Goal: Communication & Community: Answer question/provide support

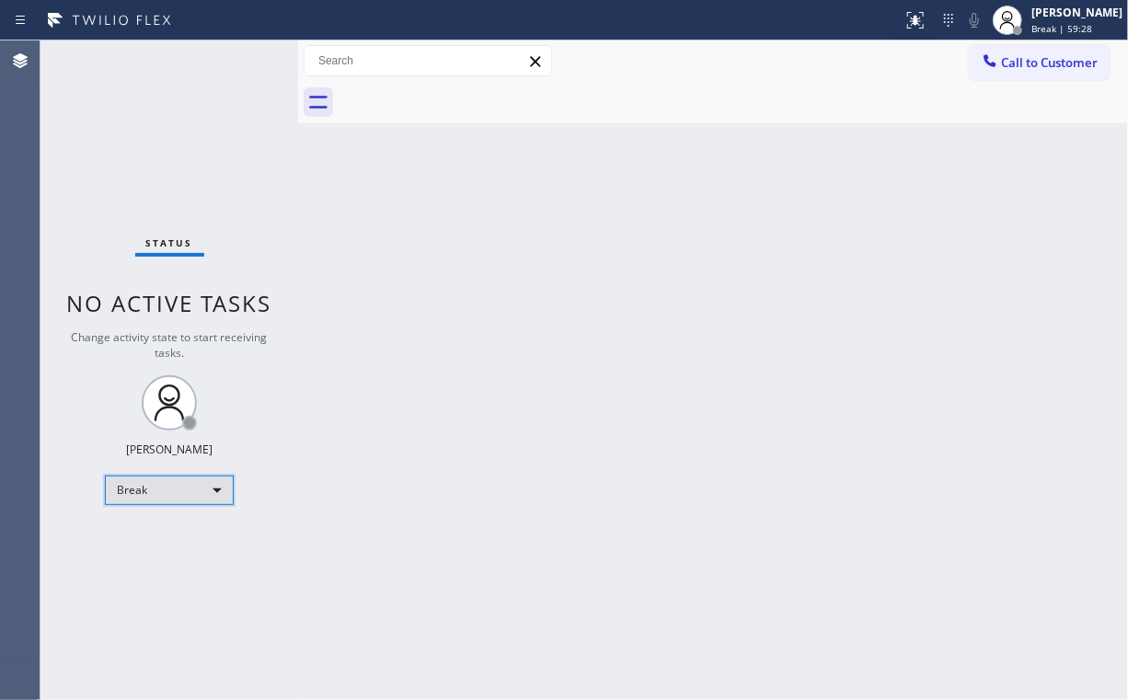
click at [133, 486] on div "Break" at bounding box center [169, 490] width 129 height 29
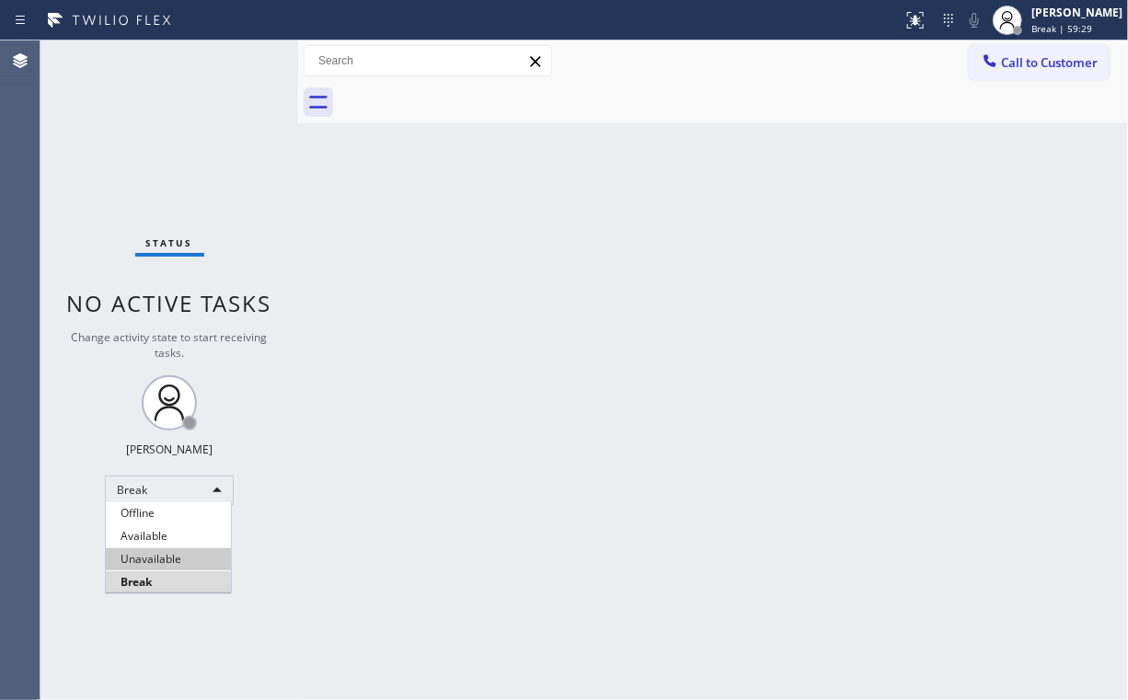
click at [169, 559] on li "Unavailable" at bounding box center [168, 559] width 125 height 22
drag, startPoint x: 646, startPoint y: 59, endPoint x: 860, endPoint y: 136, distance: 227.1
click at [648, 62] on div "Call to Customer Outbound call Location [GEOGRAPHIC_DATA] Appliance Repair Your…" at bounding box center [713, 61] width 830 height 32
click at [1034, 63] on span "Call to Customer" at bounding box center [1049, 62] width 97 height 17
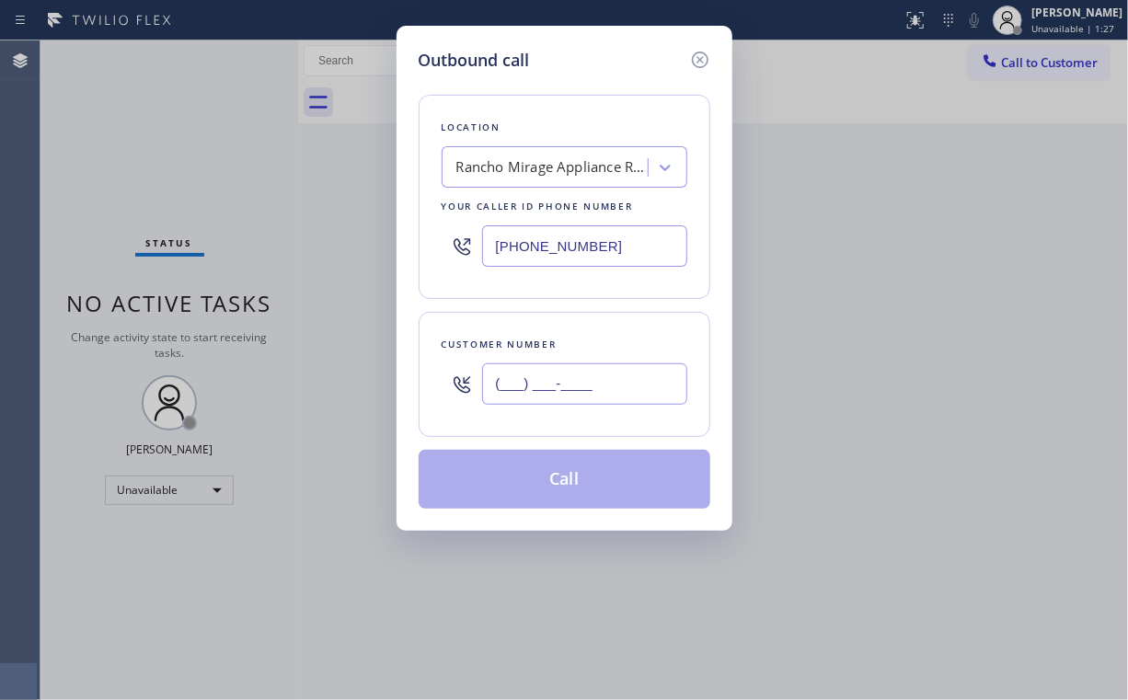
click at [554, 395] on input "(___) ___-____" at bounding box center [584, 384] width 205 height 41
paste input "760) 333-9713"
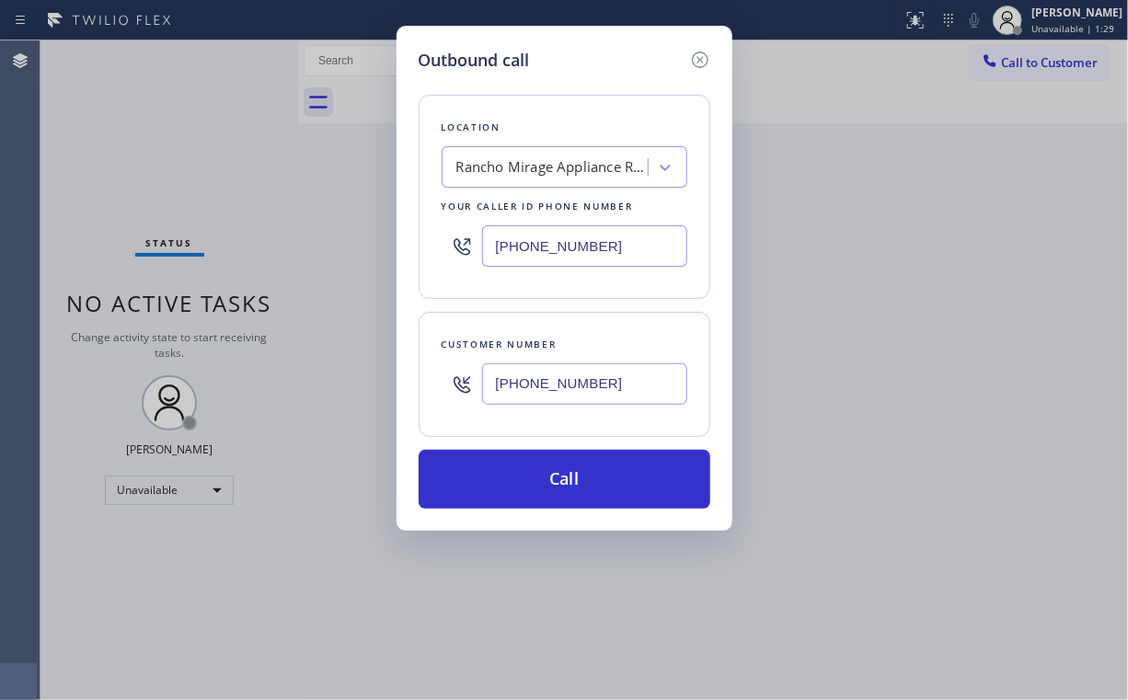
type input "[PHONE_NUMBER]"
click at [610, 59] on div "Outbound call" at bounding box center [565, 60] width 292 height 25
drag, startPoint x: 541, startPoint y: 258, endPoint x: 263, endPoint y: 303, distance: 281.6
click at [269, 302] on div "Outbound call Location [GEOGRAPHIC_DATA] Appliance Repair Your caller id phone …" at bounding box center [564, 350] width 1128 height 700
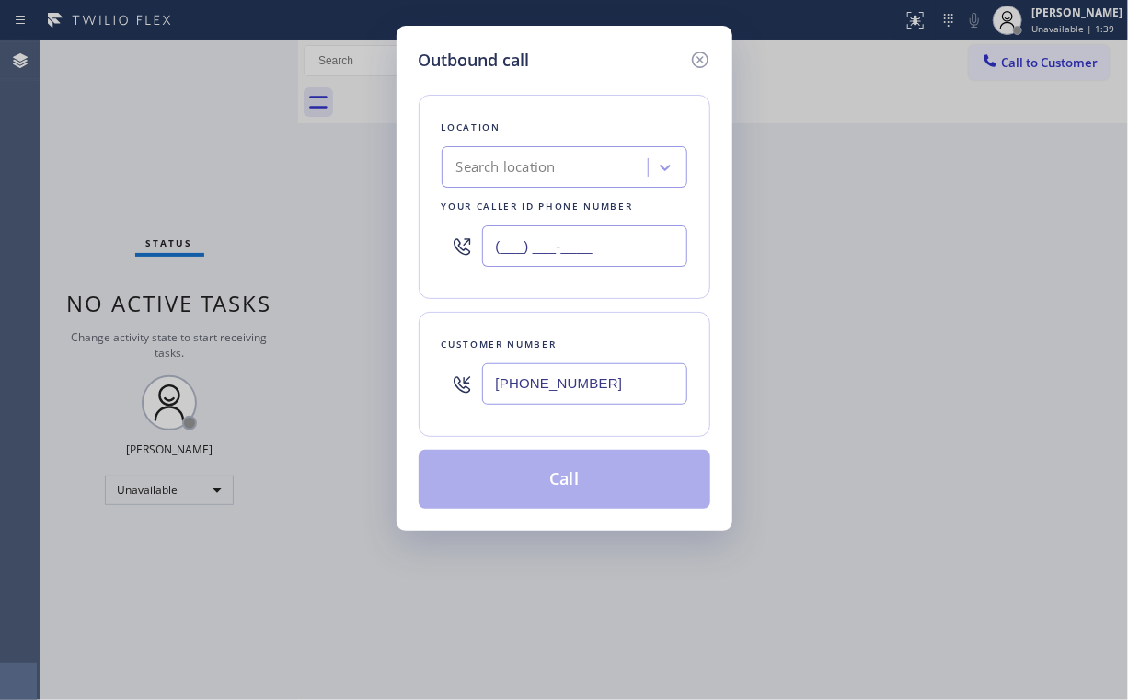
type input "(___) ___-____"
click at [504, 175] on div "Search location" at bounding box center [505, 167] width 99 height 21
paste input "Full Star Home Services [GEOGRAPHIC_DATA]"
type input "Full Star Home Services [GEOGRAPHIC_DATA]"
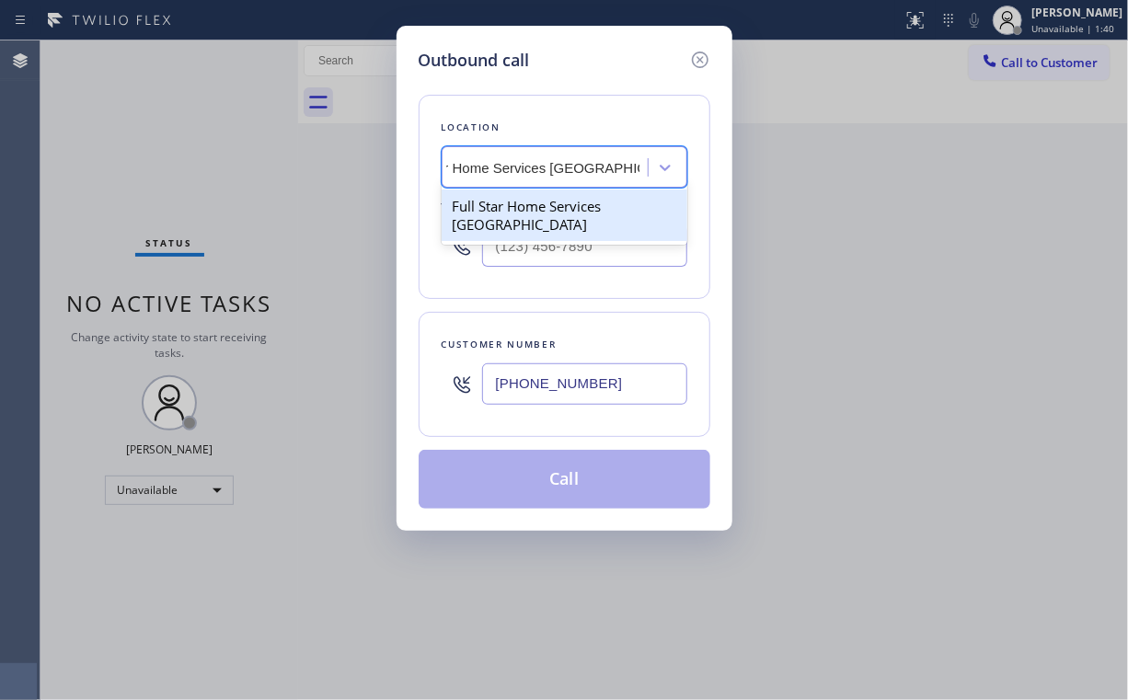
click at [518, 216] on div "Full Star Home Services [GEOGRAPHIC_DATA]" at bounding box center [565, 216] width 246 height 52
type input "[PHONE_NUMBER]"
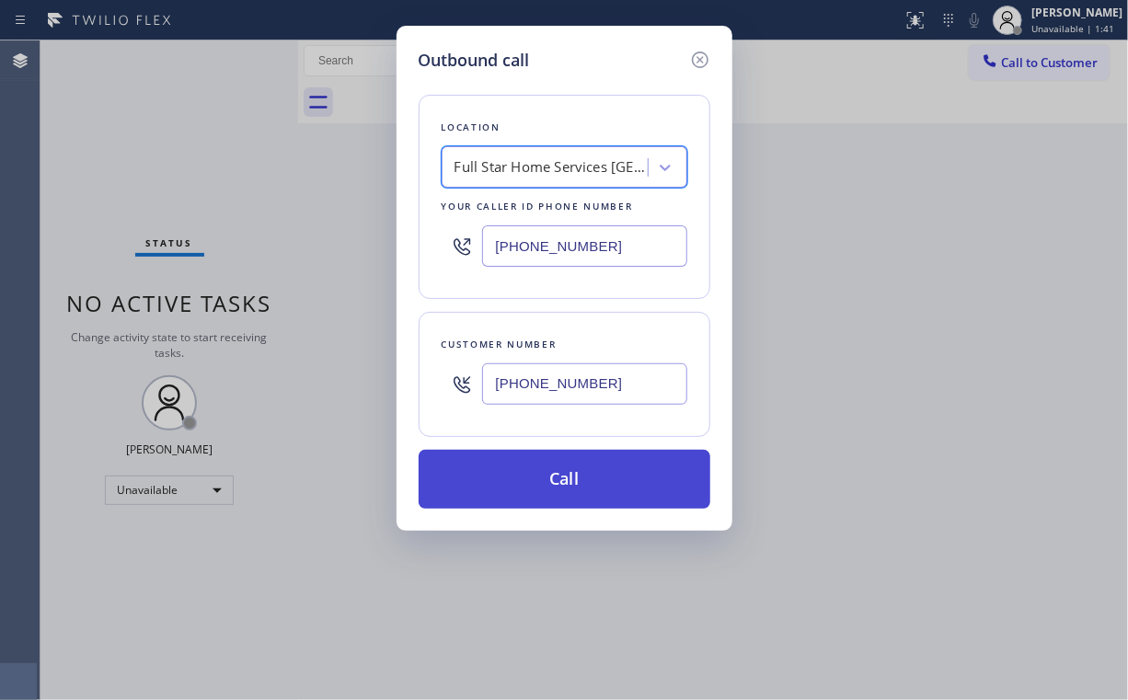
scroll to position [0, 1]
click at [568, 490] on button "Call" at bounding box center [565, 479] width 292 height 59
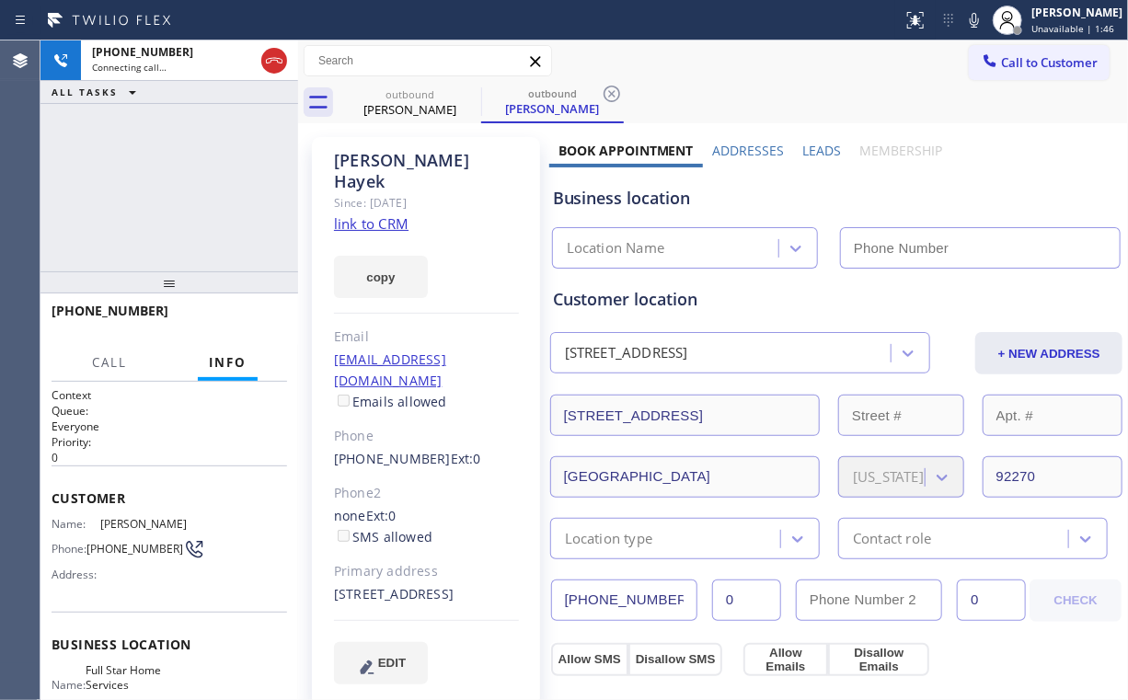
type input "[PHONE_NUMBER]"
click at [209, 168] on div "[PHONE_NUMBER] Connecting call… ALL TASKS ALL TASKS ACTIVE TASKS TASKS IN WRAP …" at bounding box center [169, 155] width 258 height 231
click at [386, 214] on link "link to CRM" at bounding box center [371, 223] width 75 height 18
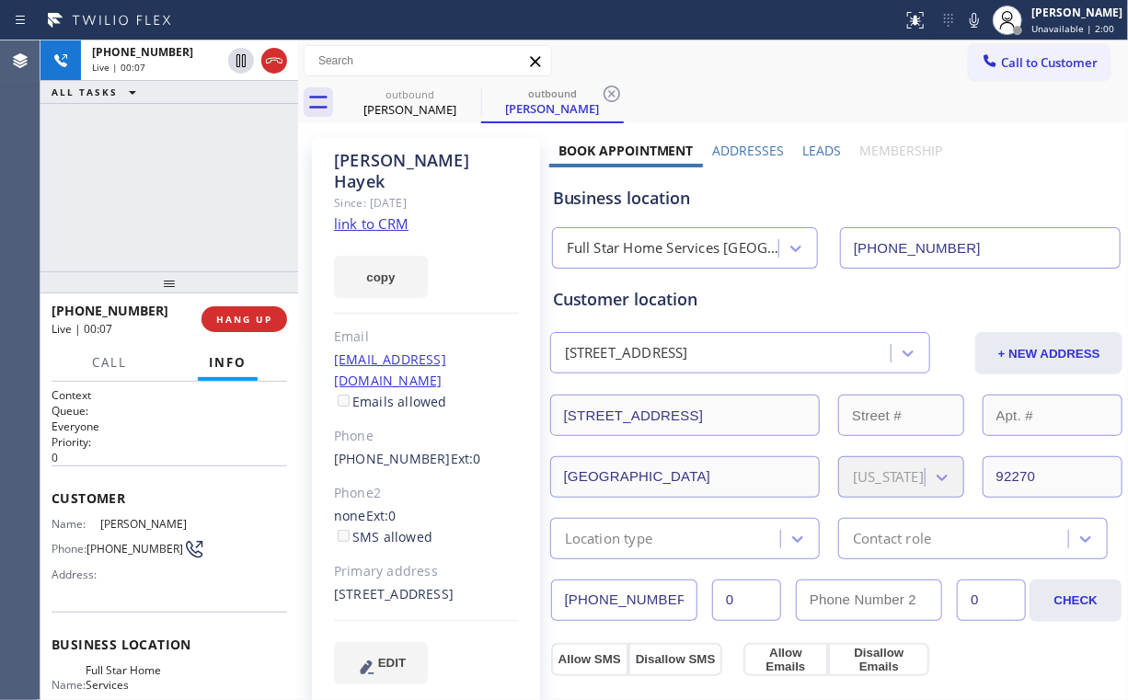
click at [648, 247] on div "Full Star Home Services [GEOGRAPHIC_DATA]" at bounding box center [674, 248] width 214 height 21
click at [198, 202] on div "[PHONE_NUMBER] Live | 00:10 ALL TASKS ALL TASKS ACTIVE TASKS TASKS IN WRAP UP" at bounding box center [169, 155] width 258 height 231
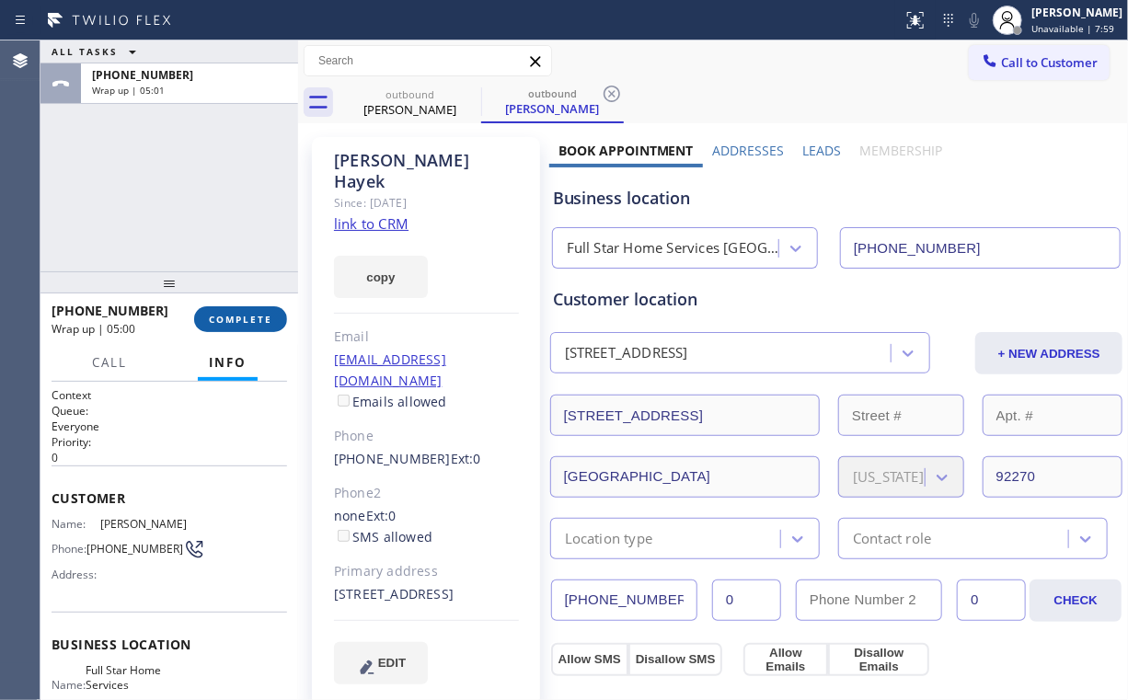
click at [268, 327] on button "COMPLETE" at bounding box center [240, 319] width 93 height 26
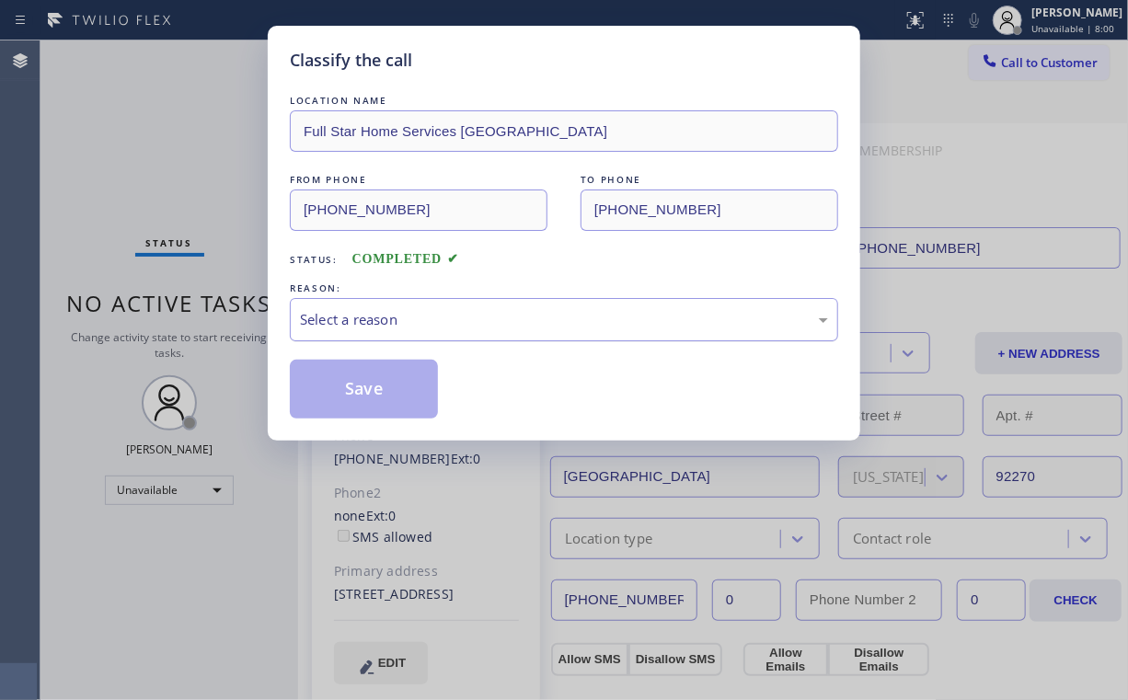
drag, startPoint x: 360, startPoint y: 317, endPoint x: 363, endPoint y: 331, distance: 15.0
click at [361, 317] on div "Select a reason" at bounding box center [564, 319] width 528 height 21
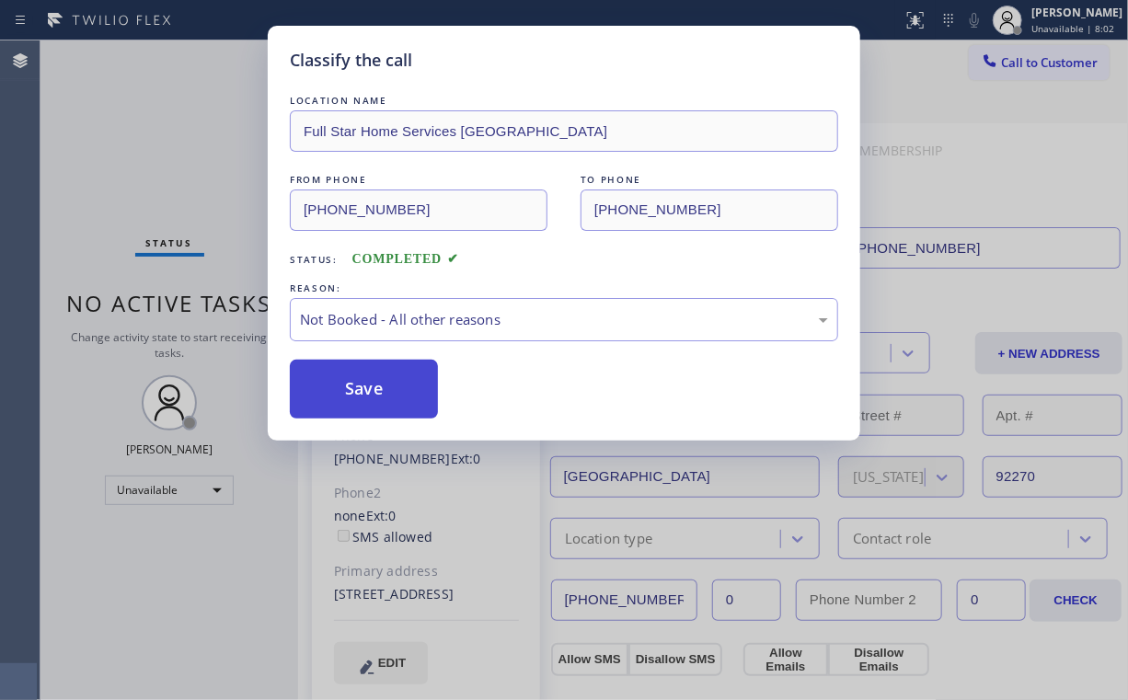
click at [373, 385] on button "Save" at bounding box center [364, 389] width 148 height 59
click at [155, 144] on div "Classify the call LOCATION NAME Full Star Home Services Cathedral City FROM PHO…" at bounding box center [564, 350] width 1128 height 700
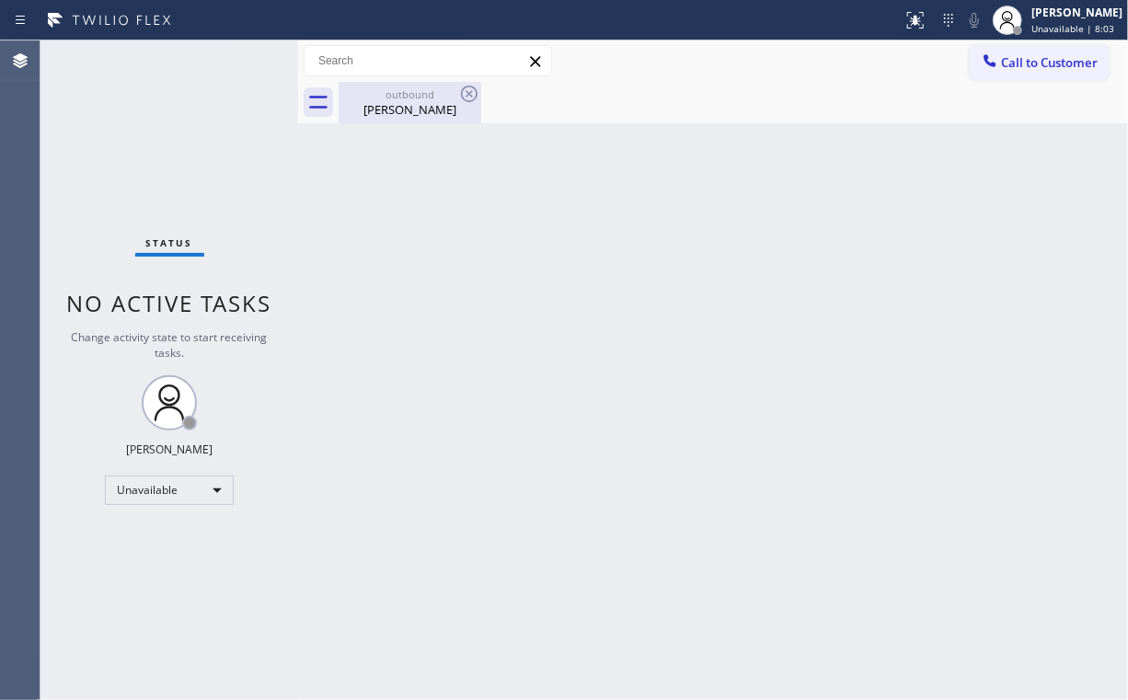
click at [377, 107] on div "[PERSON_NAME]" at bounding box center [409, 109] width 139 height 17
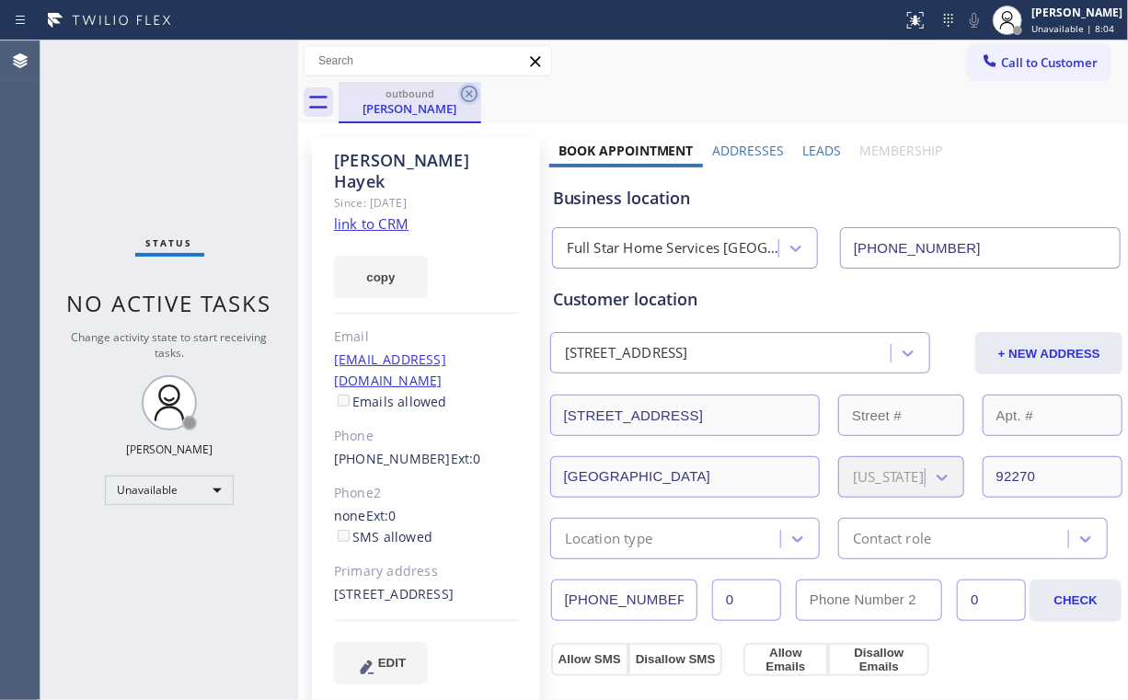
click at [463, 96] on icon at bounding box center [469, 94] width 22 height 22
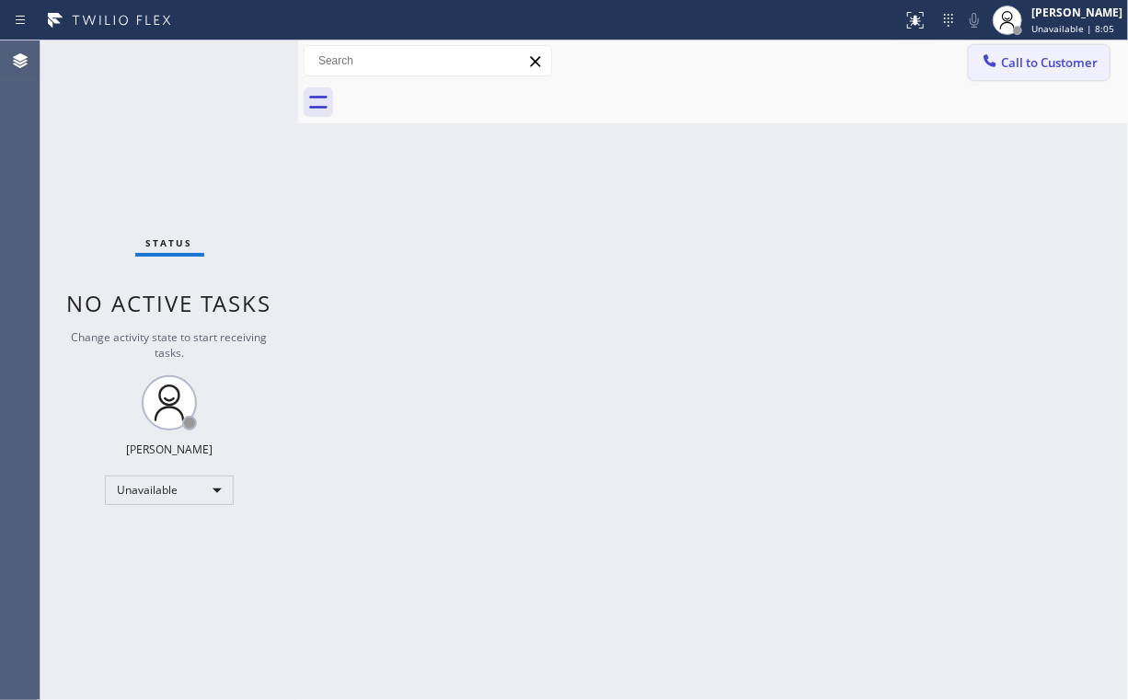
click at [1023, 54] on span "Call to Customer" at bounding box center [1049, 62] width 97 height 17
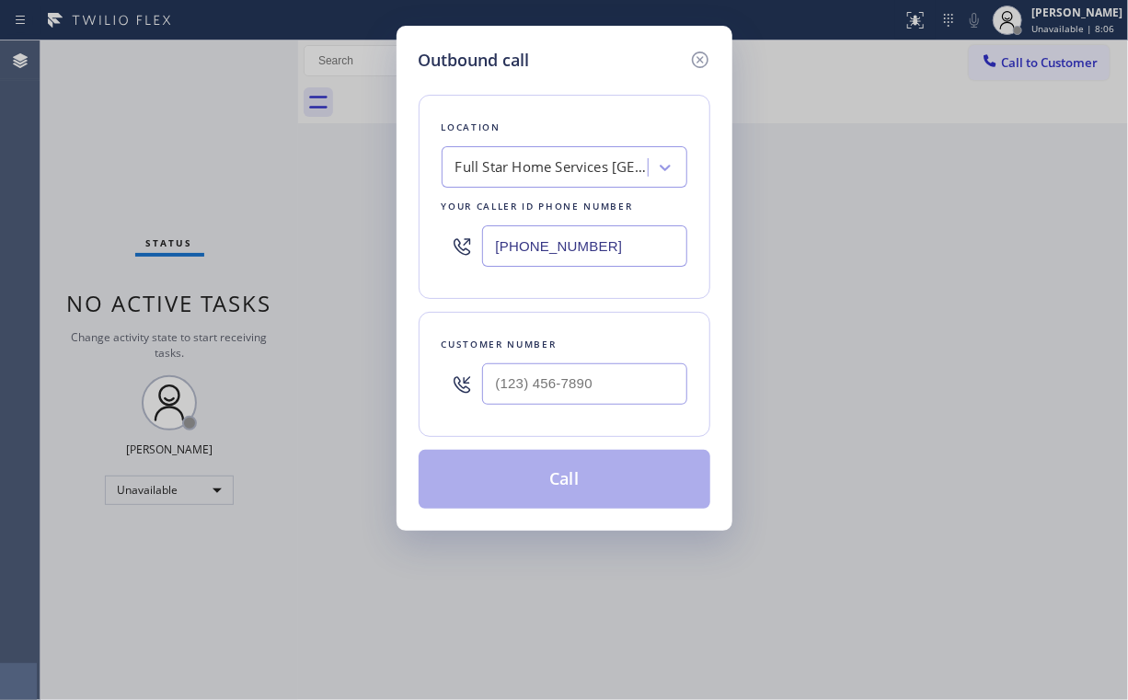
drag, startPoint x: 629, startPoint y: 242, endPoint x: 281, endPoint y: 258, distance: 349.1
click at [286, 258] on div "Outbound call Location Full Star Home Services [GEOGRAPHIC_DATA] Your caller id…" at bounding box center [564, 350] width 1128 height 700
paste input "602) 755-6398"
type input "[PHONE_NUMBER]"
click at [664, 391] on input "(___) ___-____" at bounding box center [584, 384] width 205 height 41
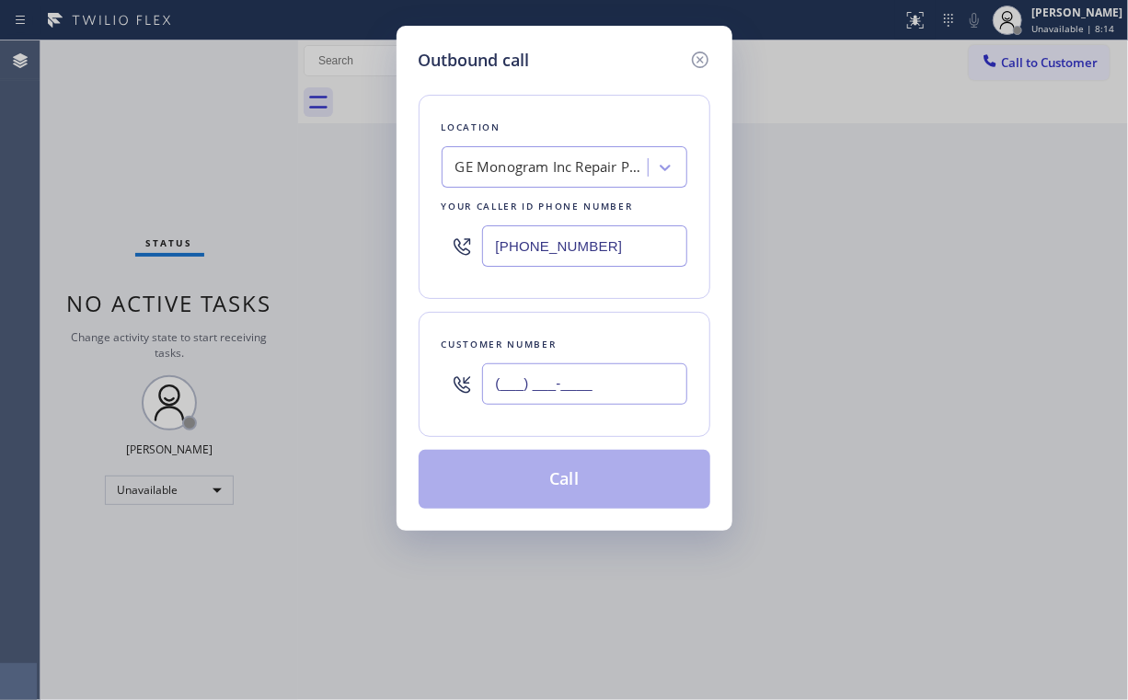
paste input "480) 220-4701"
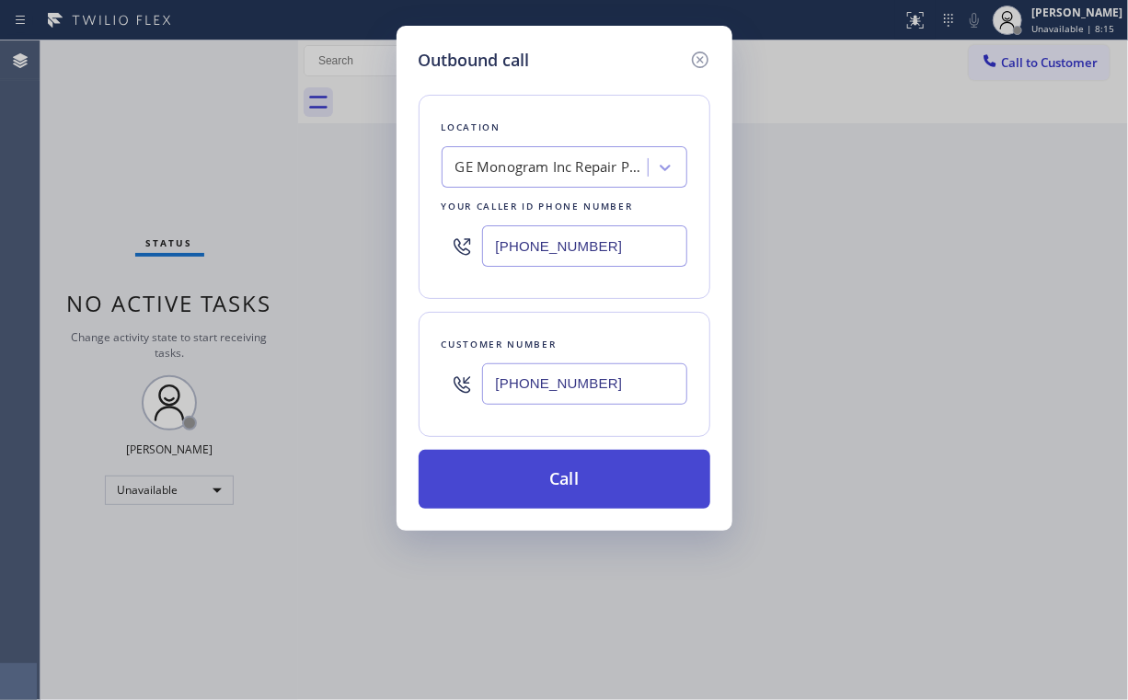
type input "[PHONE_NUMBER]"
click at [548, 474] on button "Call" at bounding box center [565, 479] width 292 height 59
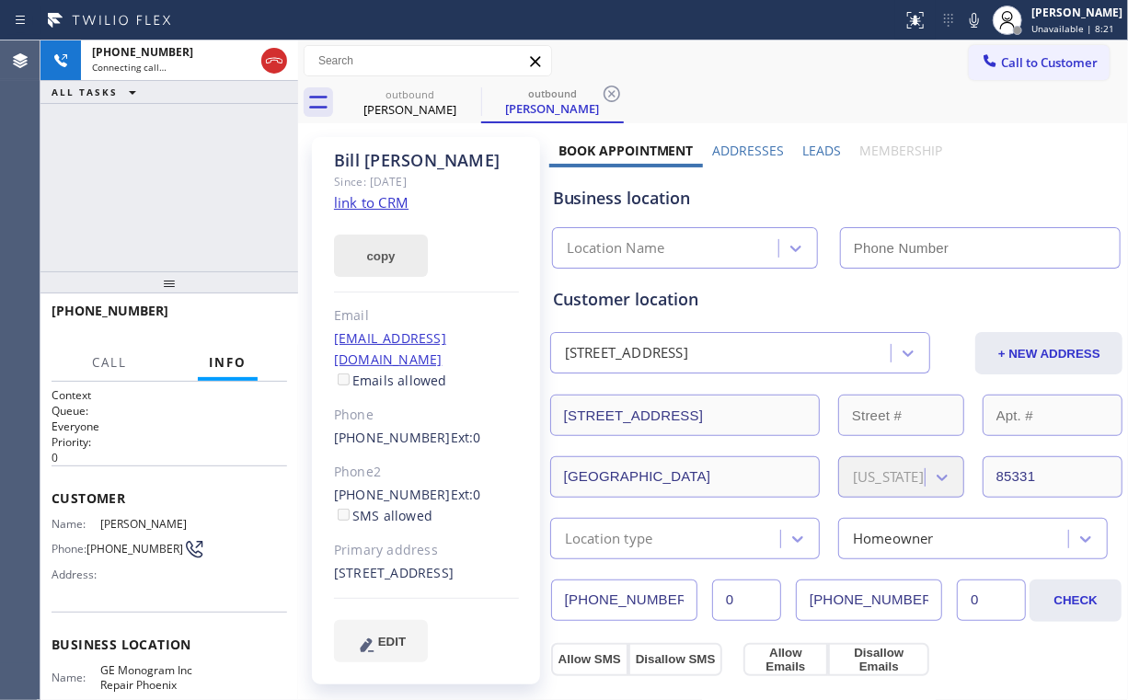
type input "[PHONE_NUMBER]"
click at [187, 186] on div "[PHONE_NUMBER] Live | 00:13 ALL TASKS ALL TASKS ACTIVE TASKS TASKS IN WRAP UP" at bounding box center [169, 155] width 258 height 231
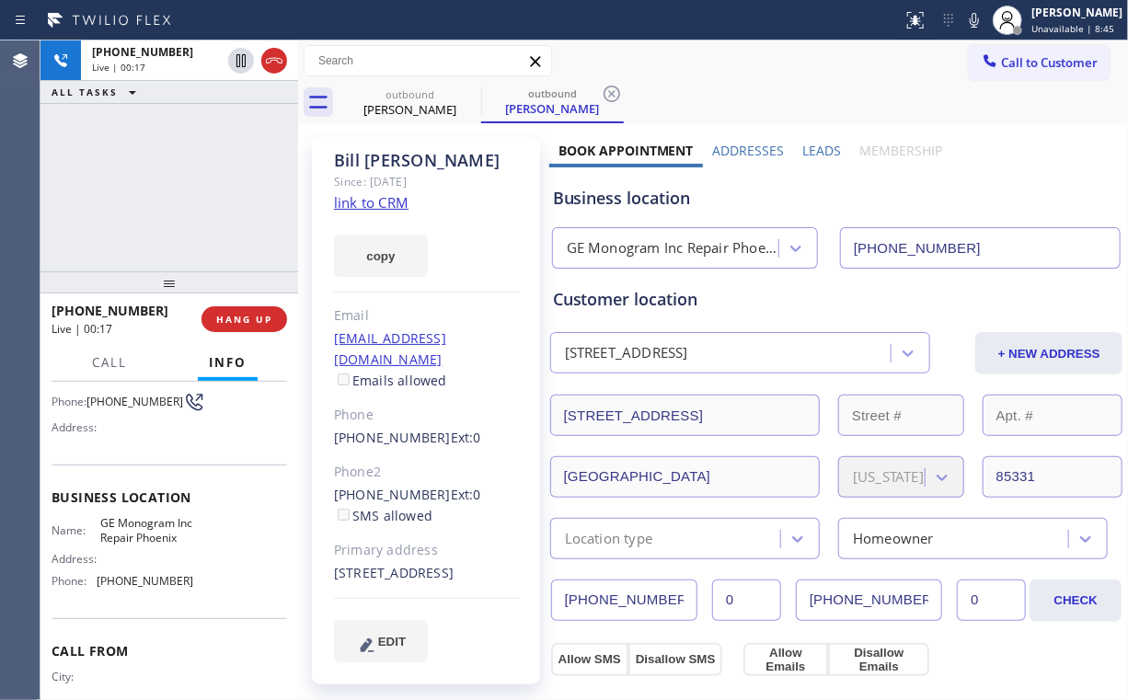
scroll to position [74, 0]
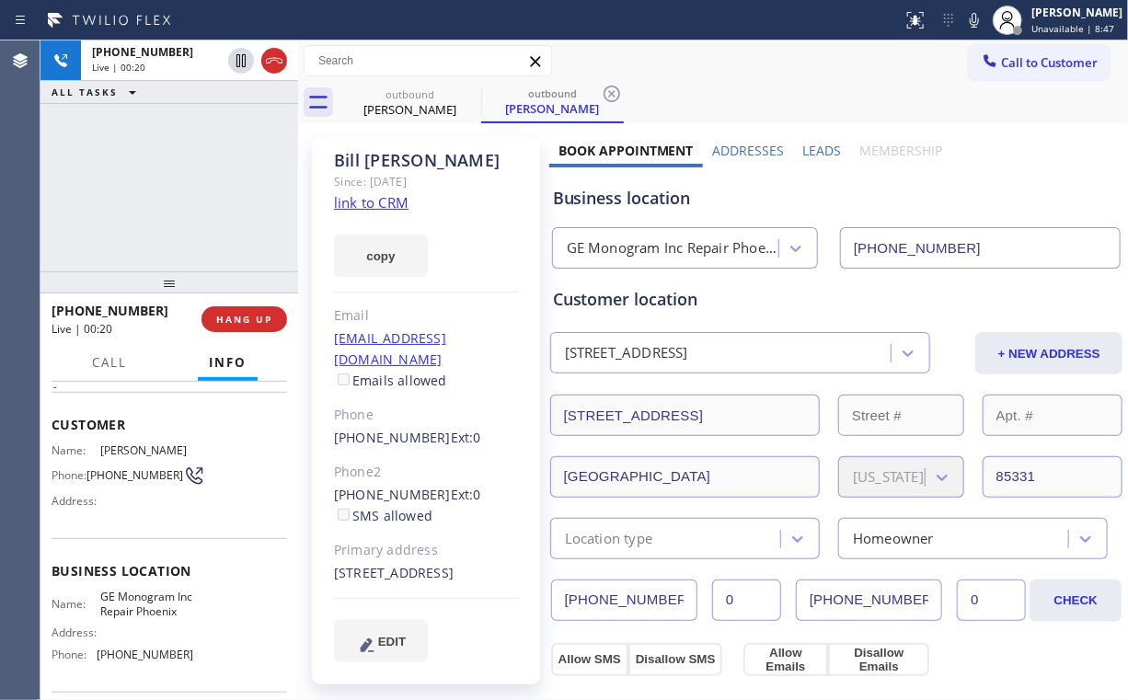
click at [178, 191] on div "[PHONE_NUMBER] Live | 00:20 ALL TASKS ALL TASKS ACTIVE TASKS TASKS IN WRAP UP" at bounding box center [169, 155] width 258 height 231
click at [185, 194] on div "[PHONE_NUMBER] Live | 00:21 ALL TASKS ALL TASKS ACTIVE TASKS TASKS IN WRAP UP" at bounding box center [169, 155] width 258 height 231
click at [185, 193] on div "[PHONE_NUMBER] Live | 00:21 ALL TASKS ALL TASKS ACTIVE TASKS TASKS IN WRAP UP" at bounding box center [169, 155] width 258 height 231
click at [606, 241] on div "GE Monogram Inc Repair Phoenix" at bounding box center [674, 248] width 214 height 21
drag, startPoint x: 655, startPoint y: 200, endPoint x: 585, endPoint y: 202, distance: 70.0
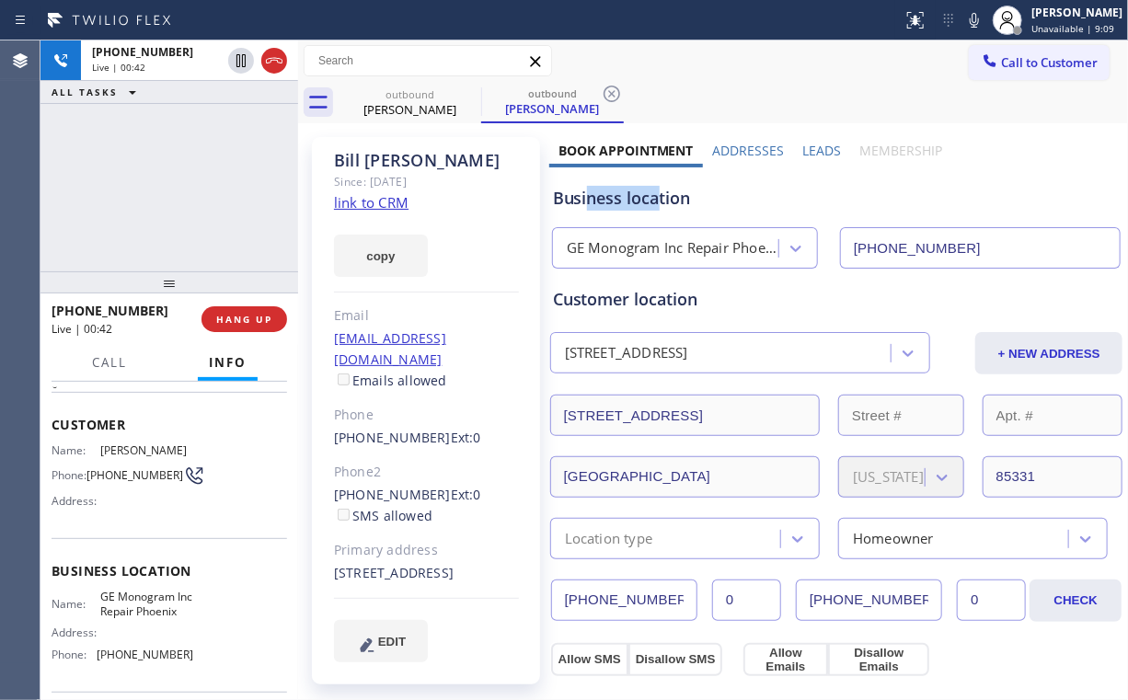
click at [585, 202] on div "Business location" at bounding box center [837, 198] width 568 height 25
click at [173, 171] on div "[PHONE_NUMBER] Live | 00:43 ALL TASKS ALL TASKS ACTIVE TASKS TASKS IN WRAP UP" at bounding box center [169, 155] width 258 height 231
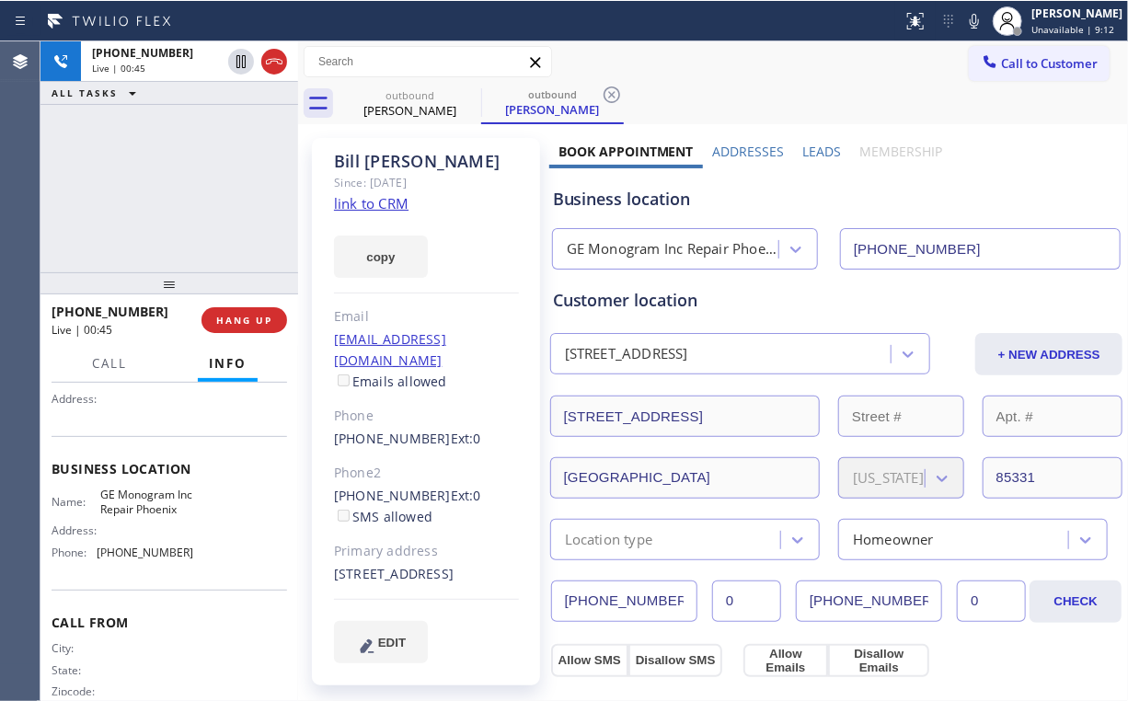
scroll to position [147, 0]
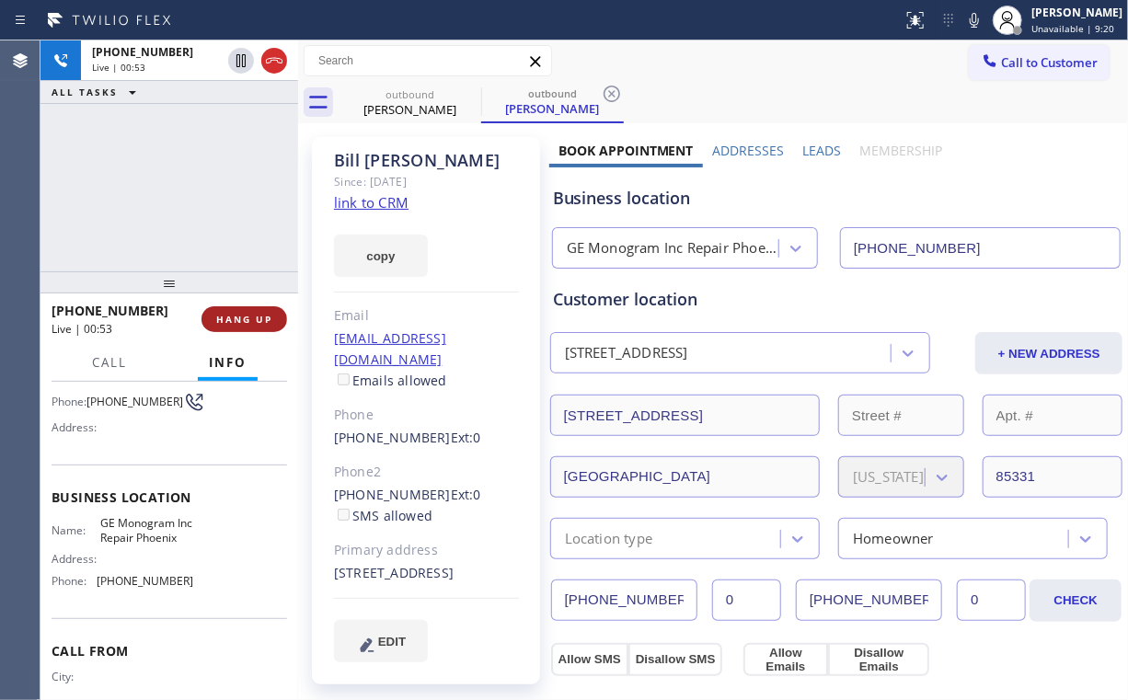
click at [243, 317] on span "HANG UP" at bounding box center [244, 319] width 56 height 13
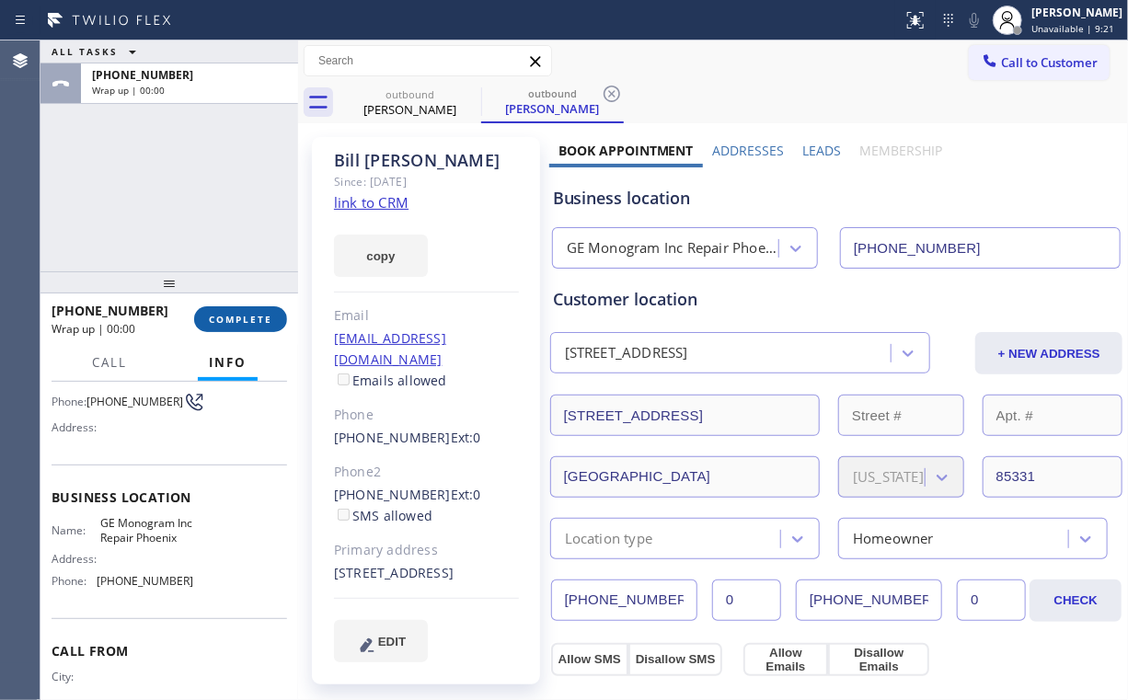
click at [248, 320] on span "COMPLETE" at bounding box center [240, 319] width 63 height 13
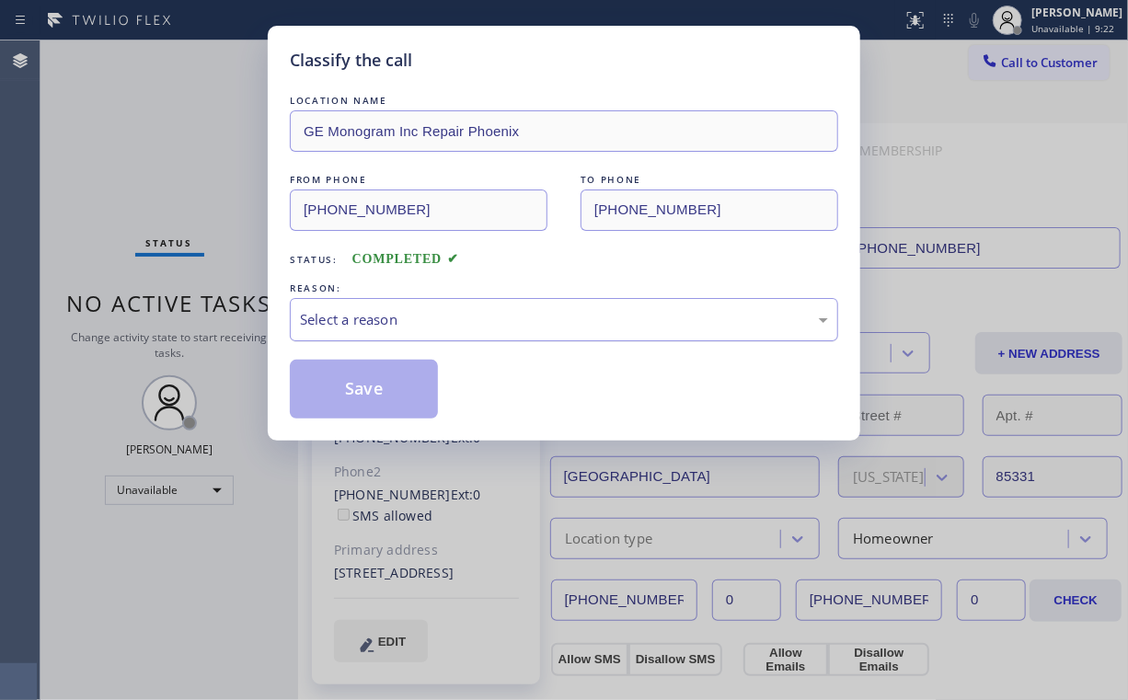
click at [368, 330] on div "Select a reason" at bounding box center [564, 319] width 548 height 43
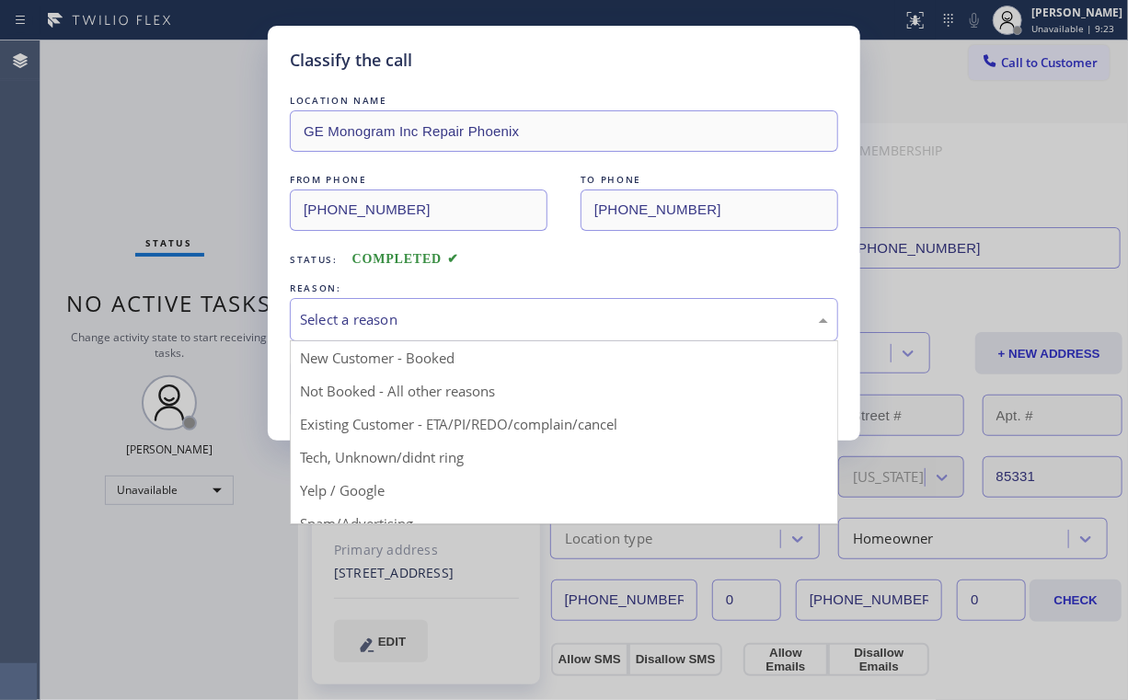
drag, startPoint x: 350, startPoint y: 387, endPoint x: 383, endPoint y: 390, distance: 33.3
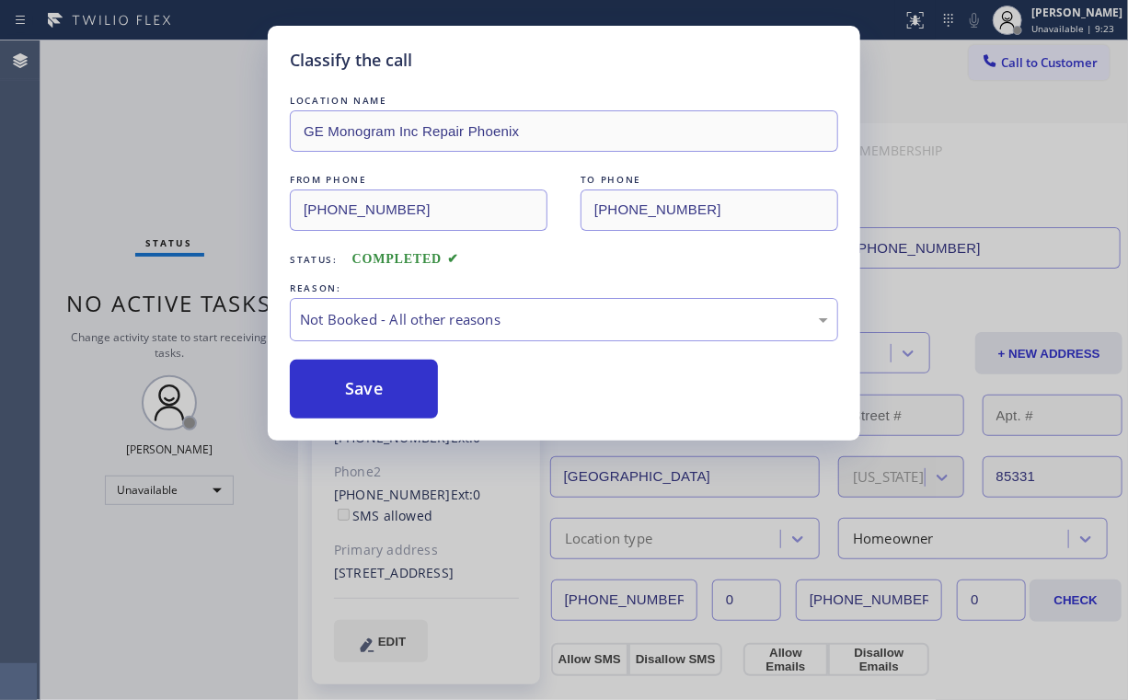
click at [383, 389] on button "Save" at bounding box center [364, 389] width 148 height 59
click at [142, 104] on div "Classify the call LOCATION NAME GE Monogram Inc Repair Phoenix FROM PHONE [PHON…" at bounding box center [564, 350] width 1128 height 700
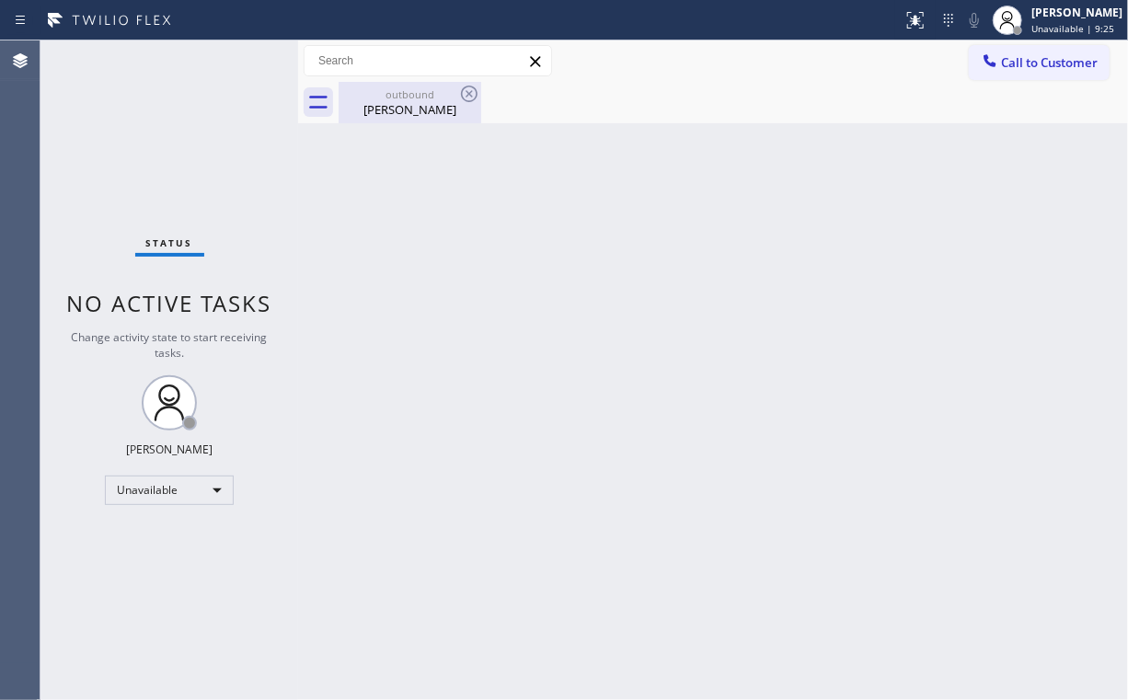
drag, startPoint x: 375, startPoint y: 103, endPoint x: 456, endPoint y: 92, distance: 81.7
click at [382, 103] on div "[PERSON_NAME]" at bounding box center [409, 109] width 139 height 17
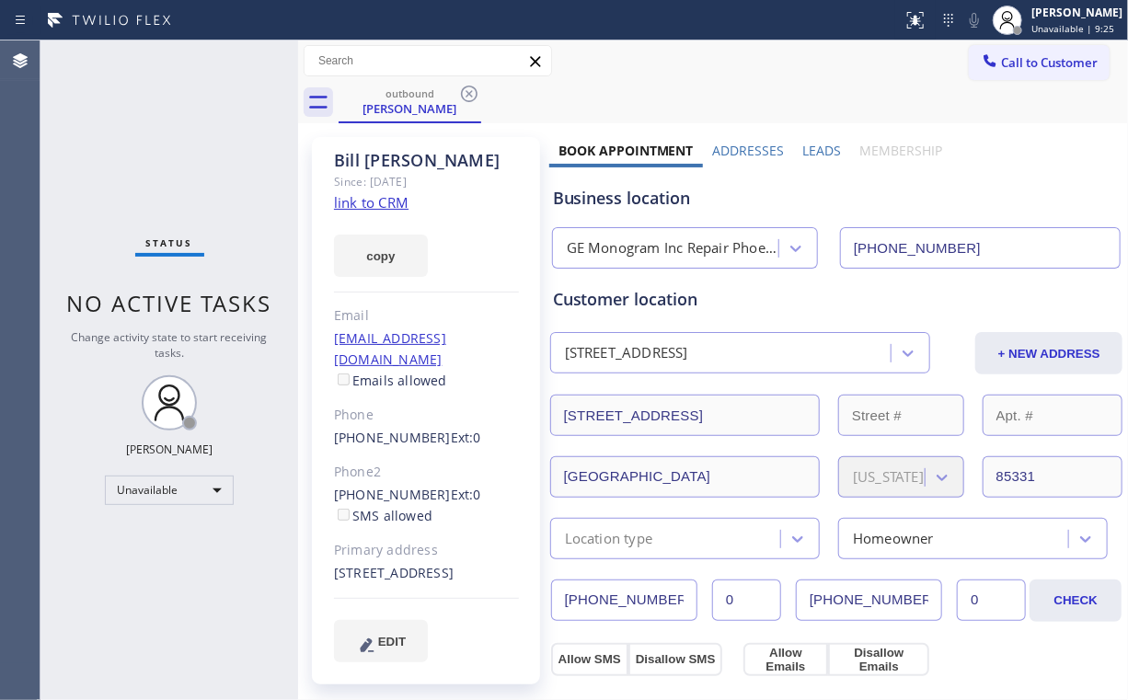
click at [469, 92] on icon at bounding box center [469, 94] width 17 height 17
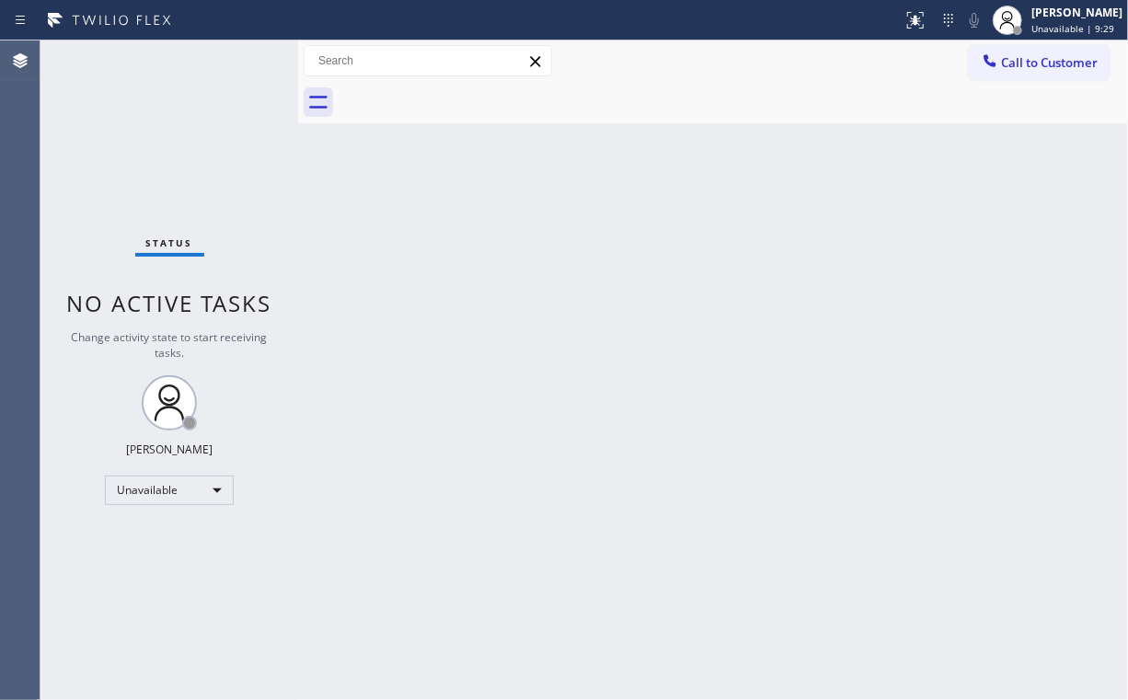
drag, startPoint x: 200, startPoint y: 139, endPoint x: 190, endPoint y: 139, distance: 10.1
click at [189, 139] on div "Status No active tasks Change activity state to start receiving tasks. [PERSON_…" at bounding box center [169, 370] width 258 height 660
drag, startPoint x: 120, startPoint y: 146, endPoint x: 86, endPoint y: 7, distance: 143.1
click at [116, 129] on div "Status No active tasks Change activity state to start receiving tasks. [PERSON_…" at bounding box center [169, 370] width 258 height 660
drag, startPoint x: 171, startPoint y: 169, endPoint x: 169, endPoint y: 106, distance: 63.5
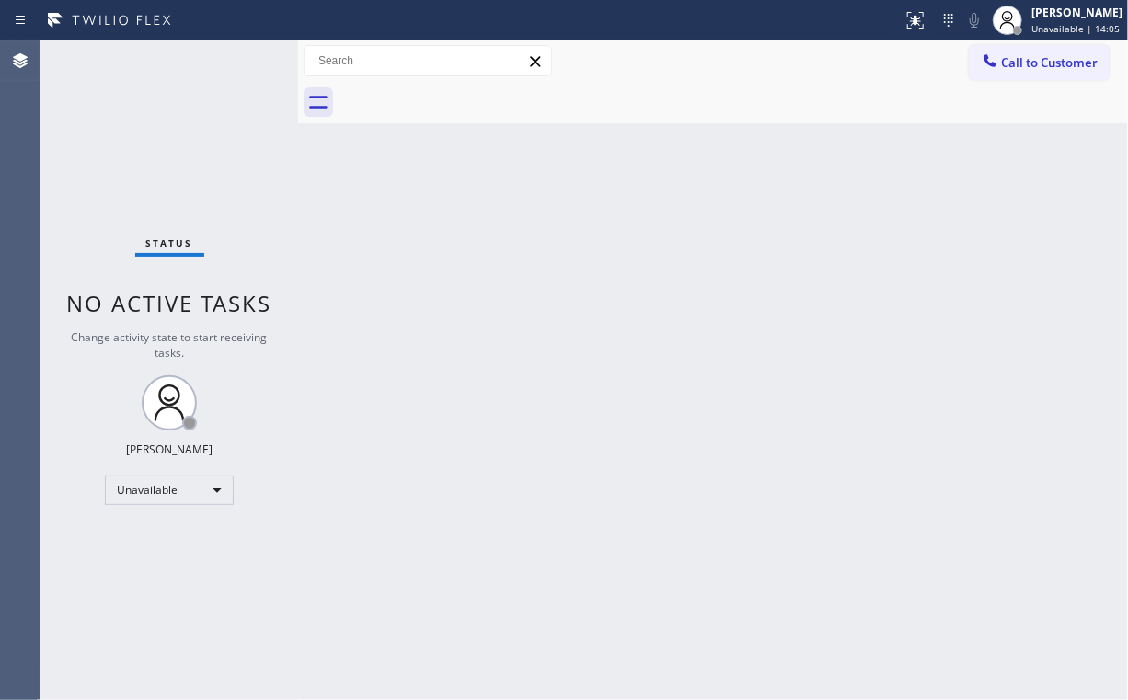
click at [170, 168] on div "Status No active tasks Change activity state to start receiving tasks. [PERSON_…" at bounding box center [169, 370] width 258 height 660
click at [323, 213] on div "Back to Dashboard Change Sender ID Customers Technicians Select a contact Outbo…" at bounding box center [713, 370] width 830 height 660
click at [158, 144] on div "Status No active tasks Change activity state to start receiving tasks. [PERSON_…" at bounding box center [169, 370] width 258 height 660
click at [1045, 74] on button "Call to Customer" at bounding box center [1039, 62] width 141 height 35
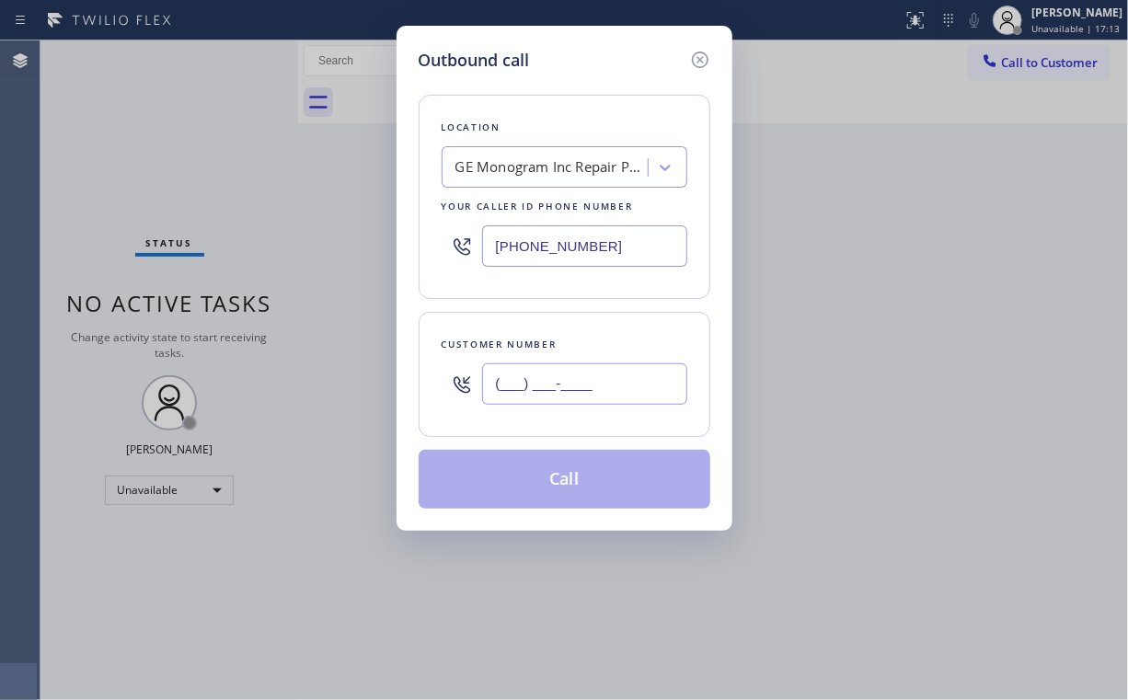
drag, startPoint x: 581, startPoint y: 372, endPoint x: 630, endPoint y: 341, distance: 58.2
click at [581, 372] on input "(___) ___-____" at bounding box center [584, 384] width 205 height 41
paste input "602) 790-2254"
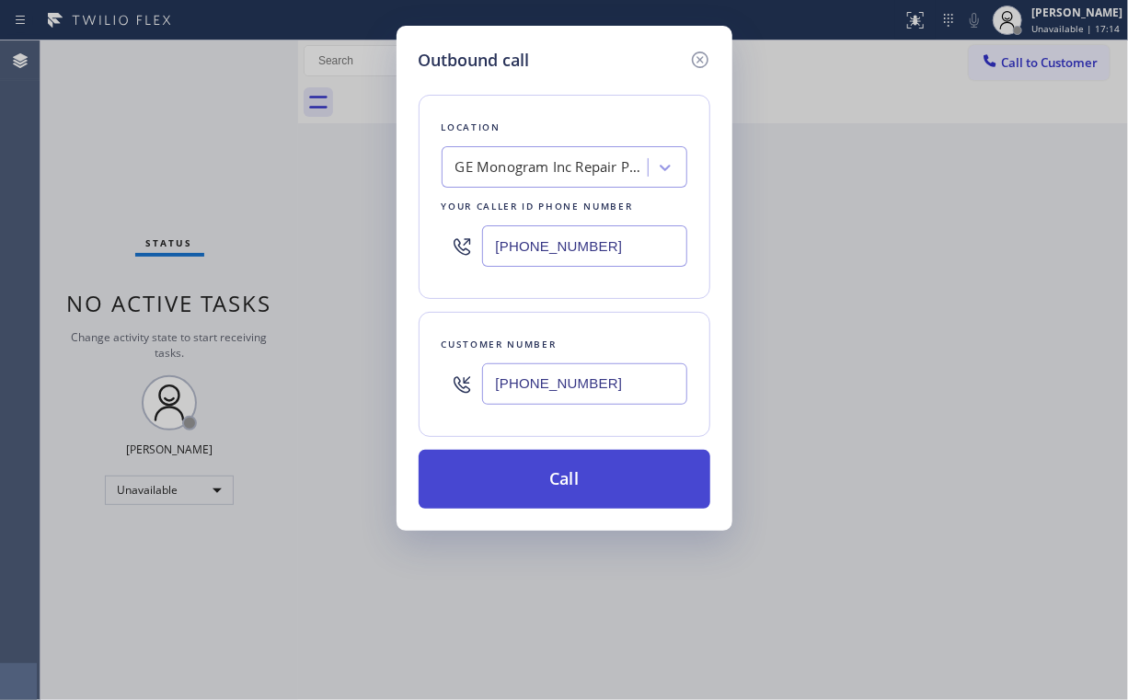
type input "[PHONE_NUMBER]"
click at [550, 484] on button "Call" at bounding box center [565, 479] width 292 height 59
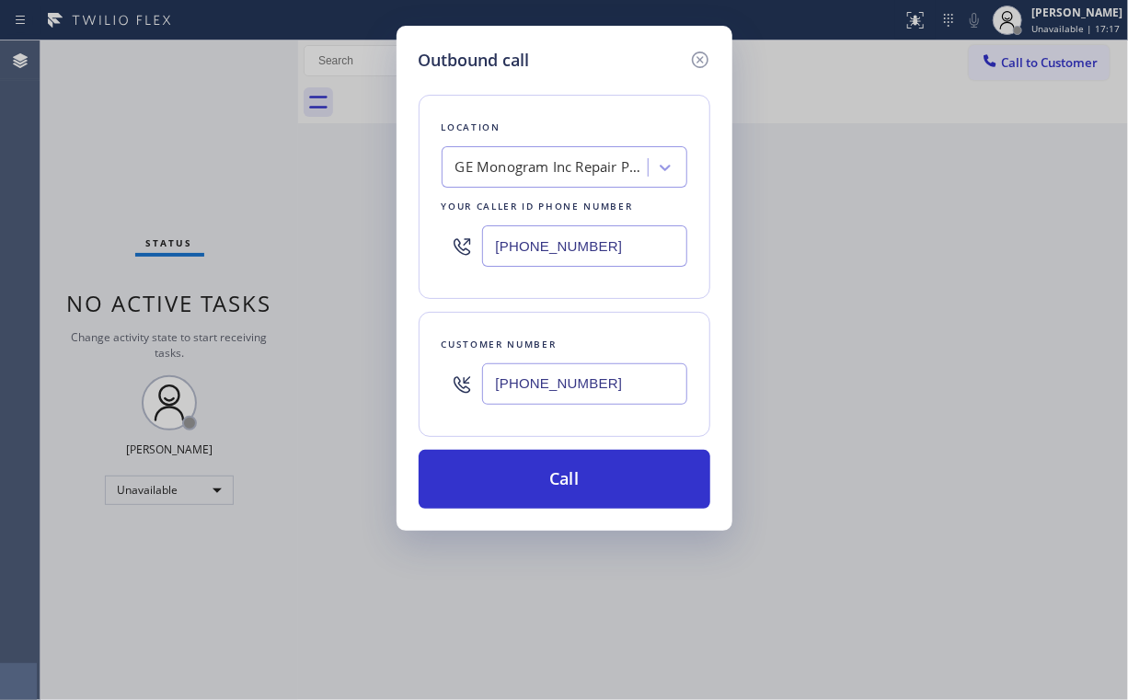
click at [416, 302] on div "Back to Dashboard Change Sender ID Customers Technicians Select a contact Outbo…" at bounding box center [713, 370] width 830 height 660
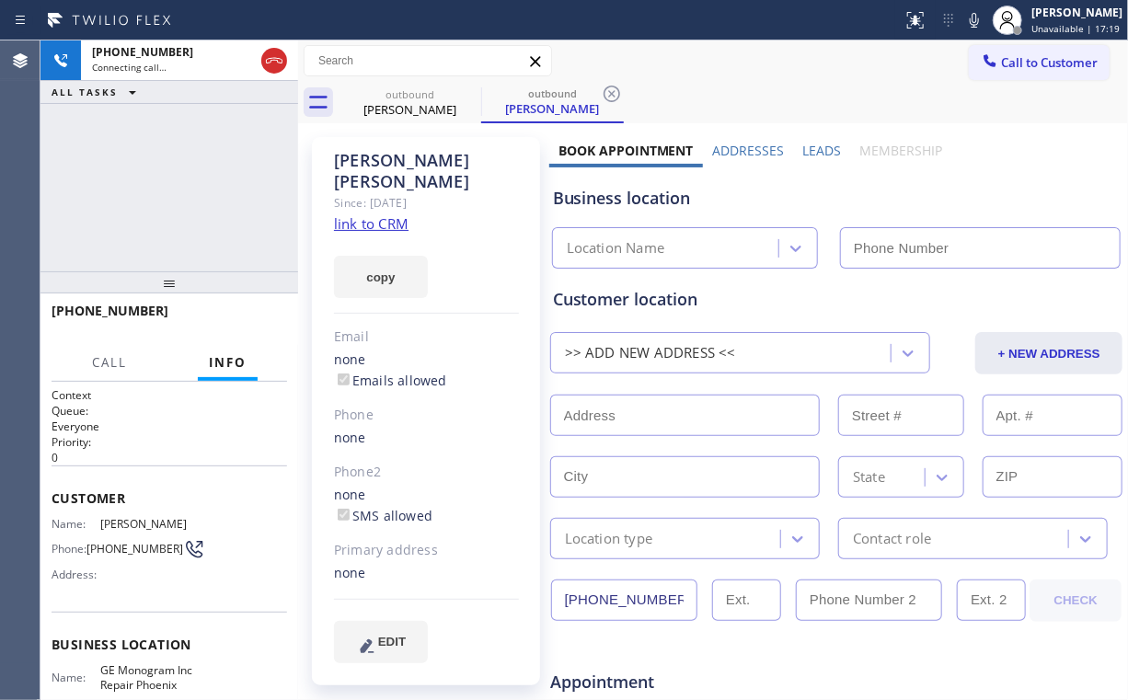
drag, startPoint x: 274, startPoint y: 63, endPoint x: 294, endPoint y: 92, distance: 35.7
click at [274, 62] on icon at bounding box center [274, 61] width 22 height 22
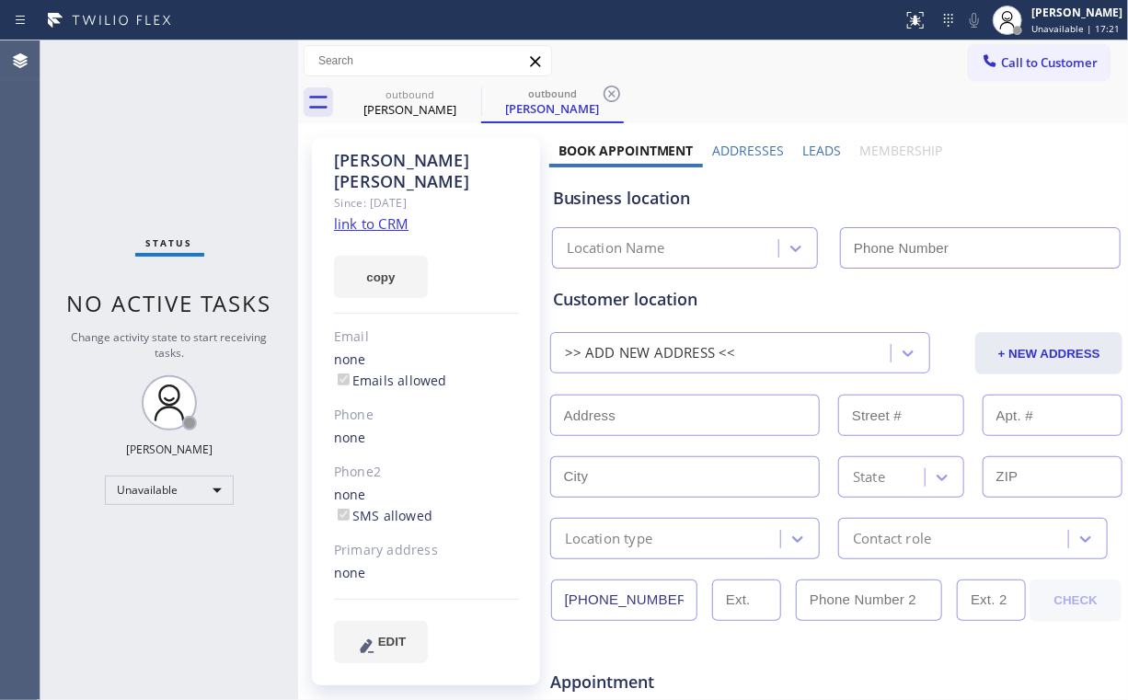
type input "[PHONE_NUMBER]"
click at [1018, 59] on span "Call to Customer" at bounding box center [1049, 62] width 97 height 17
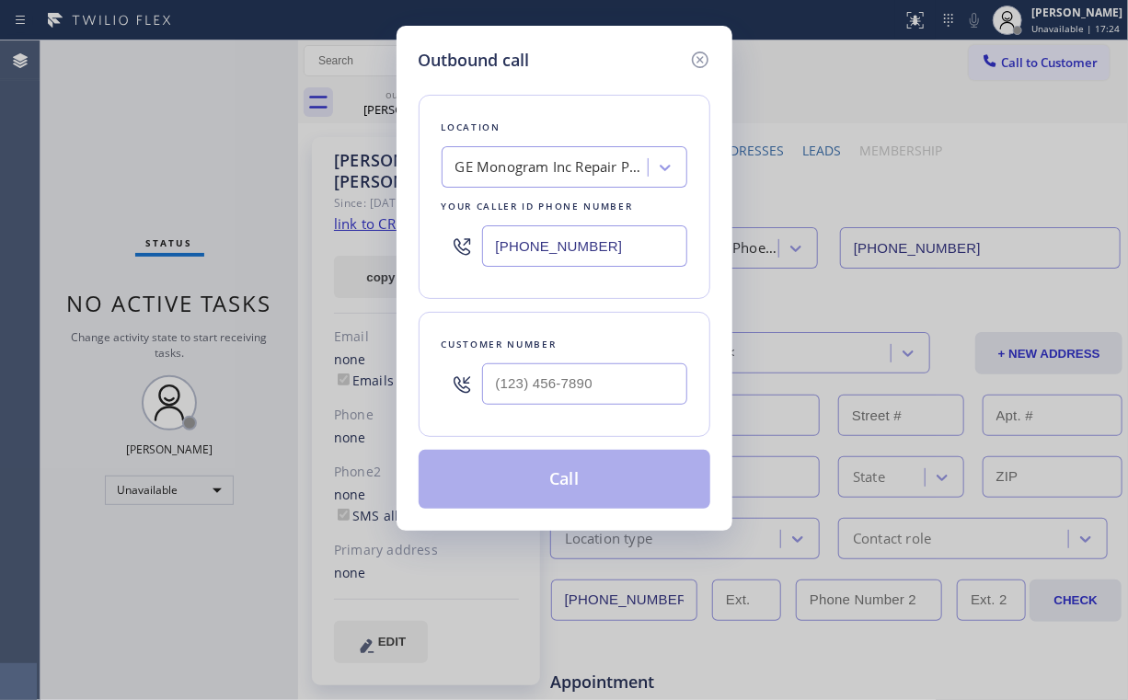
drag, startPoint x: 597, startPoint y: 249, endPoint x: 372, endPoint y: 251, distance: 225.5
click at [394, 250] on div "Outbound call Location GE Monogram Inc Repair [GEOGRAPHIC_DATA] Your caller id …" at bounding box center [564, 350] width 1128 height 700
paste input "855) 731-4952"
type input "[PHONE_NUMBER]"
click at [655, 389] on input "(___) ___-____" at bounding box center [584, 384] width 205 height 41
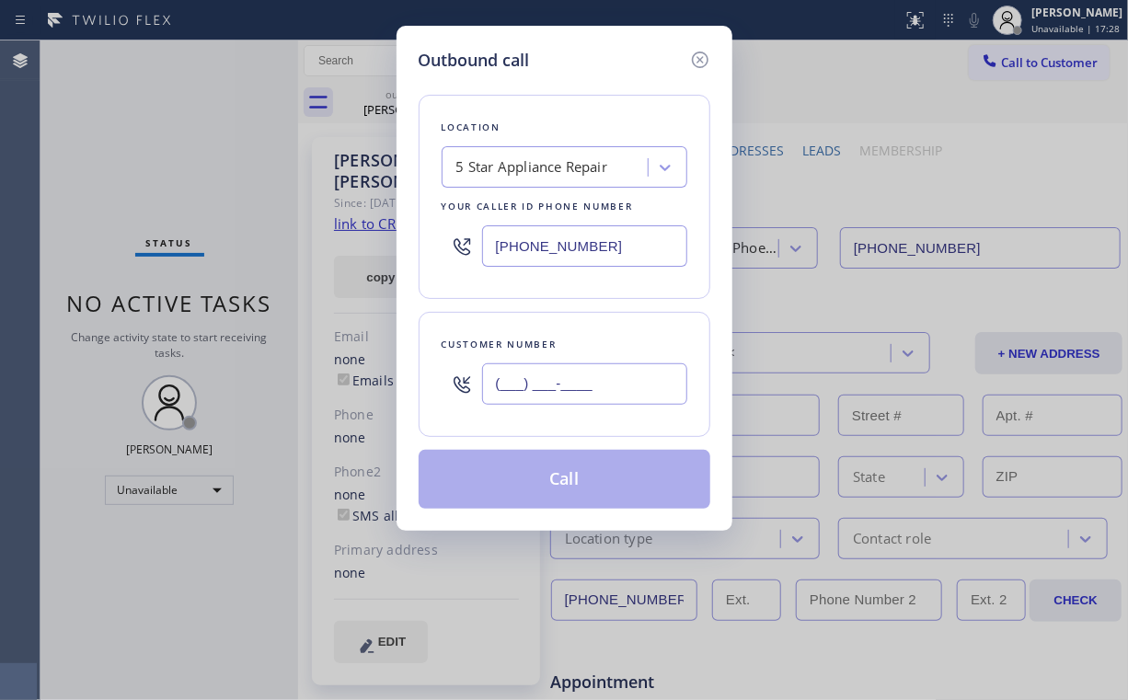
paste input "602) 790-2254"
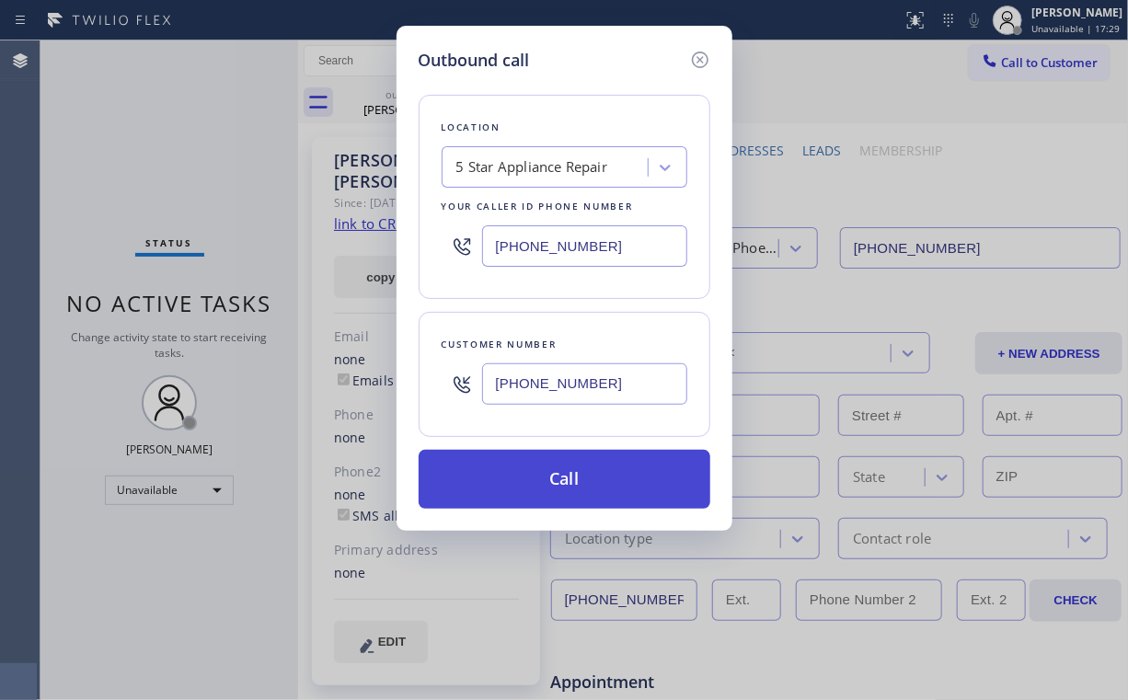
type input "[PHONE_NUMBER]"
click at [576, 474] on button "Call" at bounding box center [565, 479] width 292 height 59
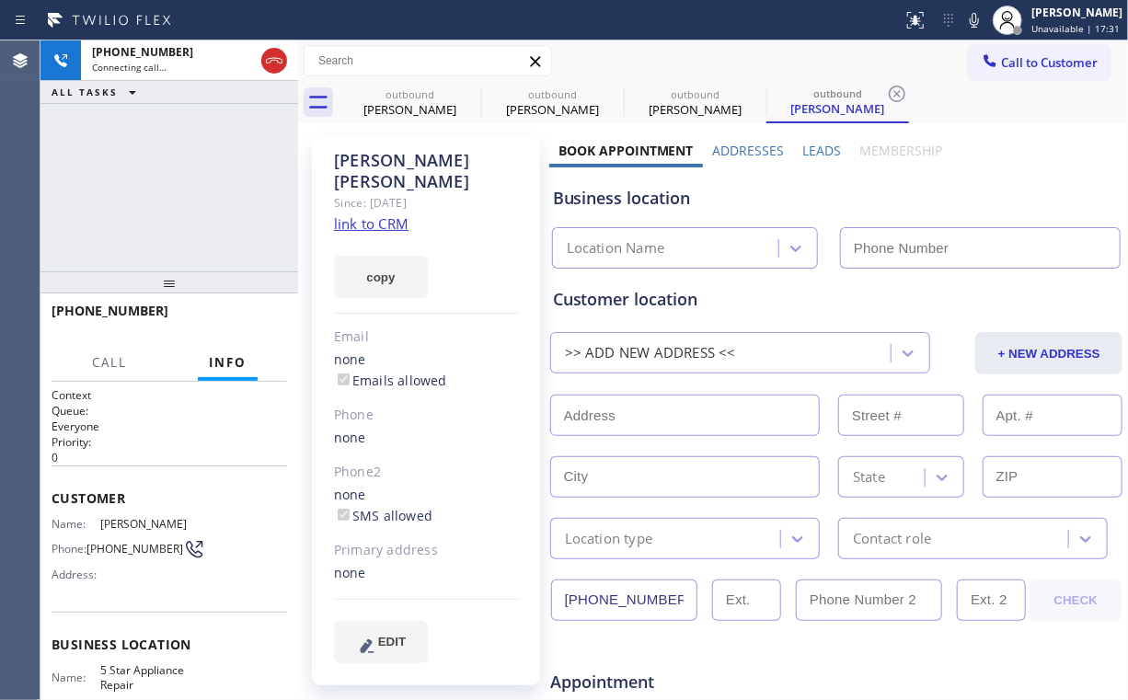
click at [106, 151] on div "[PHONE_NUMBER] Connecting call… ALL TASKS ALL TASKS ACTIVE TASKS TASKS IN WRAP …" at bounding box center [169, 155] width 258 height 231
click at [398, 101] on div "[PERSON_NAME]" at bounding box center [409, 109] width 139 height 17
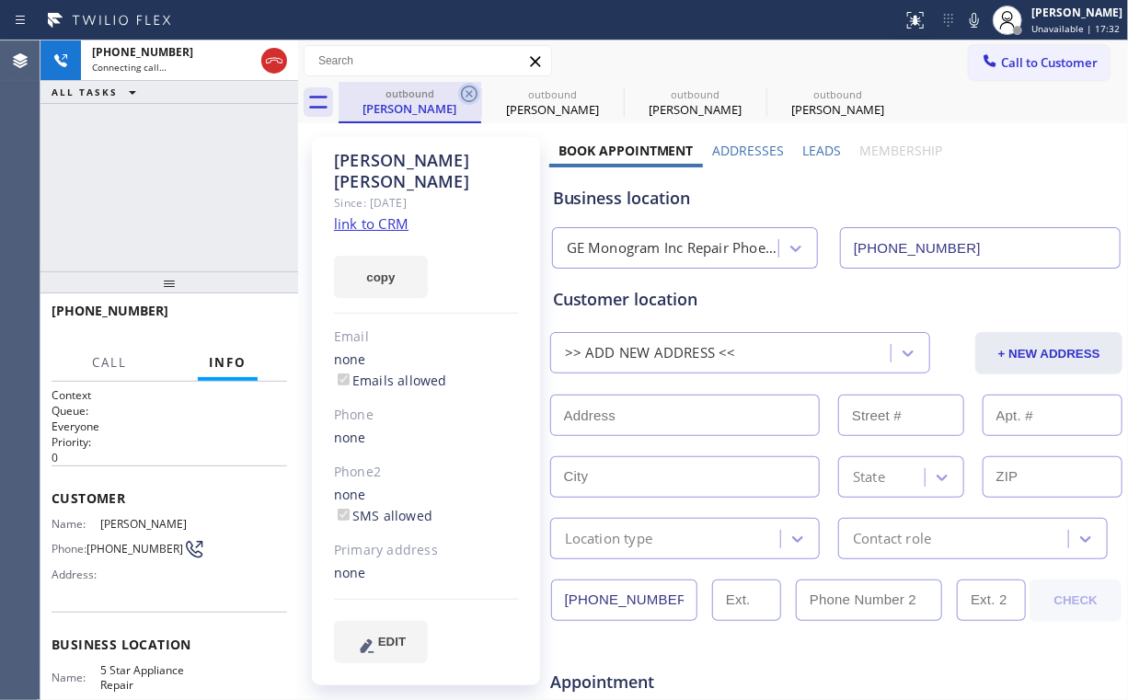
type input "[PHONE_NUMBER]"
click at [462, 94] on icon at bounding box center [469, 94] width 17 height 17
click at [466, 92] on icon at bounding box center [469, 94] width 22 height 22
type input "[PHONE_NUMBER]"
click at [168, 166] on div "[PHONE_NUMBER] Connecting call… ALL TASKS ALL TASKS ACTIVE TASKS TASKS IN WRAP …" at bounding box center [169, 155] width 258 height 231
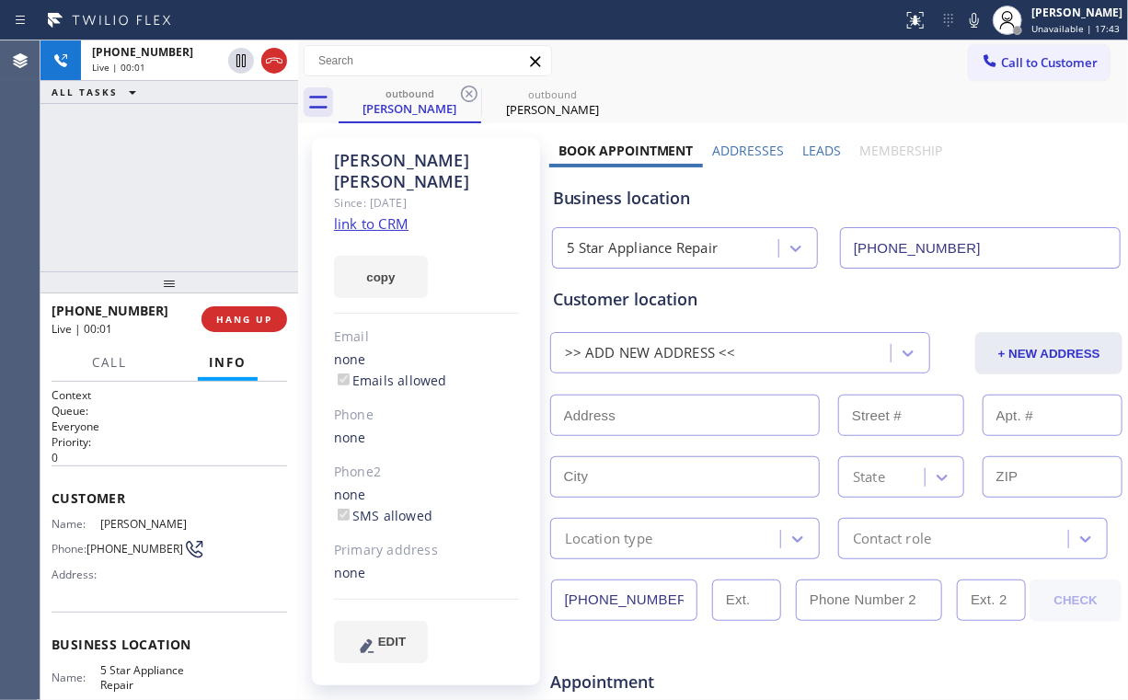
click at [151, 187] on div "[PHONE_NUMBER] Live | 00:01 ALL TASKS ALL TASKS ACTIVE TASKS TASKS IN WRAP UP" at bounding box center [169, 155] width 258 height 231
click at [191, 190] on div "[PHONE_NUMBER] Live | 00:06 ALL TASKS ALL TASKS ACTIVE TASKS TASKS IN WRAP UP" at bounding box center [169, 155] width 258 height 231
click at [191, 188] on div "[PHONE_NUMBER] Live | 00:07 ALL TASKS ALL TASKS ACTIVE TASKS TASKS IN WRAP UP" at bounding box center [169, 155] width 258 height 231
click at [188, 187] on div "[PHONE_NUMBER] Live | 00:08 ALL TASKS ALL TASKS ACTIVE TASKS TASKS IN WRAP UP" at bounding box center [169, 155] width 258 height 231
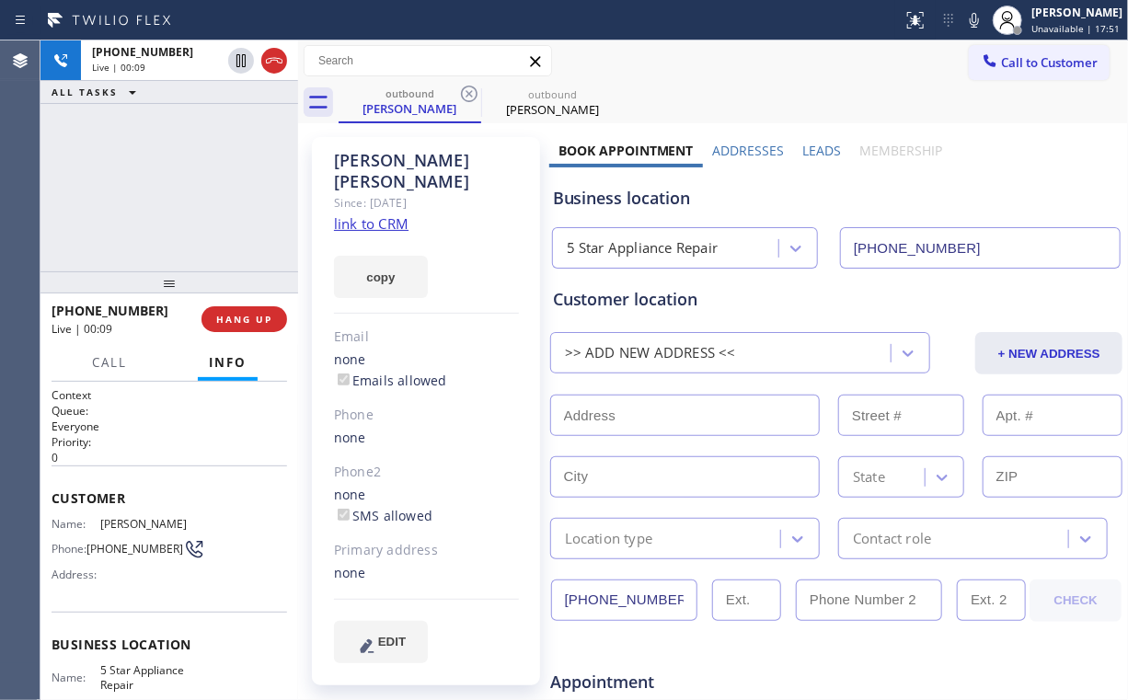
click at [188, 187] on div "[PHONE_NUMBER] Live | 00:09 ALL TASKS ALL TASKS ACTIVE TASKS TASKS IN WRAP UP" at bounding box center [169, 155] width 258 height 231
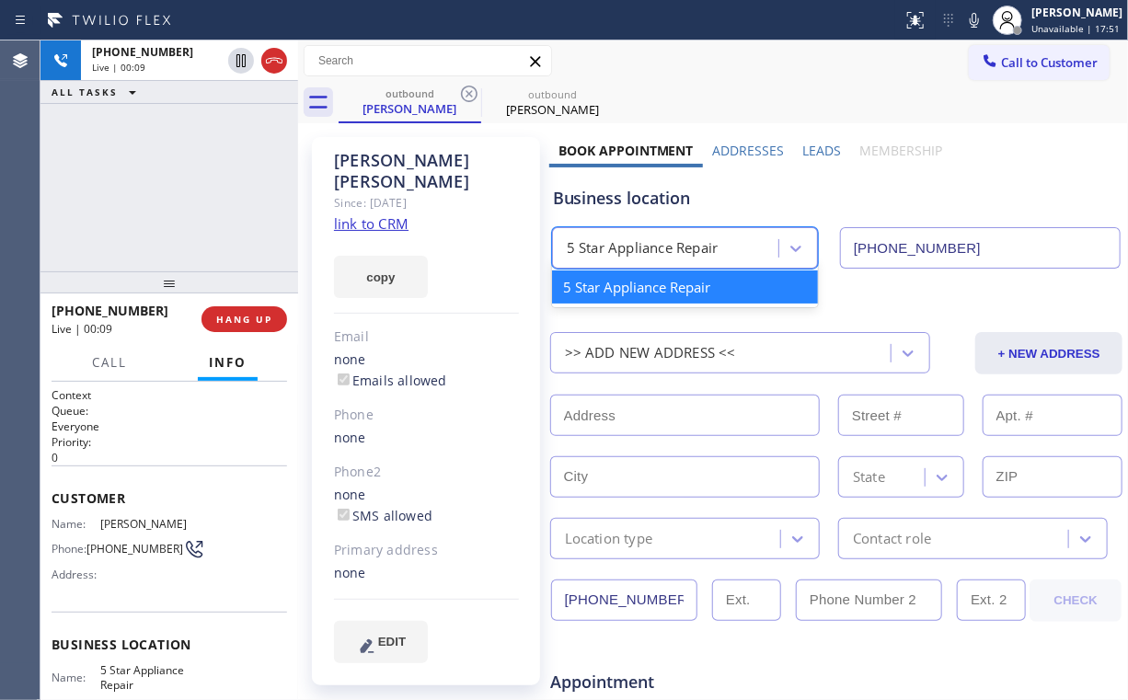
click at [623, 244] on div "5 Star Appliance Repair" at bounding box center [643, 248] width 152 height 21
click at [642, 206] on div "Business location" at bounding box center [837, 198] width 568 height 25
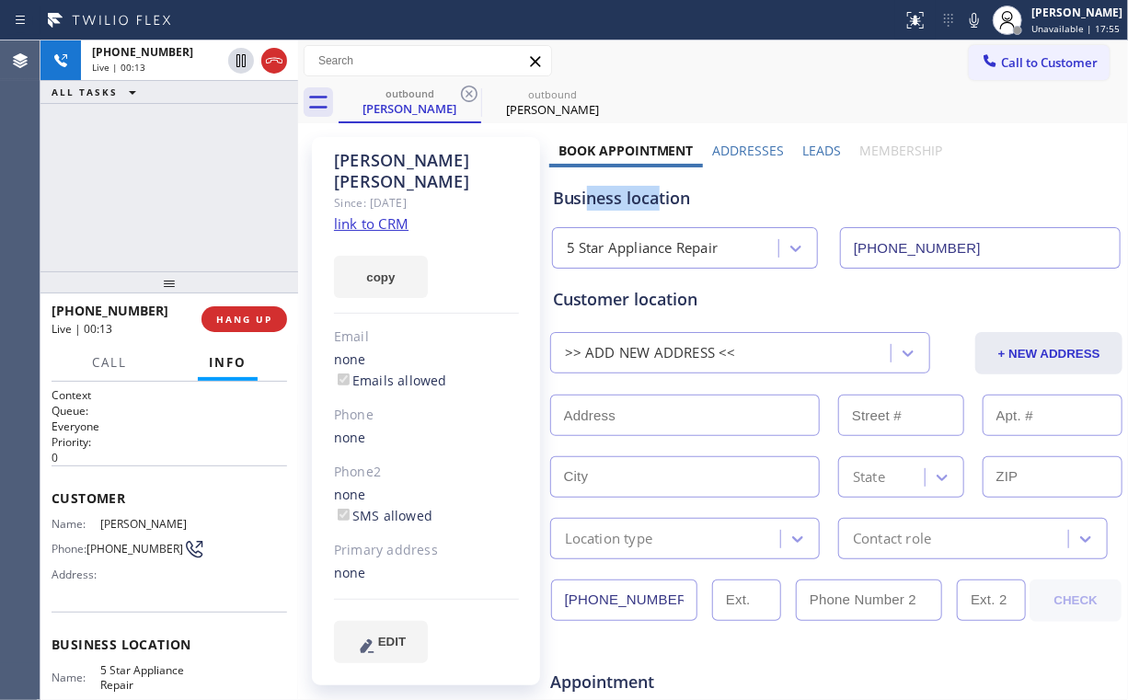
drag, startPoint x: 655, startPoint y: 201, endPoint x: 583, endPoint y: 202, distance: 71.8
click at [583, 202] on div "Business location" at bounding box center [837, 198] width 568 height 25
click at [195, 187] on div "[PHONE_NUMBER] Live | 00:14 ALL TASKS ALL TASKS ACTIVE TASKS TASKS IN WRAP UP" at bounding box center [169, 155] width 258 height 231
click at [190, 186] on div "[PHONE_NUMBER] Live | 00:15 ALL TASKS ALL TASKS ACTIVE TASKS TASKS IN WRAP UP" at bounding box center [169, 155] width 258 height 231
click at [190, 186] on div "[PHONE_NUMBER] Live | 00:16 ALL TASKS ALL TASKS ACTIVE TASKS TASKS IN WRAP UP" at bounding box center [169, 155] width 258 height 231
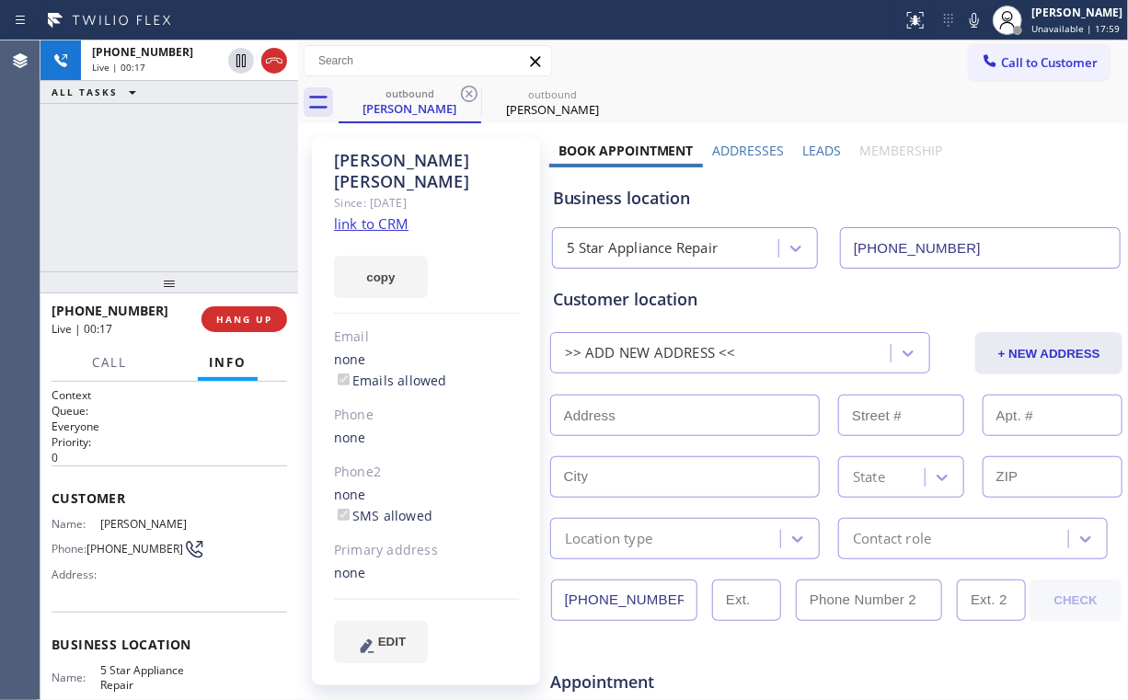
click at [190, 186] on div "[PHONE_NUMBER] Live | 00:17 ALL TASKS ALL TASKS ACTIVE TASKS TASKS IN WRAP UP" at bounding box center [169, 155] width 258 height 231
click at [188, 189] on div "[PHONE_NUMBER] Live | 00:22 ALL TASKS ALL TASKS ACTIVE TASKS TASKS IN WRAP UP" at bounding box center [169, 155] width 258 height 231
click at [188, 188] on div "[PHONE_NUMBER] Live | 00:23 ALL TASKS ALL TASKS ACTIVE TASKS TASKS IN WRAP UP" at bounding box center [169, 155] width 258 height 231
click at [586, 201] on div "Business location" at bounding box center [837, 198] width 568 height 25
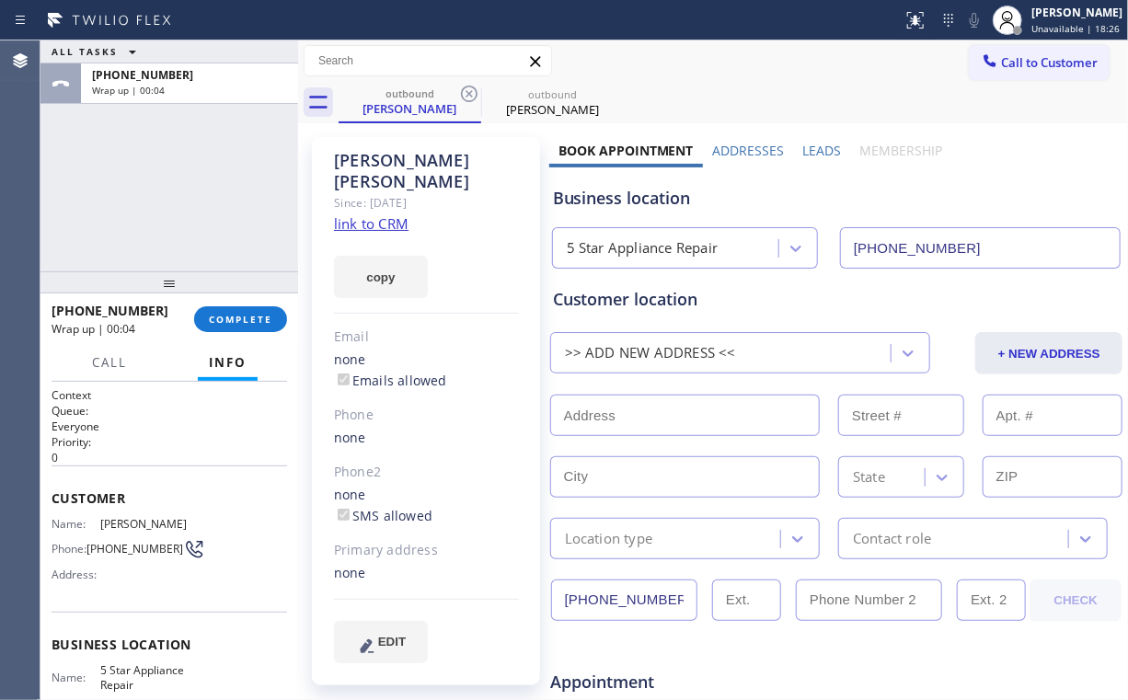
click at [197, 166] on div "ALL TASKS ALL TASKS ACTIVE TASKS TASKS IN WRAP UP [PHONE_NUMBER] Wrap up | 00:04" at bounding box center [169, 155] width 258 height 231
click at [390, 214] on link "link to CRM" at bounding box center [371, 223] width 75 height 18
click at [231, 318] on span "COMPLETE" at bounding box center [240, 319] width 63 height 13
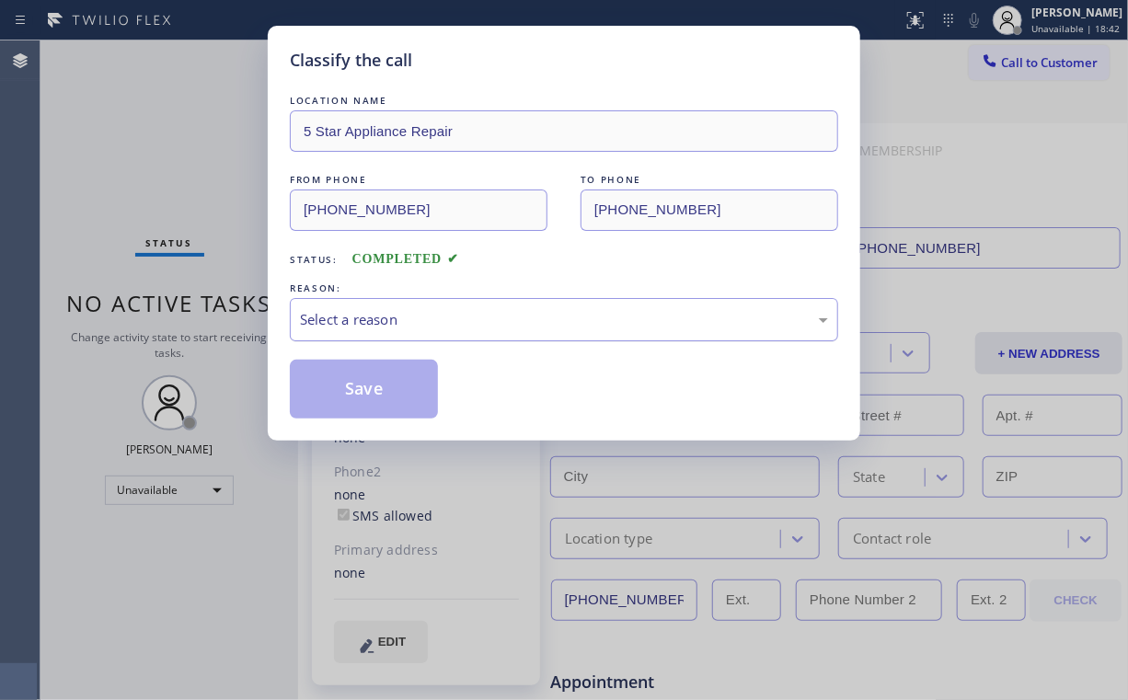
click at [363, 329] on div "Select a reason" at bounding box center [564, 319] width 548 height 43
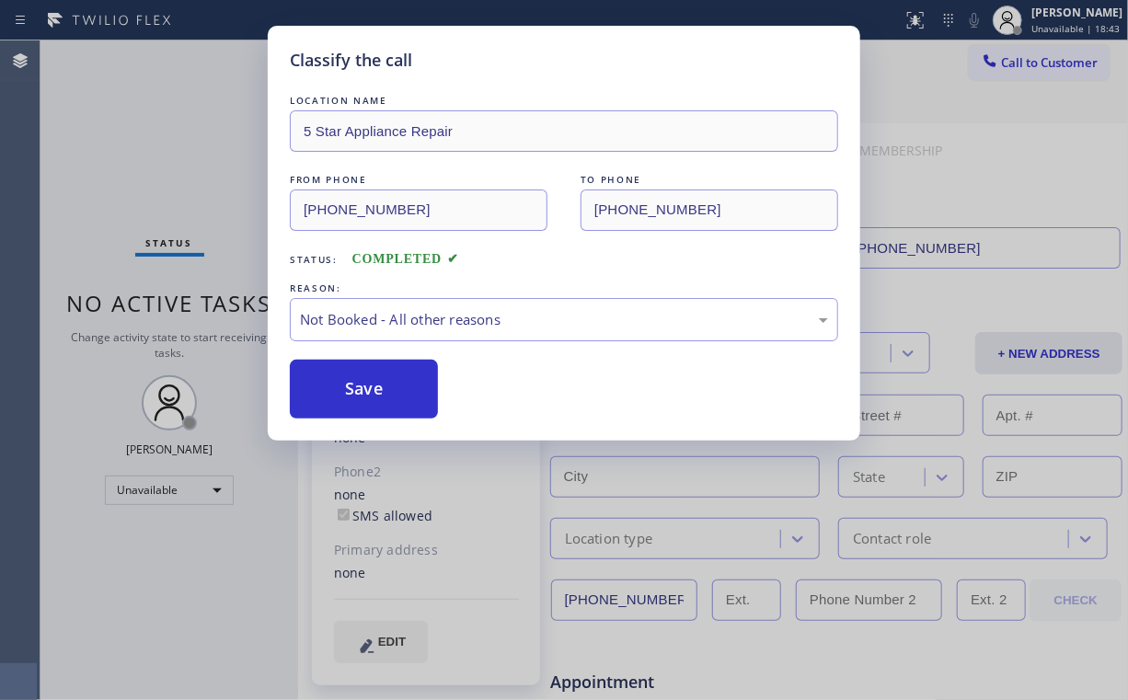
drag, startPoint x: 359, startPoint y: 386, endPoint x: 200, endPoint y: 225, distance: 225.8
click at [354, 379] on button "Save" at bounding box center [364, 389] width 148 height 59
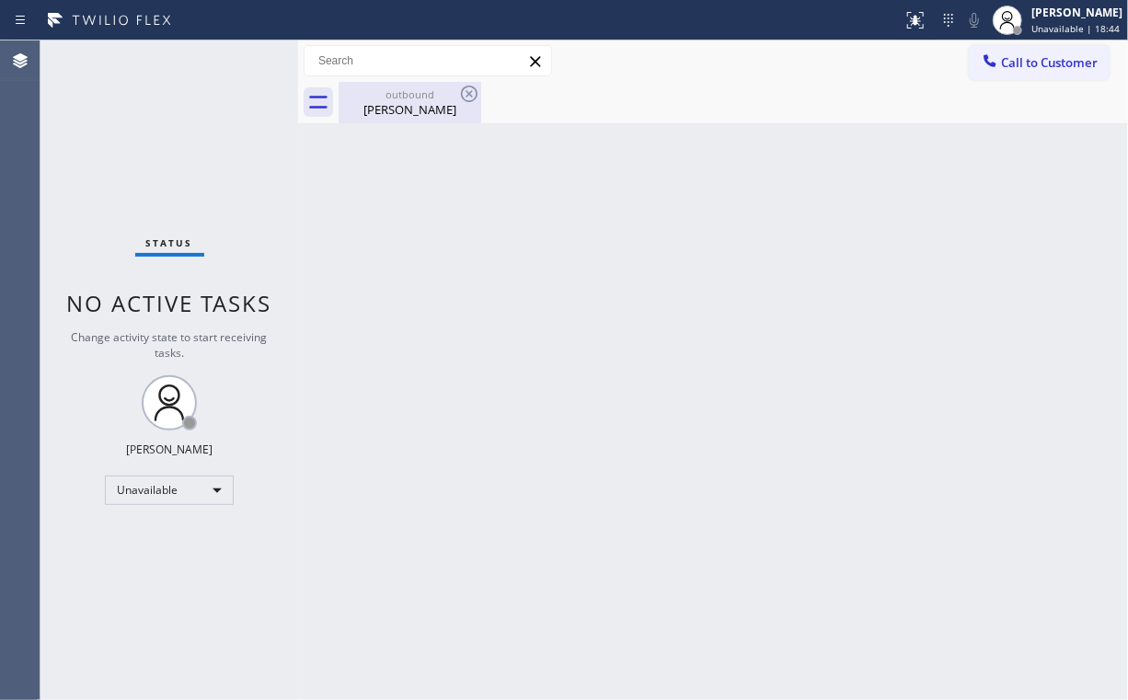
click at [420, 118] on div "outbound [PERSON_NAME]" at bounding box center [409, 102] width 139 height 41
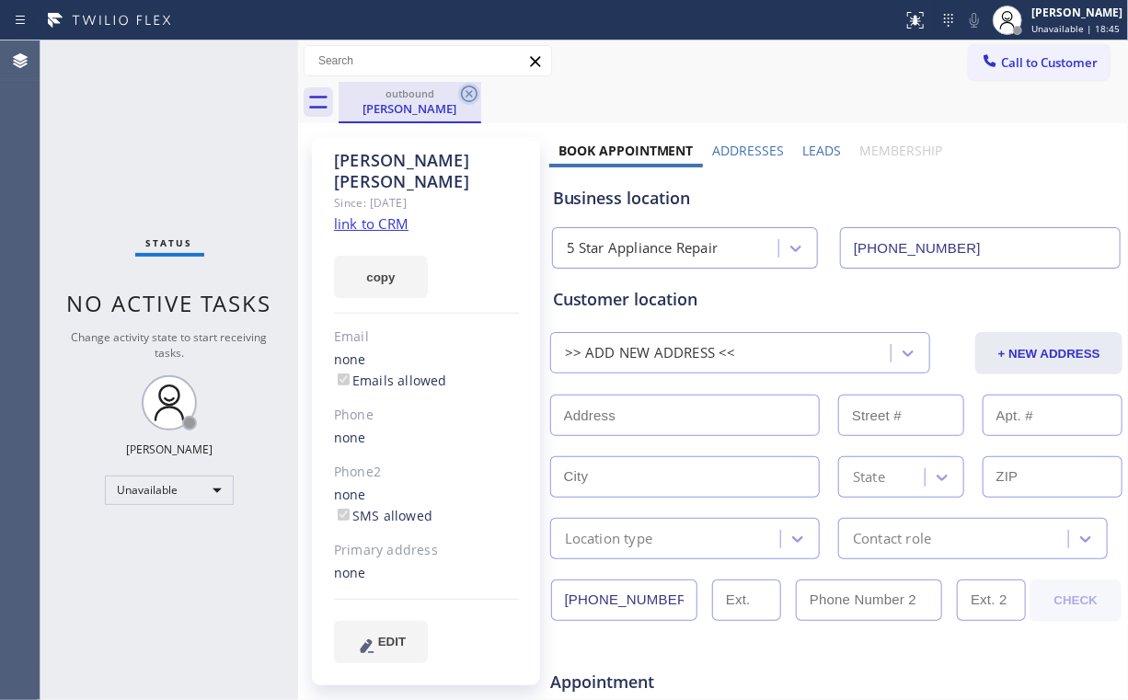
click at [472, 90] on icon at bounding box center [469, 94] width 22 height 22
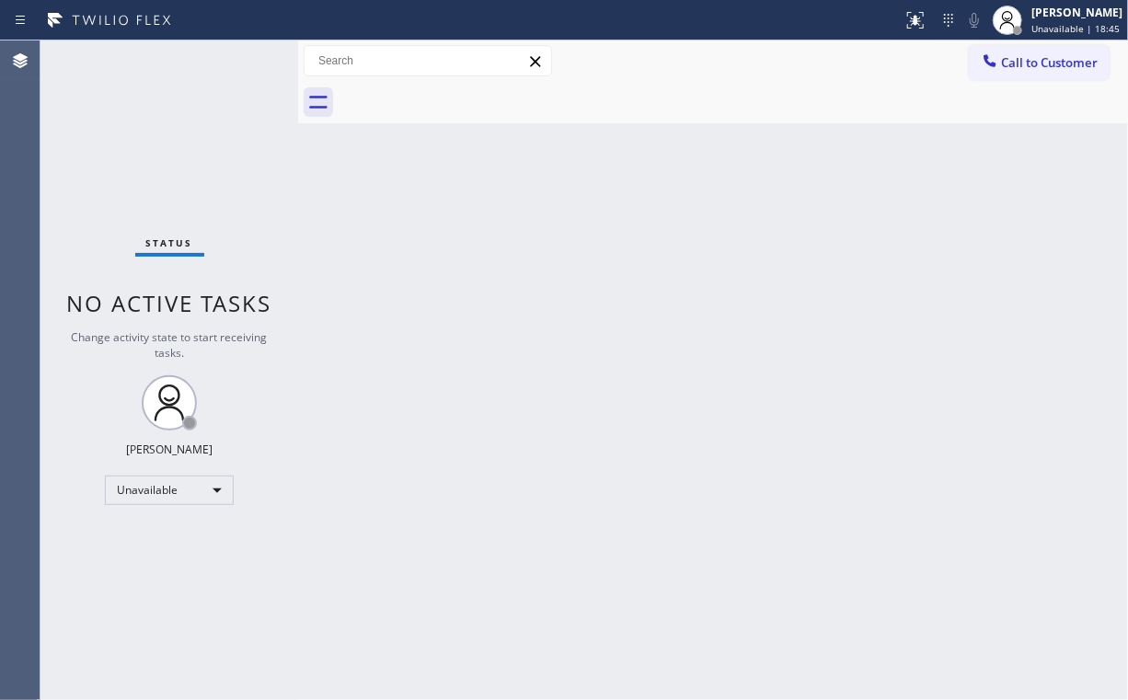
drag, startPoint x: 231, startPoint y: 130, endPoint x: 211, endPoint y: 18, distance: 113.2
click at [227, 118] on div "Status No active tasks Change activity state to start receiving tasks. [PERSON_…" at bounding box center [169, 370] width 258 height 660
drag, startPoint x: 1003, startPoint y: 63, endPoint x: 627, endPoint y: 272, distance: 430.9
click at [1003, 65] on span "Call to Customer" at bounding box center [1049, 62] width 97 height 17
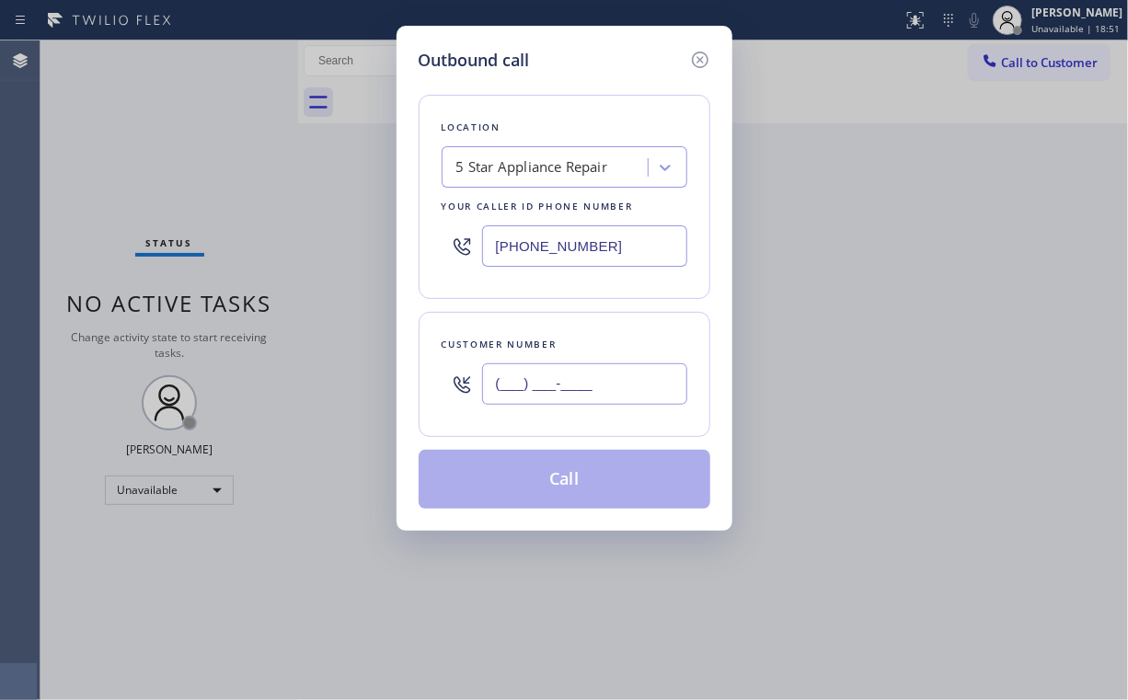
drag, startPoint x: 583, startPoint y: 375, endPoint x: 609, endPoint y: 374, distance: 25.8
click at [584, 375] on input "(___) ___-____" at bounding box center [584, 384] width 205 height 41
paste input "602) 799-1011"
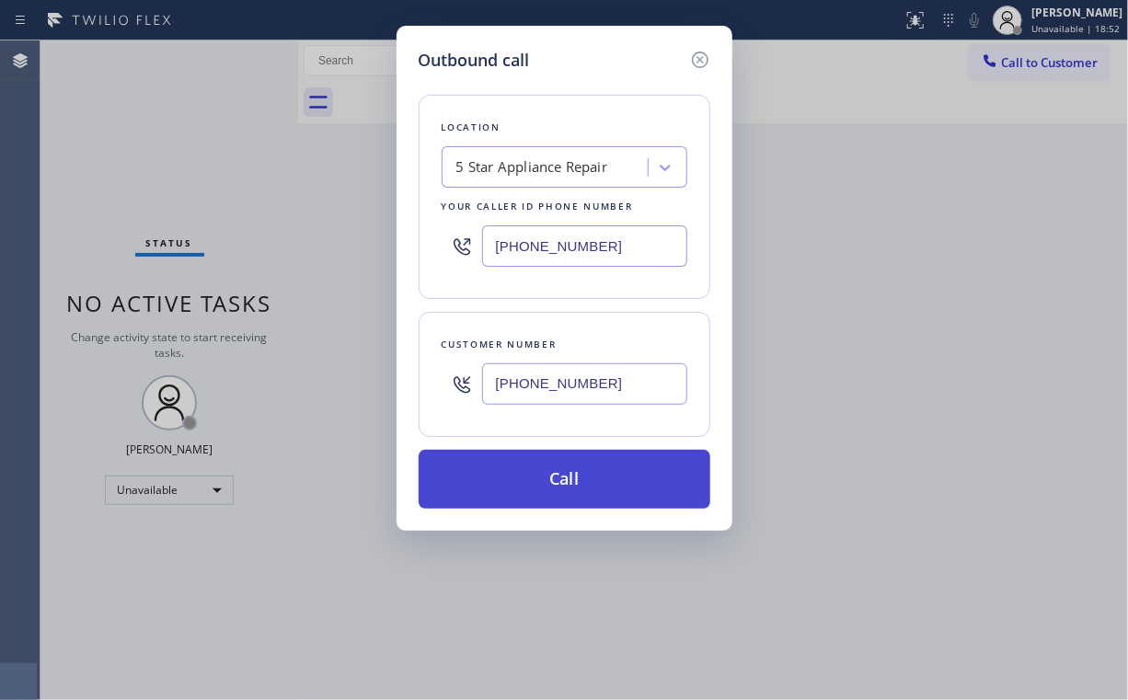
type input "[PHONE_NUMBER]"
click at [537, 475] on button "Call" at bounding box center [565, 479] width 292 height 59
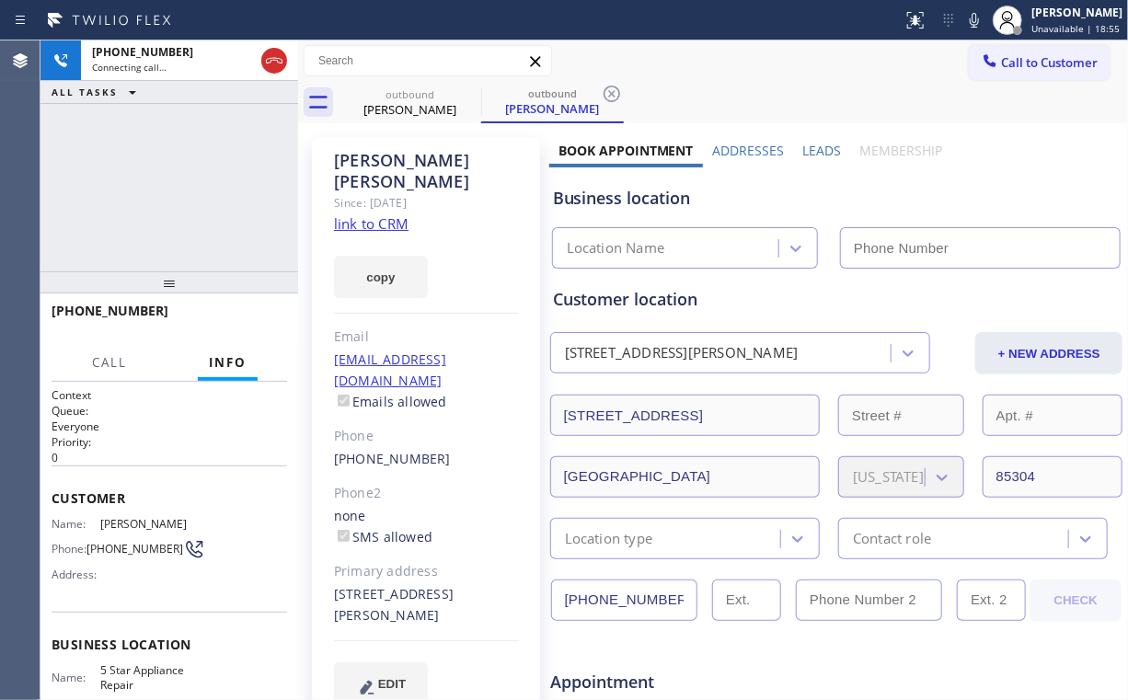
drag, startPoint x: 133, startPoint y: 161, endPoint x: 323, endPoint y: 139, distance: 190.9
click at [134, 162] on div "[PHONE_NUMBER] Connecting call… ALL TASKS ALL TASKS ACTIVE TASKS TASKS IN WRAP …" at bounding box center [169, 155] width 258 height 231
type input "[PHONE_NUMBER]"
drag, startPoint x: 415, startPoint y: 105, endPoint x: 433, endPoint y: 103, distance: 18.5
click at [414, 105] on div "[PERSON_NAME]" at bounding box center [409, 109] width 139 height 17
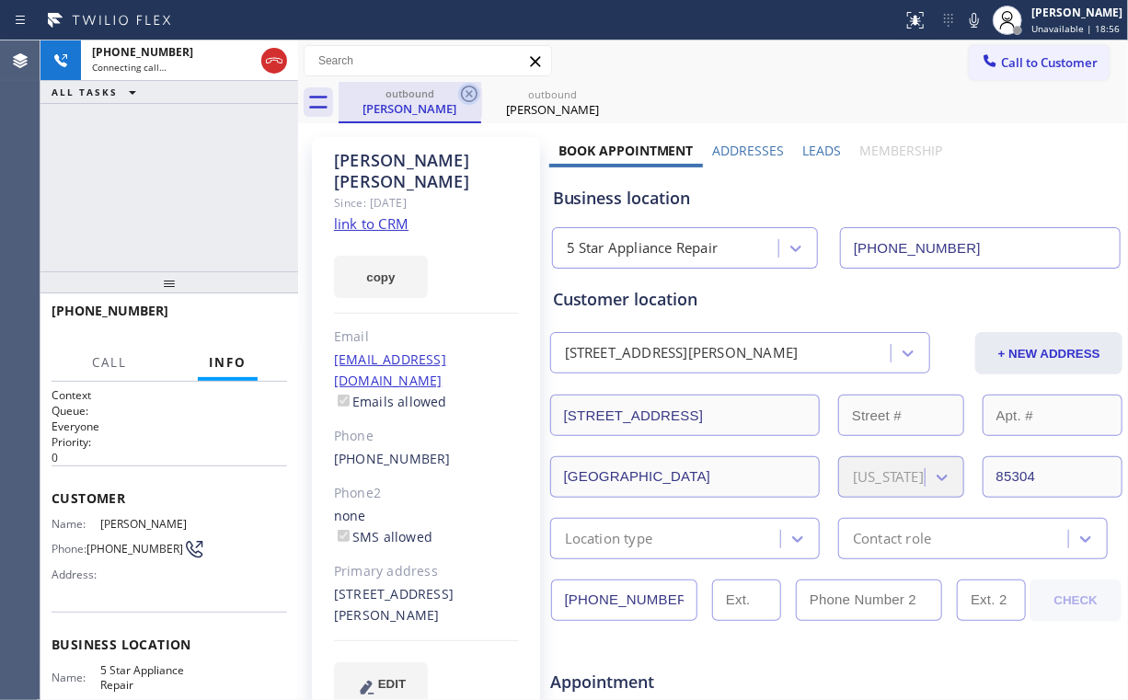
type input "[PHONE_NUMBER]"
click at [142, 180] on div "[PHONE_NUMBER] Connecting call… ALL TASKS ALL TASKS ACTIVE TASKS TASKS IN WRAP …" at bounding box center [169, 155] width 258 height 231
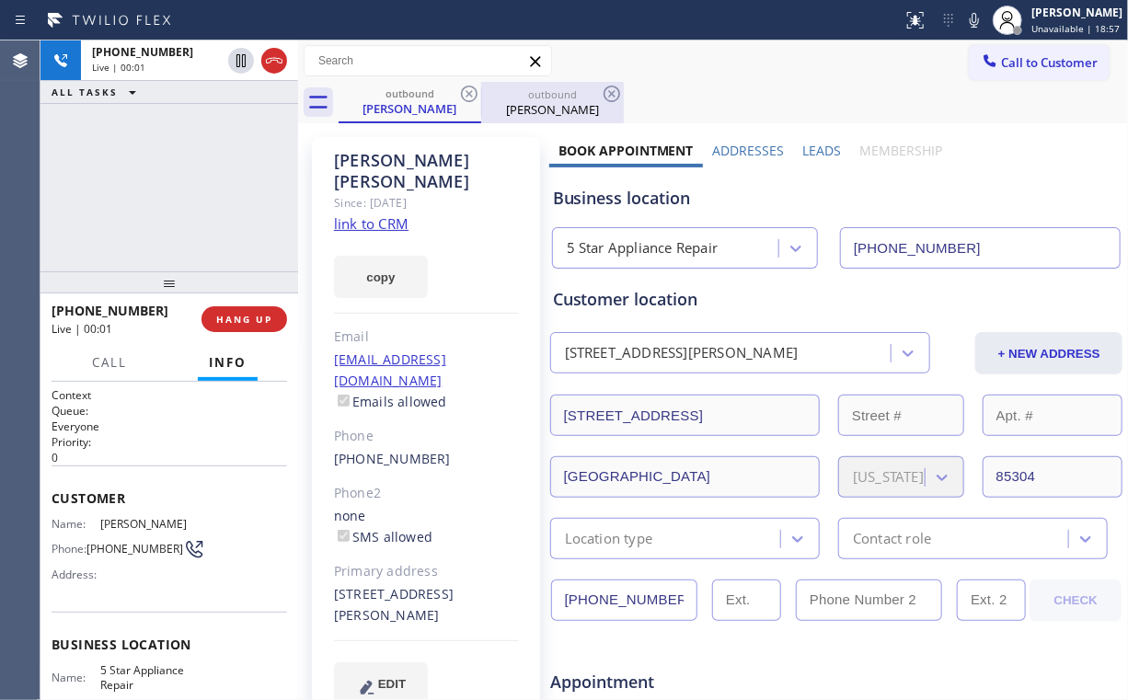
drag, startPoint x: 521, startPoint y: 106, endPoint x: 541, endPoint y: 110, distance: 20.8
click at [522, 107] on div "[PERSON_NAME]" at bounding box center [552, 109] width 139 height 17
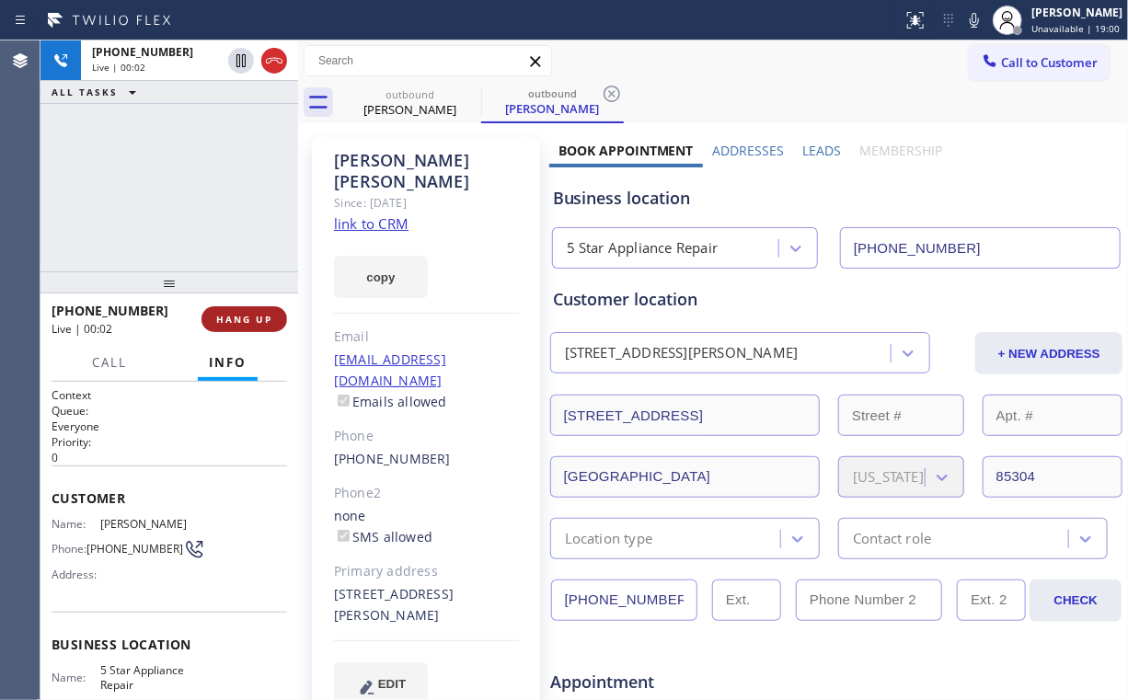
click at [250, 316] on span "HANG UP" at bounding box center [244, 319] width 56 height 13
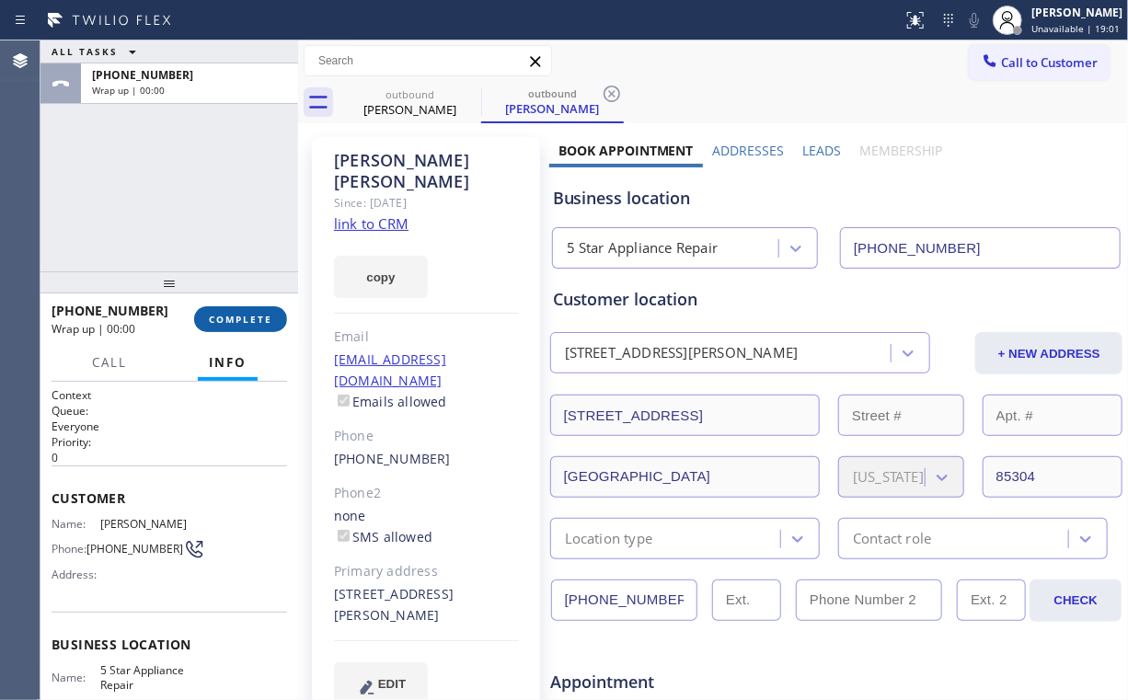
click at [250, 316] on span "COMPLETE" at bounding box center [240, 319] width 63 height 13
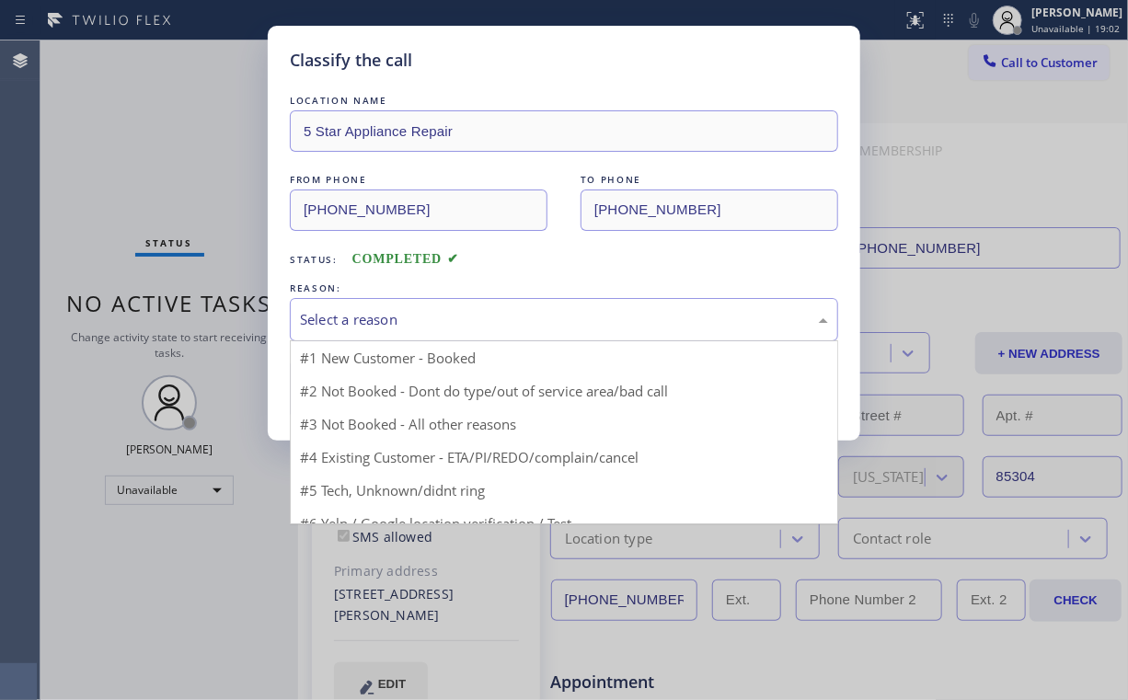
click at [338, 313] on div "Select a reason" at bounding box center [564, 319] width 528 height 21
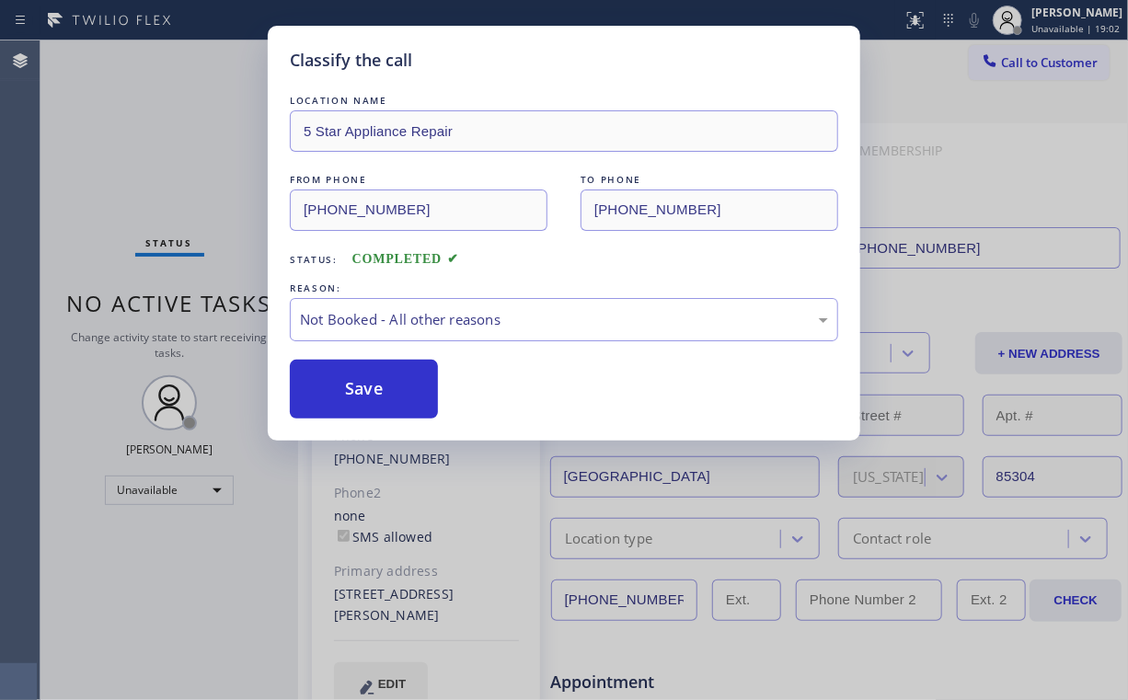
drag, startPoint x: 336, startPoint y: 382, endPoint x: 171, endPoint y: 217, distance: 233.0
click at [338, 382] on button "Save" at bounding box center [364, 389] width 148 height 59
click at [120, 144] on div "Classify the call LOCATION NAME 5 Star Appliance Repair FROM PHONE [PHONE_NUMBE…" at bounding box center [564, 350] width 1128 height 700
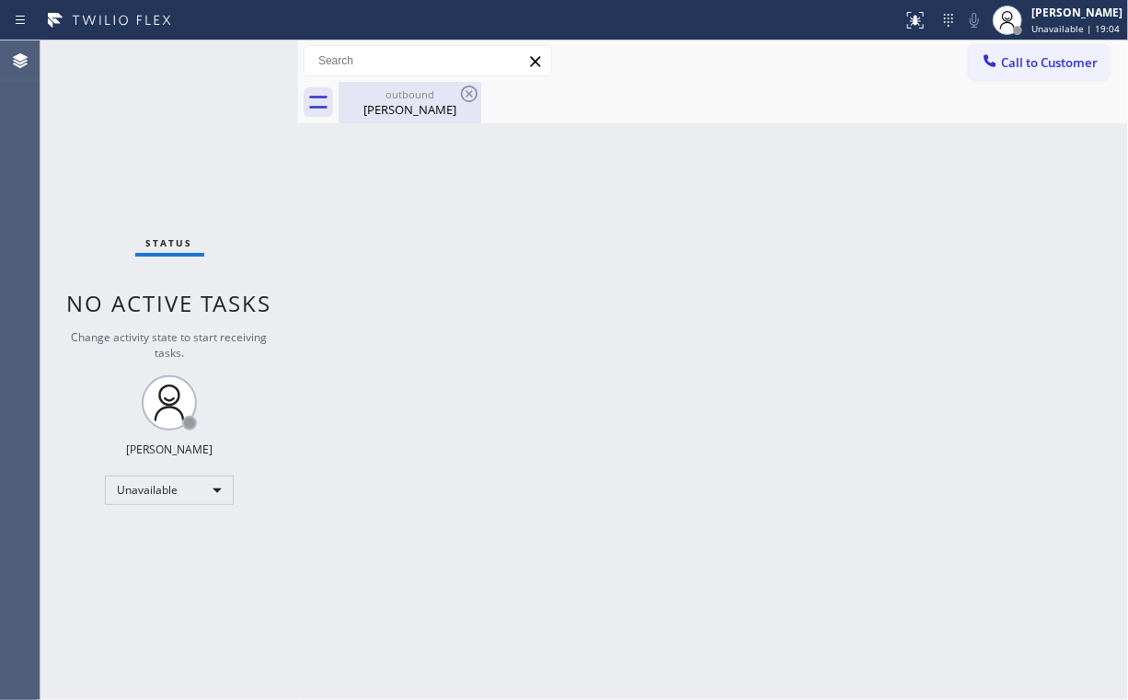
drag, startPoint x: 372, startPoint y: 78, endPoint x: 387, endPoint y: 81, distance: 15.0
click at [374, 80] on div "Call to Customer Outbound call Location 5 Star Appliance Repair Your caller id …" at bounding box center [713, 60] width 830 height 41
drag, startPoint x: 422, startPoint y: 89, endPoint x: 471, endPoint y: 90, distance: 48.8
click at [425, 91] on div "outbound" at bounding box center [409, 94] width 139 height 14
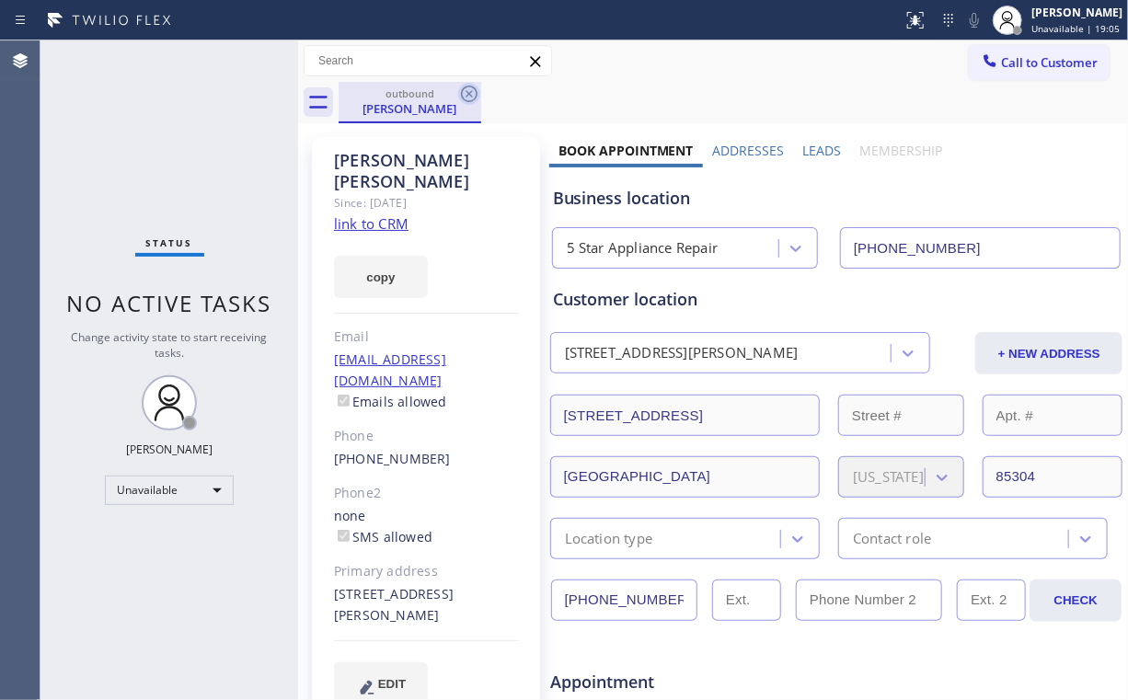
click at [473, 89] on icon at bounding box center [469, 94] width 22 height 22
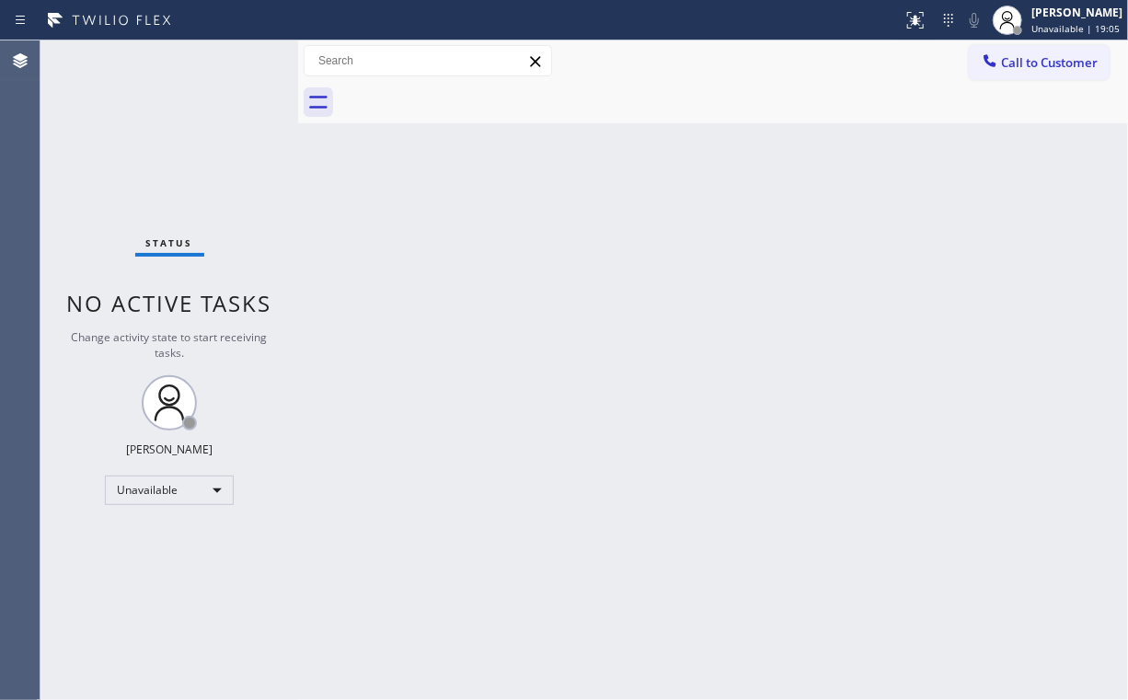
drag, startPoint x: 241, startPoint y: 99, endPoint x: 243, endPoint y: 11, distance: 88.4
click at [240, 95] on div "Status No active tasks Change activity state to start receiving tasks. [PERSON_…" at bounding box center [169, 370] width 258 height 660
click at [1060, 71] on button "Call to Customer" at bounding box center [1039, 62] width 141 height 35
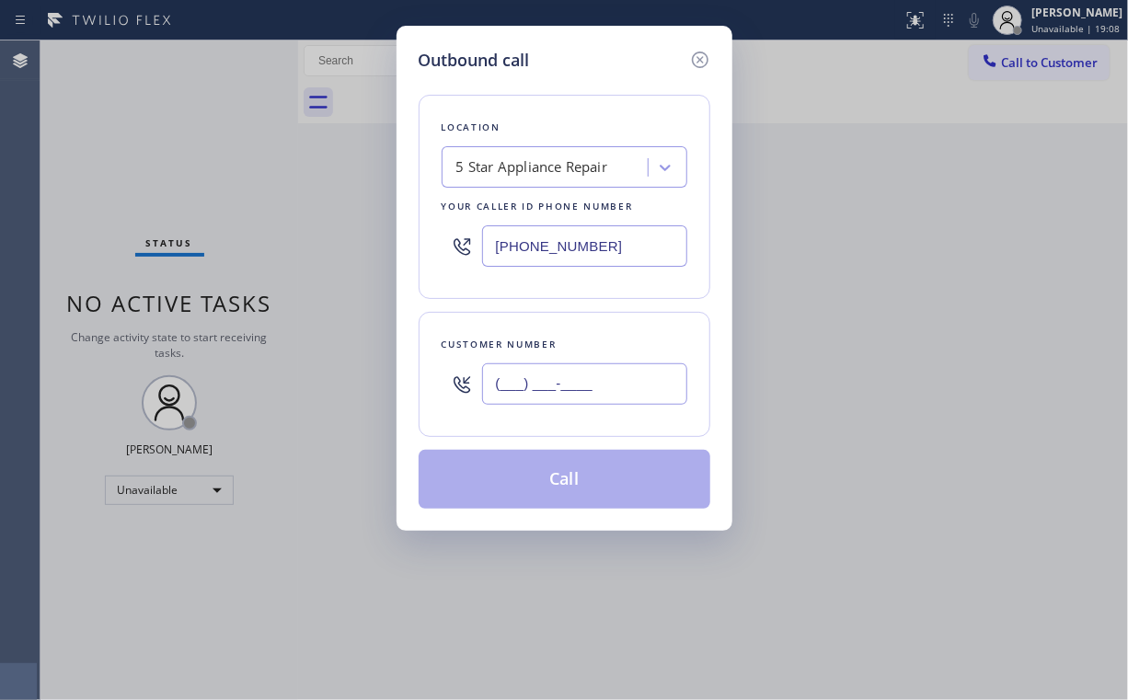
click at [630, 401] on input "(___) ___-____" at bounding box center [584, 384] width 205 height 41
paste input "347) 786-0515"
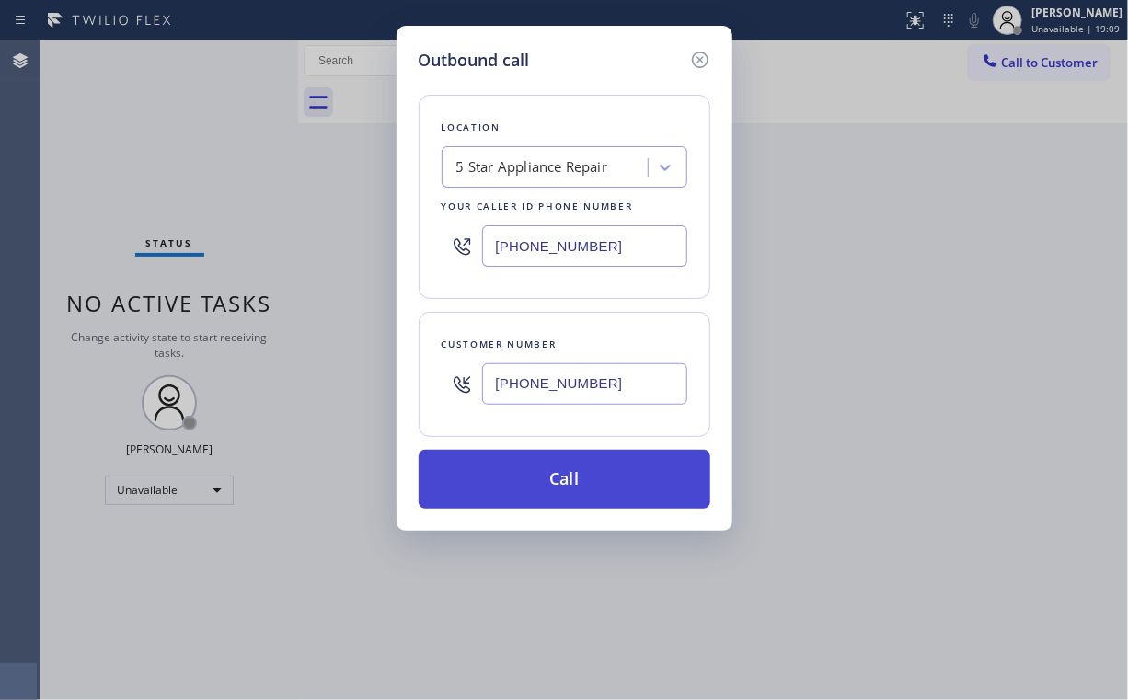
type input "[PHONE_NUMBER]"
click at [541, 486] on button "Call" at bounding box center [565, 479] width 292 height 59
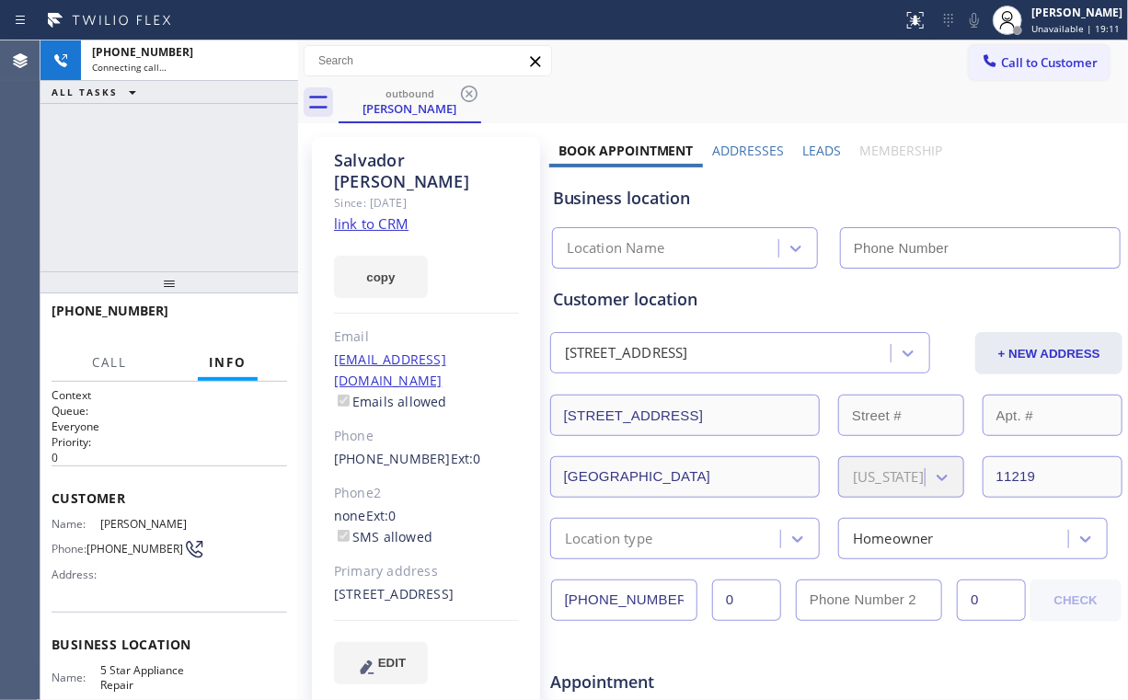
click at [224, 190] on div "[PHONE_NUMBER] Connecting call… ALL TASKS ALL TASKS ACTIVE TASKS TASKS IN WRAP …" at bounding box center [169, 155] width 258 height 231
type input "[PHONE_NUMBER]"
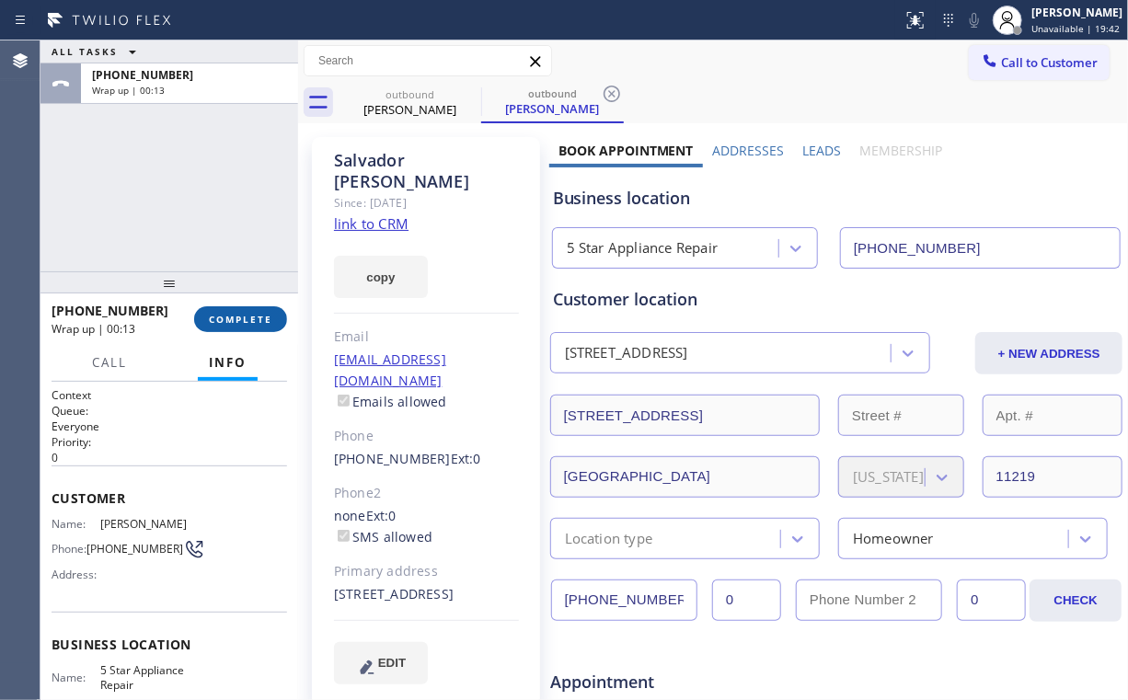
click at [247, 313] on span "COMPLETE" at bounding box center [240, 319] width 63 height 13
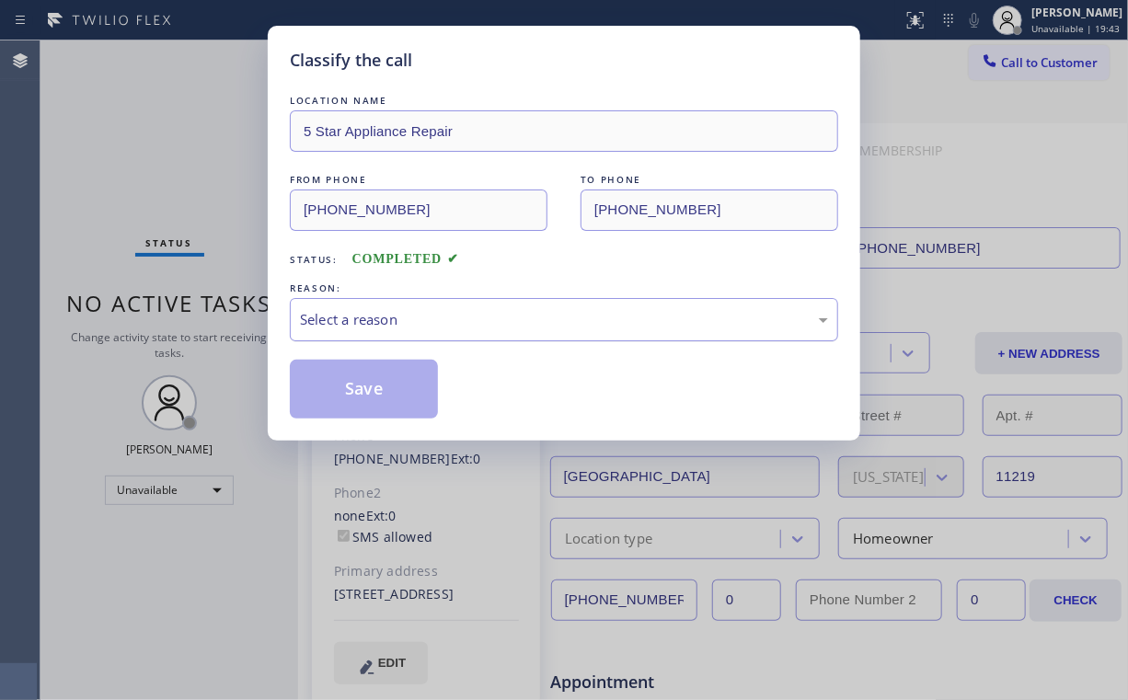
click at [385, 328] on div "Select a reason" at bounding box center [564, 319] width 528 height 21
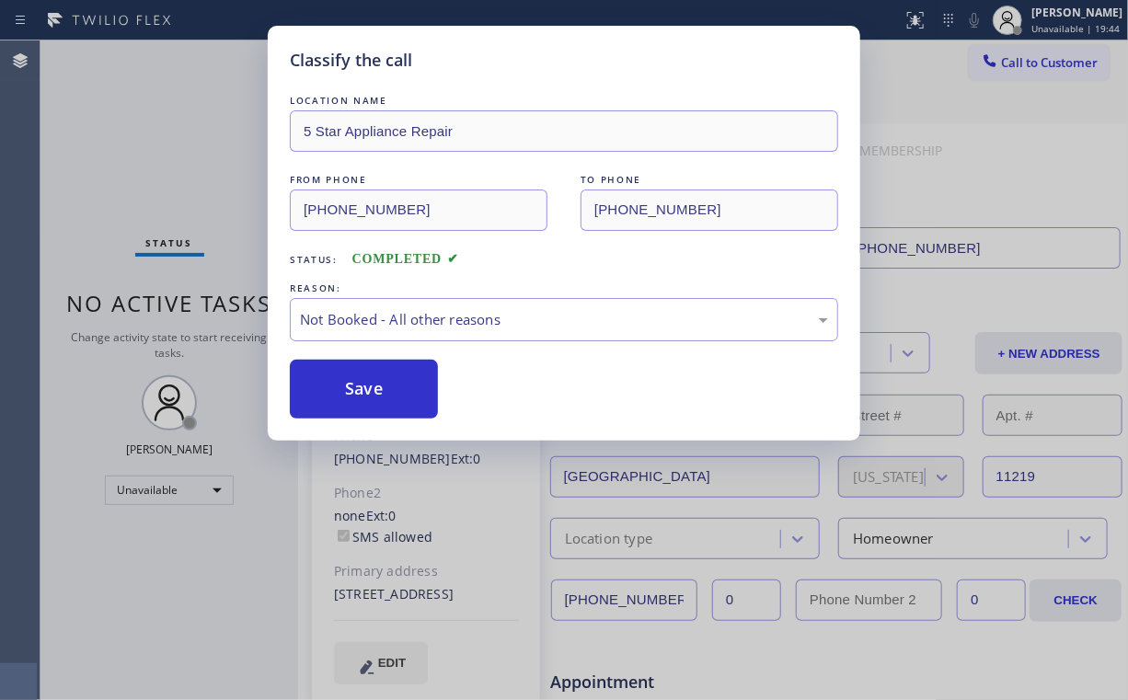
drag, startPoint x: 373, startPoint y: 394, endPoint x: 169, endPoint y: 171, distance: 301.6
click at [373, 392] on button "Save" at bounding box center [364, 389] width 148 height 59
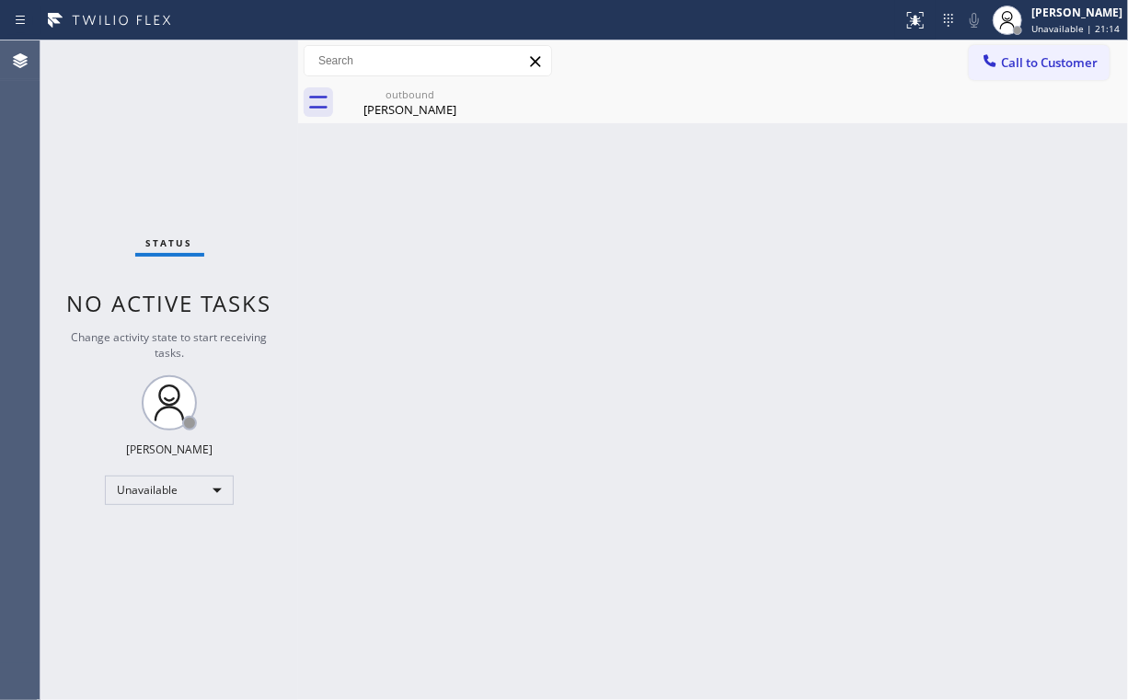
drag, startPoint x: 398, startPoint y: 254, endPoint x: 421, endPoint y: 151, distance: 105.6
click at [399, 250] on div "Back to Dashboard Change Sender ID Customers Technicians Select a contact Outbo…" at bounding box center [713, 370] width 830 height 660
click at [442, 123] on div "Back to Dashboard Change Sender ID Customers Technicians Select a contact Outbo…" at bounding box center [713, 370] width 830 height 660
click at [416, 97] on div "outbound" at bounding box center [409, 94] width 139 height 14
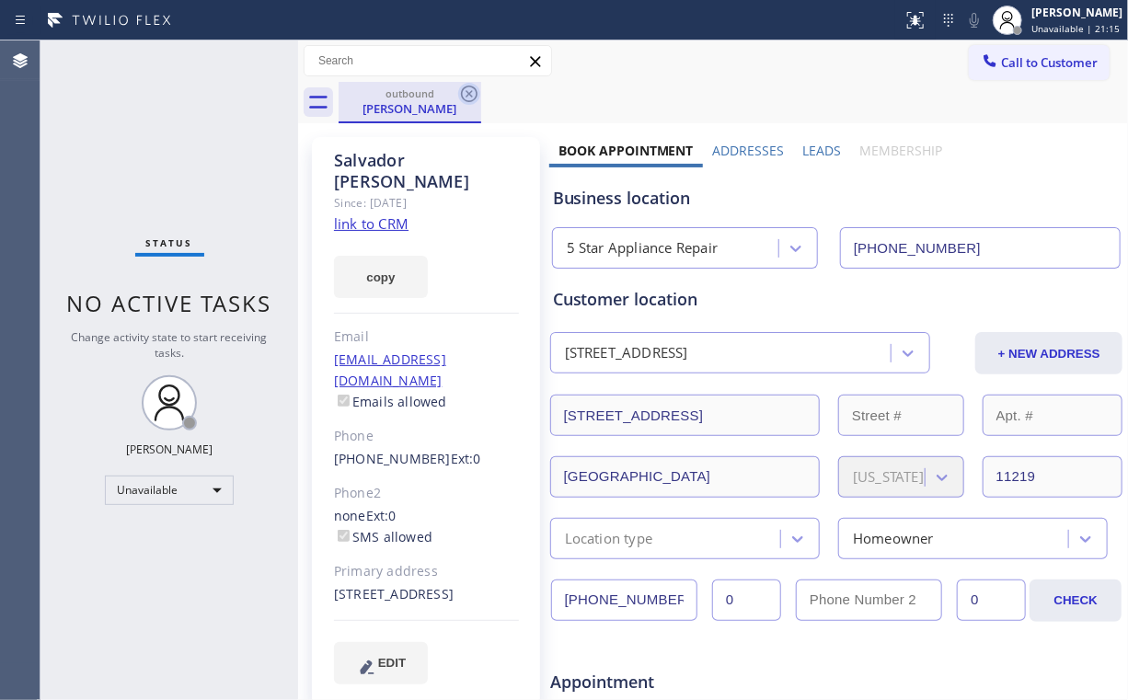
click at [475, 90] on icon at bounding box center [469, 94] width 17 height 17
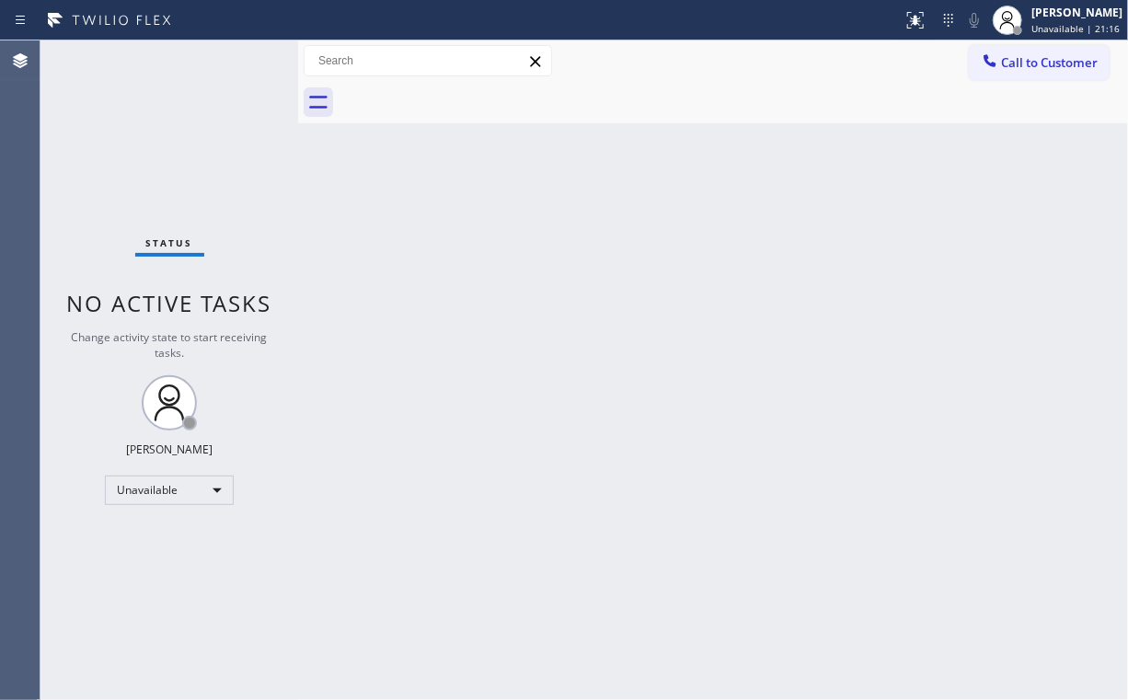
click at [674, 268] on div "Back to Dashboard Change Sender ID Customers Technicians Select a contact Outbo…" at bounding box center [713, 370] width 830 height 660
drag, startPoint x: 953, startPoint y: 364, endPoint x: 813, endPoint y: 329, distance: 145.3
click at [952, 364] on div "Back to Dashboard Change Sender ID Customers Technicians Select a contact Outbo…" at bounding box center [713, 370] width 830 height 660
drag, startPoint x: 767, startPoint y: 342, endPoint x: 753, endPoint y: 335, distance: 15.6
click at [766, 341] on div "Back to Dashboard Change Sender ID Customers Technicians Select a contact Outbo…" at bounding box center [713, 370] width 830 height 660
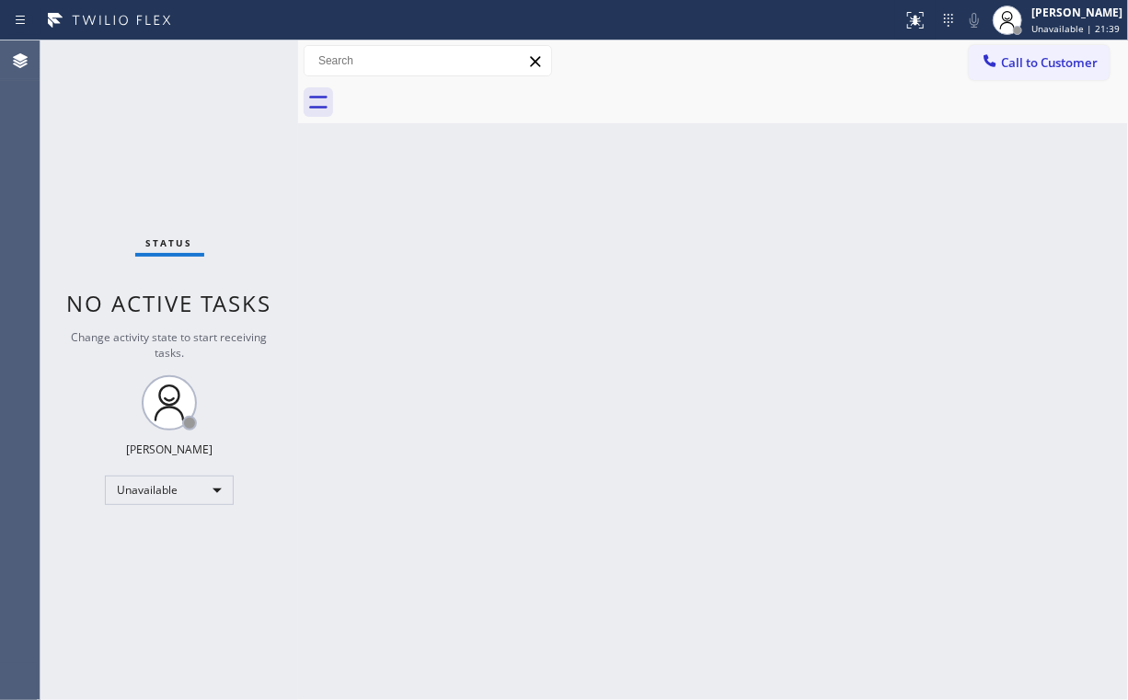
drag, startPoint x: 301, startPoint y: 220, endPoint x: 223, endPoint y: 140, distance: 111.9
click at [298, 217] on div at bounding box center [298, 370] width 0 height 660
drag, startPoint x: 1056, startPoint y: 53, endPoint x: 710, endPoint y: 276, distance: 411.5
click at [1056, 63] on span "Call to Customer" at bounding box center [1049, 62] width 97 height 17
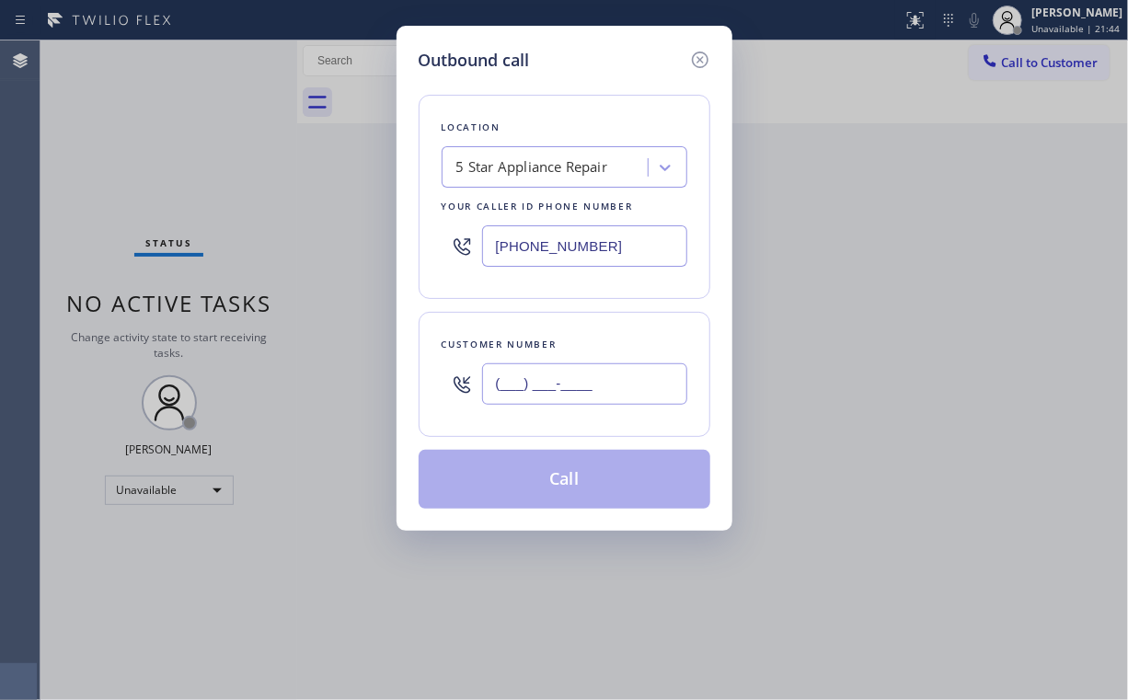
click at [566, 391] on input "(___) ___-____" at bounding box center [584, 384] width 205 height 41
paste input "714) 488-7881"
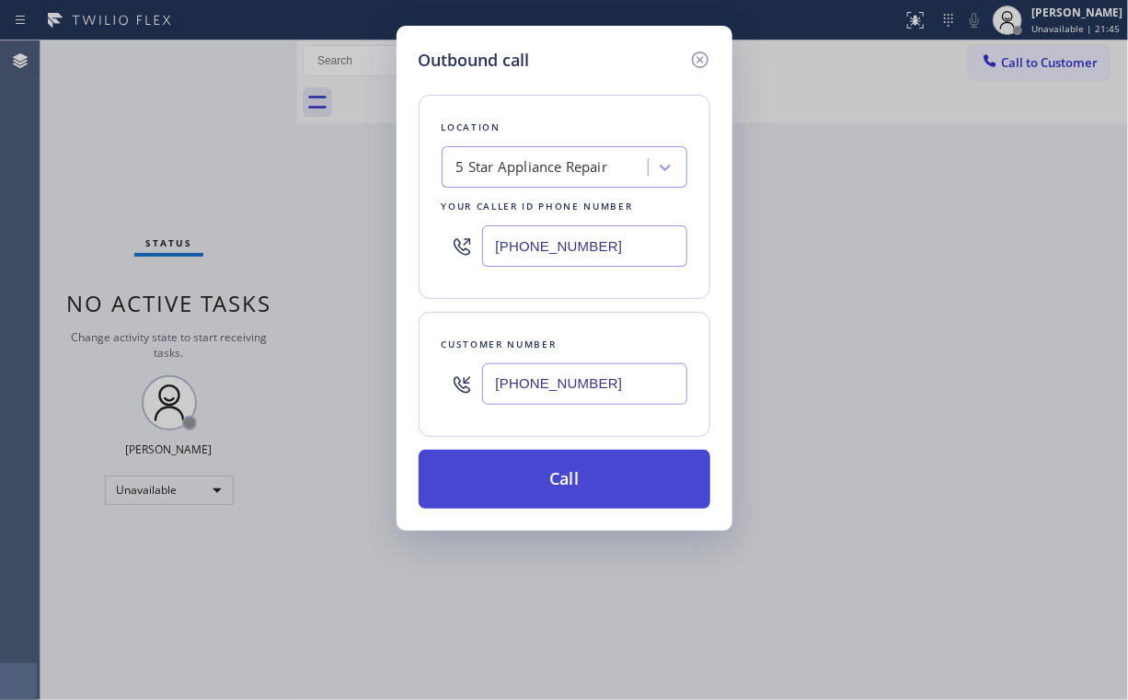
type input "[PHONE_NUMBER]"
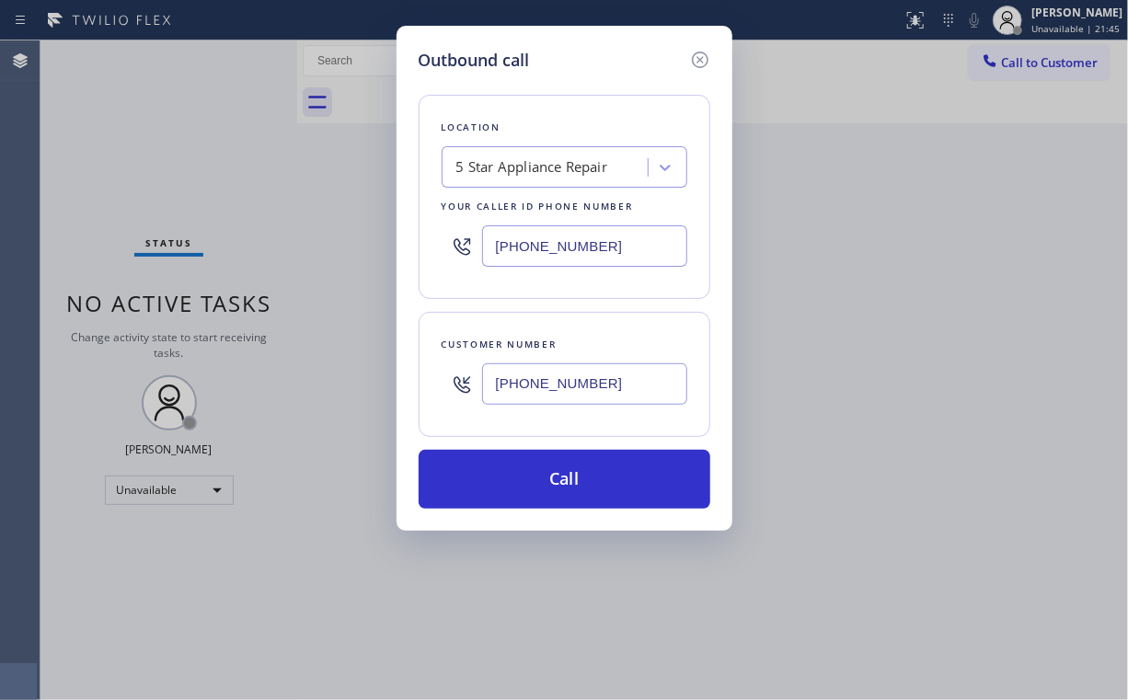
drag, startPoint x: 537, startPoint y: 474, endPoint x: 465, endPoint y: 637, distance: 178.0
click at [535, 475] on button "Call" at bounding box center [565, 479] width 292 height 59
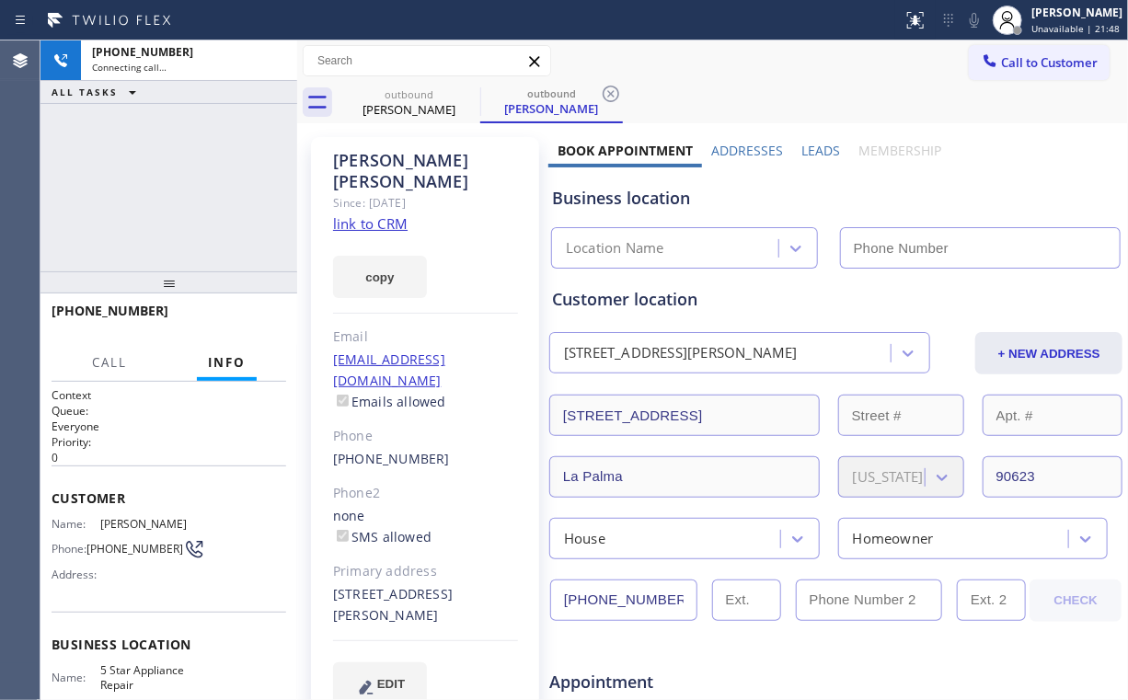
click at [137, 192] on div "[PHONE_NUMBER] Connecting call… ALL TASKS ALL TASKS ACTIVE TASKS TASKS IN WRAP …" at bounding box center [168, 155] width 257 height 231
type input "[PHONE_NUMBER]"
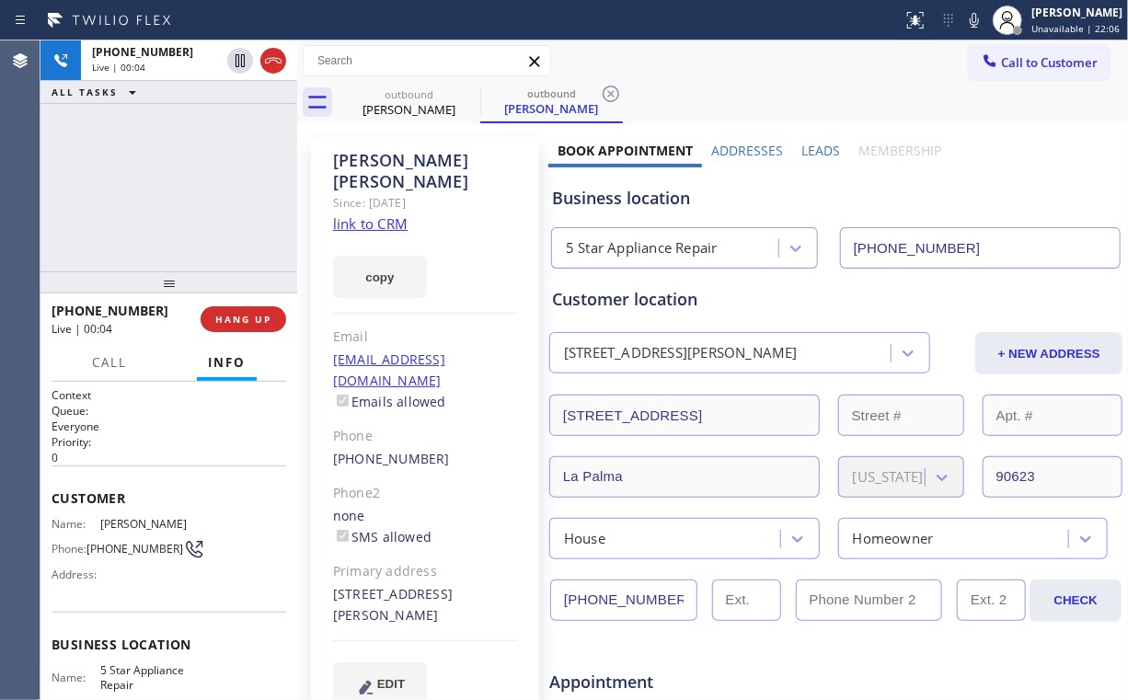
click at [199, 188] on div "[PHONE_NUMBER] Live | 00:04 ALL TASKS ALL TASKS ACTIVE TASKS TASKS IN WRAP UP" at bounding box center [168, 155] width 257 height 231
click at [239, 318] on span "HANG UP" at bounding box center [243, 319] width 56 height 13
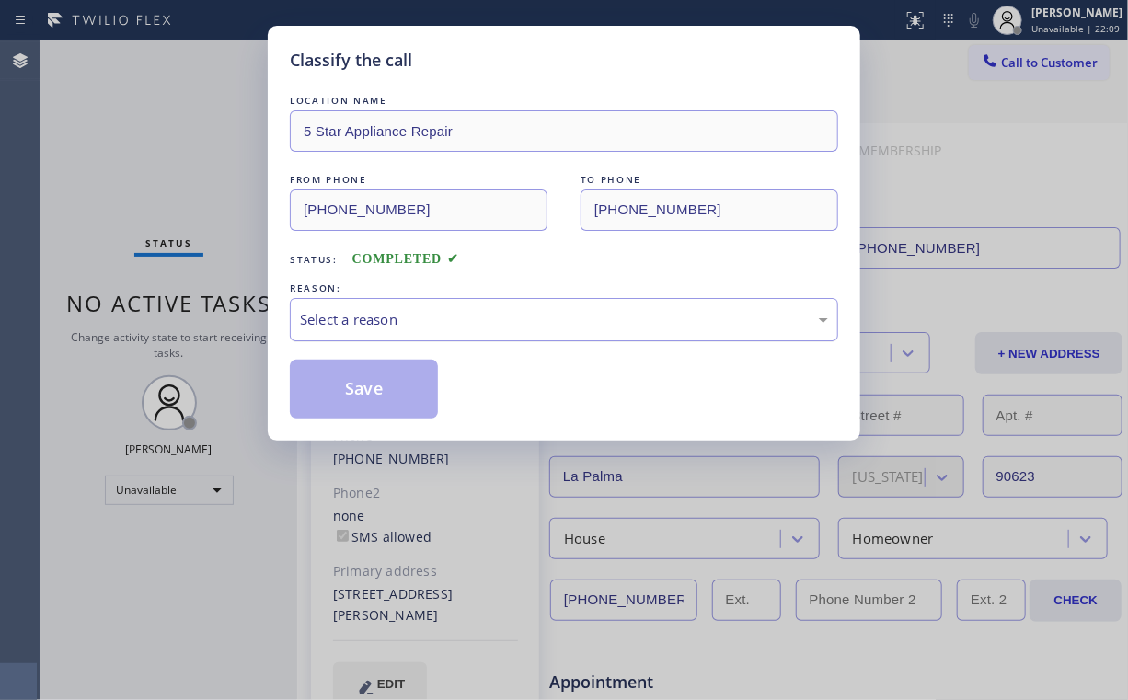
click at [337, 313] on div "Select a reason" at bounding box center [564, 319] width 528 height 21
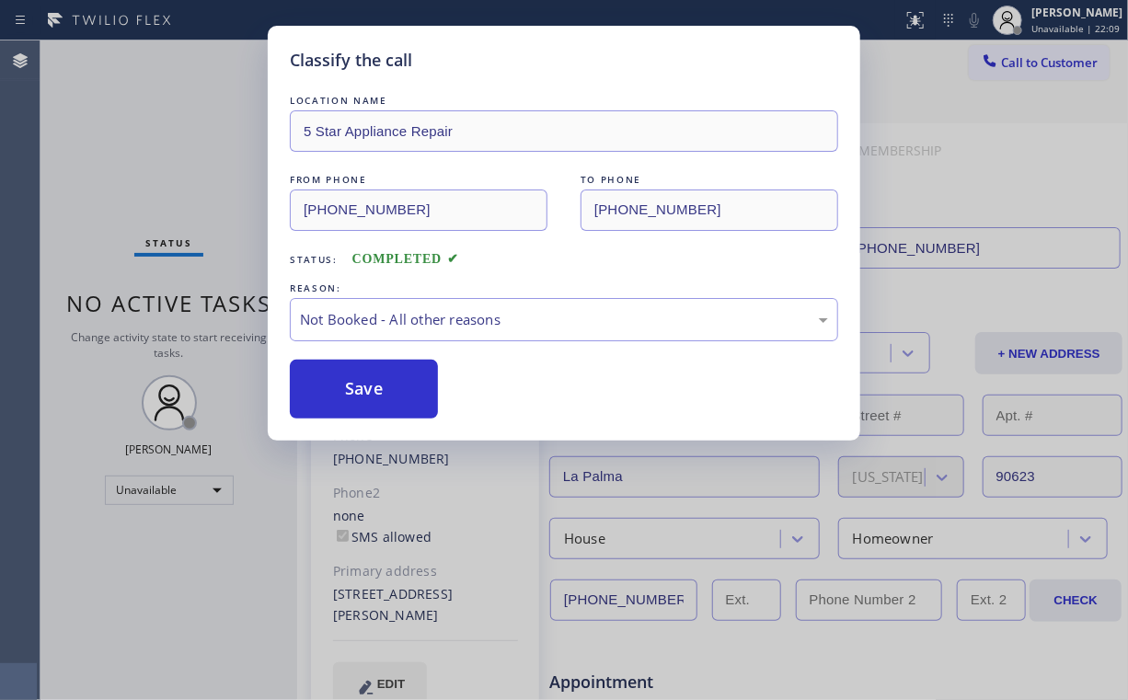
drag, startPoint x: 347, startPoint y: 394, endPoint x: 271, endPoint y: 267, distance: 147.7
click at [349, 392] on button "Save" at bounding box center [364, 389] width 148 height 59
click at [179, 150] on div "Classify the call LOCATION NAME 5 Star Appliance Repair FROM PHONE [PHONE_NUMBE…" at bounding box center [564, 350] width 1128 height 700
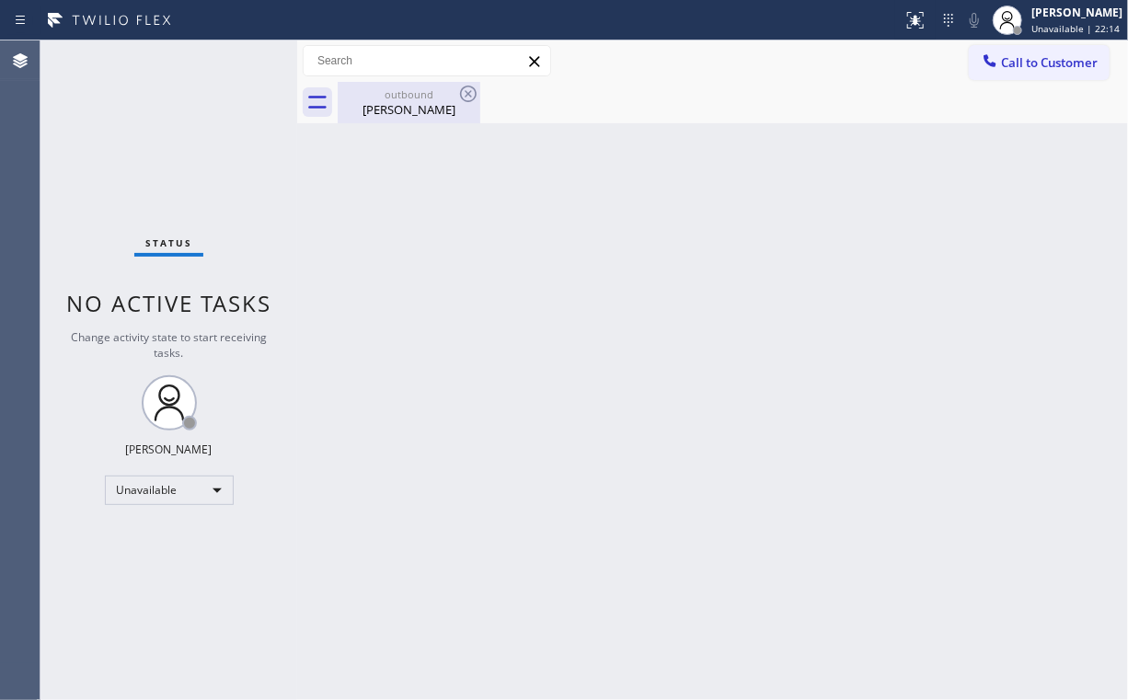
click at [434, 98] on div "outbound" at bounding box center [409, 94] width 139 height 14
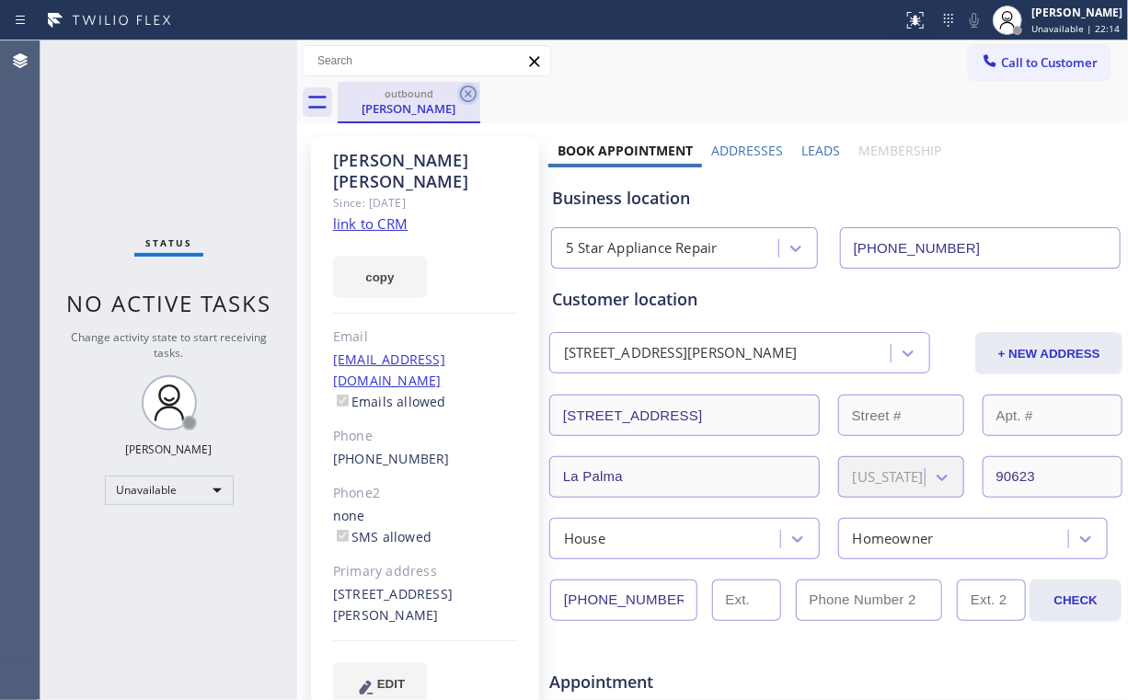
click at [469, 91] on icon at bounding box center [468, 94] width 22 height 22
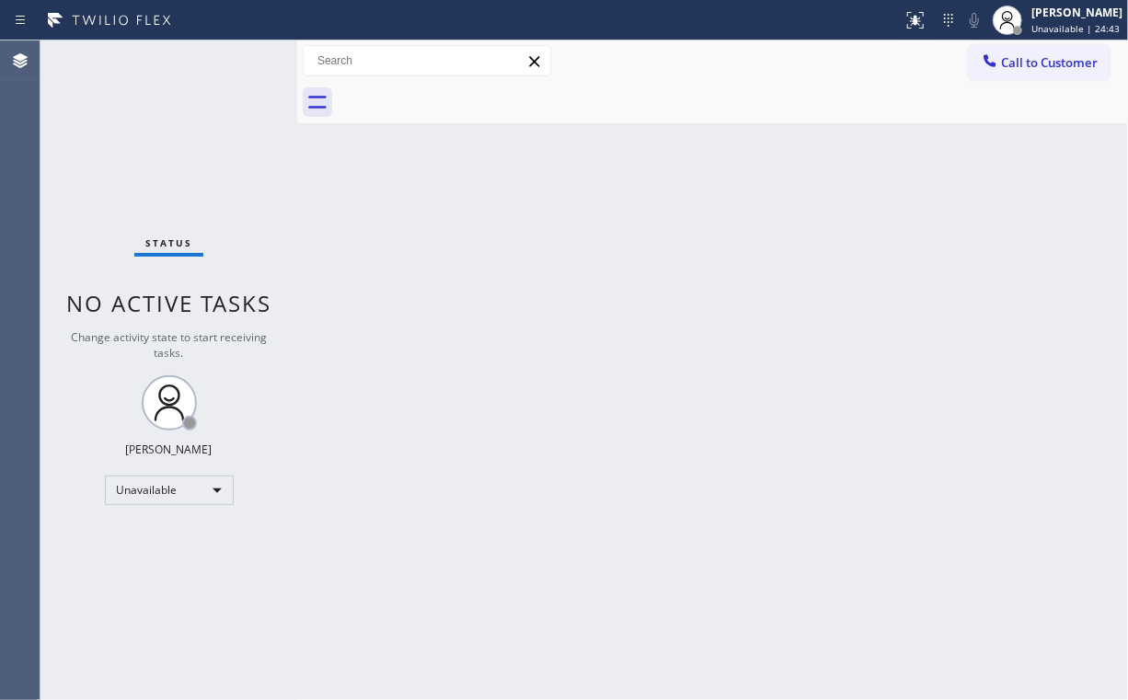
drag, startPoint x: 1020, startPoint y: 56, endPoint x: 885, endPoint y: 159, distance: 169.3
click at [1016, 63] on span "Call to Customer" at bounding box center [1049, 62] width 97 height 17
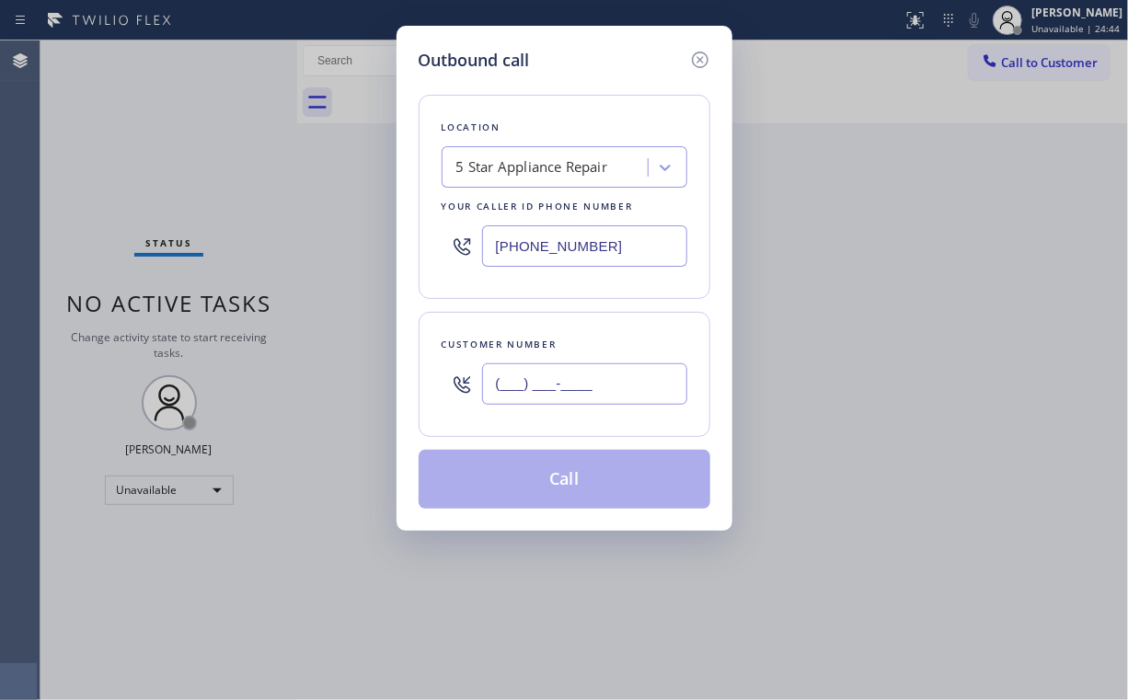
click at [605, 387] on input "(___) ___-____" at bounding box center [584, 384] width 205 height 41
paste input "408) 623-8955"
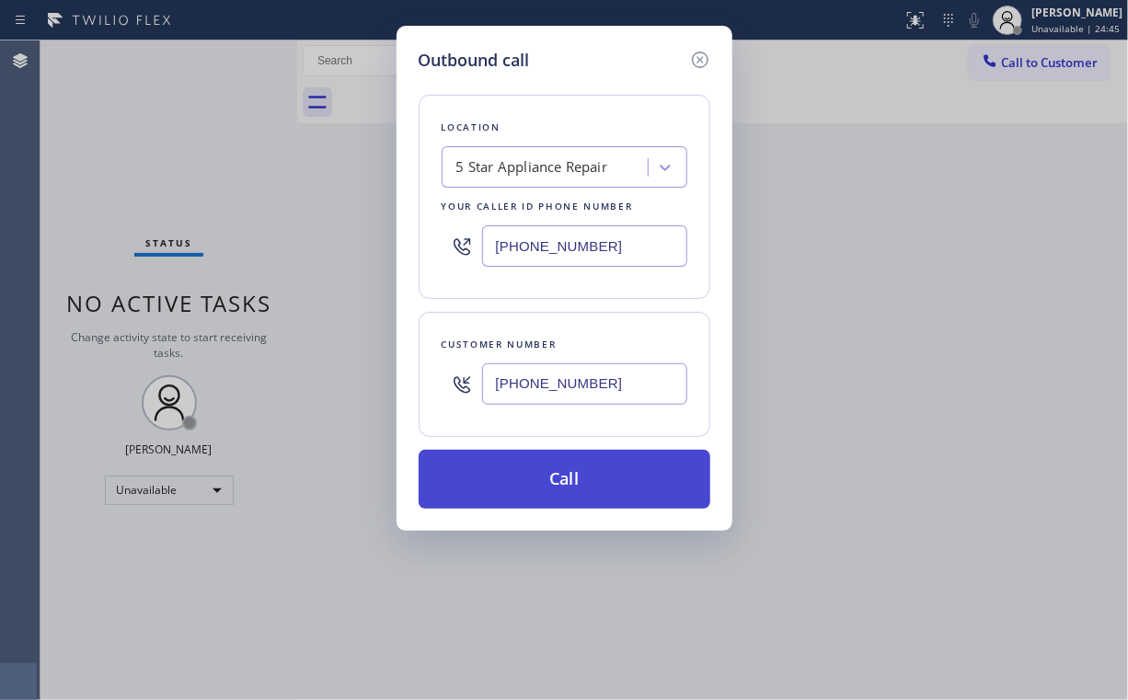
type input "[PHONE_NUMBER]"
click at [547, 471] on button "Call" at bounding box center [565, 479] width 292 height 59
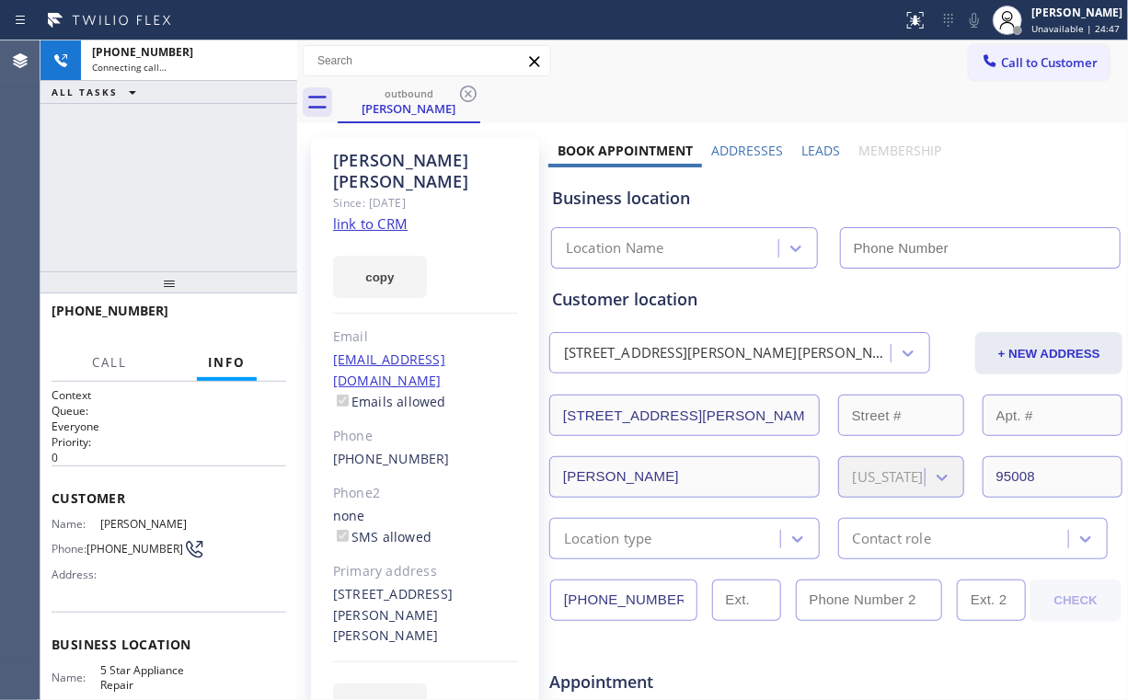
click at [195, 140] on div "[PHONE_NUMBER] Connecting call… ALL TASKS ALL TASKS ACTIVE TASKS TASKS IN WRAP …" at bounding box center [168, 155] width 257 height 231
type input "[PHONE_NUMBER]"
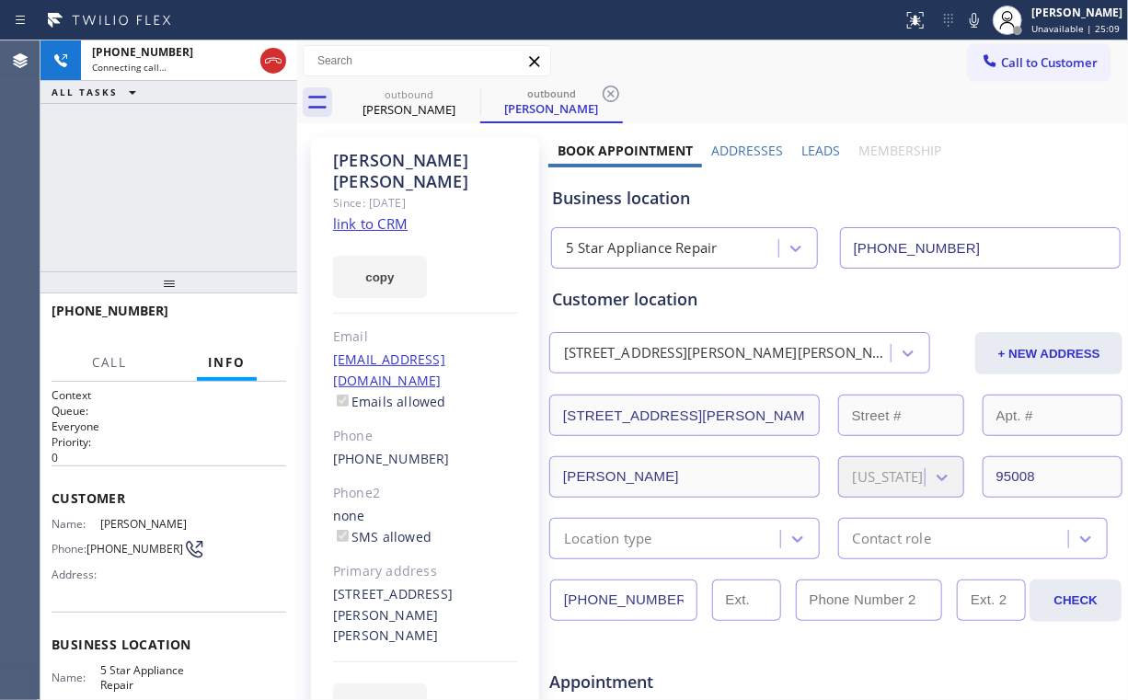
click at [197, 214] on div "[PHONE_NUMBER] Connecting call… ALL TASKS ALL TASKS ACTIVE TASKS TASKS IN WRAP …" at bounding box center [168, 155] width 257 height 231
click at [152, 169] on div "[PHONE_NUMBER] Connecting call… ALL TASKS ALL TASKS ACTIVE TASKS TASKS IN WRAP …" at bounding box center [168, 155] width 257 height 231
click at [248, 321] on span "HANG UP" at bounding box center [243, 319] width 56 height 13
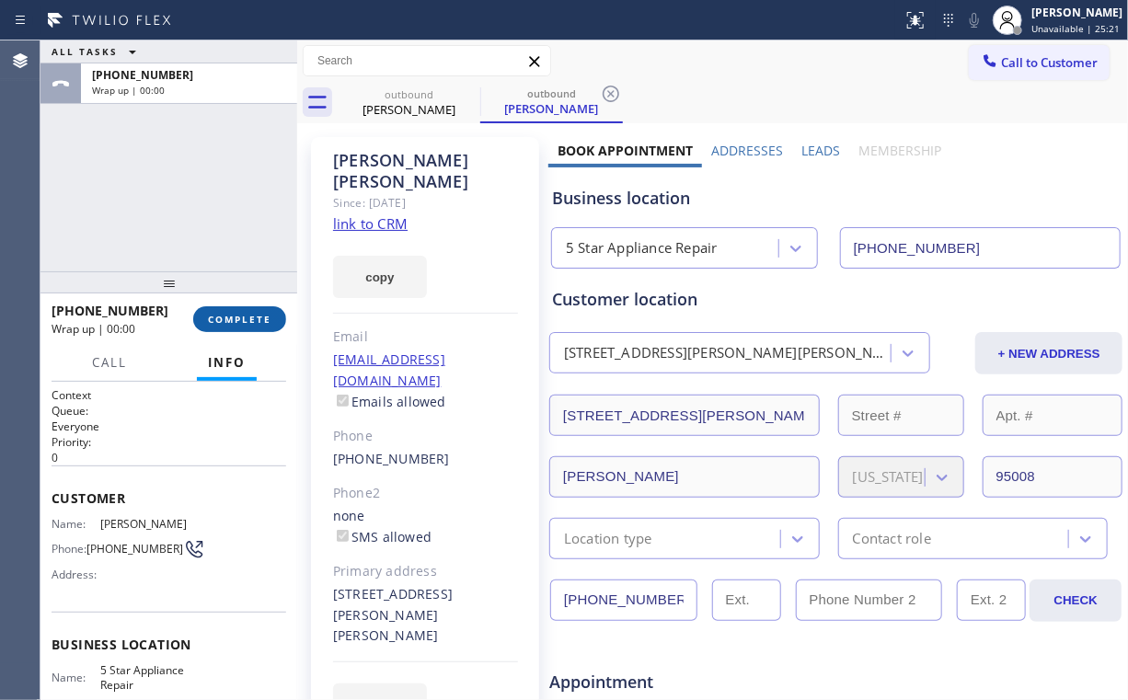
click at [248, 321] on span "COMPLETE" at bounding box center [239, 319] width 63 height 13
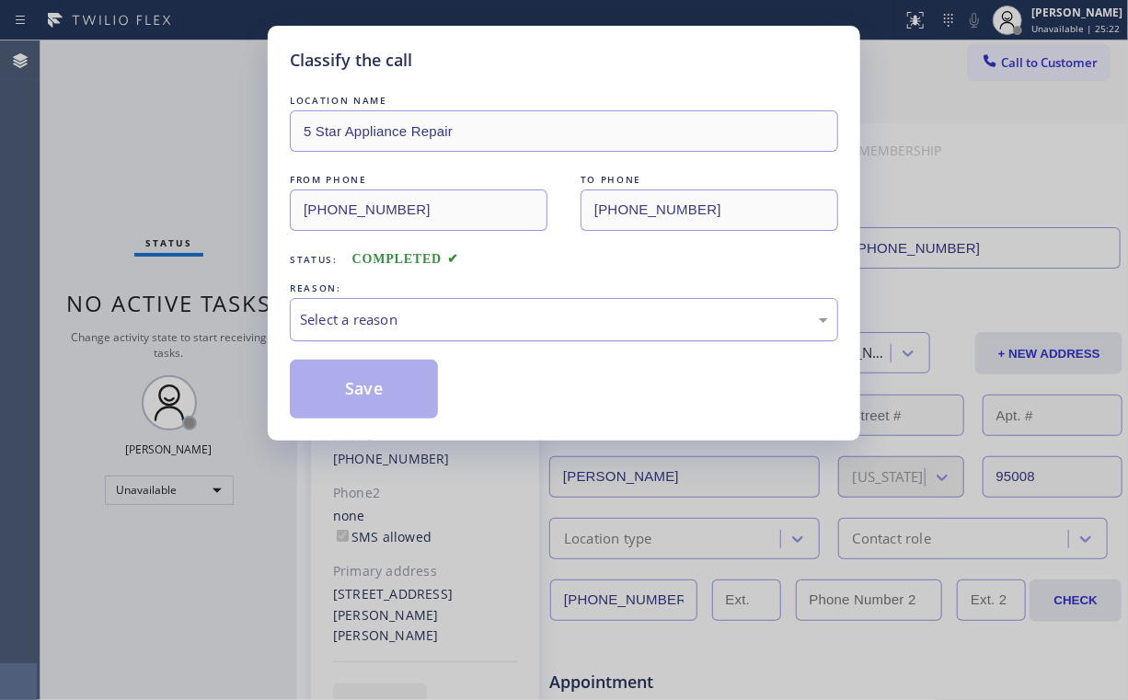
click at [375, 330] on div "Select a reason" at bounding box center [564, 319] width 548 height 43
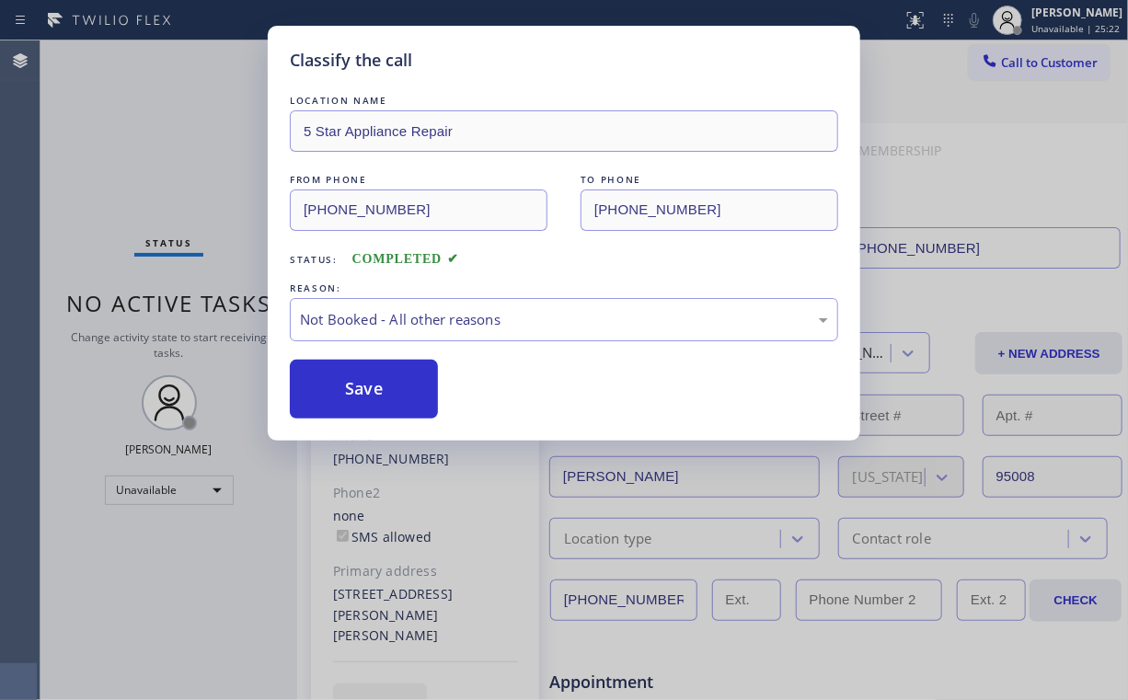
drag, startPoint x: 371, startPoint y: 398, endPoint x: 184, endPoint y: 169, distance: 294.9
click at [371, 394] on button "Save" at bounding box center [364, 389] width 148 height 59
click at [199, 156] on div "Classify the call LOCATION NAME 5 Star Appliance Repair FROM PHONE [PHONE_NUMBE…" at bounding box center [564, 350] width 1128 height 700
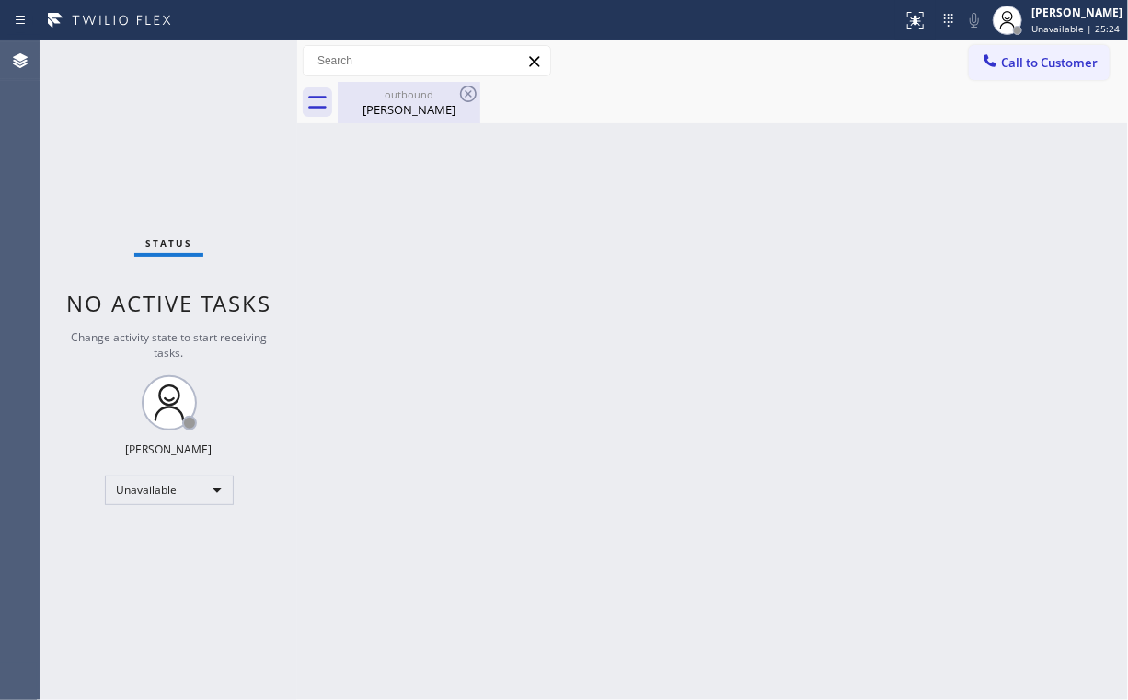
click at [394, 95] on div "outbound" at bounding box center [409, 94] width 139 height 14
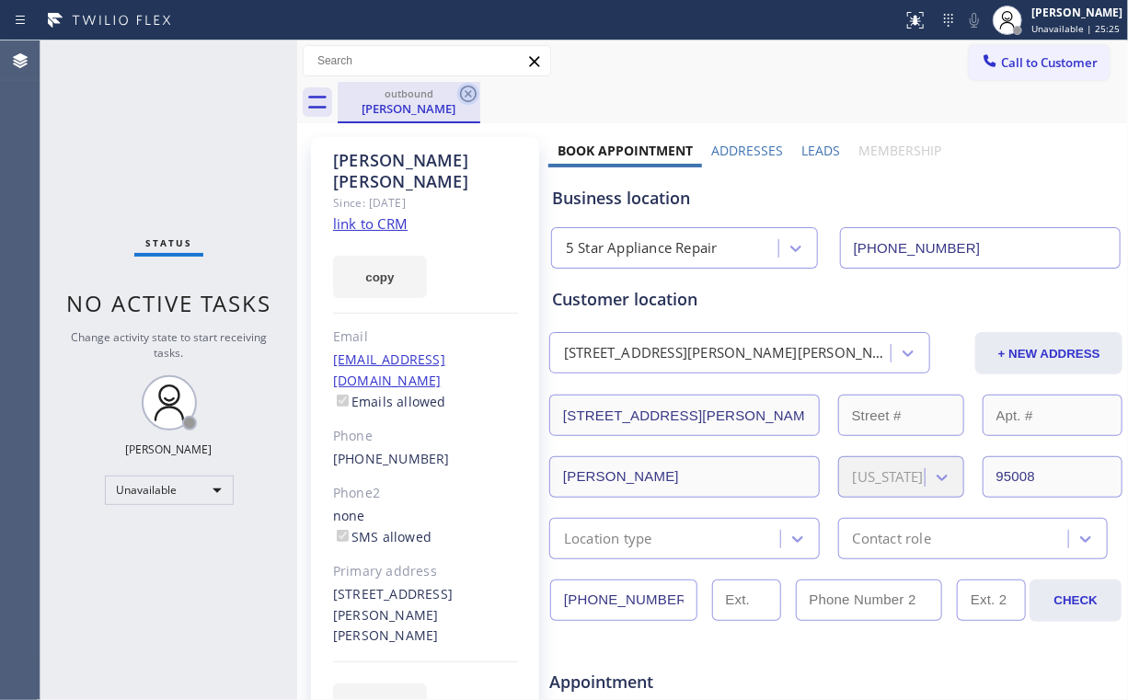
click at [467, 99] on icon at bounding box center [468, 94] width 22 height 22
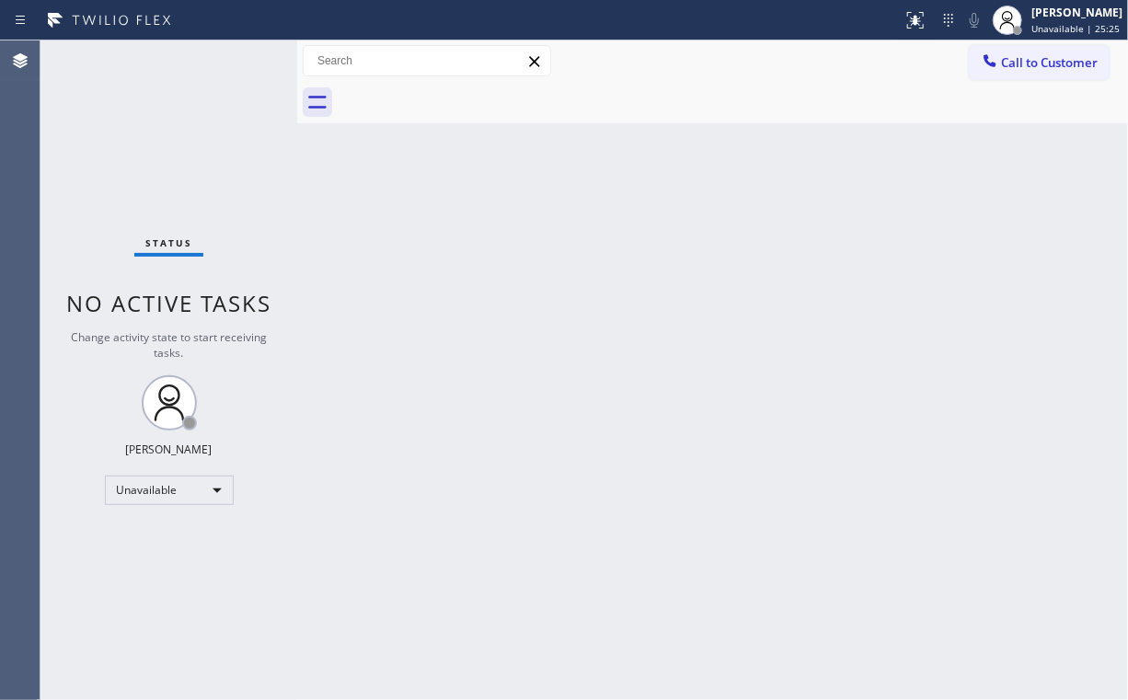
drag, startPoint x: 205, startPoint y: 104, endPoint x: 211, endPoint y: 1, distance: 103.2
click at [206, 95] on div "Status No active tasks Change activity state to start receiving tasks. [PERSON_…" at bounding box center [168, 370] width 257 height 660
drag, startPoint x: 1032, startPoint y: 52, endPoint x: 780, endPoint y: 248, distance: 318.7
click at [1031, 55] on button "Call to Customer" at bounding box center [1039, 62] width 141 height 35
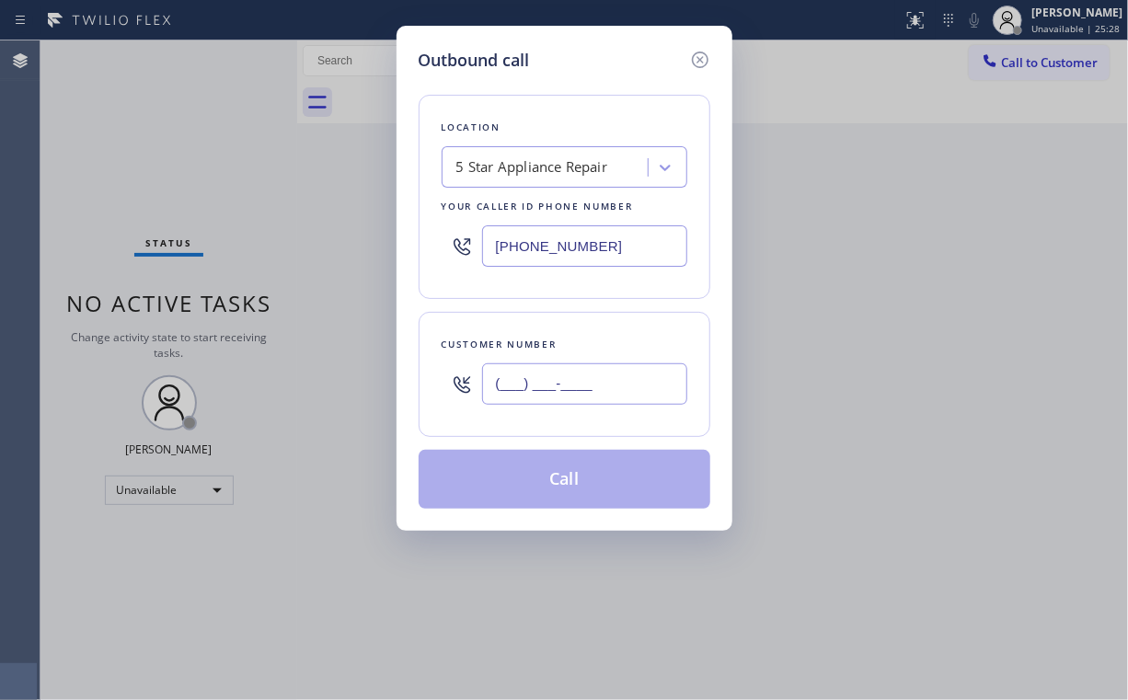
click at [627, 379] on input "(___) ___-____" at bounding box center [584, 384] width 205 height 41
paste input "310) 717-9749"
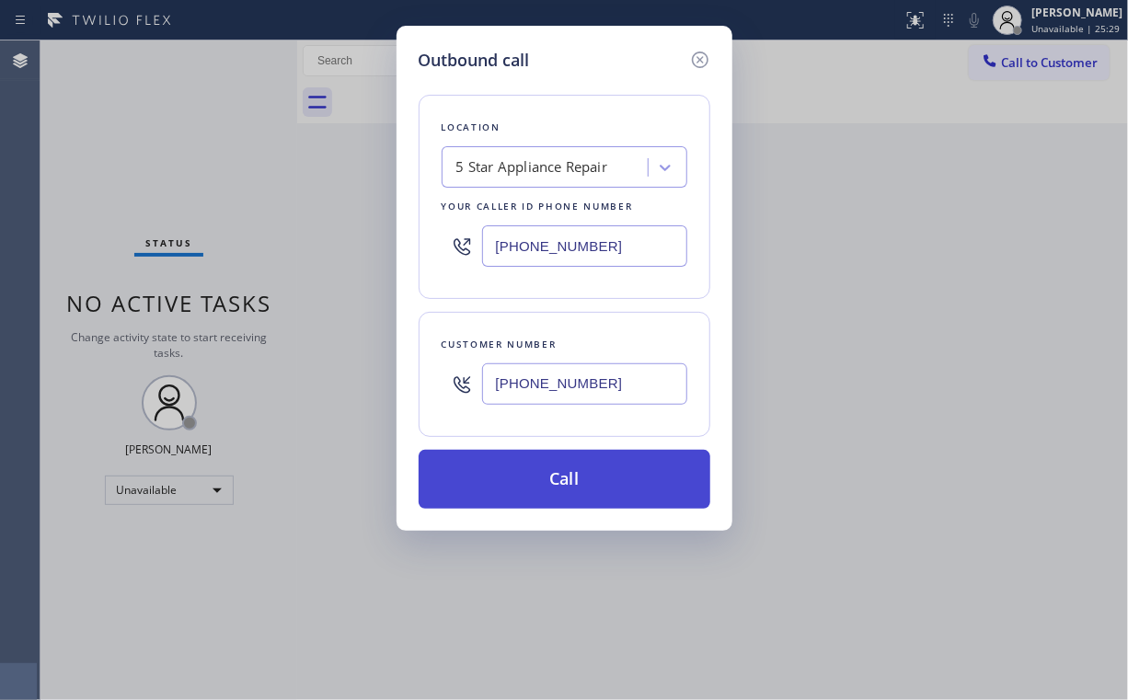
type input "[PHONE_NUMBER]"
click at [554, 504] on button "Call" at bounding box center [565, 479] width 292 height 59
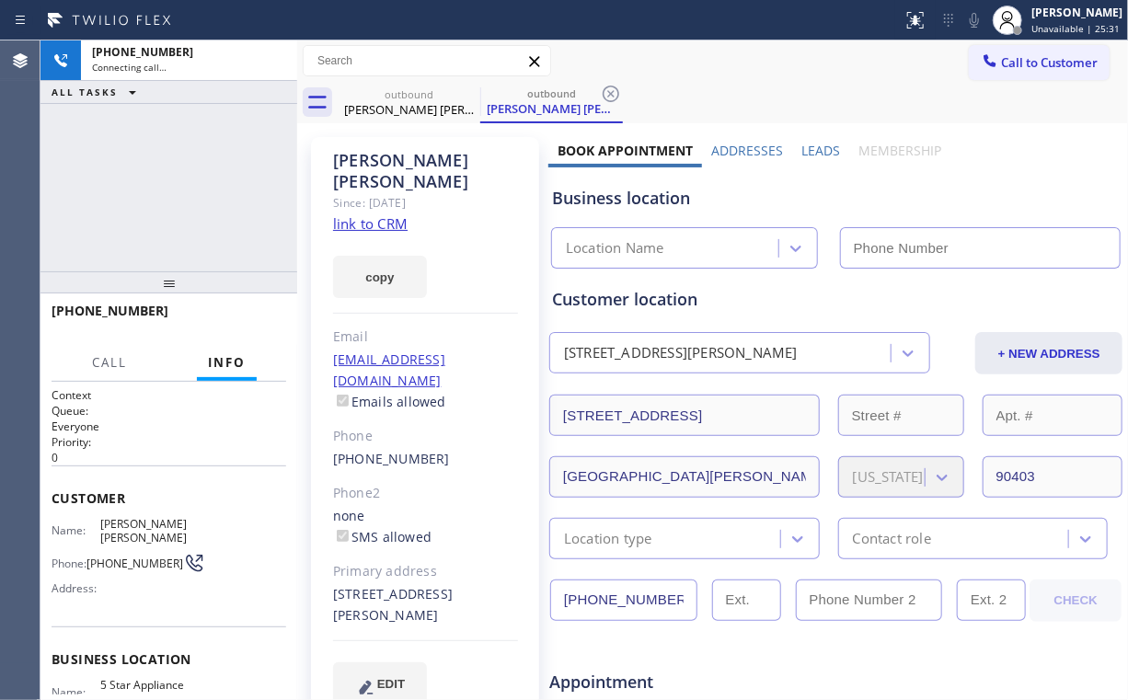
click at [161, 214] on div "[PHONE_NUMBER] Connecting call… ALL TASKS ALL TASKS ACTIVE TASKS TASKS IN WRAP …" at bounding box center [168, 155] width 257 height 231
type input "[PHONE_NUMBER]"
click at [180, 180] on div "[PHONE_NUMBER] Connecting call… ALL TASKS ALL TASKS ACTIVE TASKS TASKS IN WRAP …" at bounding box center [168, 155] width 257 height 231
click at [182, 184] on div "[PHONE_NUMBER] Connecting call… ALL TASKS ALL TASKS ACTIVE TASKS TASKS IN WRAP …" at bounding box center [168, 155] width 257 height 231
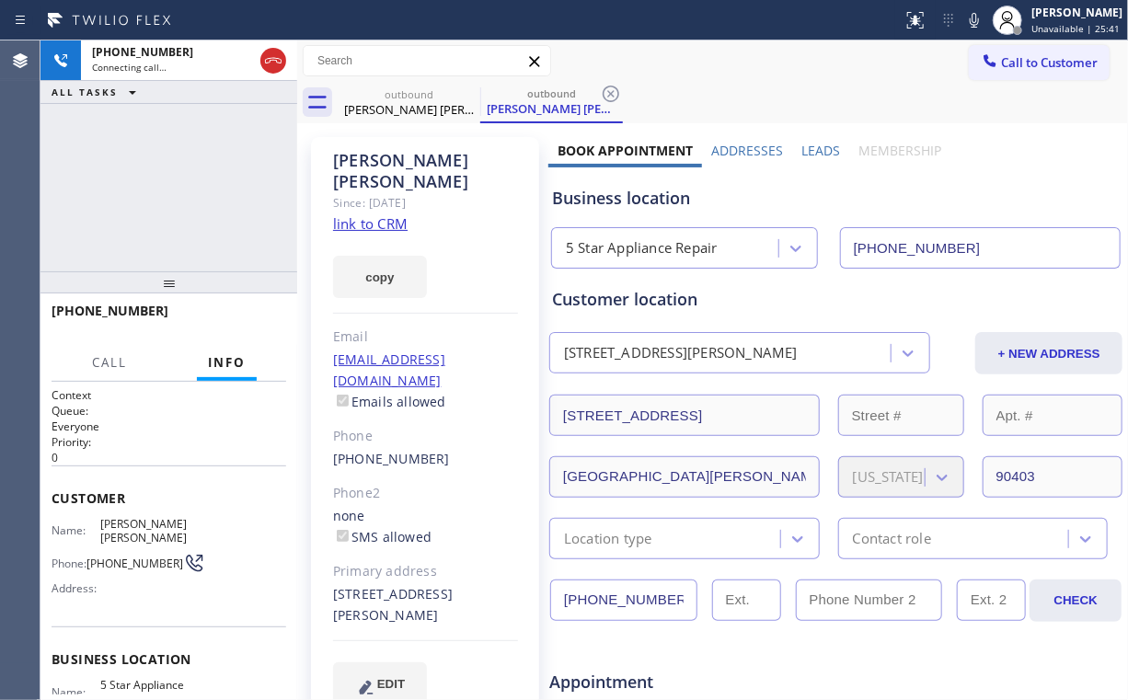
click at [182, 184] on div "[PHONE_NUMBER] Connecting call… ALL TASKS ALL TASKS ACTIVE TASKS TASKS IN WRAP …" at bounding box center [168, 155] width 257 height 231
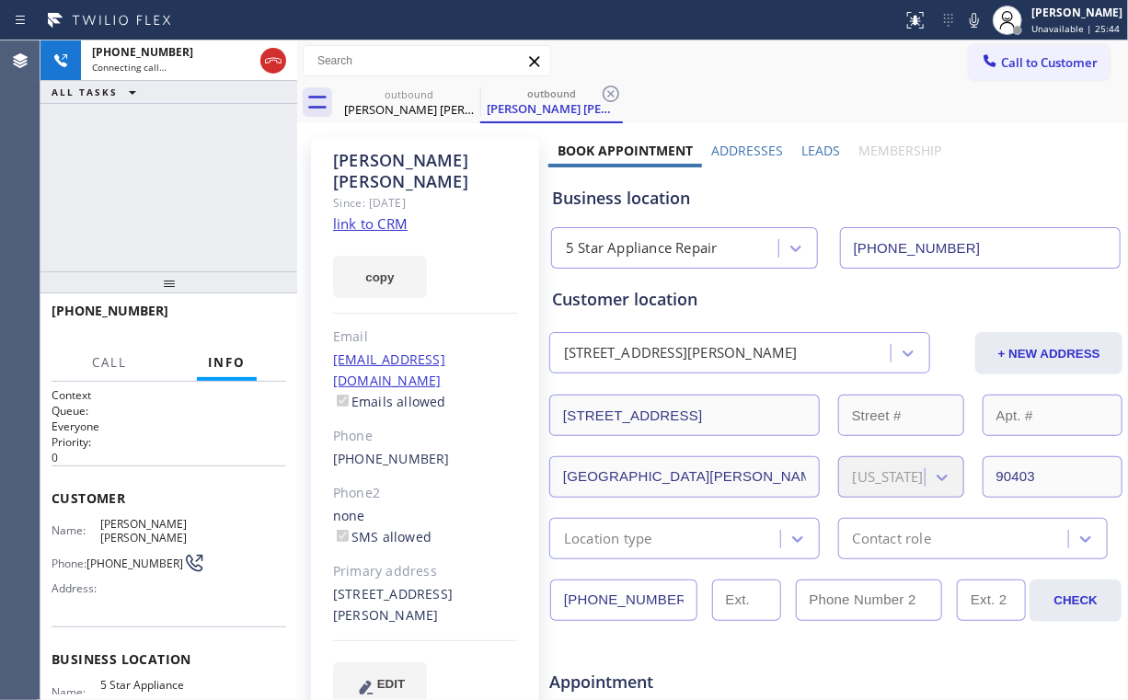
click at [182, 184] on div "[PHONE_NUMBER] Connecting call… ALL TASKS ALL TASKS ACTIVE TASKS TASKS IN WRAP …" at bounding box center [168, 155] width 257 height 231
click at [184, 187] on div "[PHONE_NUMBER] Connecting call… ALL TASKS ALL TASKS ACTIVE TASKS TASKS IN WRAP …" at bounding box center [168, 155] width 257 height 231
click at [185, 188] on div "[PHONE_NUMBER] Connecting call… ALL TASKS ALL TASKS ACTIVE TASKS TASKS IN WRAP …" at bounding box center [168, 155] width 257 height 231
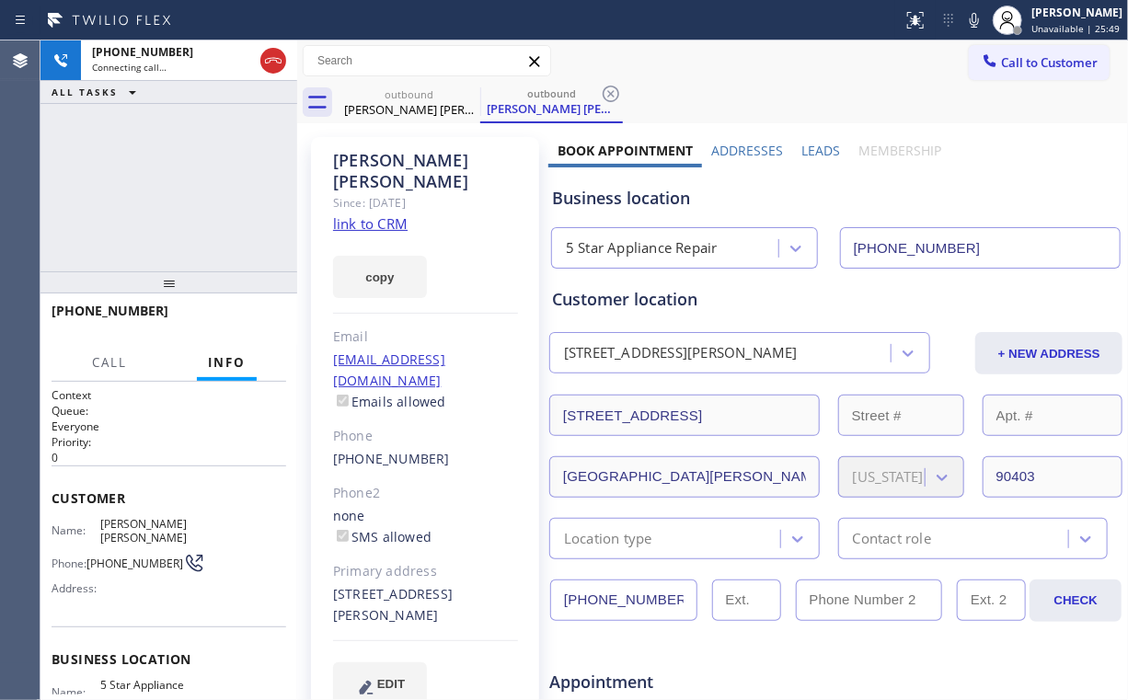
click at [185, 188] on div "[PHONE_NUMBER] Connecting call… ALL TASKS ALL TASKS ACTIVE TASKS TASKS IN WRAP …" at bounding box center [168, 155] width 257 height 231
click at [187, 191] on div "[PHONE_NUMBER] Live | 00:01 ALL TASKS ALL TASKS ACTIVE TASKS TASKS IN WRAP UP" at bounding box center [168, 155] width 257 height 231
click at [225, 329] on button "HANG UP" at bounding box center [244, 319] width 86 height 26
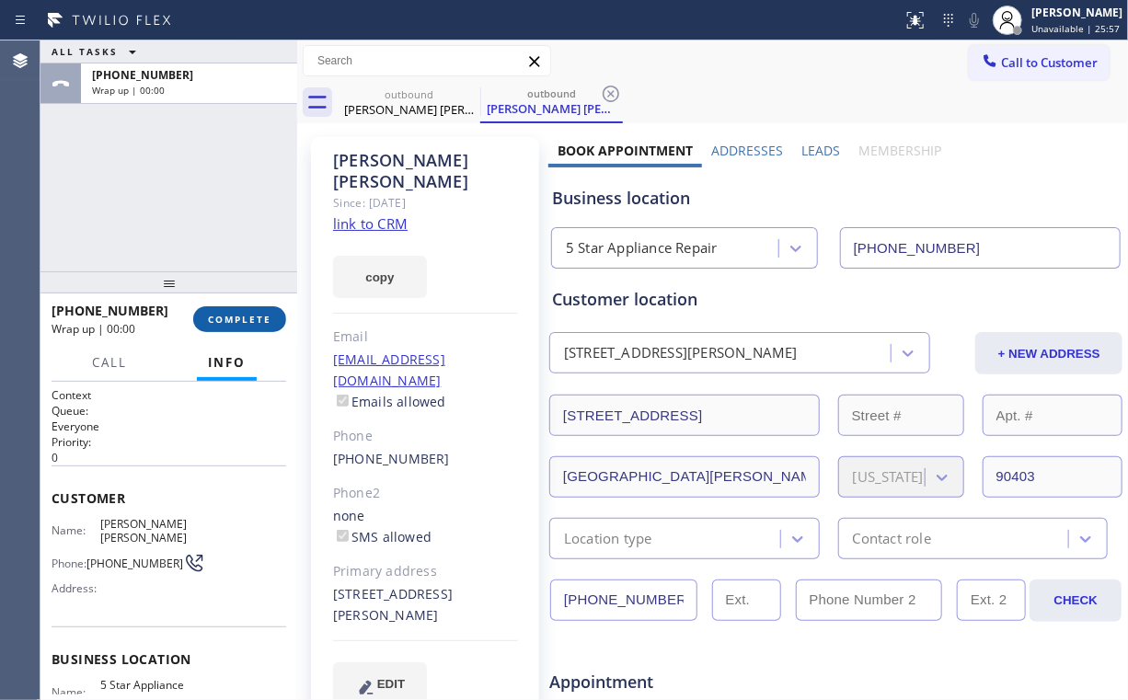
click at [245, 319] on span "COMPLETE" at bounding box center [239, 319] width 63 height 13
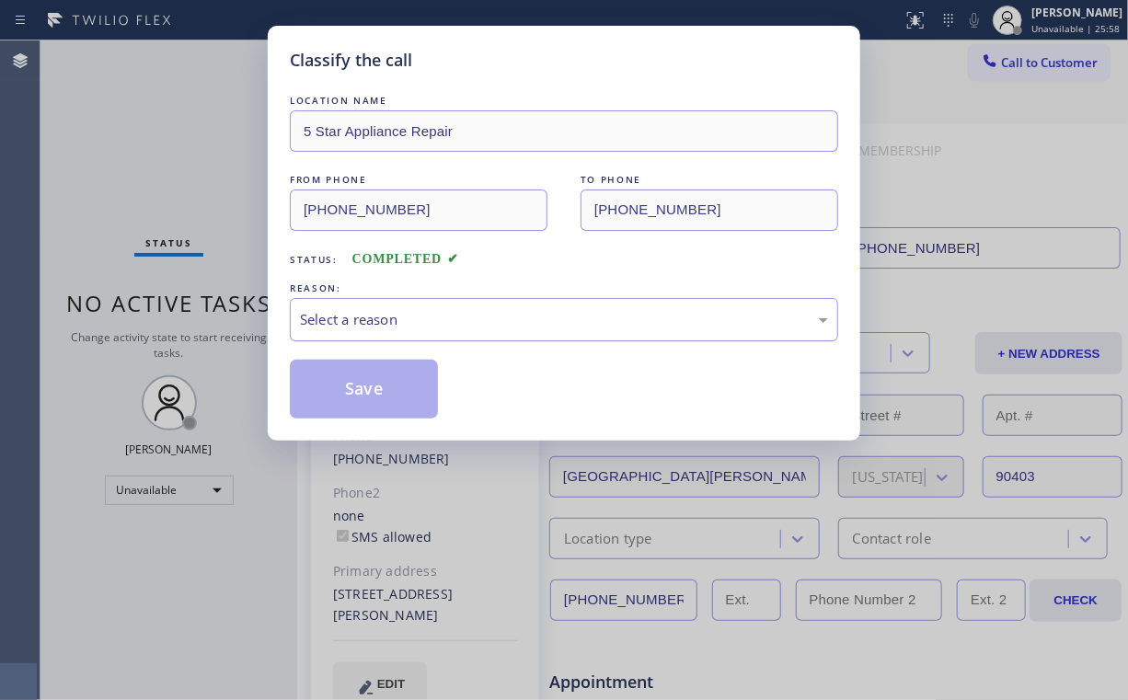
drag, startPoint x: 381, startPoint y: 312, endPoint x: 378, endPoint y: 338, distance: 25.9
click at [381, 313] on div "Select a reason" at bounding box center [564, 319] width 528 height 21
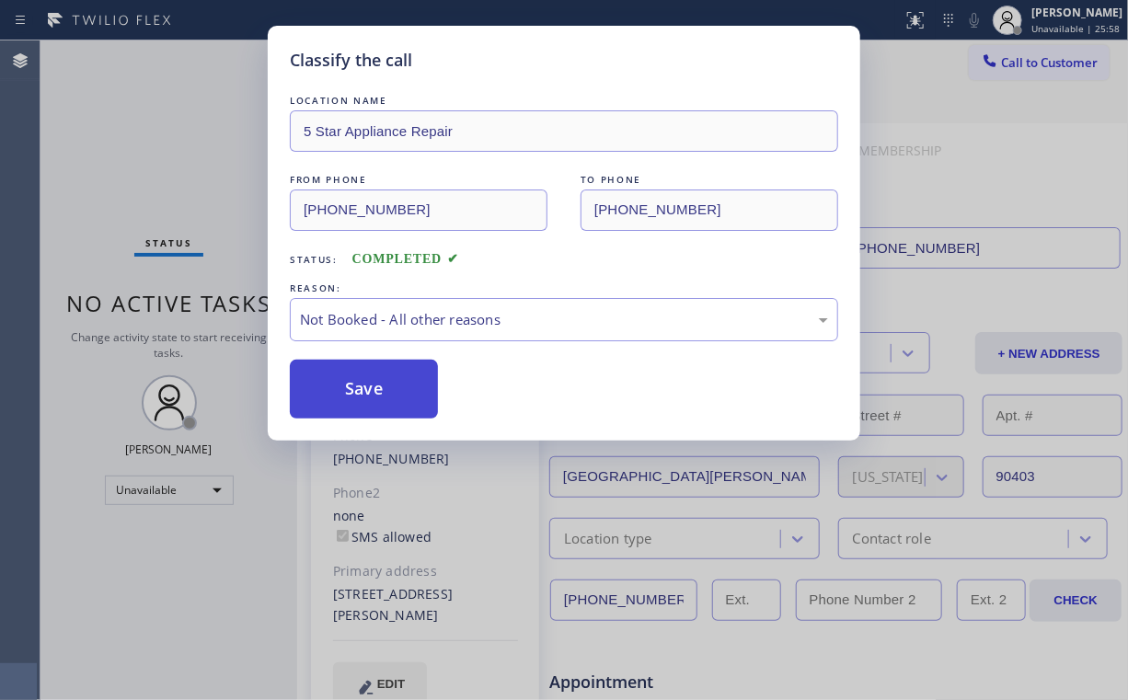
drag, startPoint x: 372, startPoint y: 387, endPoint x: 203, endPoint y: 199, distance: 252.9
click at [371, 387] on button "Save" at bounding box center [364, 389] width 148 height 59
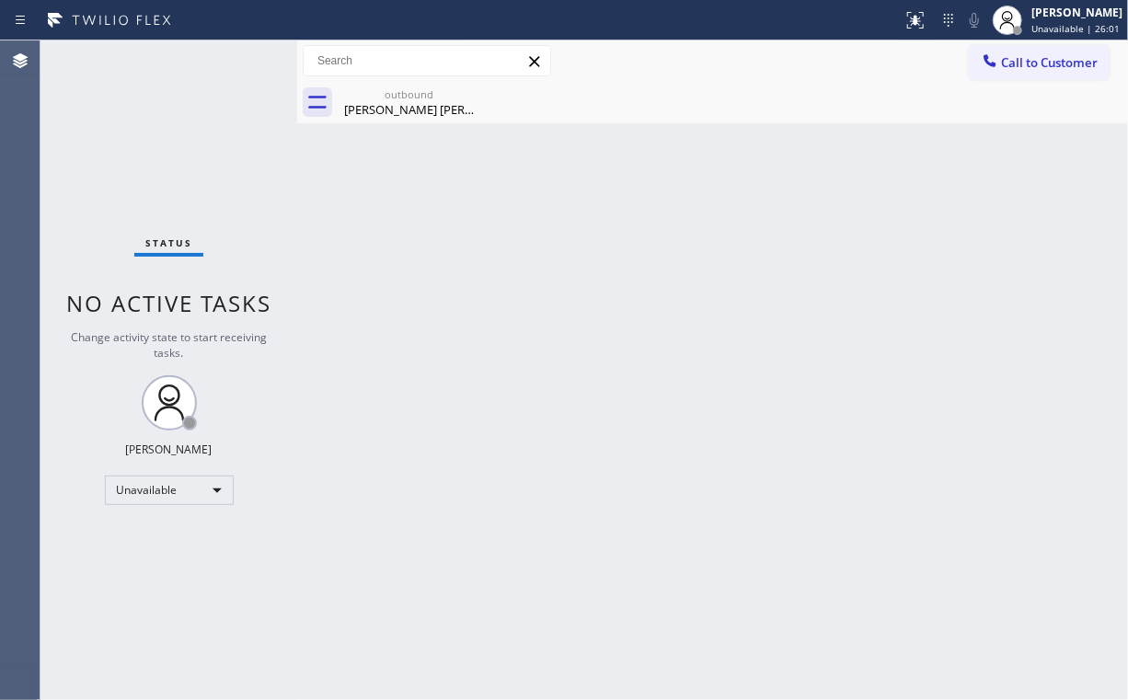
drag, startPoint x: 981, startPoint y: 64, endPoint x: 974, endPoint y: 77, distance: 14.8
click at [981, 67] on icon at bounding box center [990, 61] width 18 height 18
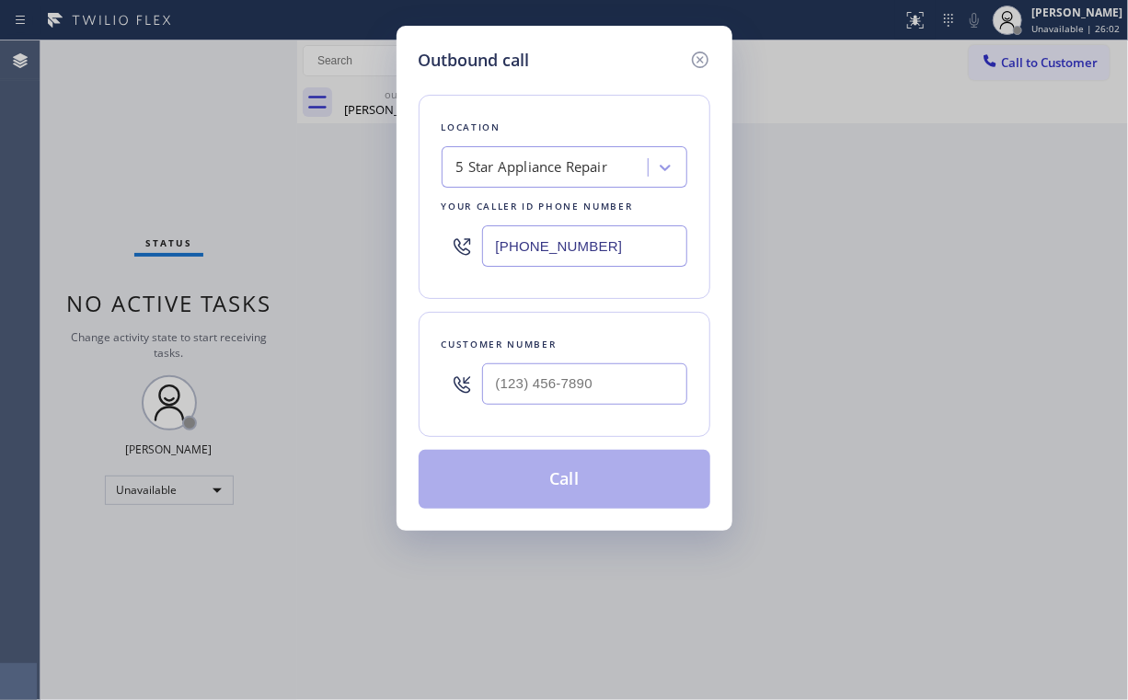
click at [556, 430] on div "Customer number" at bounding box center [565, 374] width 292 height 125
click at [583, 387] on input "(___) ___-____" at bounding box center [584, 384] width 205 height 41
paste input "408) 718-2545"
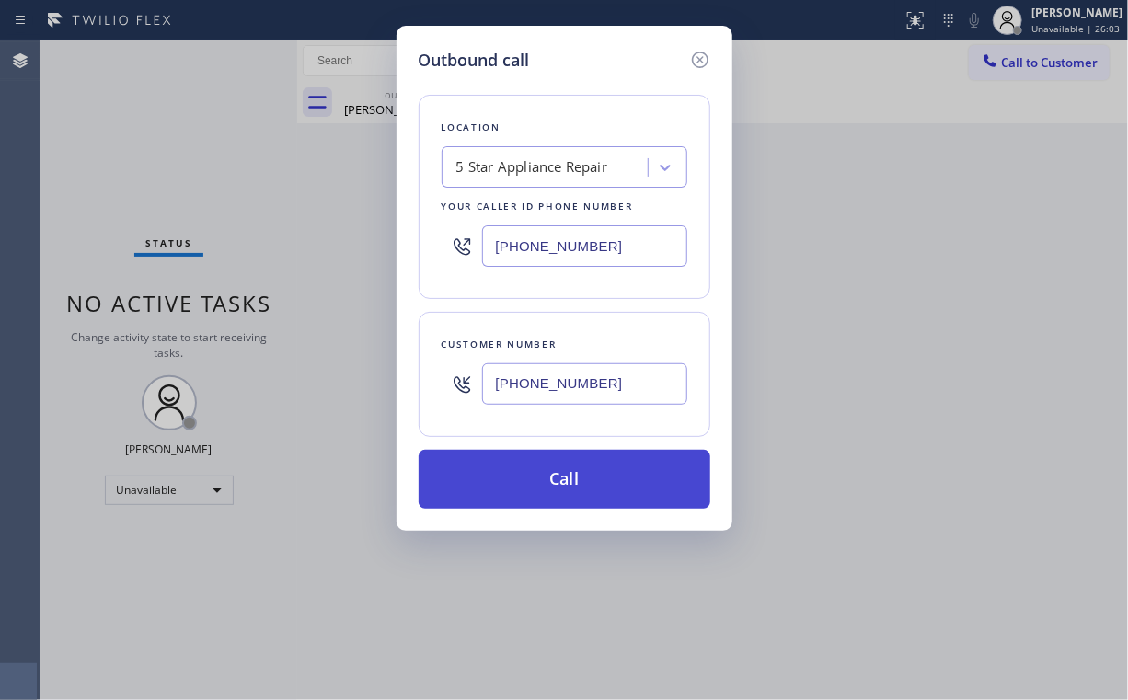
type input "[PHONE_NUMBER]"
click at [587, 476] on button "Call" at bounding box center [565, 479] width 292 height 59
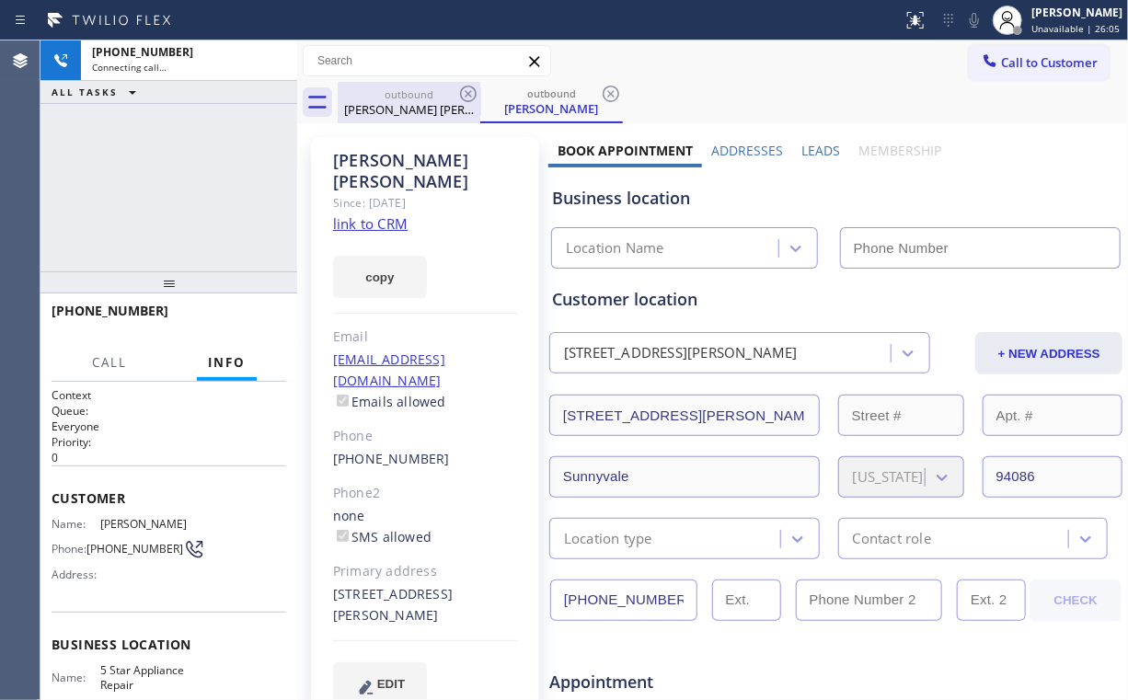
click at [124, 166] on div "[PHONE_NUMBER] Connecting call… ALL TASKS ALL TASKS ACTIVE TASKS TASKS IN WRAP …" at bounding box center [168, 155] width 257 height 231
click at [398, 103] on div "[PERSON_NAME] [PERSON_NAME]" at bounding box center [409, 109] width 139 height 17
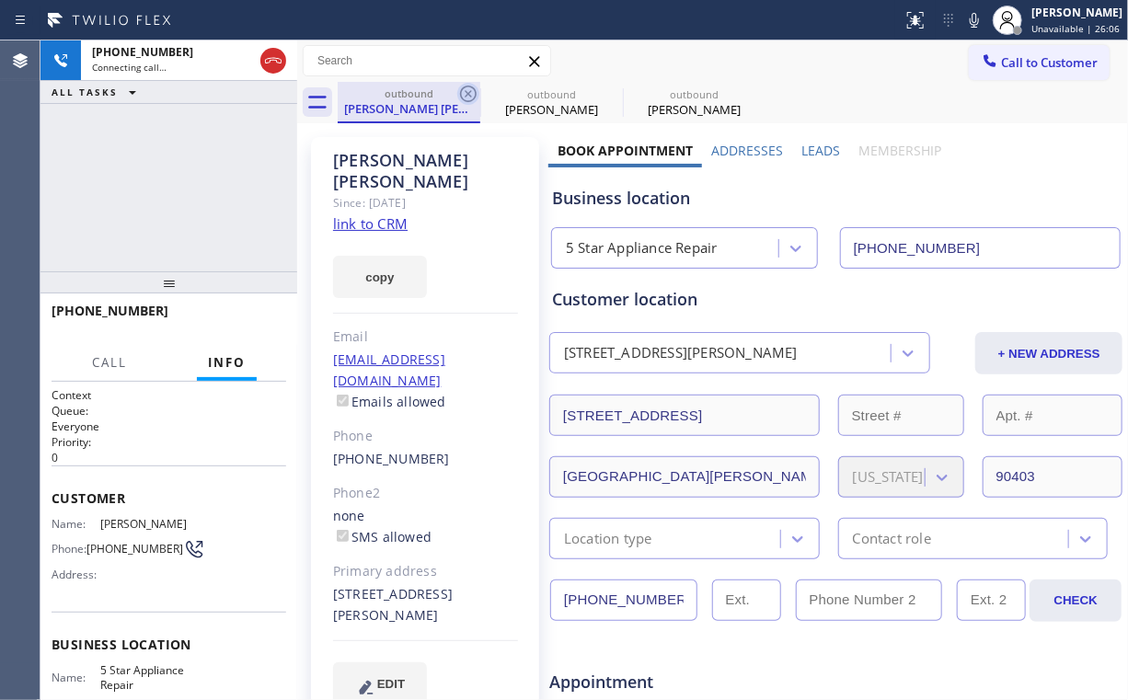
click at [471, 88] on icon at bounding box center [468, 94] width 22 height 22
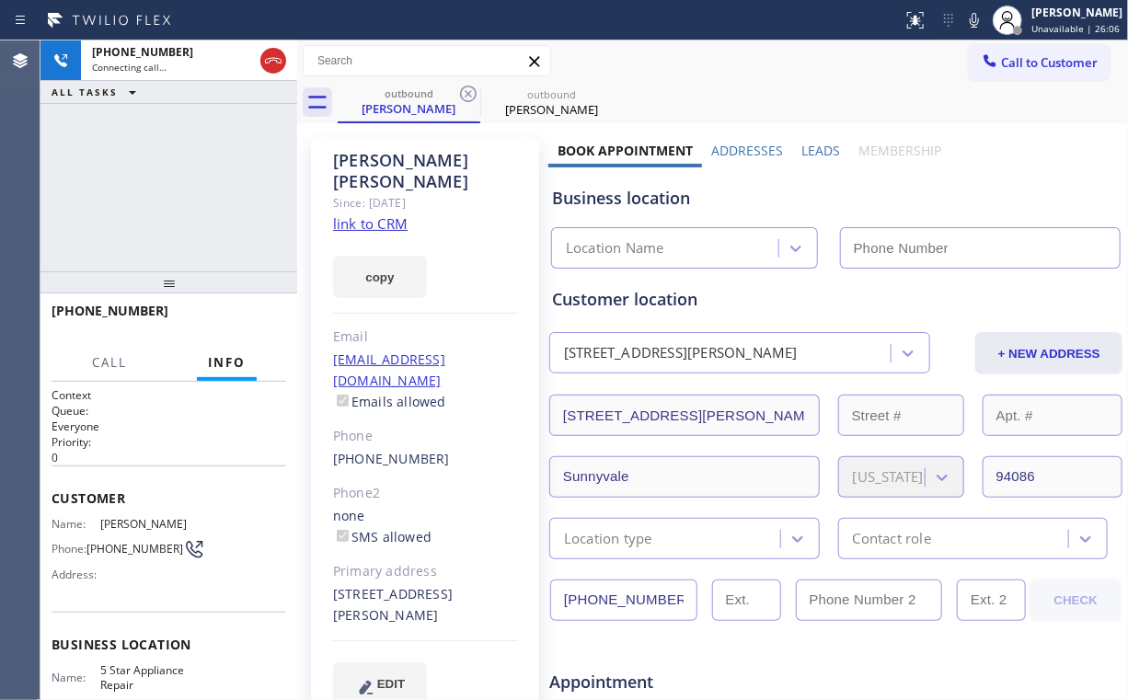
click at [228, 183] on div "[PHONE_NUMBER] Connecting call… ALL TASKS ALL TASKS ACTIVE TASKS TASKS IN WRAP …" at bounding box center [168, 155] width 257 height 231
type input "[PHONE_NUMBER]"
click at [177, 181] on div "[PHONE_NUMBER] Connecting call… ALL TASKS ALL TASKS ACTIVE TASKS TASKS IN WRAP …" at bounding box center [168, 155] width 257 height 231
click at [177, 179] on div "[PHONE_NUMBER] Connecting call… ALL TASKS ALL TASKS ACTIVE TASKS TASKS IN WRAP …" at bounding box center [168, 155] width 257 height 231
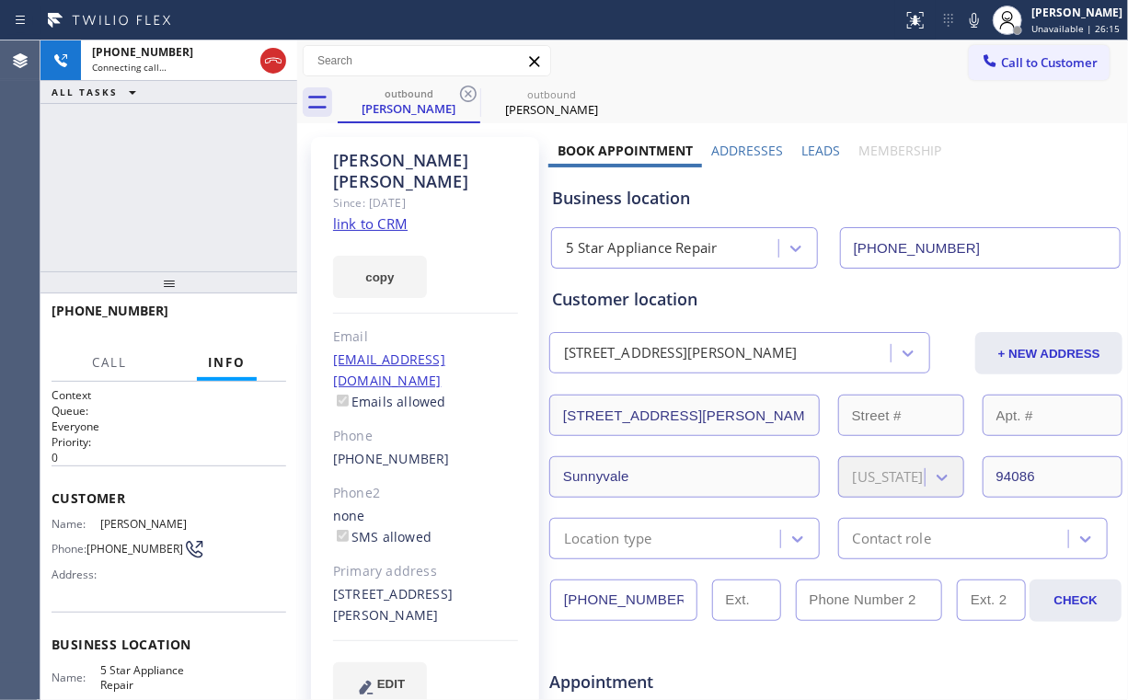
click at [177, 179] on div "[PHONE_NUMBER] Connecting call… ALL TASKS ALL TASKS ACTIVE TASKS TASKS IN WRAP …" at bounding box center [168, 155] width 257 height 231
click at [175, 177] on div "[PHONE_NUMBER] Connecting call… ALL TASKS ALL TASKS ACTIVE TASKS TASKS IN WRAP …" at bounding box center [168, 155] width 257 height 231
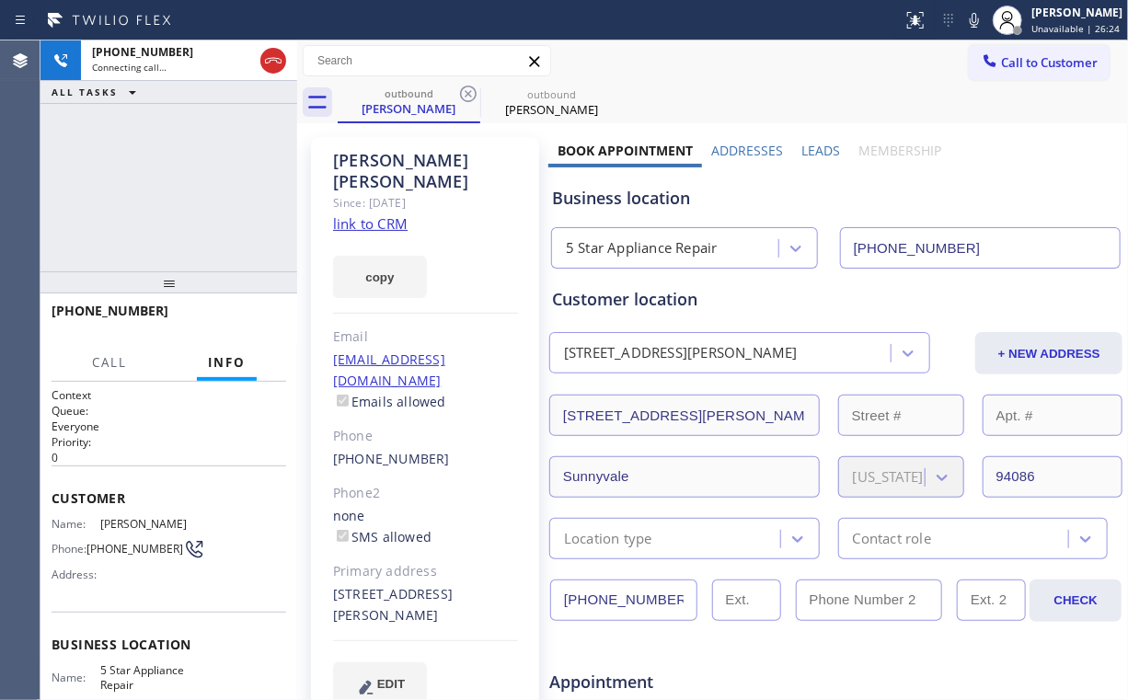
click at [177, 188] on div "[PHONE_NUMBER] Connecting call… ALL TASKS ALL TASKS ACTIVE TASKS TASKS IN WRAP …" at bounding box center [168, 155] width 257 height 231
click at [178, 188] on div "[PHONE_NUMBER] Connecting call… ALL TASKS ALL TASKS ACTIVE TASKS TASKS IN WRAP …" at bounding box center [168, 155] width 257 height 231
click at [190, 177] on div "[PHONE_NUMBER] Live | 00:01 ALL TASKS ALL TASKS ACTIVE TASKS TASKS IN WRAP UP" at bounding box center [168, 155] width 257 height 231
click at [243, 317] on span "HANG UP" at bounding box center [243, 319] width 56 height 13
click at [243, 316] on span "COMPLETE" at bounding box center [239, 319] width 63 height 13
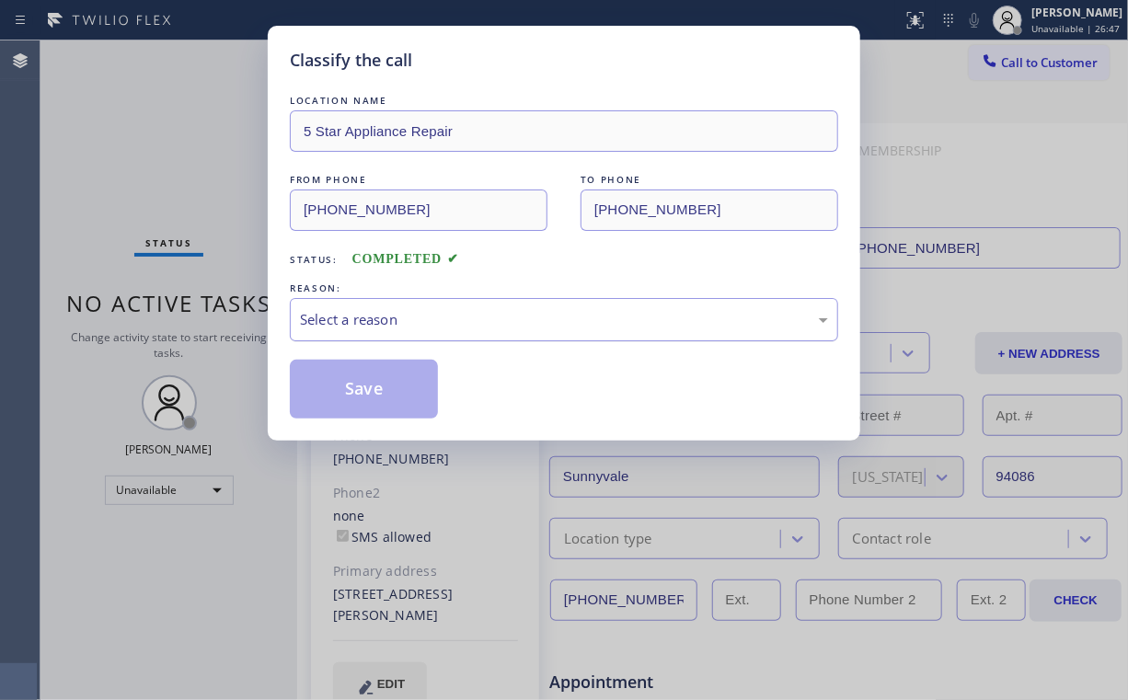
click at [379, 313] on div "Select a reason" at bounding box center [564, 319] width 528 height 21
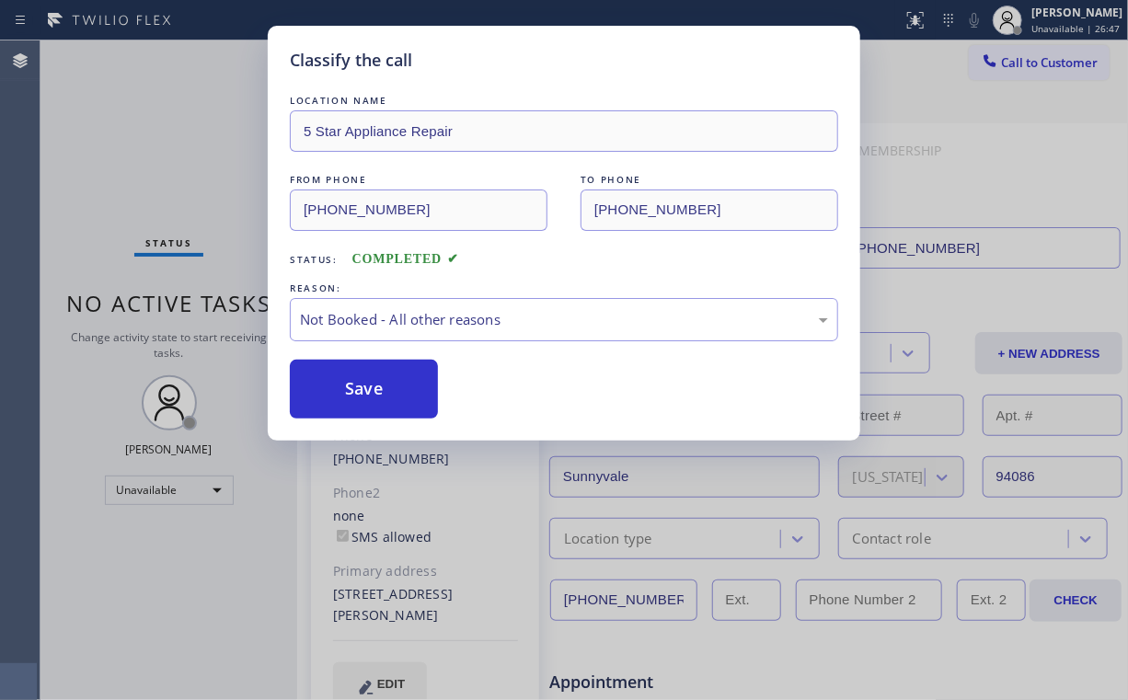
drag, startPoint x: 373, startPoint y: 381, endPoint x: 203, endPoint y: 212, distance: 239.5
click at [372, 379] on button "Save" at bounding box center [364, 389] width 148 height 59
click at [141, 139] on div "Classify the call LOCATION NAME 5 Star Appliance Repair FROM PHONE [PHONE_NUMBE…" at bounding box center [564, 350] width 1128 height 700
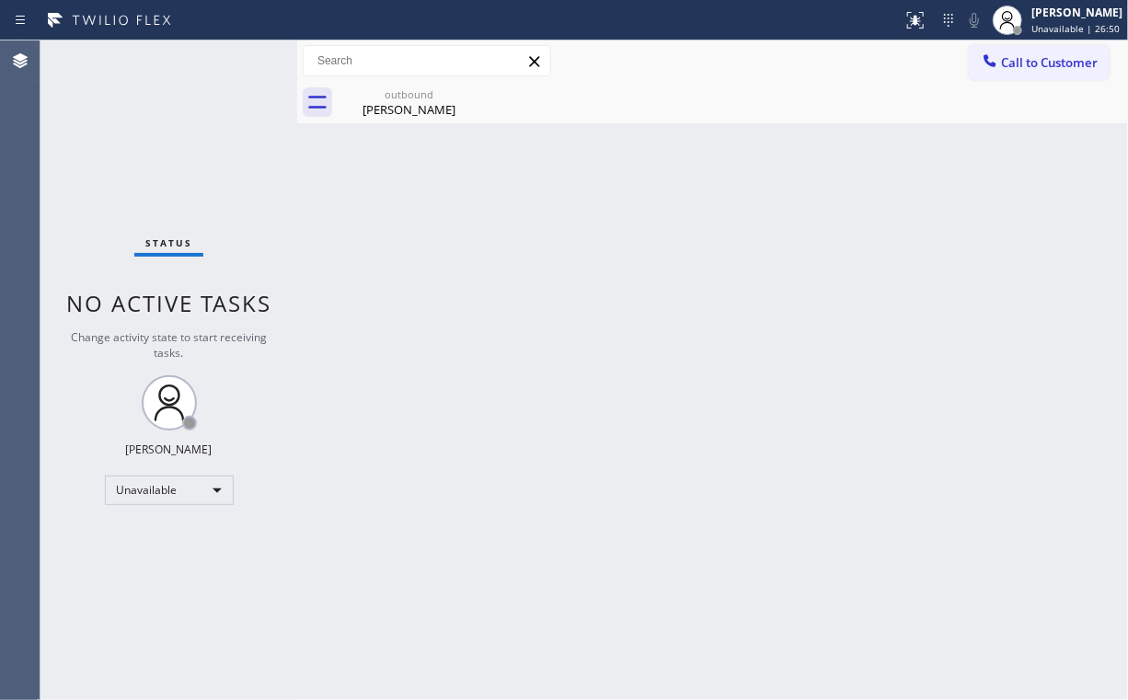
click at [1034, 65] on span "Call to Customer" at bounding box center [1049, 62] width 97 height 17
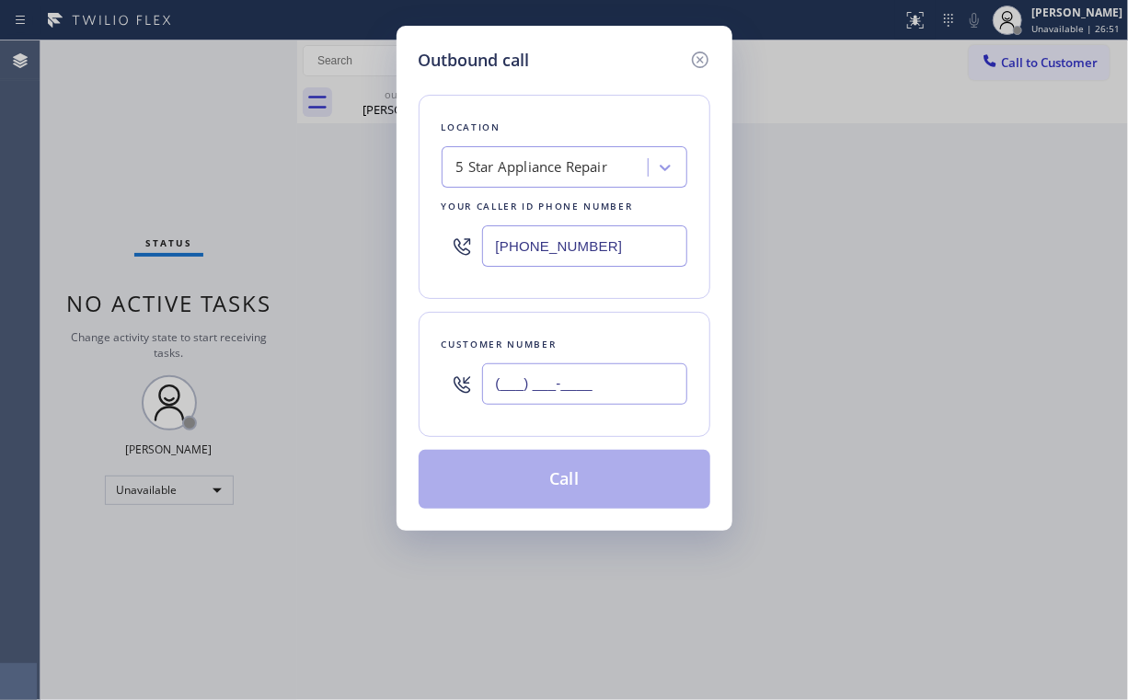
click at [615, 381] on input "(___) ___-____" at bounding box center [584, 384] width 205 height 41
paste input "323) 286-8874"
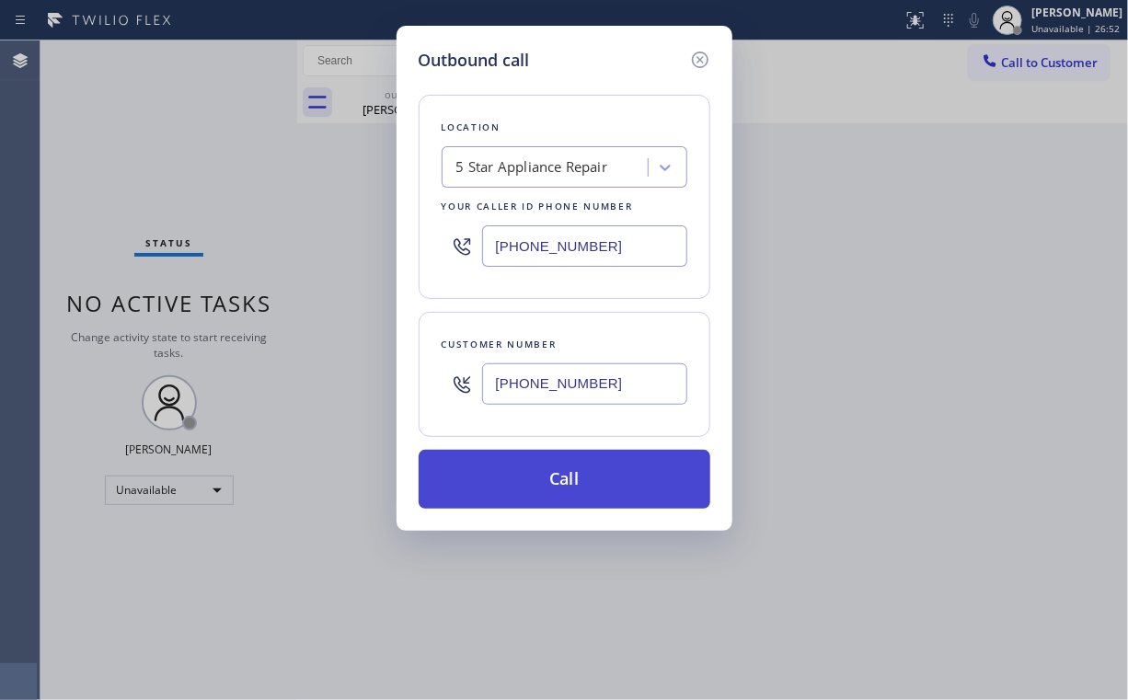
type input "[PHONE_NUMBER]"
drag, startPoint x: 521, startPoint y: 465, endPoint x: 492, endPoint y: 542, distance: 82.4
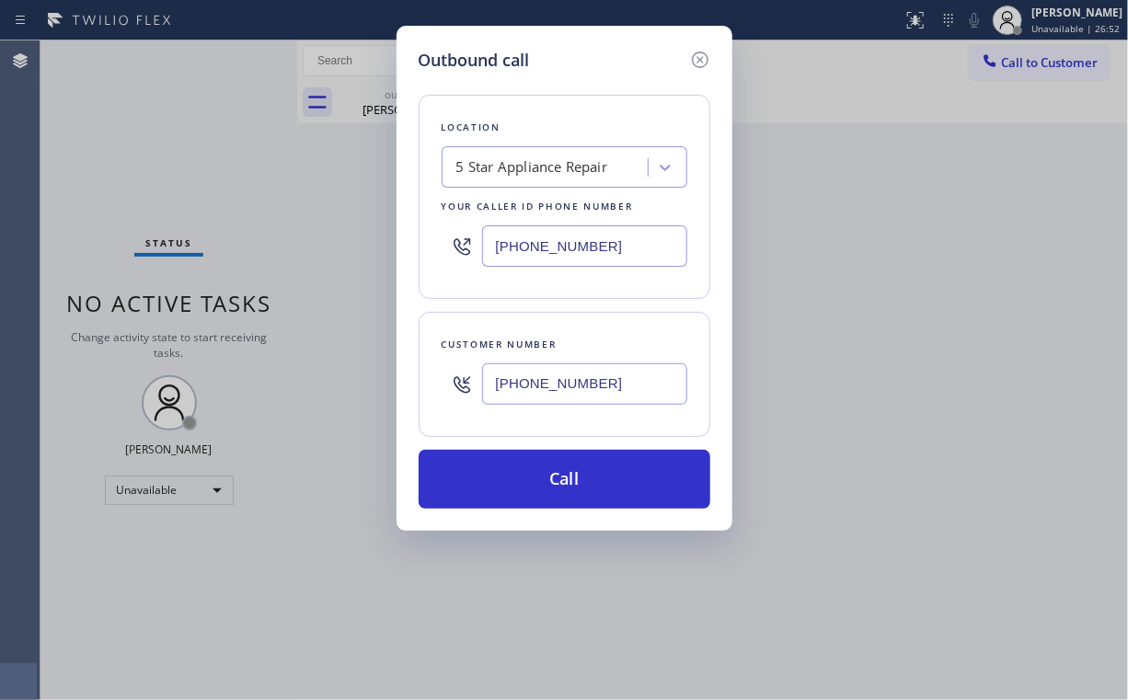
click at [521, 473] on button "Call" at bounding box center [565, 479] width 292 height 59
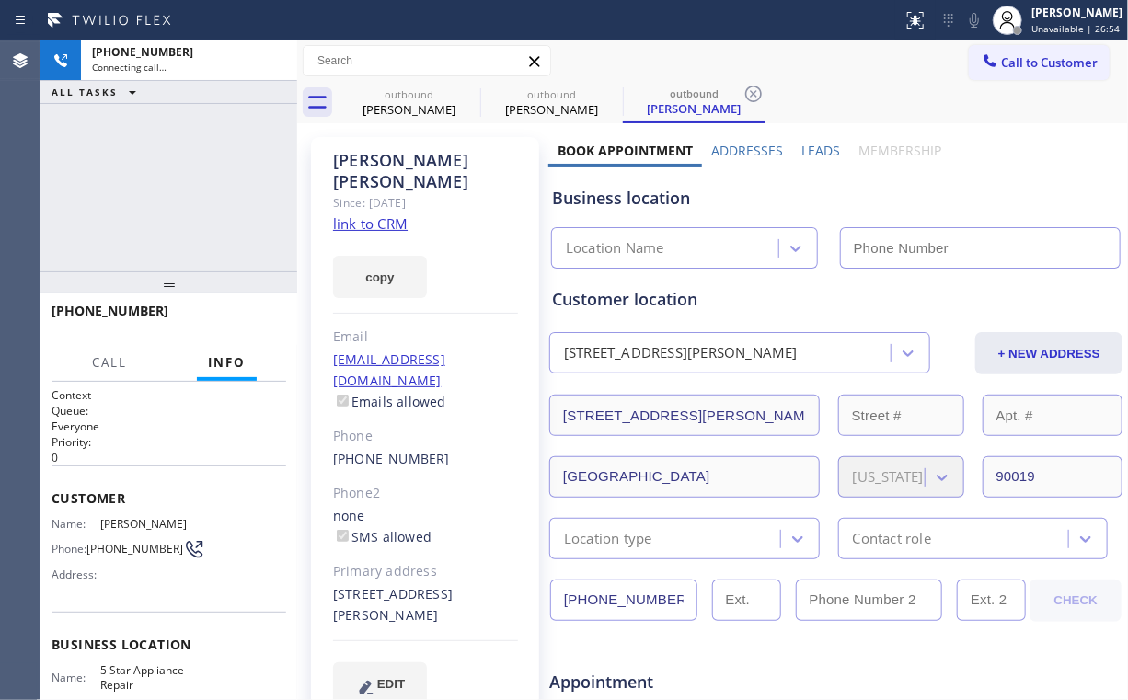
click at [222, 212] on div "[PHONE_NUMBER] Connecting call… ALL TASKS ALL TASKS ACTIVE TASKS TASKS IN WRAP …" at bounding box center [168, 155] width 257 height 231
type input "[PHONE_NUMBER]"
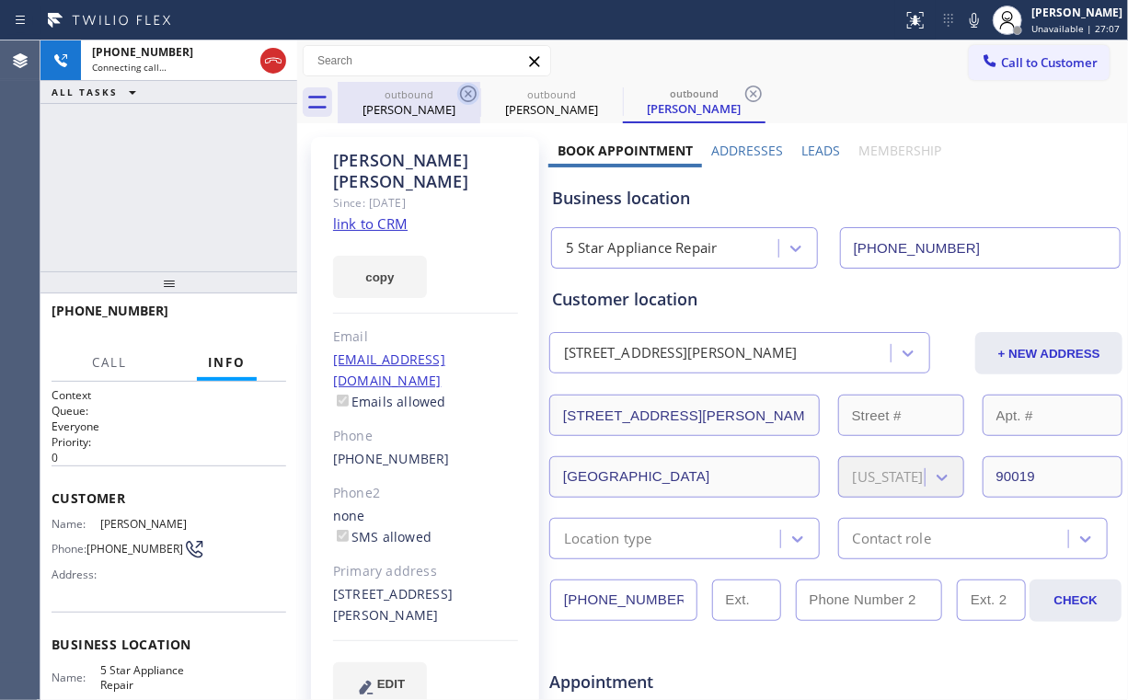
drag, startPoint x: 402, startPoint y: 99, endPoint x: 465, endPoint y: 97, distance: 62.6
click at [406, 99] on div "outbound" at bounding box center [409, 94] width 139 height 14
click at [469, 93] on icon at bounding box center [468, 94] width 17 height 17
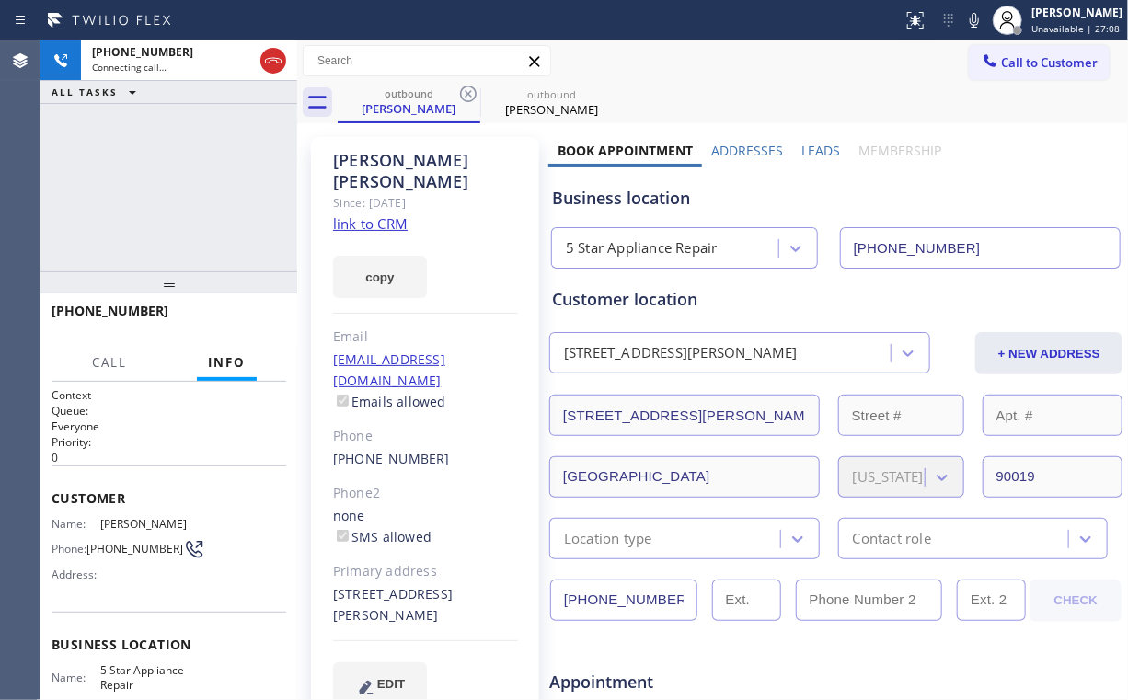
click at [214, 142] on div "[PHONE_NUMBER] Connecting call… ALL TASKS ALL TASKS ACTIVE TASKS TASKS IN WRAP …" at bounding box center [168, 155] width 257 height 231
click at [188, 199] on div "[PHONE_NUMBER] Connecting call… ALL TASKS ALL TASKS ACTIVE TASKS TASKS IN WRAP …" at bounding box center [168, 155] width 257 height 231
click at [237, 321] on span "HANG UP" at bounding box center [243, 319] width 56 height 13
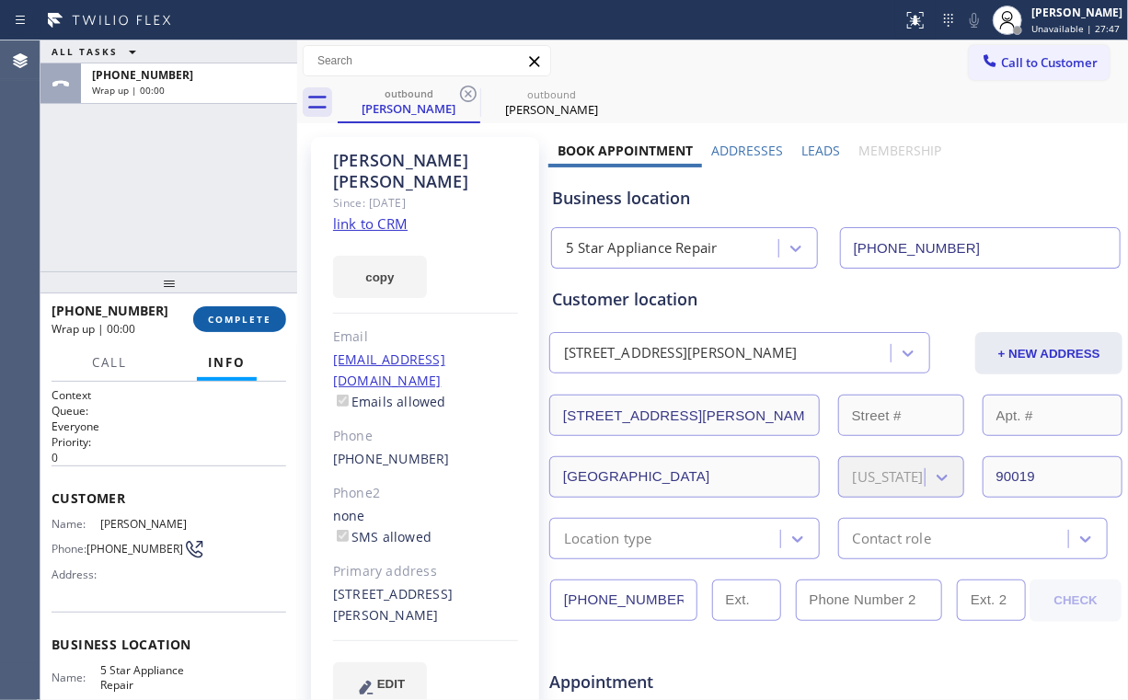
click at [246, 319] on span "COMPLETE" at bounding box center [239, 319] width 63 height 13
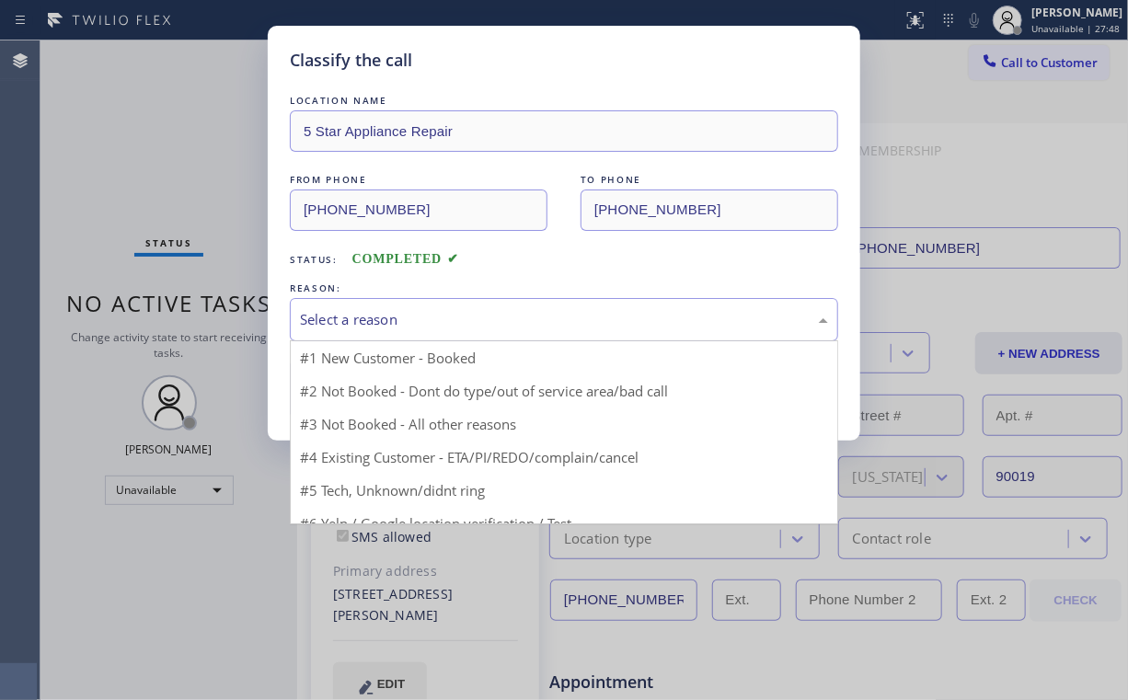
click at [355, 326] on div "Select a reason" at bounding box center [564, 319] width 528 height 21
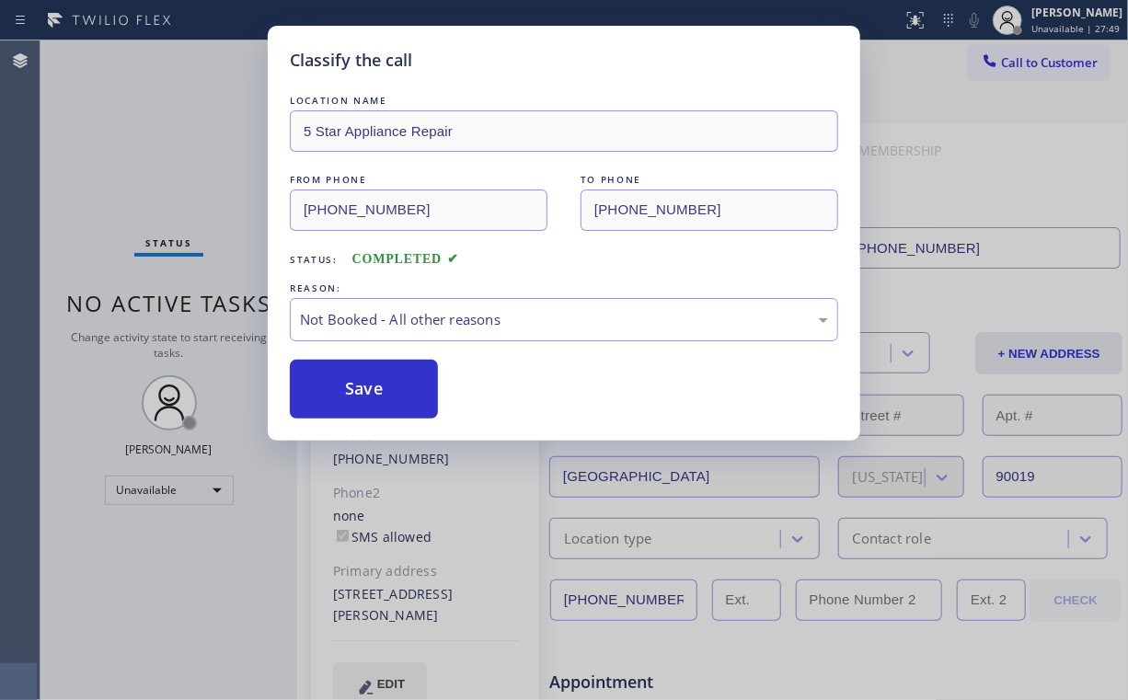
click at [350, 386] on button "Save" at bounding box center [364, 389] width 148 height 59
drag, startPoint x: 132, startPoint y: 103, endPoint x: 136, endPoint y: 87, distance: 16.3
click at [132, 101] on div "Classify the call LOCATION NAME 5 Star Appliance Repair FROM PHONE [PHONE_NUMBE…" at bounding box center [564, 350] width 1128 height 700
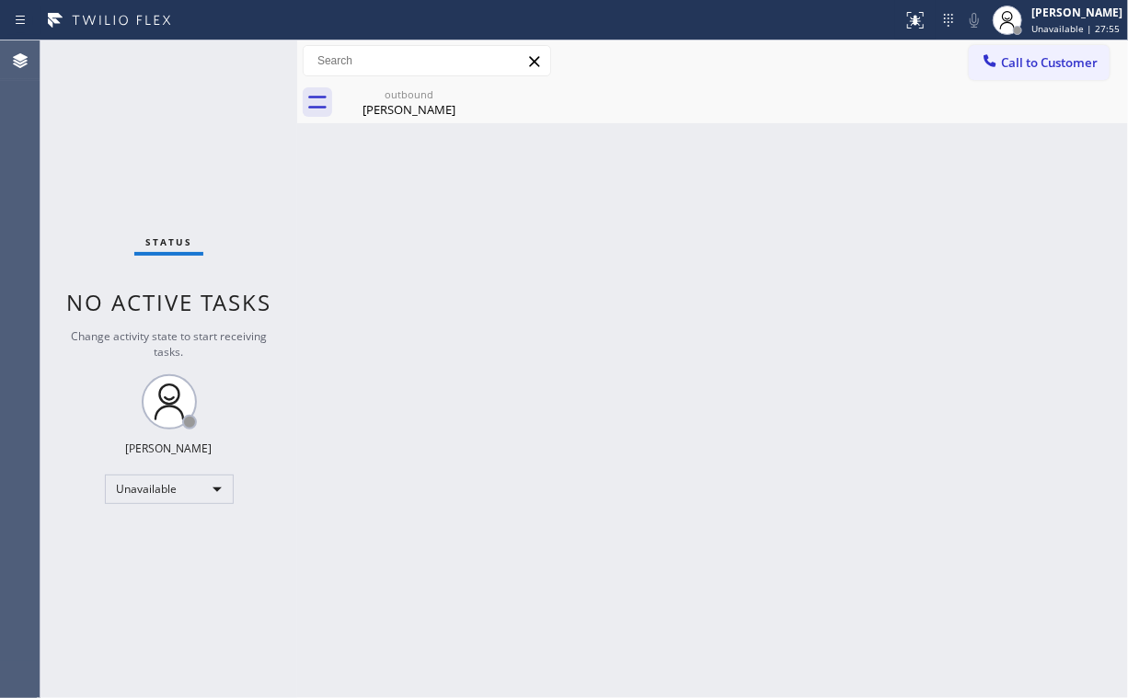
drag, startPoint x: 997, startPoint y: 49, endPoint x: 937, endPoint y: 107, distance: 83.3
click at [997, 52] on button "Call to Customer" at bounding box center [1039, 62] width 141 height 35
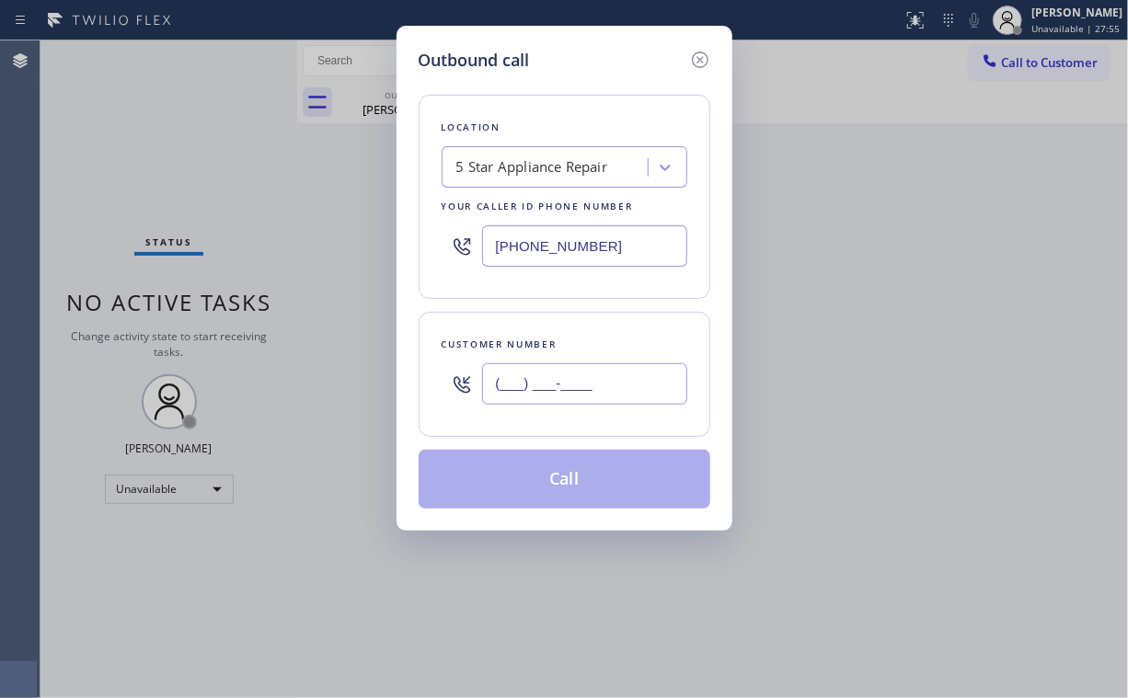
click at [571, 387] on input "(___) ___-____" at bounding box center [584, 384] width 205 height 41
paste input "424) 264-7168"
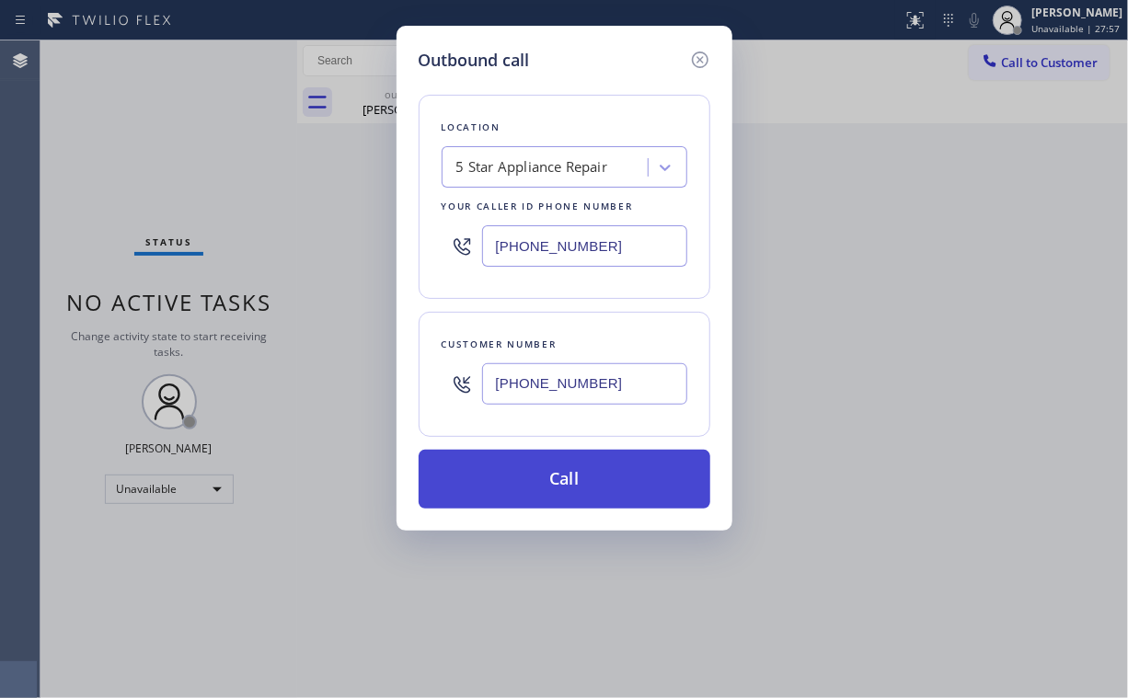
type input "[PHONE_NUMBER]"
click at [552, 476] on button "Call" at bounding box center [565, 479] width 292 height 59
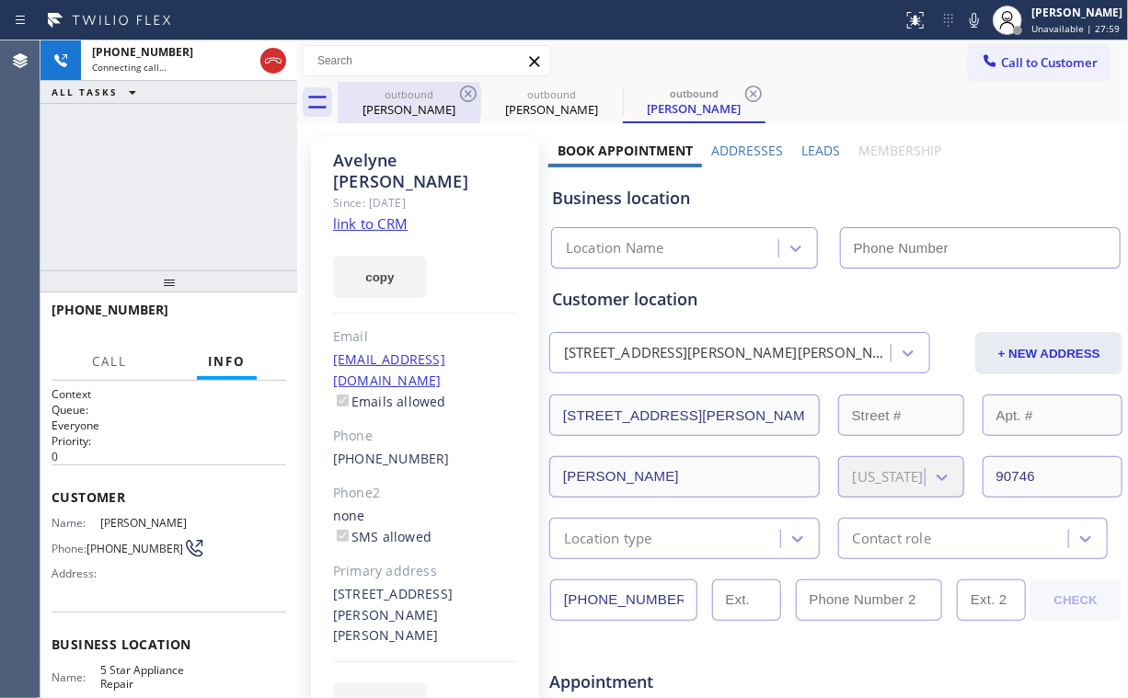
click at [395, 119] on div "outbound [PERSON_NAME]" at bounding box center [409, 102] width 139 height 41
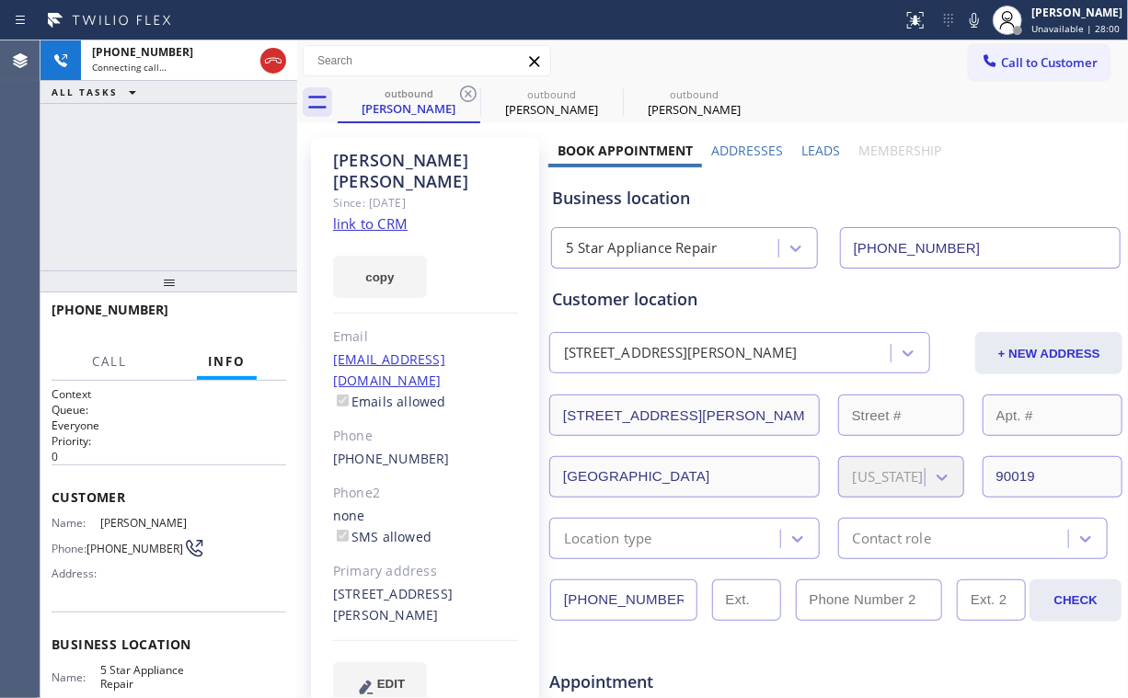
drag, startPoint x: 468, startPoint y: 85, endPoint x: 393, endPoint y: 131, distance: 88.4
click at [467, 85] on icon at bounding box center [468, 94] width 22 height 22
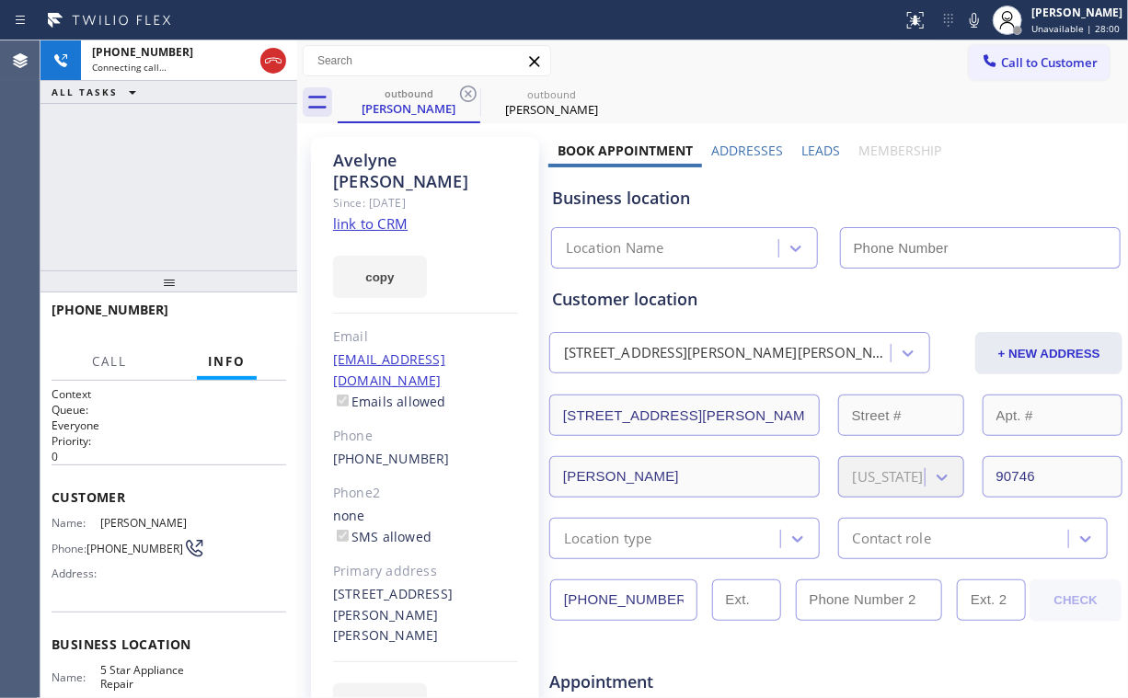
type input "[PHONE_NUMBER]"
click at [216, 156] on div "[PHONE_NUMBER] Connecting call… ALL TASKS ALL TASKS ACTIVE TASKS TASKS IN WRAP …" at bounding box center [168, 155] width 257 height 230
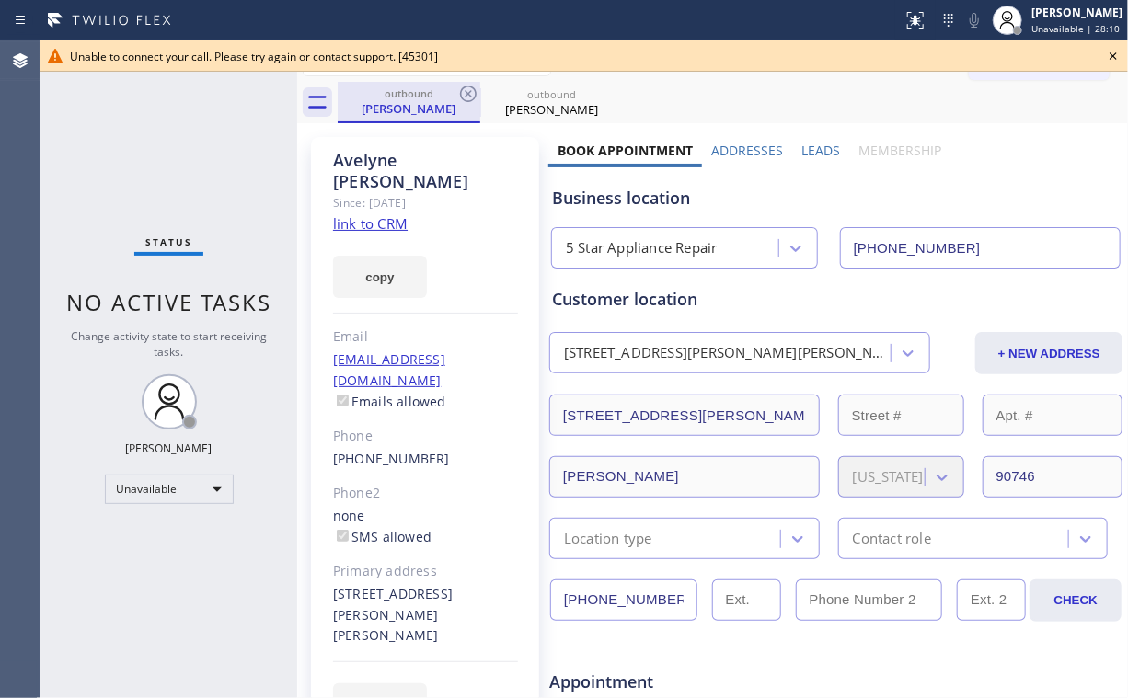
click at [409, 110] on div "[PERSON_NAME]" at bounding box center [409, 108] width 139 height 17
click at [471, 93] on icon at bounding box center [468, 94] width 22 height 22
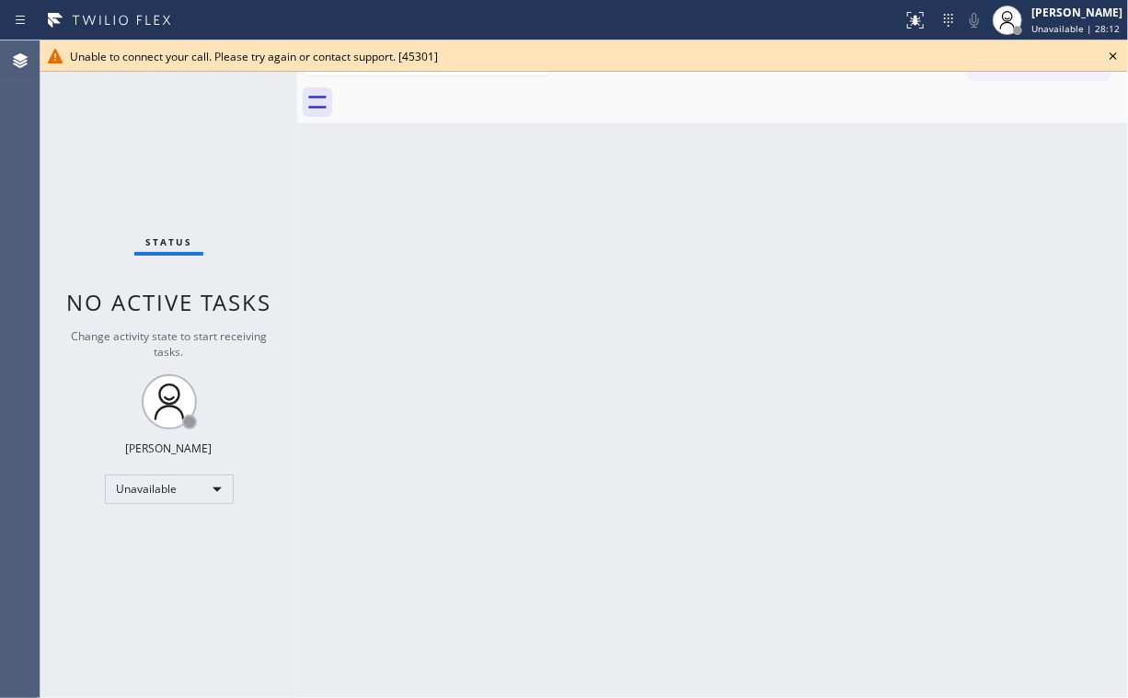
drag, startPoint x: 221, startPoint y: 158, endPoint x: 283, endPoint y: 173, distance: 64.3
click at [222, 157] on div "Status No active tasks Change activity state to start receiving tasks. [PERSON_…" at bounding box center [168, 369] width 257 height 658
click at [1111, 55] on icon at bounding box center [1113, 56] width 22 height 22
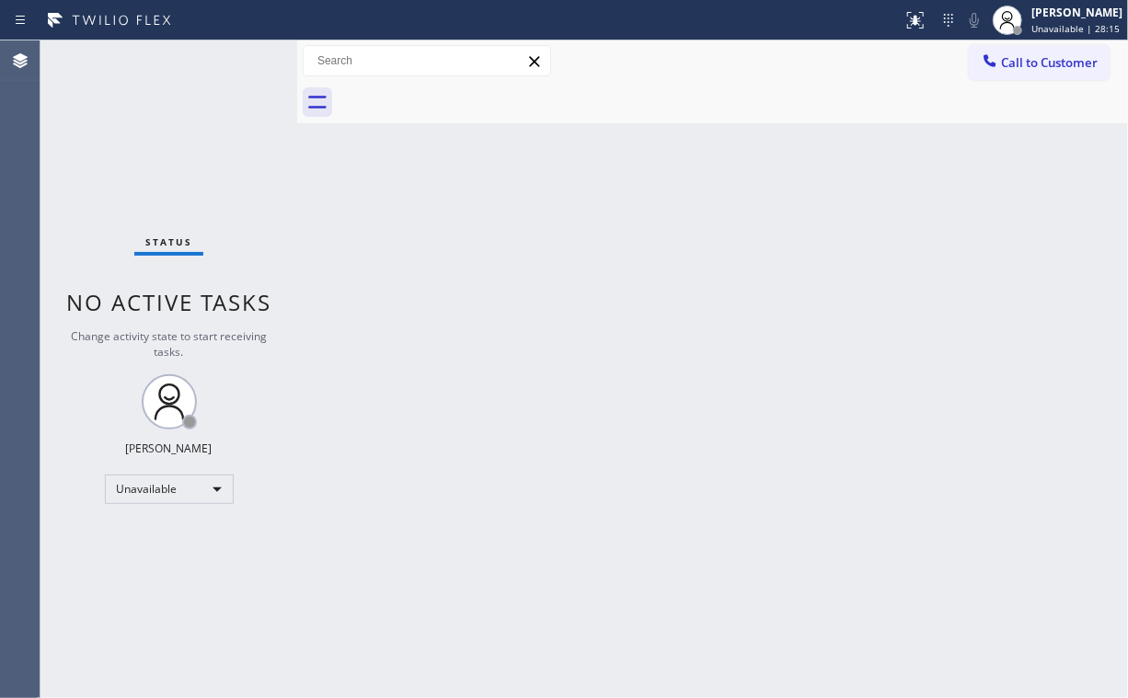
click at [526, 227] on div "Back to Dashboard Change Sender ID Customers Technicians Select a contact Outbo…" at bounding box center [712, 369] width 831 height 658
click at [127, 118] on div "Status No active tasks Change activity state to start receiving tasks. [PERSON_…" at bounding box center [168, 369] width 257 height 658
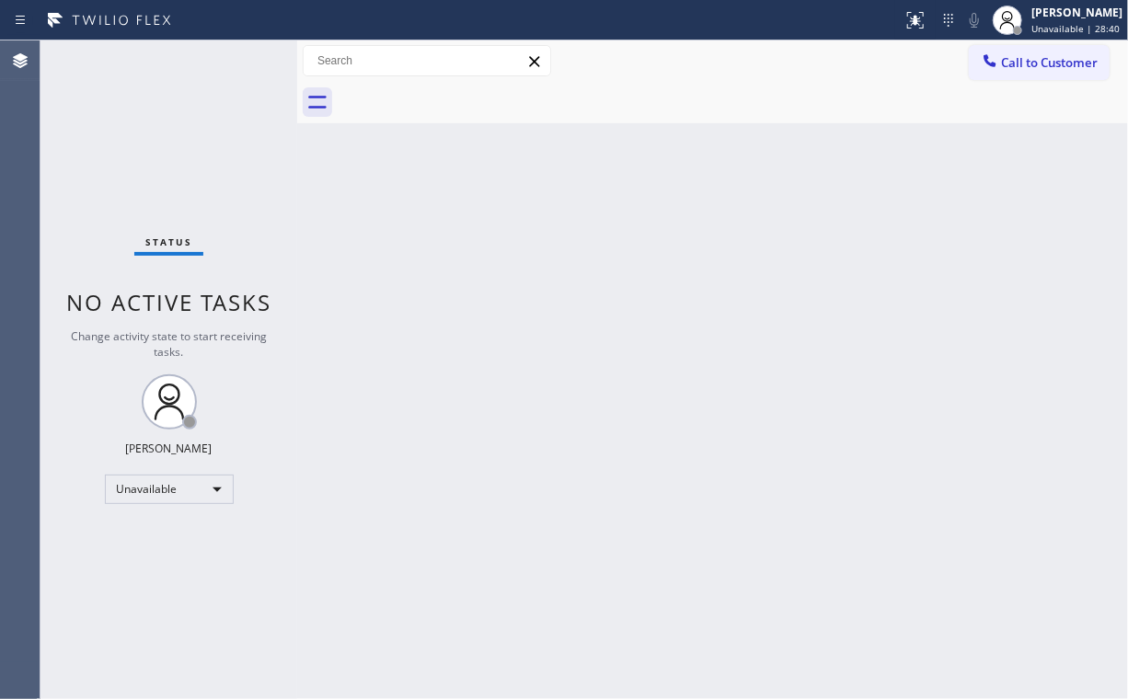
drag, startPoint x: 1042, startPoint y: 59, endPoint x: 668, endPoint y: 297, distance: 443.2
click at [1040, 62] on span "Call to Customer" at bounding box center [1049, 62] width 97 height 17
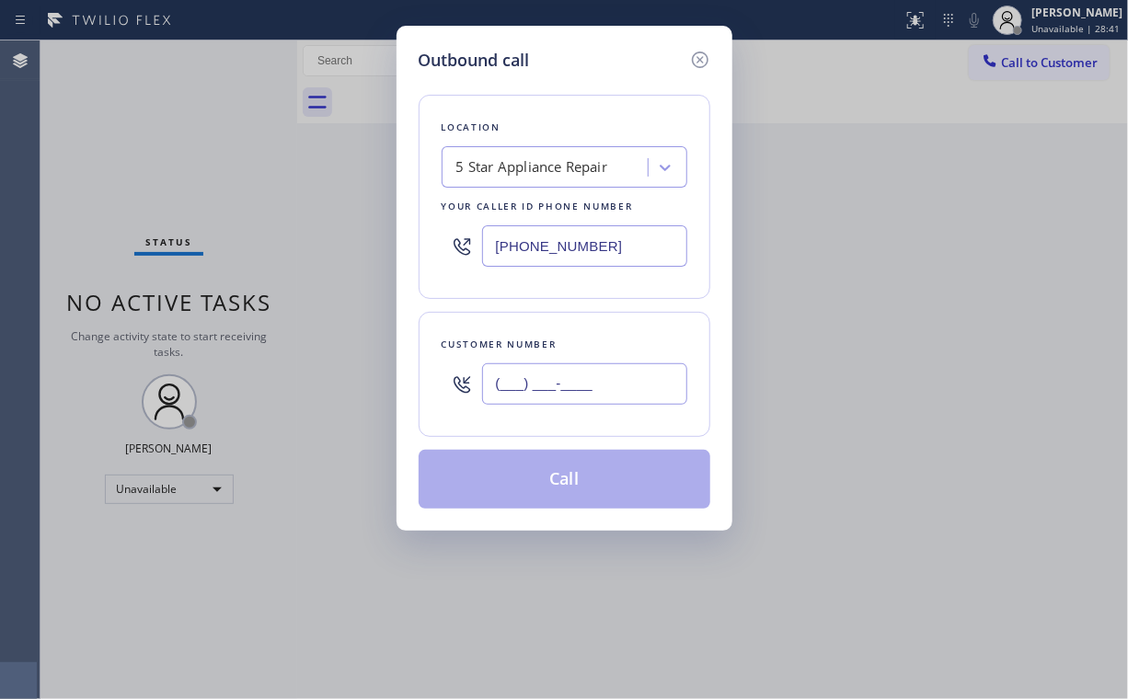
click at [601, 382] on input "(___) ___-____" at bounding box center [584, 384] width 205 height 41
paste input "858) 354-6744"
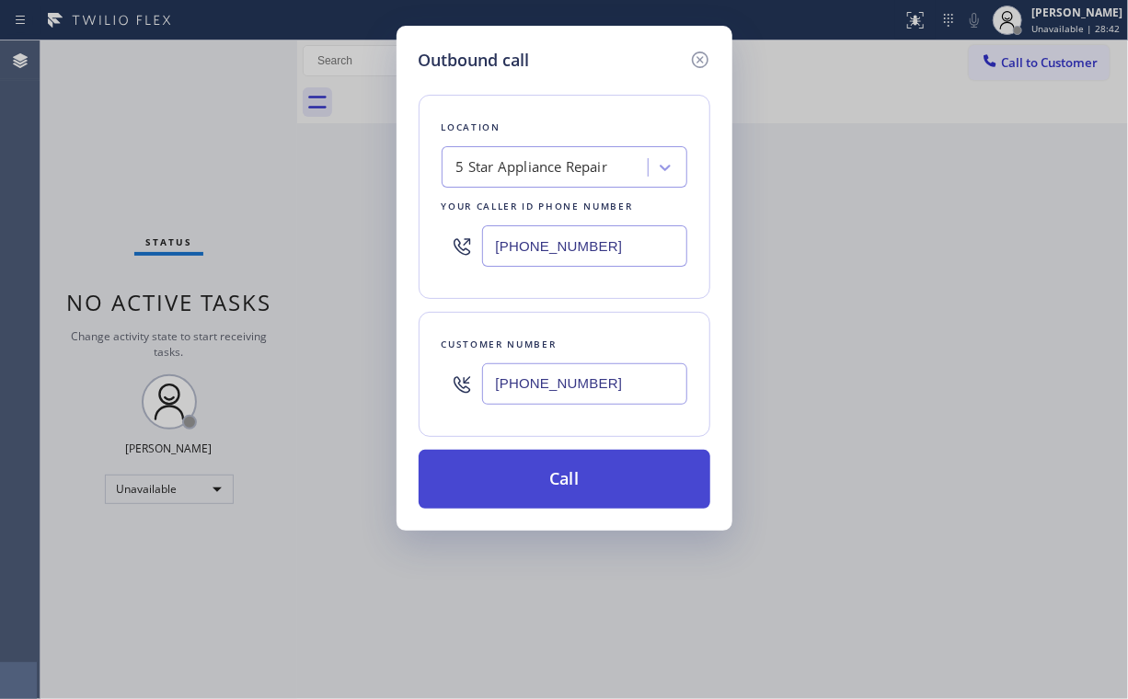
type input "[PHONE_NUMBER]"
drag, startPoint x: 553, startPoint y: 479, endPoint x: 486, endPoint y: 608, distance: 145.3
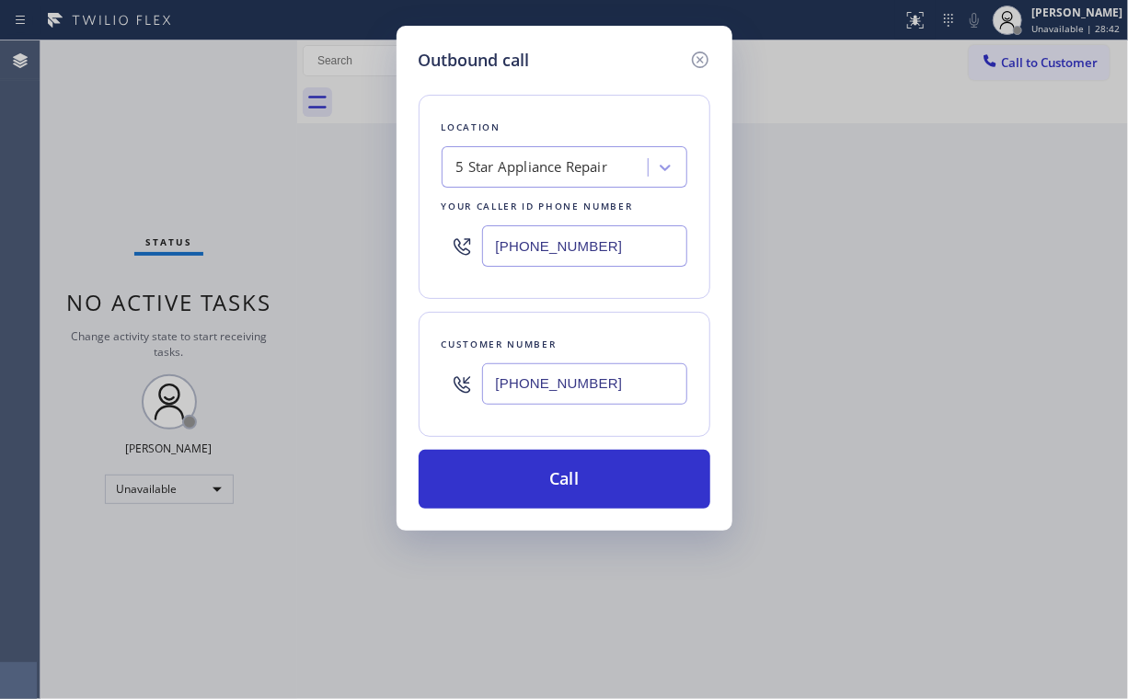
click at [552, 479] on button "Call" at bounding box center [565, 479] width 292 height 59
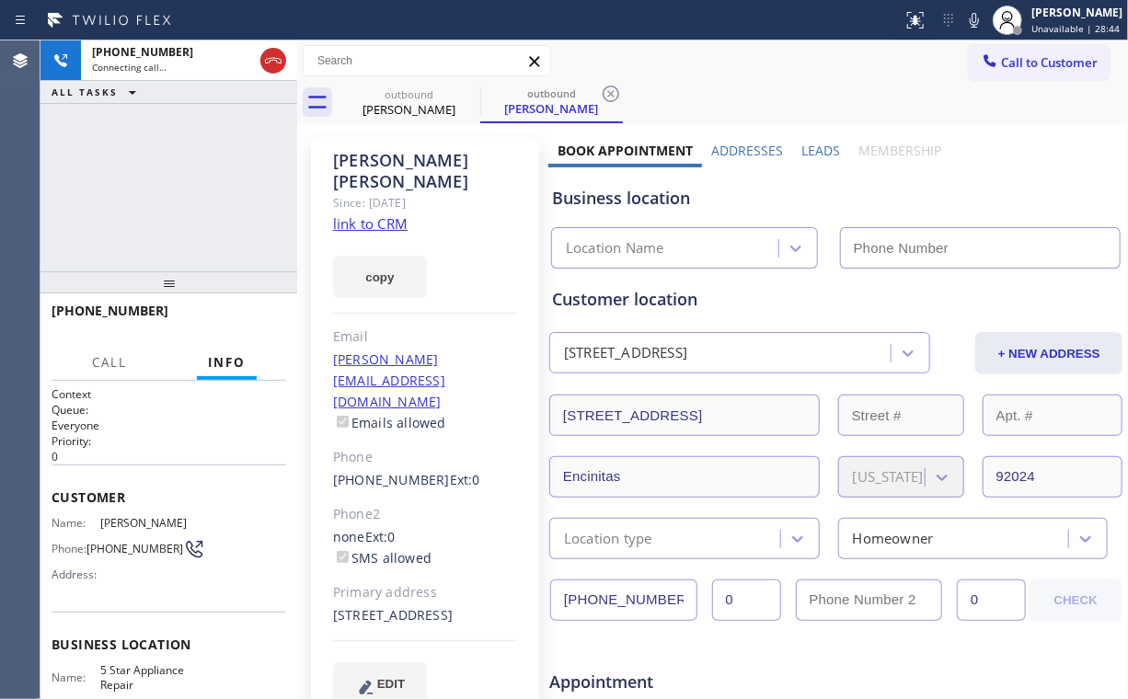
click at [221, 195] on div "[PHONE_NUMBER] Connecting call… ALL TASKS ALL TASKS ACTIVE TASKS TASKS IN WRAP …" at bounding box center [168, 155] width 257 height 231
type input "[PHONE_NUMBER]"
click at [183, 192] on div "[PHONE_NUMBER] Connecting call… ALL TASKS ALL TASKS ACTIVE TASKS TASKS IN WRAP …" at bounding box center [168, 155] width 257 height 231
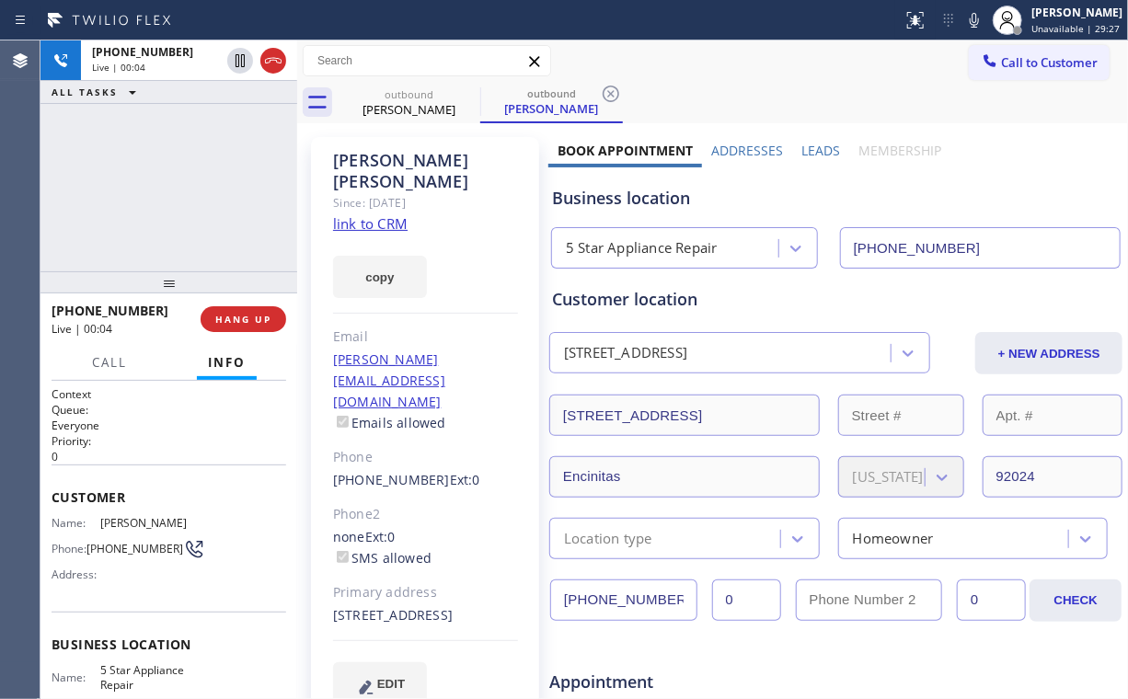
drag, startPoint x: 144, startPoint y: 191, endPoint x: 297, endPoint y: 314, distance: 195.7
click at [162, 202] on div "[PHONE_NUMBER] Live | 00:04 ALL TASKS ALL TASKS ACTIVE TASKS TASKS IN WRAP UP" at bounding box center [168, 155] width 257 height 231
click at [280, 317] on button "HANG UP" at bounding box center [244, 319] width 86 height 26
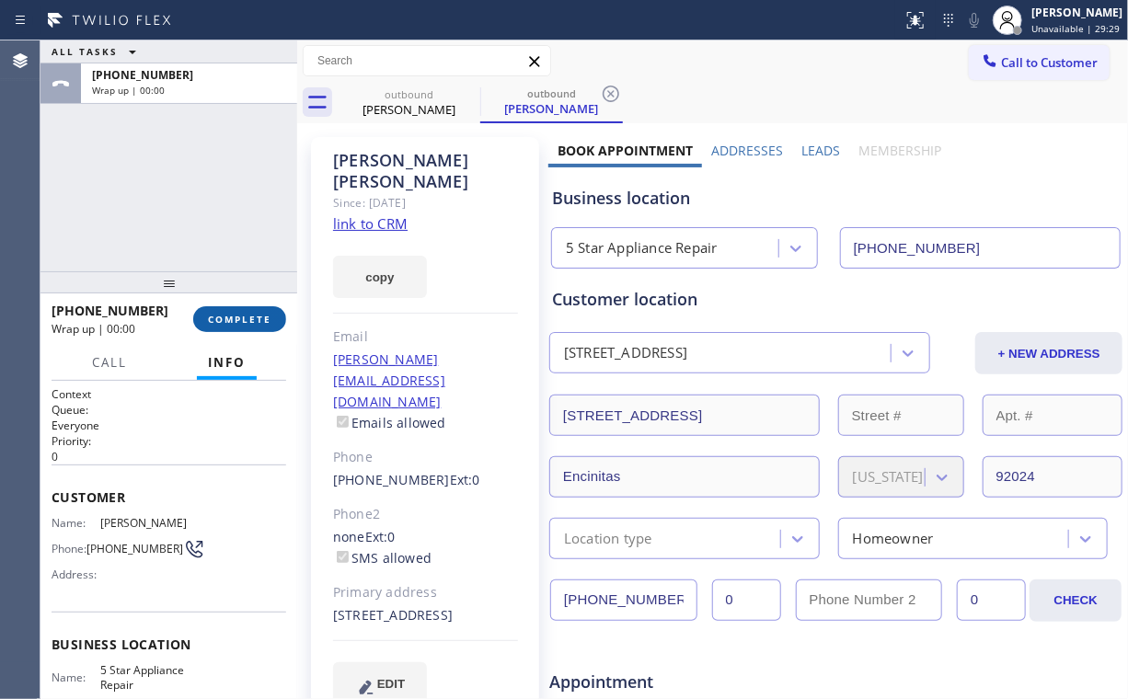
click at [269, 317] on span "COMPLETE" at bounding box center [239, 319] width 63 height 13
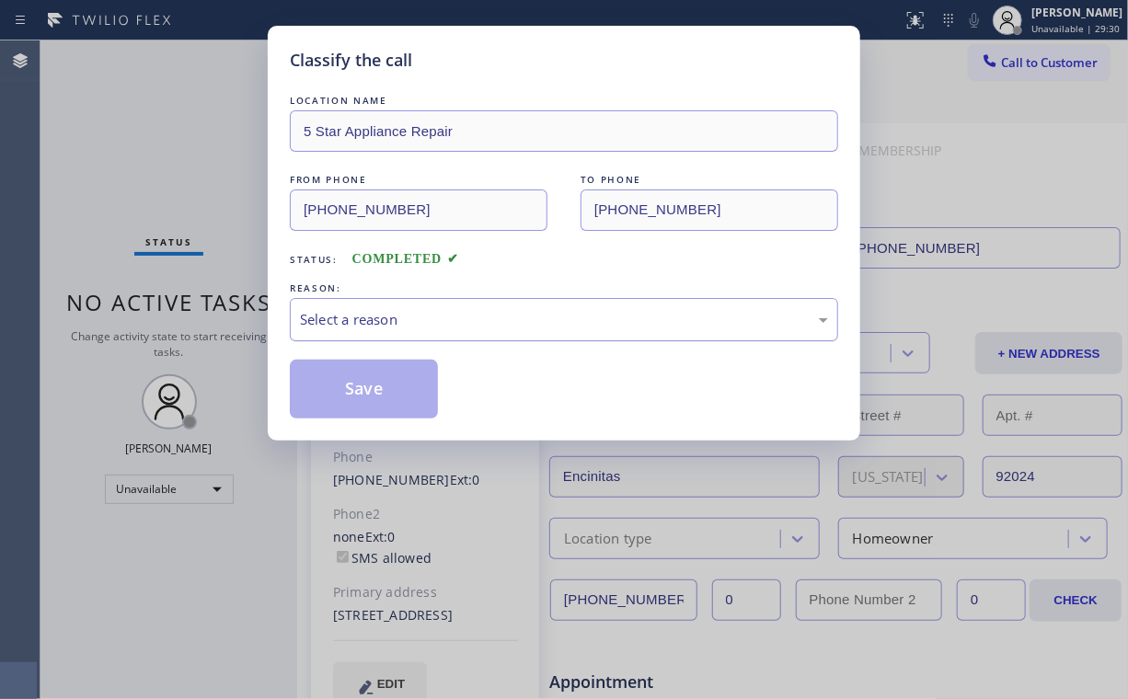
click at [405, 317] on div "Select a reason" at bounding box center [564, 319] width 528 height 21
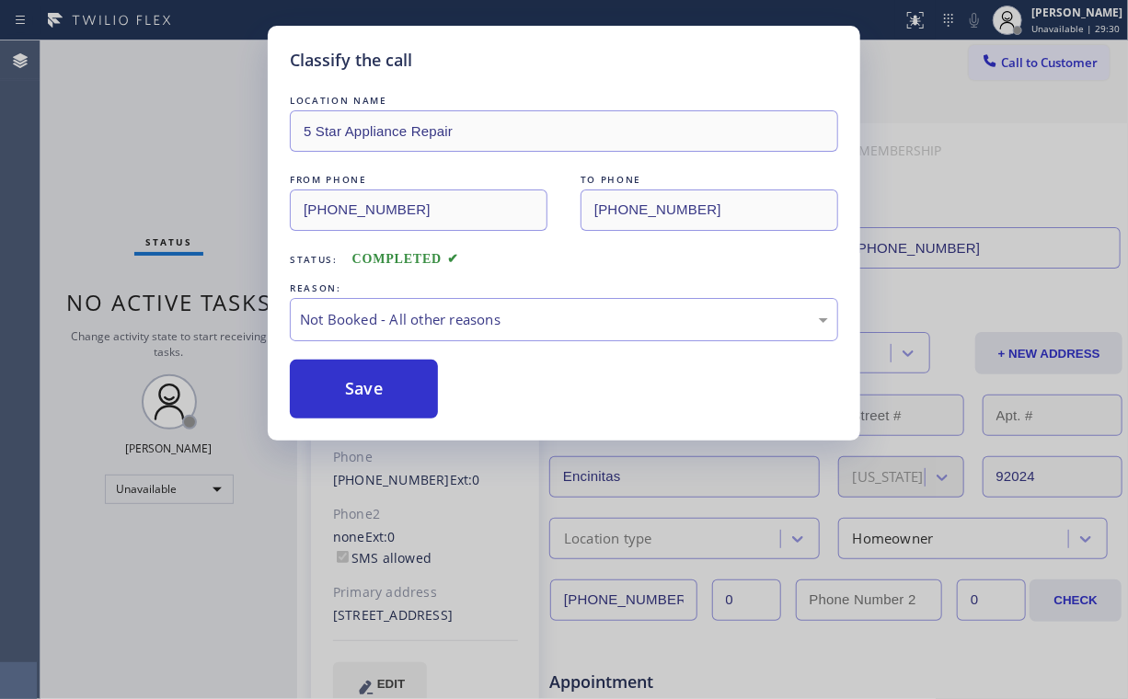
drag, startPoint x: 374, startPoint y: 393, endPoint x: 160, endPoint y: 158, distance: 317.3
click at [372, 389] on button "Save" at bounding box center [364, 389] width 148 height 59
click at [157, 148] on div "Classify the call LOCATION NAME 5 Star Appliance Repair FROM PHONE [PHONE_NUMBE…" at bounding box center [564, 349] width 1128 height 699
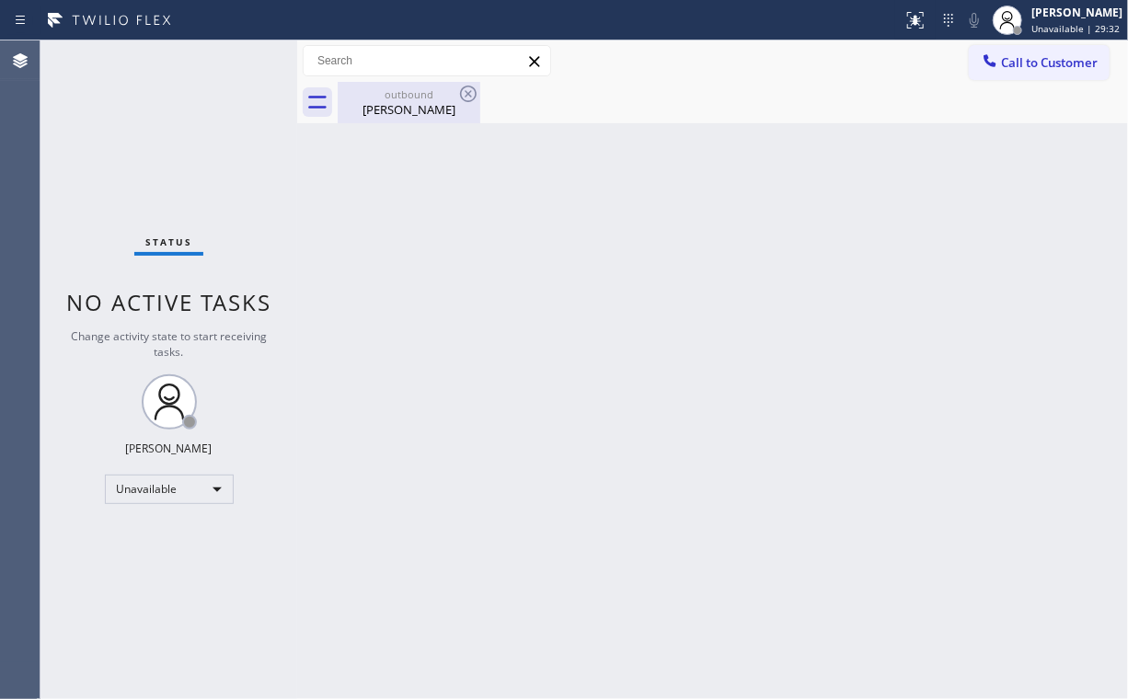
drag, startPoint x: 397, startPoint y: 110, endPoint x: 454, endPoint y: 98, distance: 58.5
click at [403, 111] on div "[PERSON_NAME]" at bounding box center [409, 109] width 139 height 17
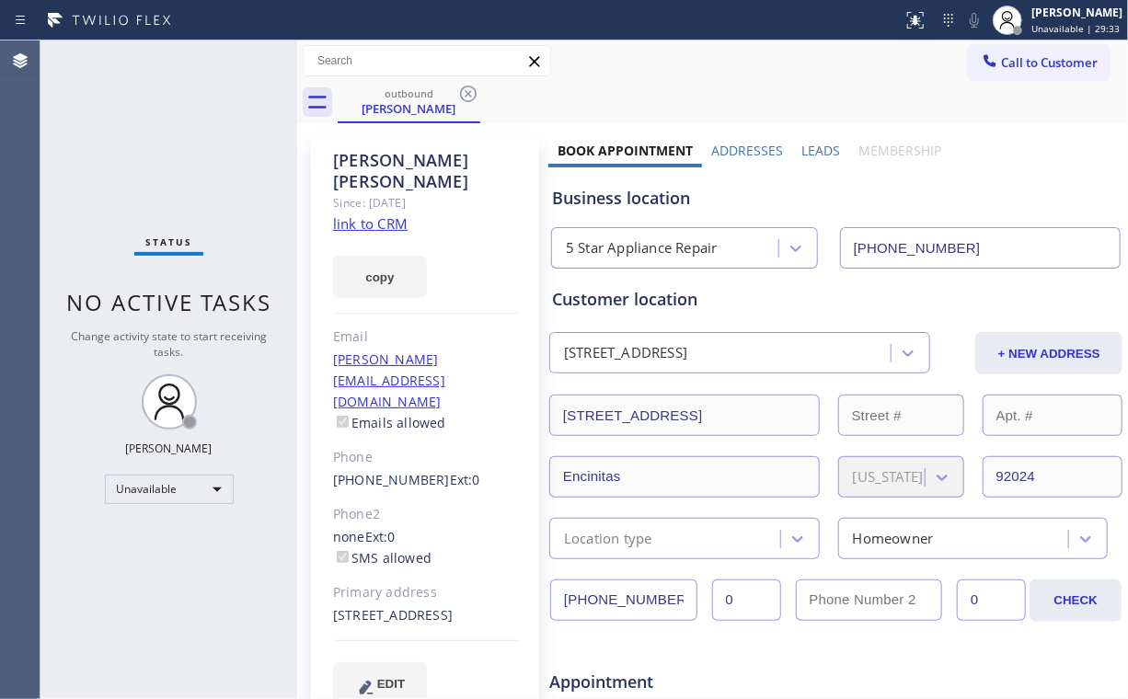
click at [491, 97] on div "outbound [PERSON_NAME]" at bounding box center [733, 102] width 791 height 41
click at [466, 93] on icon at bounding box center [468, 94] width 22 height 22
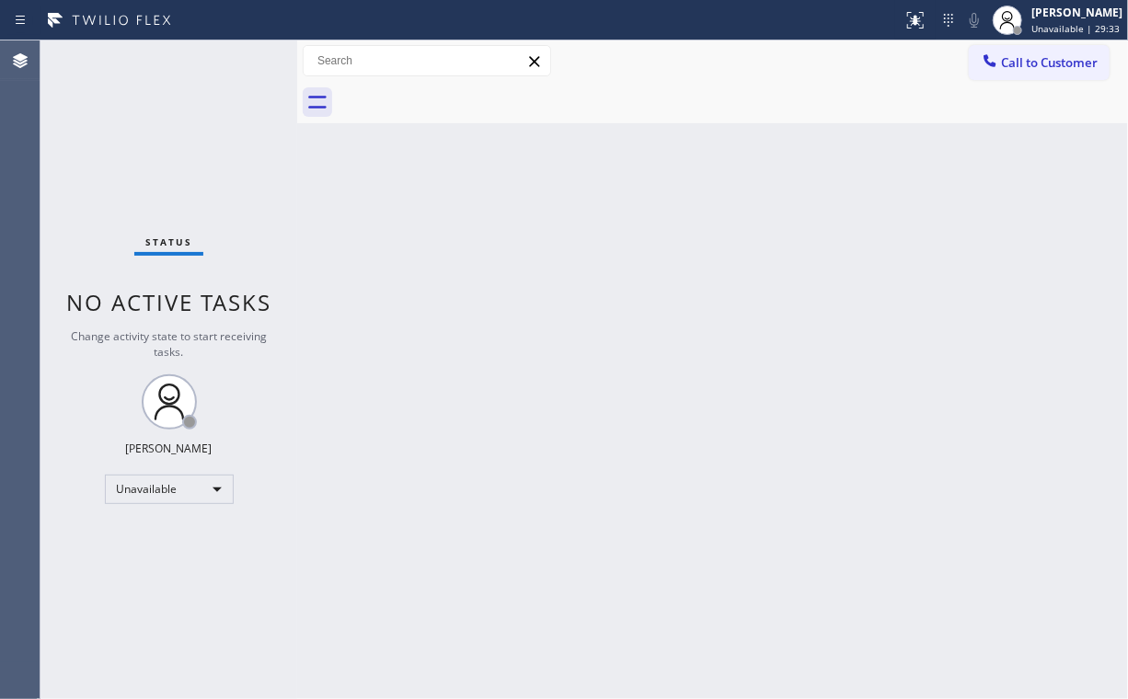
drag, startPoint x: 152, startPoint y: 137, endPoint x: 155, endPoint y: 40, distance: 96.7
click at [150, 124] on div "Status No active tasks Change activity state to start receiving tasks. [PERSON_…" at bounding box center [168, 369] width 257 height 659
click at [1065, 59] on span "Call to Customer" at bounding box center [1049, 62] width 97 height 17
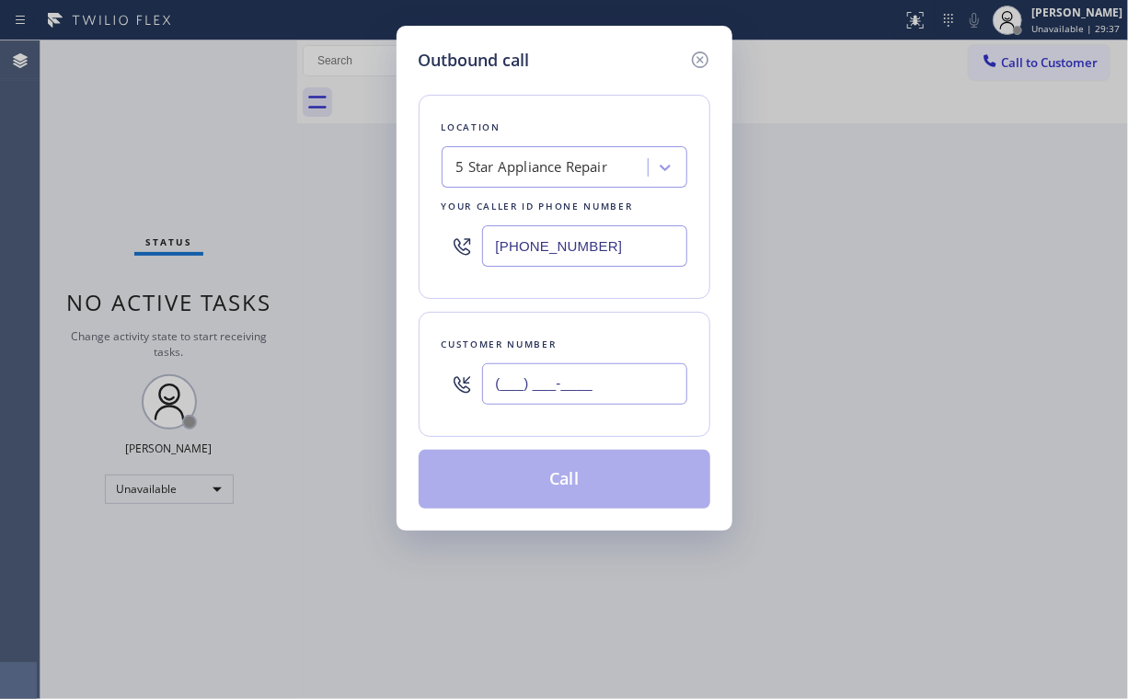
click at [618, 370] on input "(___) ___-____" at bounding box center [584, 384] width 205 height 41
paste input "773) 330-0093"
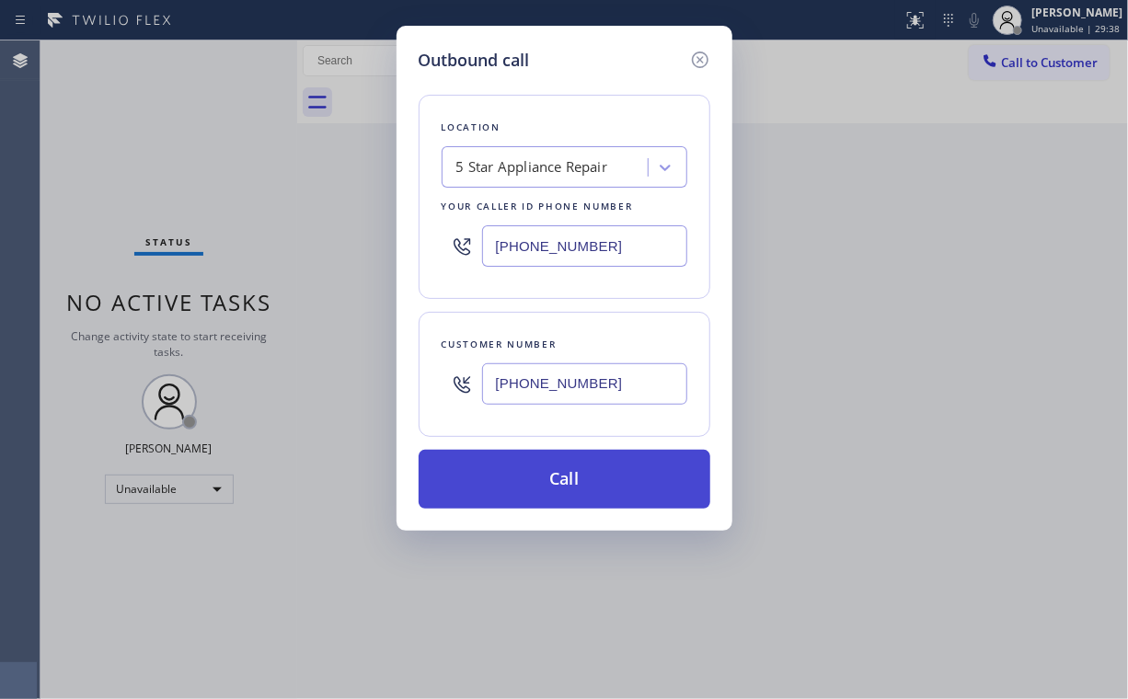
type input "[PHONE_NUMBER]"
drag, startPoint x: 561, startPoint y: 471, endPoint x: 559, endPoint y: 484, distance: 13.2
click at [560, 474] on button "Call" at bounding box center [565, 479] width 292 height 59
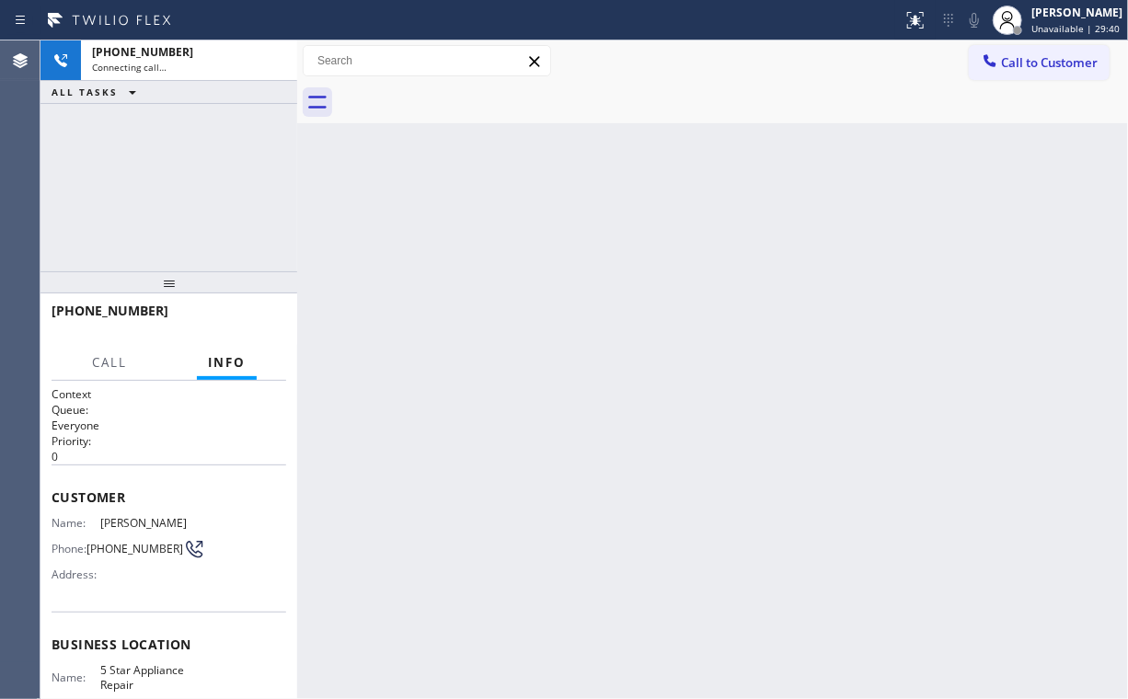
click at [180, 195] on div "[PHONE_NUMBER] Connecting call… ALL TASKS ALL TASKS ACTIVE TASKS TASKS IN WRAP …" at bounding box center [168, 155] width 257 height 231
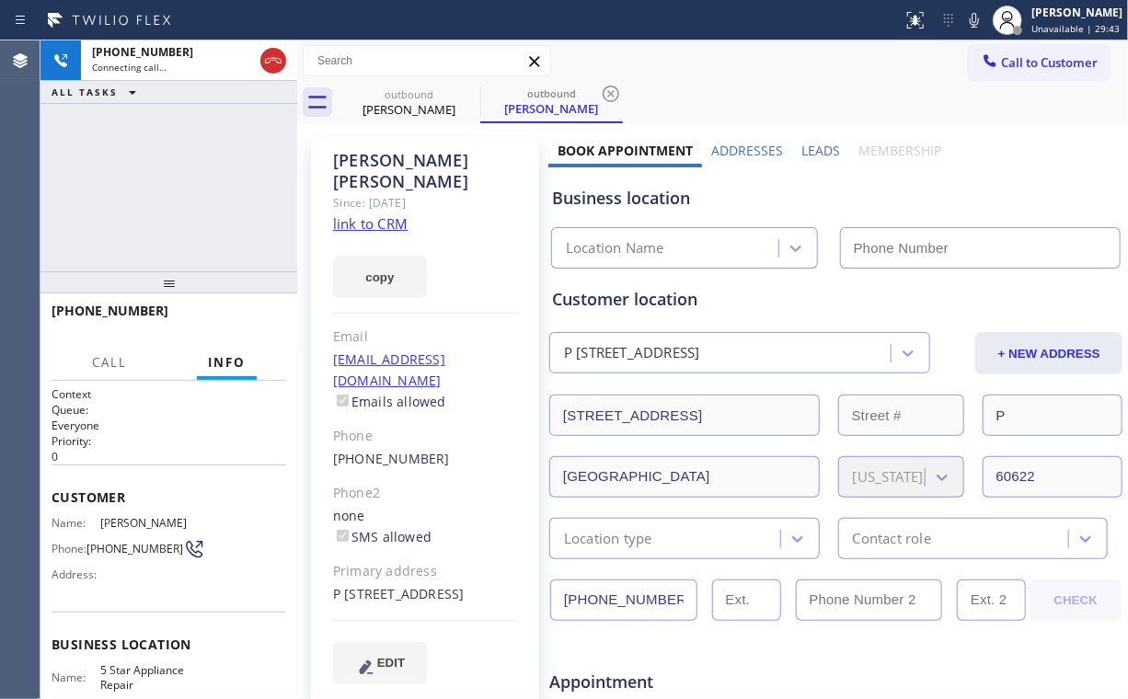
type input "[PHONE_NUMBER]"
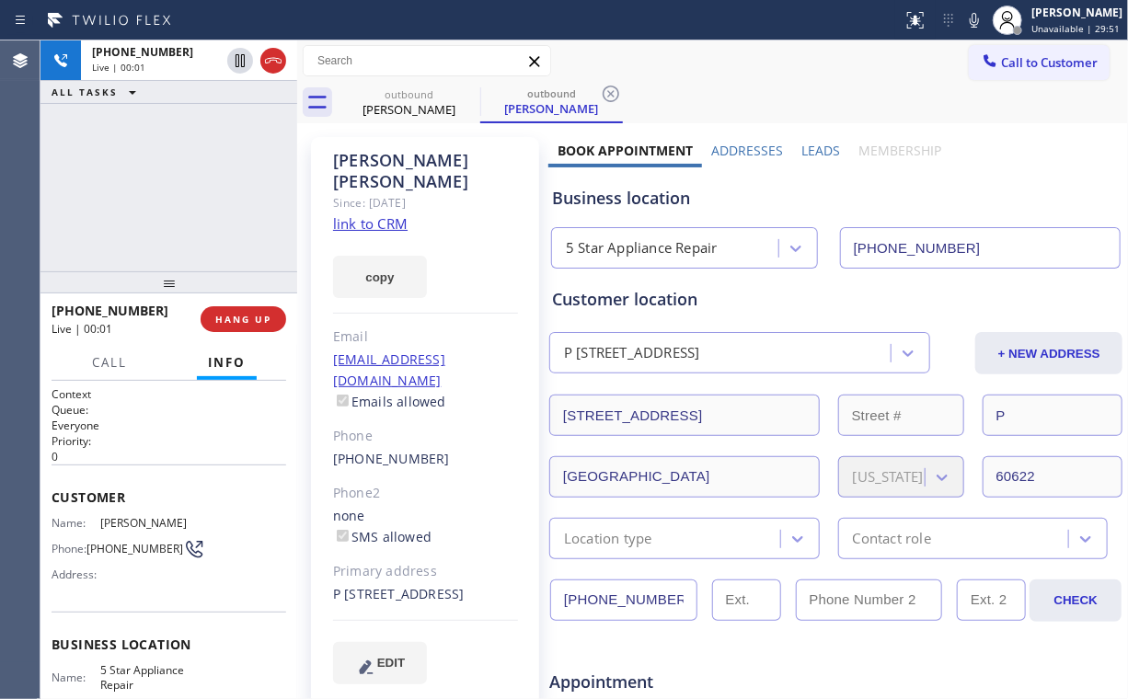
drag, startPoint x: 178, startPoint y: 186, endPoint x: 217, endPoint y: 211, distance: 46.7
click at [181, 190] on div "[PHONE_NUMBER] Live | 00:01 ALL TASKS ALL TASKS ACTIVE TASKS TASKS IN WRAP UP" at bounding box center [168, 155] width 257 height 231
click at [246, 324] on span "HANG UP" at bounding box center [243, 319] width 56 height 13
click at [245, 323] on span "HANG UP" at bounding box center [243, 319] width 56 height 13
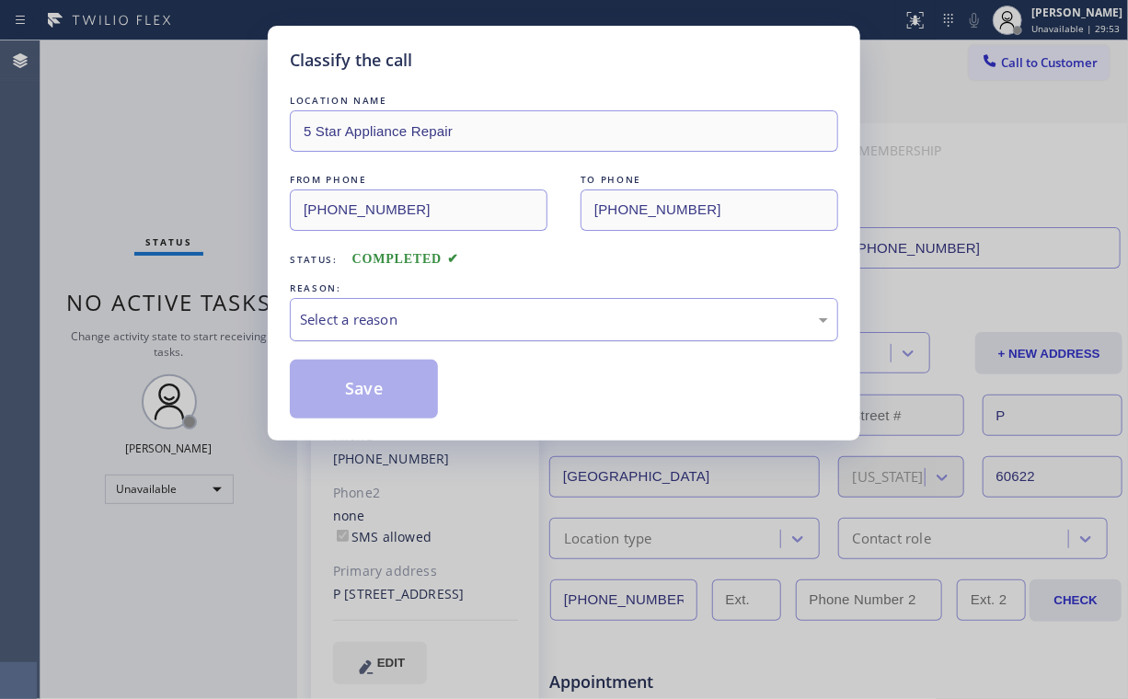
click at [350, 322] on div "Select a reason" at bounding box center [564, 319] width 528 height 21
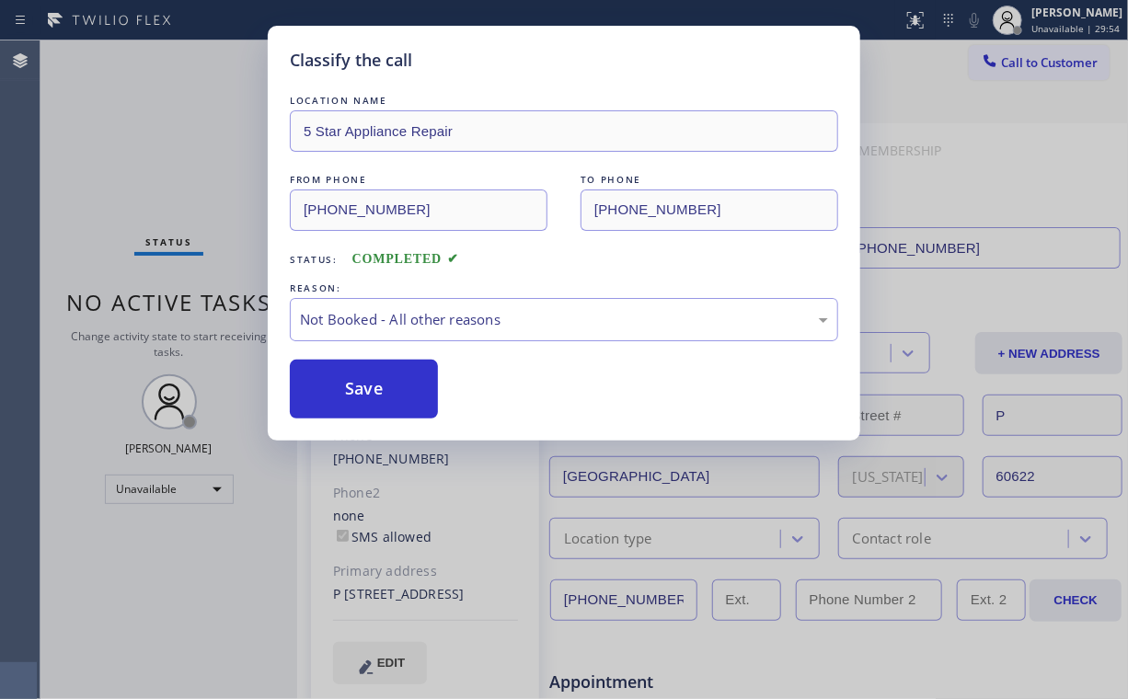
drag, startPoint x: 352, startPoint y: 379, endPoint x: 200, endPoint y: 248, distance: 200.3
click at [350, 376] on button "Save" at bounding box center [364, 389] width 148 height 59
drag, startPoint x: 117, startPoint y: 150, endPoint x: 189, endPoint y: 0, distance: 166.3
click at [117, 143] on div "Classify the call LOCATION NAME 5 Star Appliance Repair FROM PHONE [PHONE_NUMBE…" at bounding box center [564, 349] width 1128 height 699
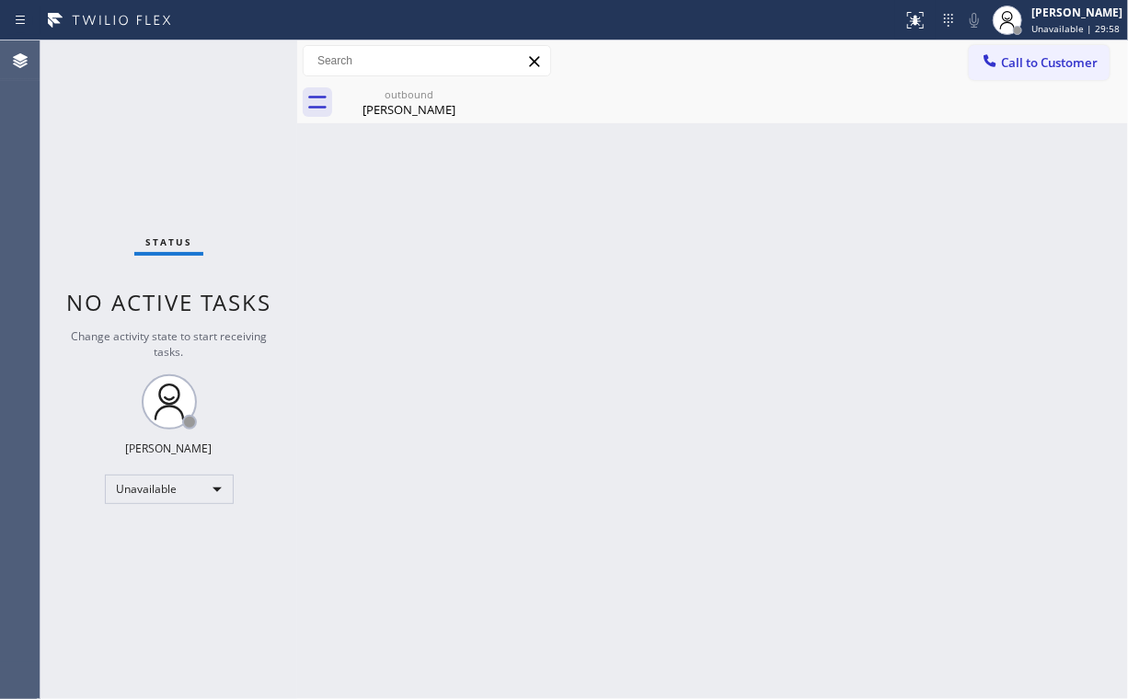
click at [1050, 60] on span "Call to Customer" at bounding box center [1049, 62] width 97 height 17
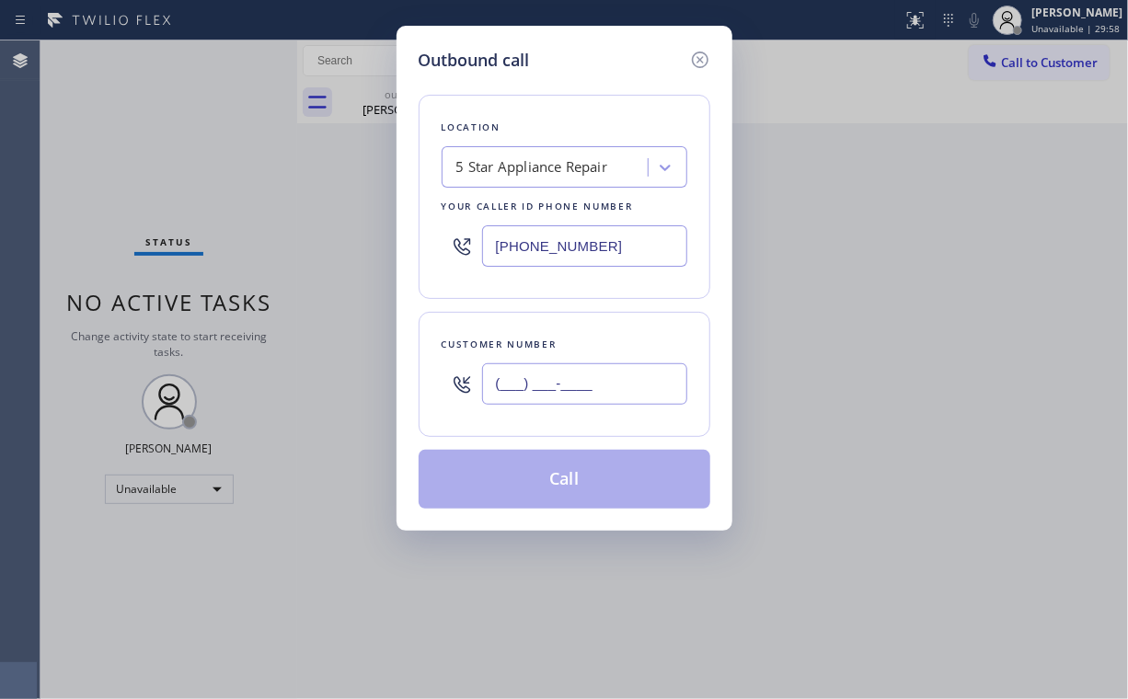
click at [618, 382] on input "(___) ___-____" at bounding box center [584, 384] width 205 height 41
paste input "714) 837-5505"
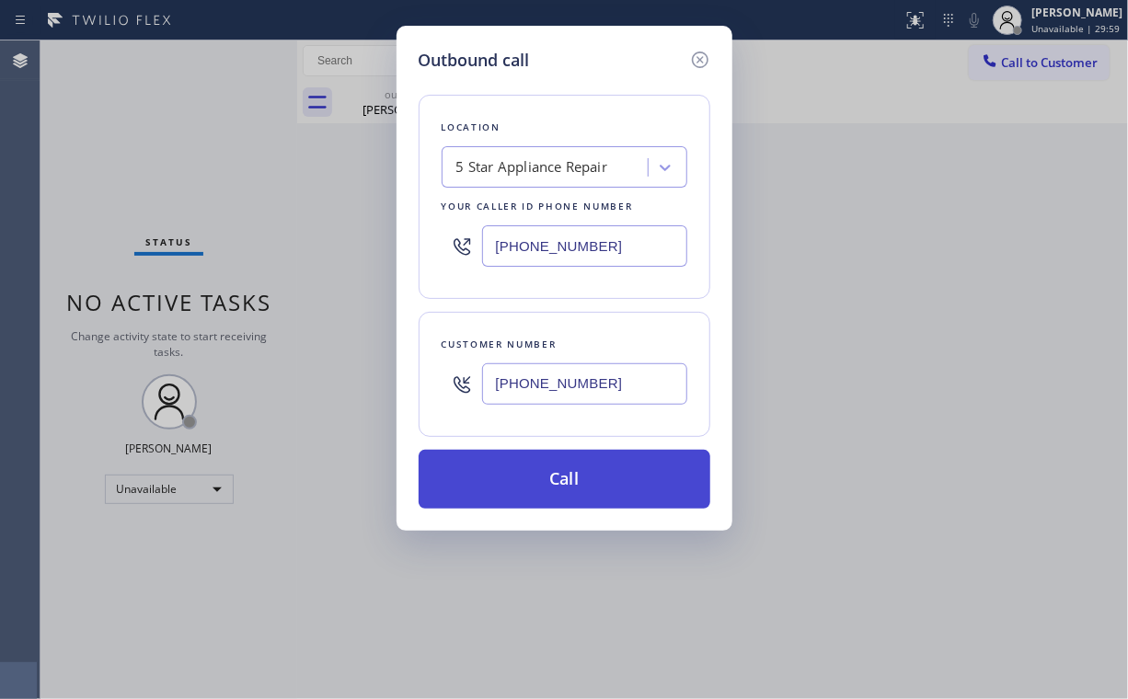
type input "[PHONE_NUMBER]"
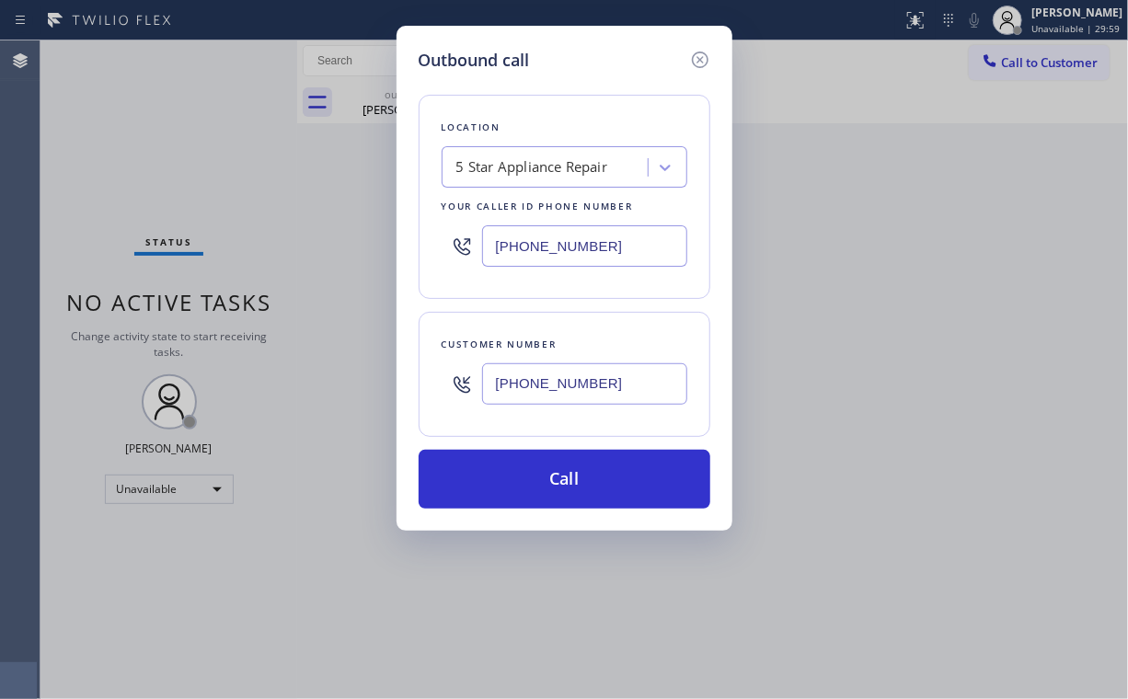
drag, startPoint x: 518, startPoint y: 469, endPoint x: 486, endPoint y: 545, distance: 82.0
click at [517, 474] on button "Call" at bounding box center [565, 479] width 292 height 59
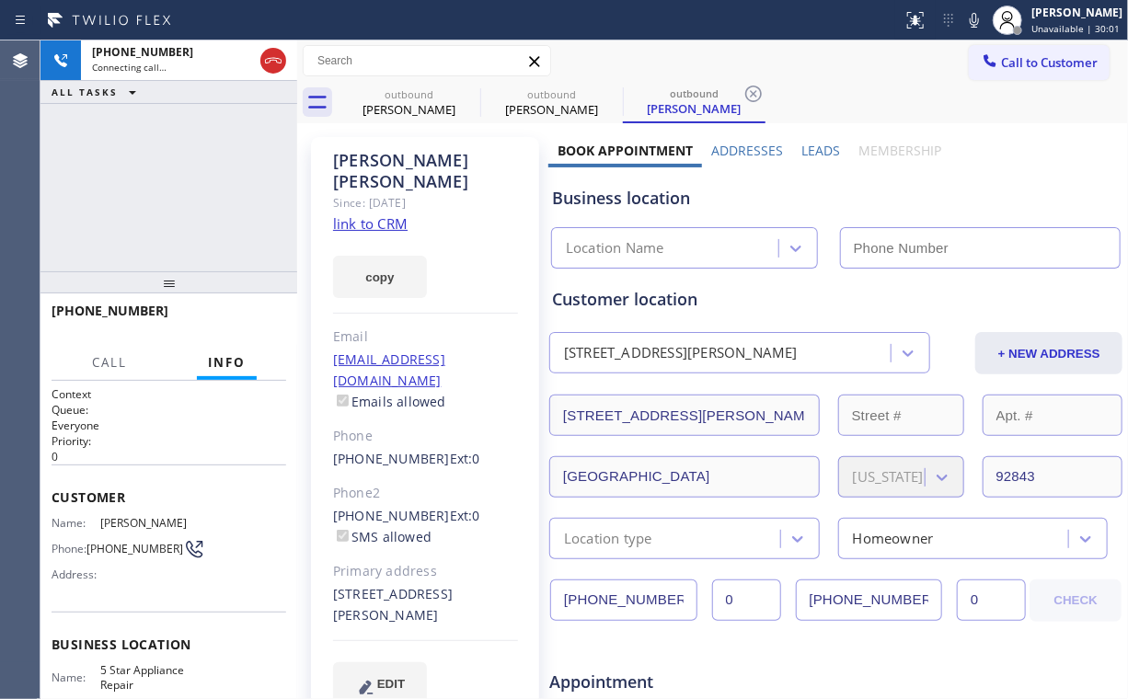
click at [194, 186] on div "[PHONE_NUMBER] Connecting call… ALL TASKS ALL TASKS ACTIVE TASKS TASKS IN WRAP …" at bounding box center [168, 155] width 257 height 231
type input "[PHONE_NUMBER]"
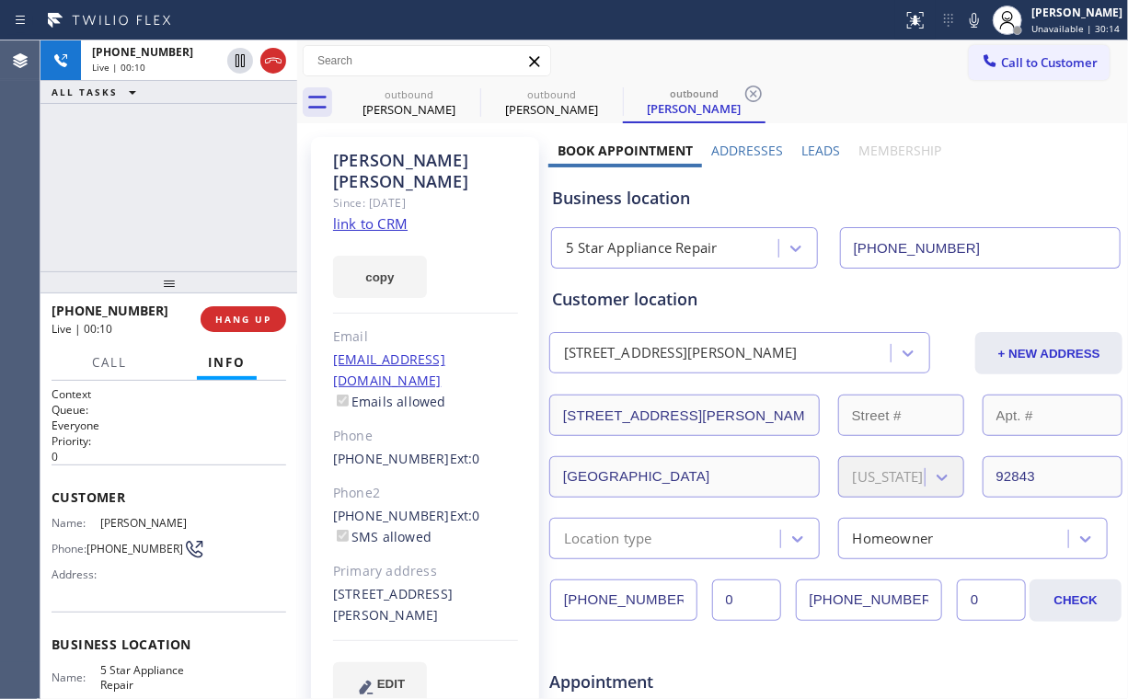
click at [177, 156] on div "[PHONE_NUMBER] Live | 00:10 ALL TASKS ALL TASKS ACTIVE TASKS TASKS IN WRAP UP" at bounding box center [168, 155] width 257 height 231
click at [244, 309] on button "HANG UP" at bounding box center [244, 319] width 86 height 26
click at [244, 316] on span "COMPLETE" at bounding box center [239, 319] width 63 height 13
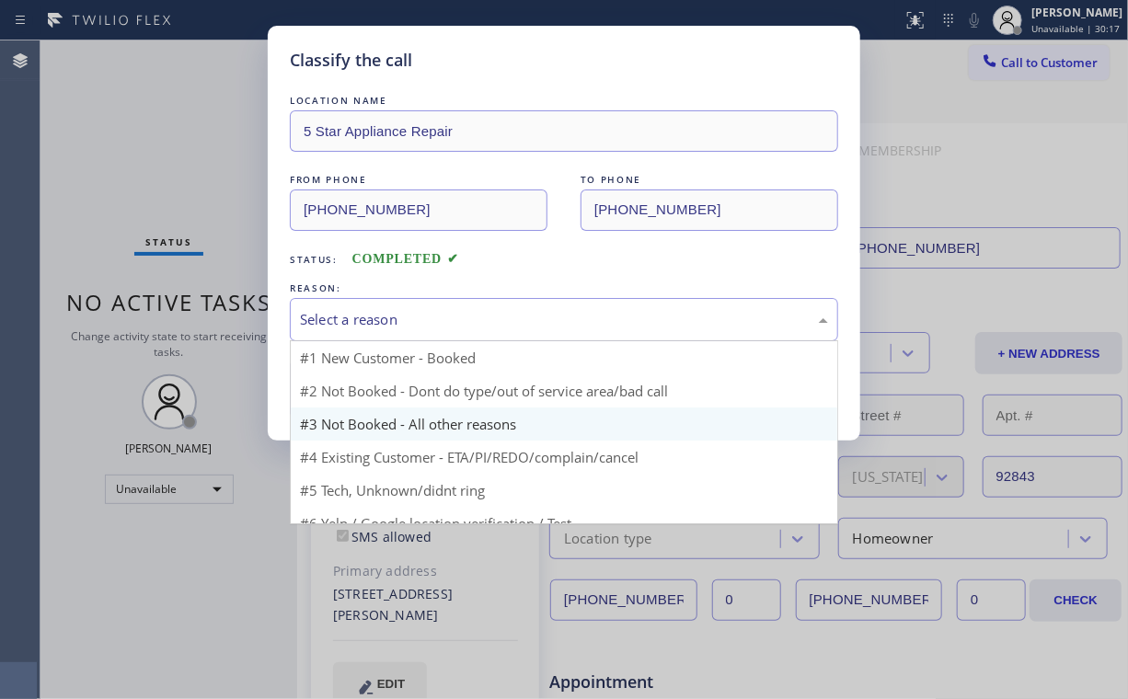
drag, startPoint x: 401, startPoint y: 316, endPoint x: 387, endPoint y: 387, distance: 72.4
click at [401, 318] on div "Select a reason" at bounding box center [564, 319] width 528 height 21
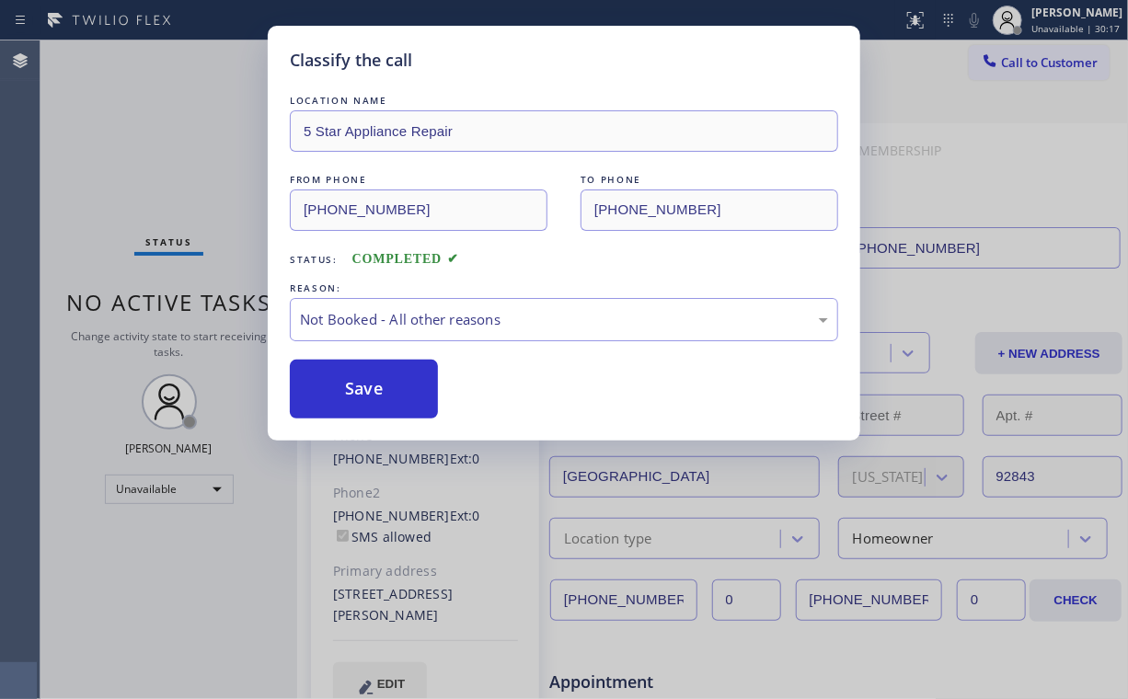
drag, startPoint x: 368, startPoint y: 390, endPoint x: 285, endPoint y: 291, distance: 129.4
click at [365, 383] on button "Save" at bounding box center [364, 389] width 148 height 59
click at [158, 147] on div "Classify the call LOCATION NAME 5 Star Appliance Repair FROM PHONE [PHONE_NUMBE…" at bounding box center [564, 349] width 1128 height 699
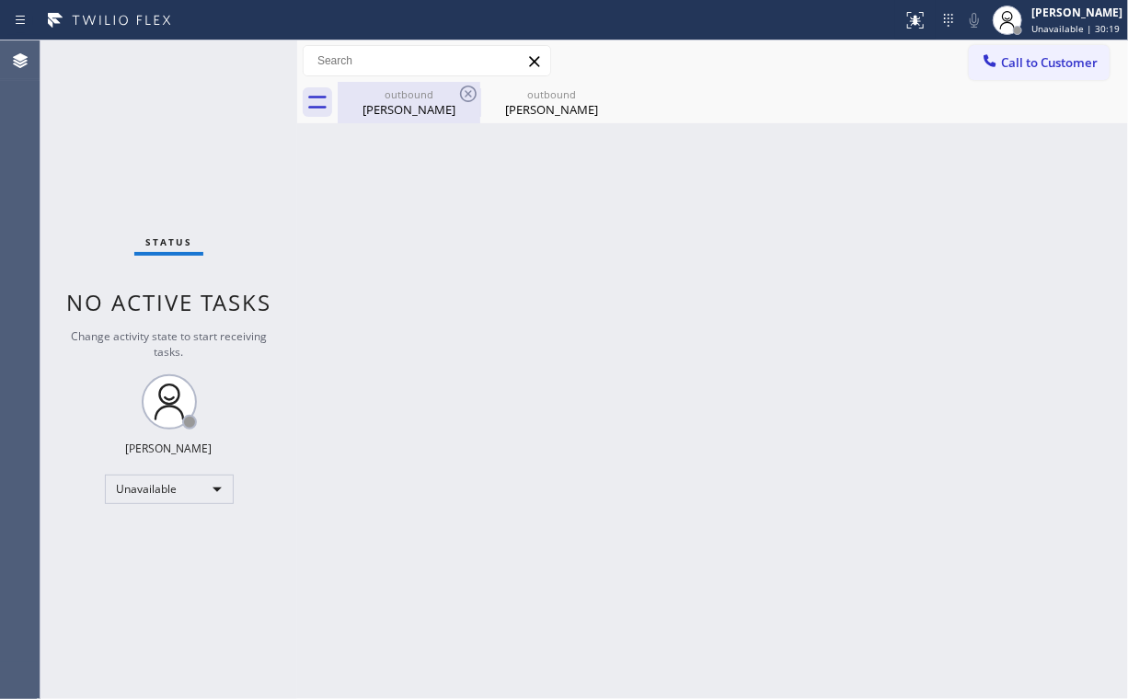
click at [399, 106] on div "[PERSON_NAME]" at bounding box center [409, 109] width 139 height 17
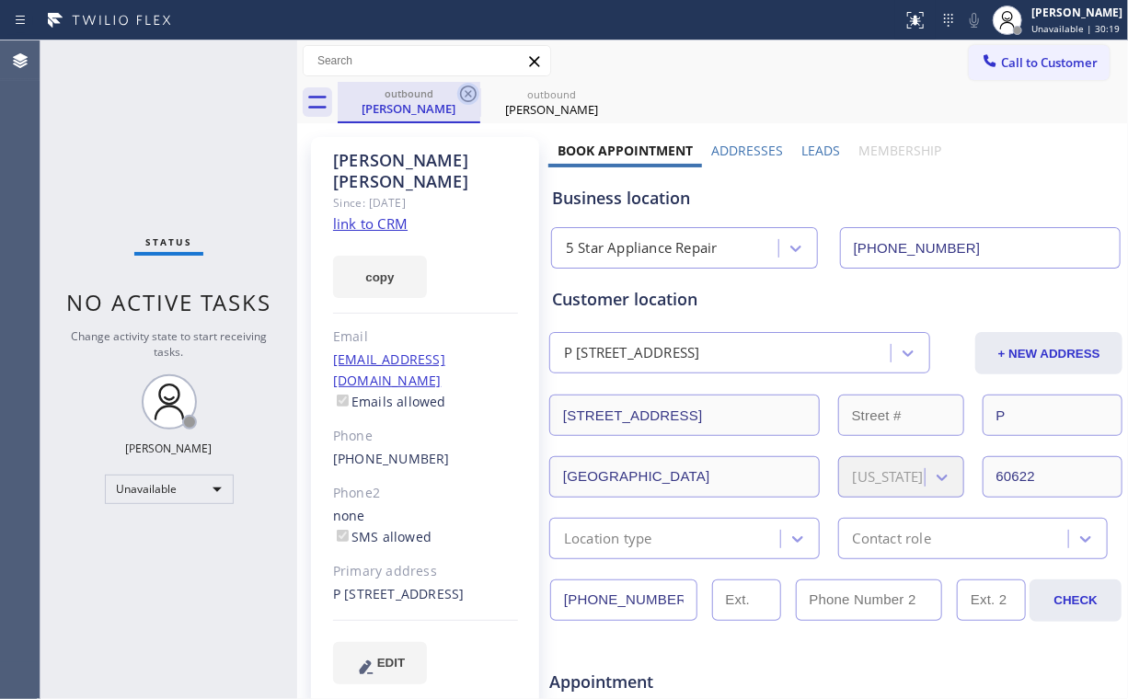
click at [464, 96] on icon at bounding box center [468, 94] width 22 height 22
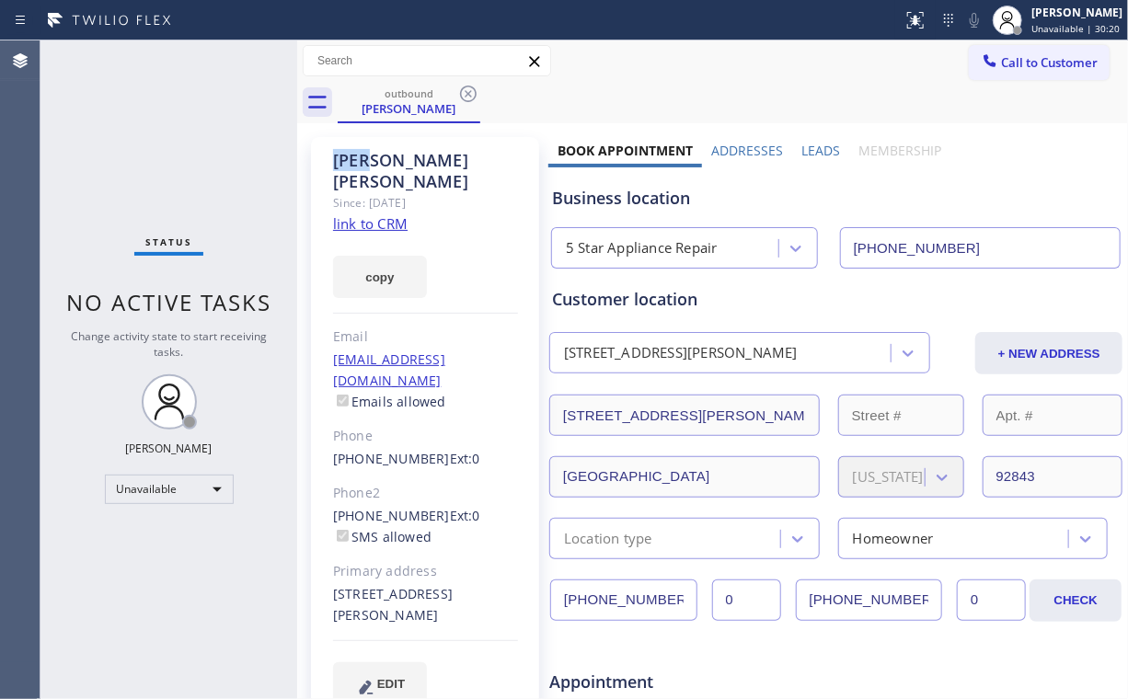
drag, startPoint x: 464, startPoint y: 96, endPoint x: 84, endPoint y: 147, distance: 383.5
click at [463, 97] on icon at bounding box center [468, 94] width 22 height 22
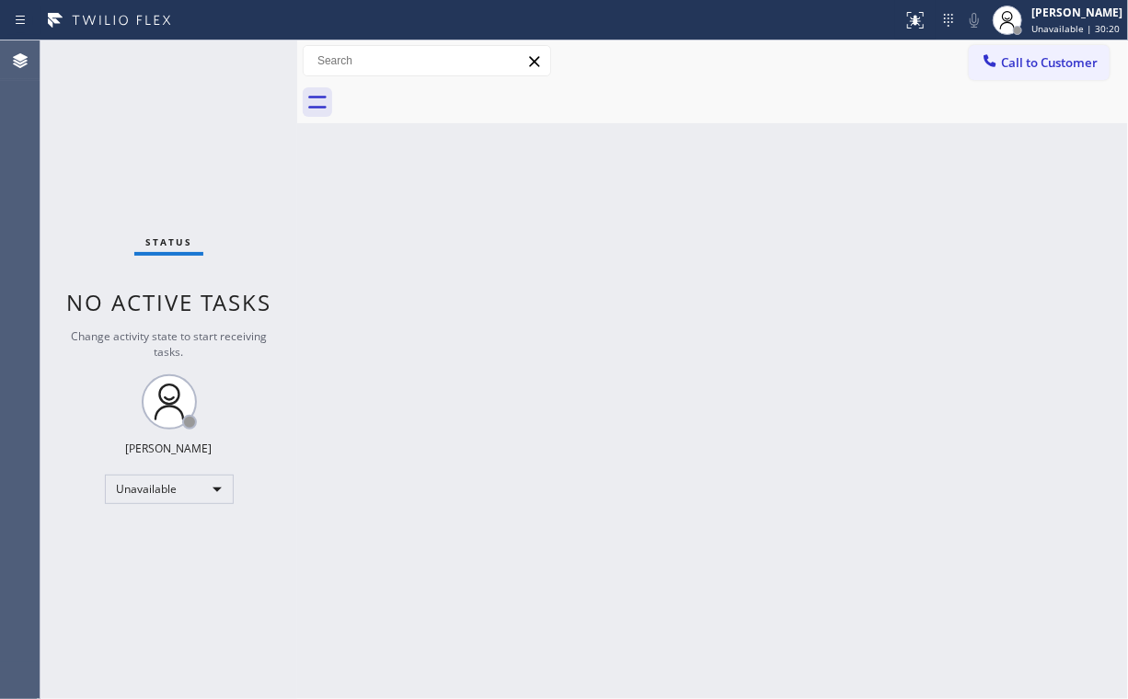
drag, startPoint x: 84, startPoint y: 147, endPoint x: 133, endPoint y: 40, distance: 117.4
click at [87, 129] on div "Status No active tasks Change activity state to start receiving tasks. [PERSON_…" at bounding box center [168, 369] width 257 height 659
drag, startPoint x: 1019, startPoint y: 66, endPoint x: 998, endPoint y: 85, distance: 28.0
click at [1016, 70] on span "Call to Customer" at bounding box center [1049, 62] width 97 height 17
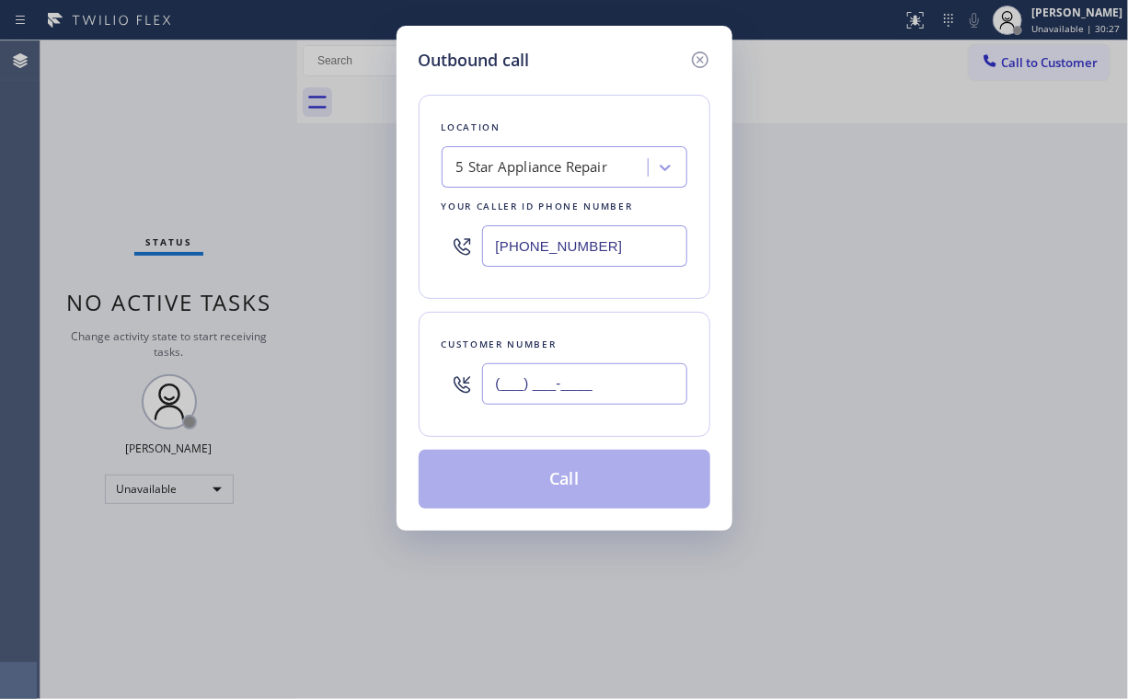
click at [615, 369] on input "(___) ___-____" at bounding box center [584, 384] width 205 height 41
paste input "951) 751-5228"
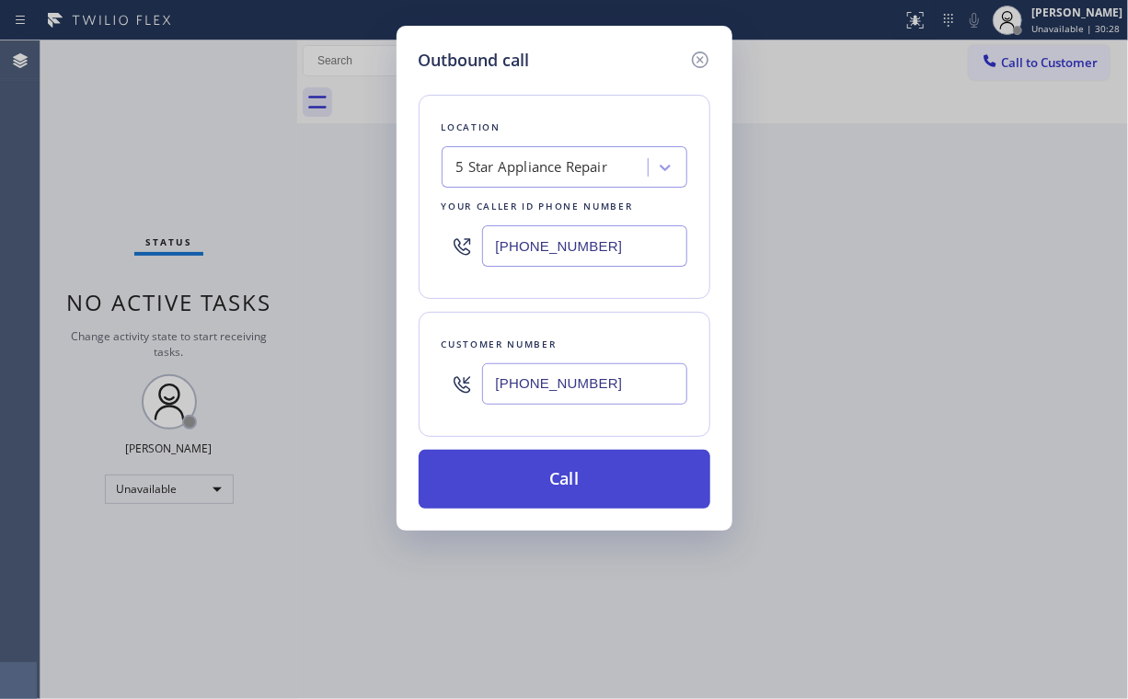
type input "[PHONE_NUMBER]"
click at [547, 486] on button "Call" at bounding box center [565, 479] width 292 height 59
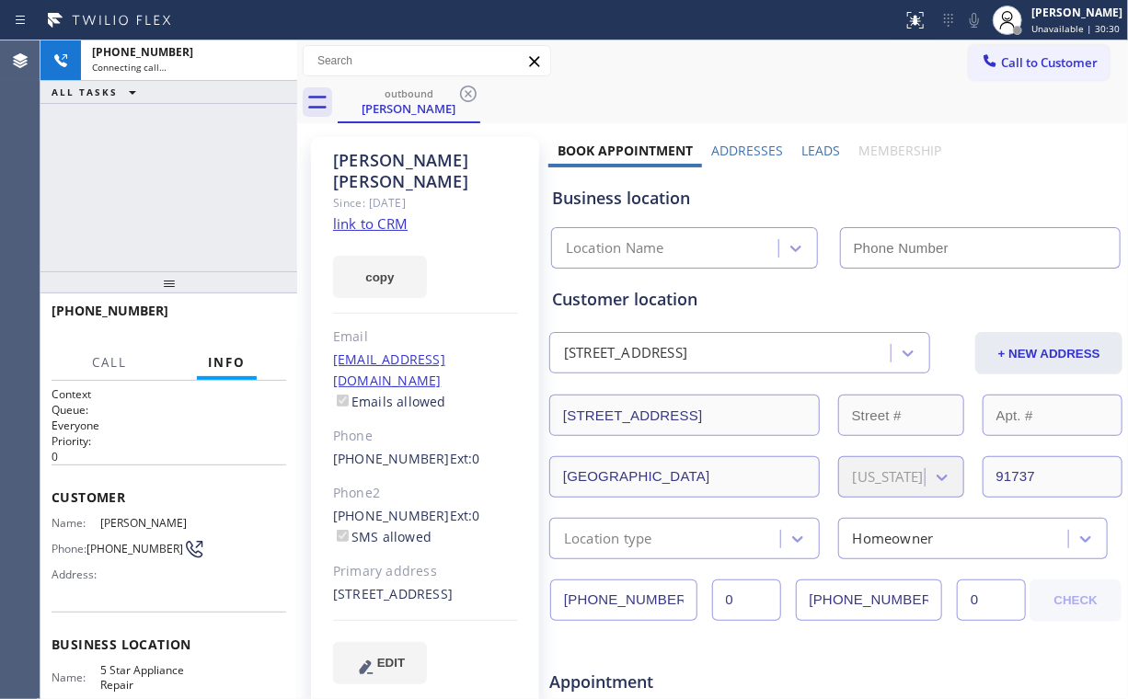
click at [160, 151] on div "[PHONE_NUMBER] Connecting call… ALL TASKS ALL TASKS ACTIVE TASKS TASKS IN WRAP …" at bounding box center [168, 155] width 257 height 231
type input "[PHONE_NUMBER]"
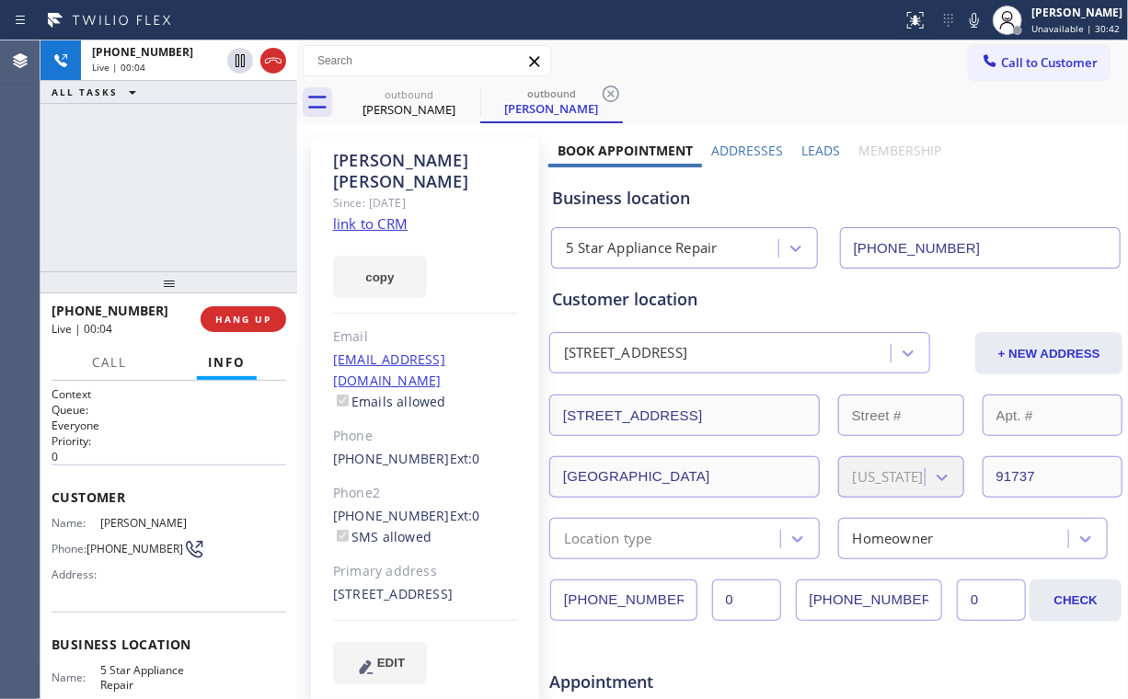
drag, startPoint x: 204, startPoint y: 214, endPoint x: 255, endPoint y: 298, distance: 97.9
click at [205, 220] on div "[PHONE_NUMBER] Live | 00:04 ALL TASKS ALL TASKS ACTIVE TASKS TASKS IN WRAP UP" at bounding box center [168, 155] width 257 height 231
click at [241, 325] on button "HANG UP" at bounding box center [244, 319] width 86 height 26
click at [241, 325] on button "COMPLETE" at bounding box center [239, 319] width 93 height 26
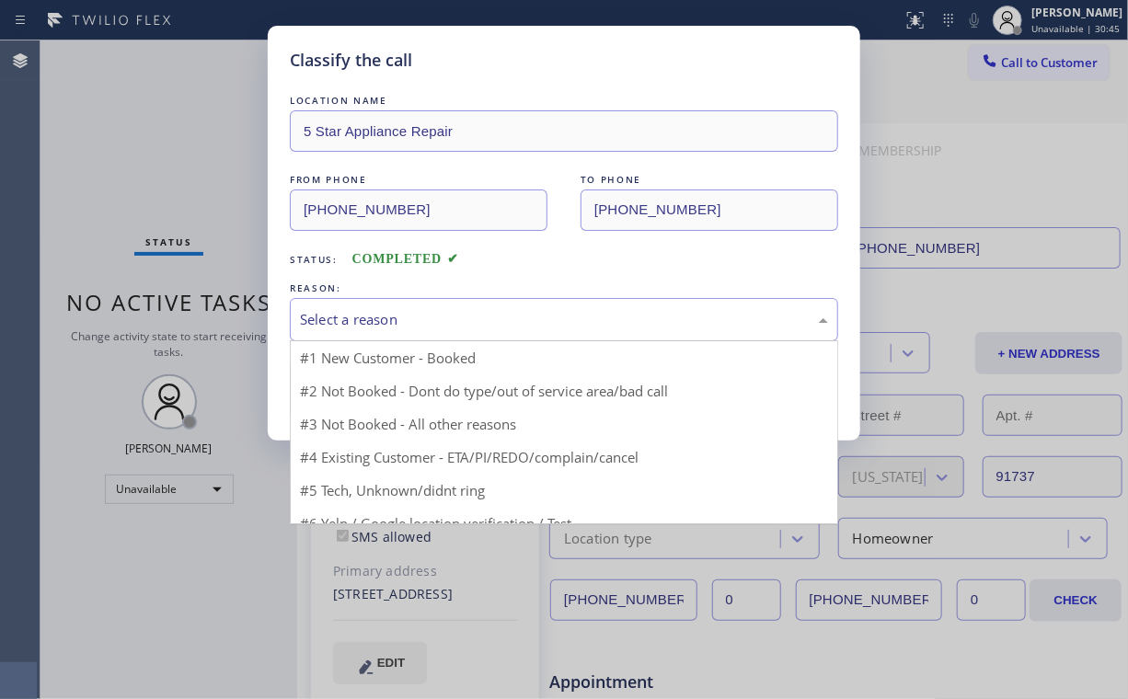
drag, startPoint x: 356, startPoint y: 317, endPoint x: 349, endPoint y: 370, distance: 53.9
click at [356, 317] on div "Select a reason" at bounding box center [564, 319] width 528 height 21
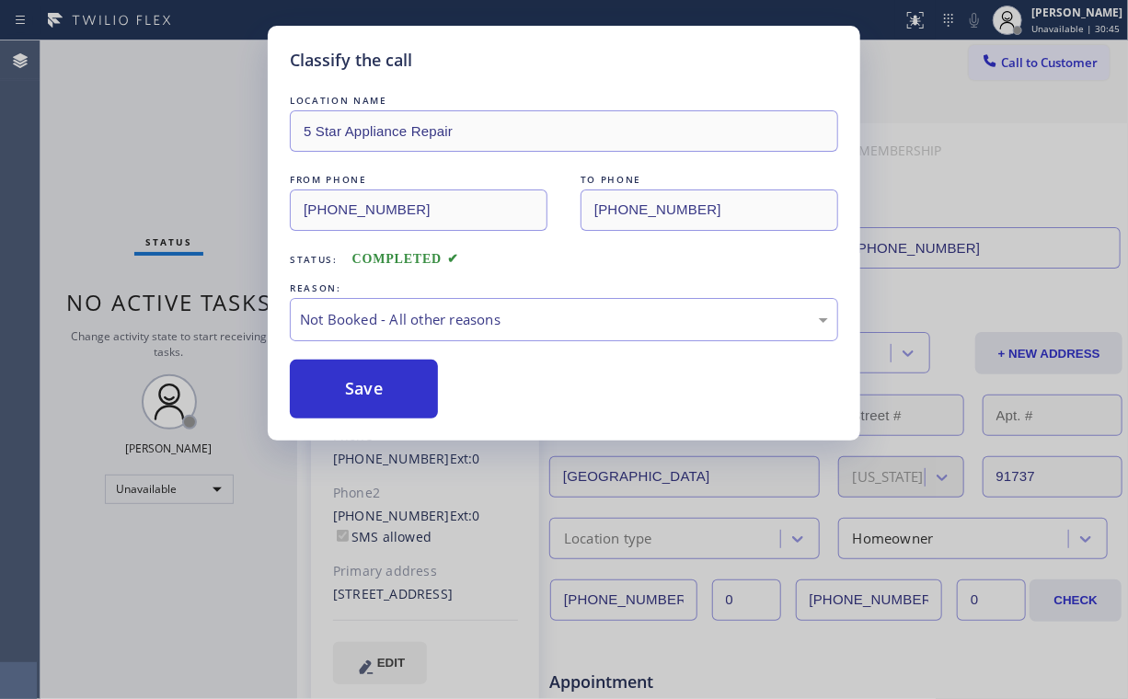
drag, startPoint x: 347, startPoint y: 390, endPoint x: 159, endPoint y: 214, distance: 257.8
click at [348, 390] on button "Save" at bounding box center [364, 389] width 148 height 59
click at [128, 168] on div "Classify the call LOCATION NAME 5 Star Appliance Repair FROM PHONE [PHONE_NUMBE…" at bounding box center [564, 349] width 1128 height 699
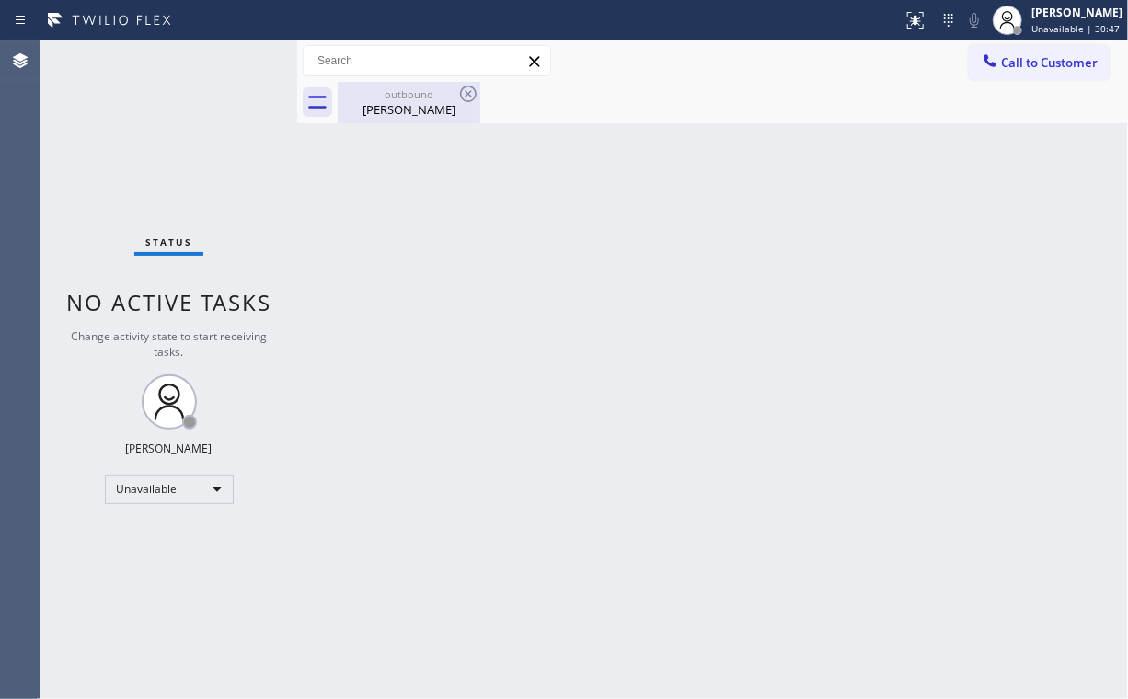
drag, startPoint x: 379, startPoint y: 101, endPoint x: 438, endPoint y: 98, distance: 59.0
click at [383, 103] on div "[PERSON_NAME]" at bounding box center [409, 109] width 139 height 17
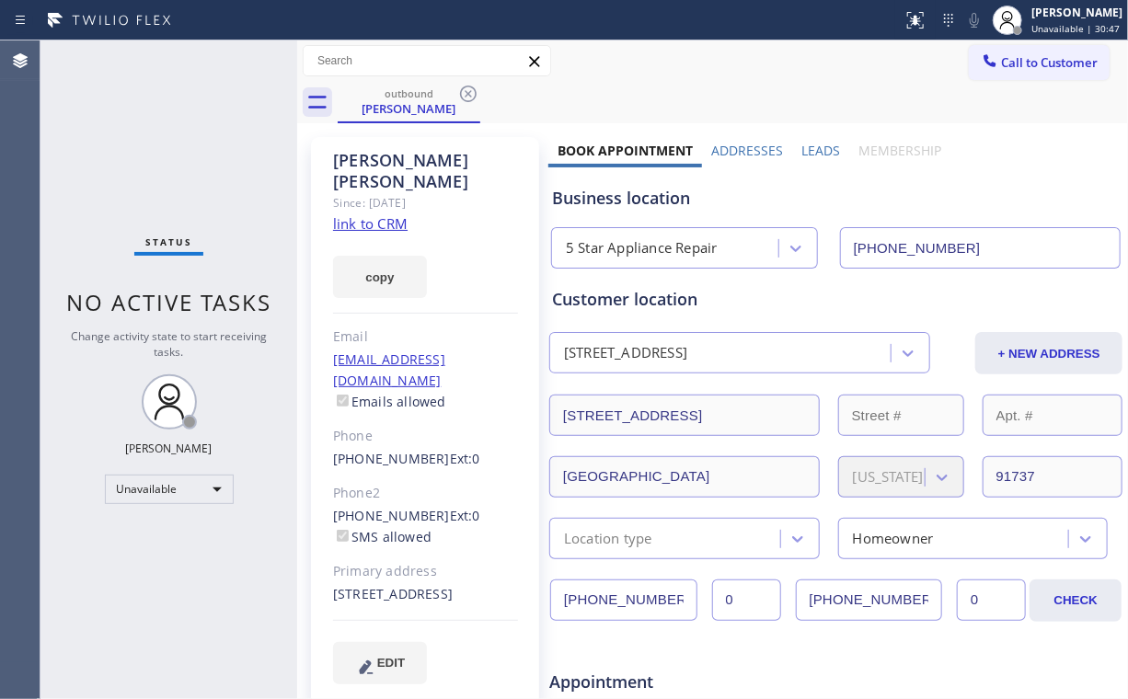
click at [462, 92] on icon at bounding box center [468, 94] width 22 height 22
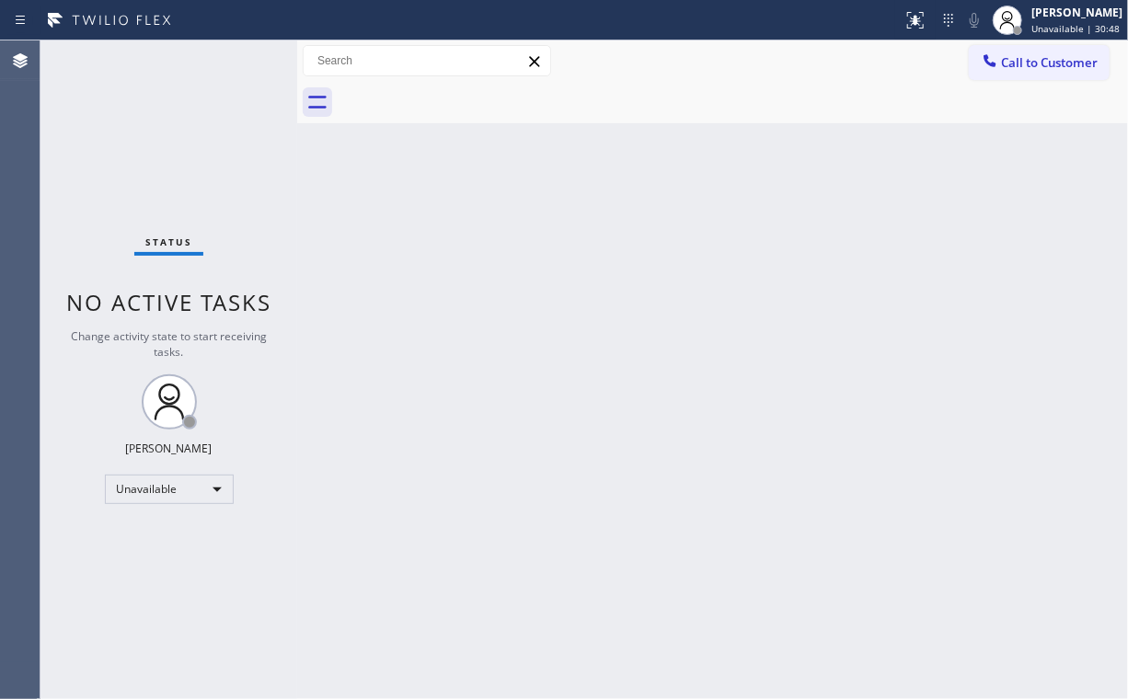
click at [201, 118] on div "Status No active tasks Change activity state to start receiving tasks. [PERSON_…" at bounding box center [168, 369] width 257 height 659
drag, startPoint x: 1038, startPoint y: 57, endPoint x: 769, endPoint y: 228, distance: 318.6
click at [1037, 59] on span "Call to Customer" at bounding box center [1049, 62] width 97 height 17
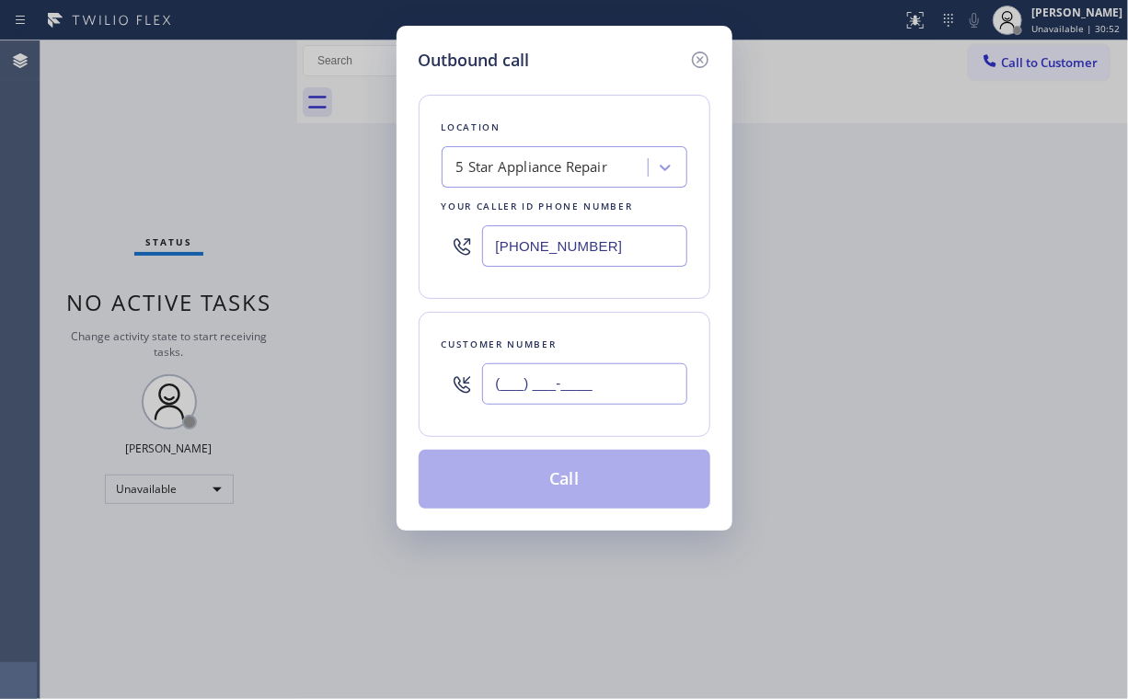
click at [611, 386] on input "(___) ___-____" at bounding box center [584, 384] width 205 height 41
paste input "818) 424-0186"
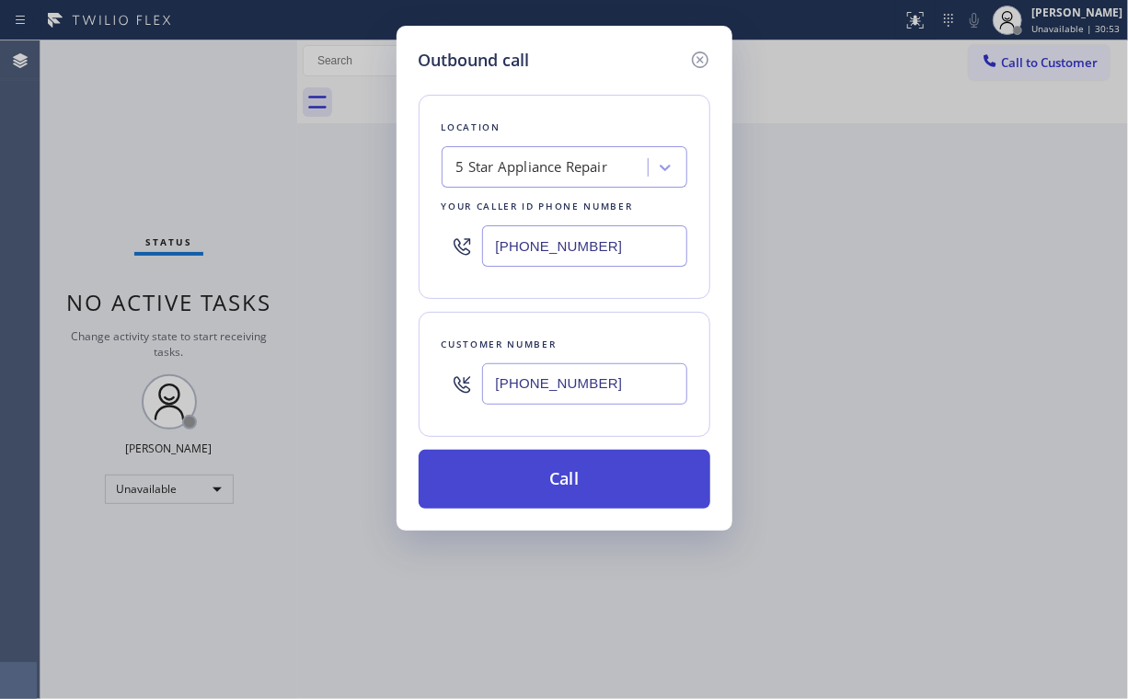
type input "[PHONE_NUMBER]"
click at [532, 475] on button "Call" at bounding box center [565, 479] width 292 height 59
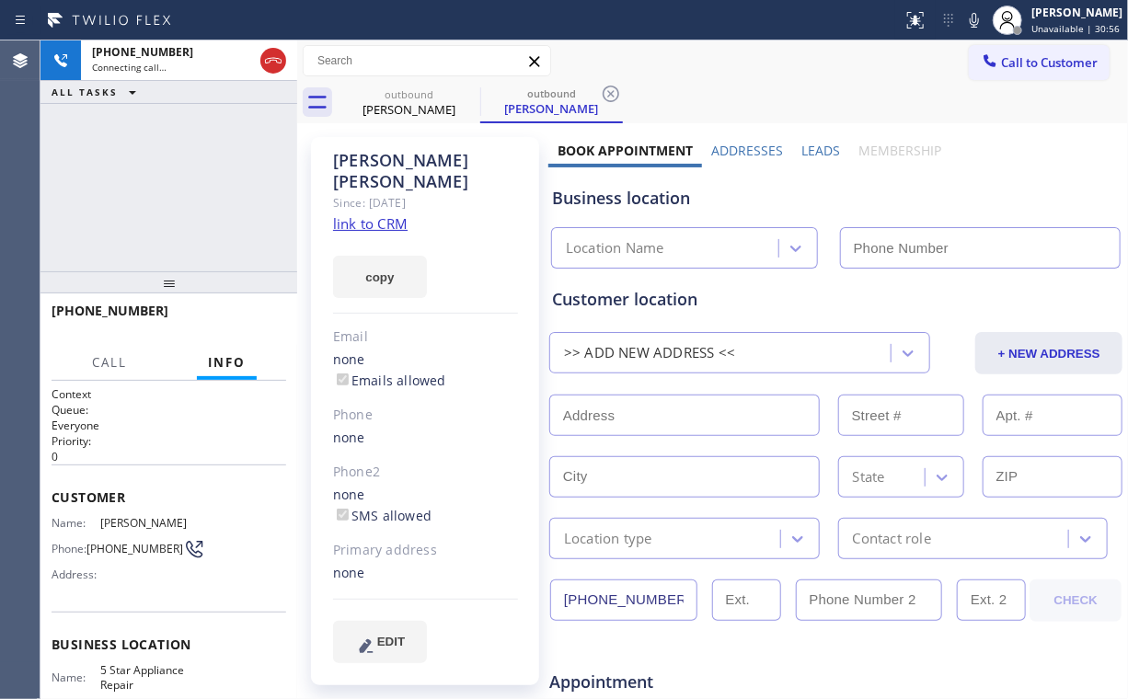
click at [188, 179] on div "[PHONE_NUMBER] Connecting call… ALL TASKS ALL TASKS ACTIVE TASKS TASKS IN WRAP …" at bounding box center [168, 155] width 257 height 231
type input "[PHONE_NUMBER]"
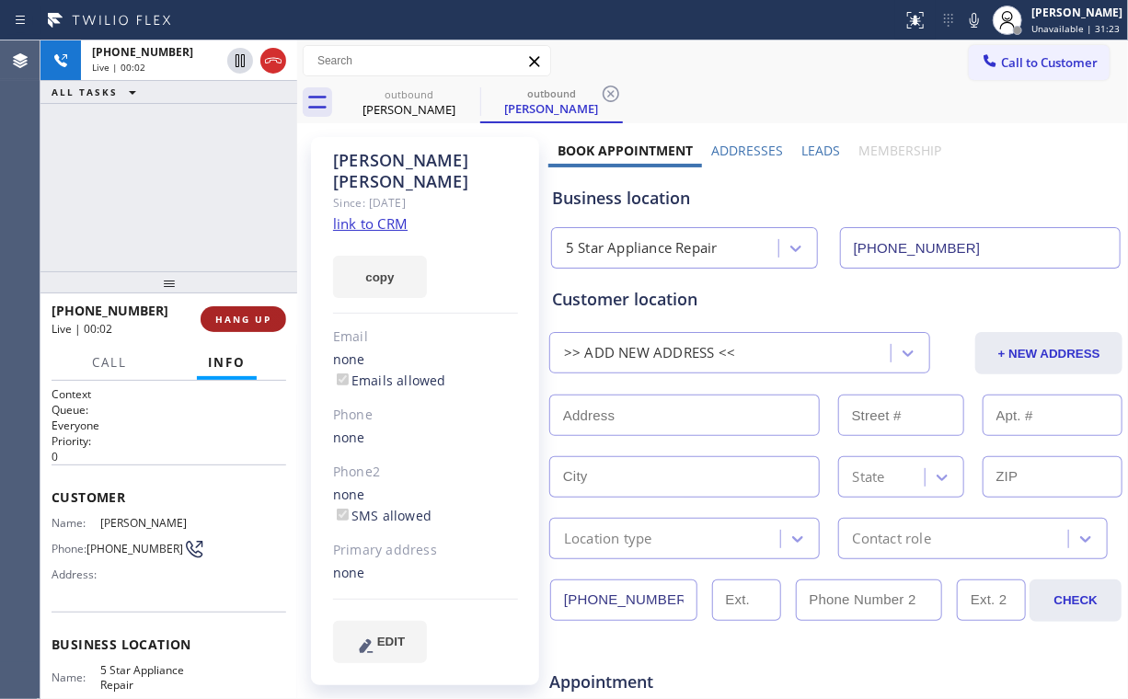
click at [247, 313] on span "HANG UP" at bounding box center [243, 319] width 56 height 13
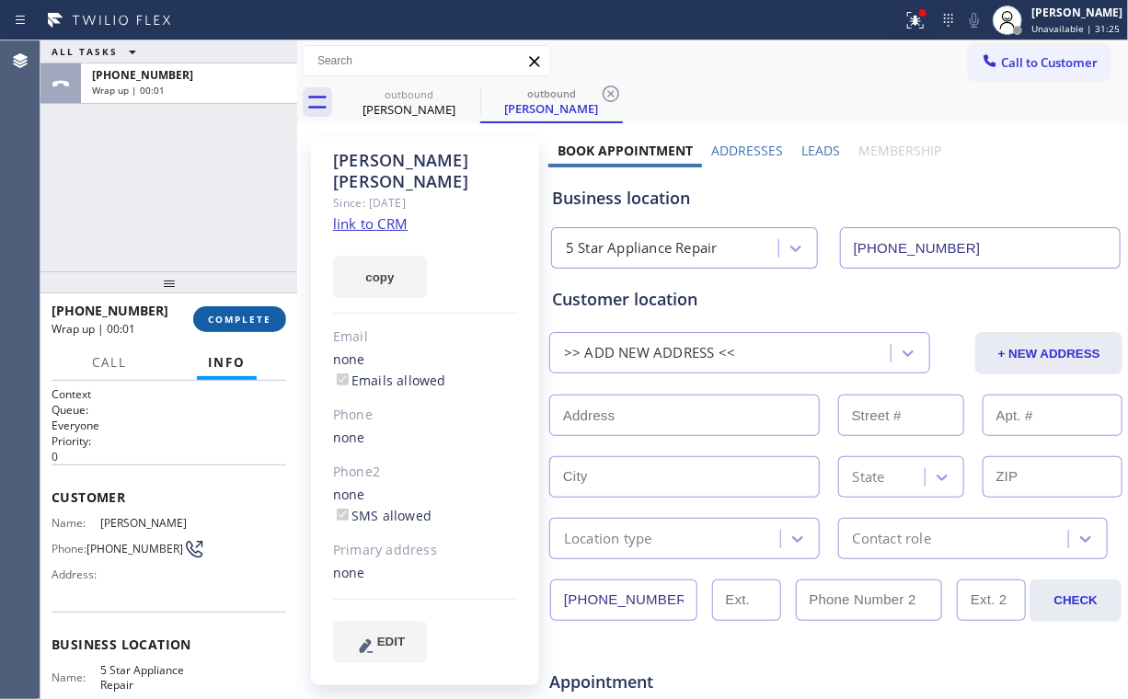
click at [239, 328] on button "COMPLETE" at bounding box center [239, 319] width 93 height 26
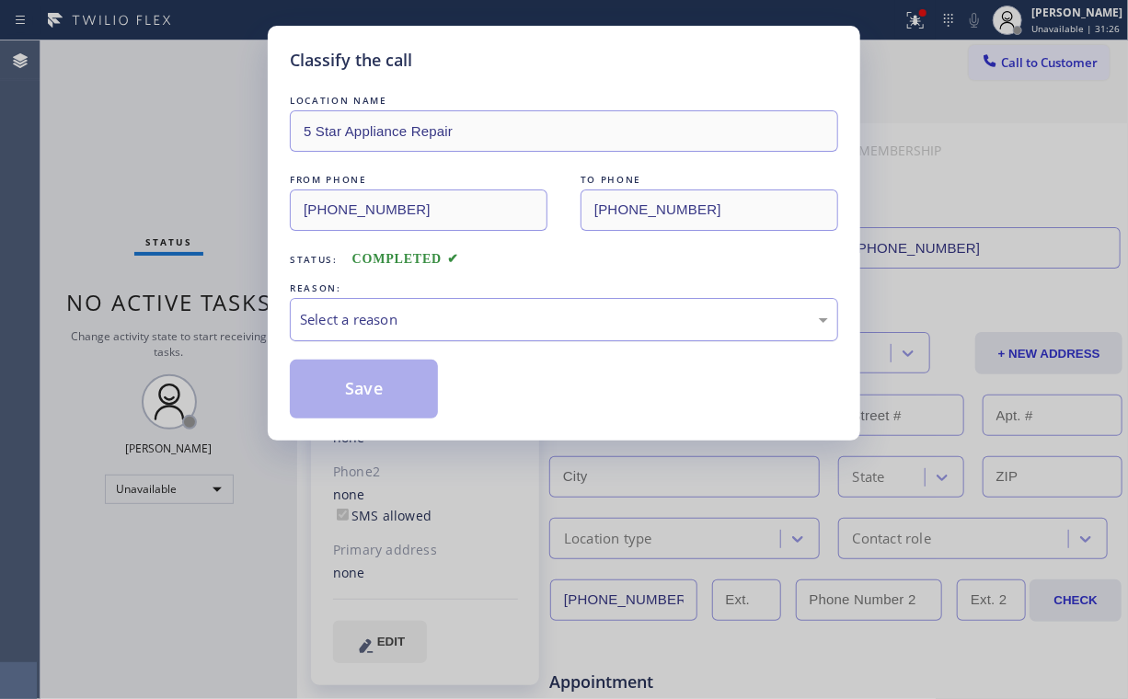
drag, startPoint x: 379, startPoint y: 322, endPoint x: 380, endPoint y: 331, distance: 9.2
click at [380, 323] on div "Select a reason" at bounding box center [564, 319] width 528 height 21
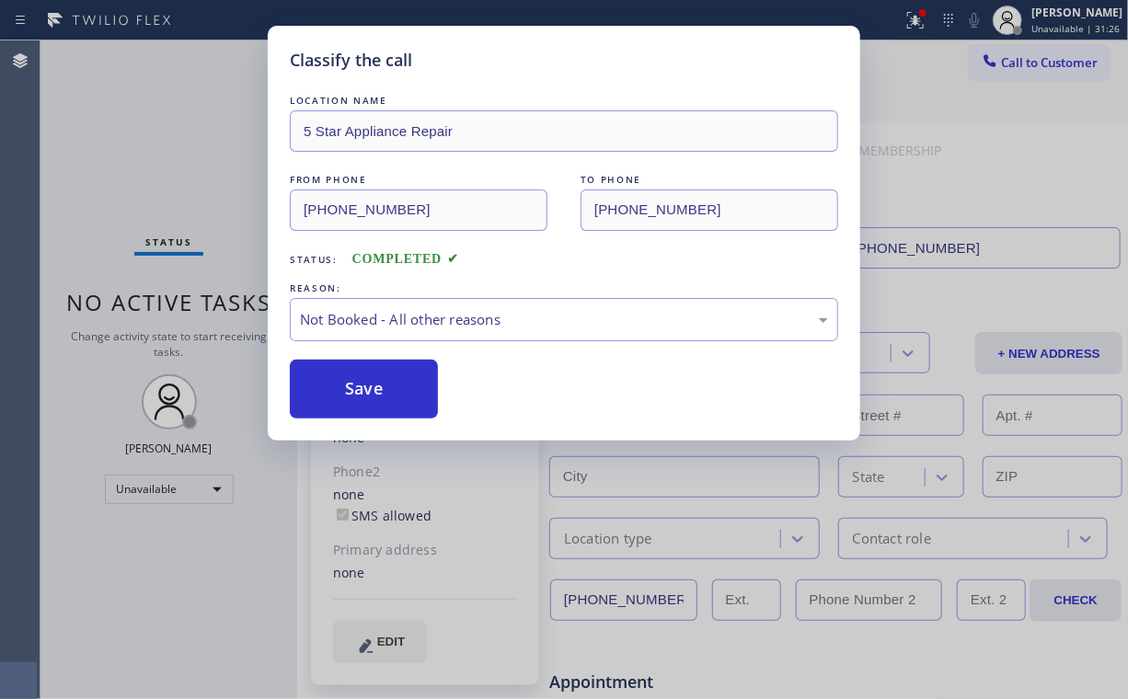
drag, startPoint x: 367, startPoint y: 392, endPoint x: 85, endPoint y: 96, distance: 409.4
click at [368, 392] on button "Save" at bounding box center [364, 389] width 148 height 59
click at [84, 68] on div "Classify the call LOCATION NAME 5 Star Appliance Repair FROM PHONE [PHONE_NUMBE…" at bounding box center [564, 349] width 1128 height 699
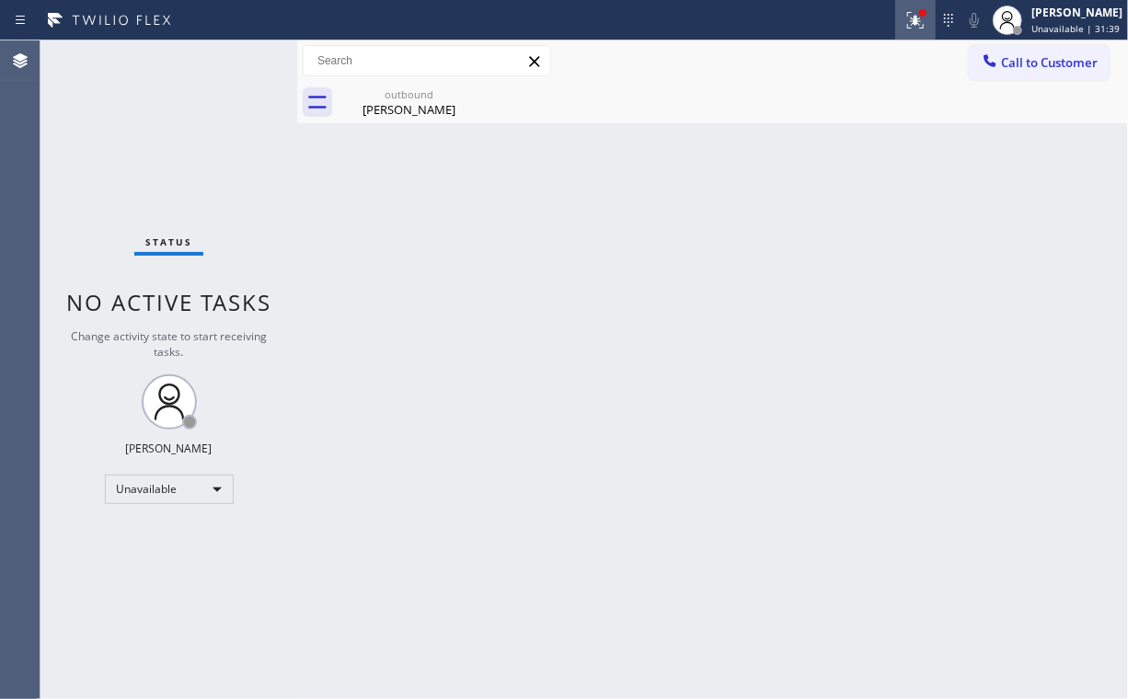
click at [928, 33] on button at bounding box center [915, 20] width 40 height 40
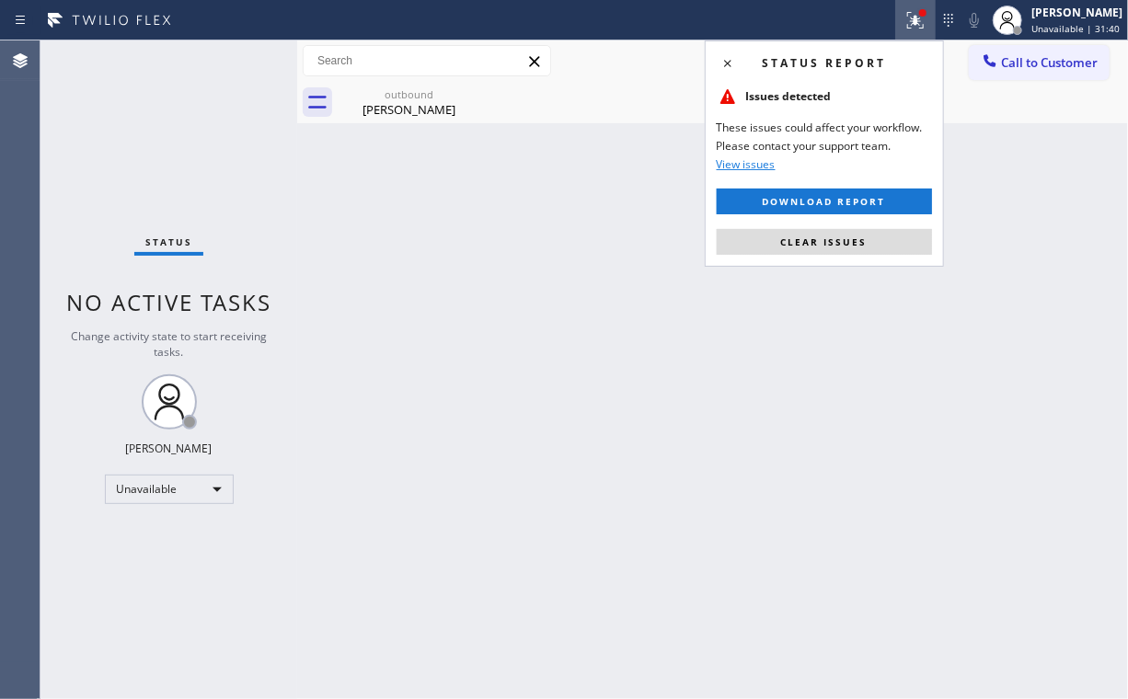
click at [810, 248] on button "Clear issues" at bounding box center [824, 242] width 215 height 26
drag, startPoint x: 908, startPoint y: 233, endPoint x: 923, endPoint y: 221, distance: 19.0
click at [919, 225] on div "Back to Dashboard Change Sender ID Customers Technicians Select a contact Outbo…" at bounding box center [712, 369] width 831 height 659
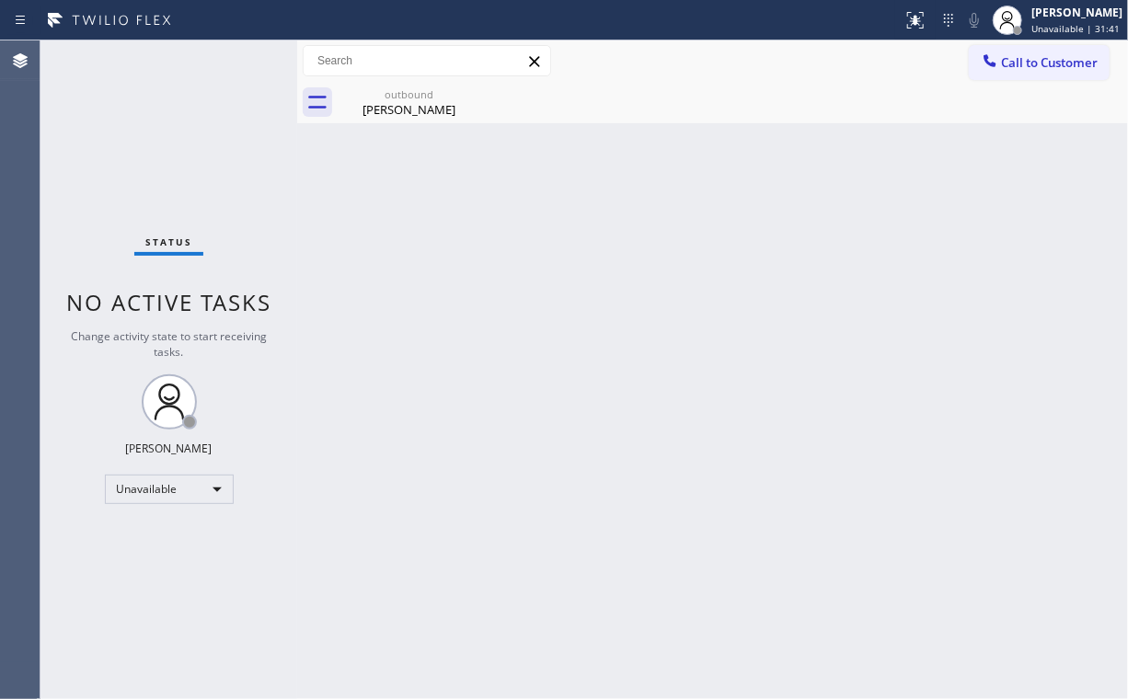
drag, startPoint x: 983, startPoint y: 65, endPoint x: 951, endPoint y: 103, distance: 49.6
click at [983, 64] on icon at bounding box center [990, 61] width 18 height 18
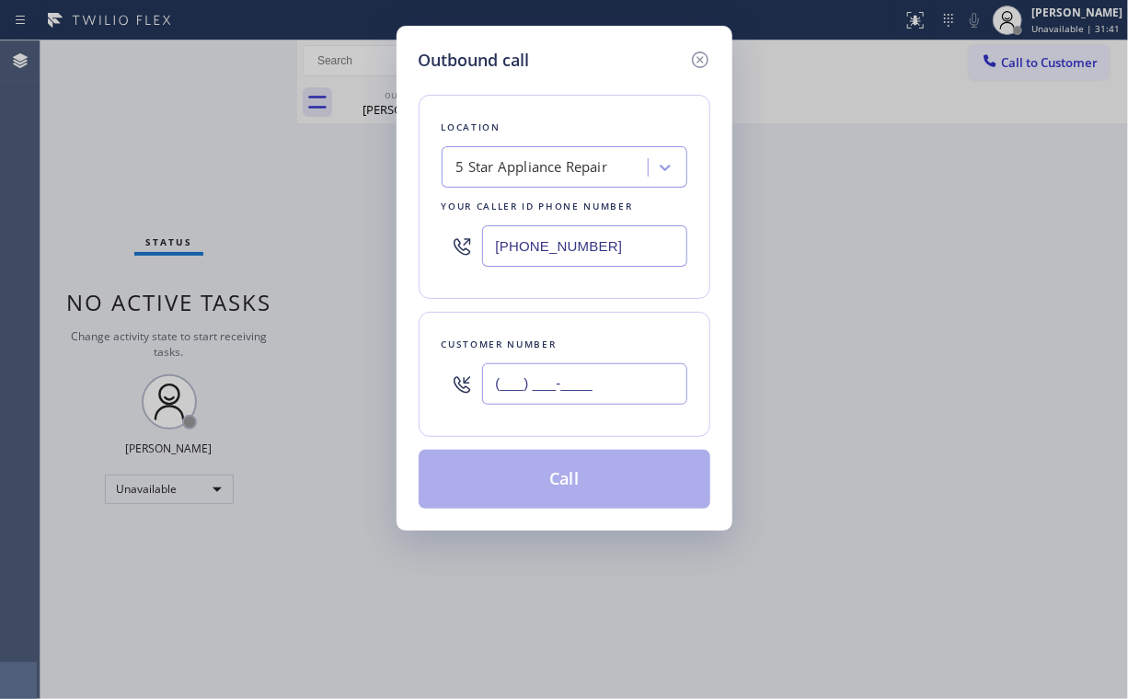
click at [609, 392] on input "(___) ___-____" at bounding box center [584, 384] width 205 height 41
paste input "650) 450-6858"
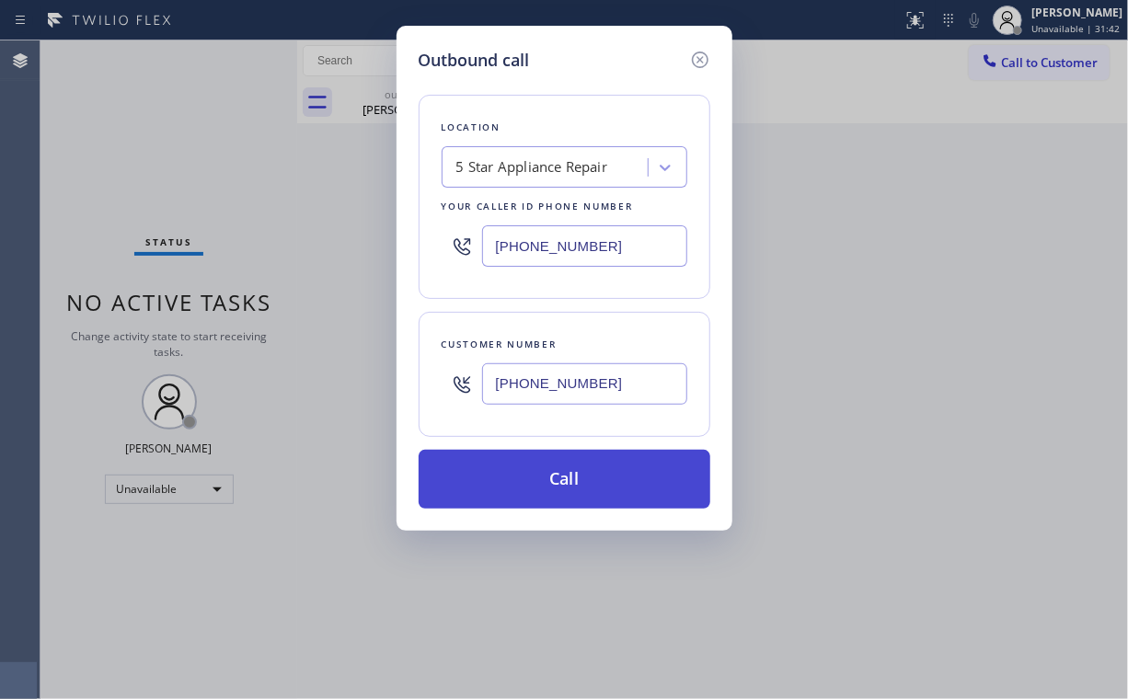
type input "[PHONE_NUMBER]"
click at [548, 479] on button "Call" at bounding box center [565, 479] width 292 height 59
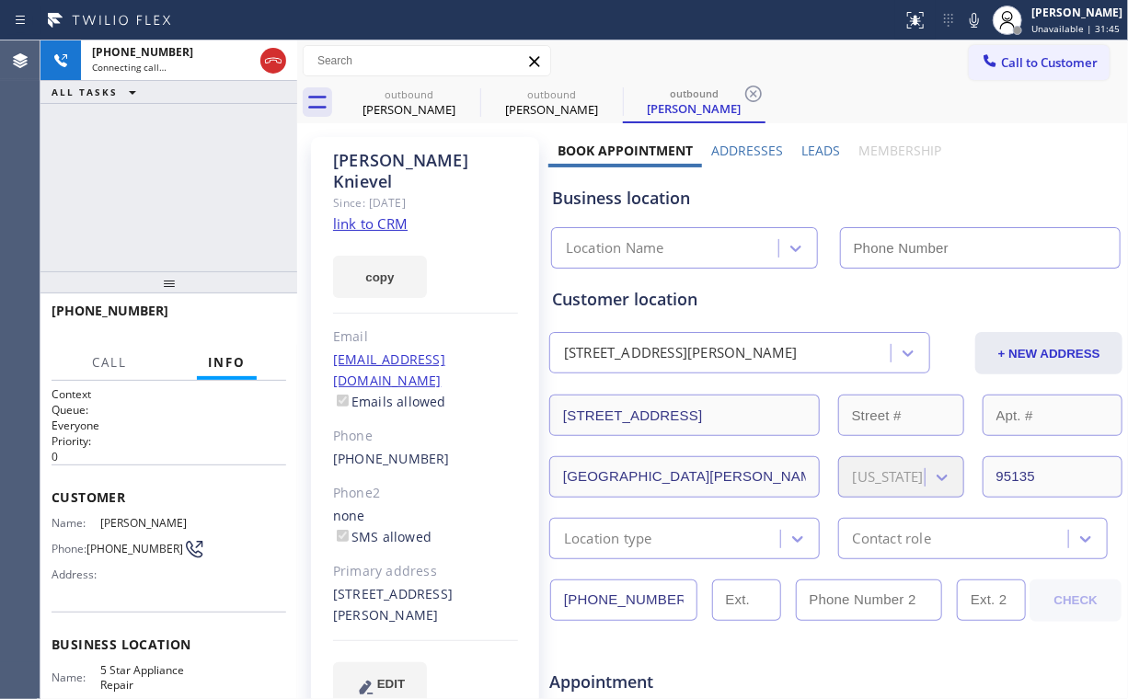
drag, startPoint x: 66, startPoint y: 176, endPoint x: 256, endPoint y: 143, distance: 192.4
click at [74, 176] on div "[PHONE_NUMBER] Connecting call… ALL TASKS ALL TASKS ACTIVE TASKS TASKS IN WRAP …" at bounding box center [168, 155] width 257 height 231
click at [413, 106] on div "[PERSON_NAME]" at bounding box center [409, 109] width 139 height 17
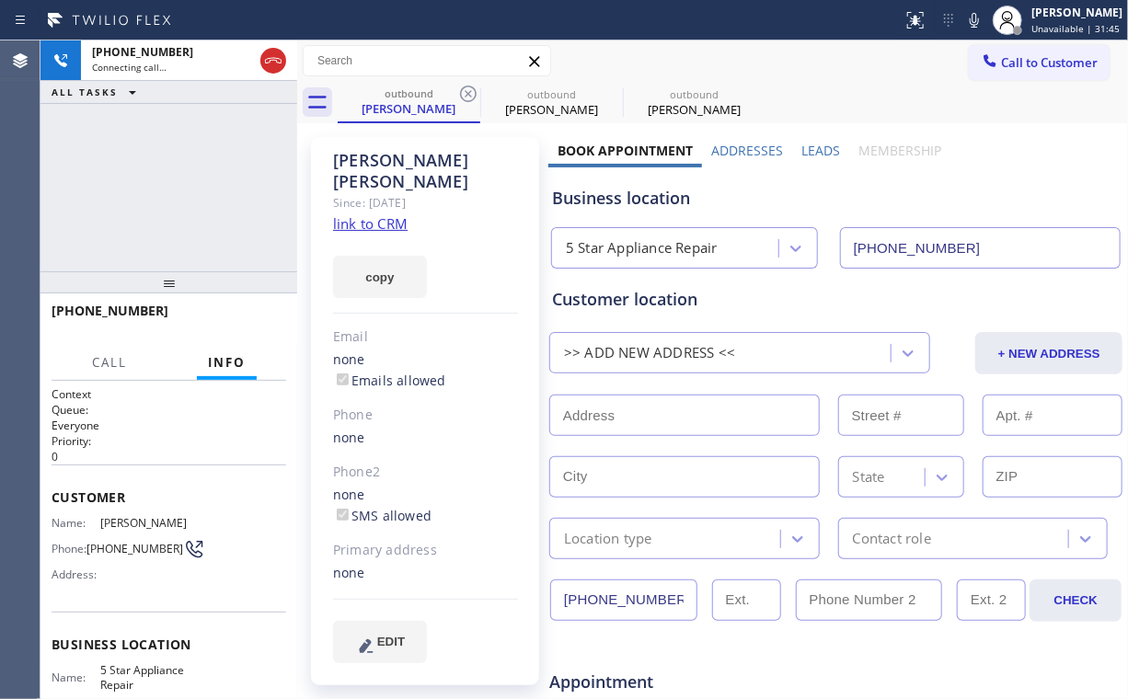
type input "[PHONE_NUMBER]"
drag, startPoint x: 466, startPoint y: 90, endPoint x: 419, endPoint y: 125, distance: 58.5
click at [467, 90] on icon at bounding box center [468, 94] width 22 height 22
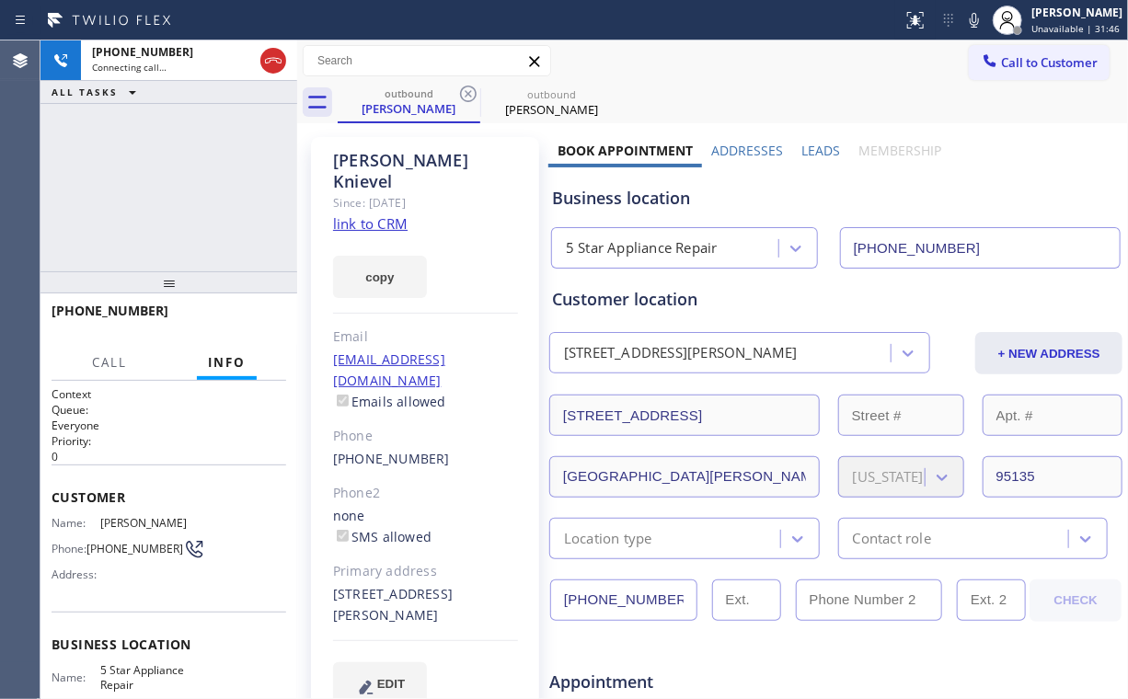
click at [137, 174] on div "[PHONE_NUMBER] Connecting call… ALL TASKS ALL TASKS ACTIVE TASKS TASKS IN WRAP …" at bounding box center [168, 155] width 257 height 231
click at [275, 317] on button "HANG UP" at bounding box center [244, 319] width 86 height 26
click at [273, 315] on button "HANG UP" at bounding box center [244, 319] width 86 height 26
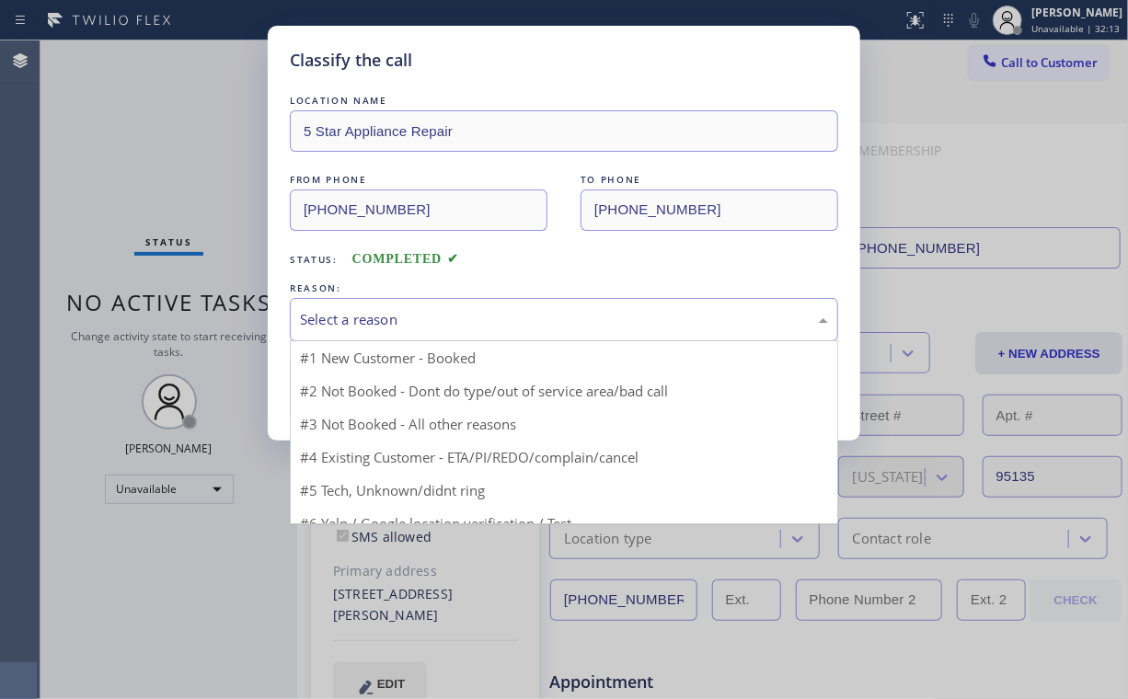
click at [330, 335] on div "Select a reason" at bounding box center [564, 319] width 548 height 43
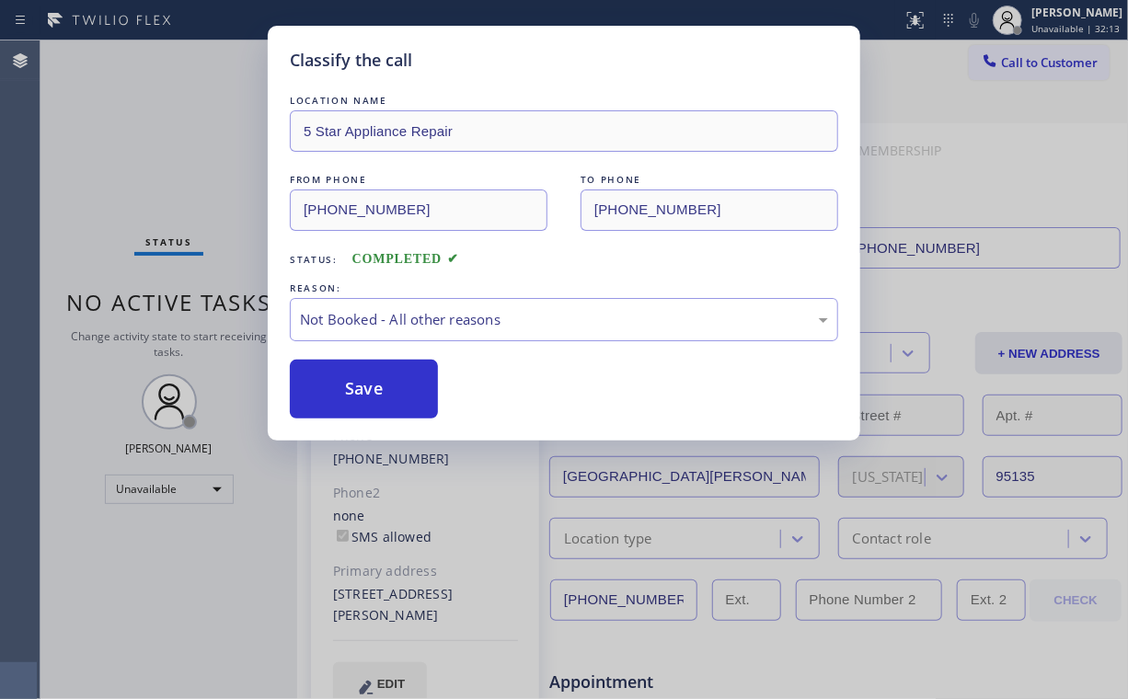
drag, startPoint x: 343, startPoint y: 393, endPoint x: 83, endPoint y: 129, distance: 370.9
click at [339, 379] on button "Save" at bounding box center [364, 389] width 148 height 59
click at [84, 130] on div "Classify the call LOCATION NAME 5 Star Appliance Repair FROM PHONE [PHONE_NUMBE…" at bounding box center [564, 349] width 1128 height 699
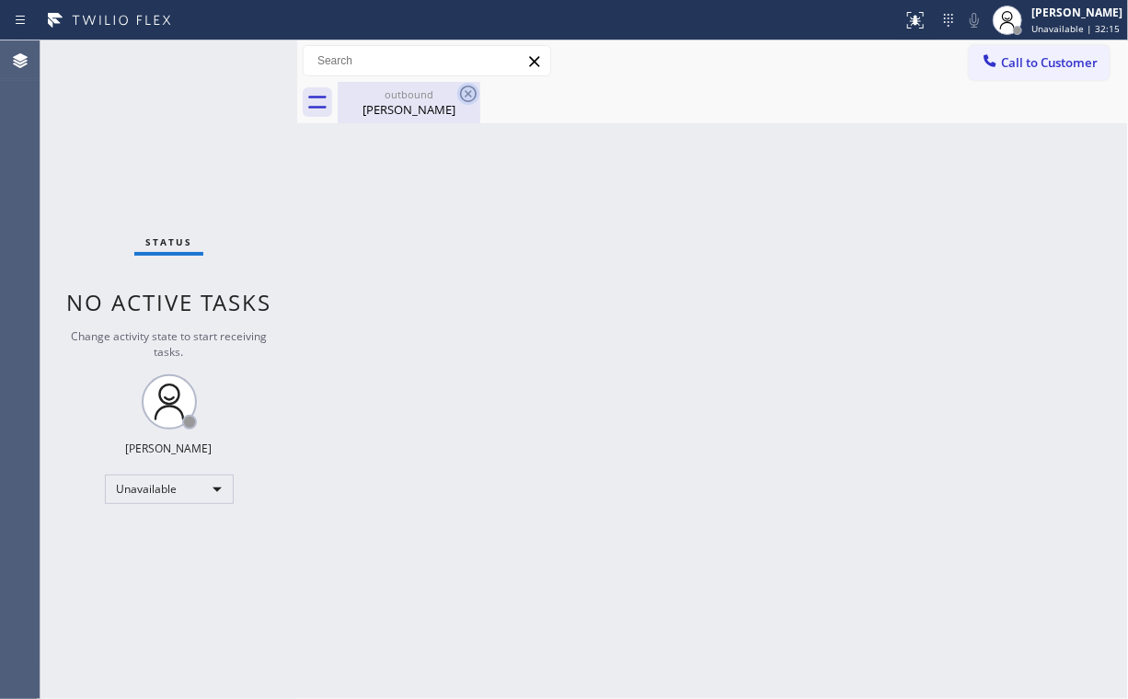
click at [386, 101] on div "[PERSON_NAME]" at bounding box center [409, 109] width 139 height 17
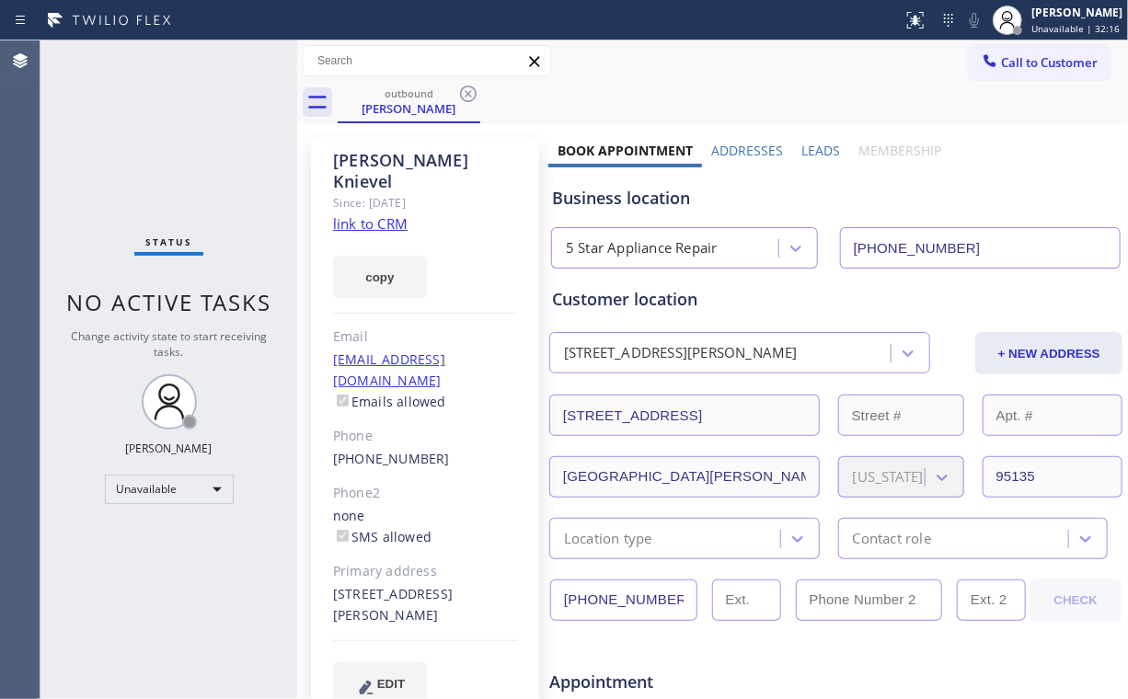
drag, startPoint x: 471, startPoint y: 88, endPoint x: 499, endPoint y: 132, distance: 51.3
click at [470, 88] on icon at bounding box center [468, 94] width 22 height 22
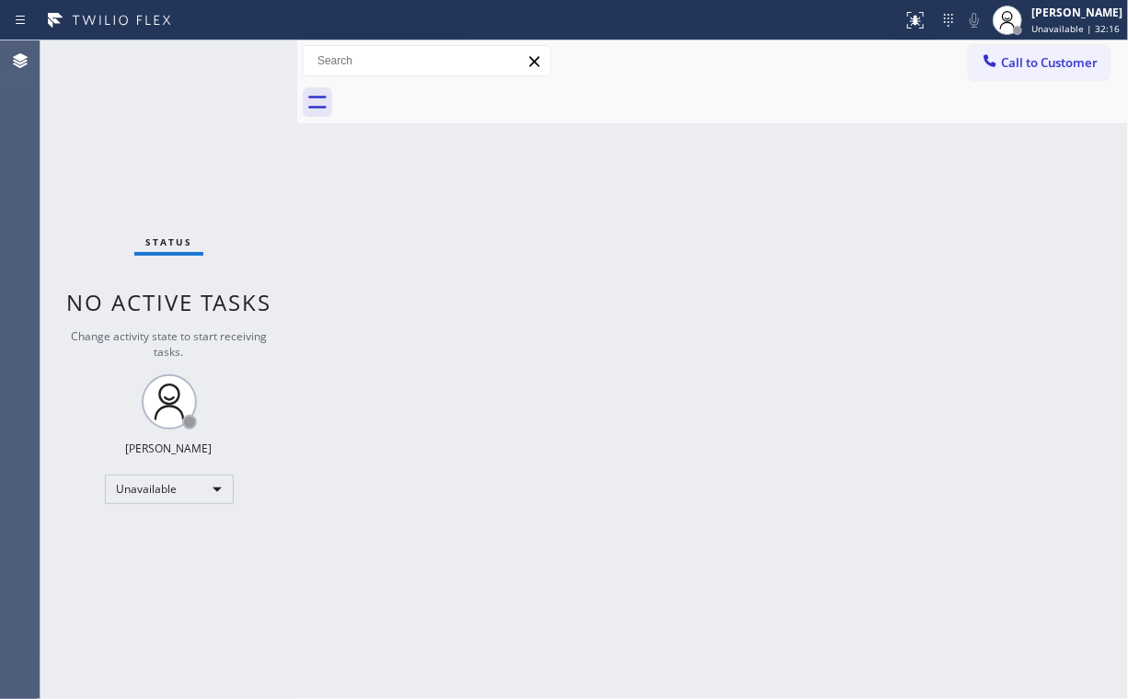
click at [587, 195] on div "Back to Dashboard Change Sender ID Customers Technicians Select a contact Outbo…" at bounding box center [712, 369] width 831 height 659
drag, startPoint x: 166, startPoint y: 154, endPoint x: 168, endPoint y: 33, distance: 120.6
click at [167, 147] on div "Status No active tasks Change activity state to start receiving tasks. [PERSON_…" at bounding box center [168, 369] width 257 height 659
click at [1037, 64] on span "Call to Customer" at bounding box center [1049, 62] width 97 height 17
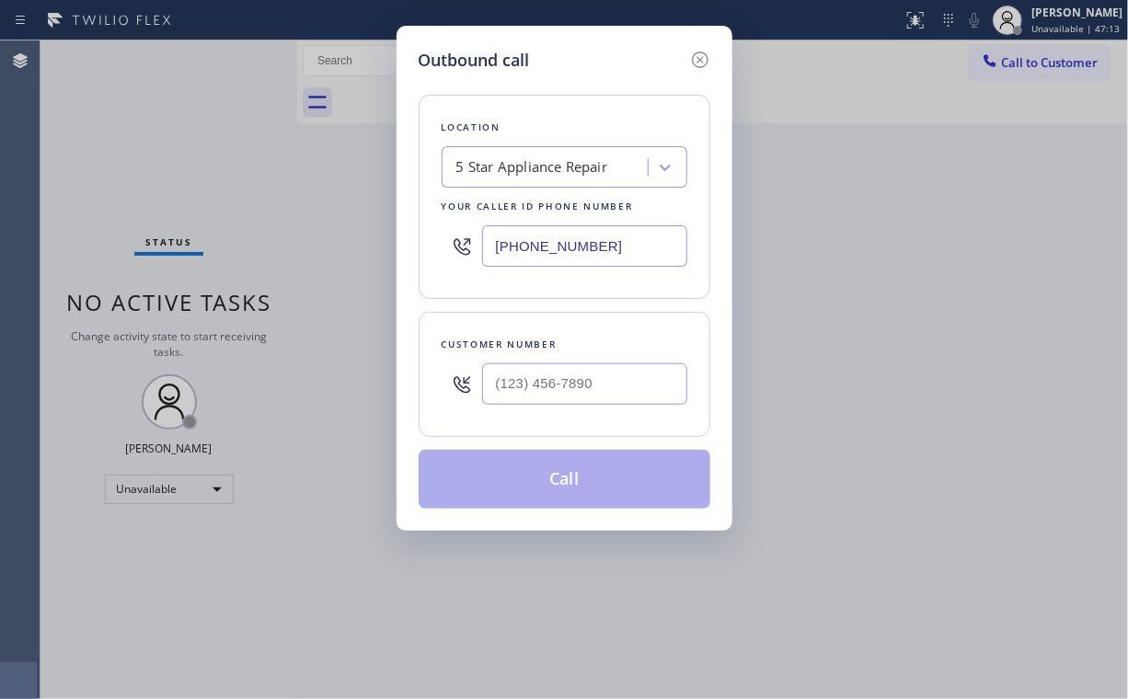
drag, startPoint x: 572, startPoint y: 248, endPoint x: 514, endPoint y: 270, distance: 62.0
click at [376, 248] on div "Outbound call Location 5 Star Appliance Repair Your caller id phone number [PHO…" at bounding box center [564, 349] width 1128 height 699
paste input "415) 997-2441"
type input "[PHONE_NUMBER]"
click at [563, 390] on input "(___) ___-____" at bounding box center [584, 384] width 205 height 41
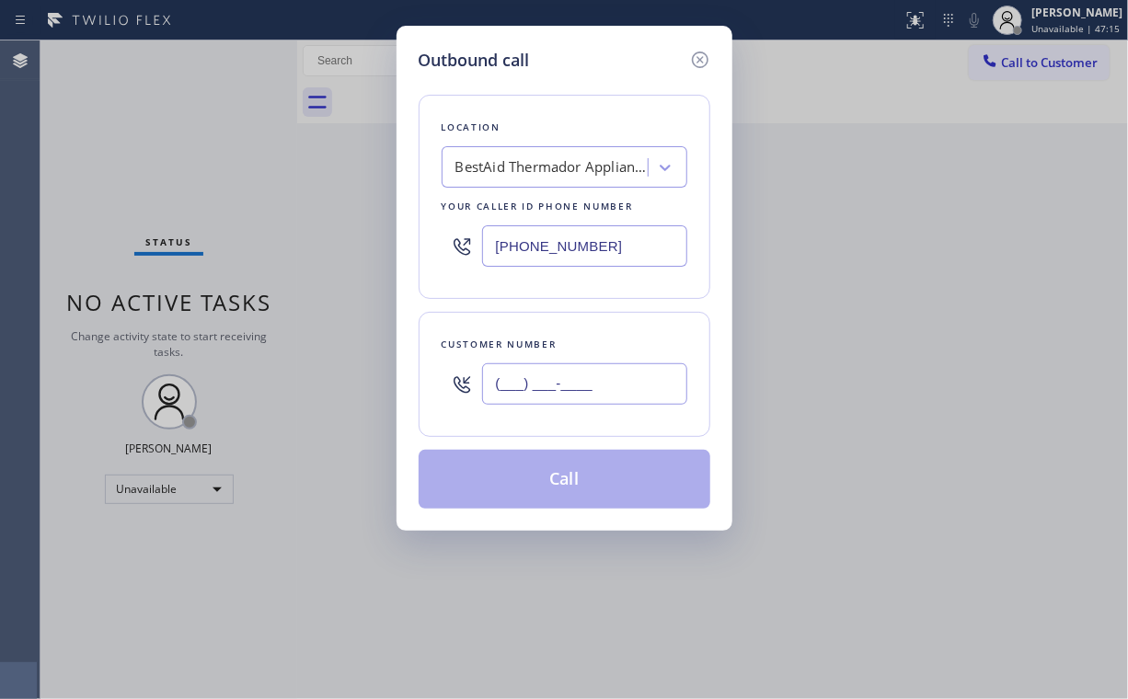
paste input "628) 724-5101"
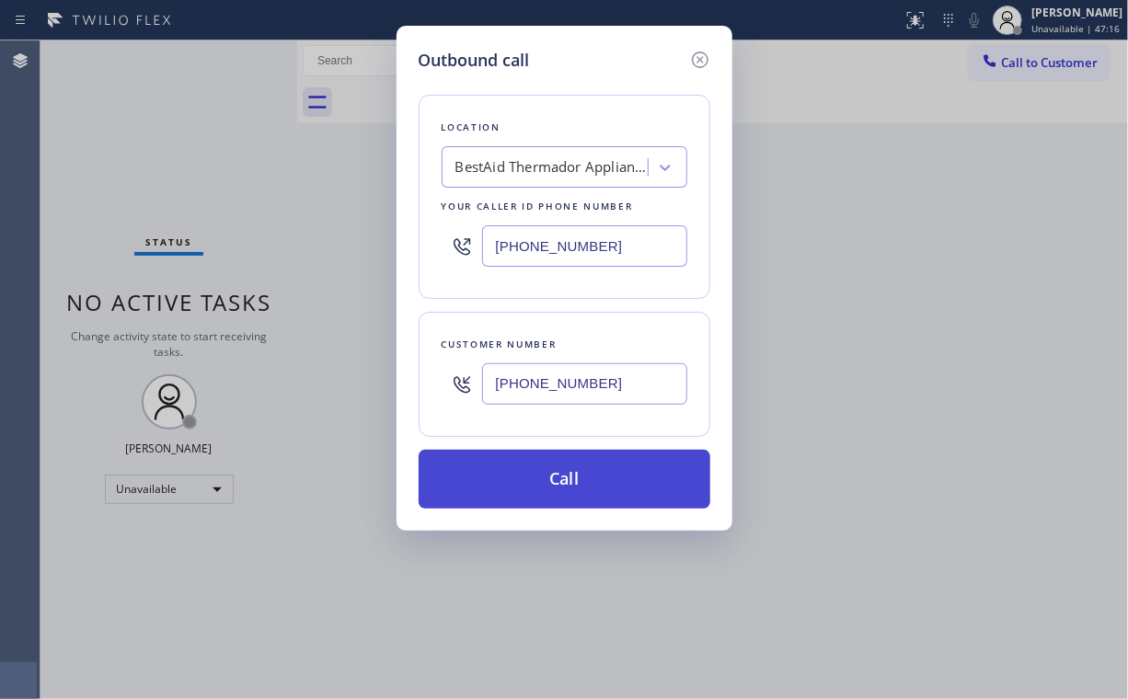
type input "[PHONE_NUMBER]"
click at [560, 481] on button "Call" at bounding box center [565, 479] width 292 height 59
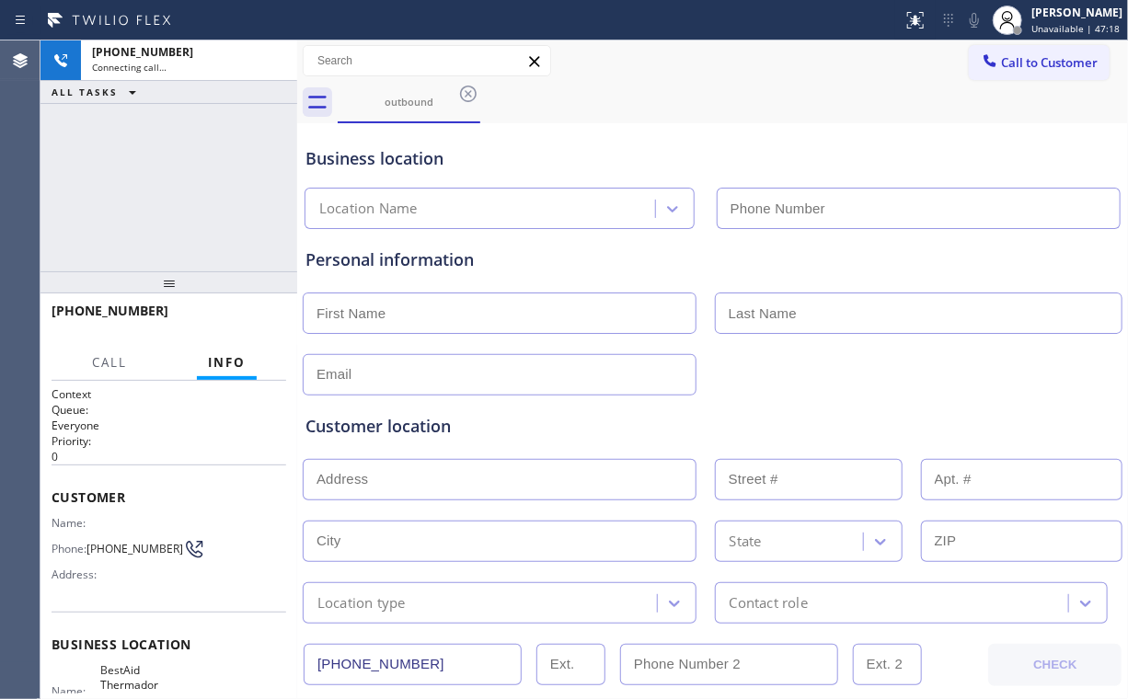
type input "[PHONE_NUMBER]"
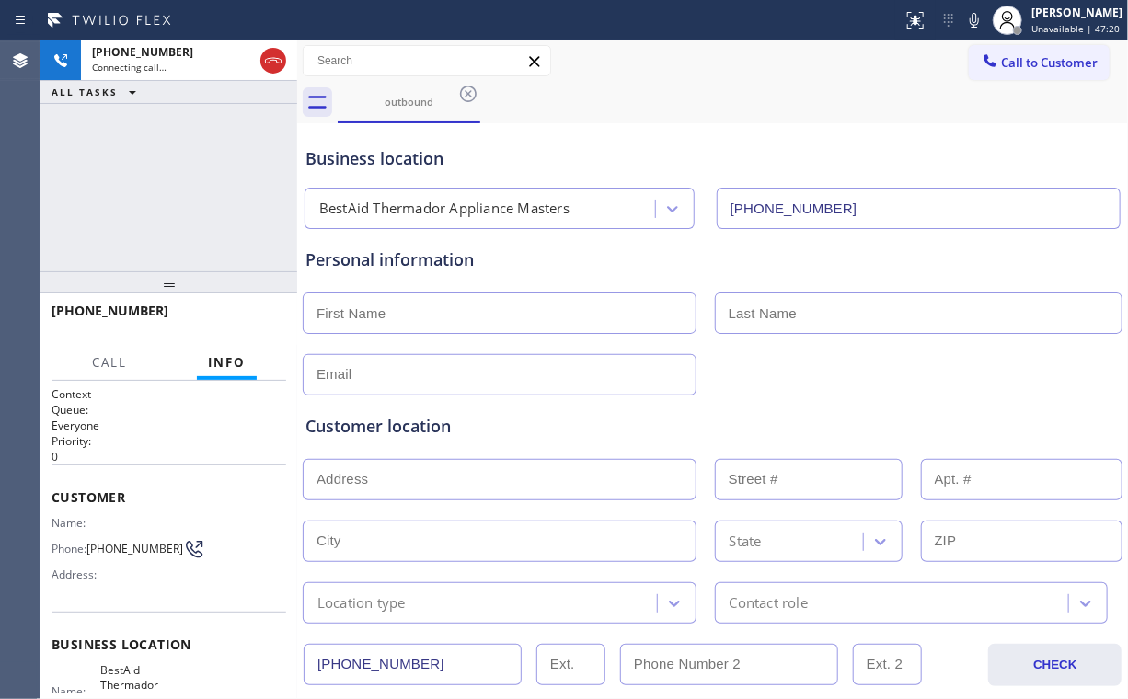
click at [151, 182] on div "[PHONE_NUMBER] Connecting call… ALL TASKS ALL TASKS ACTIVE TASKS TASKS IN WRAP …" at bounding box center [168, 155] width 257 height 231
click at [233, 318] on span "HANG UP" at bounding box center [243, 319] width 56 height 13
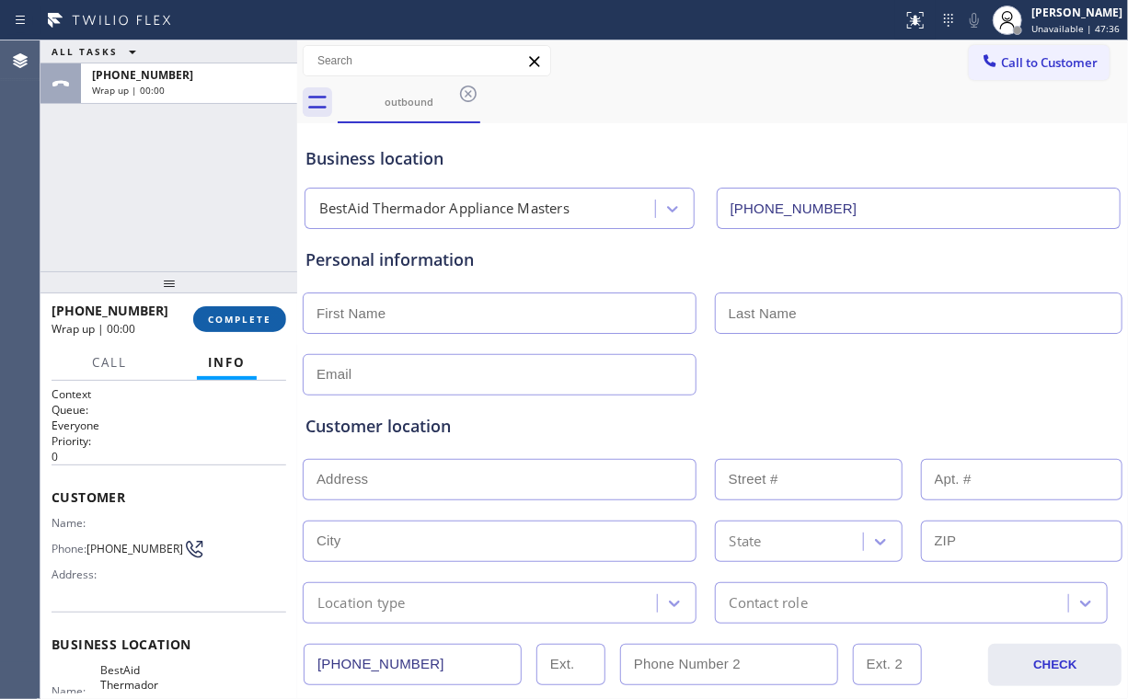
click at [237, 318] on span "COMPLETE" at bounding box center [239, 319] width 63 height 13
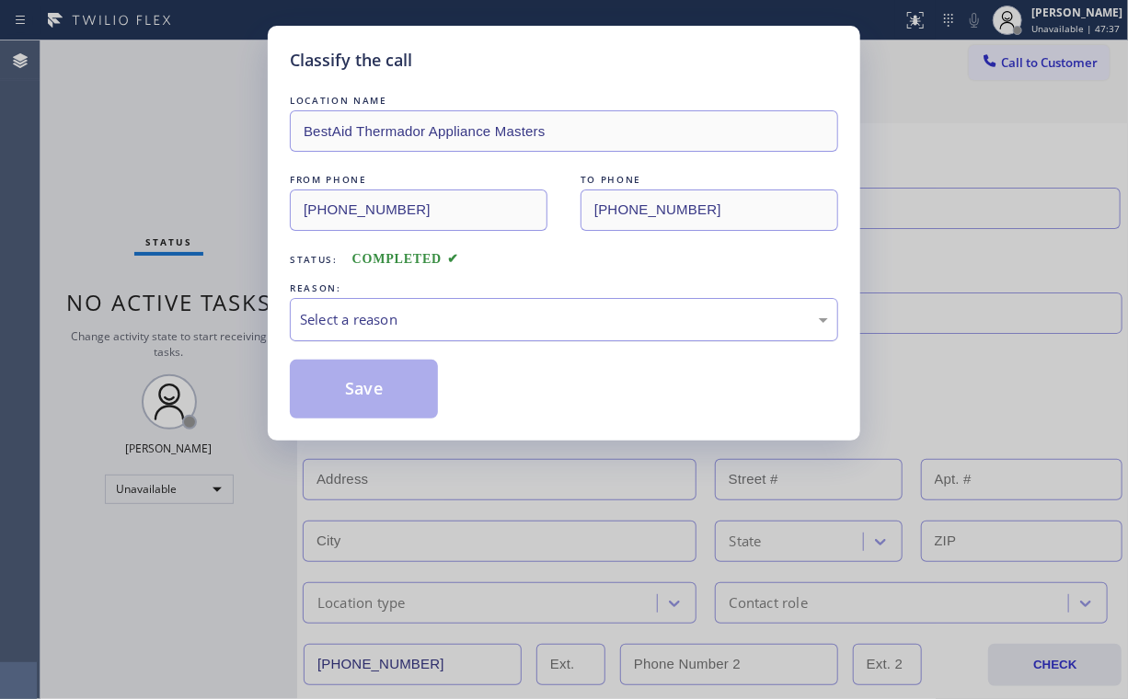
click at [290, 321] on div "Classify the call LOCATION NAME BestAid Thermador Appliance Masters FROM PHONE …" at bounding box center [564, 233] width 593 height 415
click at [328, 322] on div "Select a reason" at bounding box center [564, 319] width 528 height 21
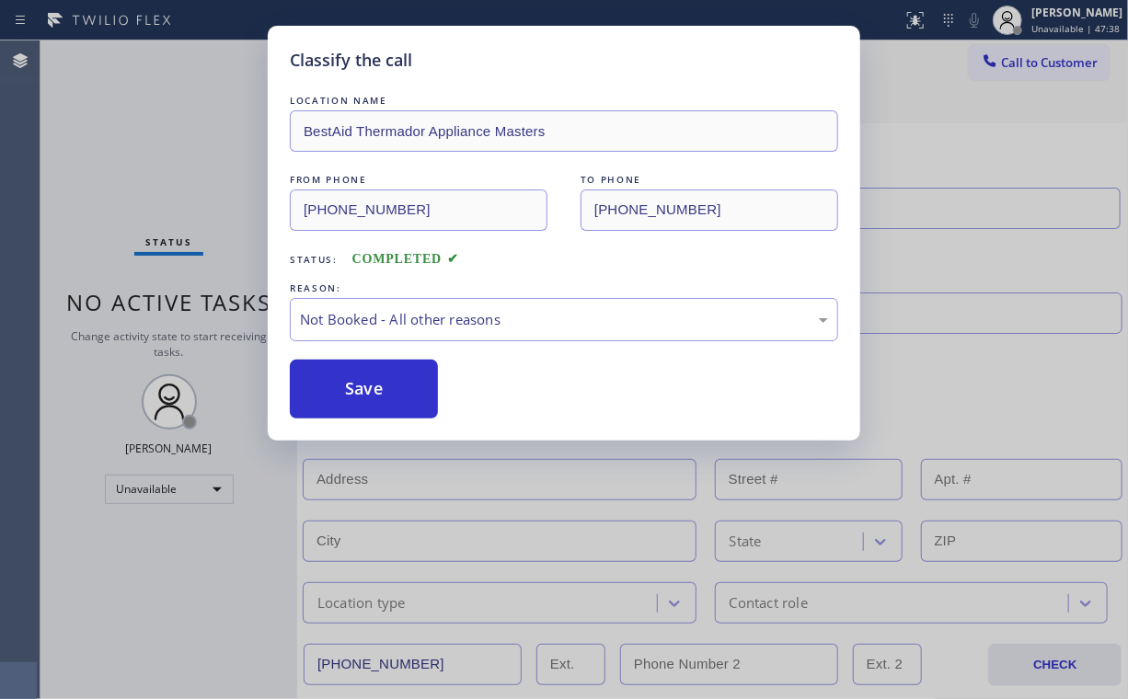
drag, startPoint x: 361, startPoint y: 398, endPoint x: 261, endPoint y: 276, distance: 157.0
click at [364, 393] on button "Save" at bounding box center [364, 389] width 148 height 59
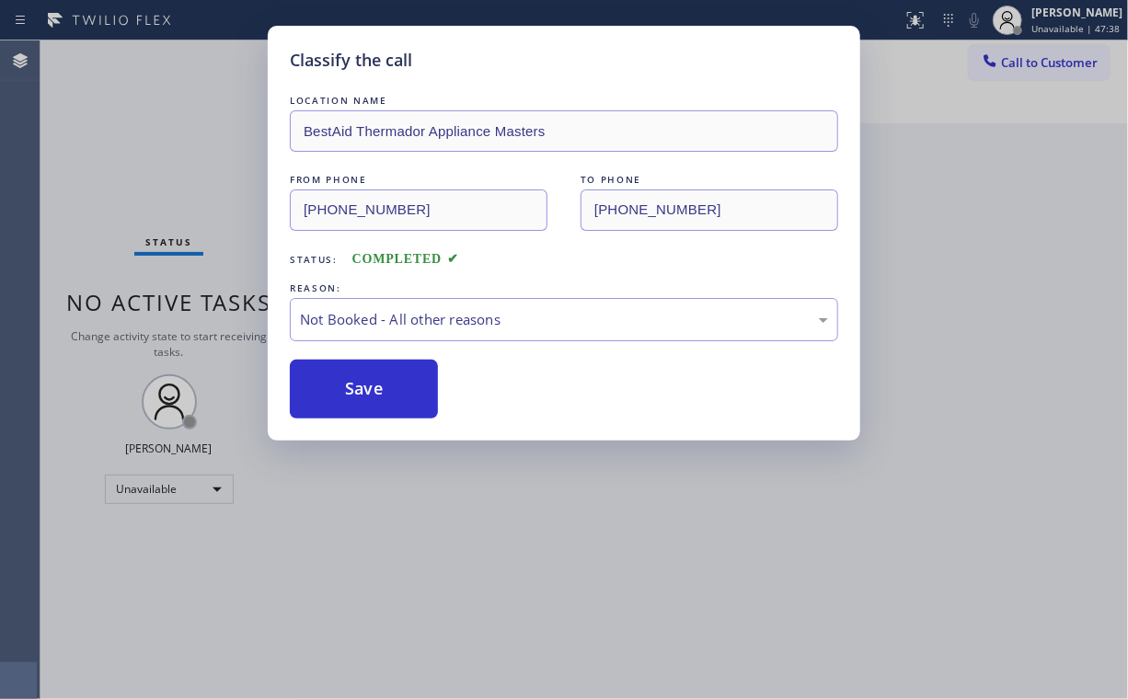
click at [195, 146] on div "Classify the call LOCATION NAME BestAid Thermador Appliance Masters FROM PHONE …" at bounding box center [564, 349] width 1128 height 699
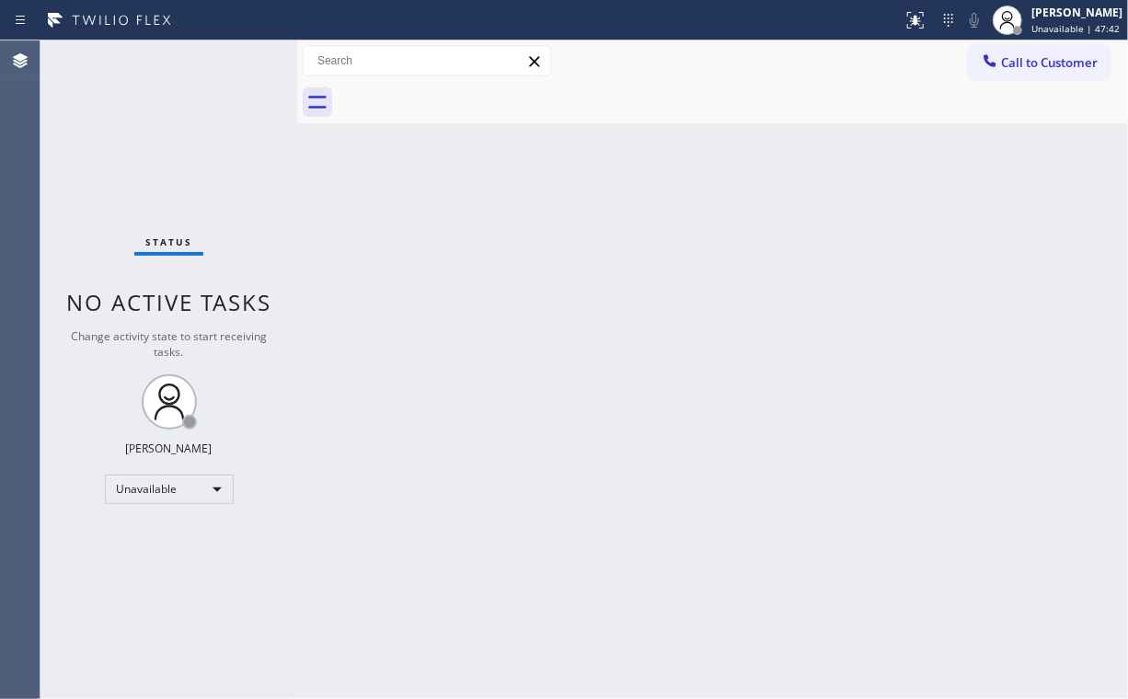
drag, startPoint x: 649, startPoint y: 330, endPoint x: 550, endPoint y: 302, distance: 102.5
click at [641, 324] on div "Back to Dashboard Change Sender ID Customers Technicians Select a contact Outbo…" at bounding box center [712, 369] width 831 height 659
drag, startPoint x: 1034, startPoint y: 75, endPoint x: 718, endPoint y: 179, distance: 333.2
click at [1032, 76] on button "Call to Customer" at bounding box center [1039, 62] width 141 height 35
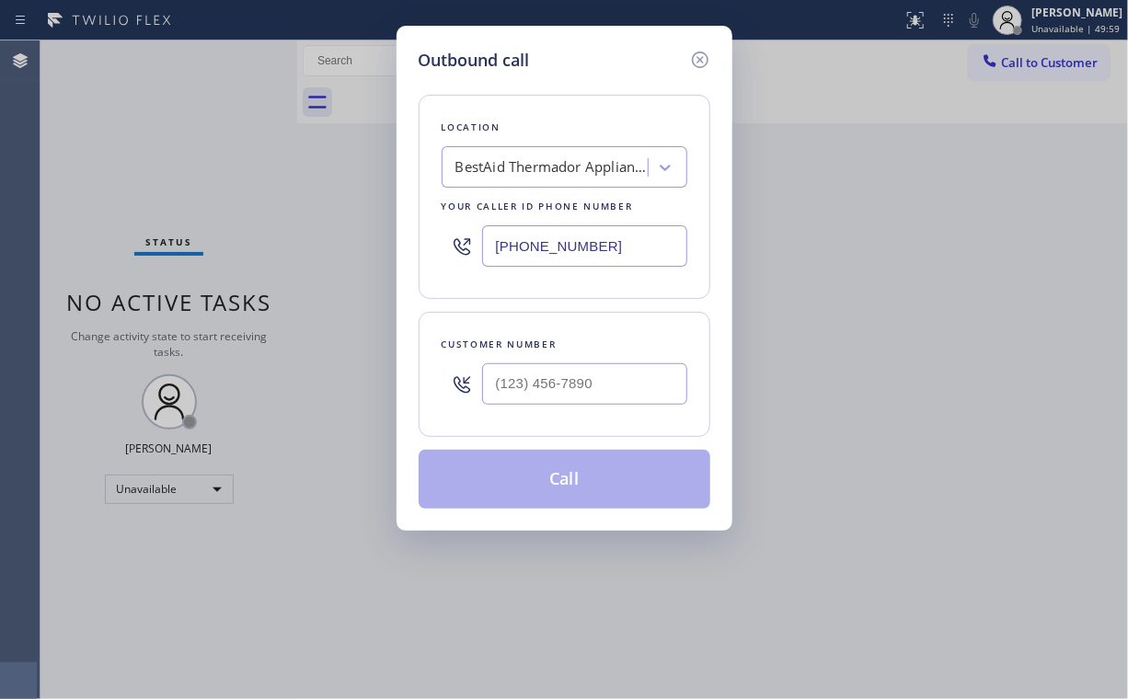
drag, startPoint x: 552, startPoint y: 248, endPoint x: 424, endPoint y: 245, distance: 127.9
click at [424, 245] on div "Location BestAid Thermador Appliance Masters Your caller id phone number [PHONE…" at bounding box center [565, 197] width 292 height 204
paste input "714) 248-8165"
type input "[PHONE_NUMBER]"
click at [595, 391] on input "(___) ___-____" at bounding box center [584, 384] width 205 height 41
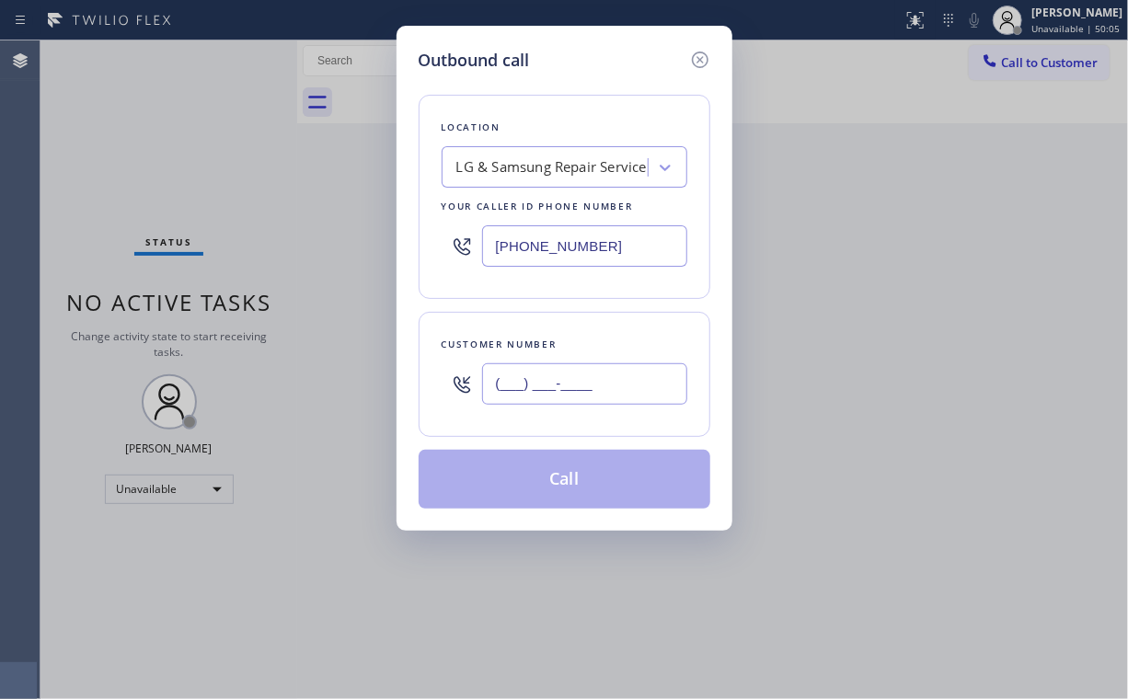
paste input "714) 422-9116"
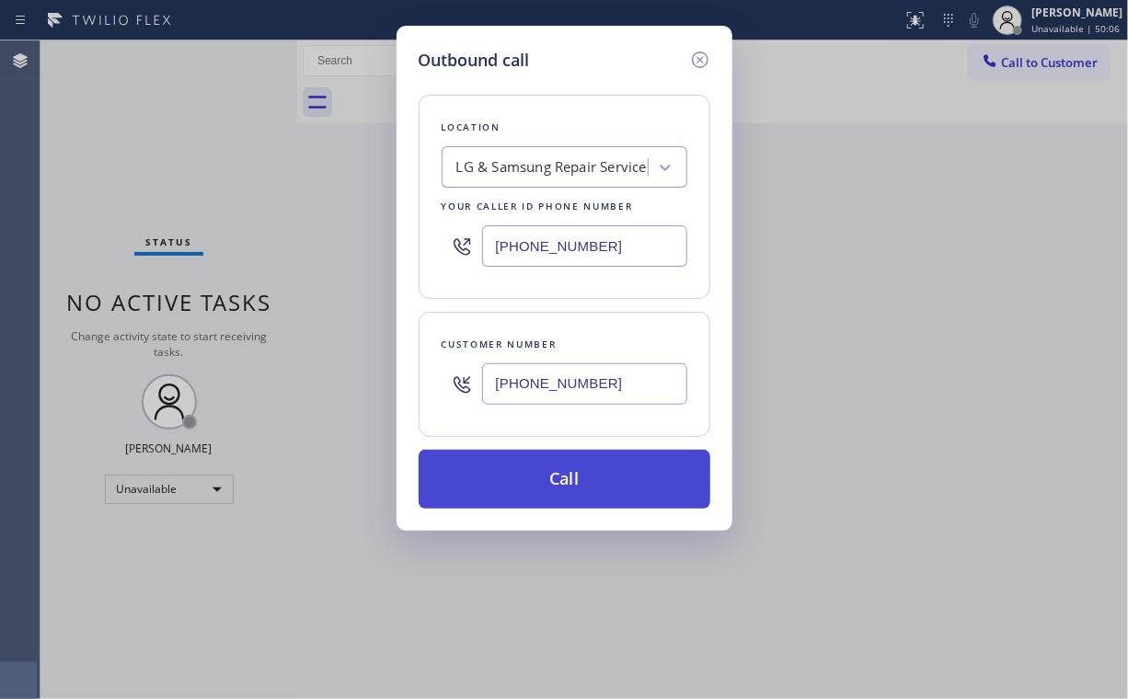
type input "[PHONE_NUMBER]"
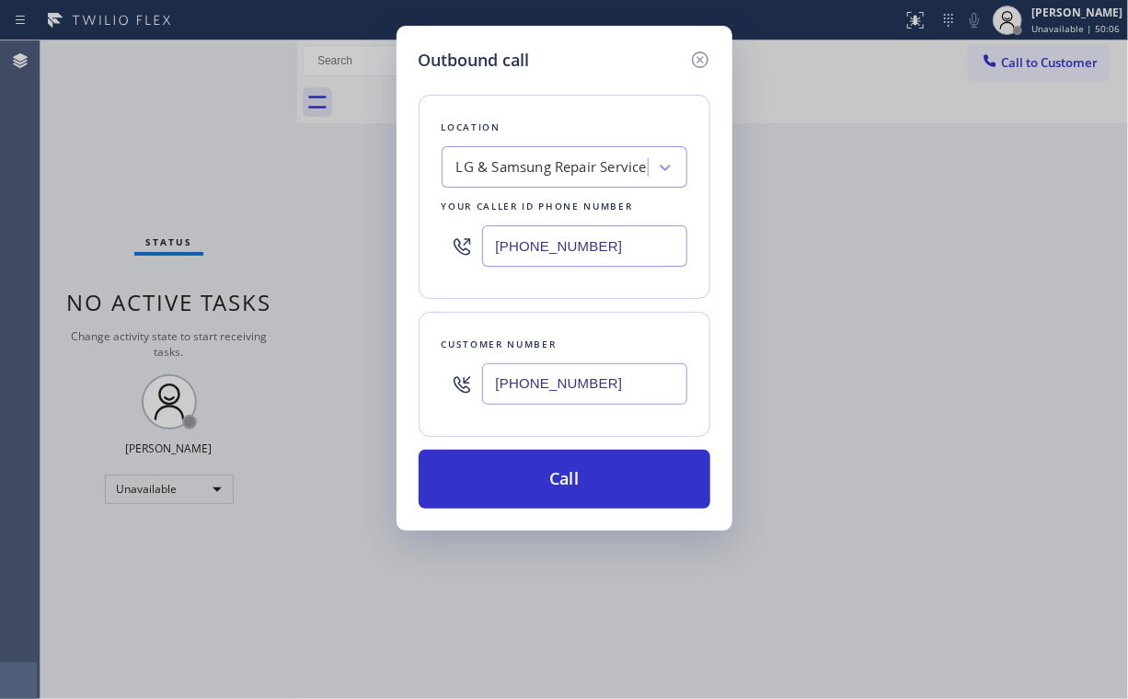
drag, startPoint x: 548, startPoint y: 475, endPoint x: 504, endPoint y: 588, distance: 121.2
click at [547, 475] on button "Call" at bounding box center [565, 479] width 292 height 59
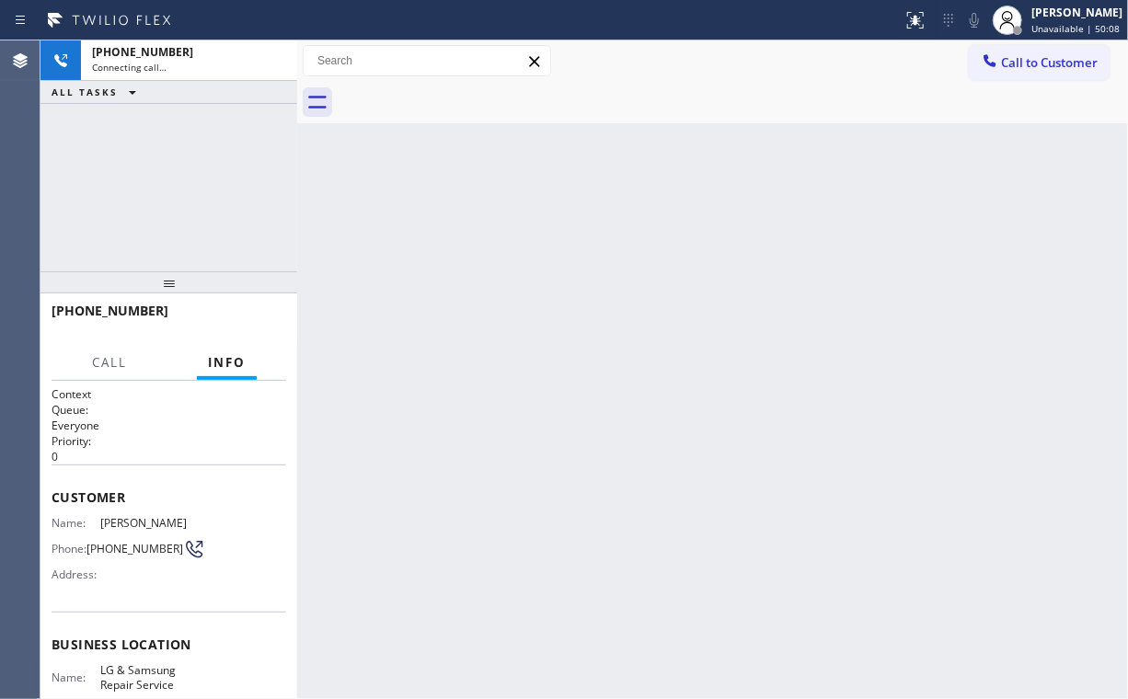
click at [158, 140] on div "[PHONE_NUMBER] Connecting call… ALL TASKS ALL TASKS ACTIVE TASKS TASKS IN WRAP …" at bounding box center [168, 155] width 257 height 231
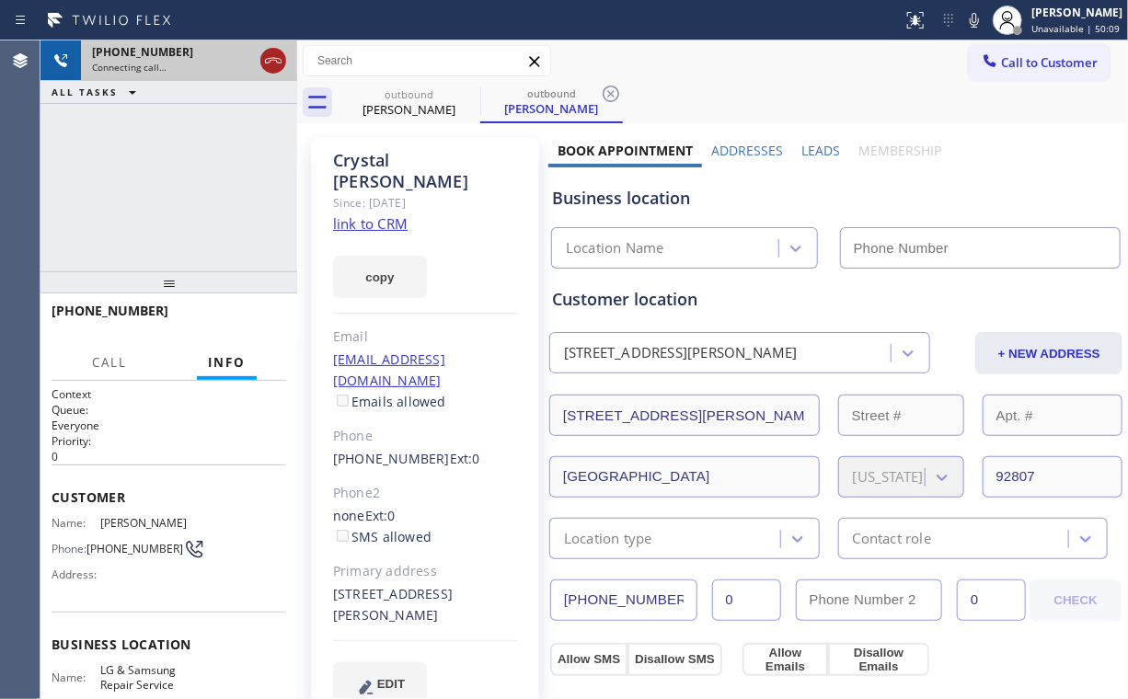
click at [271, 63] on icon at bounding box center [273, 61] width 22 height 22
click at [382, 214] on link "link to CRM" at bounding box center [370, 223] width 75 height 18
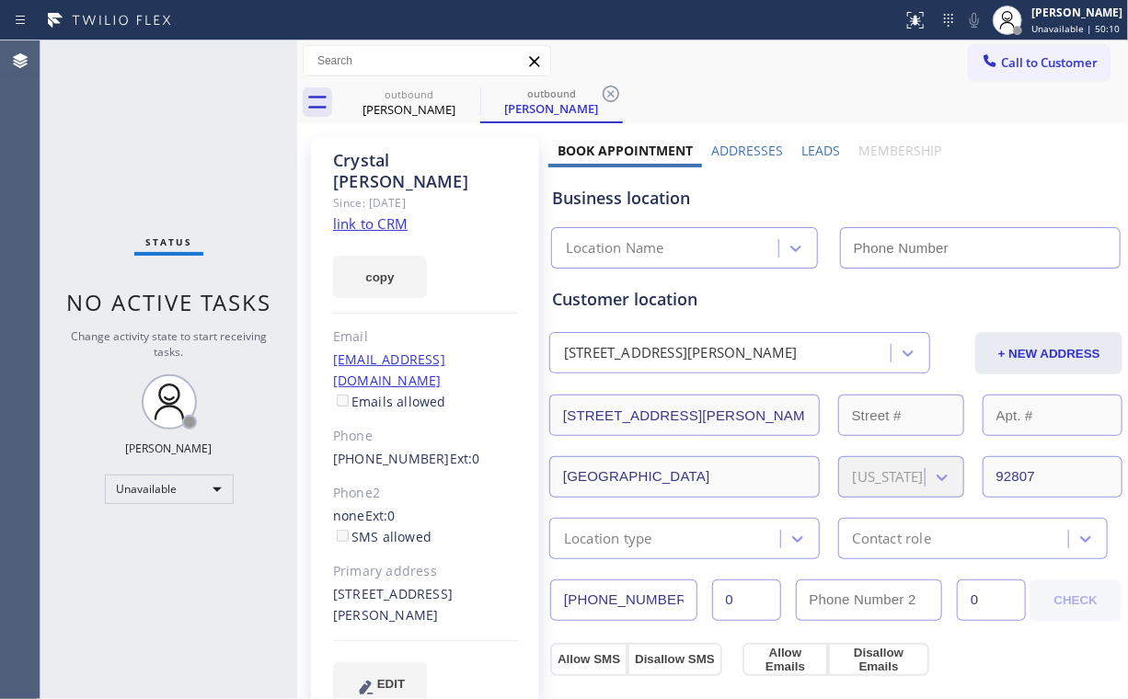
type input "[PHONE_NUMBER]"
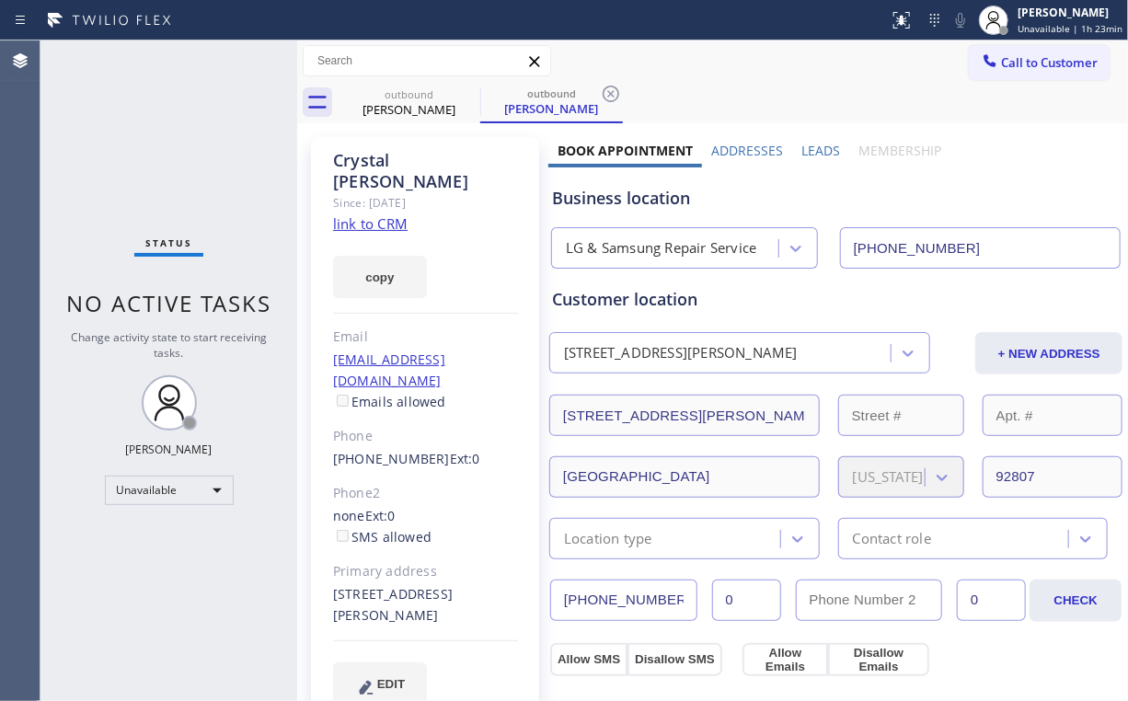
click at [221, 146] on div "Status No active tasks Change activity state to start receiving tasks. [PERSON_…" at bounding box center [168, 370] width 257 height 661
click at [401, 108] on div "[PERSON_NAME]" at bounding box center [409, 109] width 139 height 17
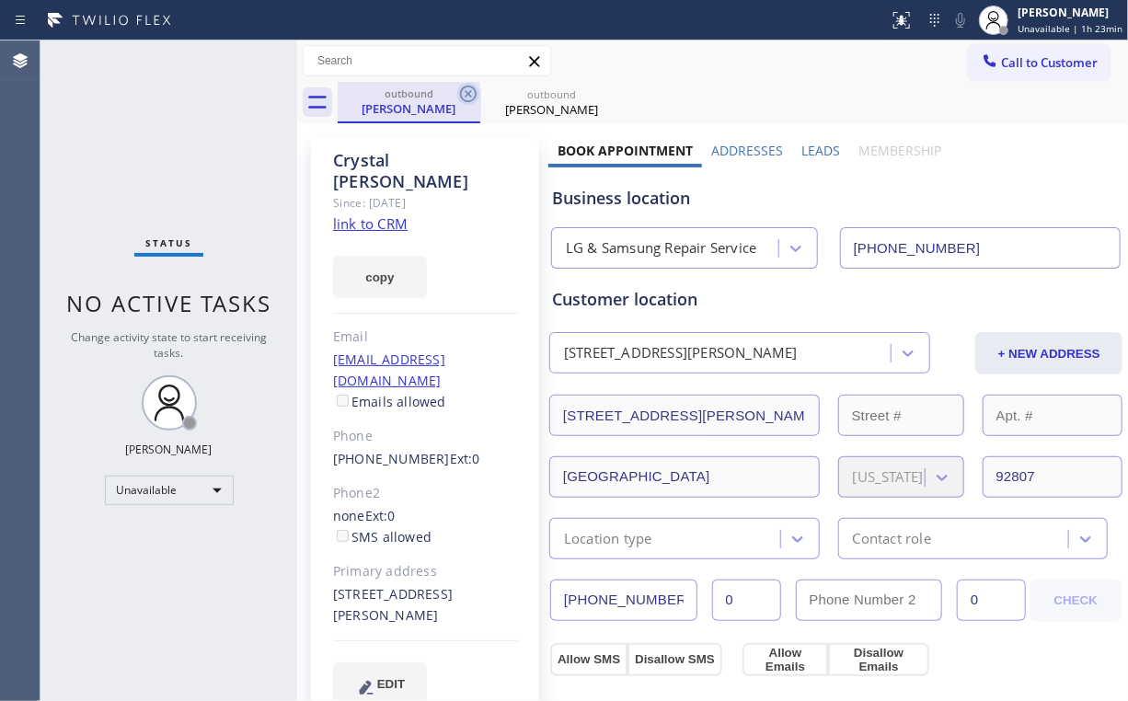
click at [465, 90] on icon at bounding box center [468, 94] width 22 height 22
click at [0, 0] on icon at bounding box center [0, 0] width 0 height 0
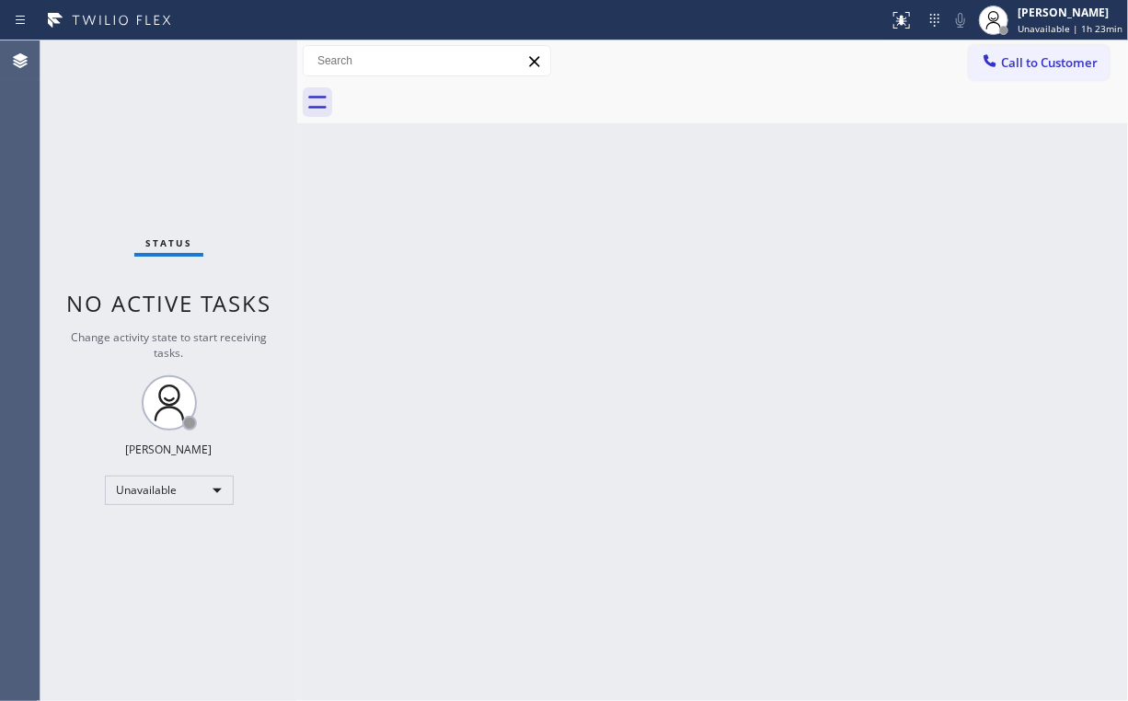
click at [634, 210] on div "Back to Dashboard Change Sender ID Customers Technicians Select a contact Outbo…" at bounding box center [712, 370] width 831 height 661
click at [772, 60] on div "Call to Customer Outbound call Location LG & Samsung Repair Service Your caller…" at bounding box center [712, 61] width 831 height 32
click at [166, 147] on div "Status No active tasks Change activity state to start receiving tasks. [PERSON_…" at bounding box center [168, 370] width 257 height 661
drag, startPoint x: 1035, startPoint y: 52, endPoint x: 968, endPoint y: 97, distance: 80.9
click at [1035, 52] on button "Call to Customer" at bounding box center [1039, 62] width 141 height 35
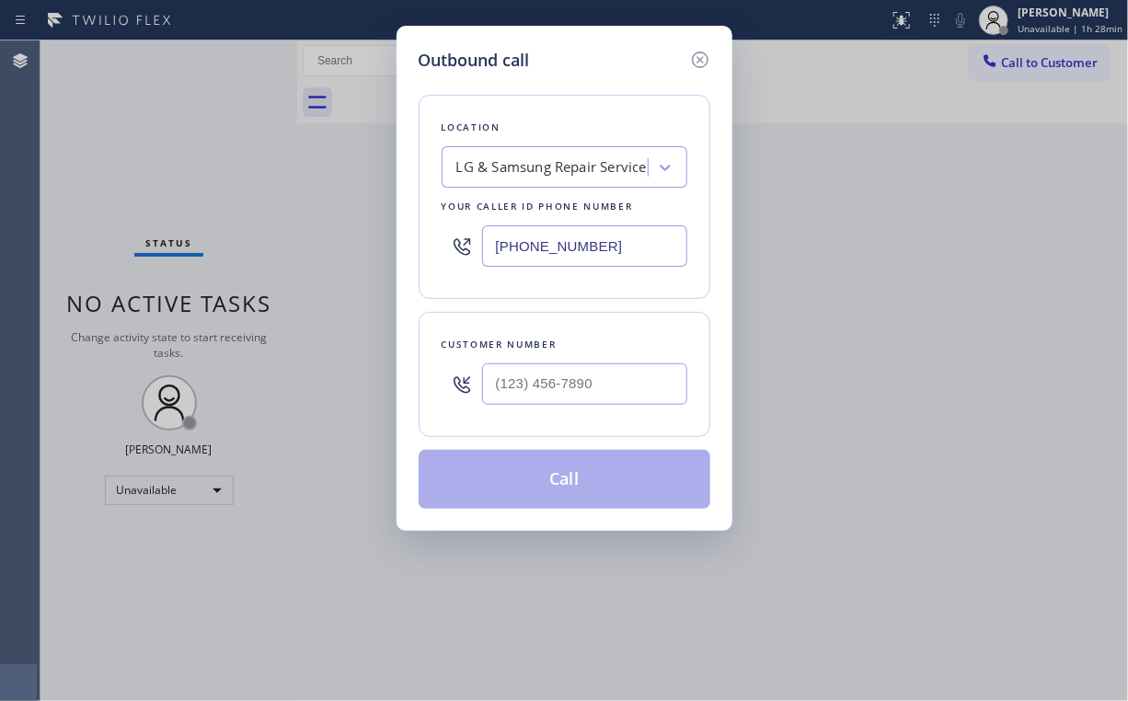
click at [361, 247] on div "Outbound call Location LG & Samsung Repair Service Your caller id phone number …" at bounding box center [564, 350] width 1128 height 701
paste input "973) 798-1938"
type input "[PHONE_NUMBER]"
click at [595, 385] on input "(___) ___-____" at bounding box center [584, 384] width 205 height 41
paste input "609) 571-5813"
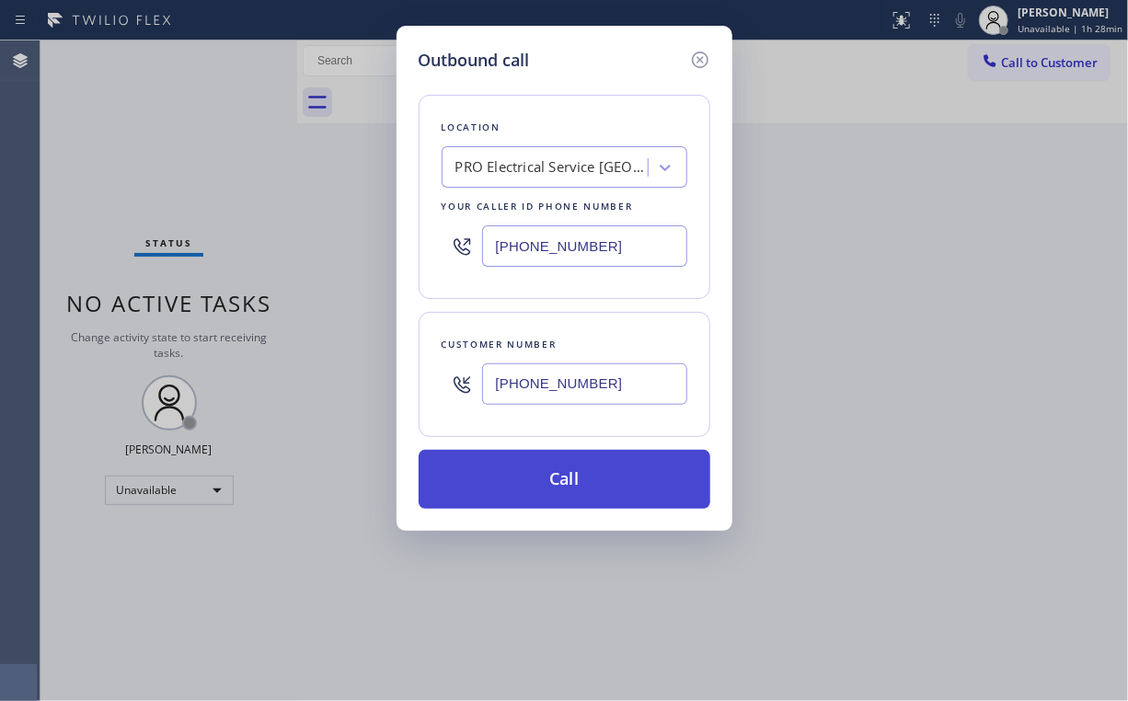
type input "[PHONE_NUMBER]"
click at [541, 485] on button "Call" at bounding box center [565, 479] width 292 height 59
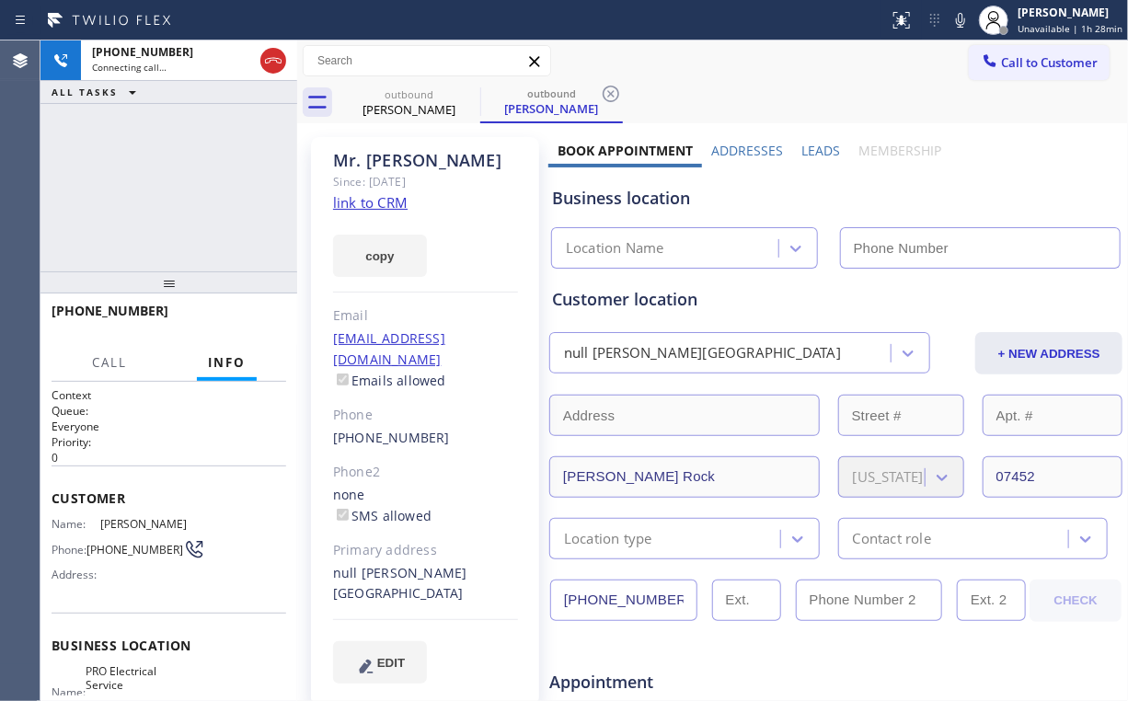
click at [191, 168] on div "[PHONE_NUMBER] Connecting call… ALL TASKS ALL TASKS ACTIVE TASKS TASKS IN WRAP …" at bounding box center [168, 155] width 257 height 231
type input "[PHONE_NUMBER]"
click at [149, 195] on div "[PHONE_NUMBER] Connecting call… ALL TASKS ALL TASKS ACTIVE TASKS TASKS IN WRAP …" at bounding box center [168, 155] width 257 height 231
click at [188, 182] on div "[PHONE_NUMBER] Connecting call… ALL TASKS ALL TASKS ACTIVE TASKS TASKS IN WRAP …" at bounding box center [168, 155] width 257 height 231
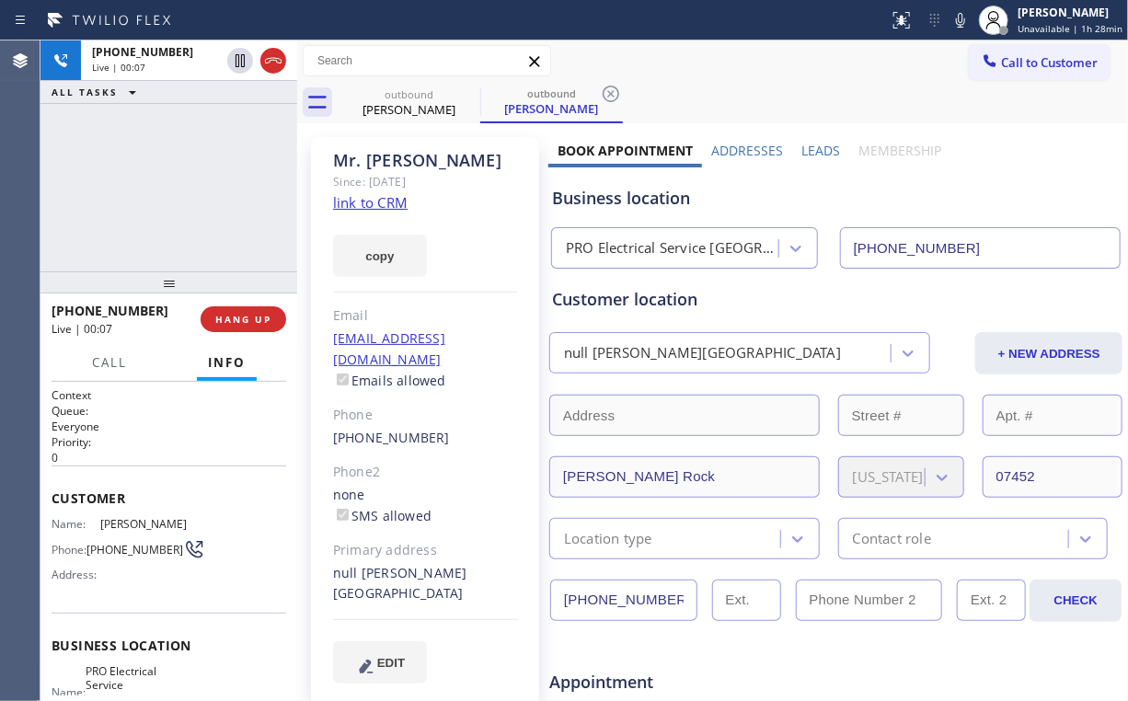
click at [626, 254] on div "PRO Electrical Service [GEOGRAPHIC_DATA](Patriot Electric)" at bounding box center [673, 248] width 214 height 21
click at [186, 187] on div "[PHONE_NUMBER] Live | 00:15 ALL TASKS ALL TASKS ACTIVE TASKS TASKS IN WRAP UP" at bounding box center [168, 155] width 257 height 231
click at [186, 187] on div "[PHONE_NUMBER] Live | 00:18 ALL TASKS ALL TASKS ACTIVE TASKS TASKS IN WRAP UP" at bounding box center [168, 155] width 257 height 231
click at [186, 187] on div "[PHONE_NUMBER] Live | 00:19 ALL TASKS ALL TASKS ACTIVE TASKS TASKS IN WRAP UP" at bounding box center [168, 155] width 257 height 231
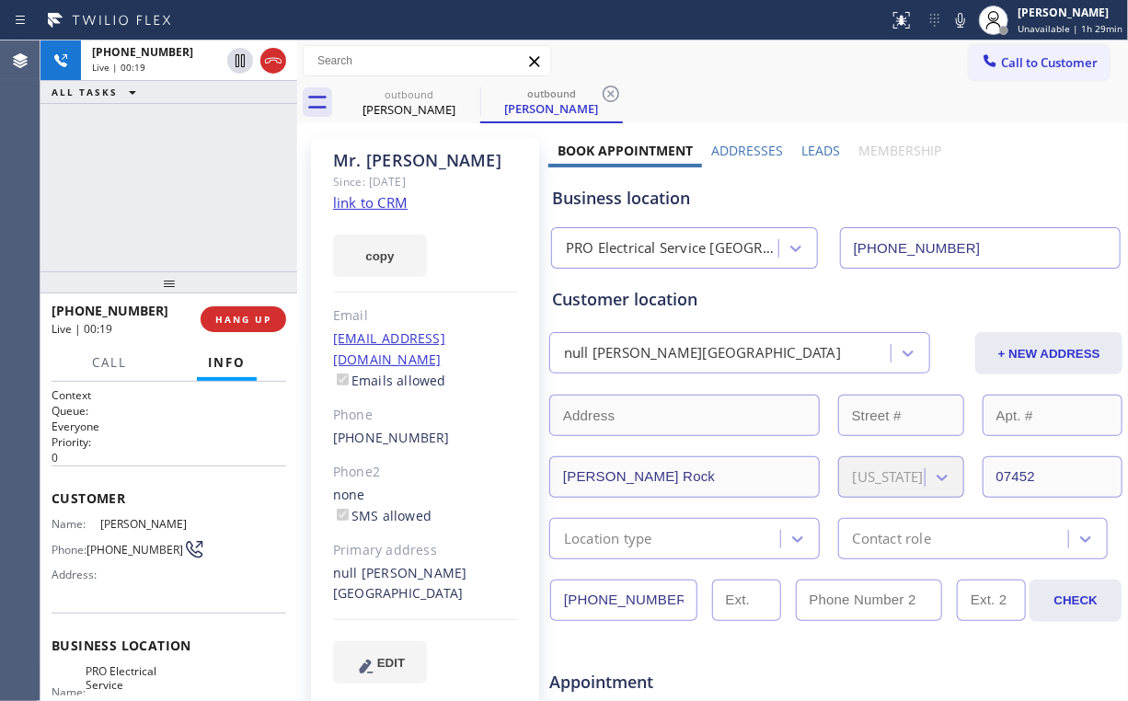
click at [186, 187] on div "[PHONE_NUMBER] Live | 00:19 ALL TASKS ALL TASKS ACTIVE TASKS TASKS IN WRAP UP" at bounding box center [168, 155] width 257 height 231
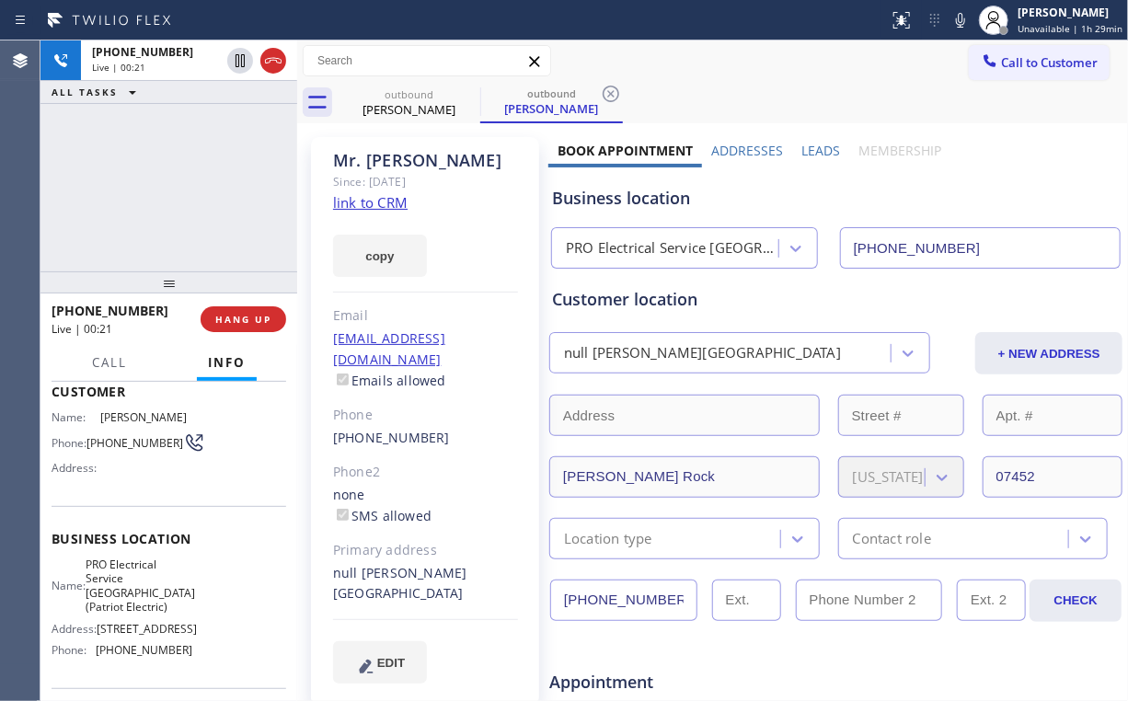
scroll to position [147, 0]
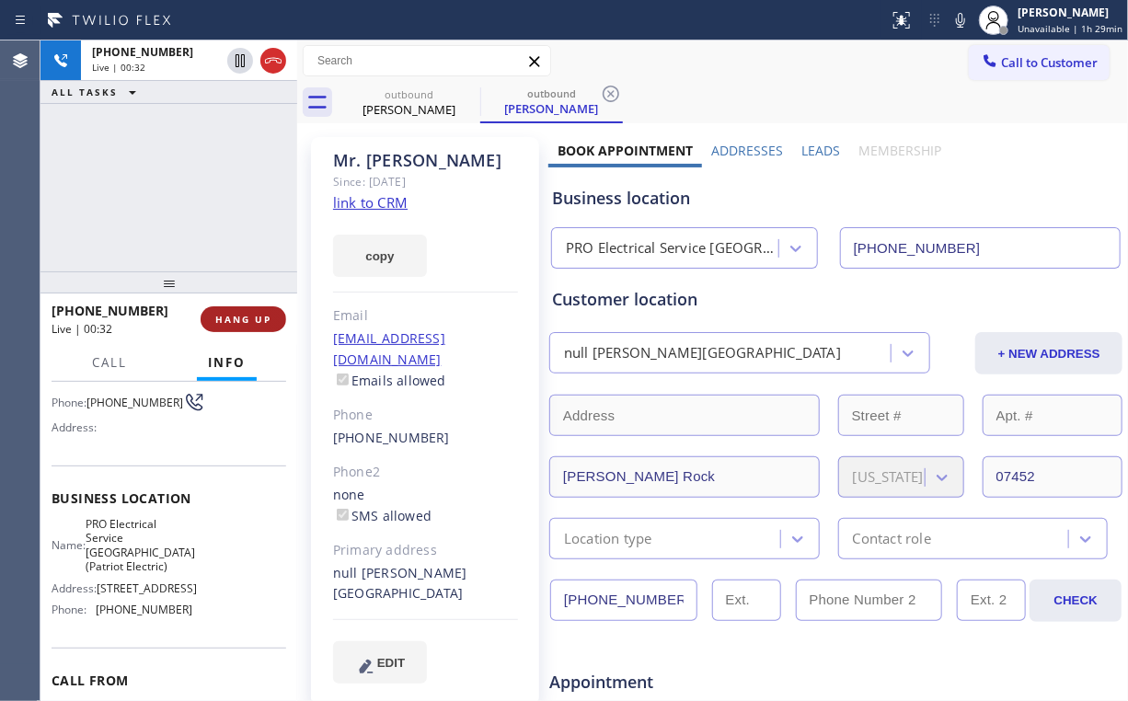
click at [239, 313] on span "HANG UP" at bounding box center [243, 319] width 56 height 13
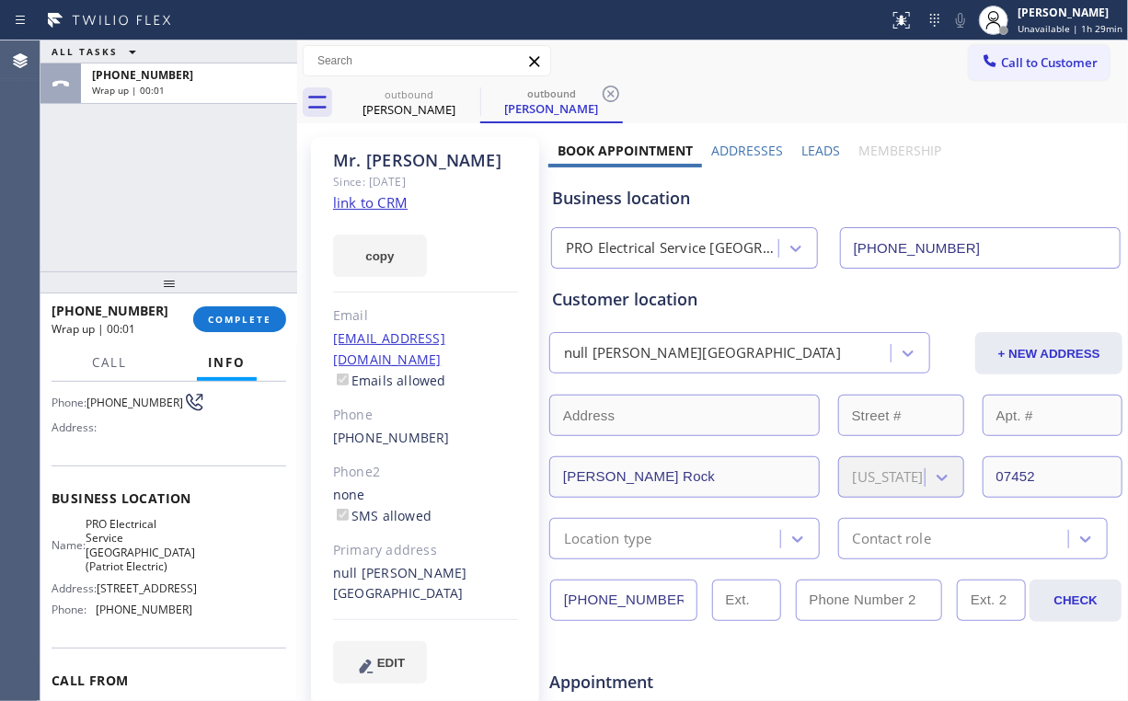
click at [188, 183] on div "ALL TASKS ALL TASKS ACTIVE TASKS TASKS IN WRAP UP [PHONE_NUMBER] Wrap up | 00:01" at bounding box center [168, 155] width 257 height 231
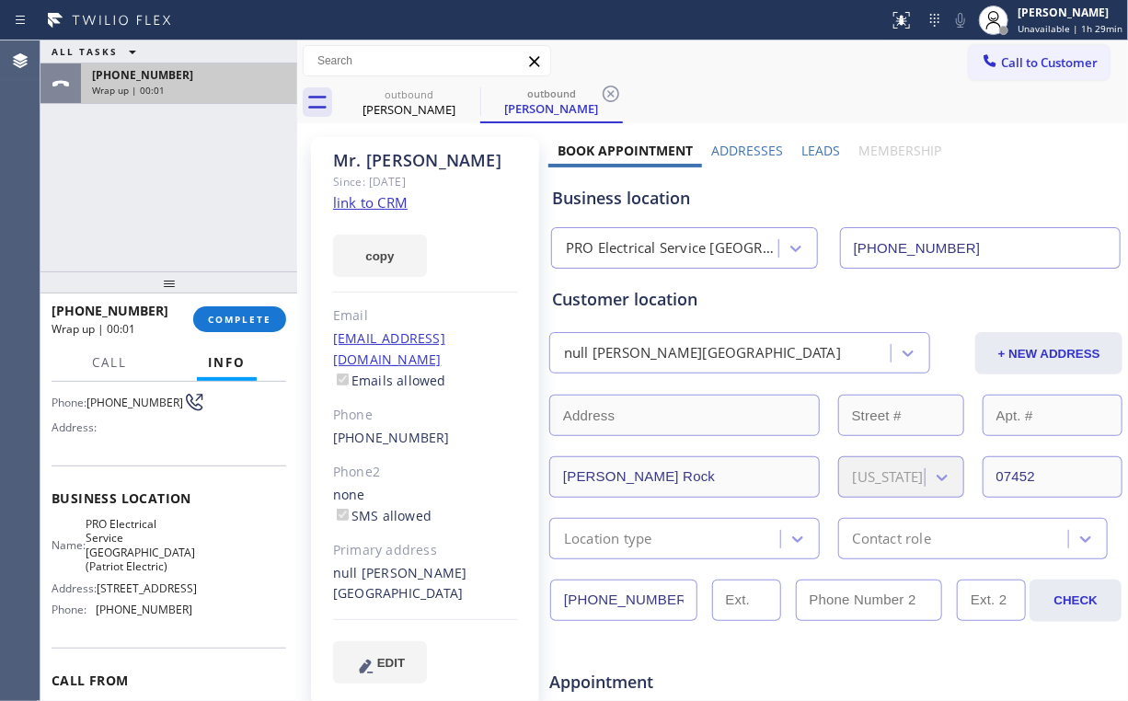
click at [217, 90] on div "Wrap up | 00:01" at bounding box center [189, 90] width 194 height 13
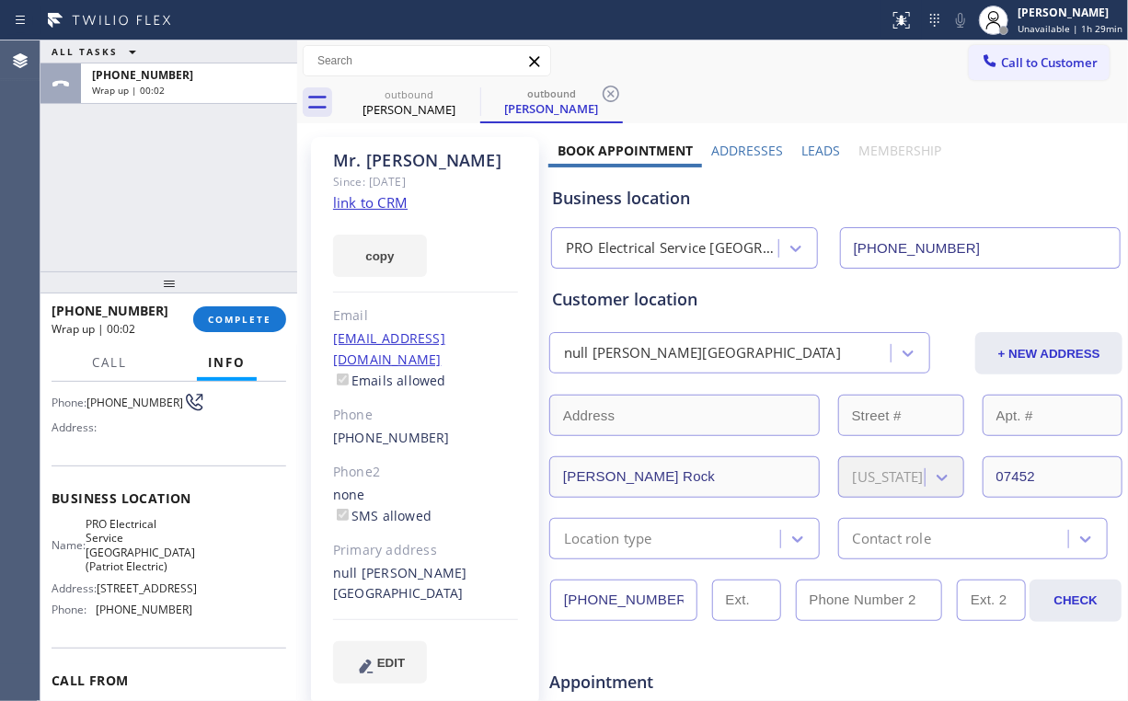
click at [150, 194] on div "ALL TASKS ALL TASKS ACTIVE TASKS TASKS IN WRAP UP [PHONE_NUMBER] Wrap up | 00:02" at bounding box center [168, 155] width 257 height 231
click at [1035, 63] on span "Call to Customer" at bounding box center [1049, 62] width 97 height 17
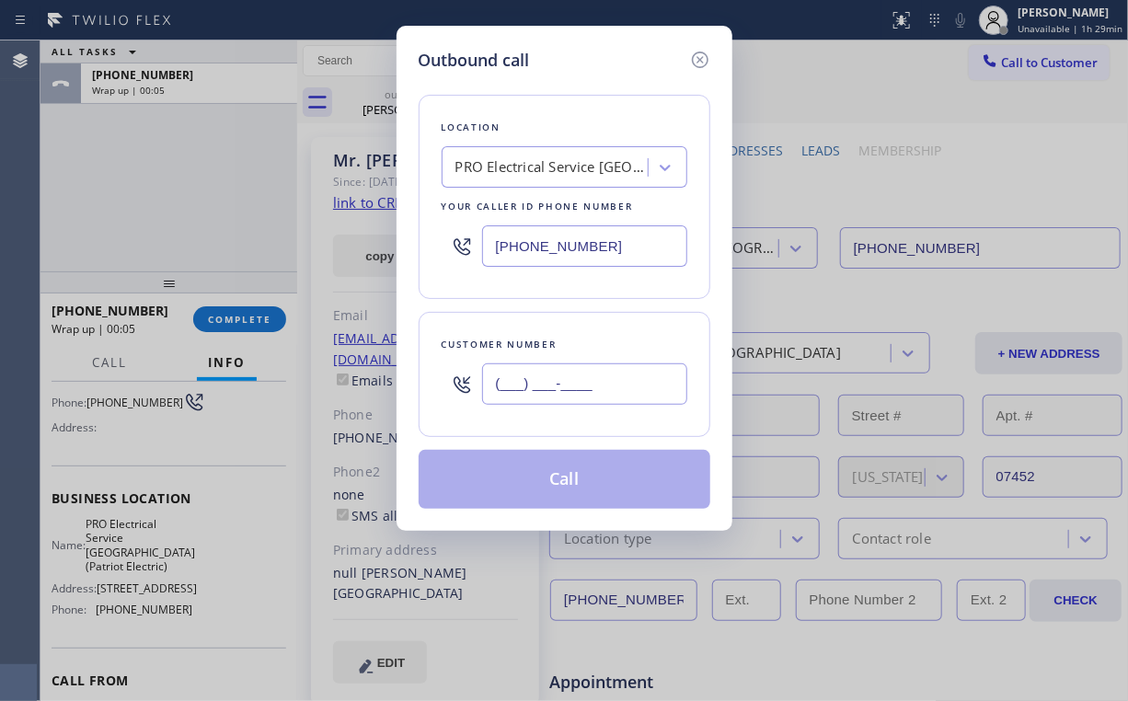
click at [613, 402] on input "(___) ___-____" at bounding box center [584, 384] width 205 height 41
paste input "609) 571-5813"
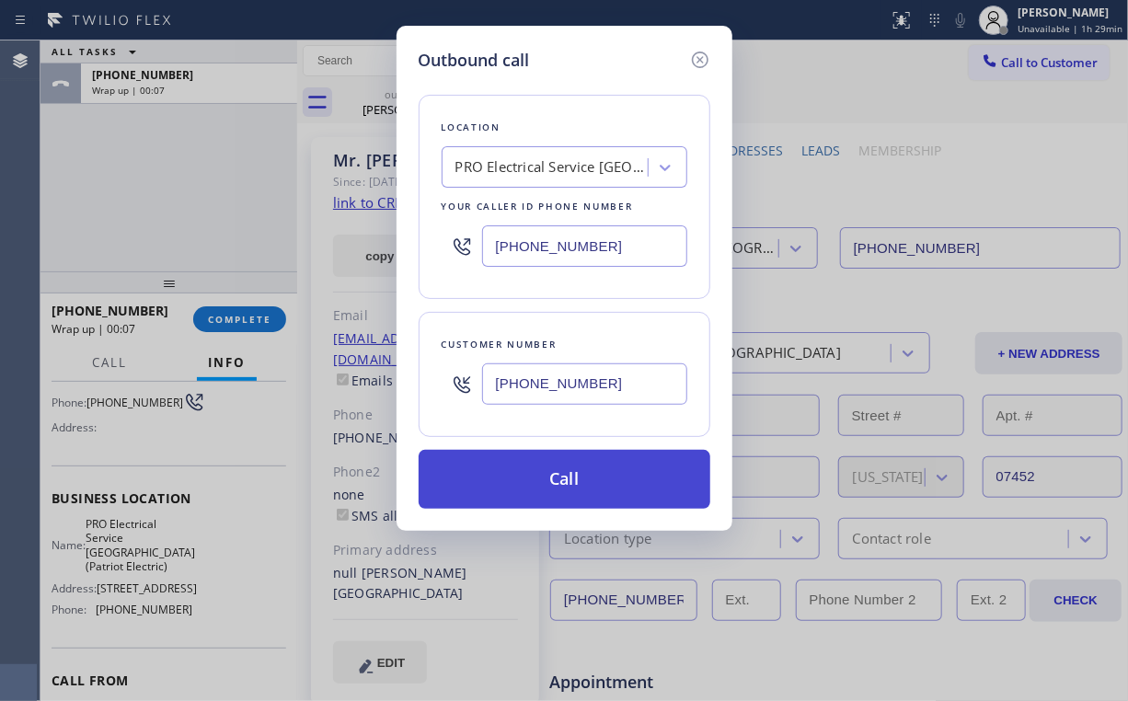
type input "[PHONE_NUMBER]"
click at [602, 494] on button "Call" at bounding box center [565, 479] width 292 height 59
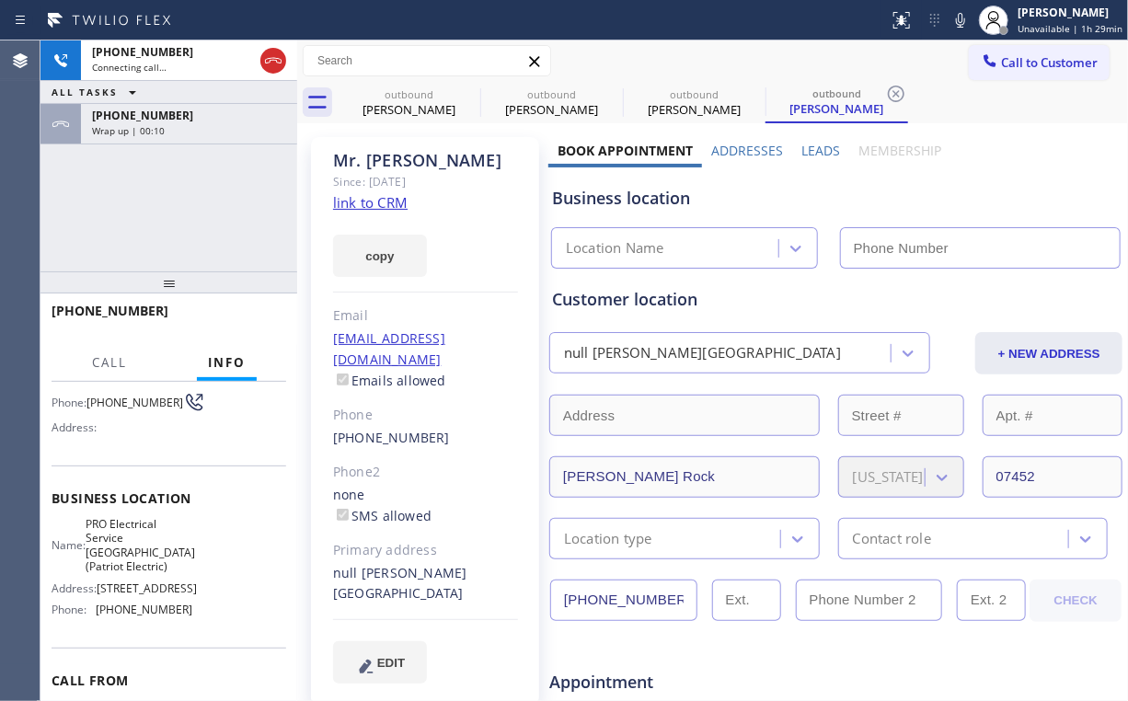
drag, startPoint x: 161, startPoint y: 202, endPoint x: 391, endPoint y: 164, distance: 233.3
click at [161, 202] on div "[PHONE_NUMBER] Connecting call… ALL TASKS ALL TASKS ACTIVE TASKS TASKS IN WRAP …" at bounding box center [168, 155] width 257 height 231
click at [409, 101] on div "[PERSON_NAME]" at bounding box center [409, 109] width 139 height 17
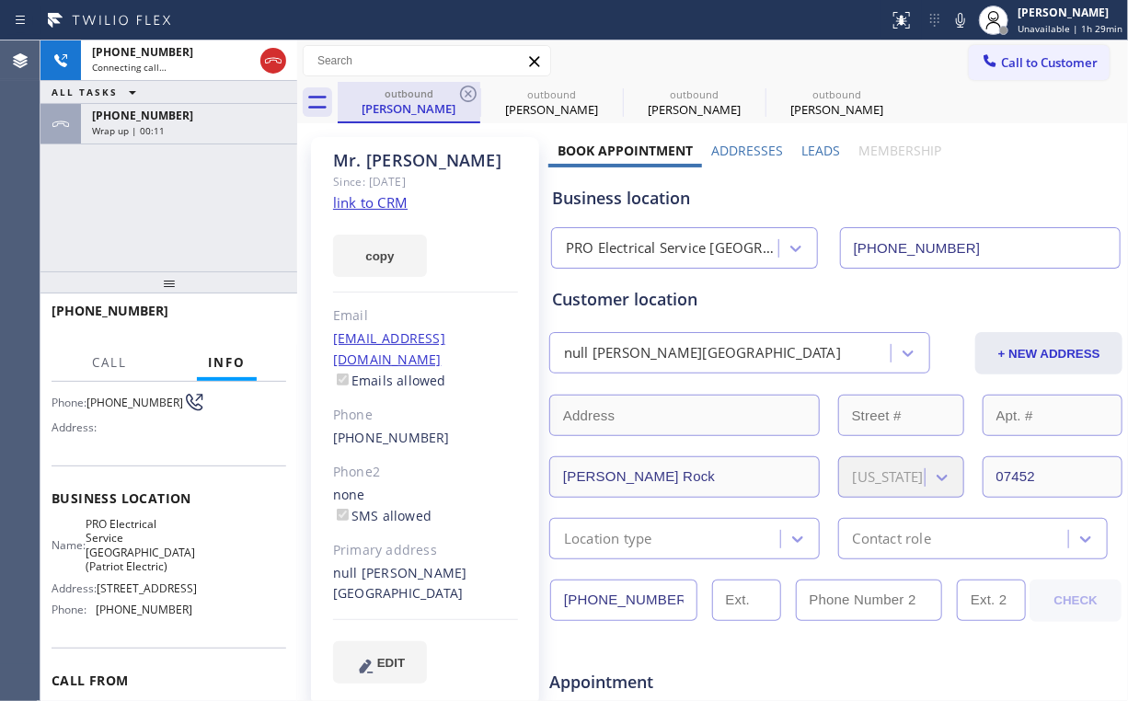
type input "[PHONE_NUMBER]"
click at [470, 92] on icon at bounding box center [468, 94] width 17 height 17
click at [0, 0] on icon at bounding box center [0, 0] width 0 height 0
drag, startPoint x: 102, startPoint y: 220, endPoint x: 122, endPoint y: 188, distance: 38.0
click at [103, 214] on div "[PHONE_NUMBER] Connecting call… ALL TASKS ALL TASKS ACTIVE TASKS TASKS IN WRAP …" at bounding box center [168, 155] width 257 height 231
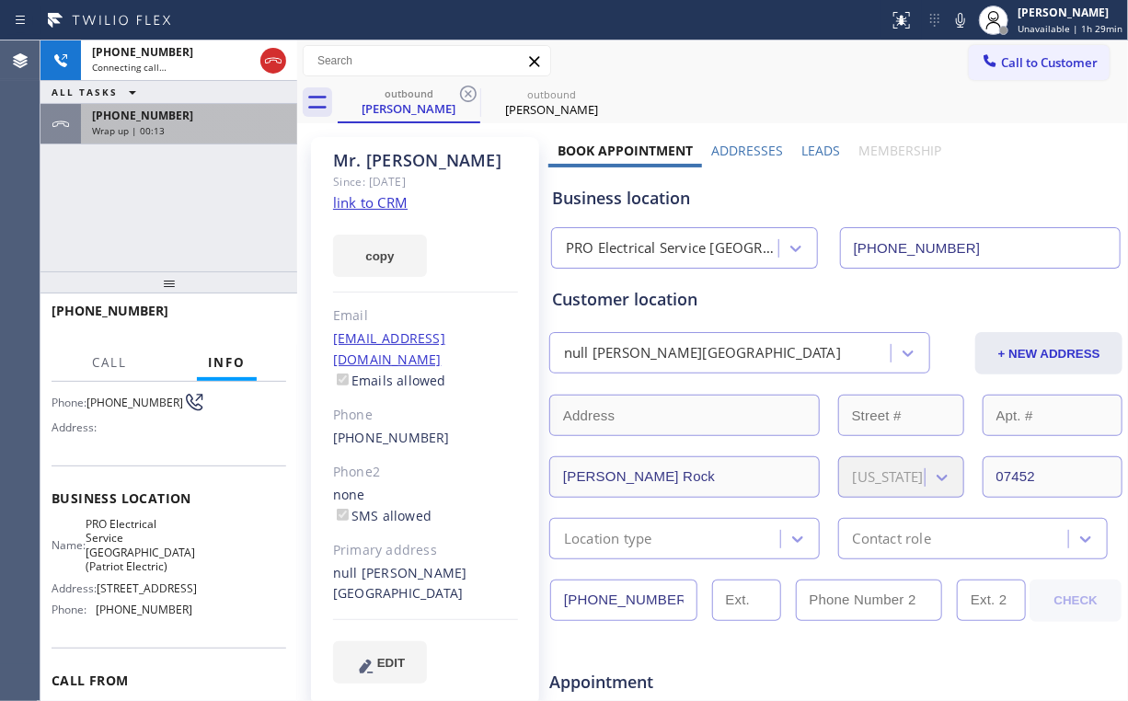
click at [184, 125] on div "Wrap up | 00:13" at bounding box center [189, 130] width 194 height 13
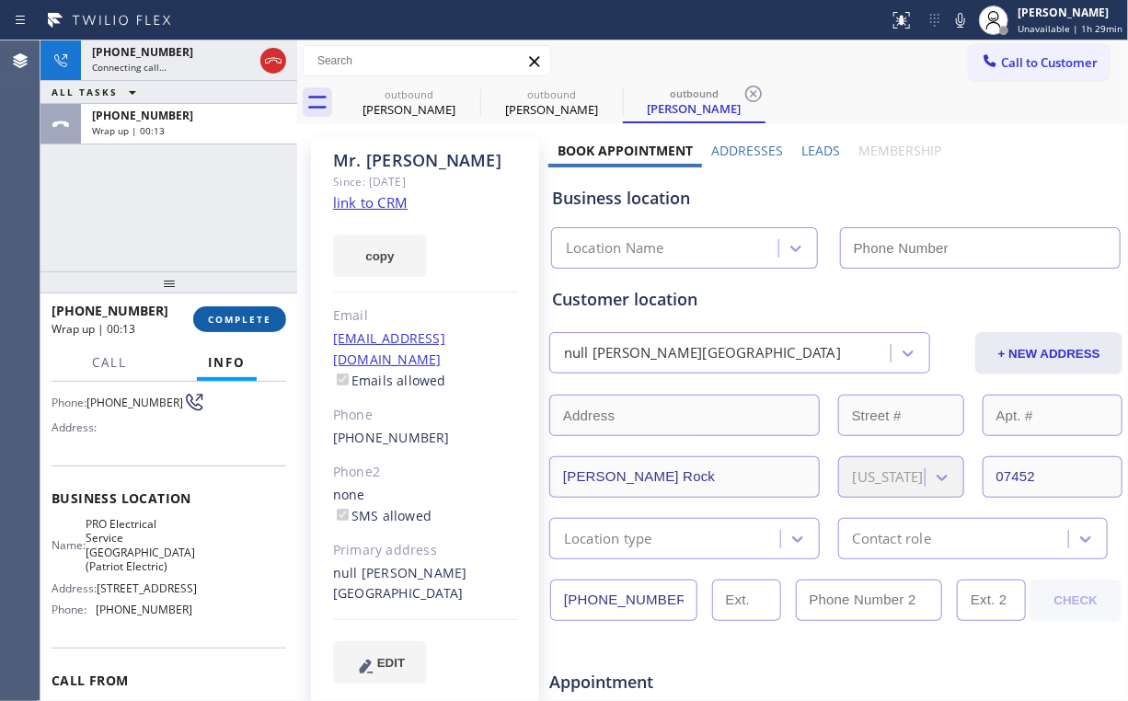
click at [242, 318] on span "COMPLETE" at bounding box center [239, 319] width 63 height 13
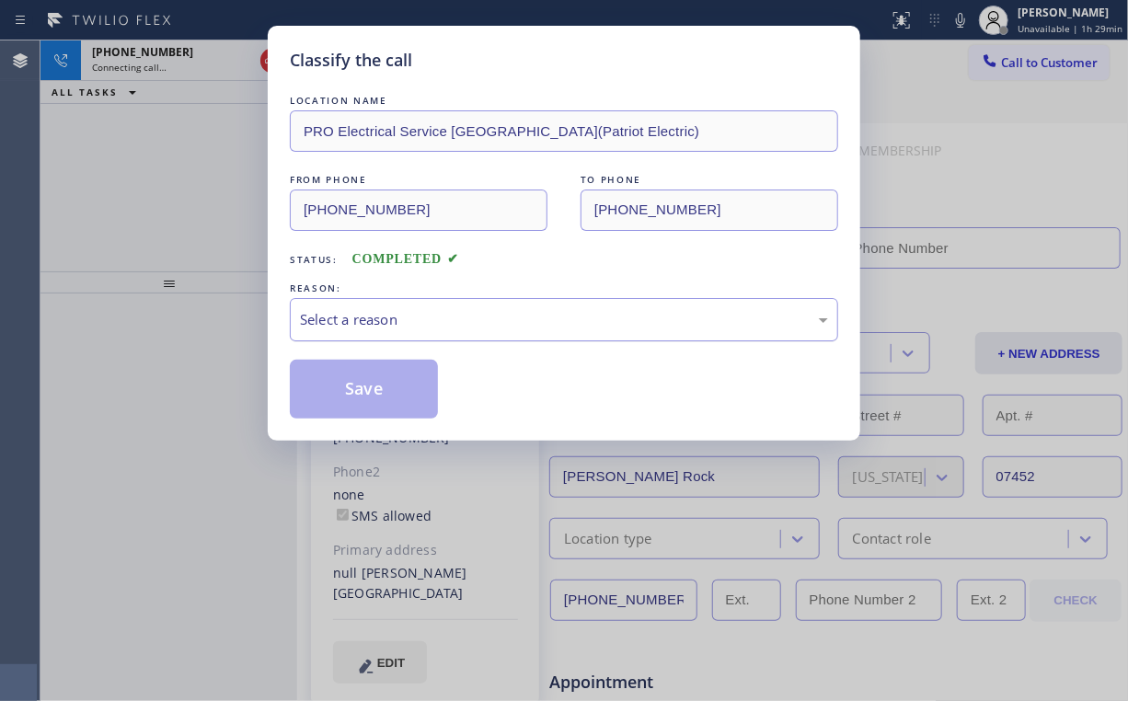
type input "[PHONE_NUMBER]"
click at [390, 329] on div "Select a reason" at bounding box center [564, 319] width 548 height 43
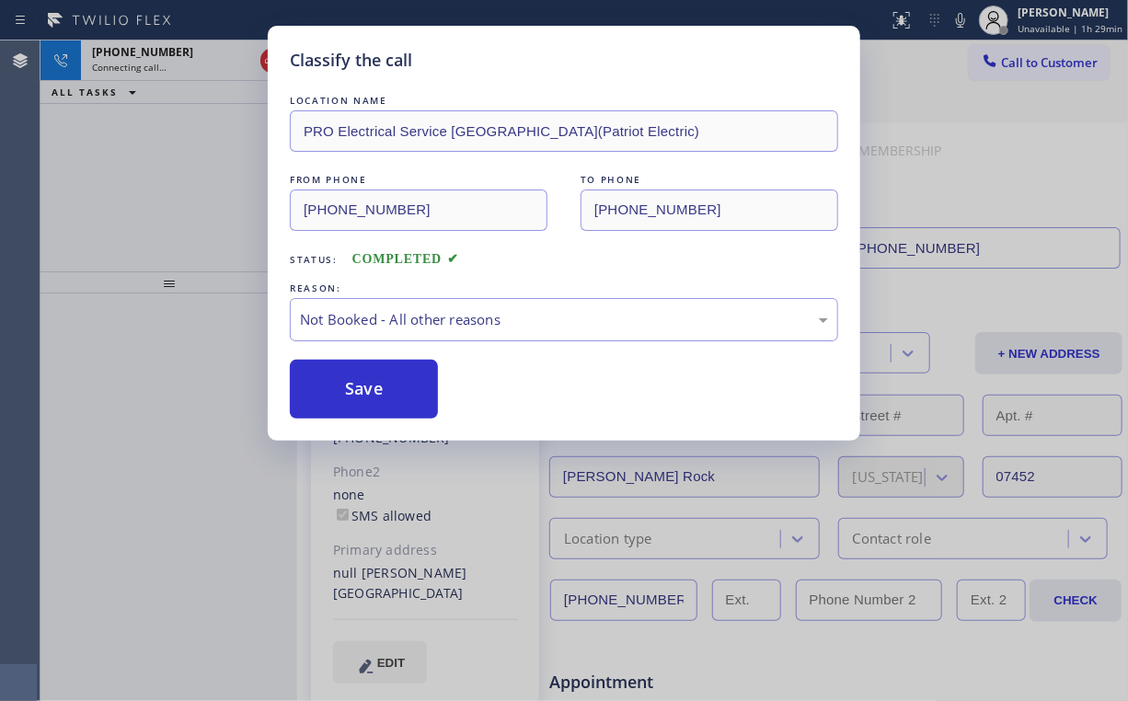
drag, startPoint x: 357, startPoint y: 394, endPoint x: 183, endPoint y: 215, distance: 249.2
click at [358, 393] on button "Save" at bounding box center [364, 389] width 148 height 59
click at [172, 199] on div "Classify the call LOCATION NAME PRO Electrical Service [GEOGRAPHIC_DATA](Patrio…" at bounding box center [564, 350] width 1128 height 701
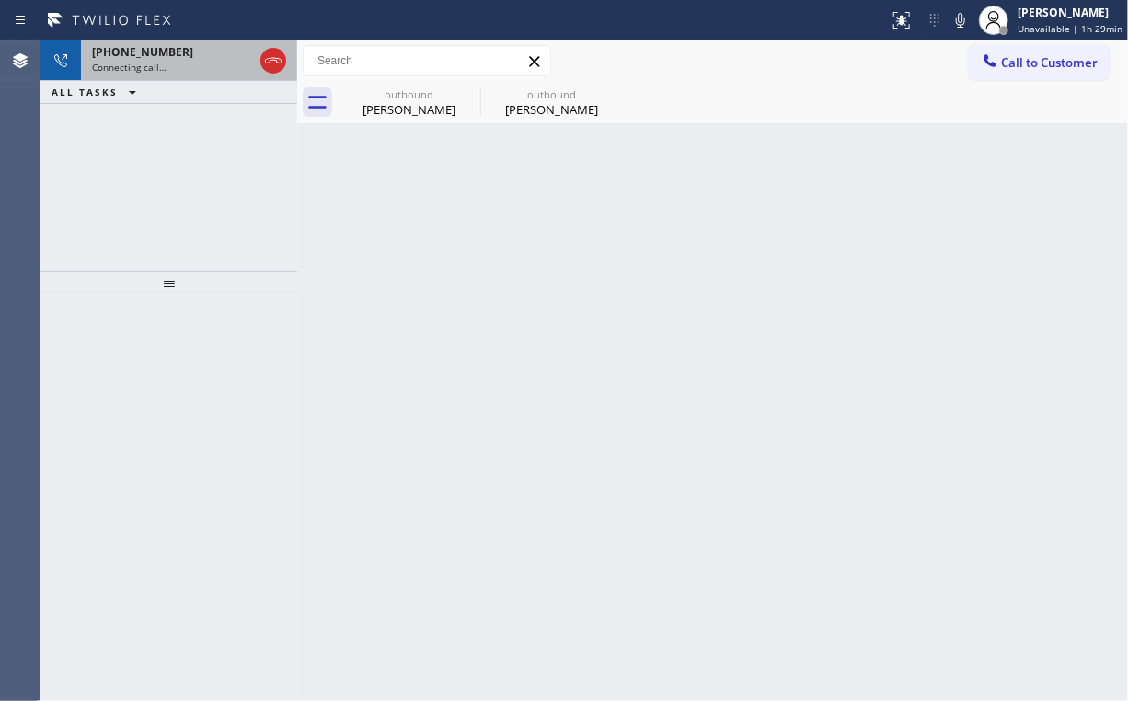
click at [164, 65] on span "Connecting call…" at bounding box center [129, 67] width 75 height 13
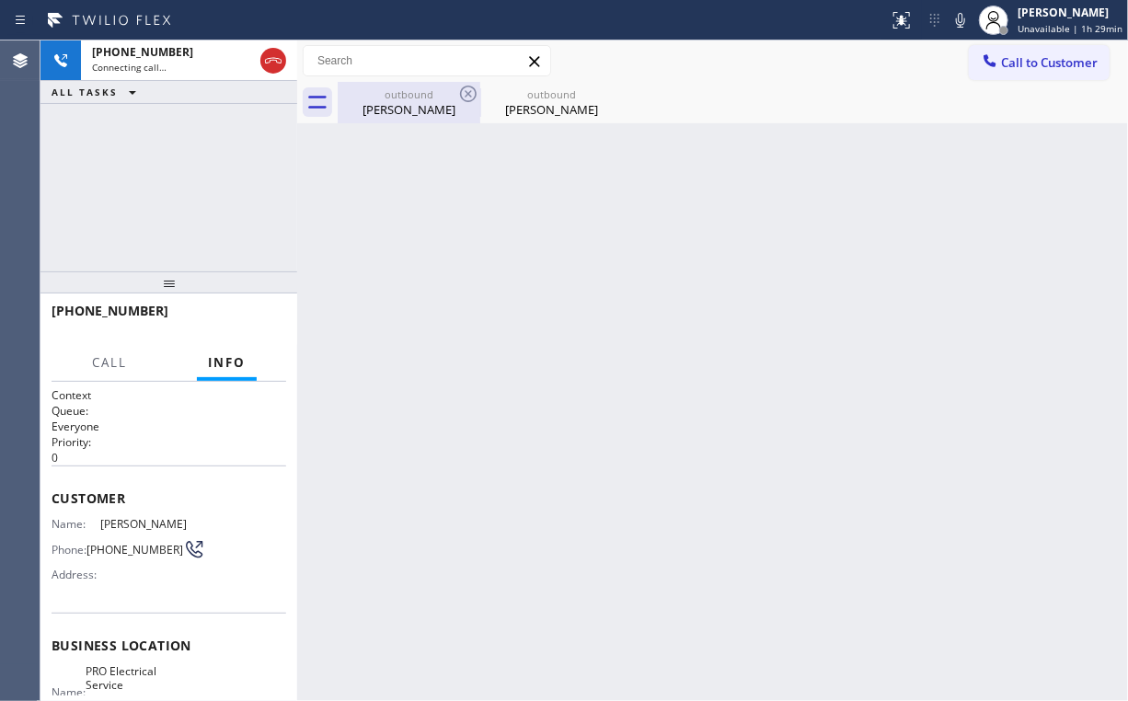
click at [394, 103] on div "[PERSON_NAME]" at bounding box center [409, 109] width 139 height 17
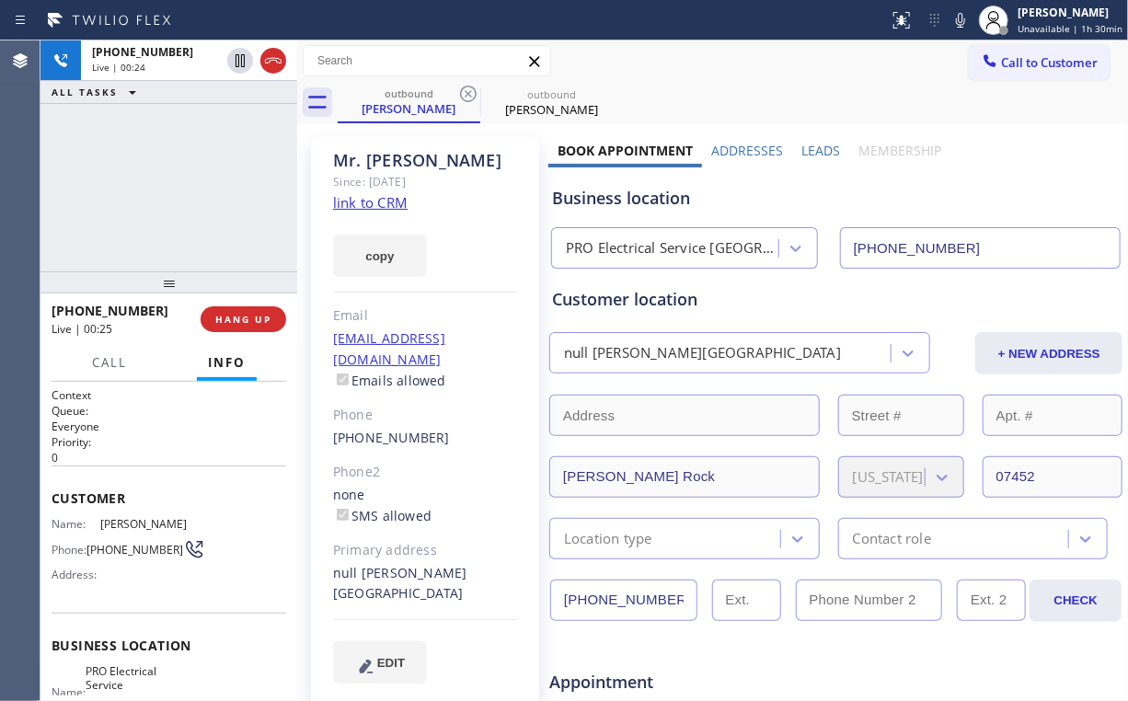
click at [201, 192] on div "[PHONE_NUMBER] Live | 00:24 ALL TASKS ALL TASKS ACTIVE TASKS TASKS IN WRAP UP" at bounding box center [168, 155] width 257 height 231
click at [190, 183] on div "[PHONE_NUMBER] Live | 00:26 ALL TASKS ALL TASKS ACTIVE TASKS TASKS IN WRAP UP" at bounding box center [168, 155] width 257 height 231
click at [186, 188] on div "[PHONE_NUMBER] Live | 00:28 ALL TASKS ALL TASKS ACTIVE TASKS TASKS IN WRAP UP" at bounding box center [168, 155] width 257 height 231
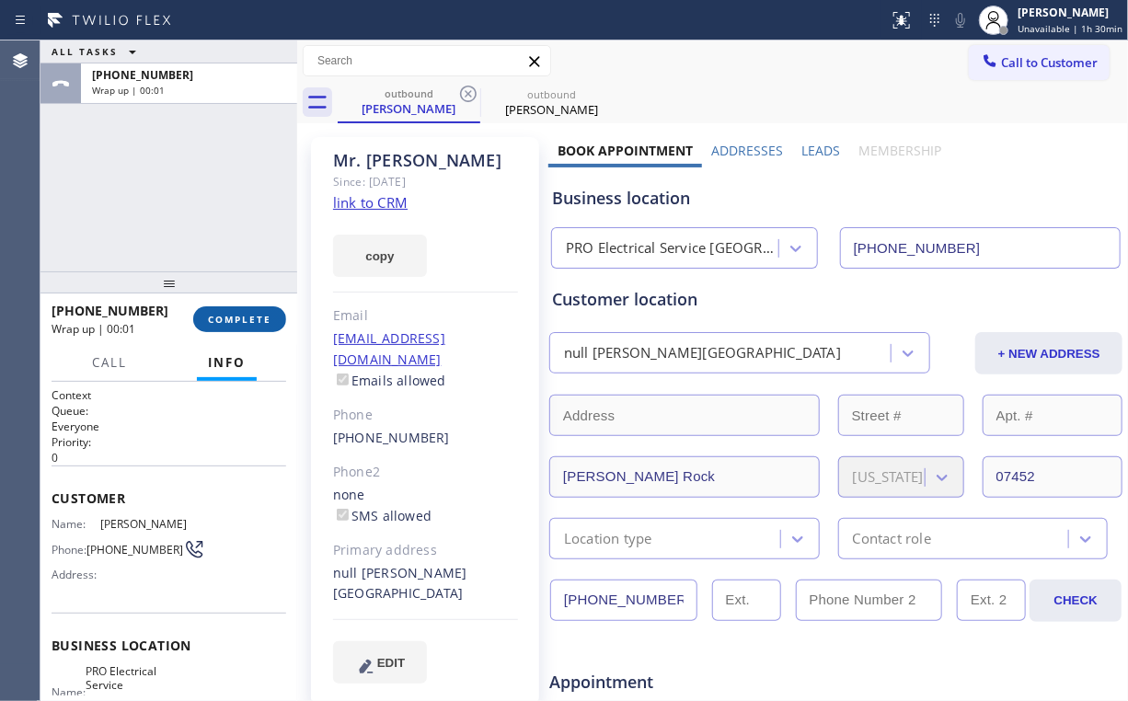
click at [252, 313] on span "COMPLETE" at bounding box center [239, 319] width 63 height 13
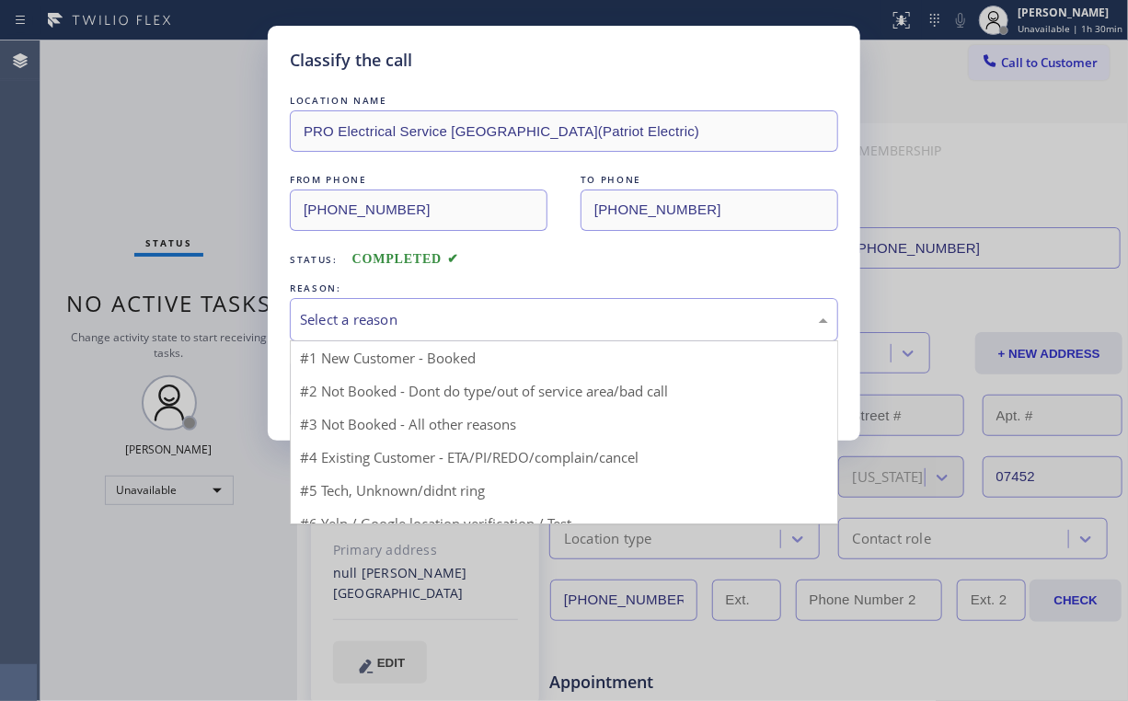
click at [359, 302] on div "Select a reason" at bounding box center [564, 319] width 548 height 43
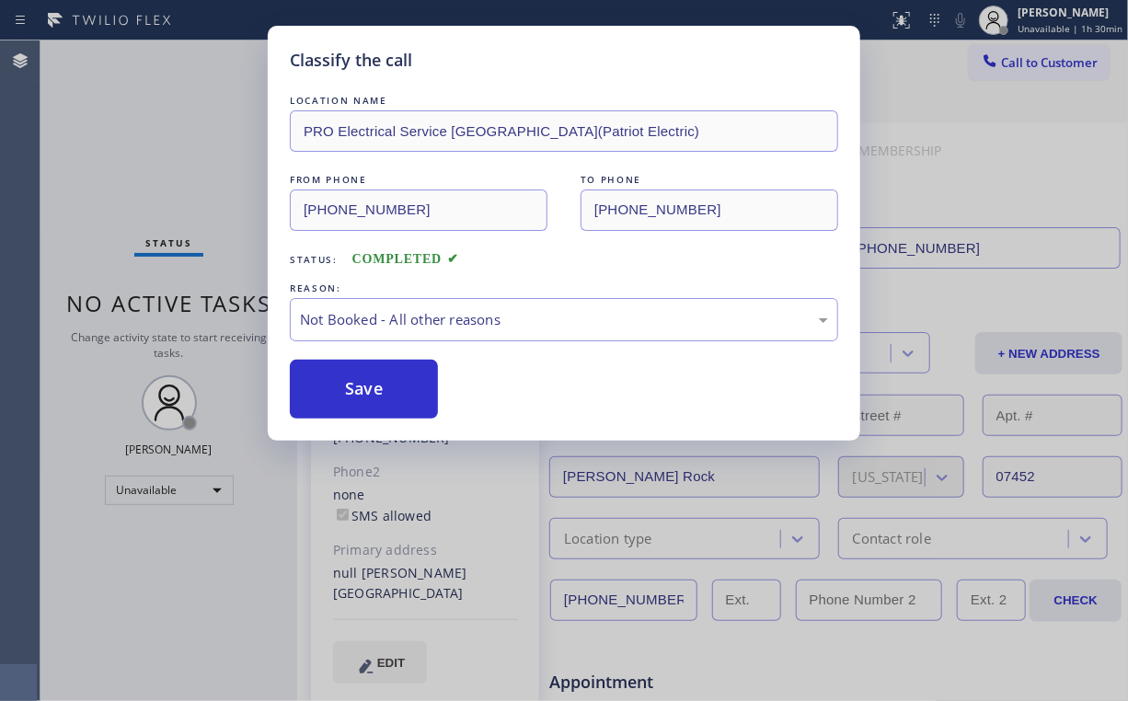
click at [363, 389] on button "Save" at bounding box center [364, 389] width 148 height 59
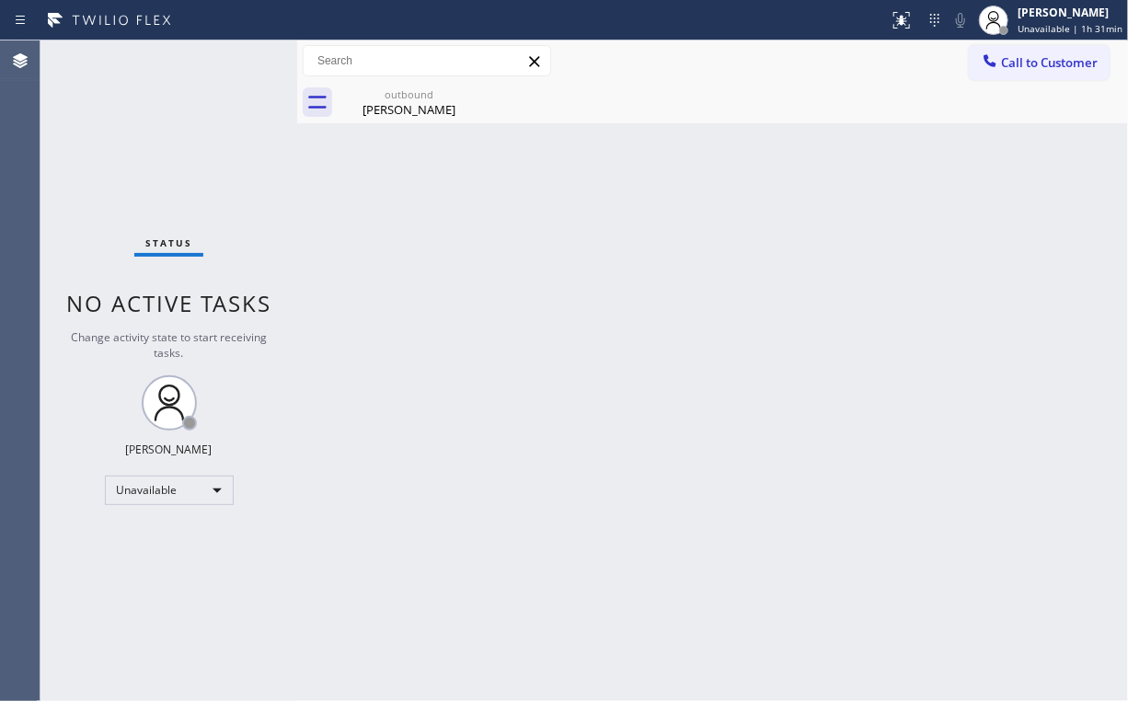
click at [176, 144] on div "Status No active tasks Change activity state to start receiving tasks. [PERSON_…" at bounding box center [168, 370] width 257 height 661
click at [402, 92] on div "outbound" at bounding box center [409, 94] width 139 height 14
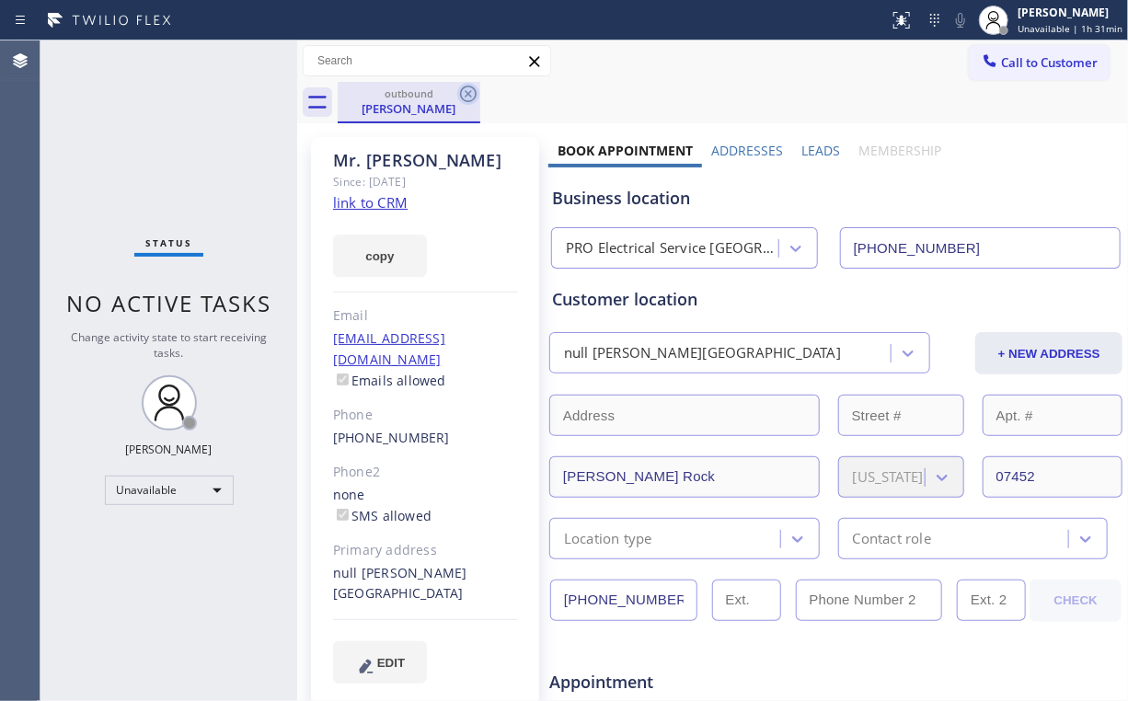
click at [474, 92] on icon at bounding box center [468, 94] width 22 height 22
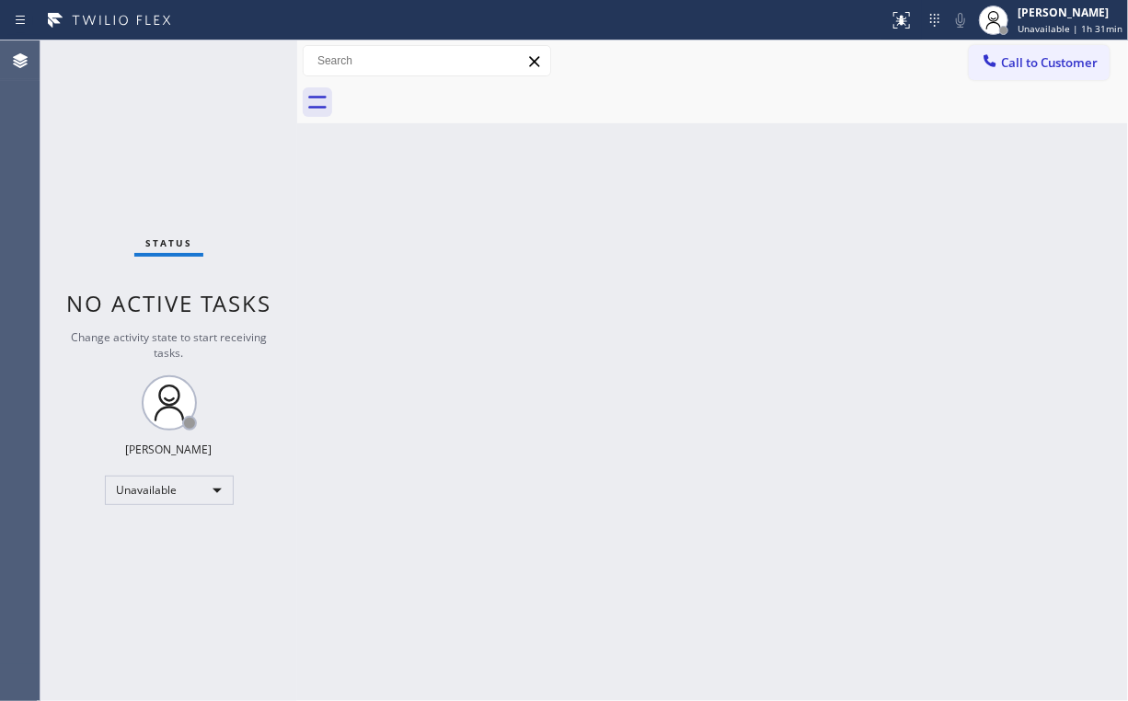
click at [195, 99] on div "Status No active tasks Change activity state to start receiving tasks. [PERSON_…" at bounding box center [168, 370] width 257 height 661
drag, startPoint x: 149, startPoint y: 154, endPoint x: 135, endPoint y: 33, distance: 121.3
click at [149, 151] on div "Status No active tasks Change activity state to start receiving tasks. [PERSON_…" at bounding box center [168, 370] width 257 height 661
click at [1057, 69] on span "Call to Customer" at bounding box center [1049, 62] width 97 height 17
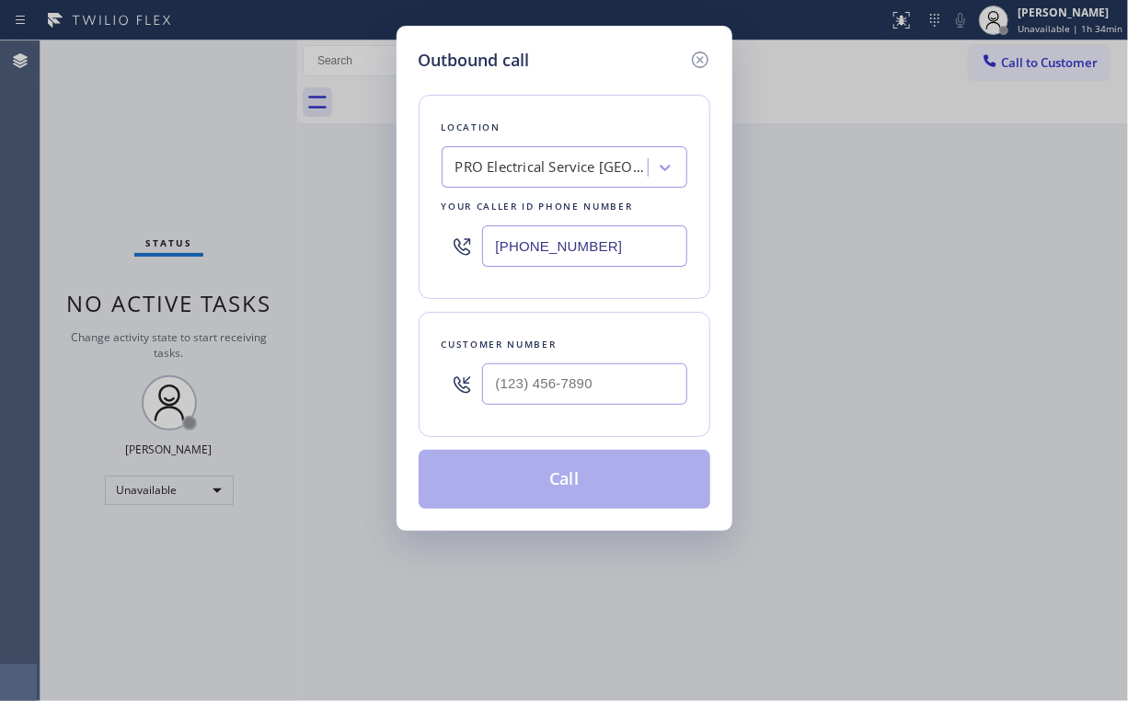
drag, startPoint x: 621, startPoint y: 250, endPoint x: 269, endPoint y: 254, distance: 352.5
click at [419, 254] on div "Location PRO Electrical Service [GEOGRAPHIC_DATA](Patriot Electric) Your caller…" at bounding box center [565, 197] width 292 height 204
paste input "323) 948-9453"
type input "[PHONE_NUMBER]"
click at [556, 387] on input "(___) ___-____" at bounding box center [584, 384] width 205 height 41
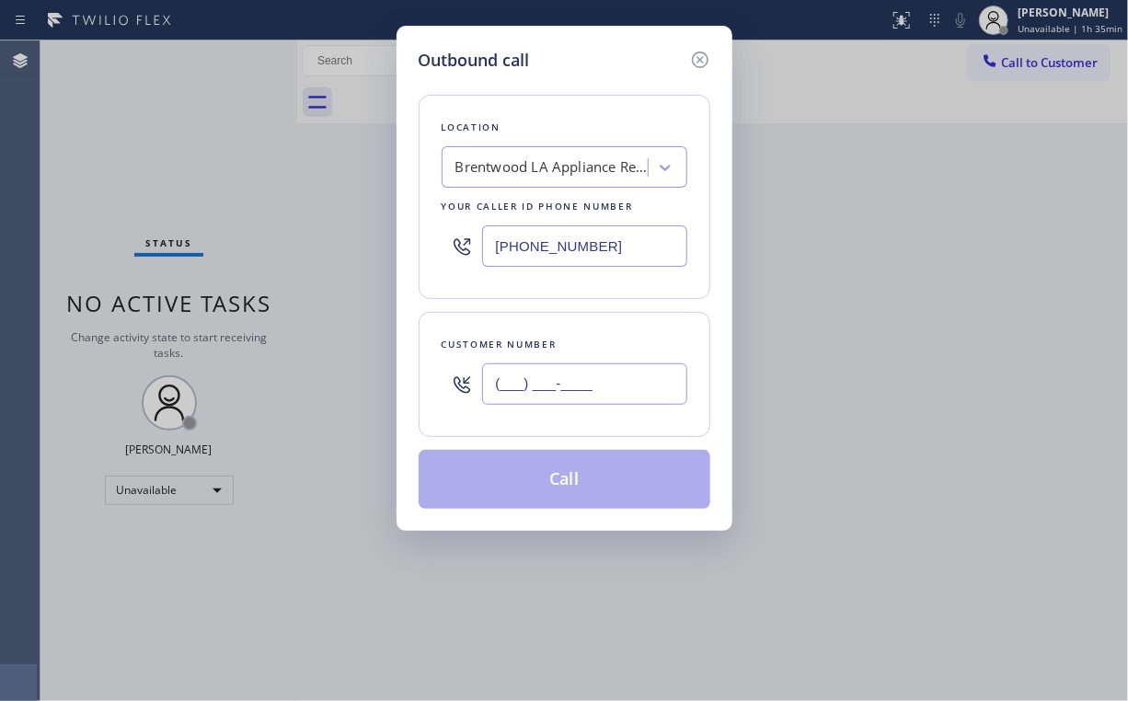
paste input "323) 907-5722"
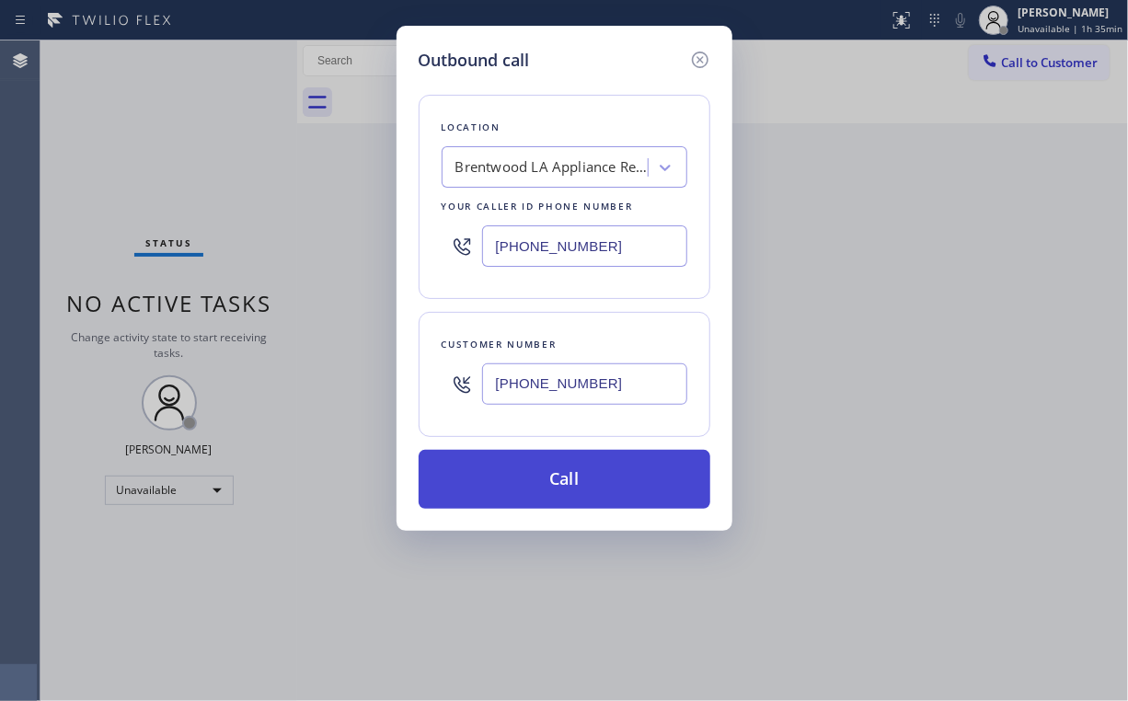
type input "[PHONE_NUMBER]"
click at [568, 471] on button "Call" at bounding box center [565, 479] width 292 height 59
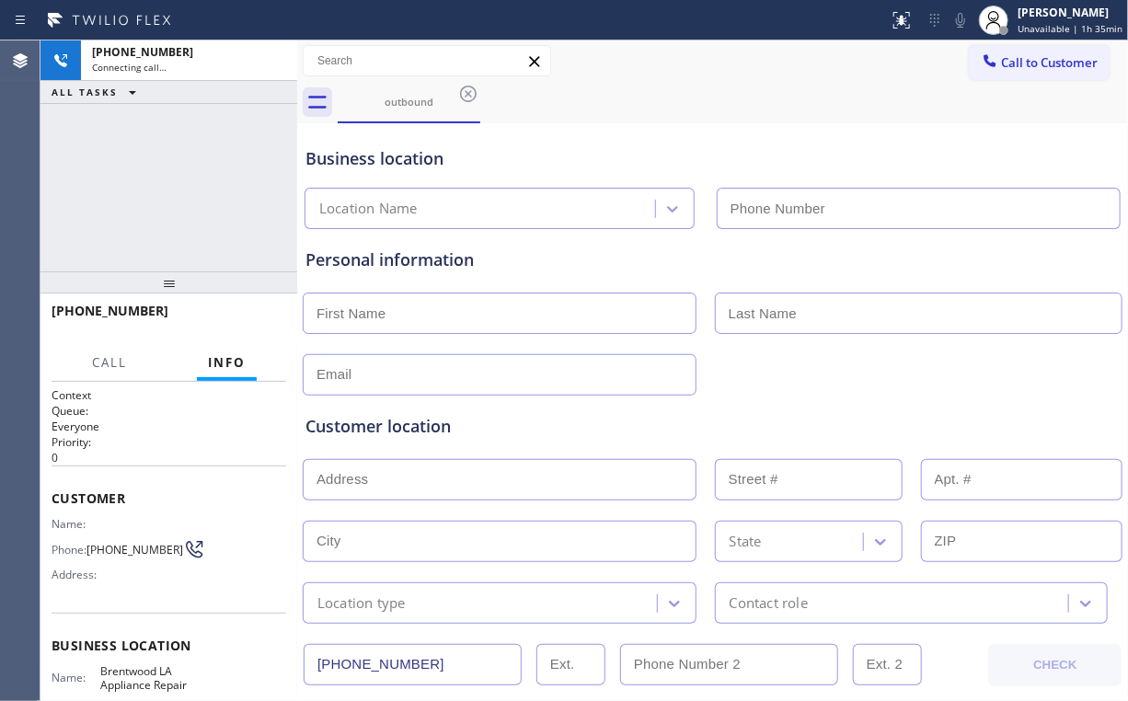
type input "[PHONE_NUMBER]"
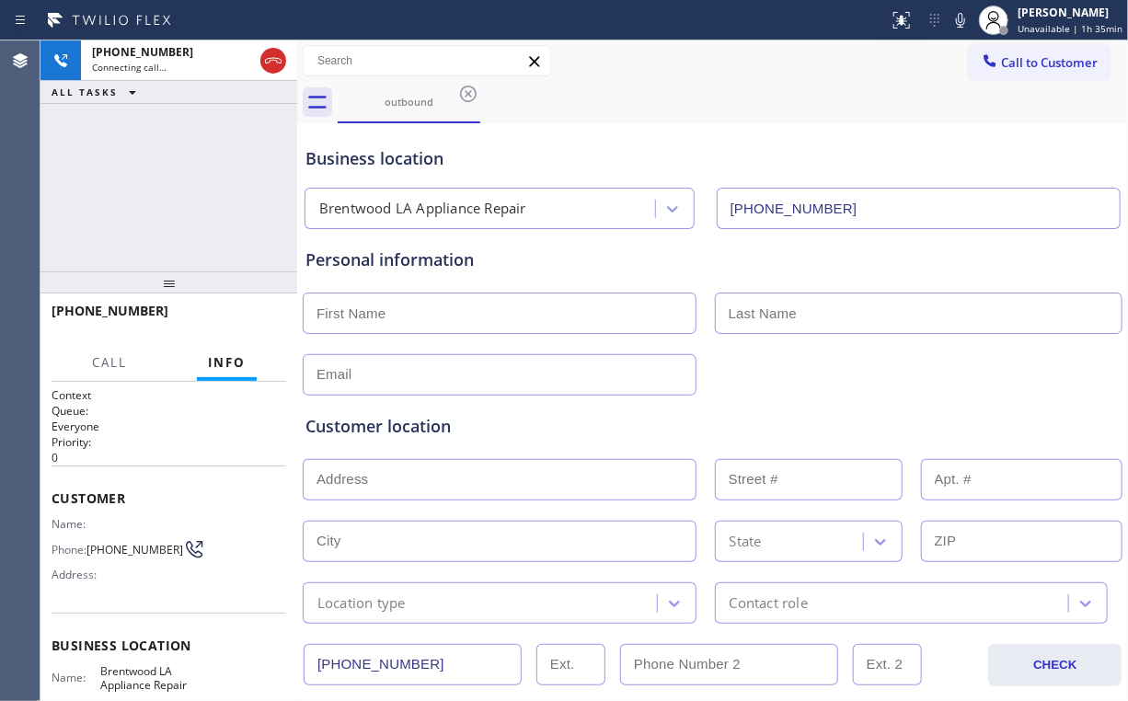
click at [149, 180] on div "[PHONE_NUMBER] Connecting call… ALL TASKS ALL TASKS ACTIVE TASKS TASKS IN WRAP …" at bounding box center [168, 155] width 257 height 231
click at [177, 185] on div "[PHONE_NUMBER] Live | 00:06 ALL TASKS ALL TASKS ACTIVE TASKS TASKS IN WRAP UP" at bounding box center [168, 155] width 257 height 231
click at [177, 185] on div "[PHONE_NUMBER] Live | 00:07 ALL TASKS ALL TASKS ACTIVE TASKS TASKS IN WRAP UP" at bounding box center [168, 155] width 257 height 231
click at [177, 185] on div "[PHONE_NUMBER] Live | 00:08 ALL TASKS ALL TASKS ACTIVE TASKS TASKS IN WRAP UP" at bounding box center [168, 155] width 257 height 231
click at [180, 186] on div "[PHONE_NUMBER] Live | 00:09 ALL TASKS ALL TASKS ACTIVE TASKS TASKS IN WRAP UP" at bounding box center [168, 155] width 257 height 231
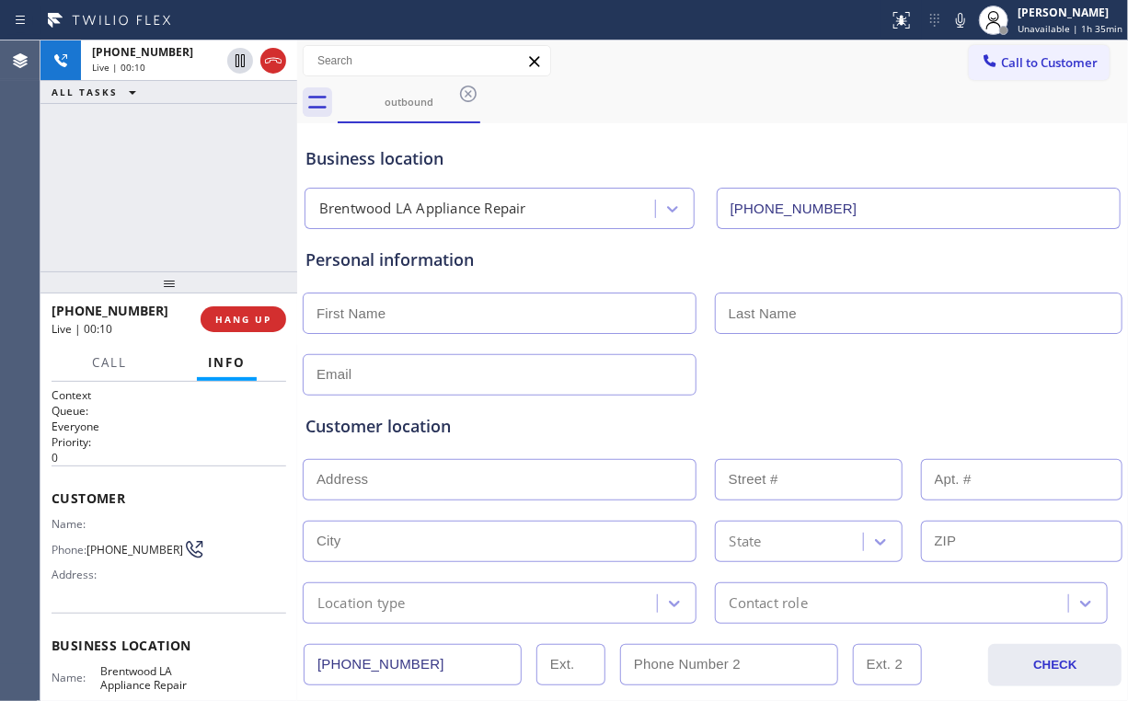
click at [180, 185] on div "[PHONE_NUMBER] Live | 00:10 ALL TASKS ALL TASKS ACTIVE TASKS TASKS IN WRAP UP" at bounding box center [168, 155] width 257 height 231
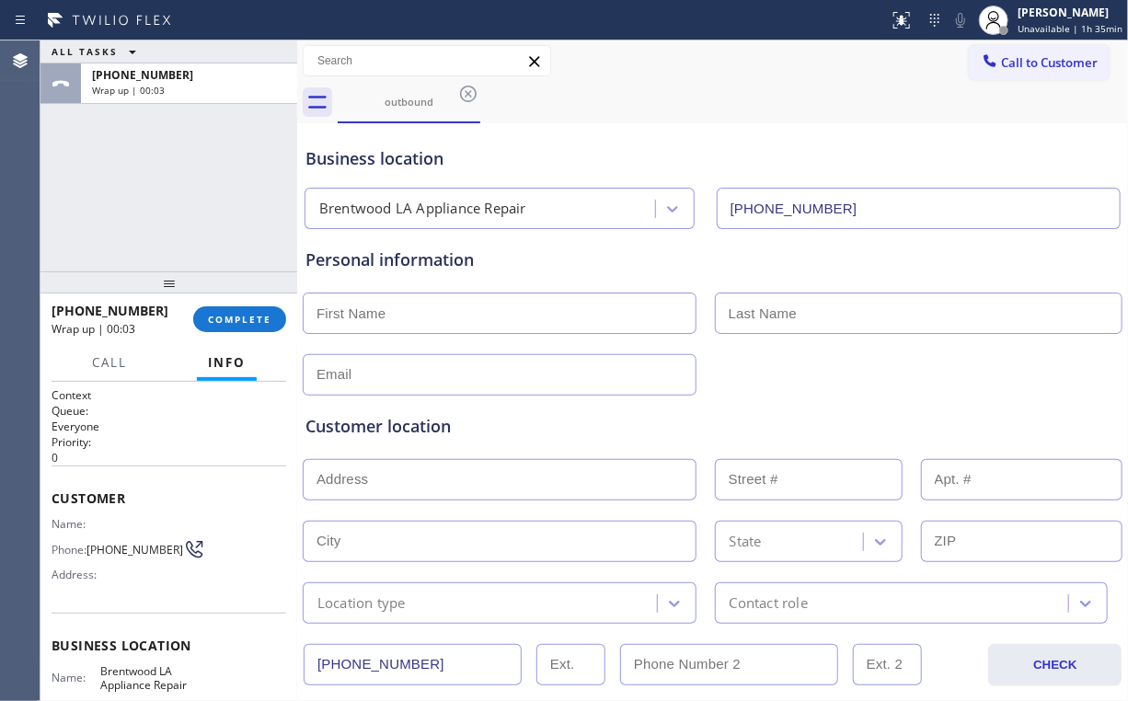
click at [143, 184] on div "ALL TASKS ALL TASKS ACTIVE TASKS TASKS IN WRAP UP [PHONE_NUMBER] Wrap up | 00:03" at bounding box center [168, 155] width 257 height 231
click at [248, 324] on span "COMPLETE" at bounding box center [239, 319] width 63 height 13
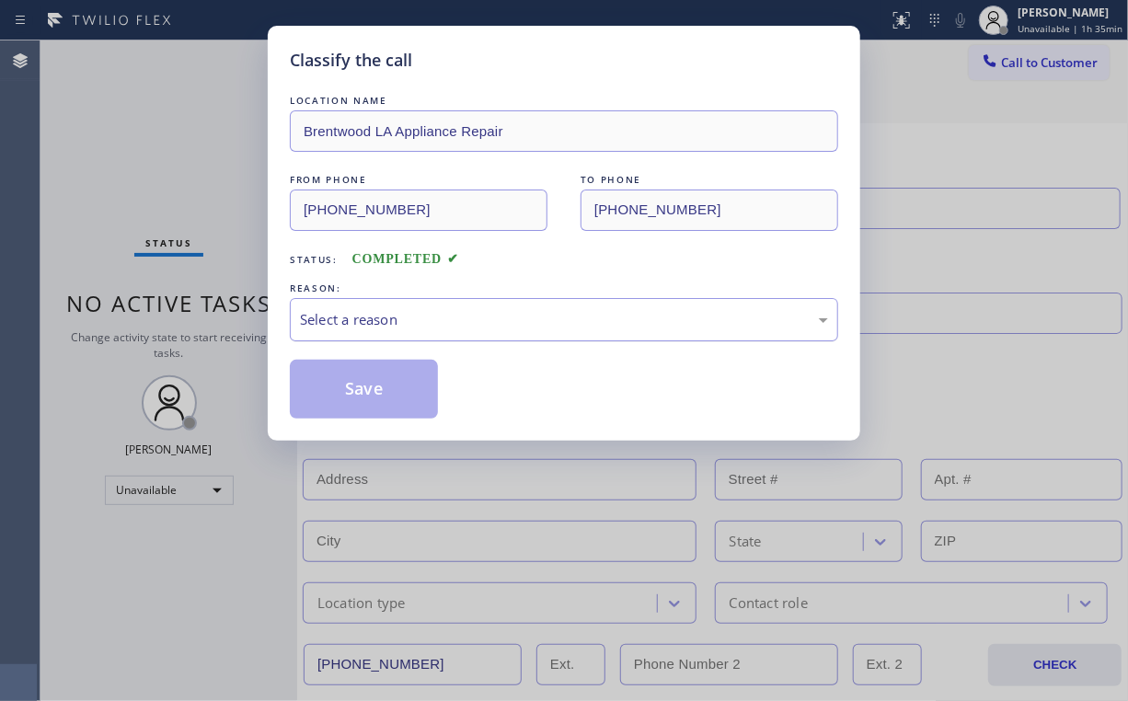
click at [318, 321] on div "Select a reason" at bounding box center [564, 319] width 528 height 21
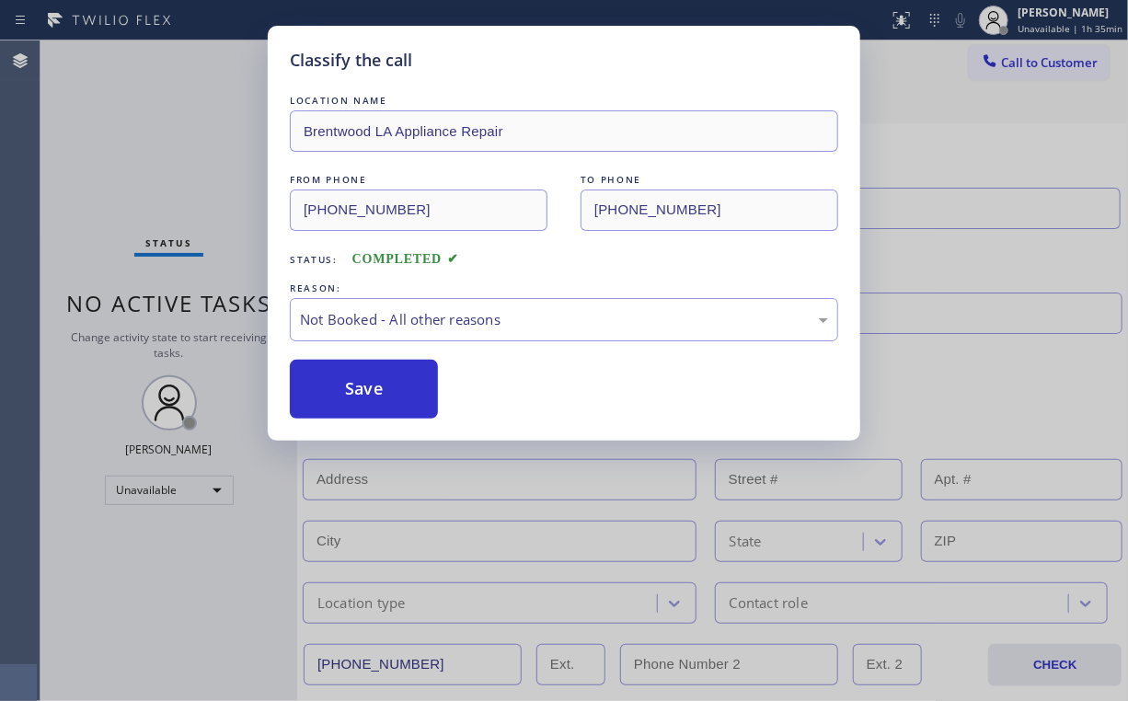
drag, startPoint x: 344, startPoint y: 392, endPoint x: 188, endPoint y: 169, distance: 272.2
click at [345, 390] on button "Save" at bounding box center [364, 389] width 148 height 59
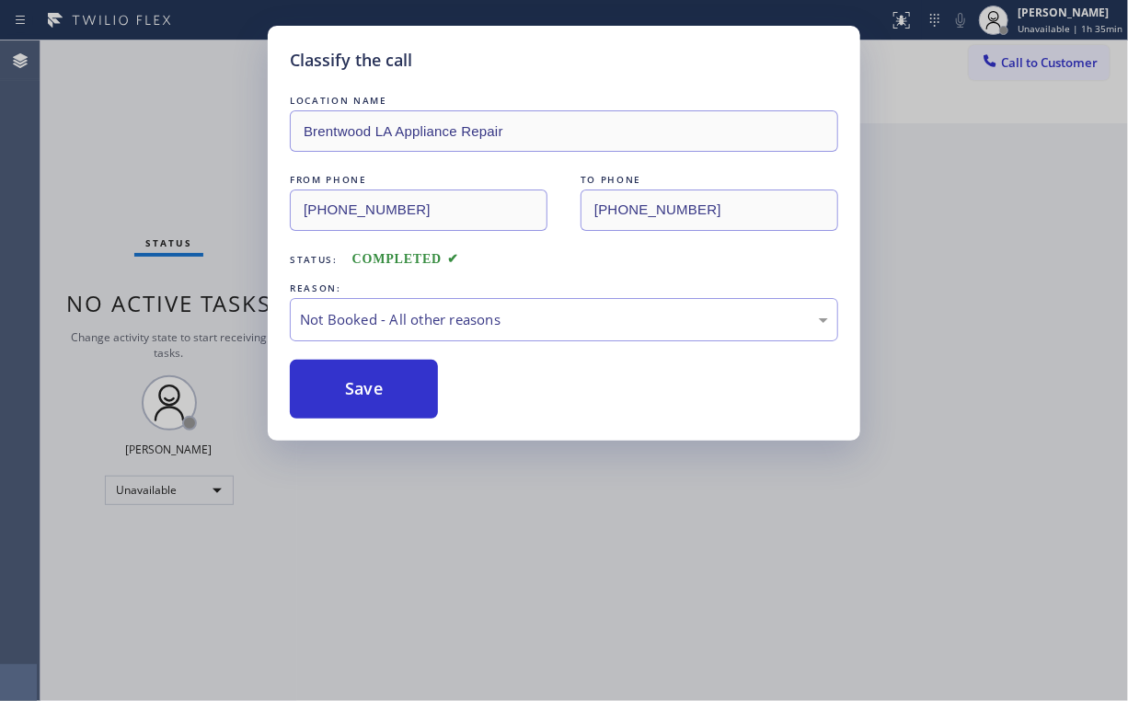
click at [188, 166] on div "Classify the call LOCATION NAME Brentwood LA Appliance Repair FROM PHONE [PHONE…" at bounding box center [564, 350] width 1128 height 701
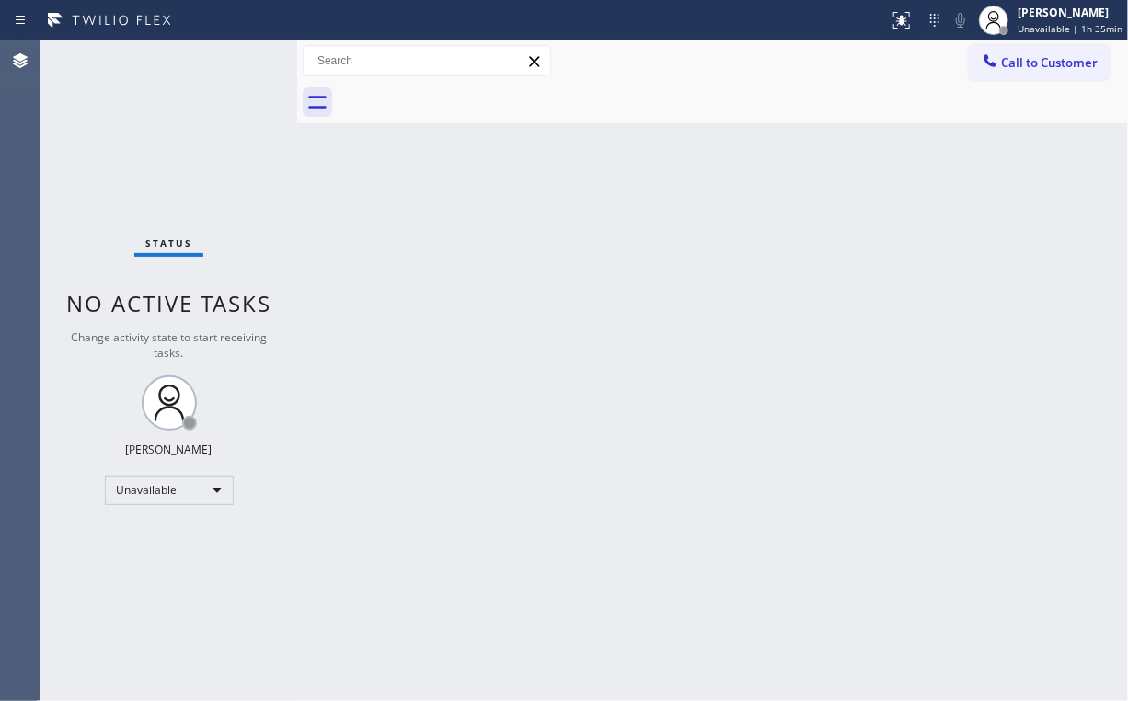
click at [179, 159] on div "Status No active tasks Change activity state to start receiving tasks. [PERSON_…" at bounding box center [168, 370] width 257 height 661
click at [297, 193] on div at bounding box center [297, 370] width 0 height 661
click at [1020, 64] on span "Call to Customer" at bounding box center [1049, 62] width 97 height 17
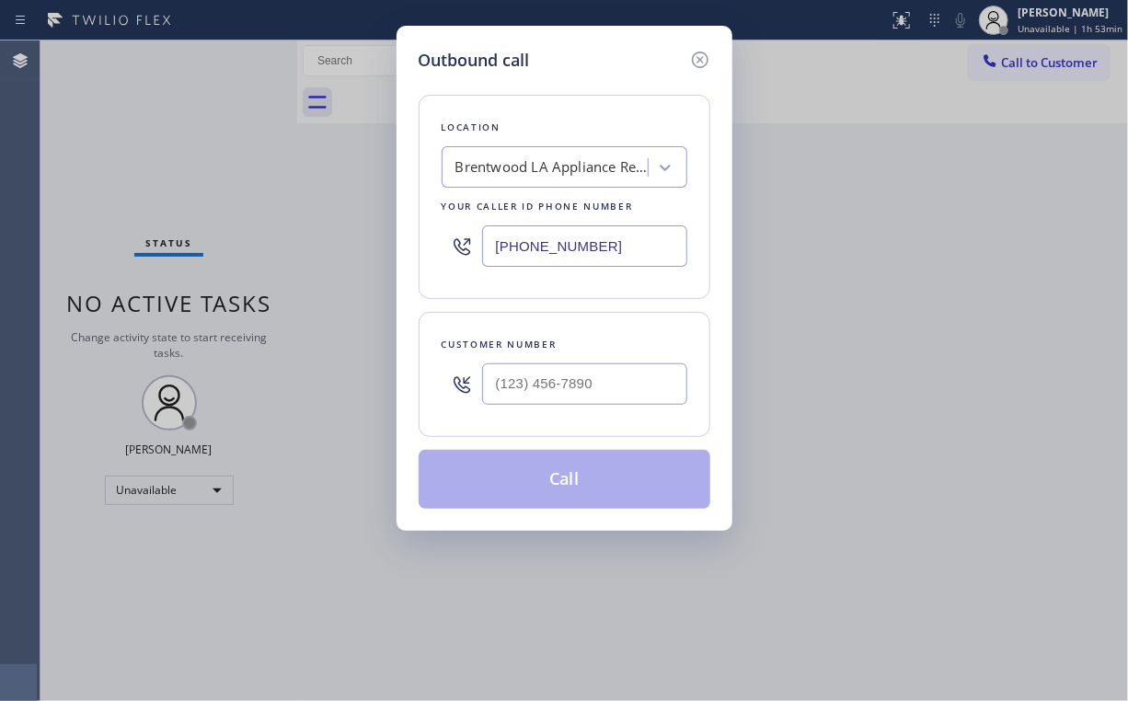
drag, startPoint x: 612, startPoint y: 249, endPoint x: 230, endPoint y: 230, distance: 382.4
click at [387, 249] on div "Outbound call Location [GEOGRAPHIC_DATA] [GEOGRAPHIC_DATA] Appliance Repair You…" at bounding box center [564, 350] width 1128 height 701
paste input "818) 651-7282"
type input "[PHONE_NUMBER]"
click at [556, 399] on input "(___) ___-____" at bounding box center [584, 384] width 205 height 41
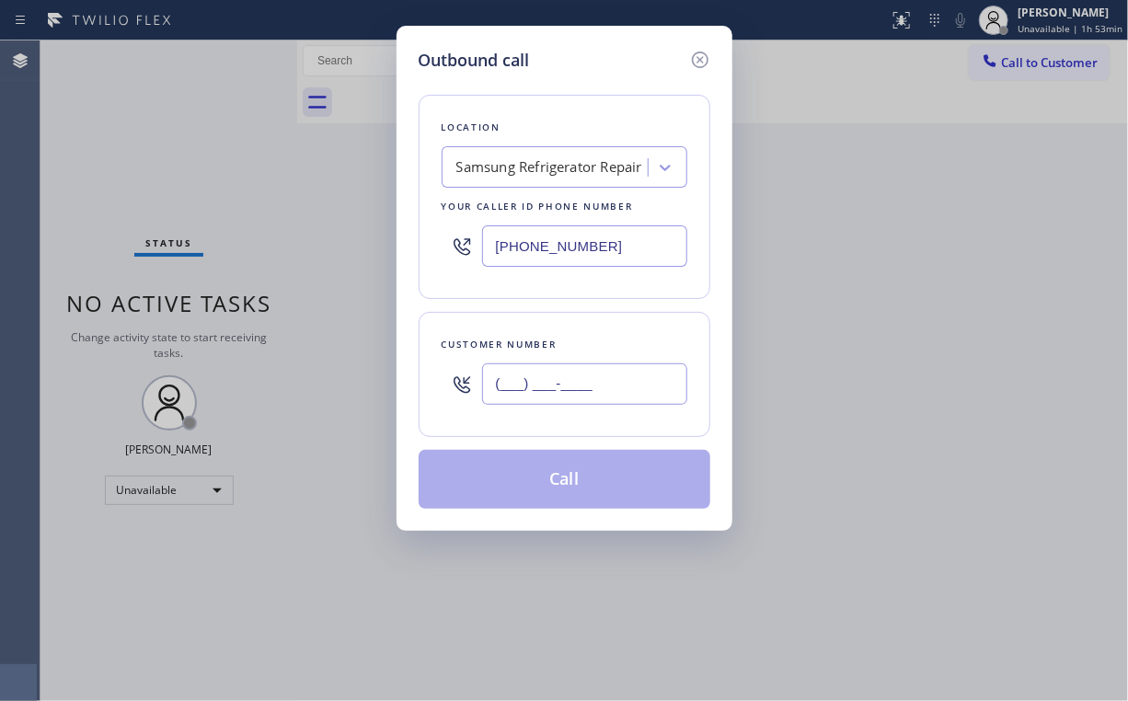
paste input "818) 384-6564"
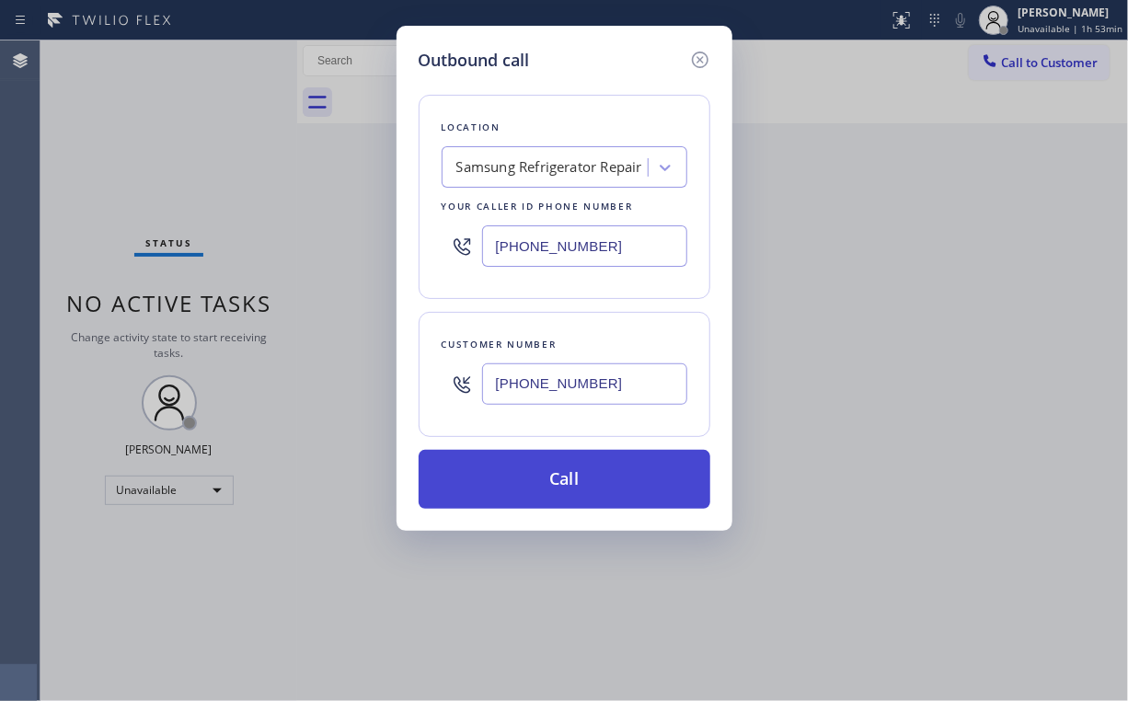
type input "[PHONE_NUMBER]"
click at [536, 467] on button "Call" at bounding box center [565, 479] width 292 height 59
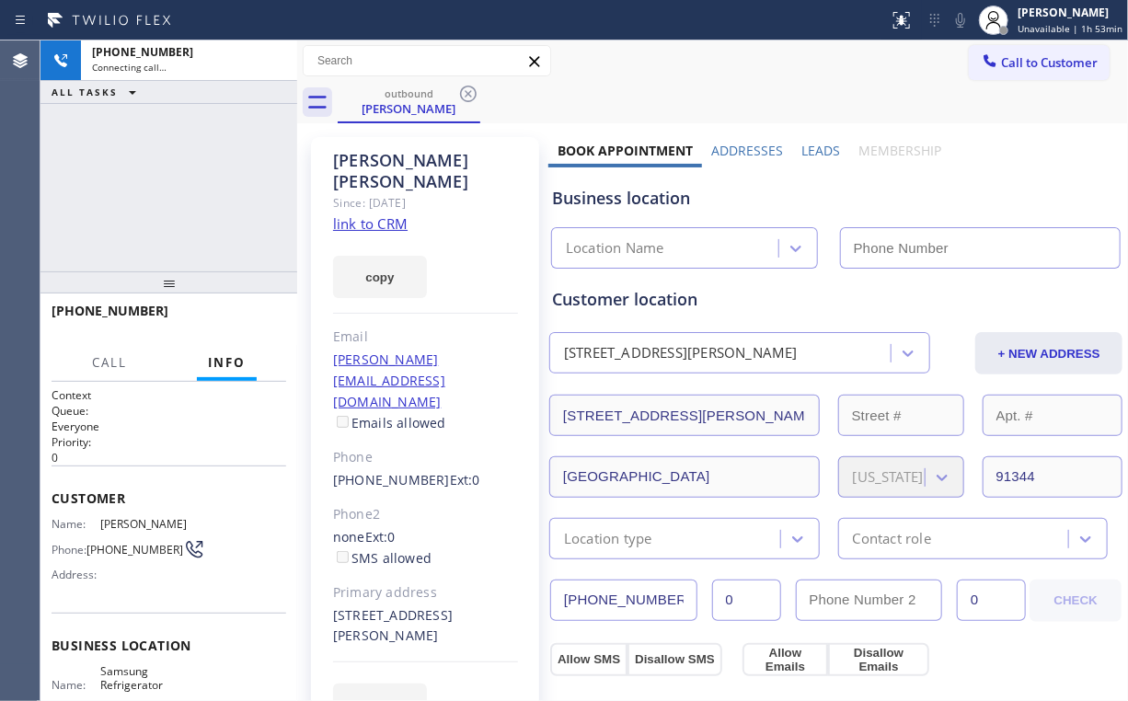
click at [227, 173] on div "[PHONE_NUMBER] Connecting call… ALL TASKS ALL TASKS ACTIVE TASKS TASKS IN WRAP …" at bounding box center [168, 155] width 257 height 231
type input "[PHONE_NUMBER]"
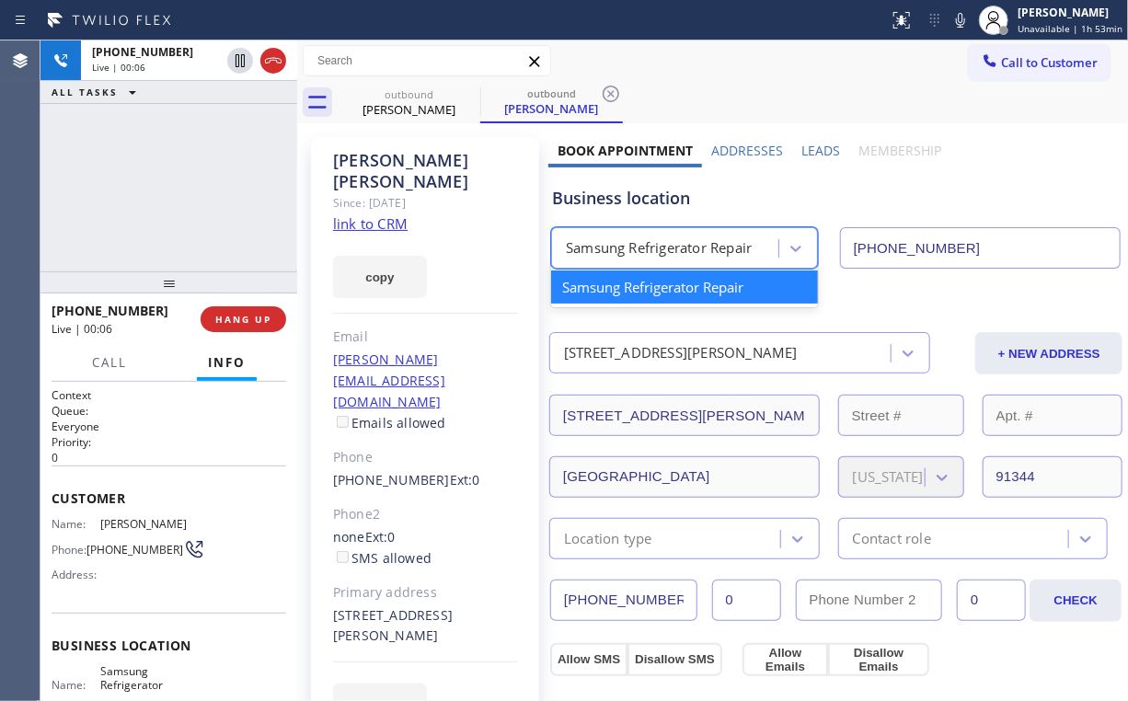
click at [687, 254] on div "Samsung Refrigerator Repair" at bounding box center [659, 248] width 186 height 21
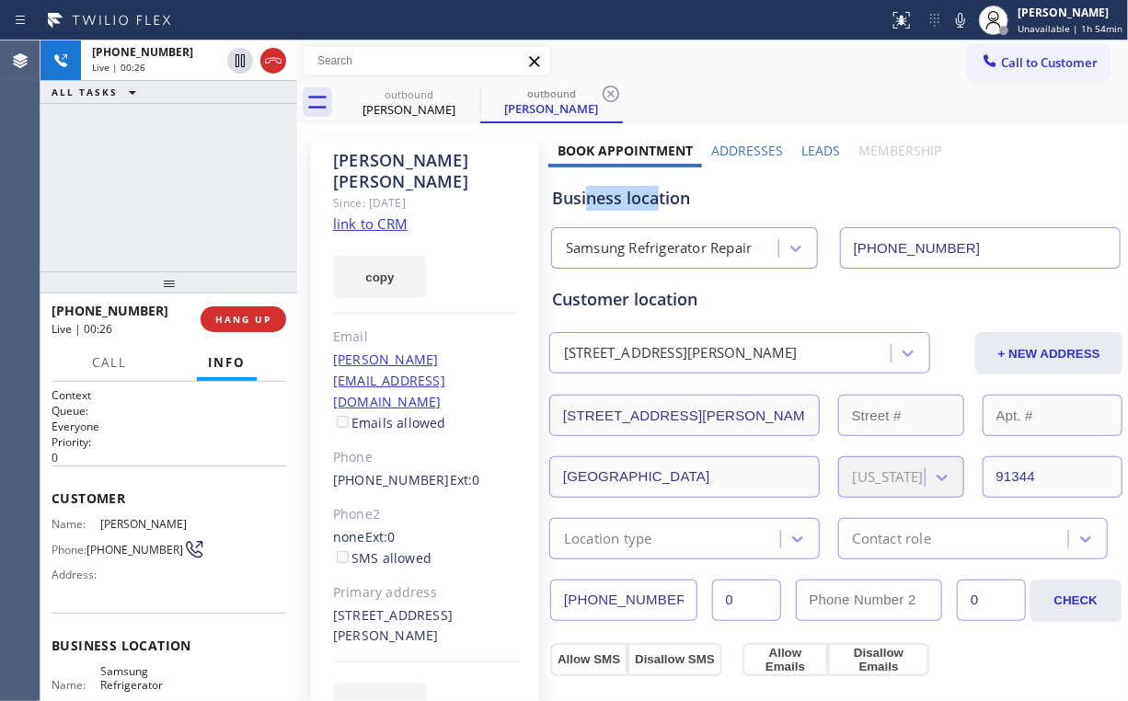
drag, startPoint x: 652, startPoint y: 201, endPoint x: 585, endPoint y: 200, distance: 67.2
click at [585, 200] on div "Business location" at bounding box center [836, 198] width 568 height 25
click at [191, 183] on div "[PHONE_NUMBER] Live | 00:28 ALL TASKS ALL TASKS ACTIVE TASKS TASKS IN WRAP UP" at bounding box center [168, 155] width 257 height 231
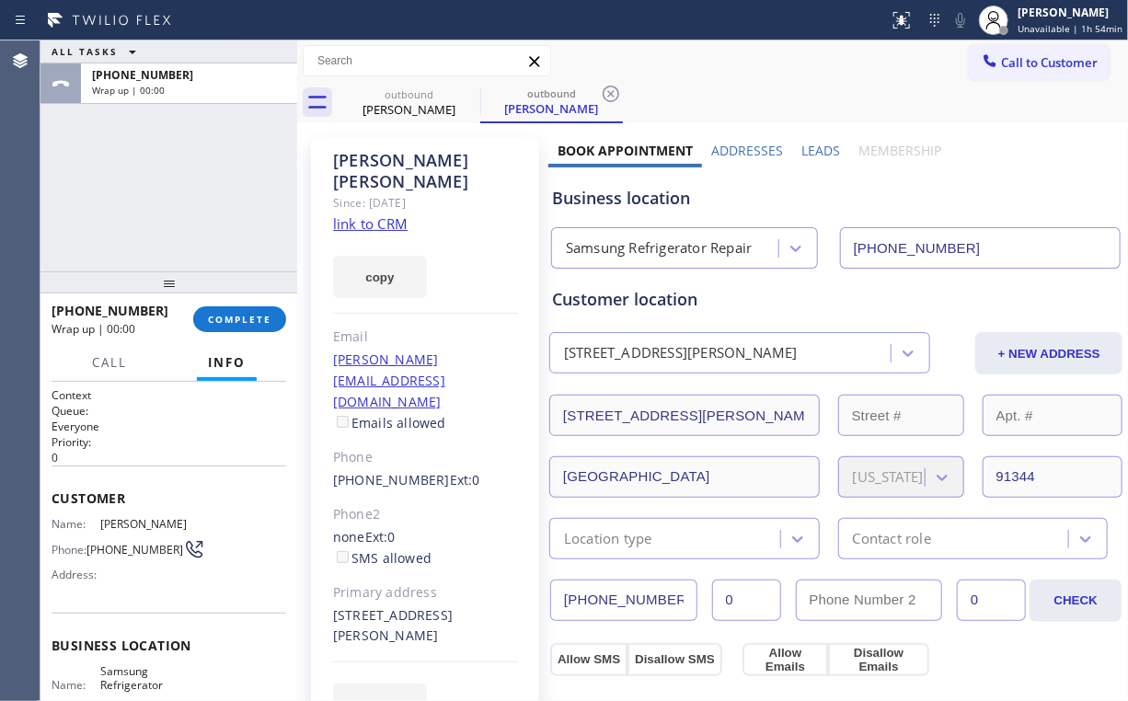
click at [182, 180] on div "ALL TASKS ALL TASKS ACTIVE TASKS TASKS IN WRAP UP [PHONE_NUMBER] Wrap up | 00:00" at bounding box center [168, 155] width 257 height 231
click at [236, 324] on span "COMPLETE" at bounding box center [239, 319] width 63 height 13
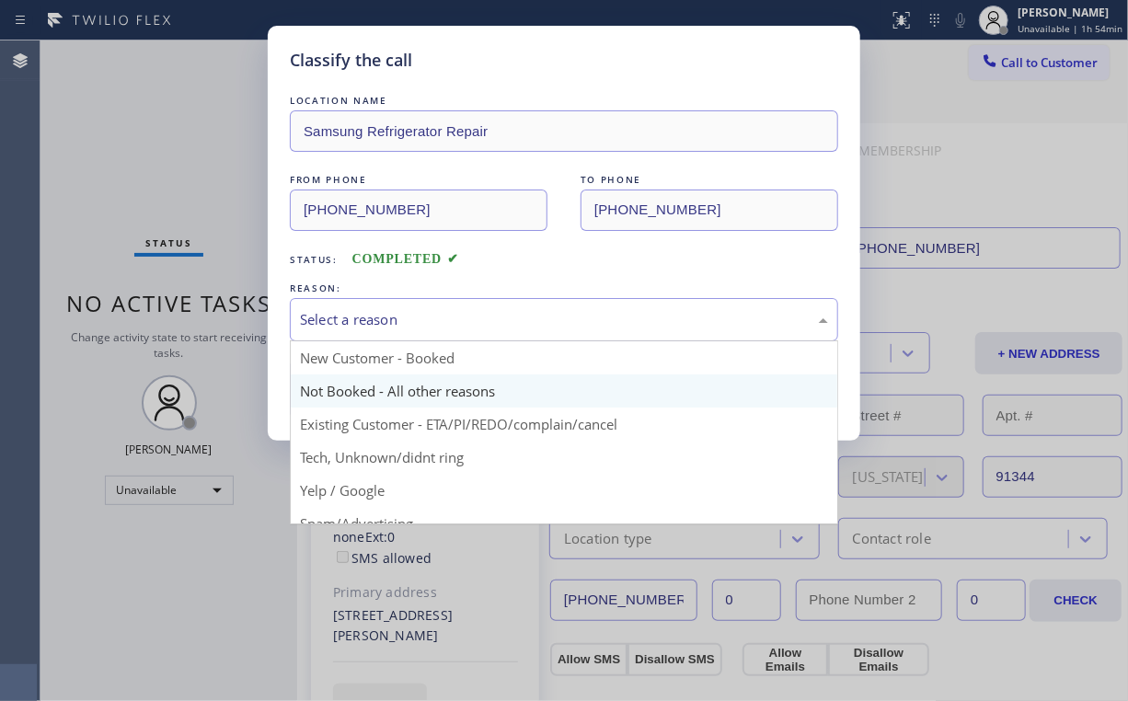
drag, startPoint x: 358, startPoint y: 309, endPoint x: 376, endPoint y: 379, distance: 72.3
click at [360, 311] on div "Select a reason" at bounding box center [564, 319] width 528 height 21
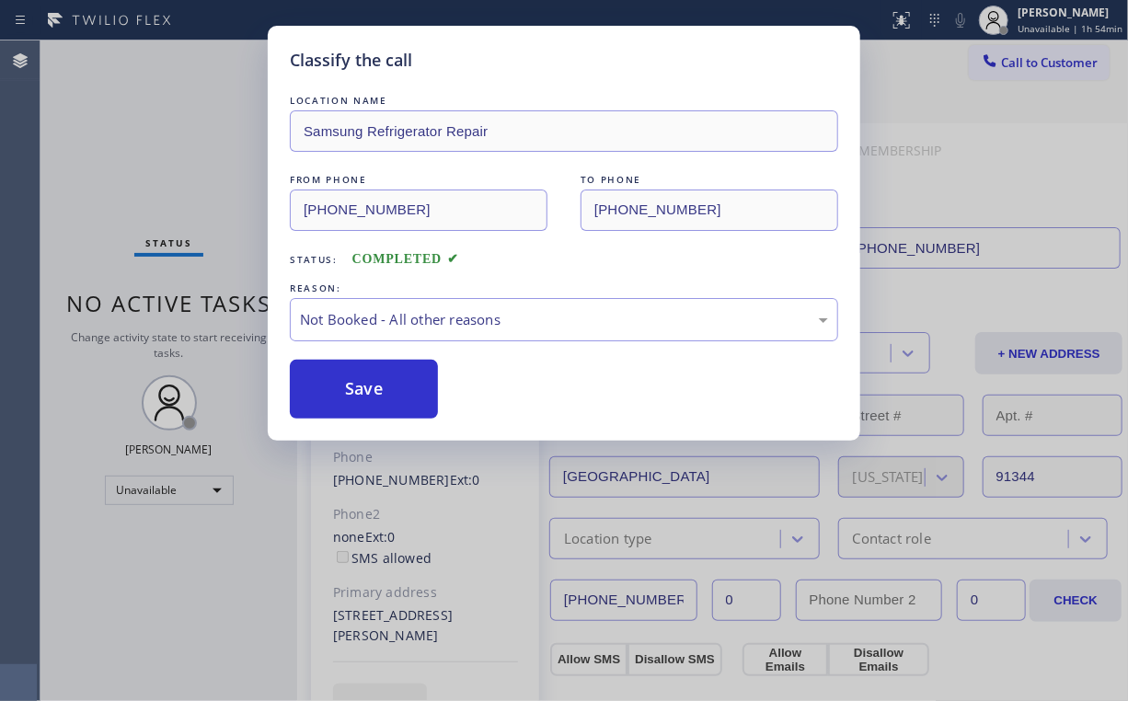
drag, startPoint x: 380, startPoint y: 387, endPoint x: 243, endPoint y: 203, distance: 228.8
click at [381, 384] on button "Save" at bounding box center [364, 389] width 148 height 59
click at [194, 125] on div "Classify the call LOCATION NAME Samsung Refrigerator Repair FROM PHONE [PHONE_N…" at bounding box center [564, 350] width 1128 height 701
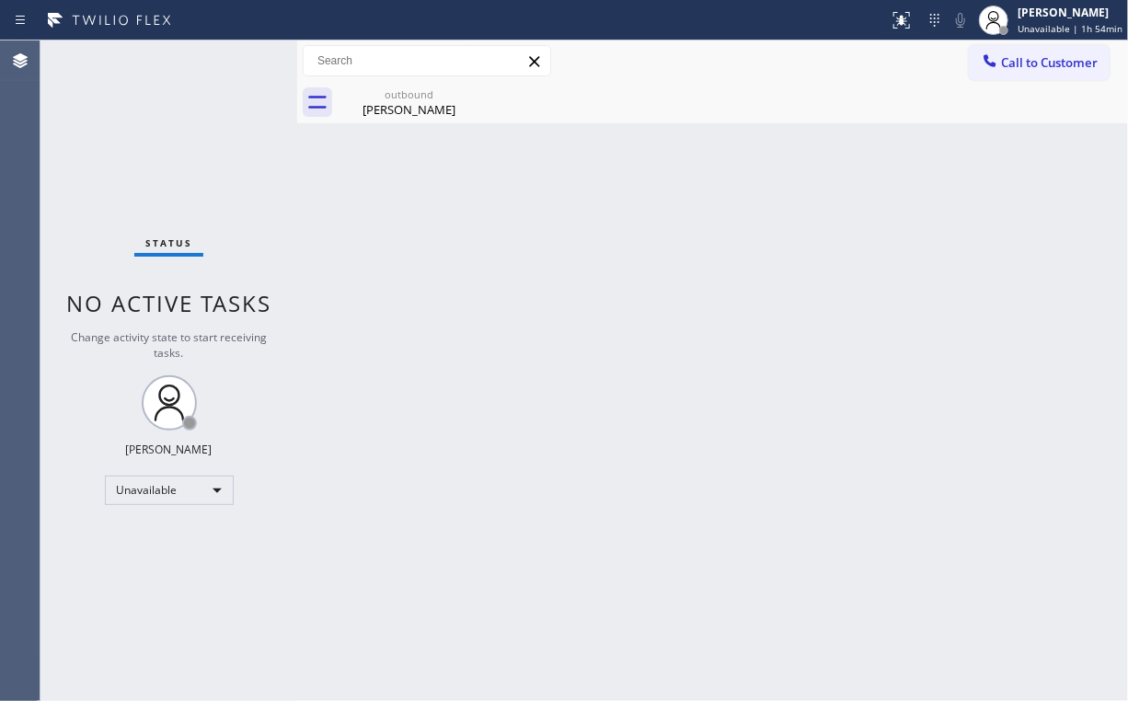
drag, startPoint x: 1033, startPoint y: 74, endPoint x: 643, endPoint y: 269, distance: 435.4
click at [1031, 75] on button "Call to Customer" at bounding box center [1039, 62] width 141 height 35
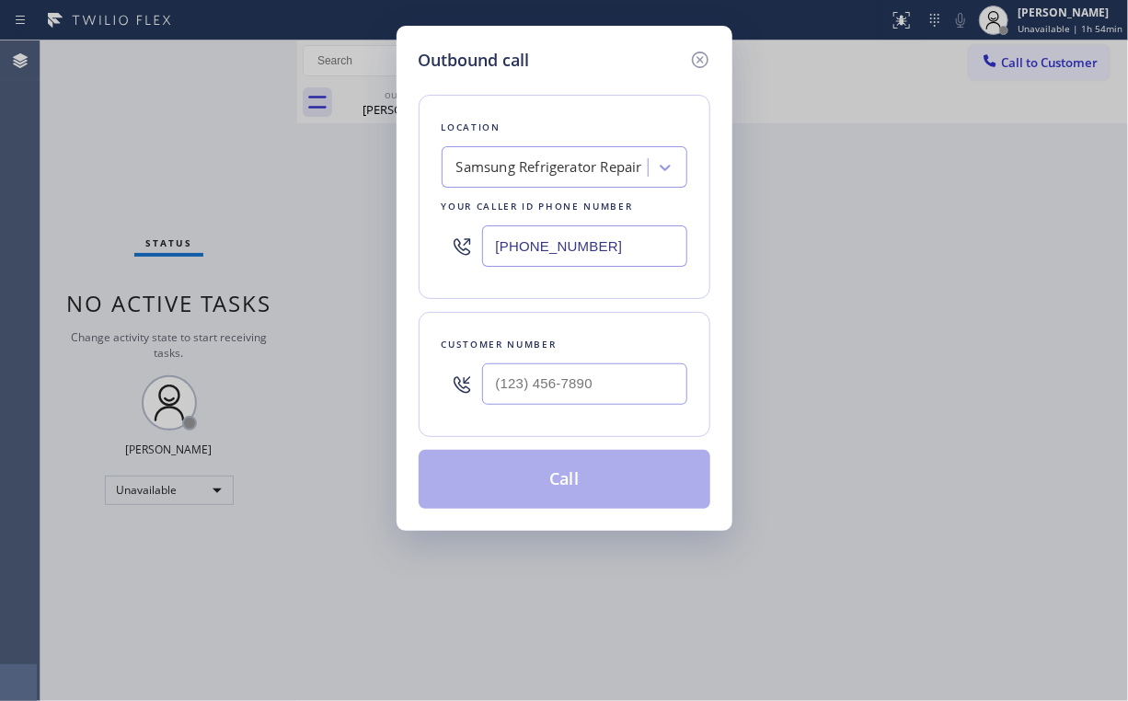
drag, startPoint x: 641, startPoint y: 238, endPoint x: 170, endPoint y: 239, distance: 470.3
click at [170, 239] on div "Outbound call Location Samsung Refrigerator Repair Your caller id phone number …" at bounding box center [564, 350] width 1128 height 701
paste input "714) 248-8165"
type input "[PHONE_NUMBER]"
click at [578, 367] on input "(___) ___-____" at bounding box center [584, 384] width 205 height 41
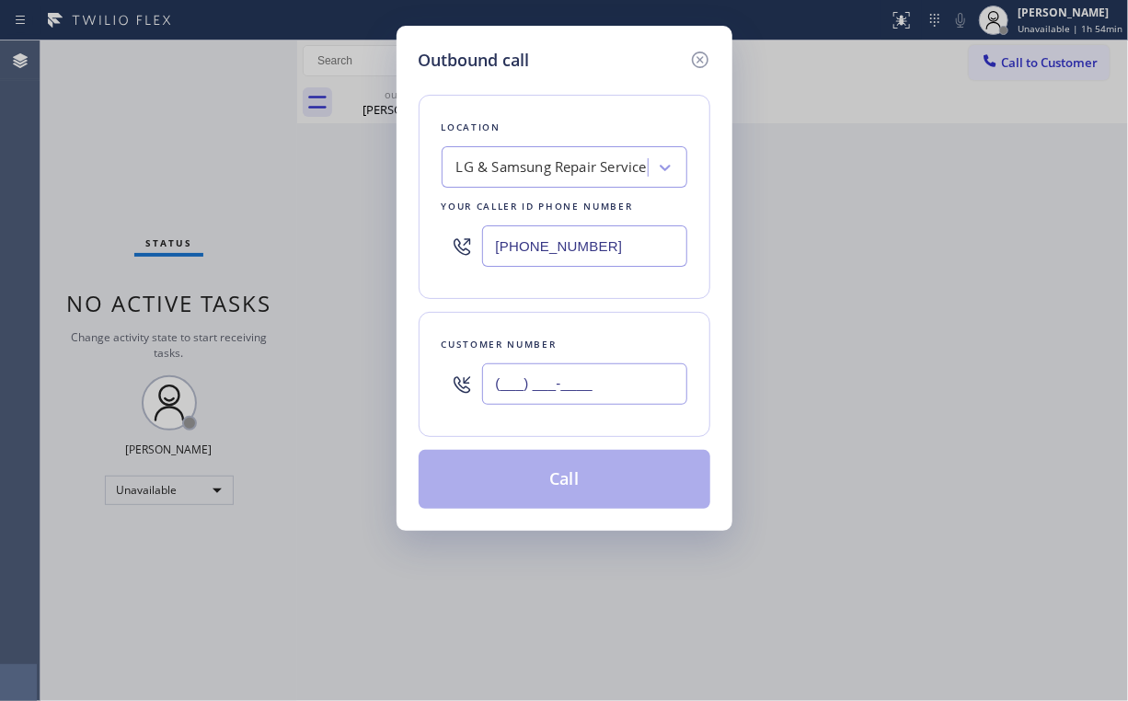
paste input "949) 439-0154"
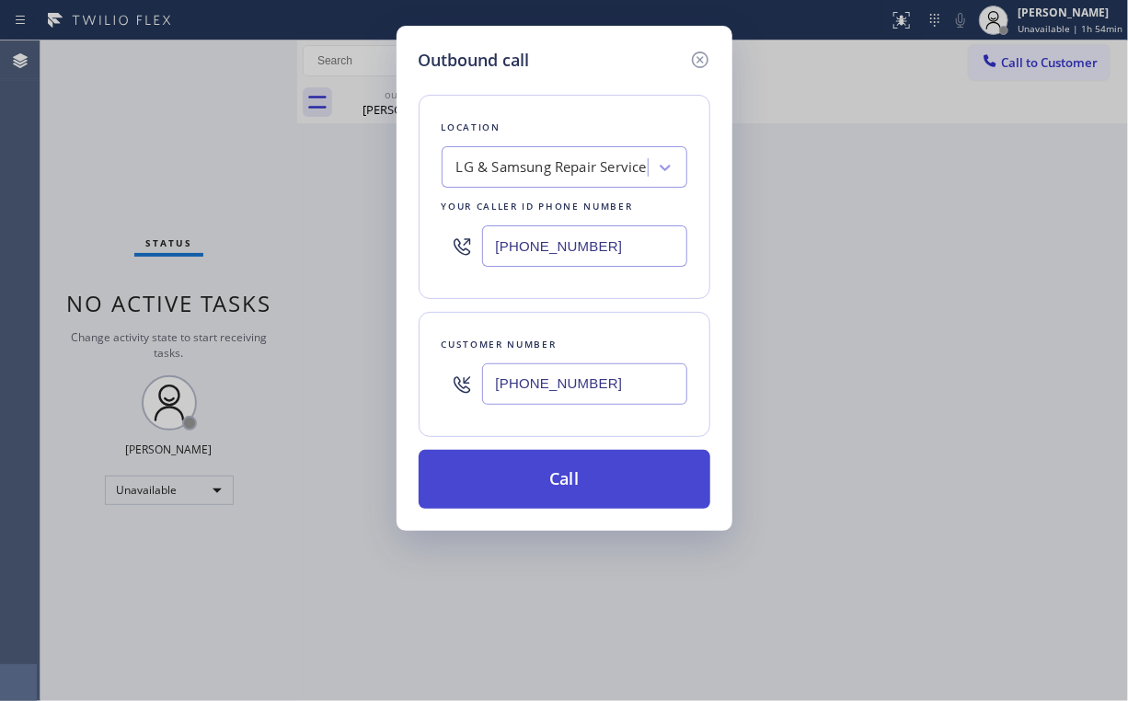
type input "[PHONE_NUMBER]"
click at [520, 479] on button "Call" at bounding box center [565, 479] width 292 height 59
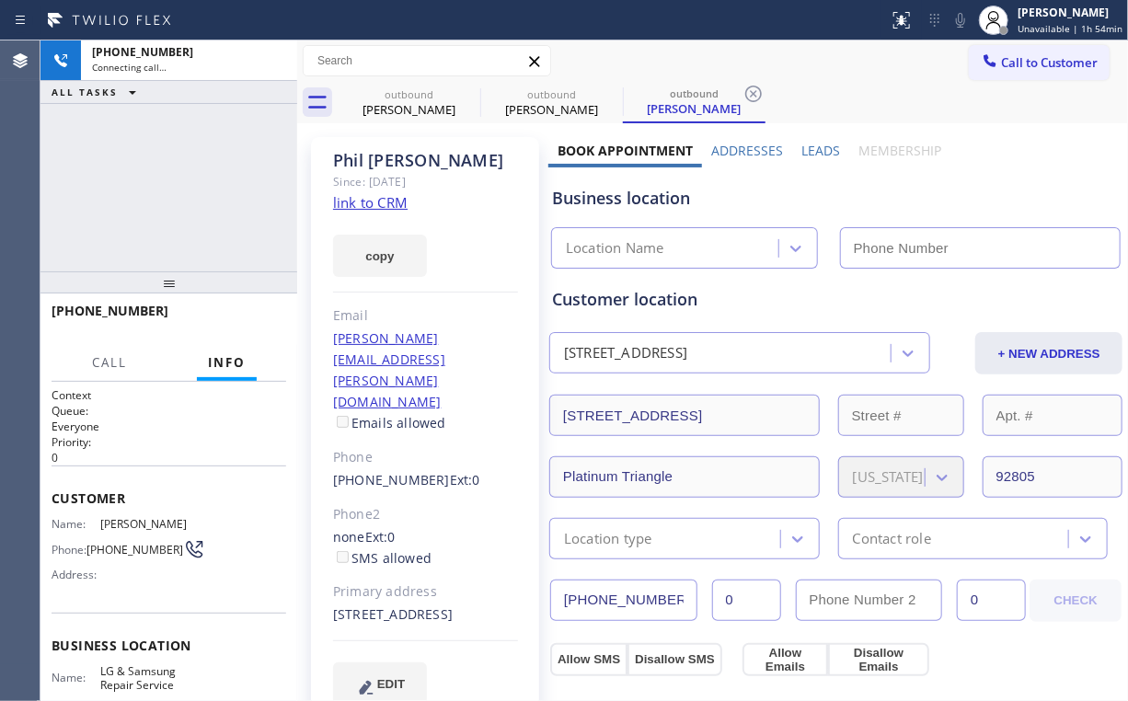
click at [238, 192] on div "[PHONE_NUMBER] Connecting call… ALL TASKS ALL TASKS ACTIVE TASKS TASKS IN WRAP …" at bounding box center [168, 155] width 257 height 231
type input "[PHONE_NUMBER]"
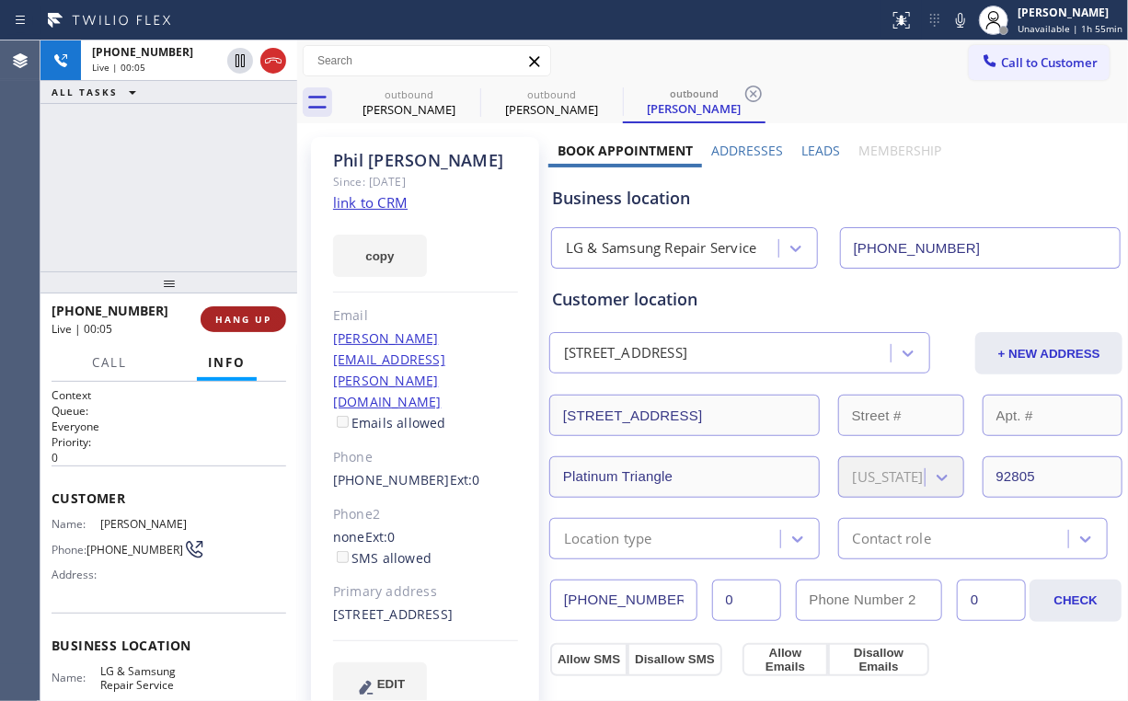
click at [262, 318] on span "HANG UP" at bounding box center [243, 319] width 56 height 13
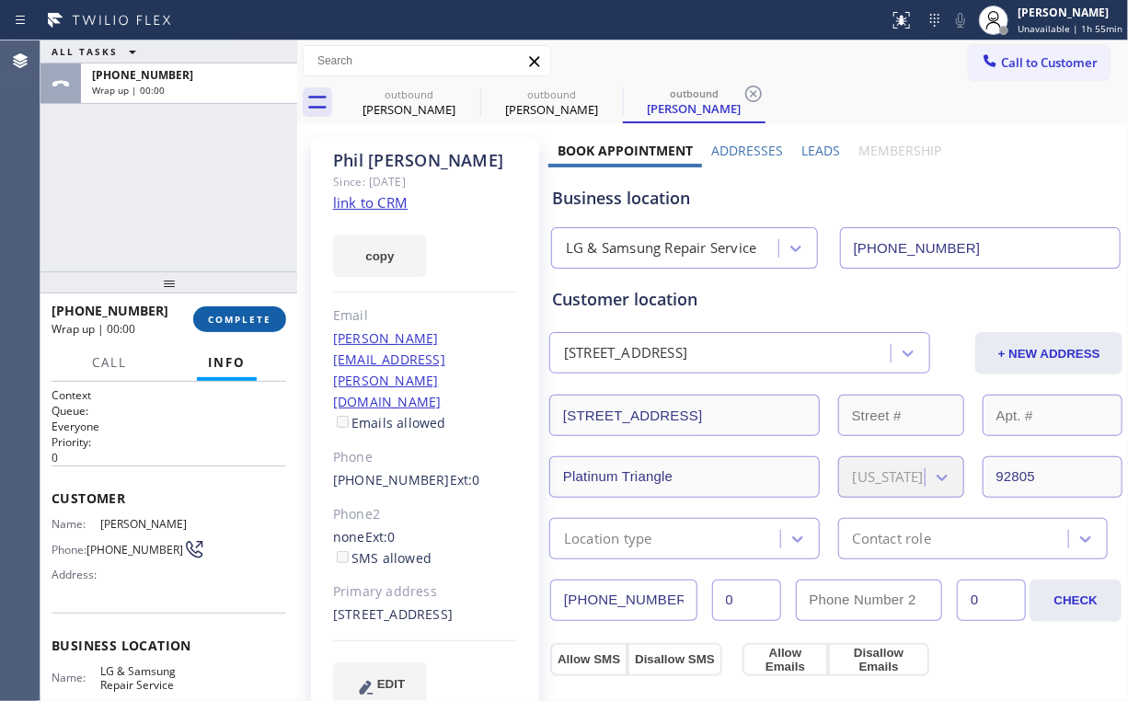
click at [261, 318] on span "COMPLETE" at bounding box center [239, 319] width 63 height 13
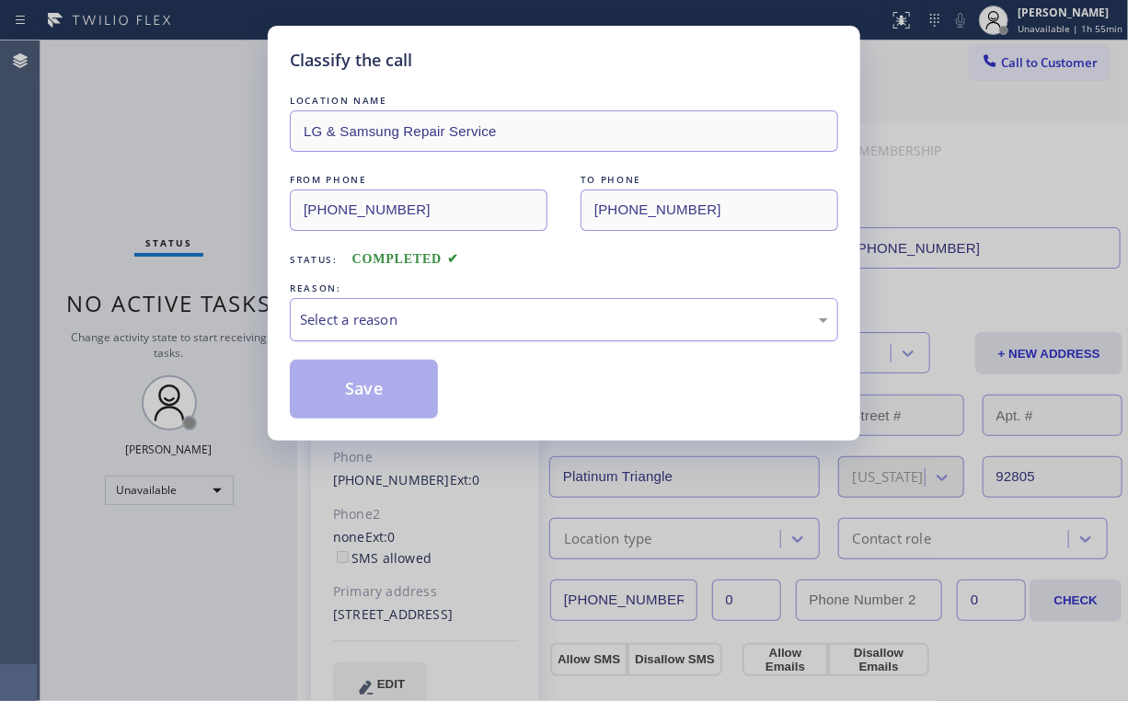
click at [359, 317] on div "Select a reason" at bounding box center [564, 319] width 528 height 21
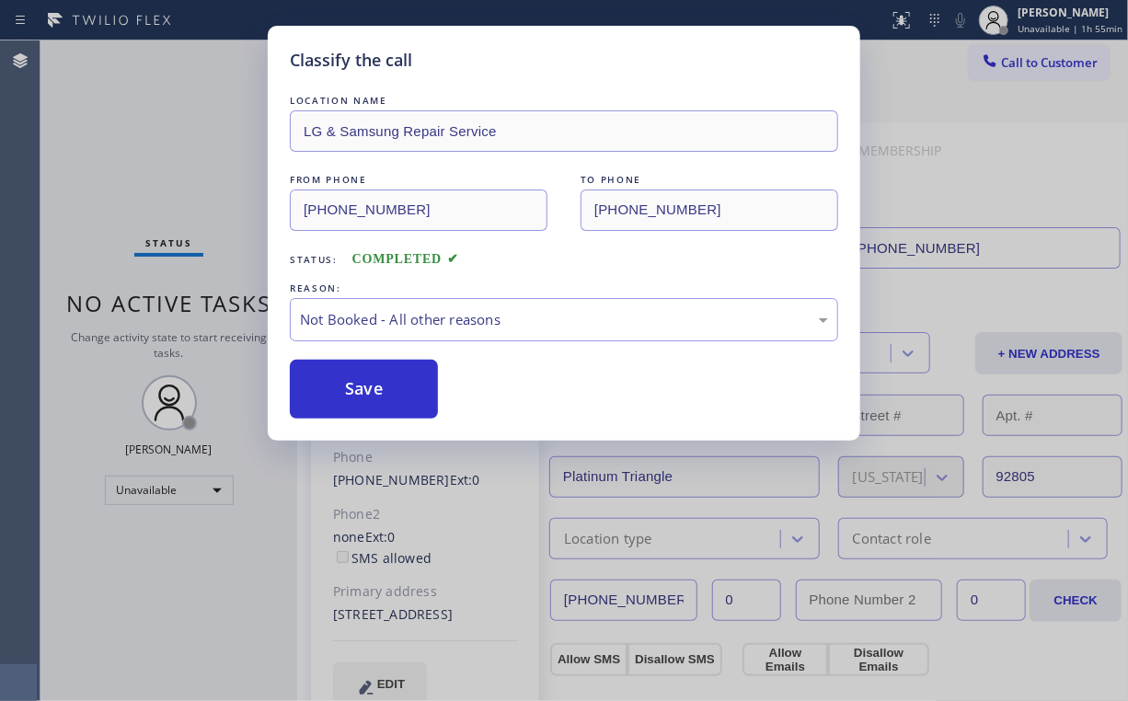
drag, startPoint x: 352, startPoint y: 389, endPoint x: 217, endPoint y: 228, distance: 209.7
click at [353, 389] on button "Save" at bounding box center [364, 389] width 148 height 59
drag, startPoint x: 171, startPoint y: 128, endPoint x: 167, endPoint y: 5, distance: 123.4
click at [171, 125] on div "Classify the call LOCATION NAME LG & Samsung Repair Service FROM PHONE [PHONE_N…" at bounding box center [564, 350] width 1128 height 701
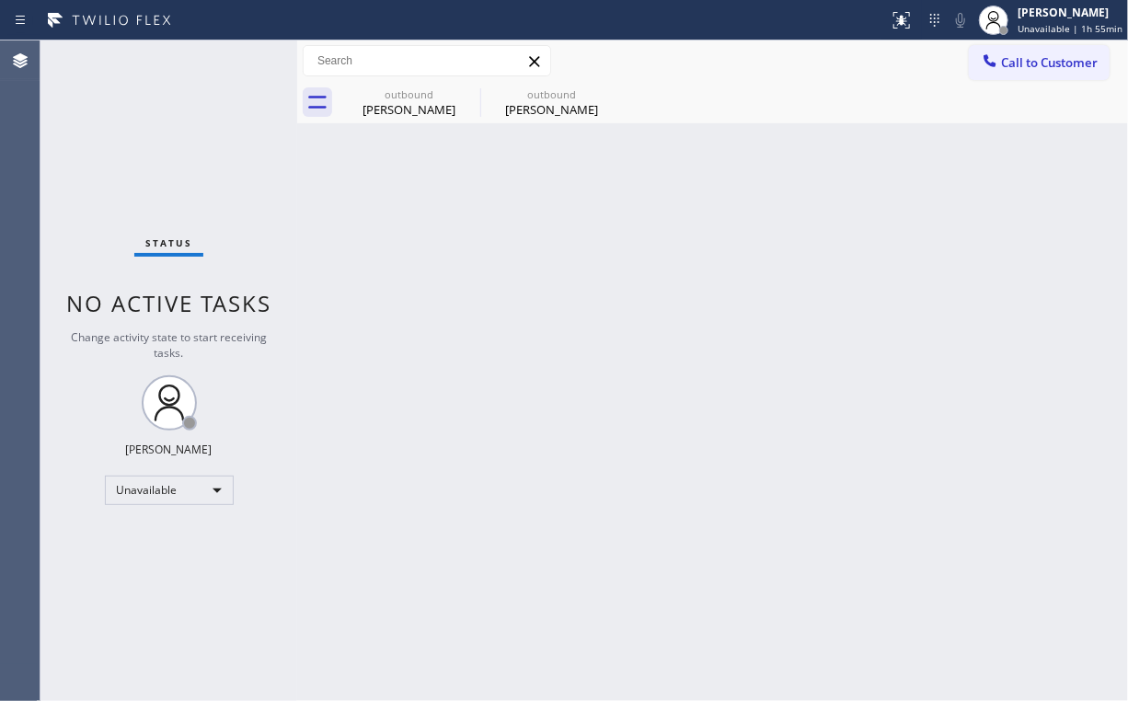
click at [1034, 59] on span "Call to Customer" at bounding box center [1049, 62] width 97 height 17
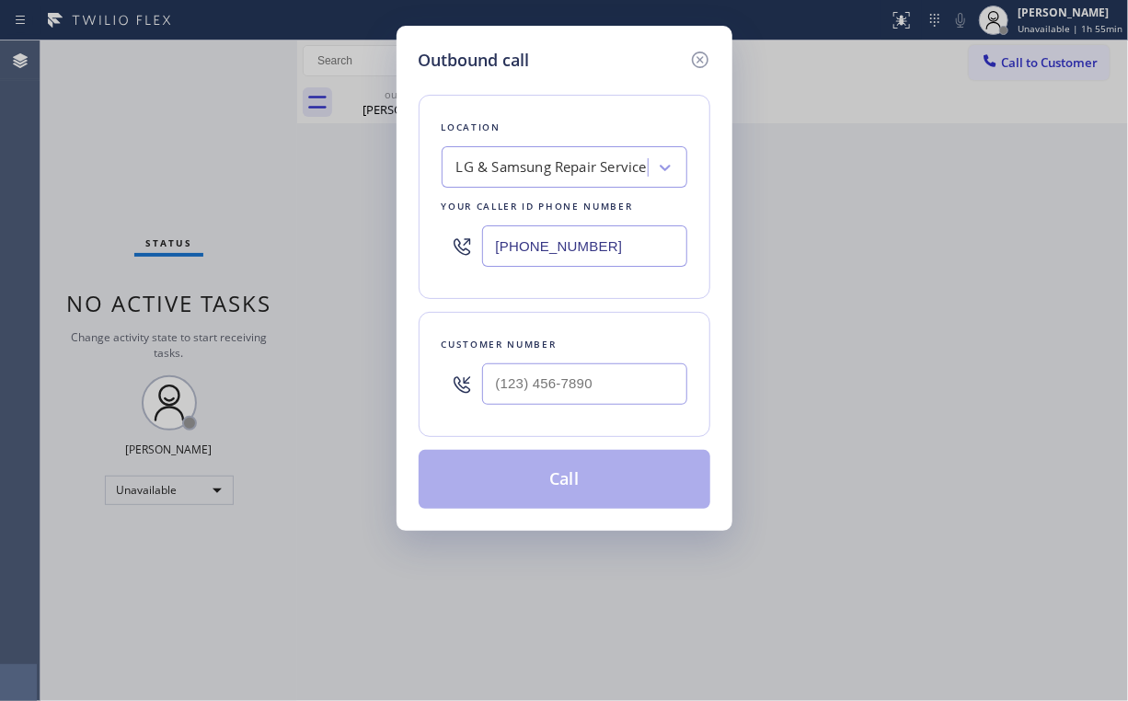
drag, startPoint x: 577, startPoint y: 253, endPoint x: 215, endPoint y: 217, distance: 363.4
click at [325, 227] on div "Outbound call Location LG & Samsung Repair Service Your caller id phone number …" at bounding box center [564, 350] width 1128 height 701
paste input "818) 651-7282"
type input "[PHONE_NUMBER]"
click at [583, 383] on input "(___) ___-____" at bounding box center [584, 384] width 205 height 41
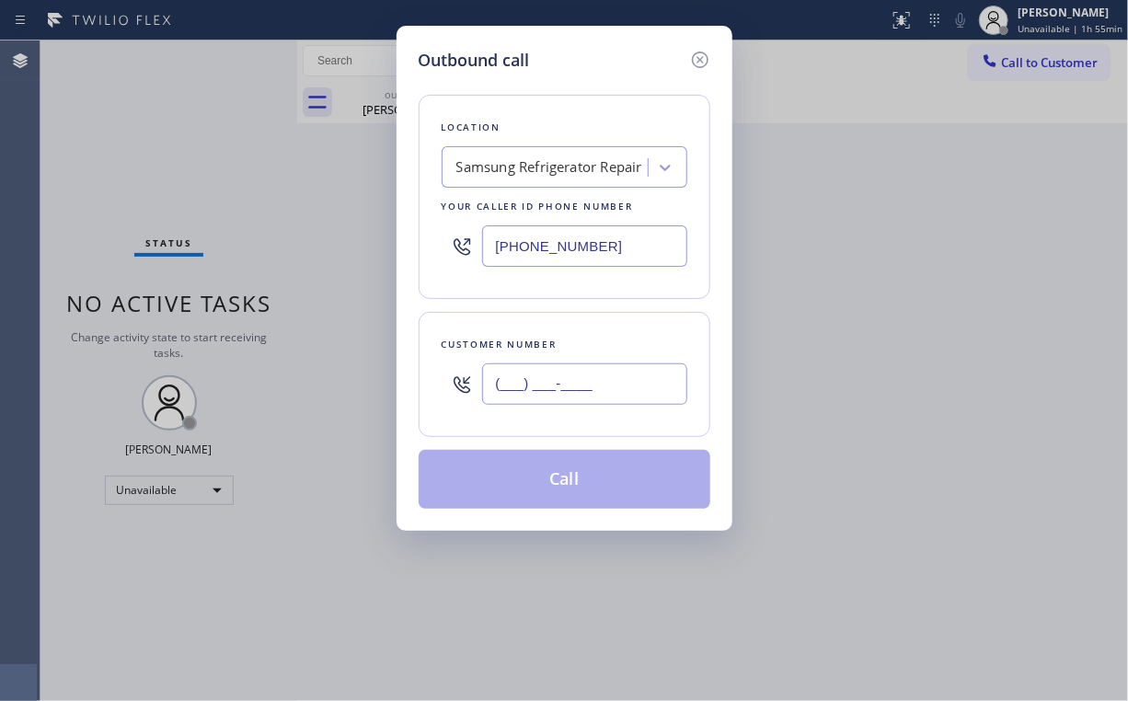
paste input "818) 288-6101"
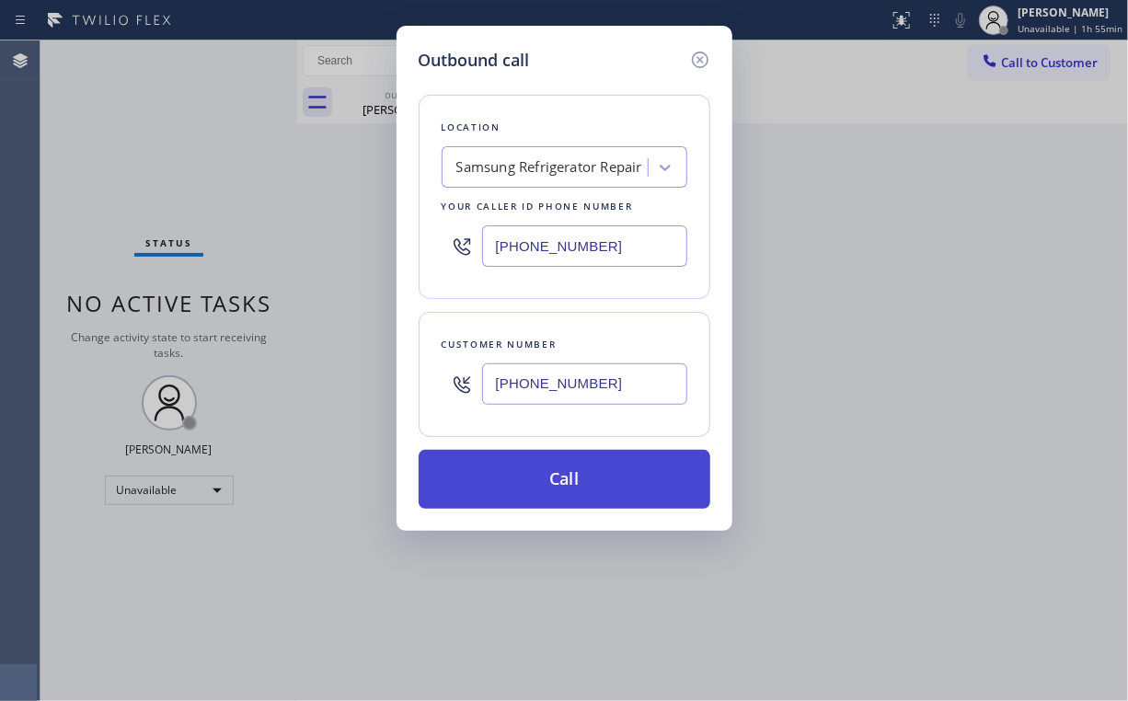
type input "[PHONE_NUMBER]"
click at [555, 475] on button "Call" at bounding box center [565, 479] width 292 height 59
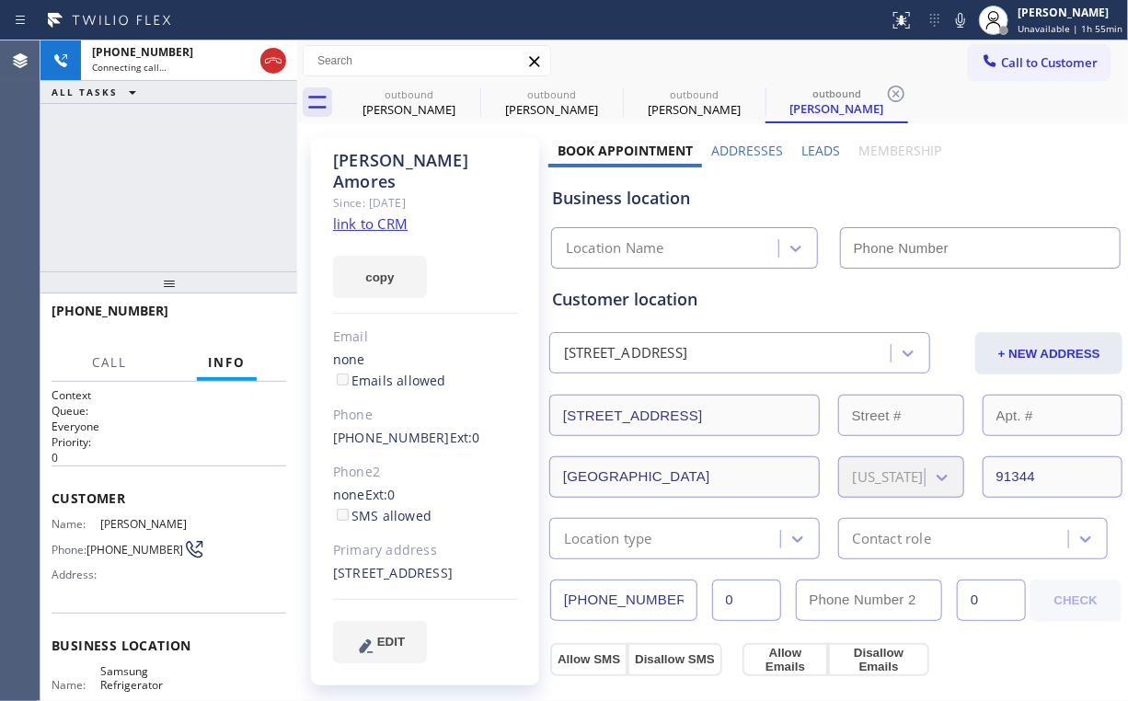
type input "[PHONE_NUMBER]"
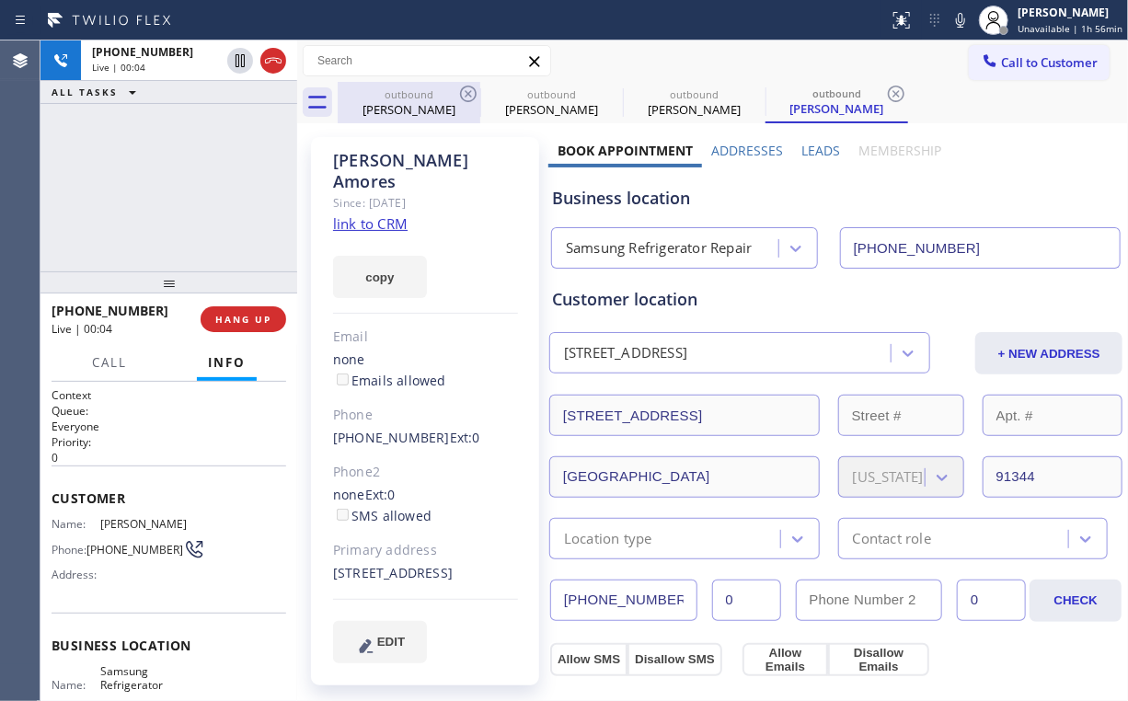
click at [405, 101] on div "[PERSON_NAME]" at bounding box center [409, 109] width 139 height 17
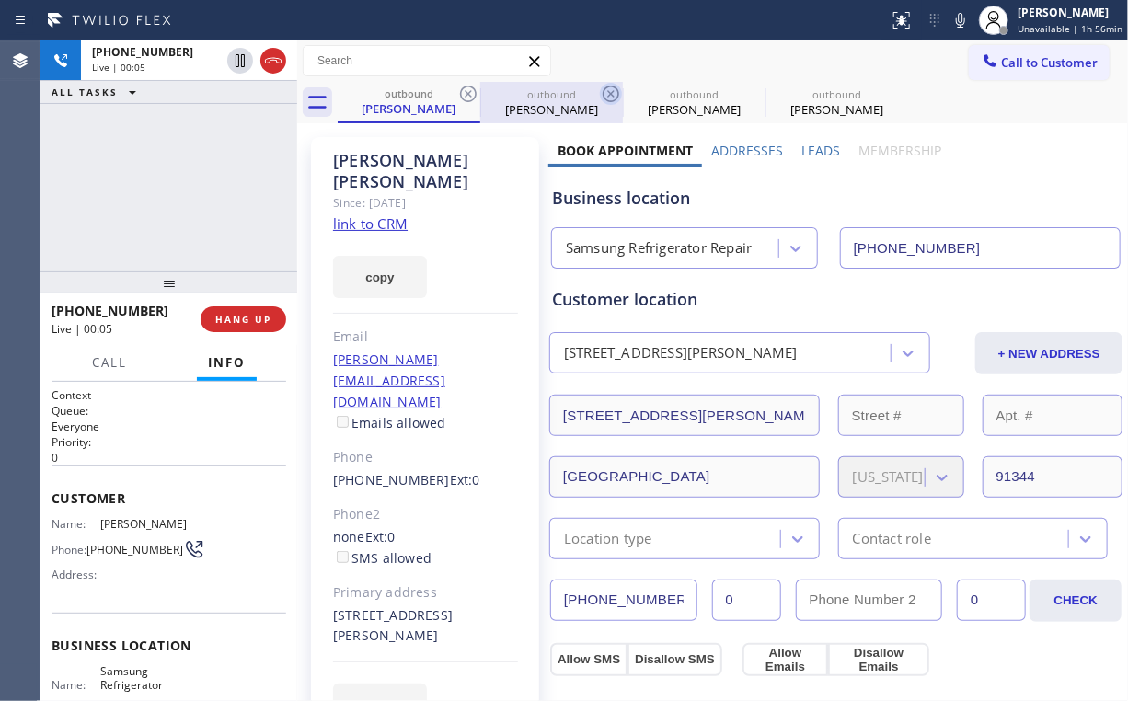
click at [477, 89] on icon at bounding box center [468, 94] width 22 height 22
type input "[PHONE_NUMBER]"
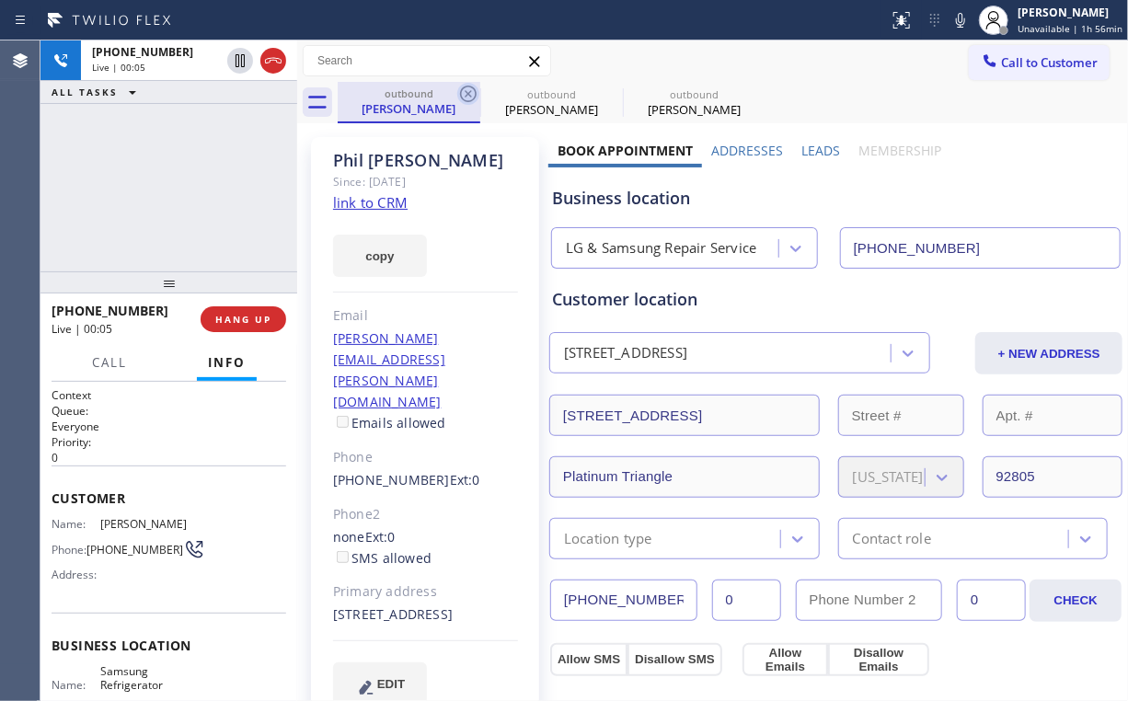
click at [467, 91] on icon at bounding box center [468, 94] width 22 height 22
type input "[PHONE_NUMBER]"
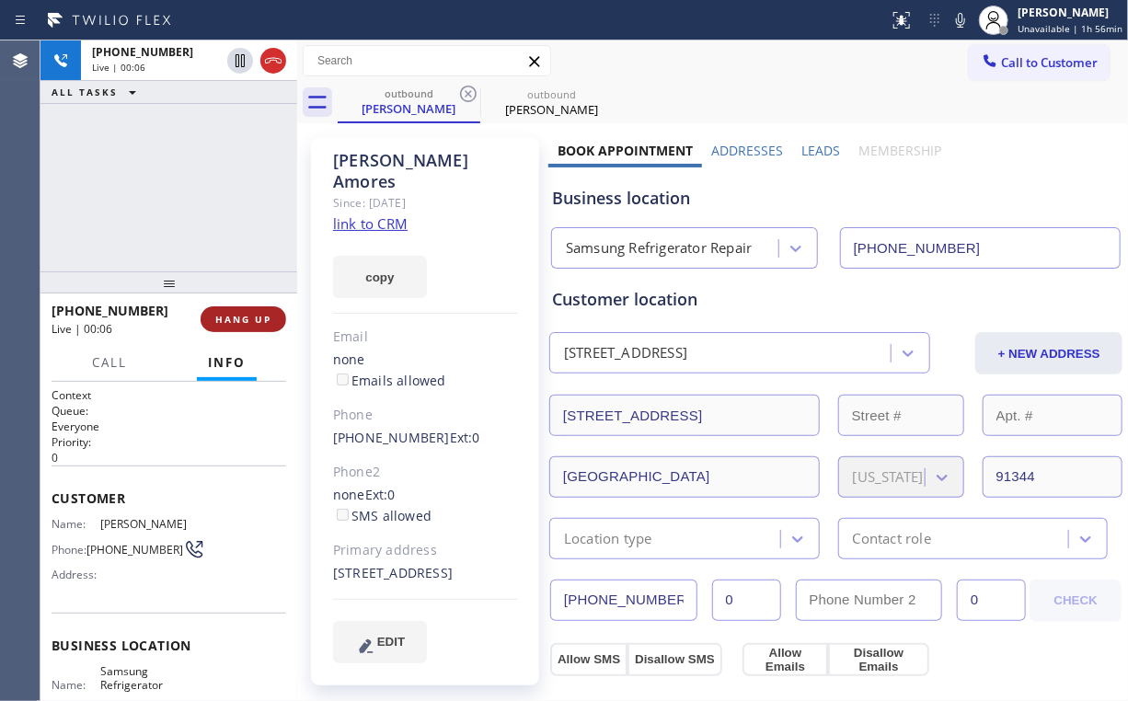
click at [276, 315] on button "HANG UP" at bounding box center [244, 319] width 86 height 26
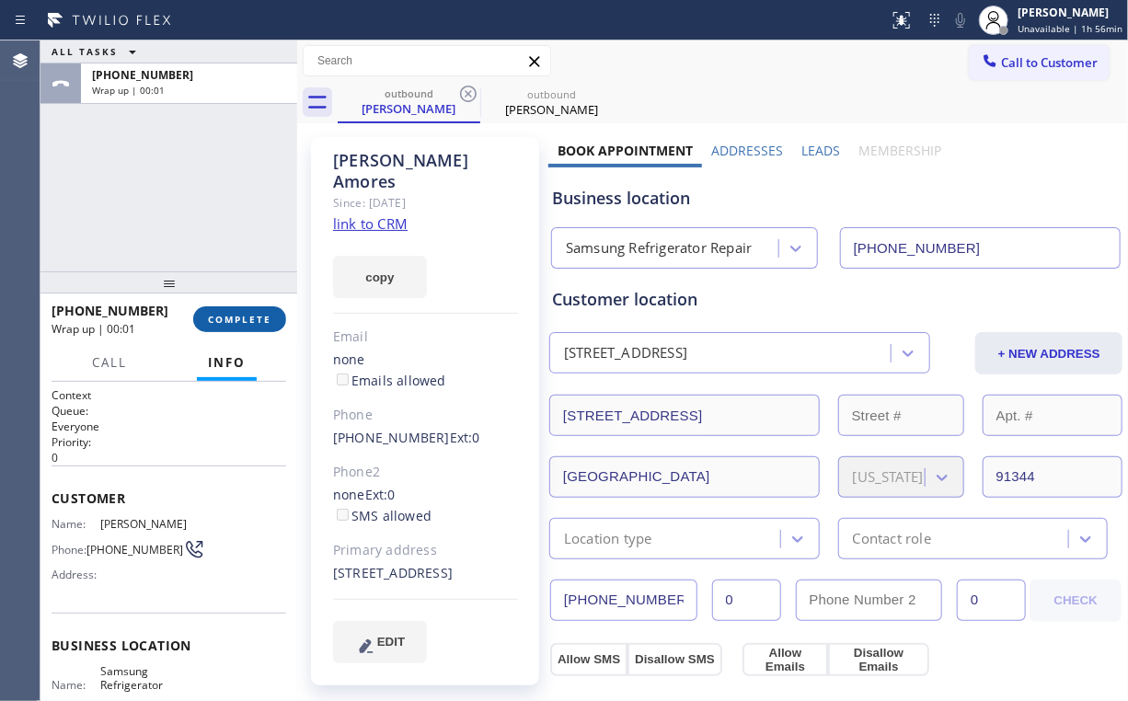
click at [266, 319] on span "COMPLETE" at bounding box center [239, 319] width 63 height 13
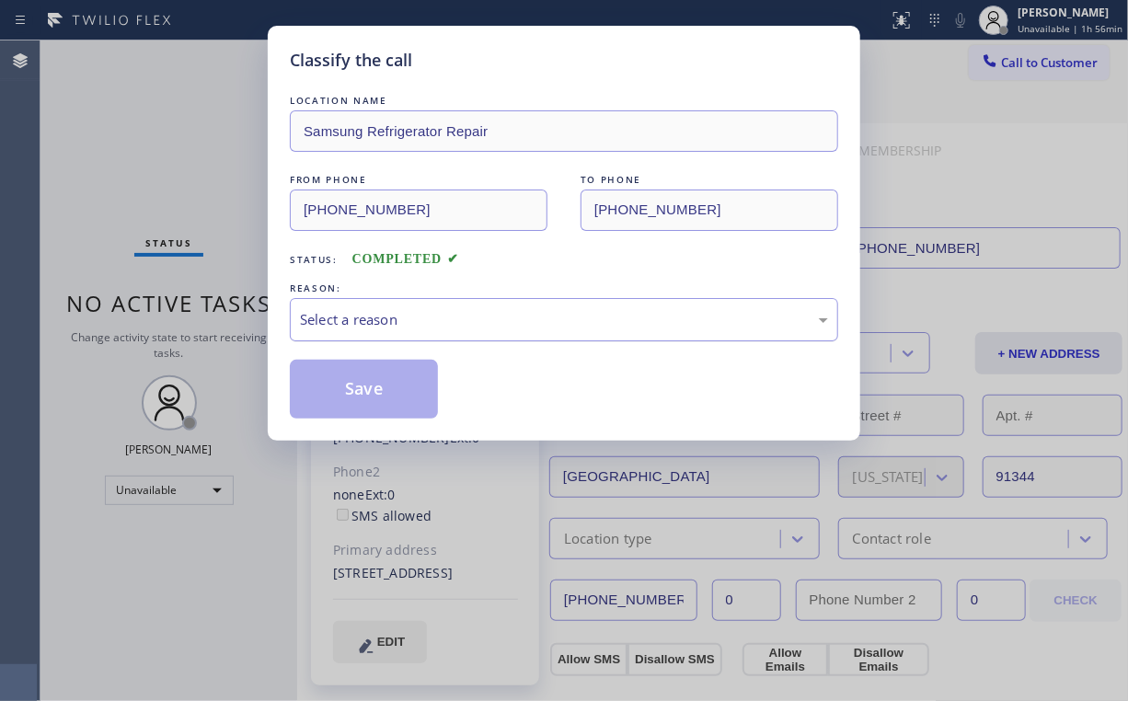
drag, startPoint x: 317, startPoint y: 312, endPoint x: 321, endPoint y: 328, distance: 16.1
click at [318, 312] on div "Select a reason" at bounding box center [564, 319] width 528 height 21
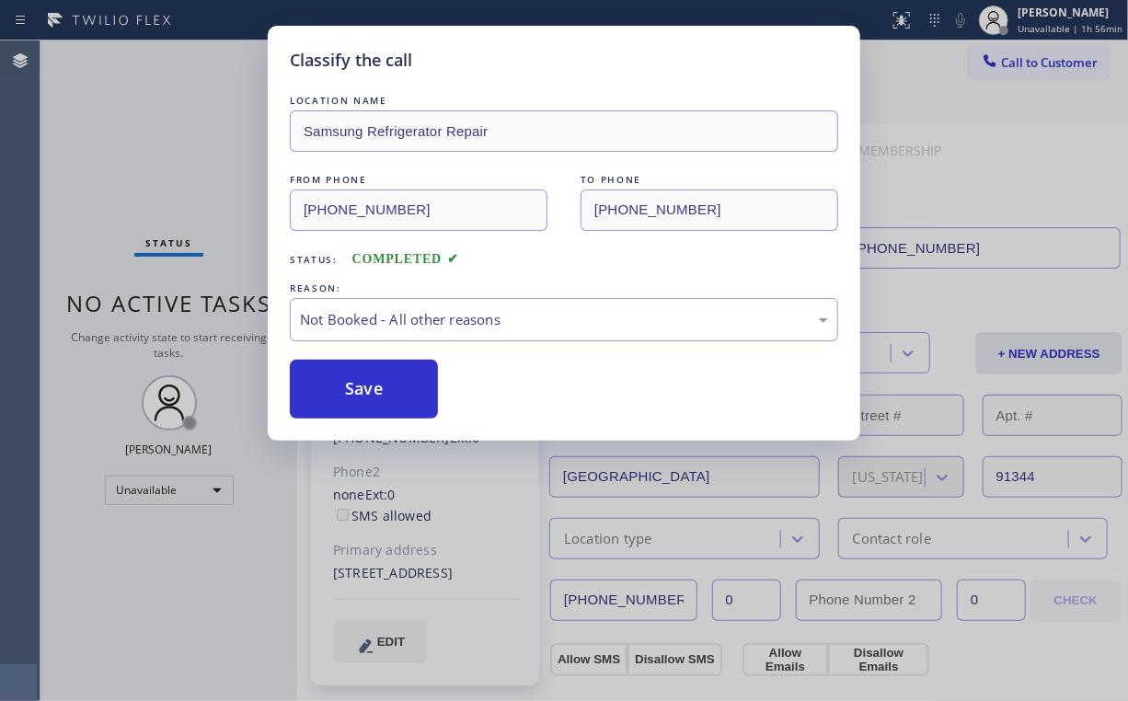
drag, startPoint x: 334, startPoint y: 396, endPoint x: 173, endPoint y: 144, distance: 299.2
click at [336, 393] on button "Save" at bounding box center [364, 389] width 148 height 59
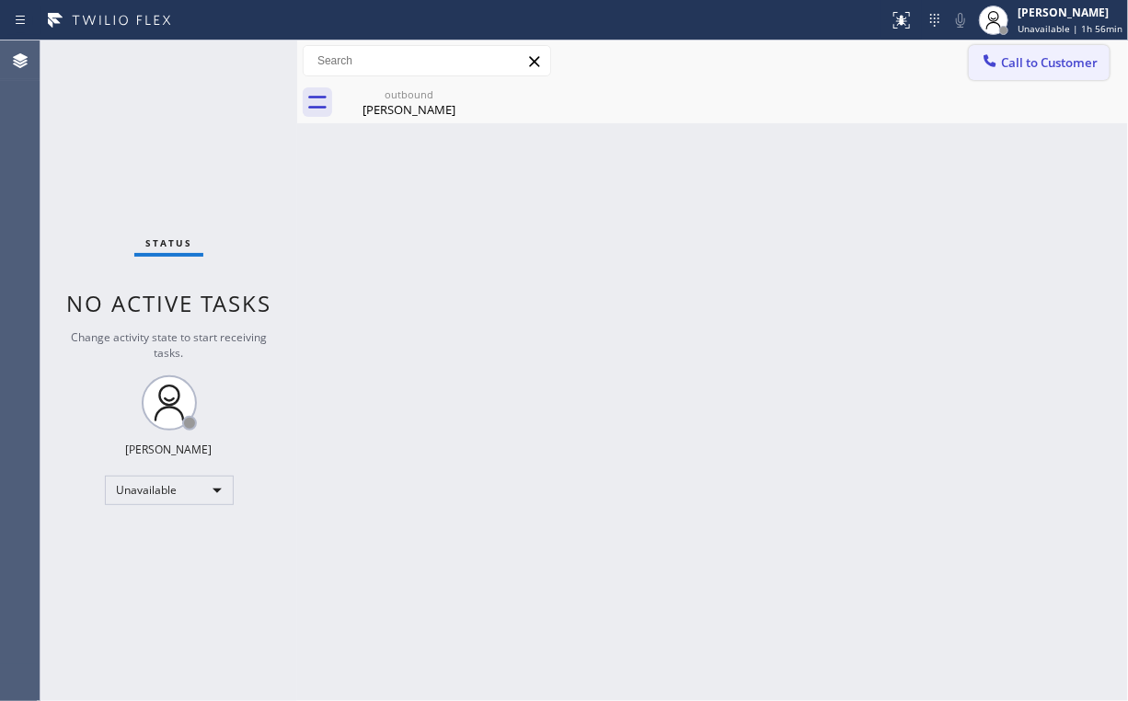
click at [1049, 61] on span "Call to Customer" at bounding box center [1049, 62] width 97 height 17
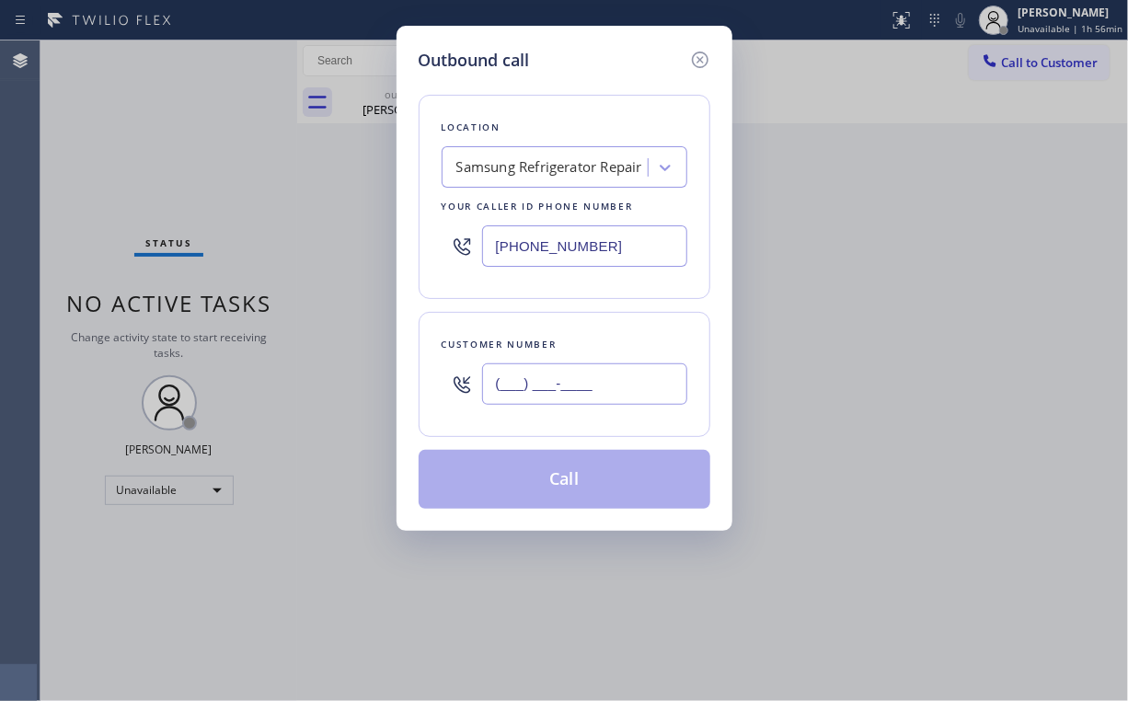
click at [595, 378] on input "(___) ___-____" at bounding box center [584, 384] width 205 height 41
paste input "818) 521-4879"
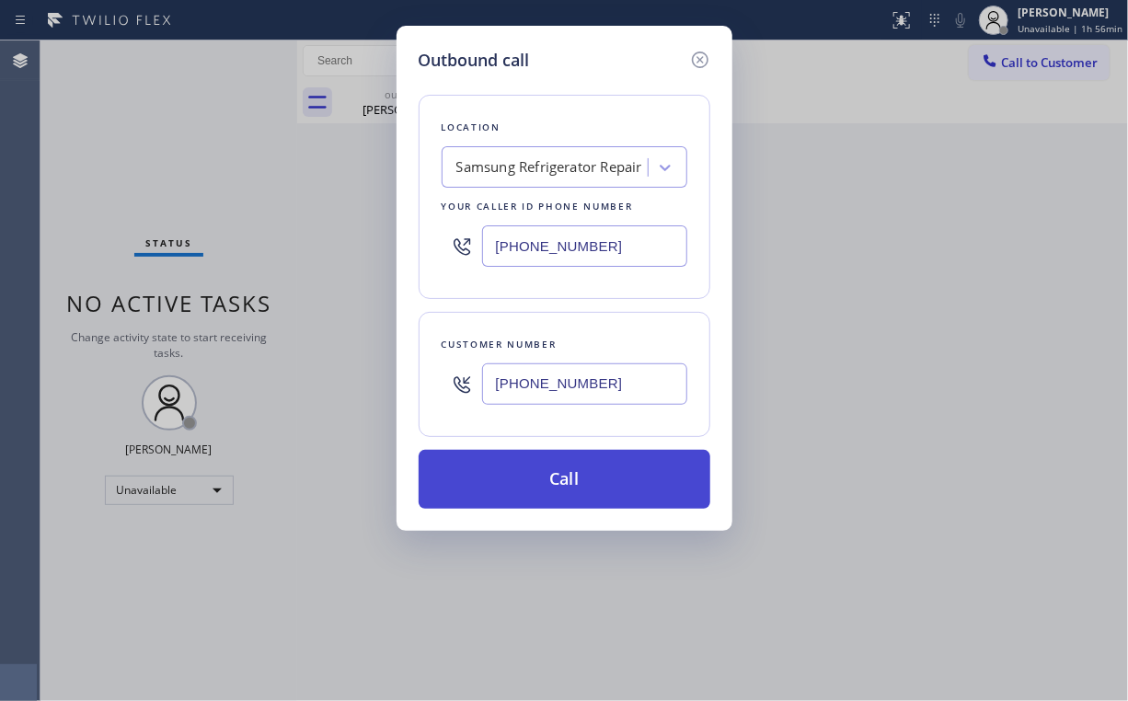
type input "[PHONE_NUMBER]"
click at [549, 460] on button "Call" at bounding box center [565, 479] width 292 height 59
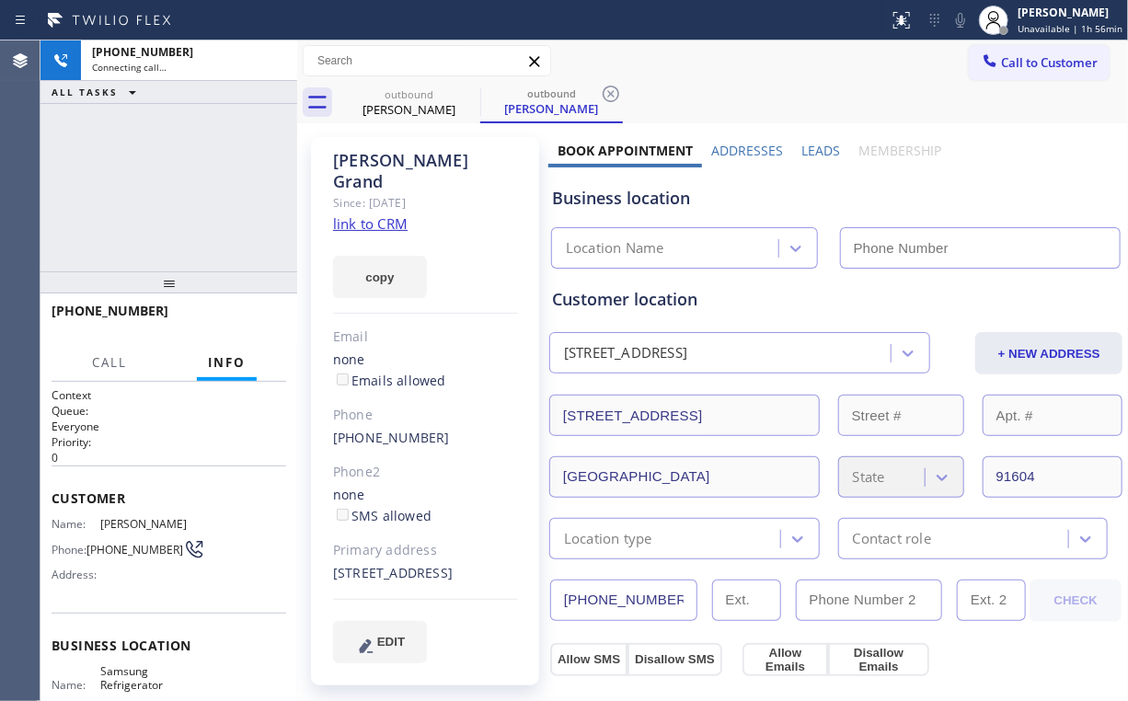
click at [249, 175] on div "[PHONE_NUMBER] Connecting call… ALL TASKS ALL TASKS ACTIVE TASKS TASKS IN WRAP …" at bounding box center [168, 155] width 257 height 231
type input "[PHONE_NUMBER]"
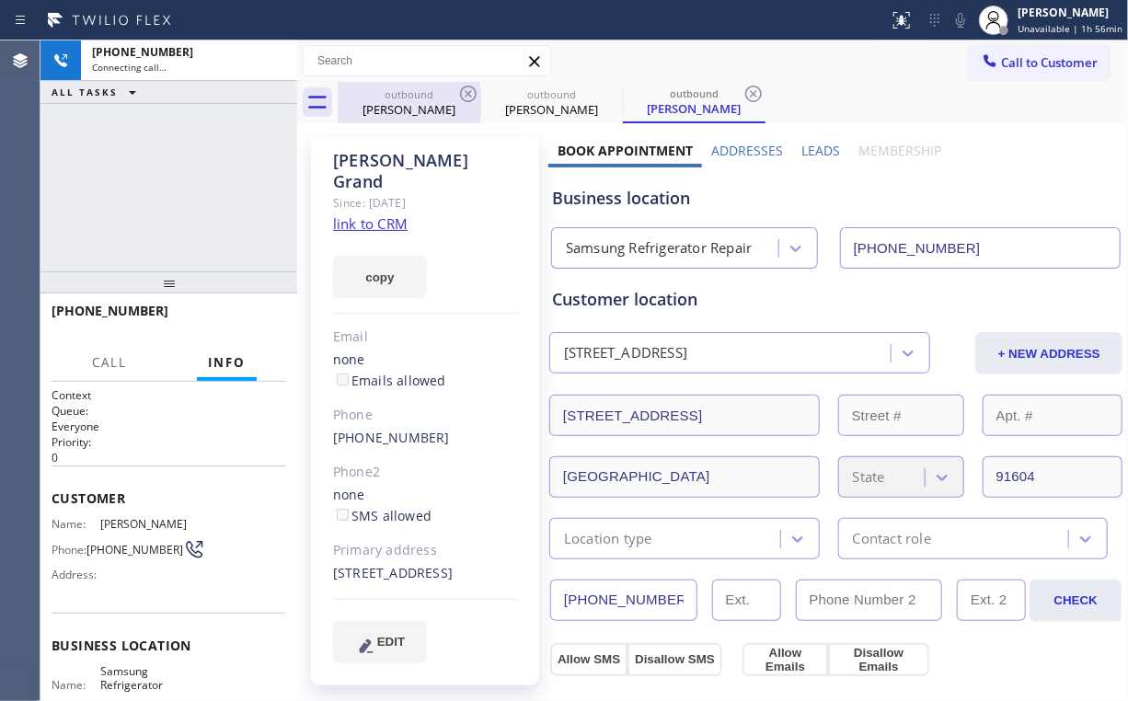
click at [405, 102] on div "[PERSON_NAME]" at bounding box center [409, 109] width 139 height 17
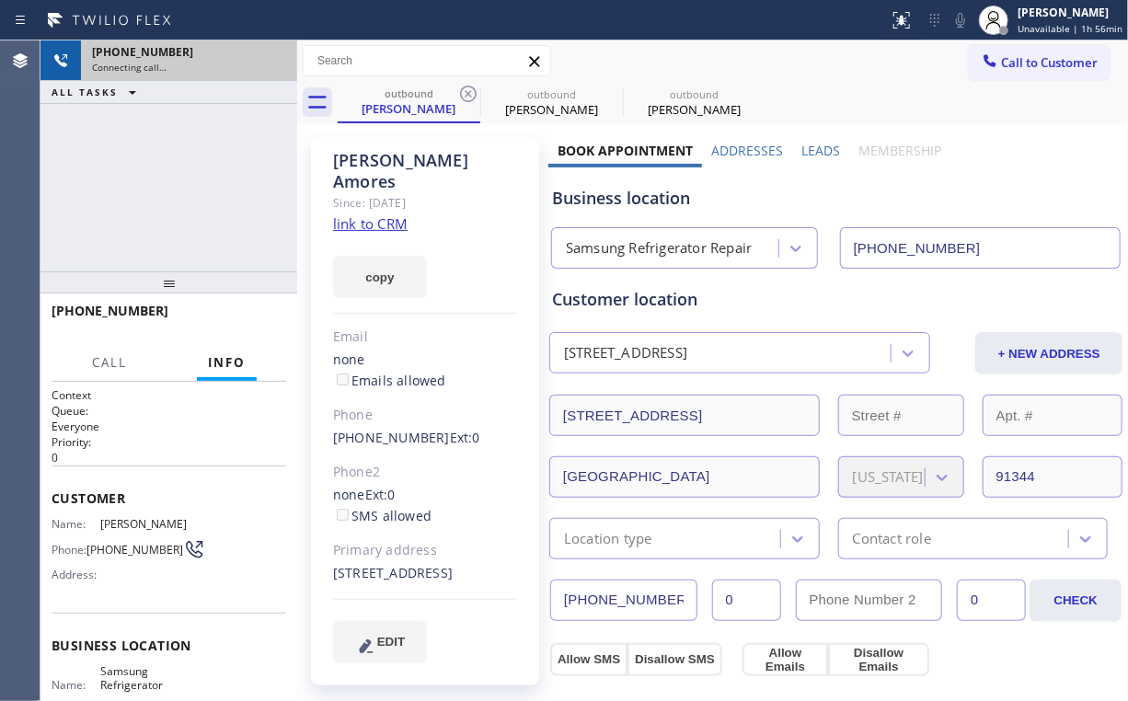
drag, startPoint x: 466, startPoint y: 92, endPoint x: 265, endPoint y: 75, distance: 201.3
click at [467, 92] on icon at bounding box center [468, 94] width 22 height 22
click at [277, 57] on icon at bounding box center [273, 61] width 22 height 22
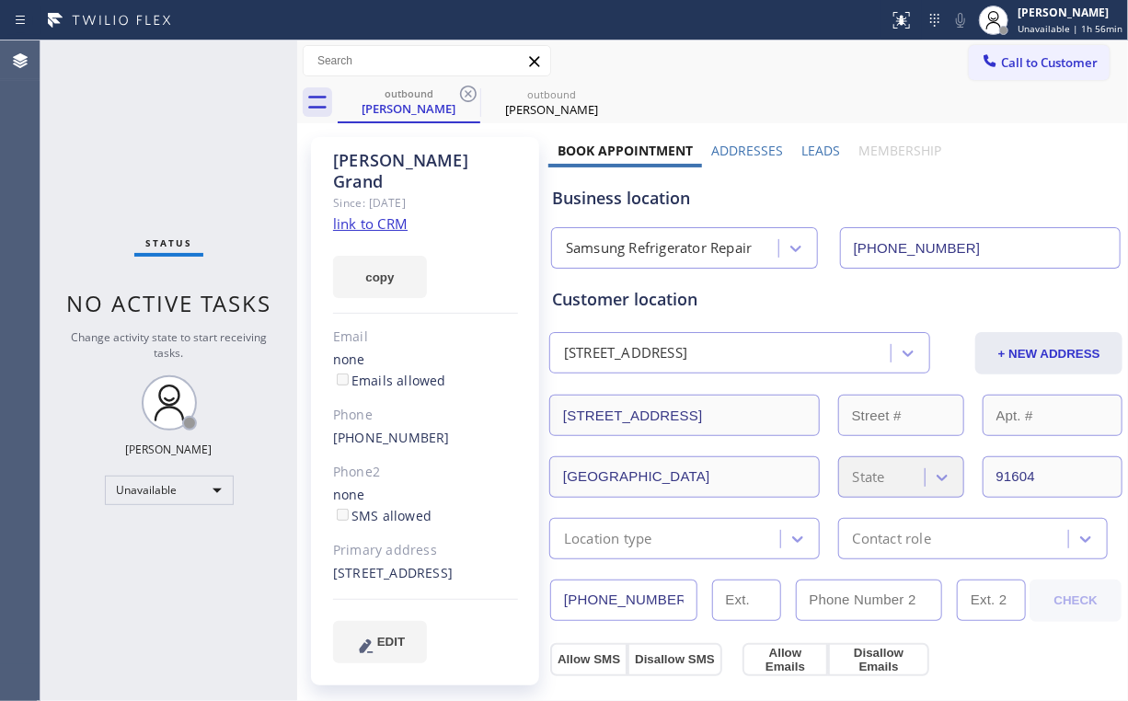
drag, startPoint x: 1011, startPoint y: 60, endPoint x: 666, endPoint y: 323, distance: 434.0
click at [1012, 63] on span "Call to Customer" at bounding box center [1049, 62] width 97 height 17
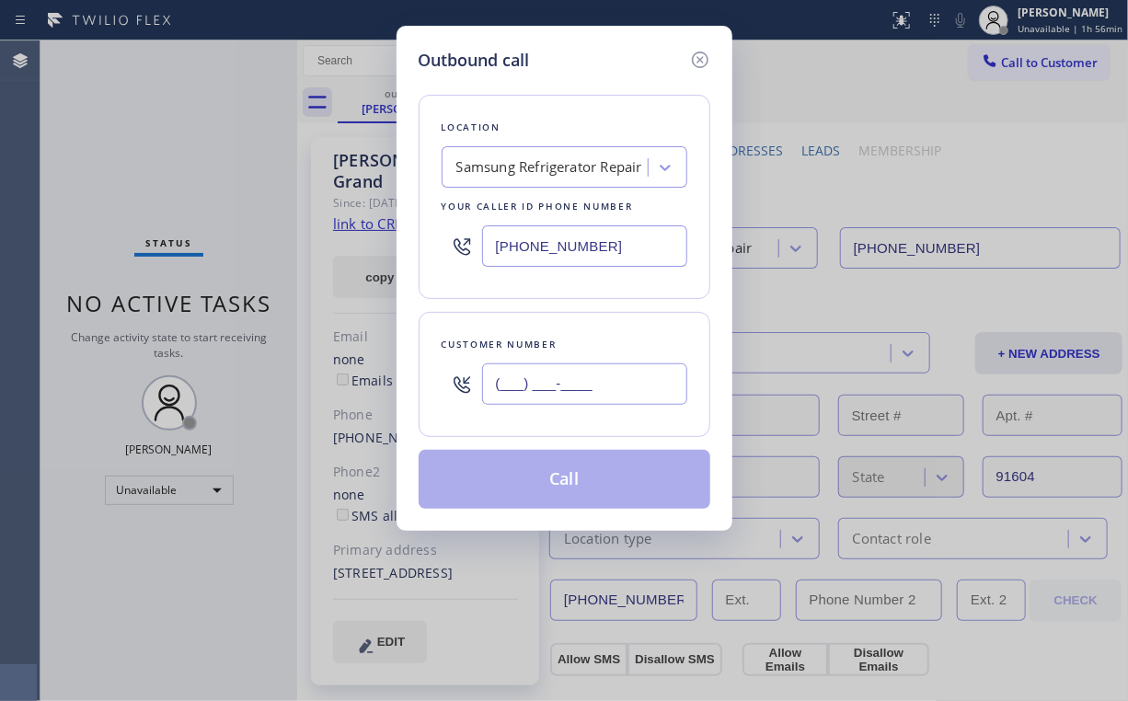
click at [624, 380] on input "(___) ___-____" at bounding box center [584, 384] width 205 height 41
paste input "818) 521-4879"
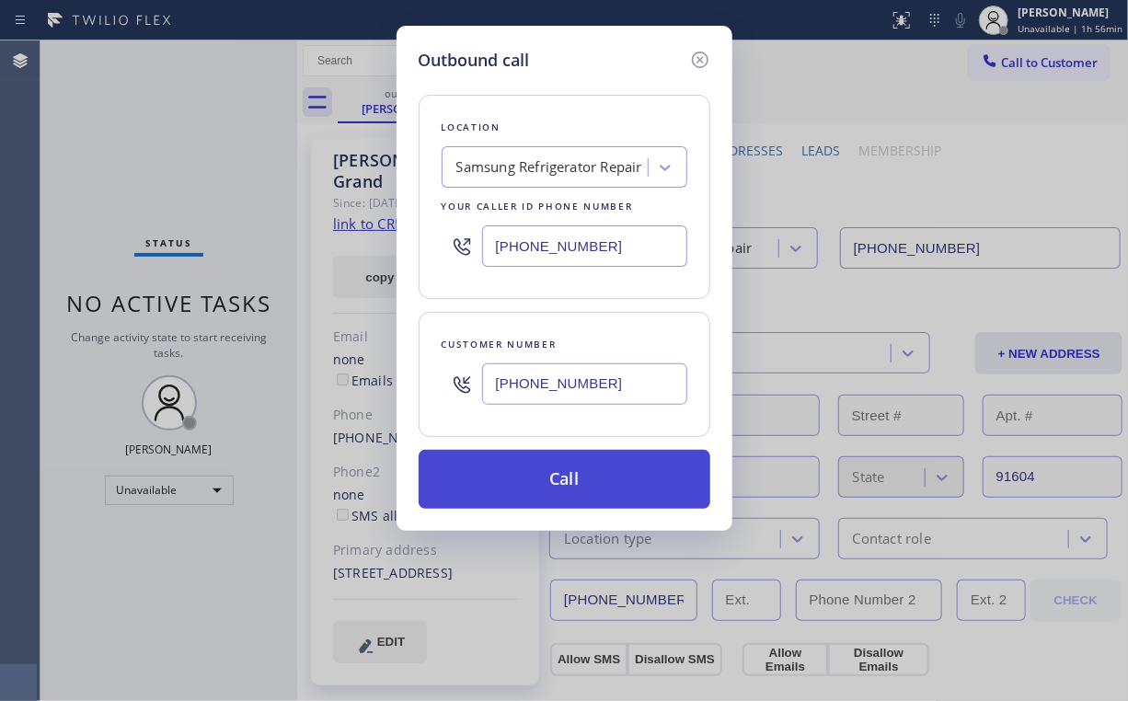
type input "[PHONE_NUMBER]"
click at [537, 480] on button "Call" at bounding box center [565, 479] width 292 height 59
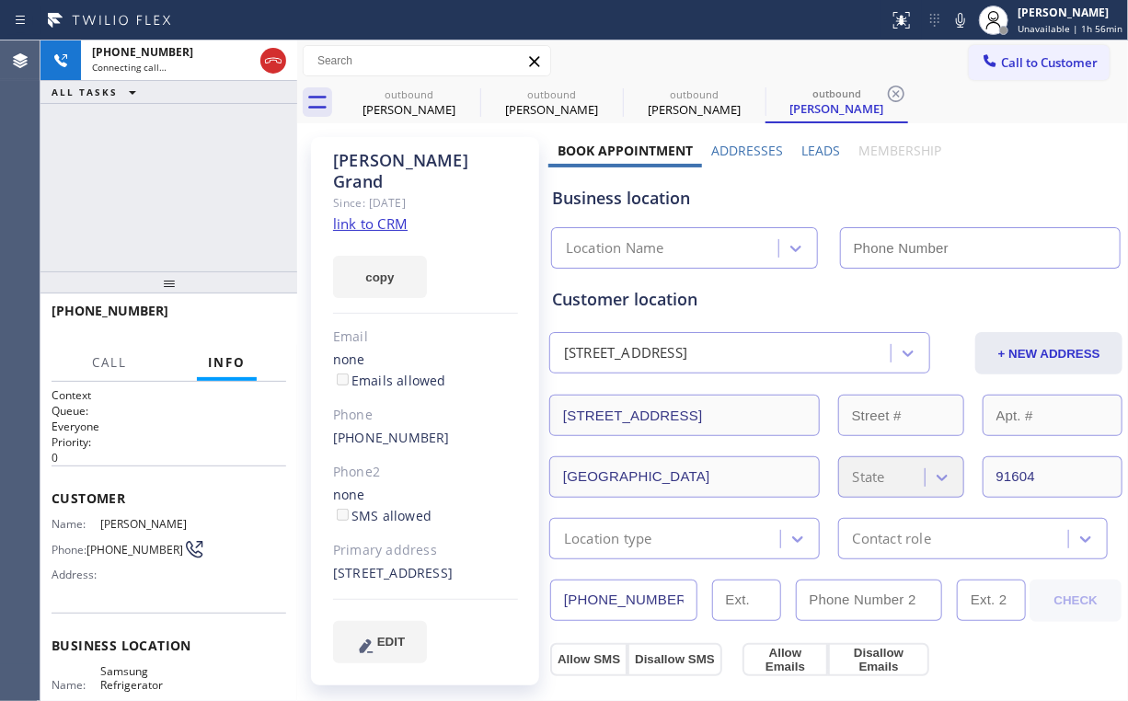
click at [189, 171] on div "[PHONE_NUMBER] Connecting call… ALL TASKS ALL TASKS ACTIVE TASKS TASKS IN WRAP …" at bounding box center [168, 155] width 257 height 231
drag, startPoint x: 420, startPoint y: 99, endPoint x: 475, endPoint y: 95, distance: 55.4
click at [421, 99] on div "outbound" at bounding box center [409, 94] width 139 height 14
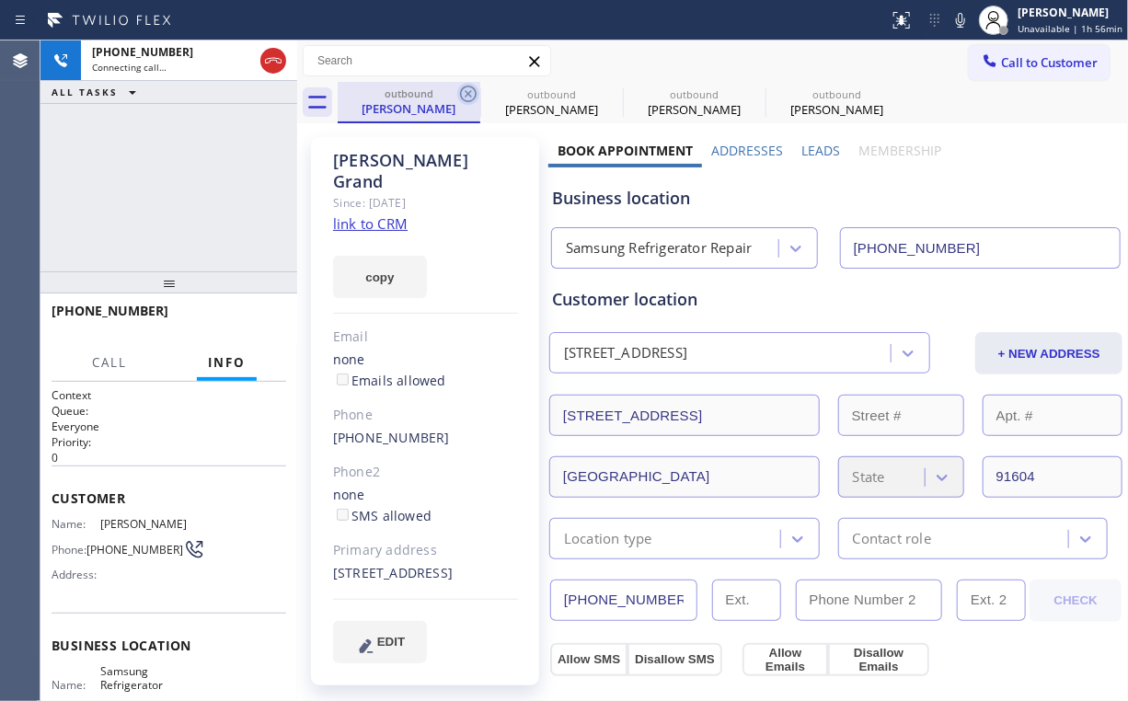
click at [467, 92] on icon at bounding box center [468, 94] width 17 height 17
click at [0, 0] on icon at bounding box center [0, 0] width 0 height 0
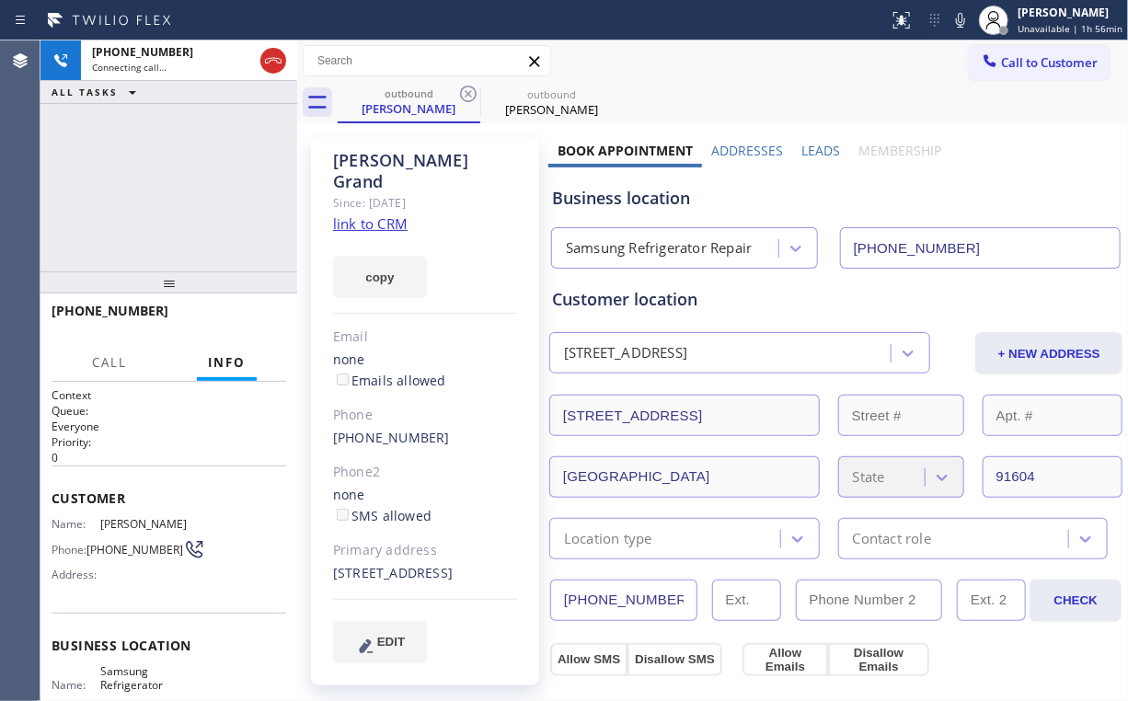
type input "[PHONE_NUMBER]"
click at [248, 305] on div "[PHONE_NUMBER] Live | 00:11 ALL TASKS ALL TASKS ACTIVE TASKS TASKS IN WRAP UP […" at bounding box center [168, 370] width 257 height 661
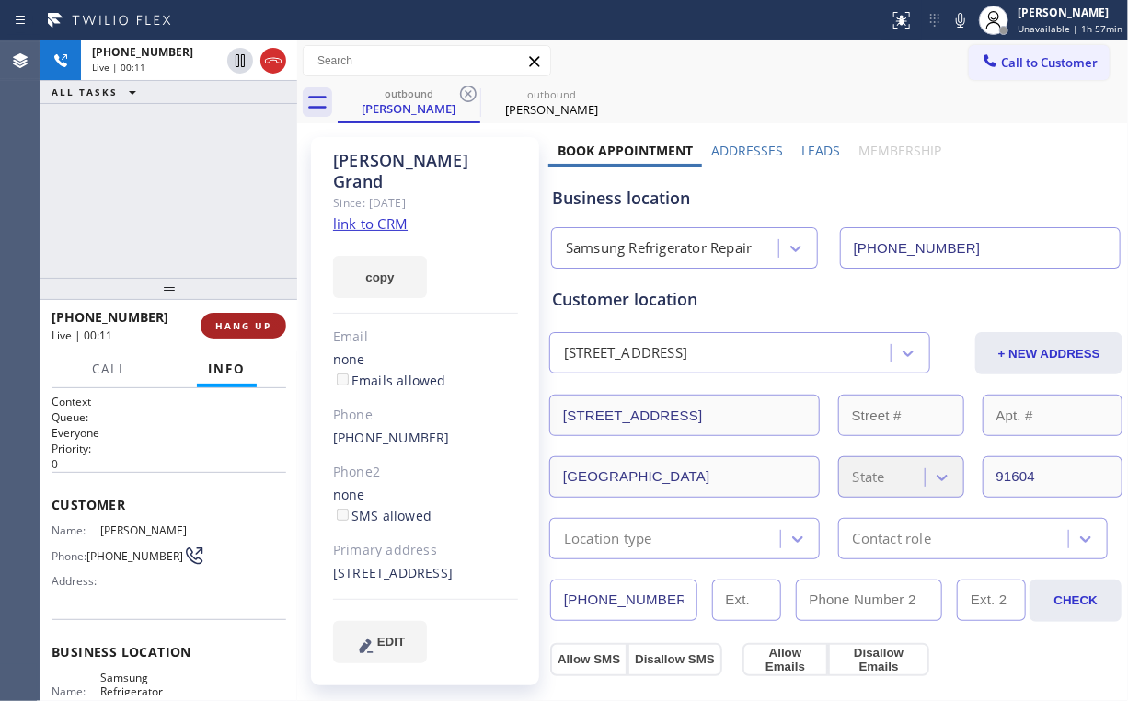
click at [249, 324] on span "HANG UP" at bounding box center [243, 325] width 56 height 13
click at [249, 328] on span "HANG UP" at bounding box center [243, 325] width 56 height 13
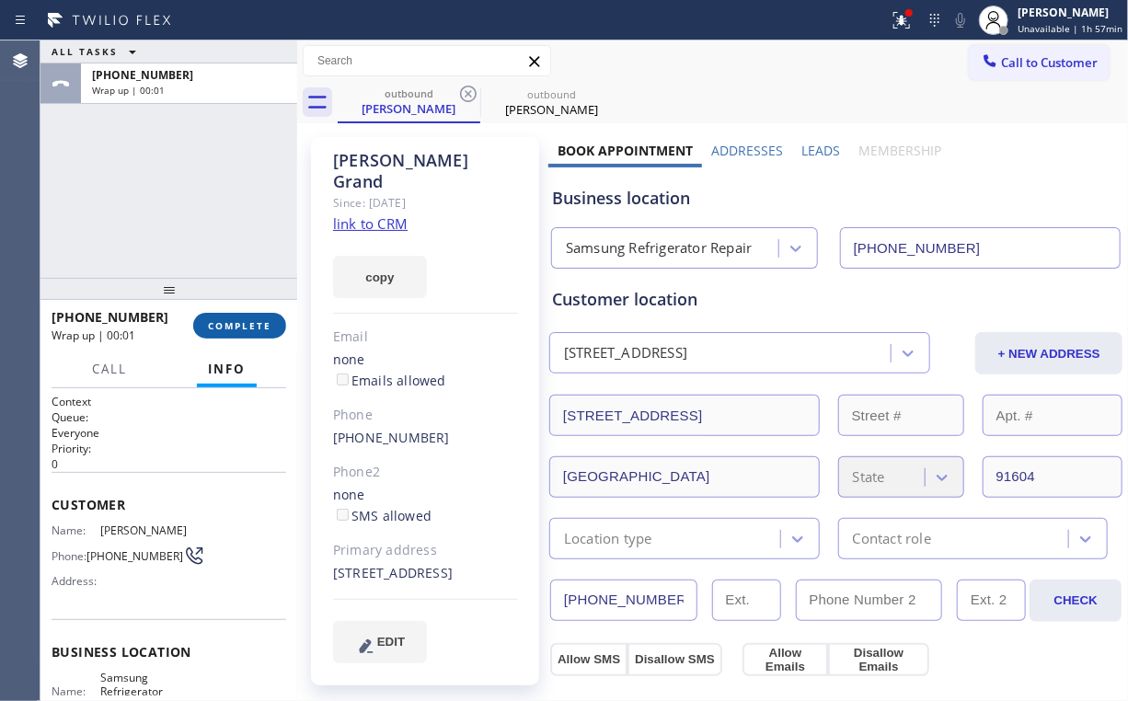
click at [263, 318] on button "COMPLETE" at bounding box center [239, 326] width 93 height 26
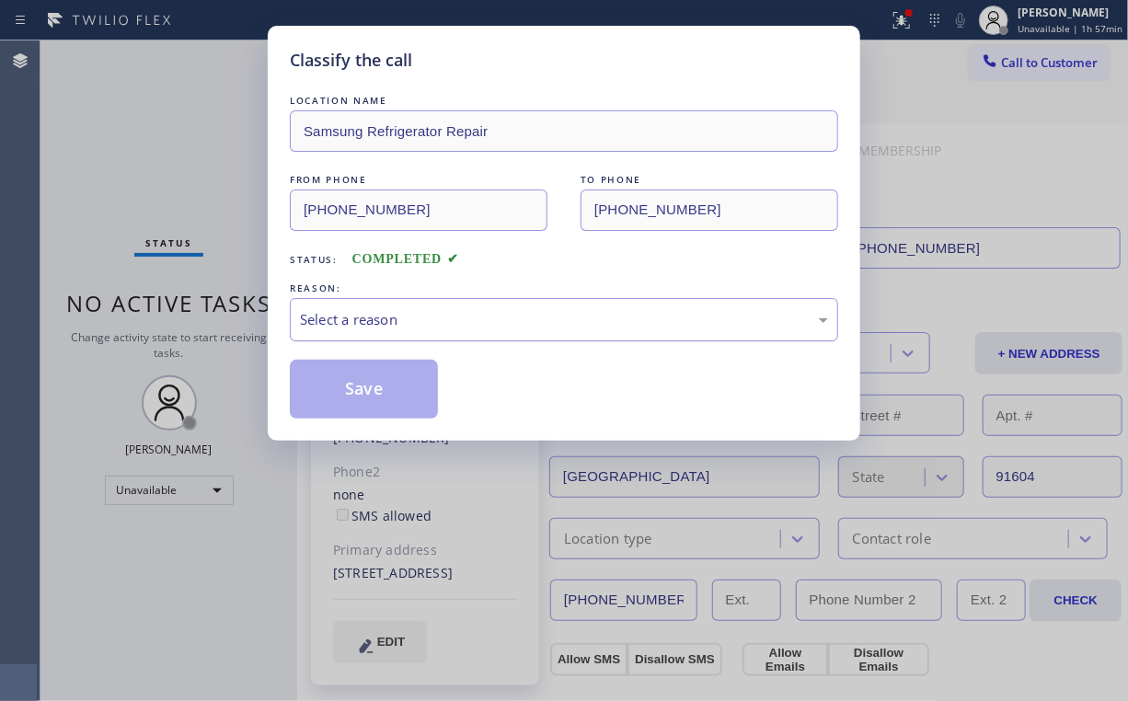
click at [379, 319] on div "Select a reason" at bounding box center [564, 319] width 528 height 21
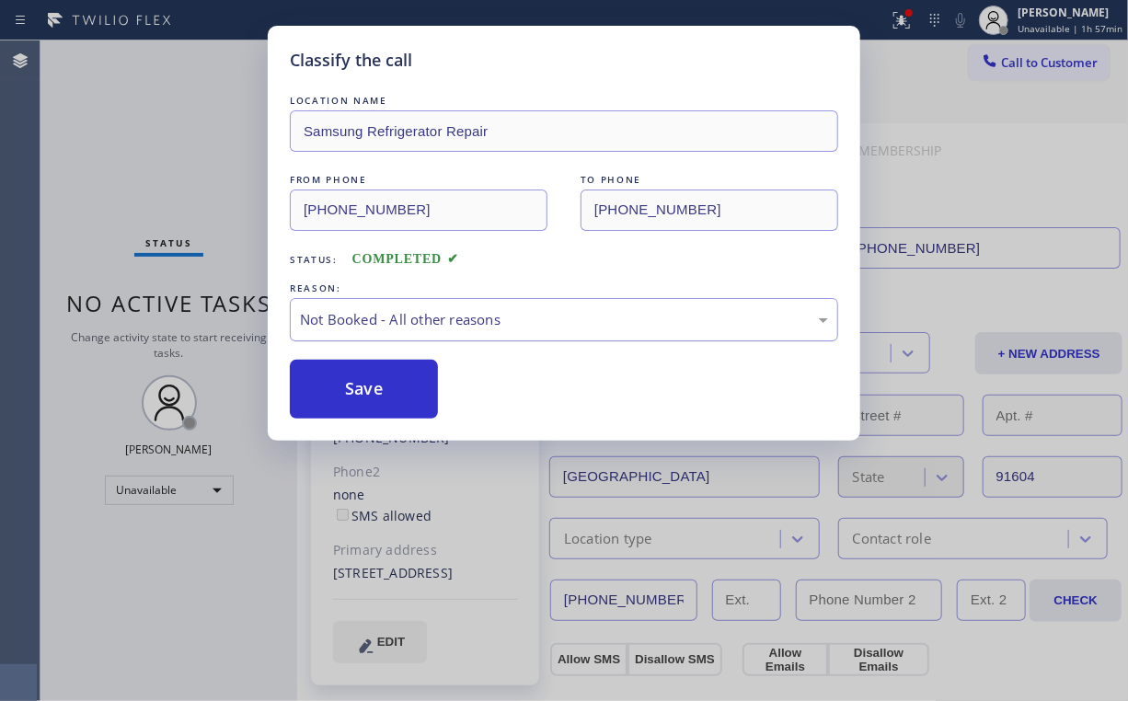
click at [366, 379] on button "Save" at bounding box center [364, 389] width 148 height 59
click at [144, 135] on div "Classify the call LOCATION NAME Samsung Refrigerator Repair FROM PHONE [PHONE_N…" at bounding box center [564, 350] width 1128 height 701
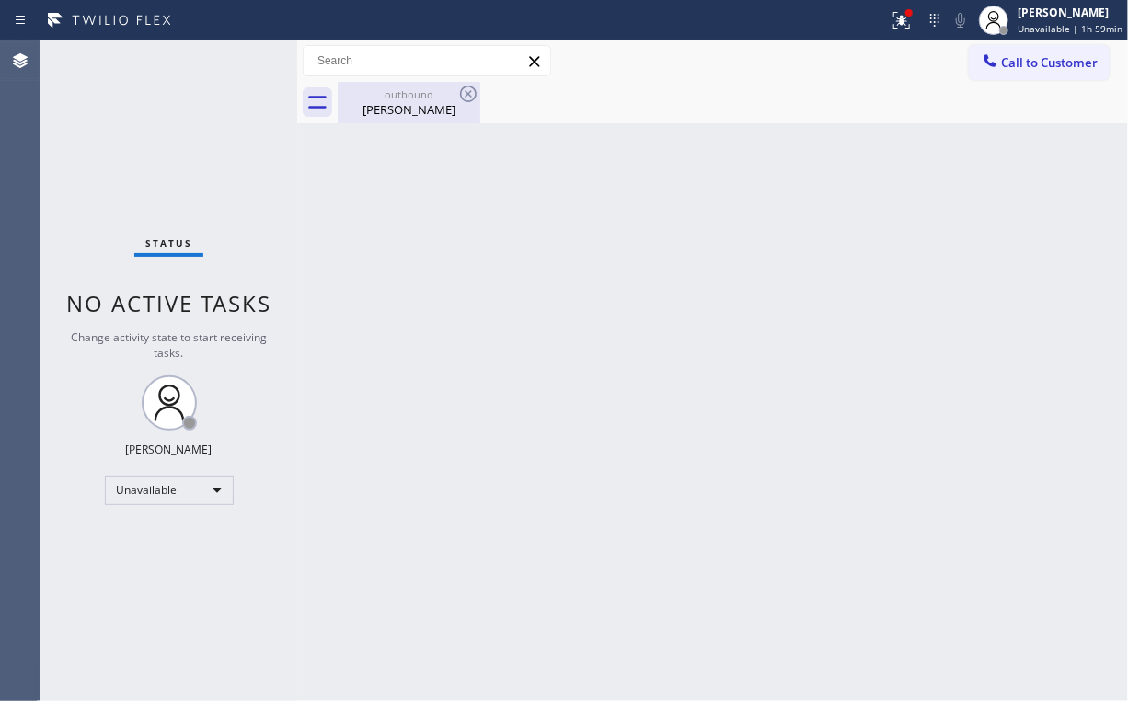
click at [425, 101] on div "[PERSON_NAME]" at bounding box center [409, 109] width 139 height 17
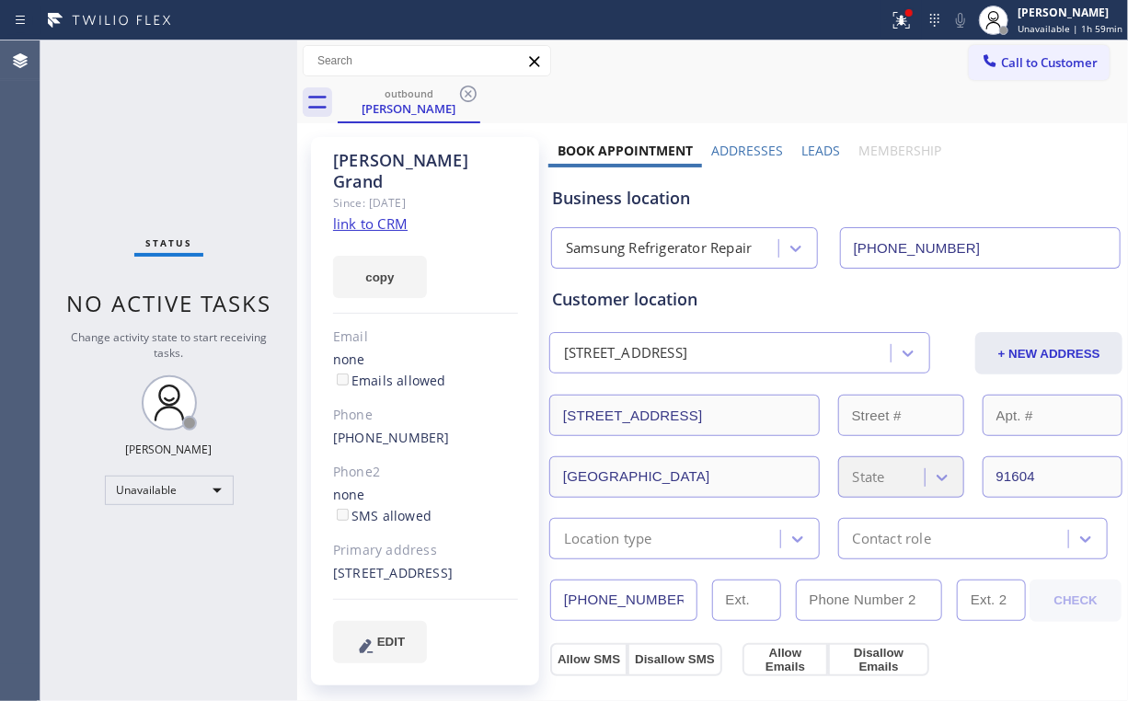
drag, startPoint x: 466, startPoint y: 96, endPoint x: 467, endPoint y: 108, distance: 12.1
click at [467, 96] on icon at bounding box center [468, 94] width 17 height 17
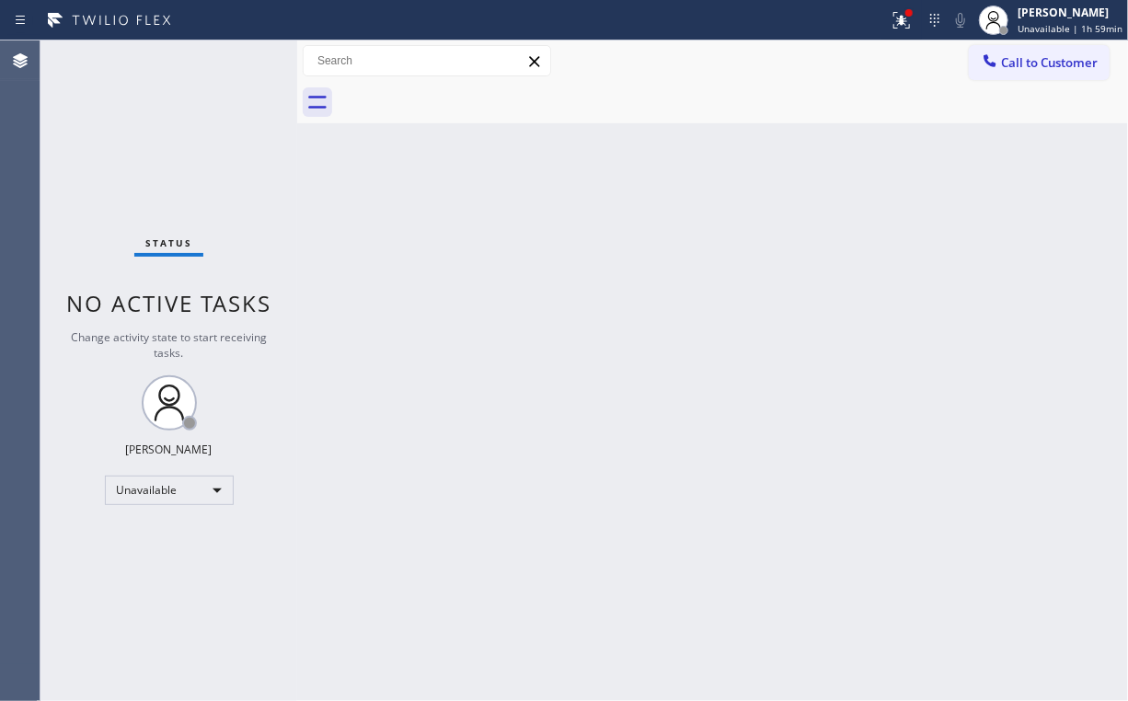
click at [613, 311] on div "Back to Dashboard Change Sender ID Customers Technicians Select a contact Outbo…" at bounding box center [712, 370] width 831 height 661
click at [913, 20] on icon at bounding box center [902, 20] width 22 height 22
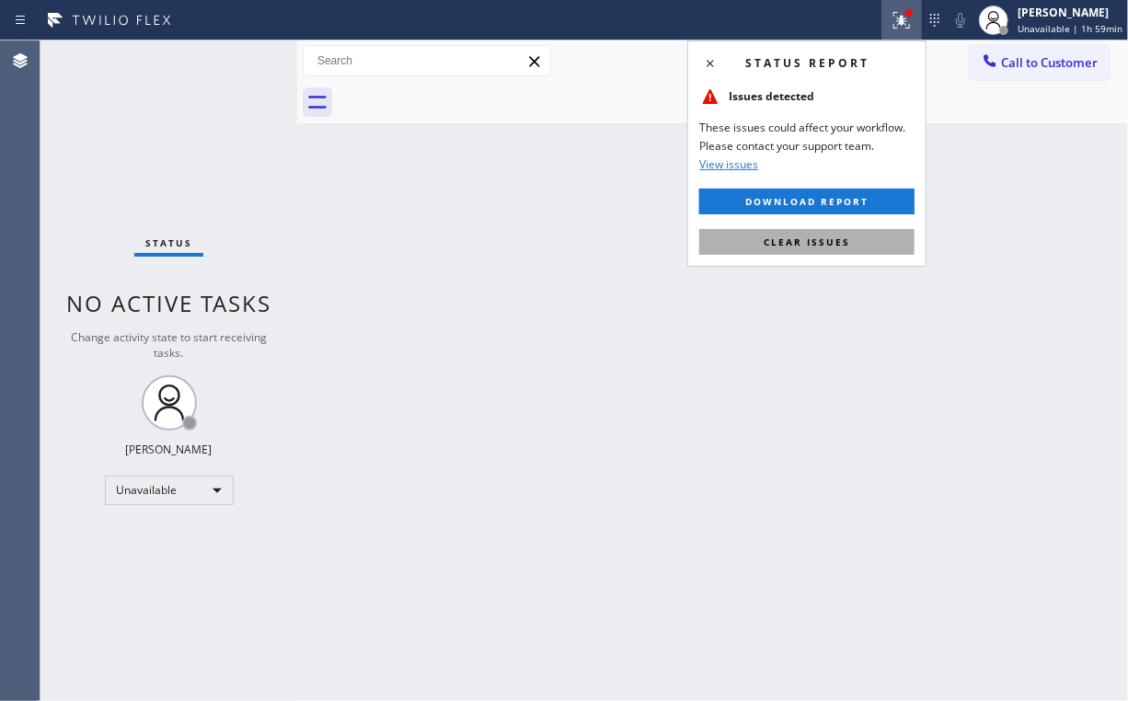
click at [823, 245] on span "Clear issues" at bounding box center [807, 242] width 87 height 13
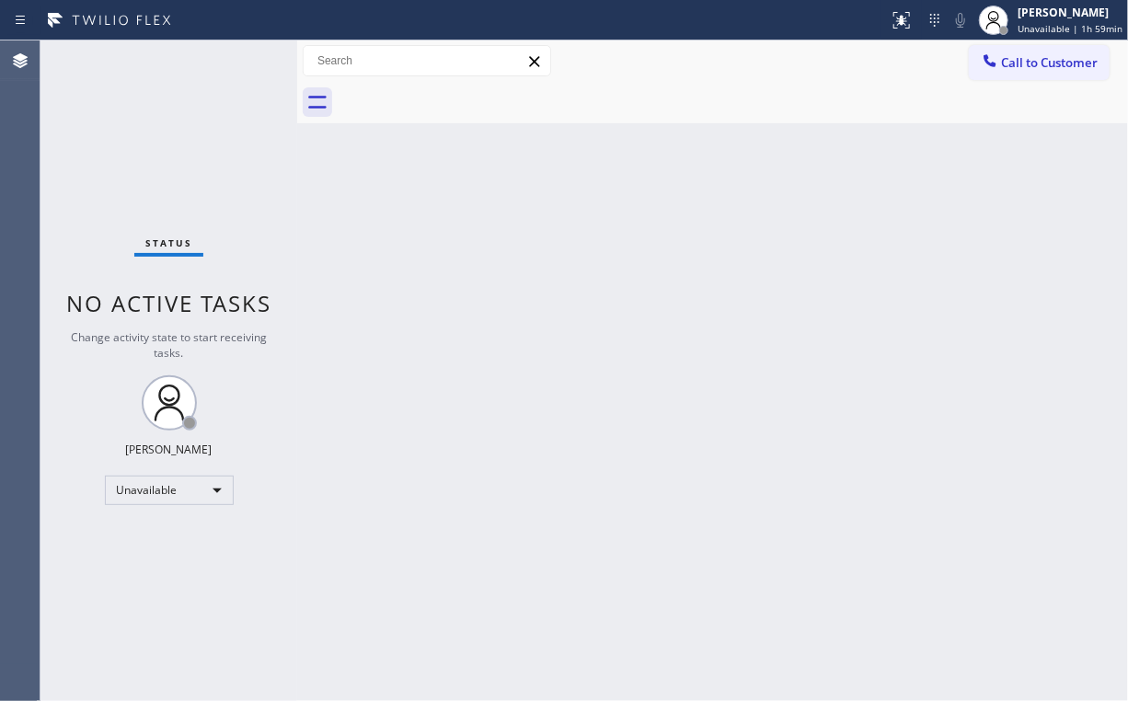
click at [1001, 284] on div "Back to Dashboard Change Sender ID Customers Technicians Select a contact Outbo…" at bounding box center [712, 370] width 831 height 661
click at [727, 351] on div "Back to Dashboard Change Sender ID Customers Technicians Select a contact Outbo…" at bounding box center [712, 370] width 831 height 661
click at [1009, 67] on span "Call to Customer" at bounding box center [1049, 62] width 97 height 17
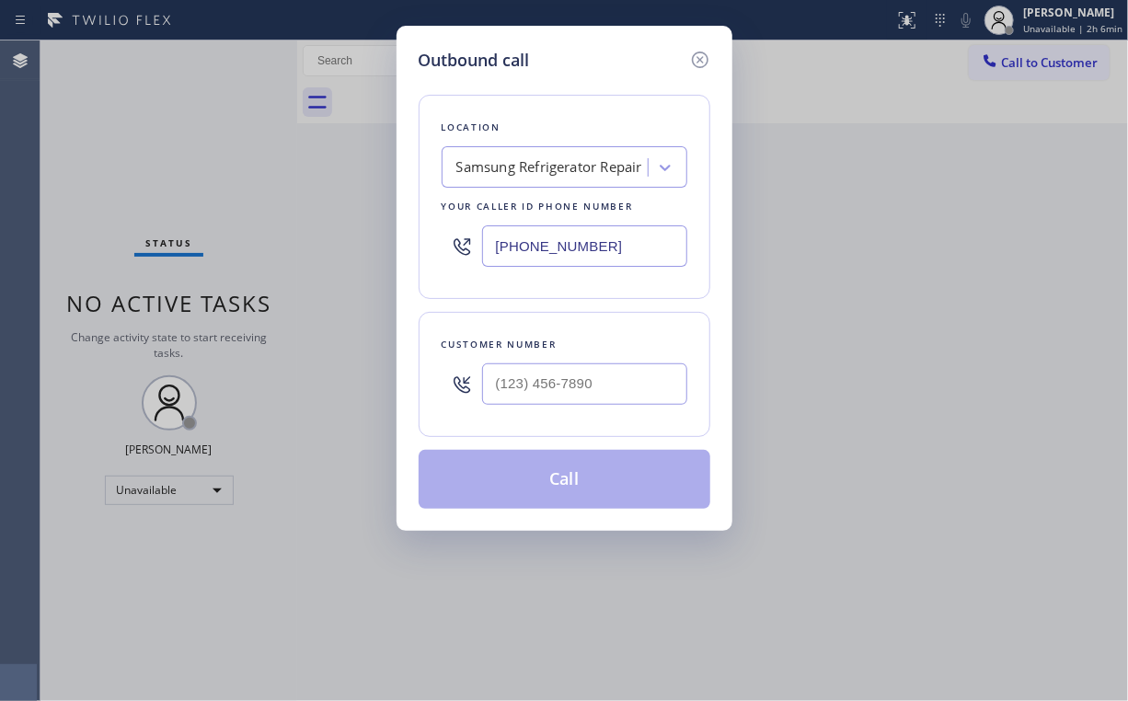
drag, startPoint x: 439, startPoint y: 241, endPoint x: 216, endPoint y: 187, distance: 229.2
click at [345, 236] on div "Outbound call Location Samsung Refrigerator Repair Your caller id phone number …" at bounding box center [564, 350] width 1128 height 701
paste input "48) 292-9183"
type input "[PHONE_NUMBER]"
drag, startPoint x: 613, startPoint y: 383, endPoint x: 645, endPoint y: 366, distance: 36.2
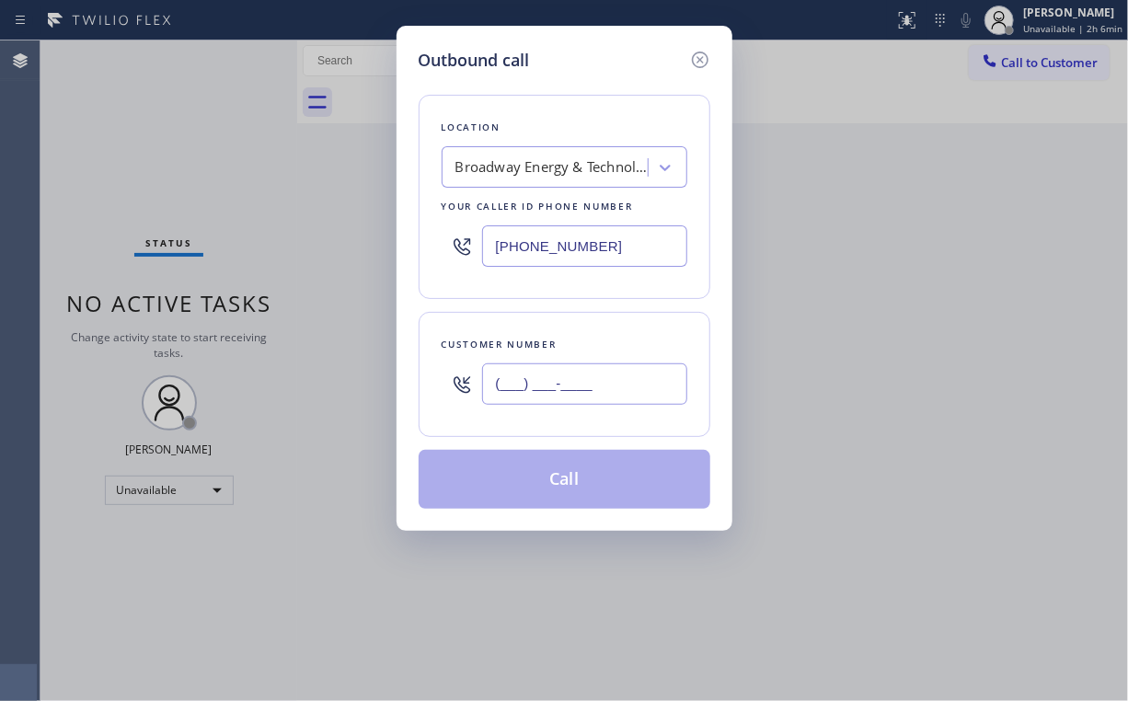
click at [614, 383] on input "(___) ___-____" at bounding box center [584, 384] width 205 height 41
paste input "908) 433-4349"
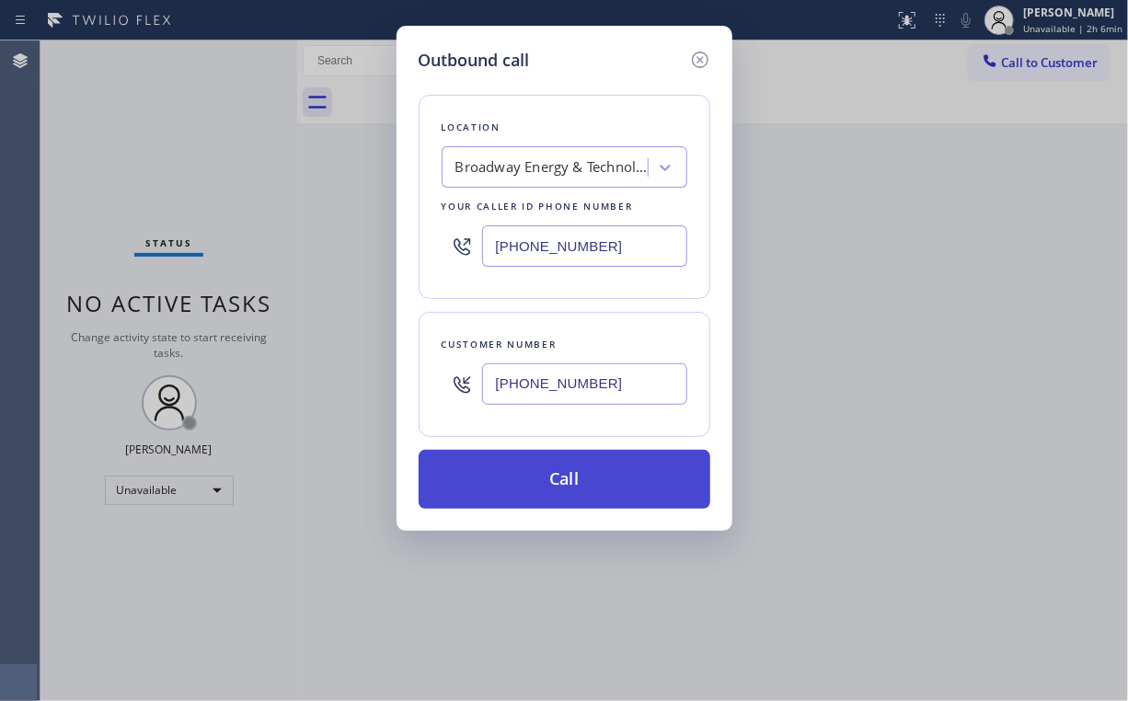
type input "[PHONE_NUMBER]"
click at [535, 476] on button "Call" at bounding box center [565, 479] width 292 height 59
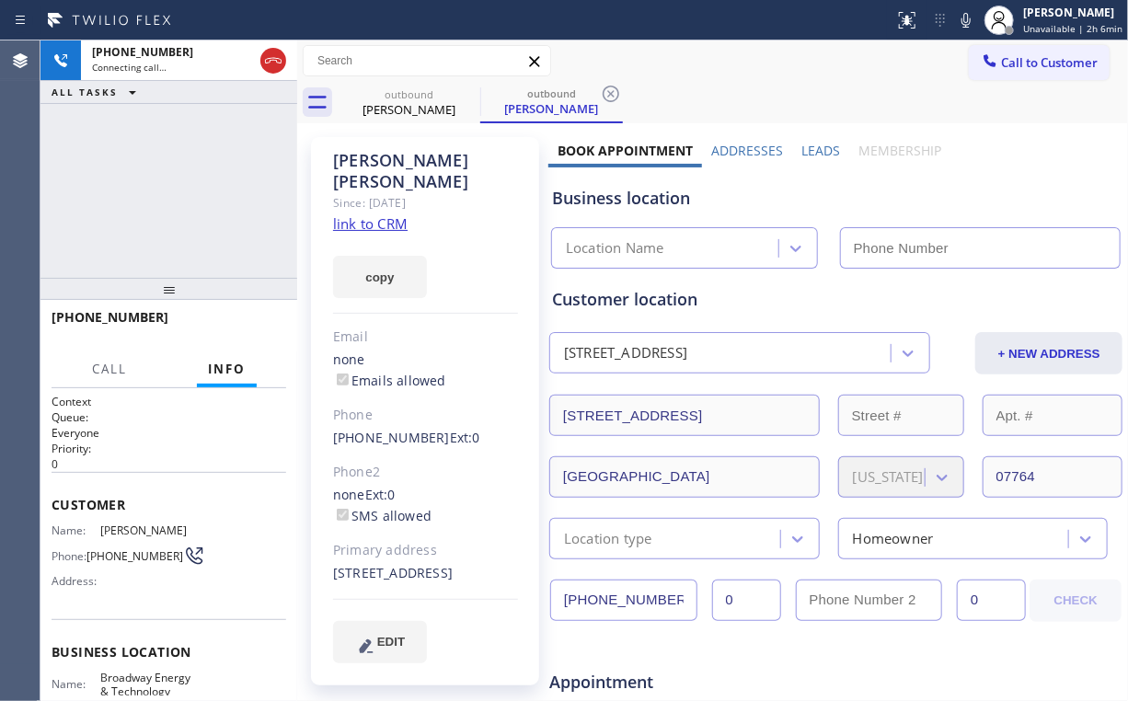
click at [210, 174] on div "[PHONE_NUMBER] Connecting call… ALL TASKS ALL TASKS ACTIVE TASKS TASKS IN WRAP …" at bounding box center [168, 158] width 257 height 237
type input "[PHONE_NUMBER]"
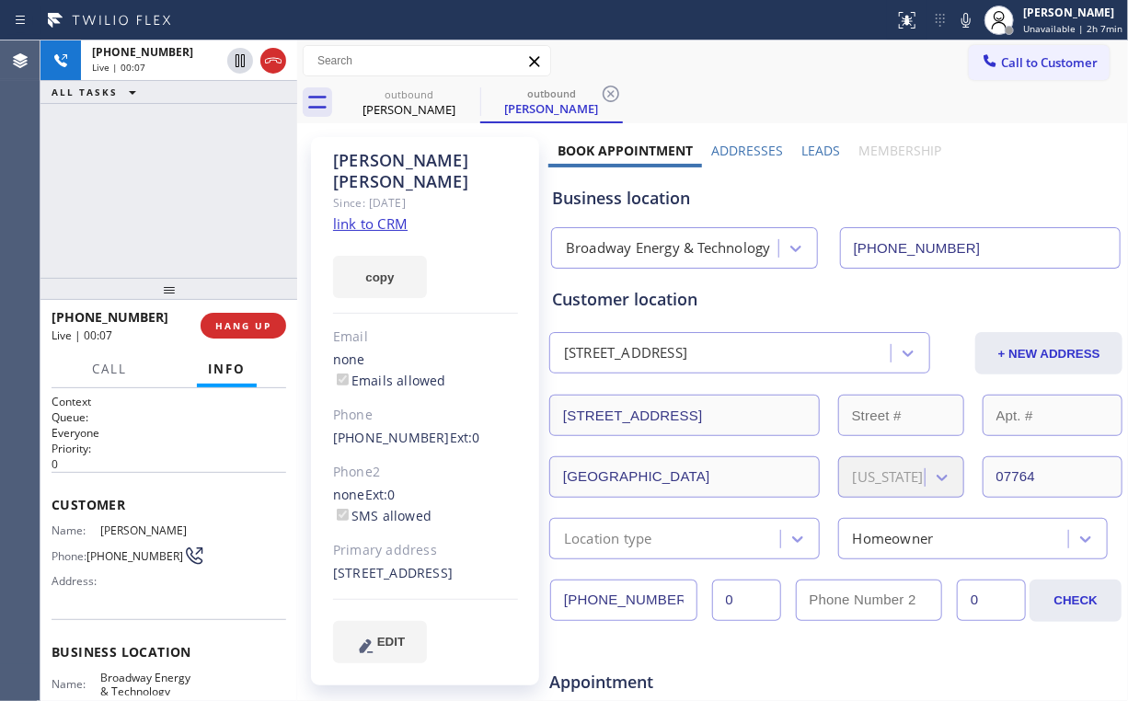
click at [181, 195] on div "[PHONE_NUMBER] Live | 00:07 ALL TASKS ALL TASKS ACTIVE TASKS TASKS IN WRAP UP" at bounding box center [168, 158] width 257 height 237
click at [639, 261] on div "Customer location [STREET_ADDRESS] + NEW ADDRESS [STREET_ADDRESS][US_STATE] Loc…" at bounding box center [835, 410] width 575 height 298
click at [650, 260] on div "Broadway Energy & Technology" at bounding box center [668, 249] width 222 height 32
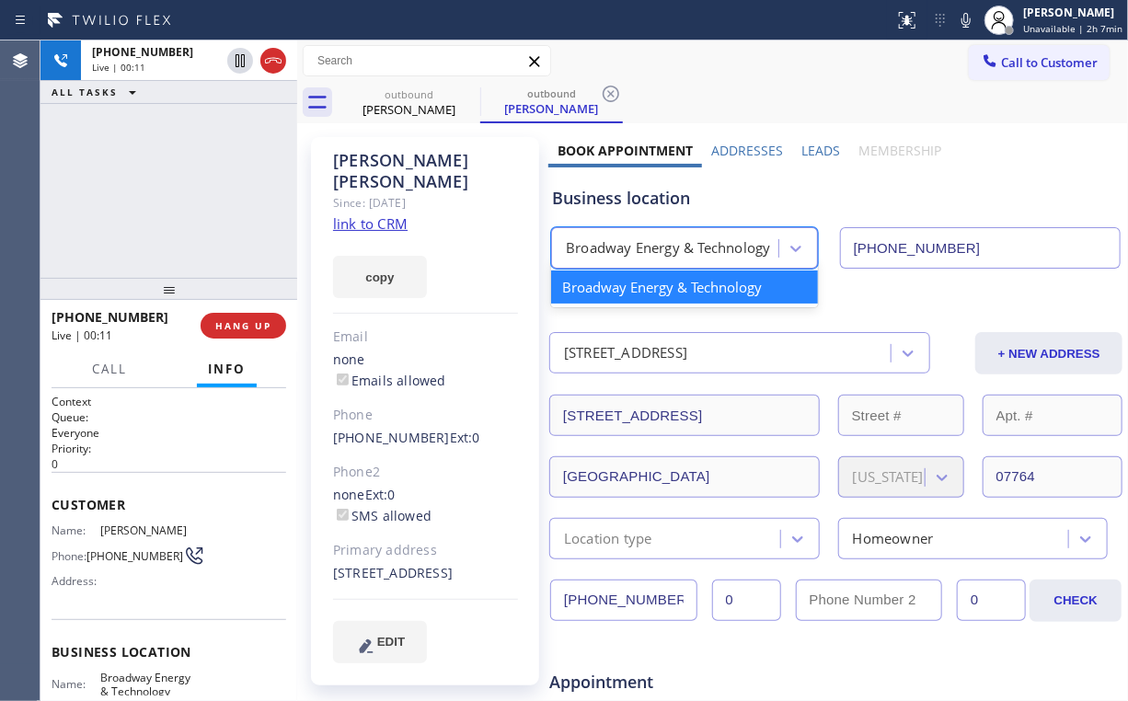
click at [180, 202] on div "[PHONE_NUMBER] Live | 00:11 ALL TASKS ALL TASKS ACTIVE TASKS TASKS IN WRAP UP" at bounding box center [168, 158] width 257 height 237
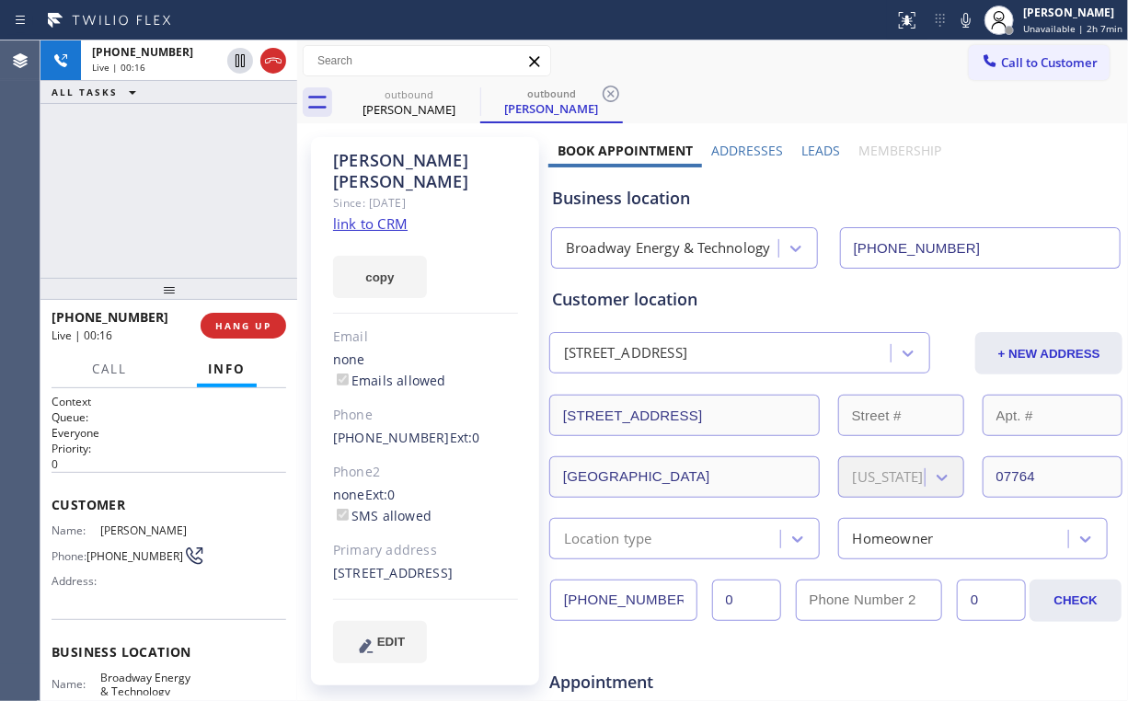
drag, startPoint x: 184, startPoint y: 191, endPoint x: 188, endPoint y: 121, distance: 70.0
click at [184, 191] on div "[PHONE_NUMBER] Live | 00:16 ALL TASKS ALL TASKS ACTIVE TASKS TASKS IN WRAP UP" at bounding box center [168, 158] width 257 height 237
click at [257, 327] on span "HANG UP" at bounding box center [243, 325] width 56 height 13
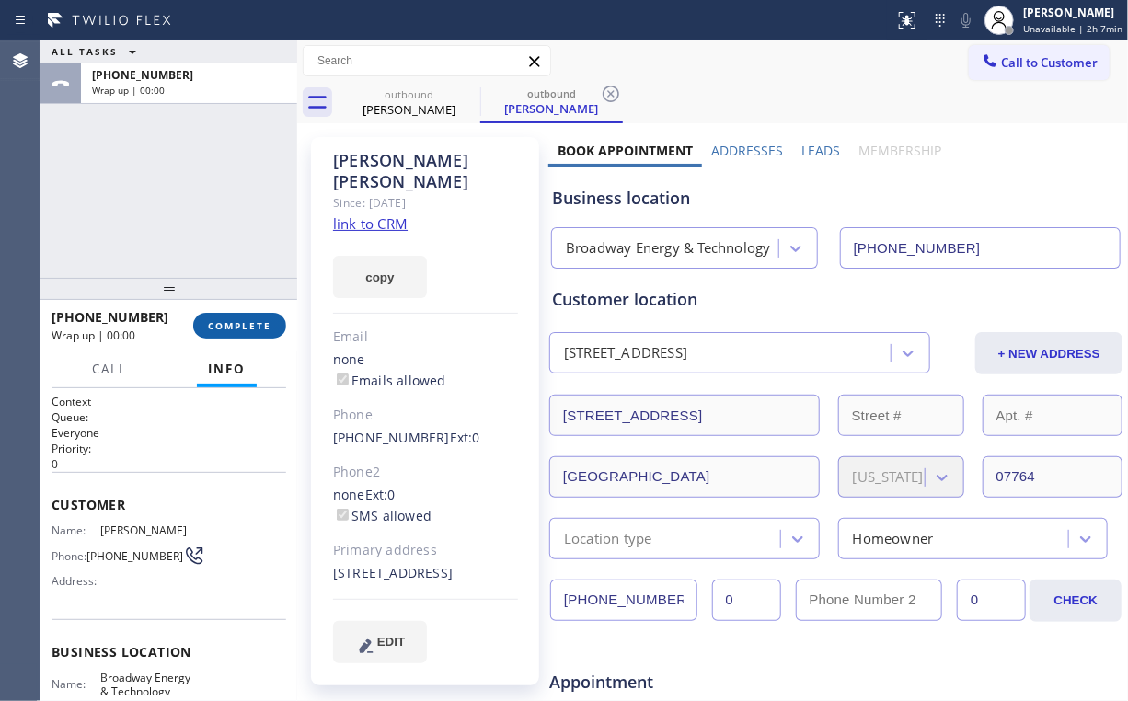
click at [258, 326] on span "COMPLETE" at bounding box center [239, 325] width 63 height 13
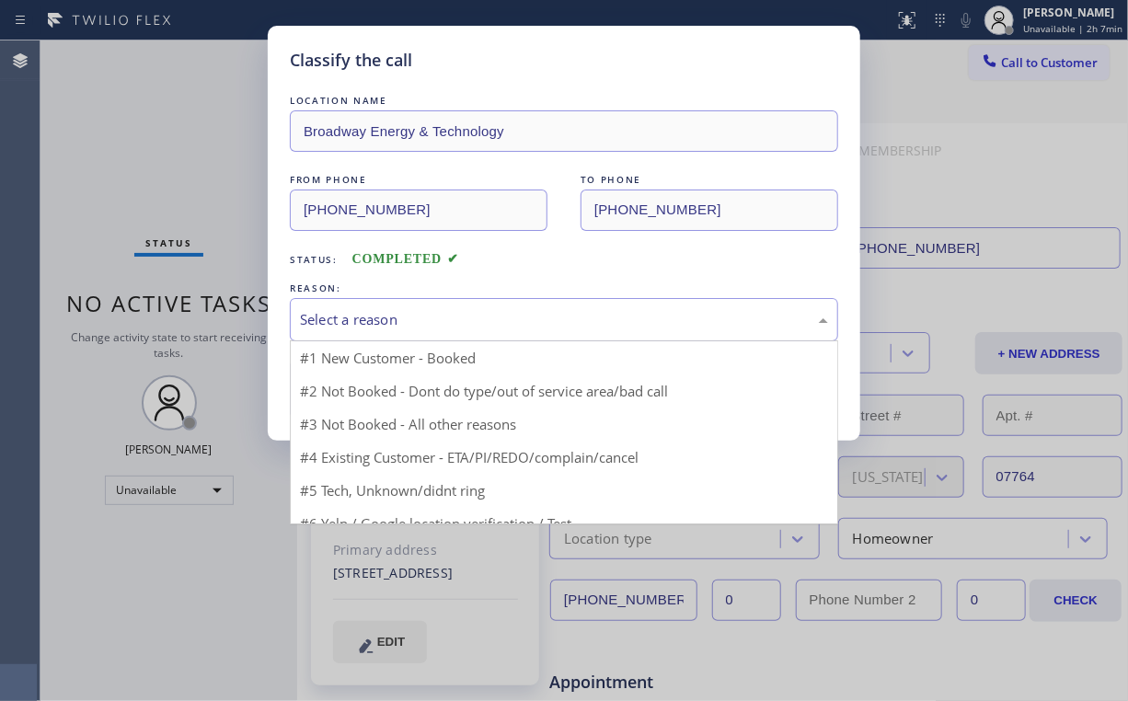
click at [337, 306] on div "Select a reason" at bounding box center [564, 319] width 548 height 43
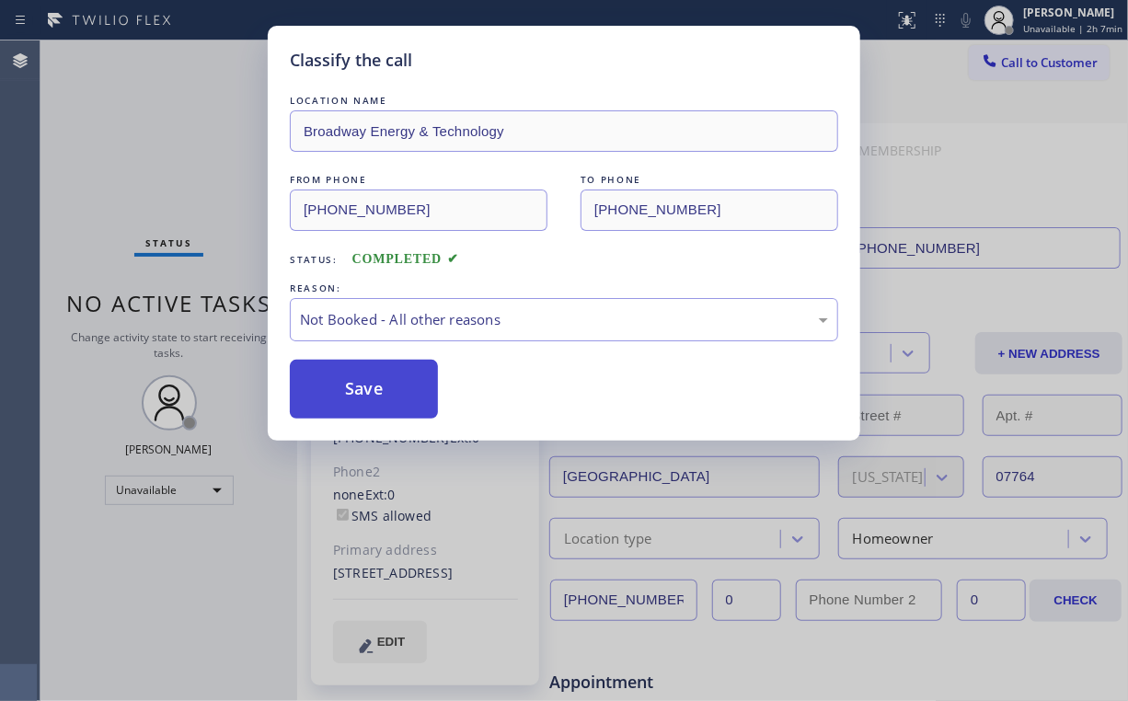
click at [354, 385] on button "Save" at bounding box center [364, 389] width 148 height 59
click at [184, 176] on div "Classify the call LOCATION NAME Broadway Energy & Technology FROM PHONE [PHONE_…" at bounding box center [564, 350] width 1128 height 701
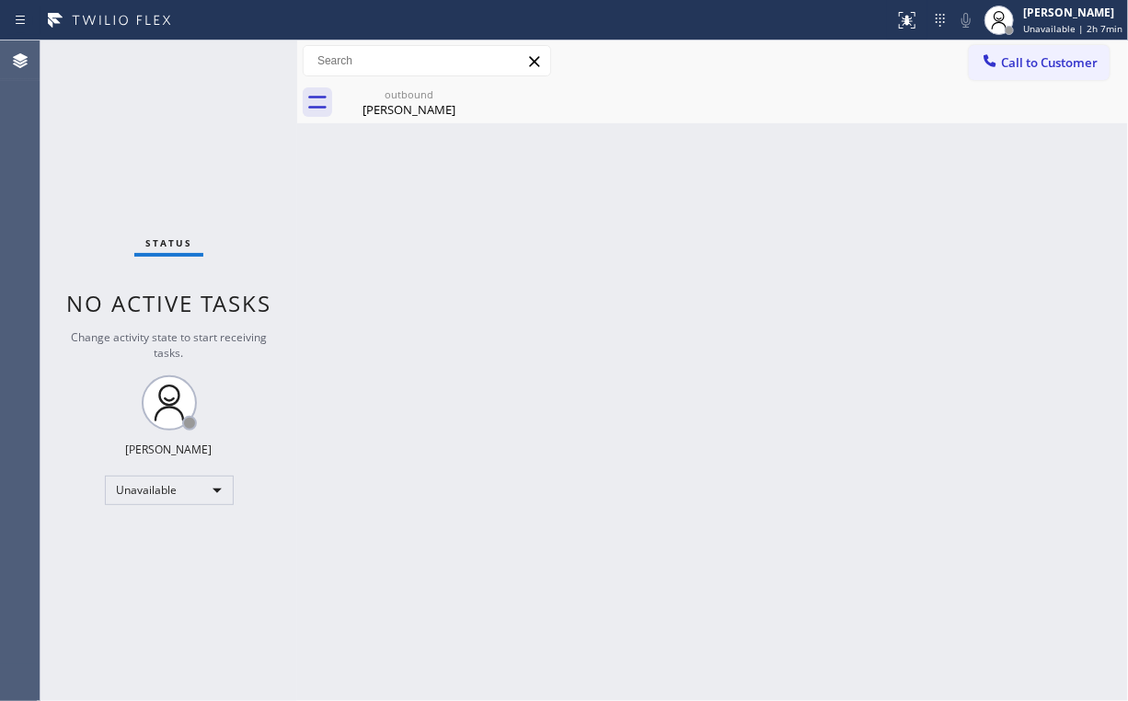
click at [394, 394] on div "Back to Dashboard Change Sender ID Customers Technicians Select a contact Outbo…" at bounding box center [712, 370] width 831 height 661
click at [405, 95] on div "outbound" at bounding box center [409, 94] width 139 height 14
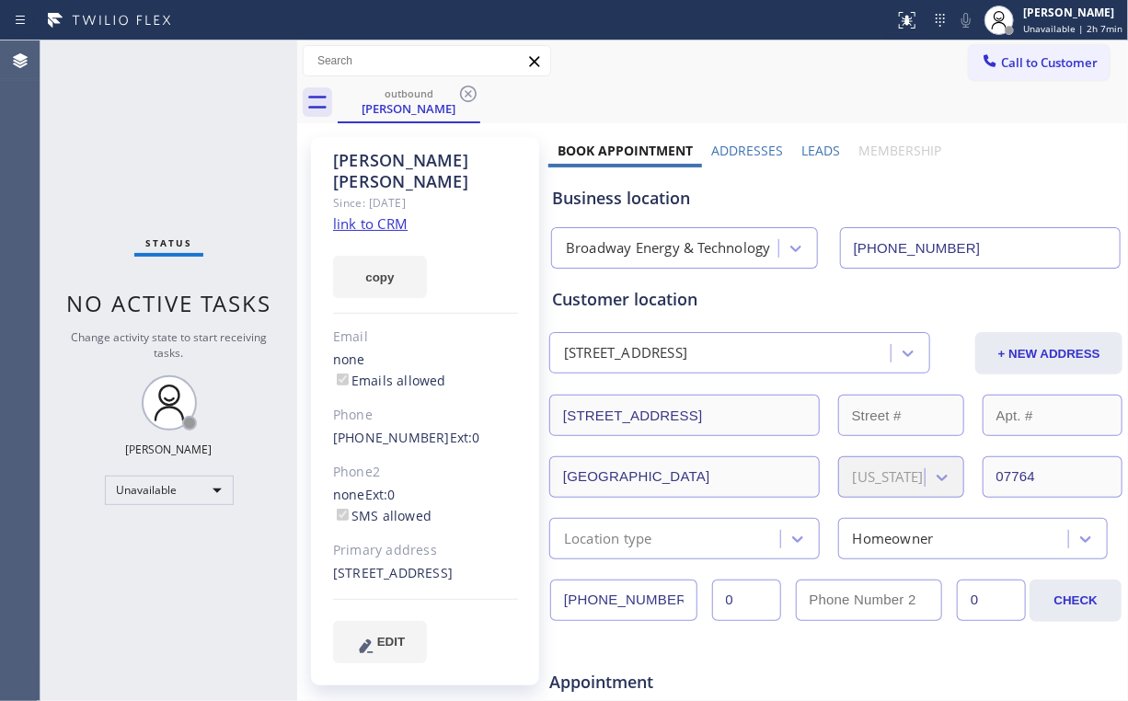
drag, startPoint x: 464, startPoint y: 92, endPoint x: 455, endPoint y: 140, distance: 48.7
click at [464, 93] on icon at bounding box center [468, 94] width 22 height 22
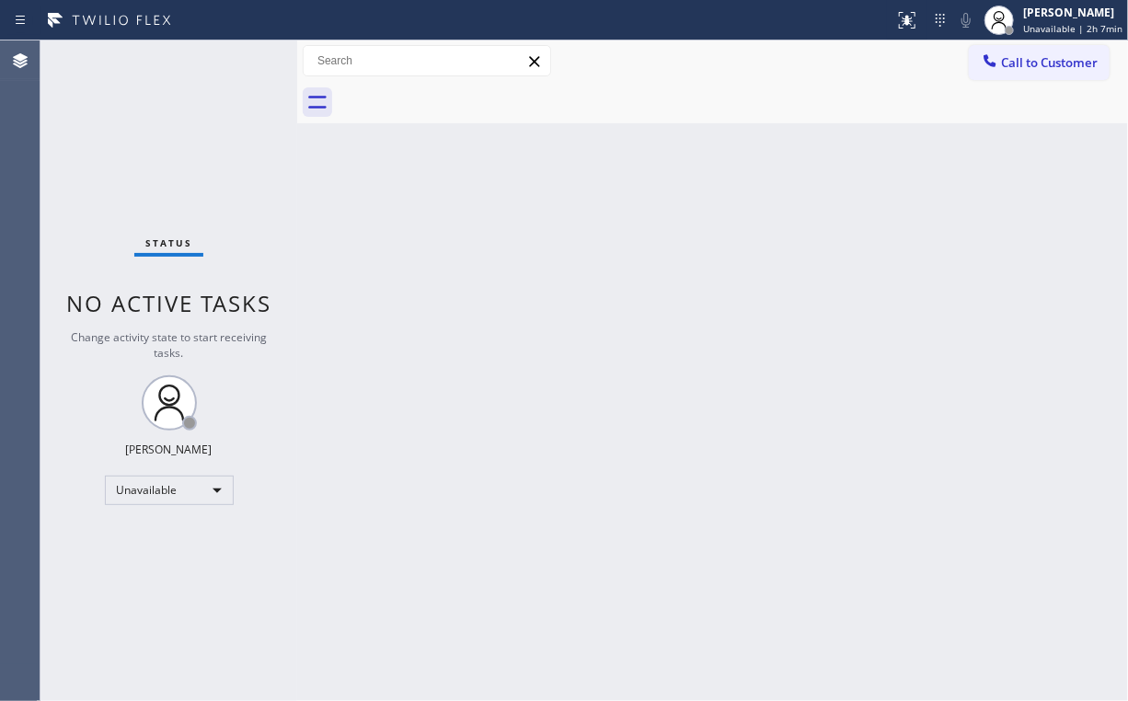
drag, startPoint x: 99, startPoint y: 134, endPoint x: 110, endPoint y: 134, distance: 10.1
click at [99, 134] on div "Status No active tasks Change activity state to start receiving tasks. [PERSON_…" at bounding box center [168, 370] width 257 height 661
drag, startPoint x: 1045, startPoint y: 77, endPoint x: 661, endPoint y: 231, distance: 414.2
click at [1044, 77] on button "Call to Customer" at bounding box center [1039, 62] width 141 height 35
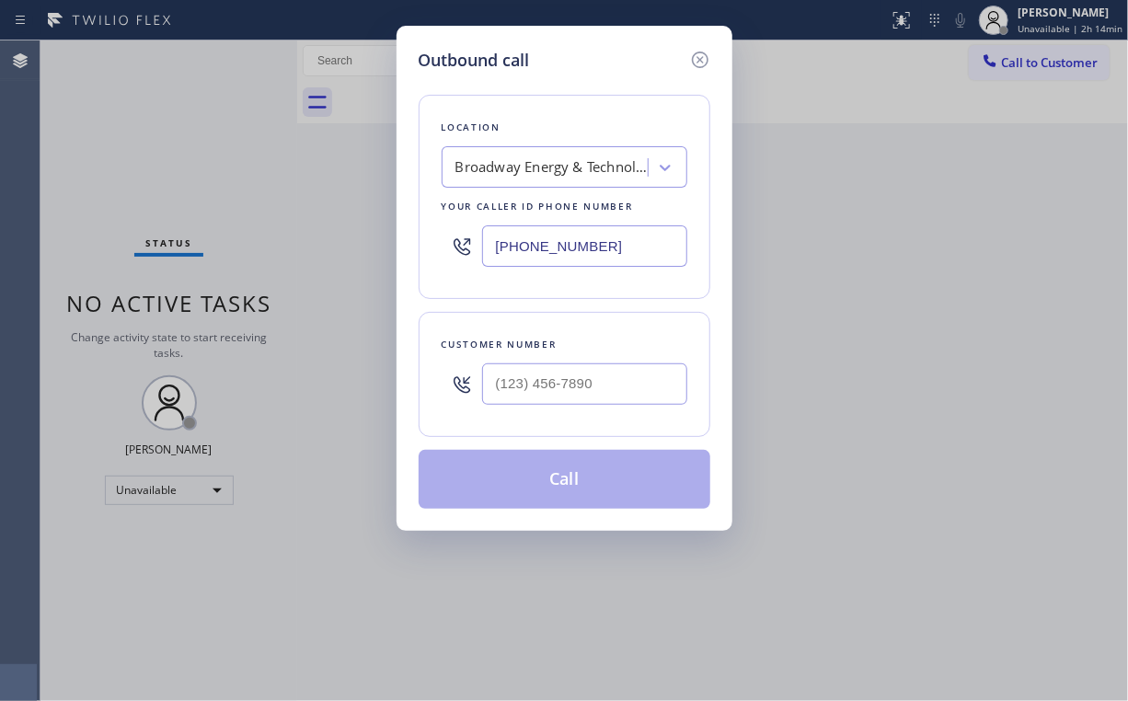
drag, startPoint x: 616, startPoint y: 239, endPoint x: 254, endPoint y: 217, distance: 362.3
click at [254, 217] on div "Outbound call Location Broadway Energy & Technology Your caller id phone number…" at bounding box center [564, 350] width 1128 height 701
paste input "18) 651-7282"
type input "[PHONE_NUMBER]"
click at [571, 366] on input "(___) ___-____" at bounding box center [584, 384] width 205 height 41
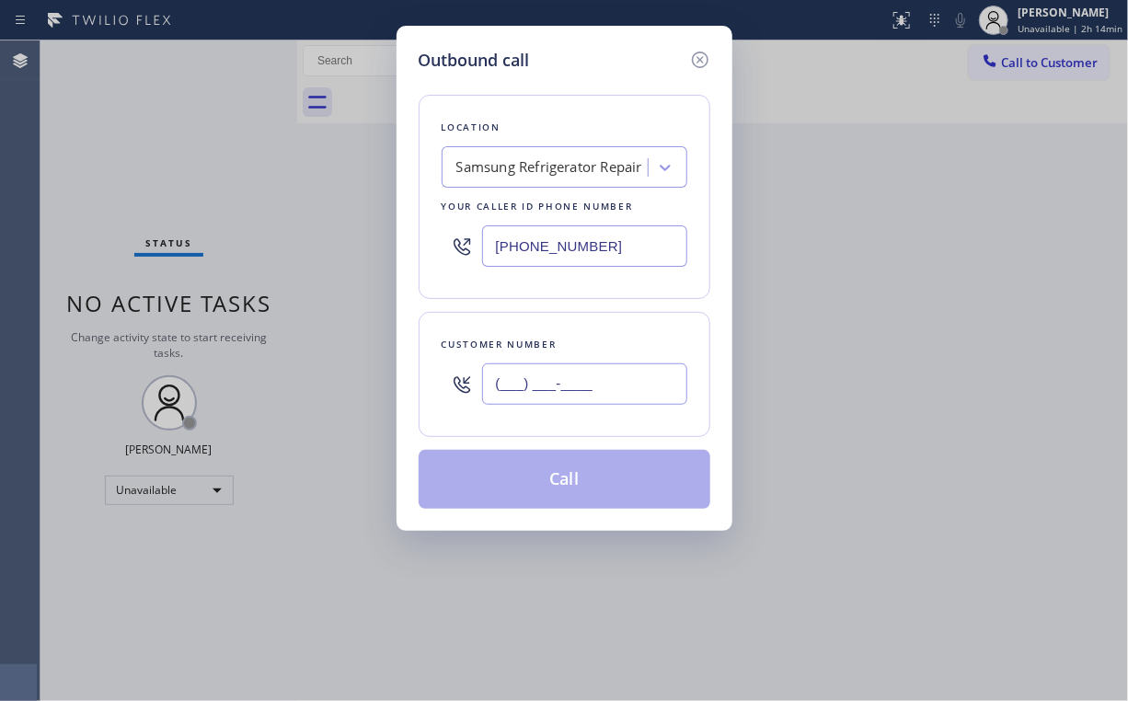
paste input "747) 344-7023"
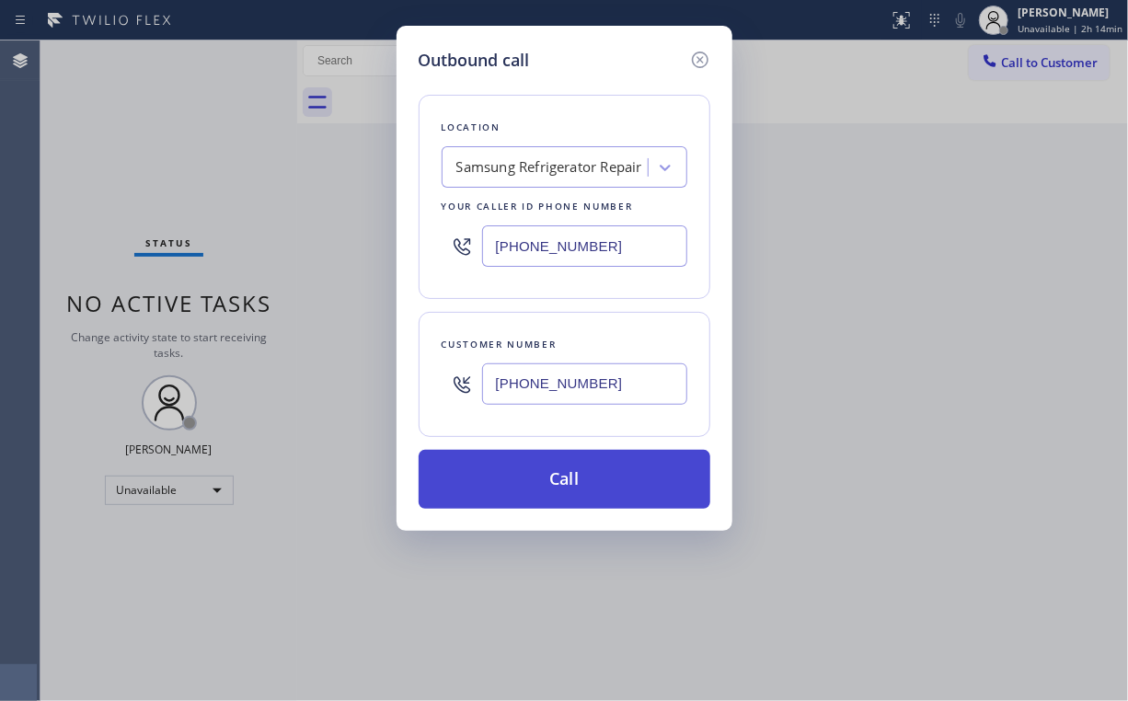
type input "[PHONE_NUMBER]"
click at [567, 475] on button "Call" at bounding box center [565, 479] width 292 height 59
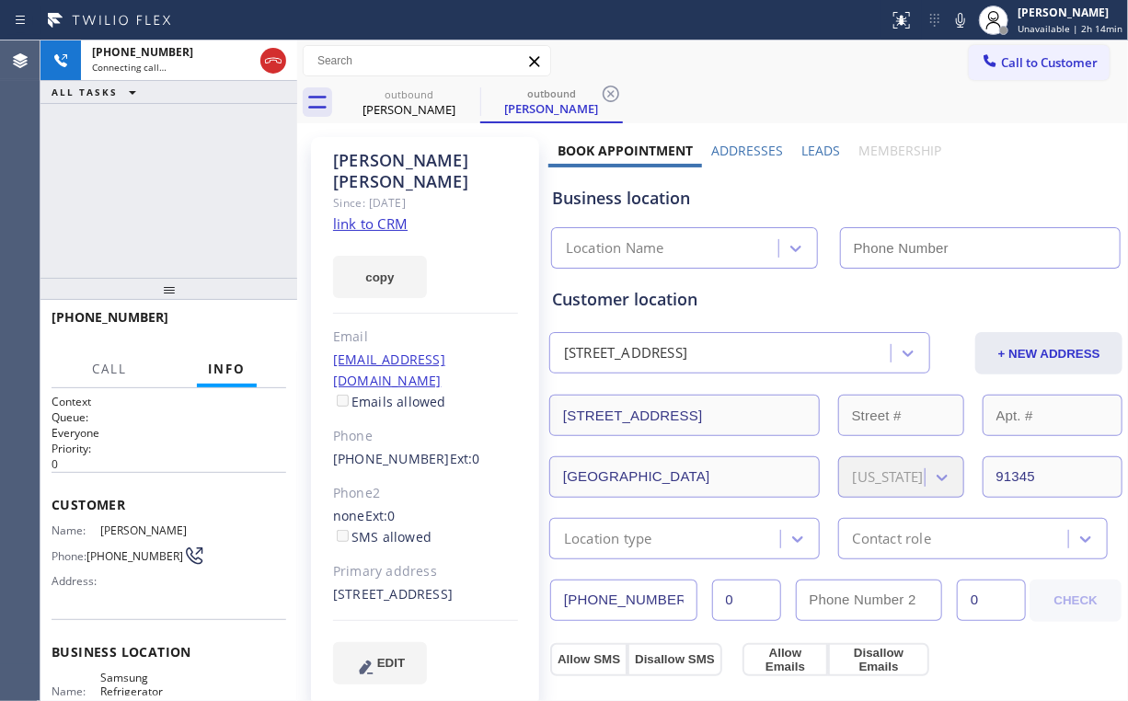
type input "[PHONE_NUMBER]"
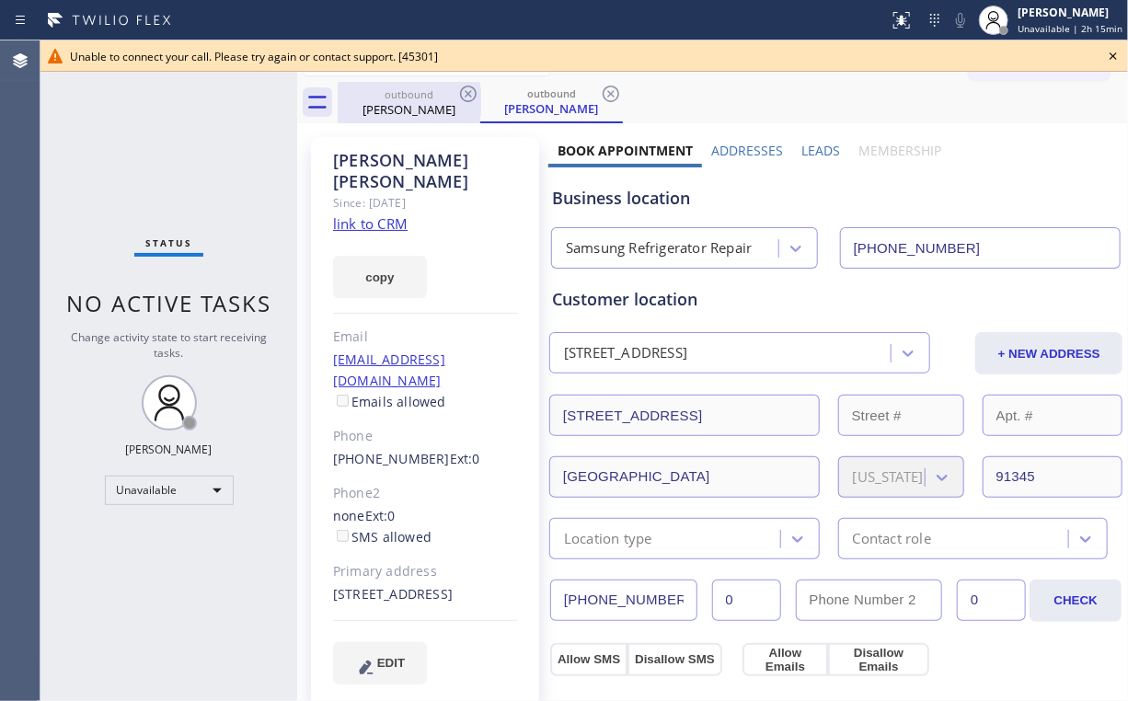
click at [400, 101] on div "[PERSON_NAME]" at bounding box center [409, 109] width 139 height 17
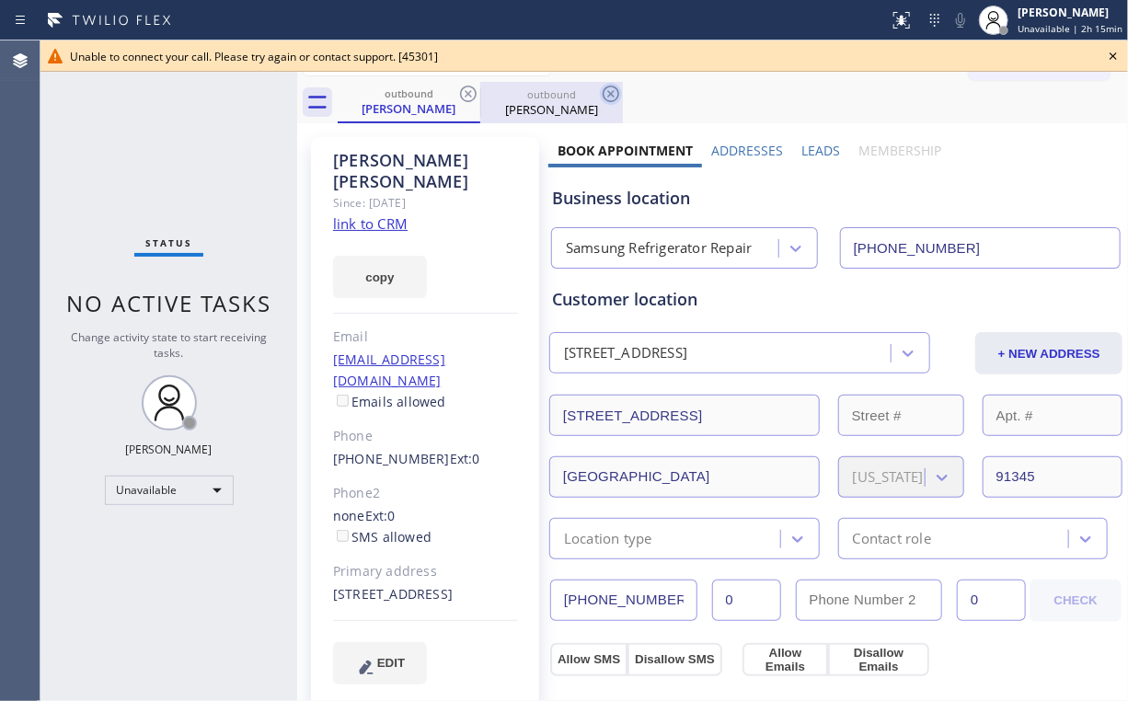
click at [472, 92] on icon at bounding box center [468, 94] width 22 height 22
click at [600, 92] on icon at bounding box center [611, 94] width 22 height 22
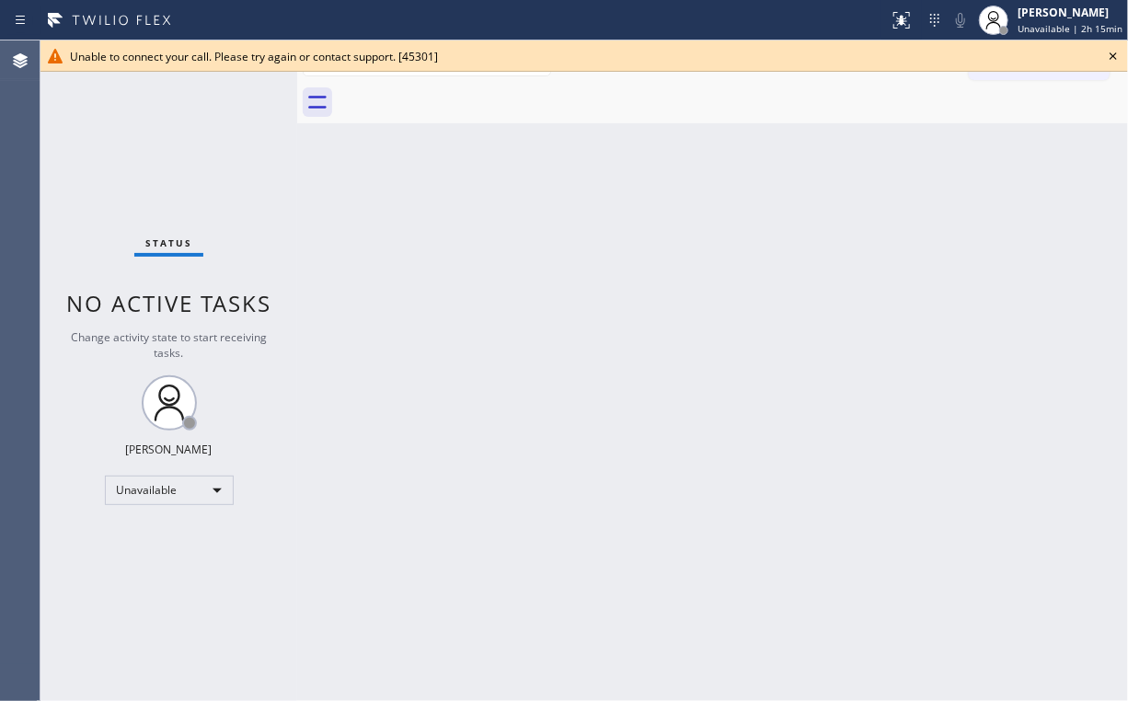
click at [254, 154] on div "Status No active tasks Change activity state to start receiving tasks. [PERSON_…" at bounding box center [168, 370] width 257 height 661
click at [1113, 57] on icon at bounding box center [1113, 56] width 22 height 22
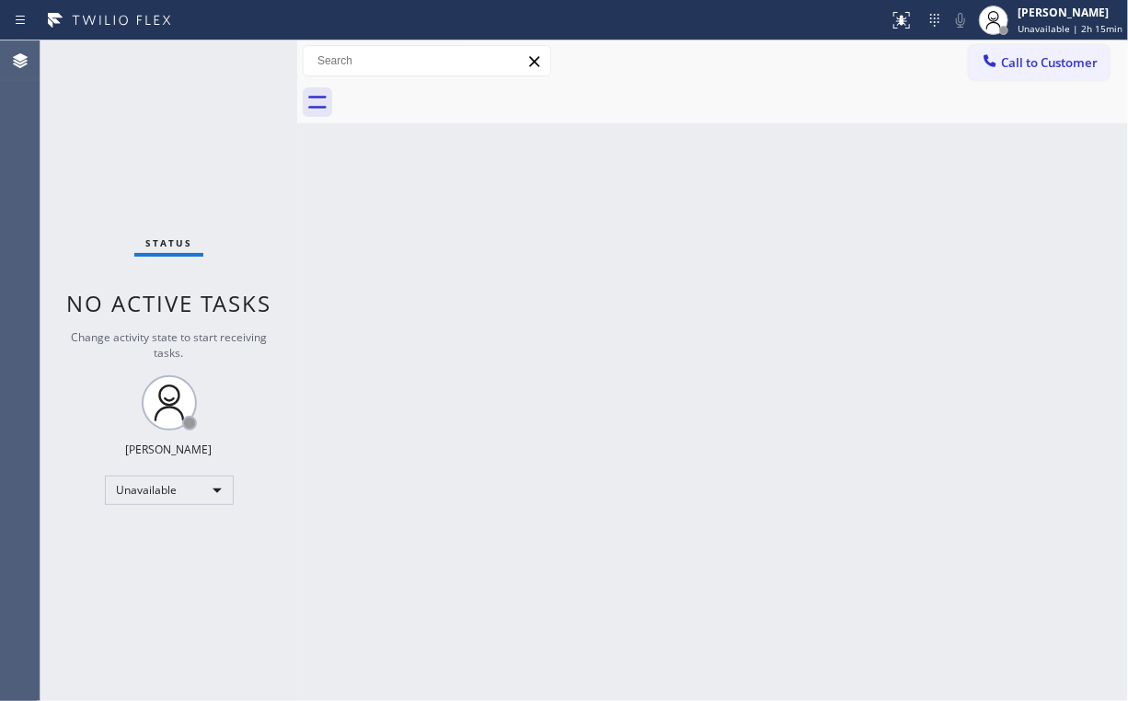
click at [753, 176] on div "Back to Dashboard Change Sender ID Customers Technicians Select a contact Outbo…" at bounding box center [712, 370] width 831 height 661
drag, startPoint x: 1027, startPoint y: 65, endPoint x: 633, endPoint y: 232, distance: 427.6
click at [1021, 70] on span "Call to Customer" at bounding box center [1049, 62] width 97 height 17
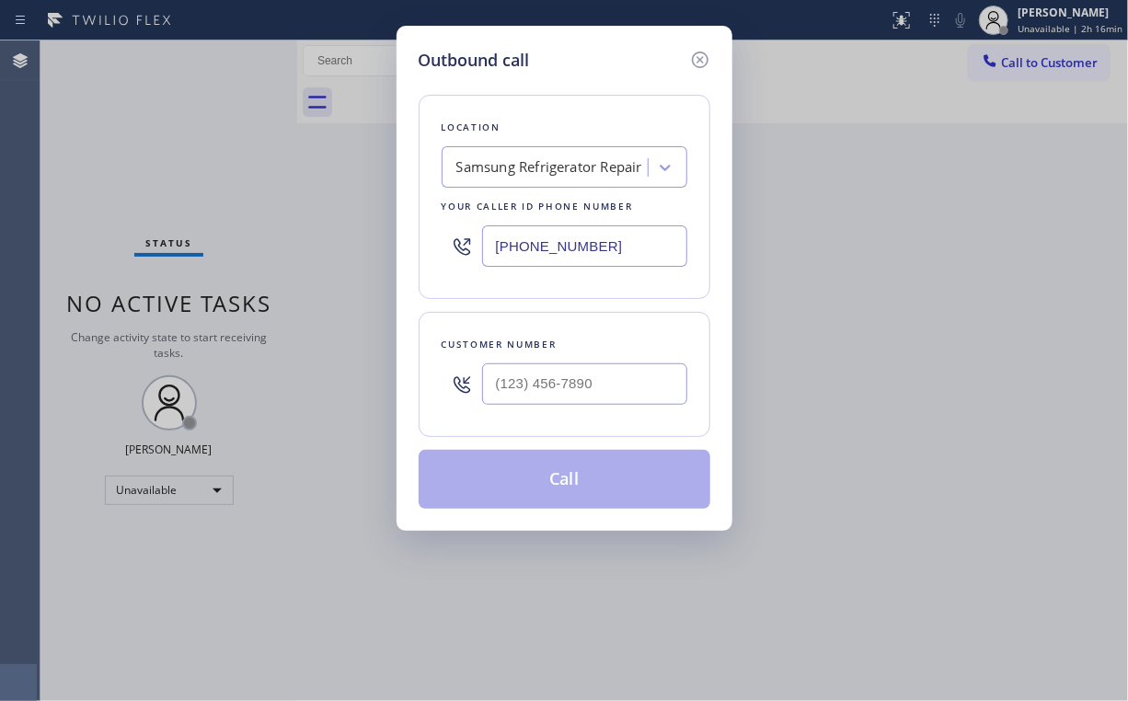
drag, startPoint x: 485, startPoint y: 258, endPoint x: 278, endPoint y: 264, distance: 207.2
click at [368, 260] on div "Outbound call Location Samsung Refrigerator Repair Your caller id phone number …" at bounding box center [564, 350] width 1128 height 701
paste input "714) 364-854"
type input "[PHONE_NUMBER]"
drag, startPoint x: 569, startPoint y: 92, endPoint x: 584, endPoint y: 149, distance: 59.2
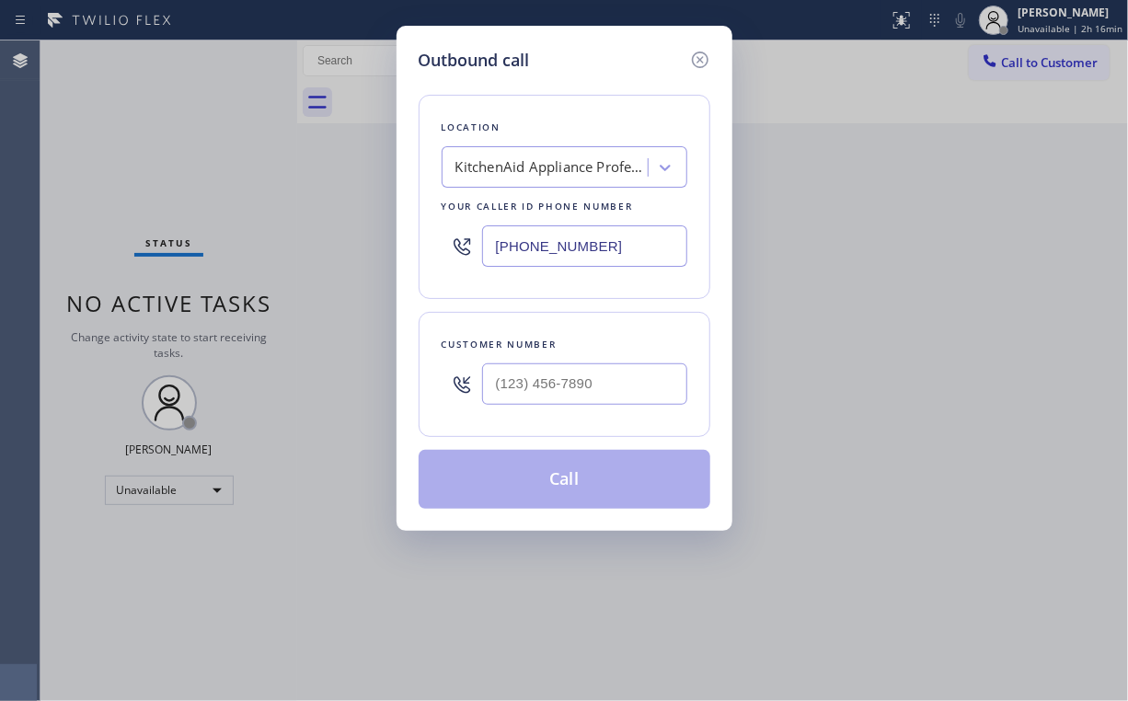
click at [569, 92] on div "Location KitchenAid Appliance Professionals [PERSON_NAME] Your caller id phone …" at bounding box center [565, 291] width 292 height 436
click at [582, 408] on div at bounding box center [584, 384] width 205 height 60
click at [582, 382] on input "(___) ___-____" at bounding box center [584, 384] width 205 height 41
paste input "714) 376-8759"
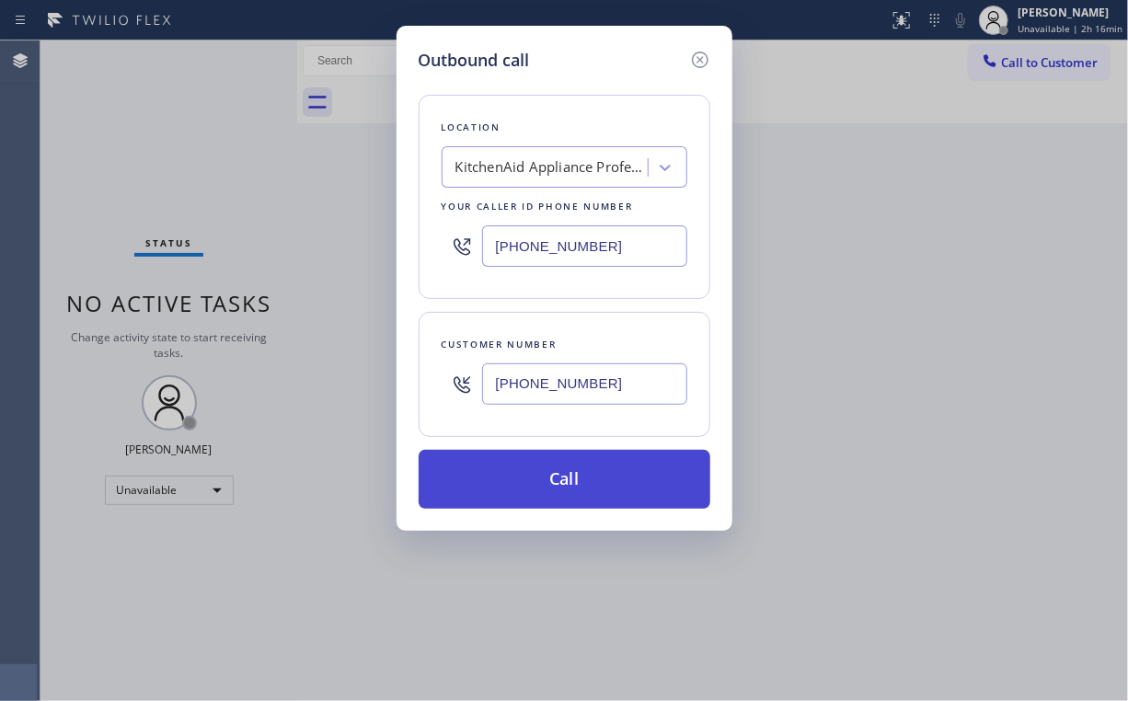
type input "[PHONE_NUMBER]"
click at [549, 467] on button "Call" at bounding box center [565, 479] width 292 height 59
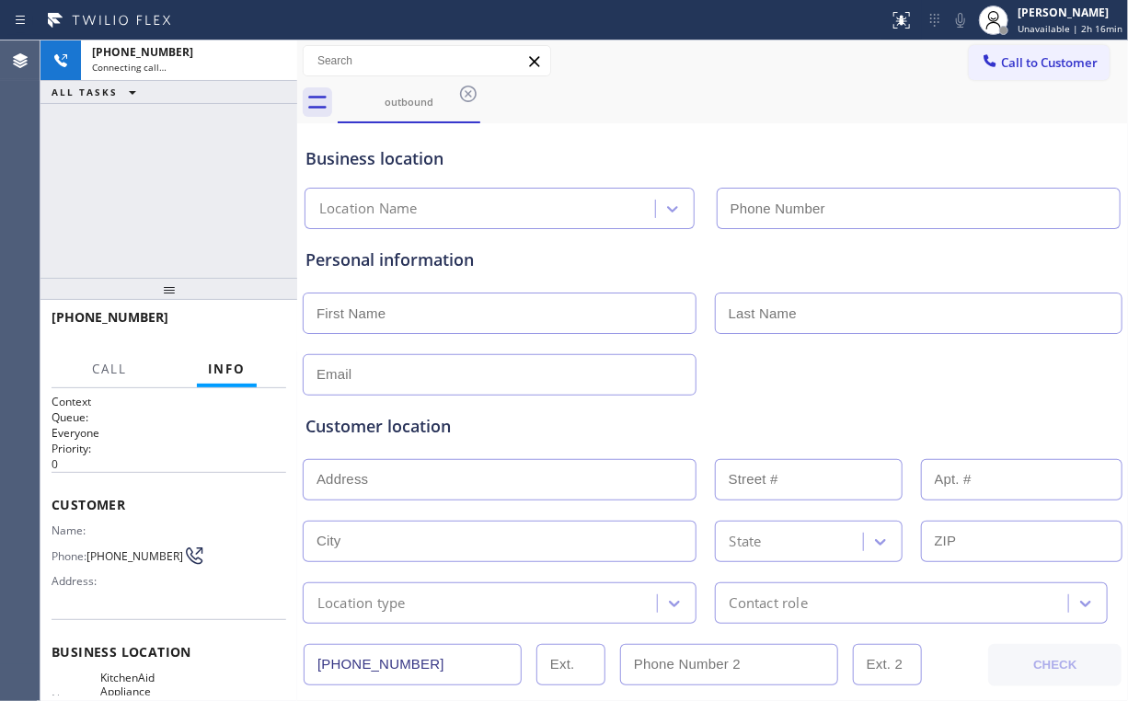
type input "[PHONE_NUMBER]"
click at [176, 225] on div "[PHONE_NUMBER] Connecting call… ALL TASKS ALL TASKS ACTIVE TASKS TASKS IN WRAP …" at bounding box center [168, 158] width 257 height 237
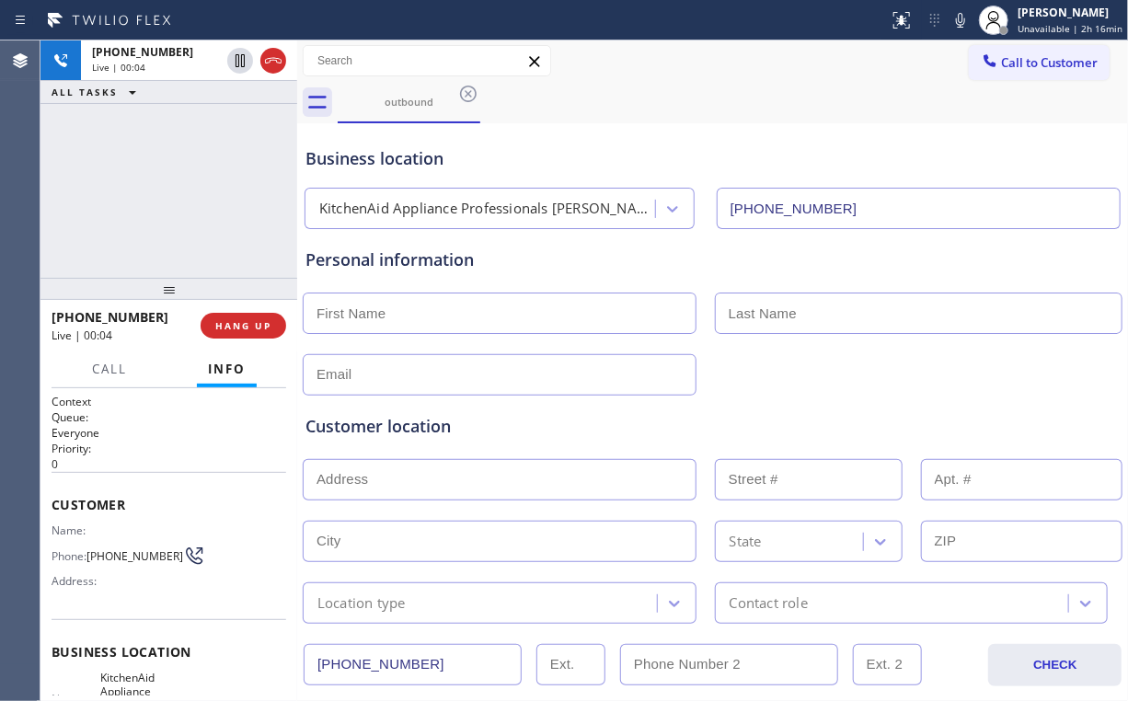
click at [187, 190] on div "[PHONE_NUMBER] Live | 00:04 ALL TASKS ALL TASKS ACTIVE TASKS TASKS IN WRAP UP" at bounding box center [168, 158] width 257 height 237
click at [260, 323] on span "HANG UP" at bounding box center [243, 325] width 56 height 13
click at [257, 324] on span "HANG UP" at bounding box center [243, 325] width 56 height 13
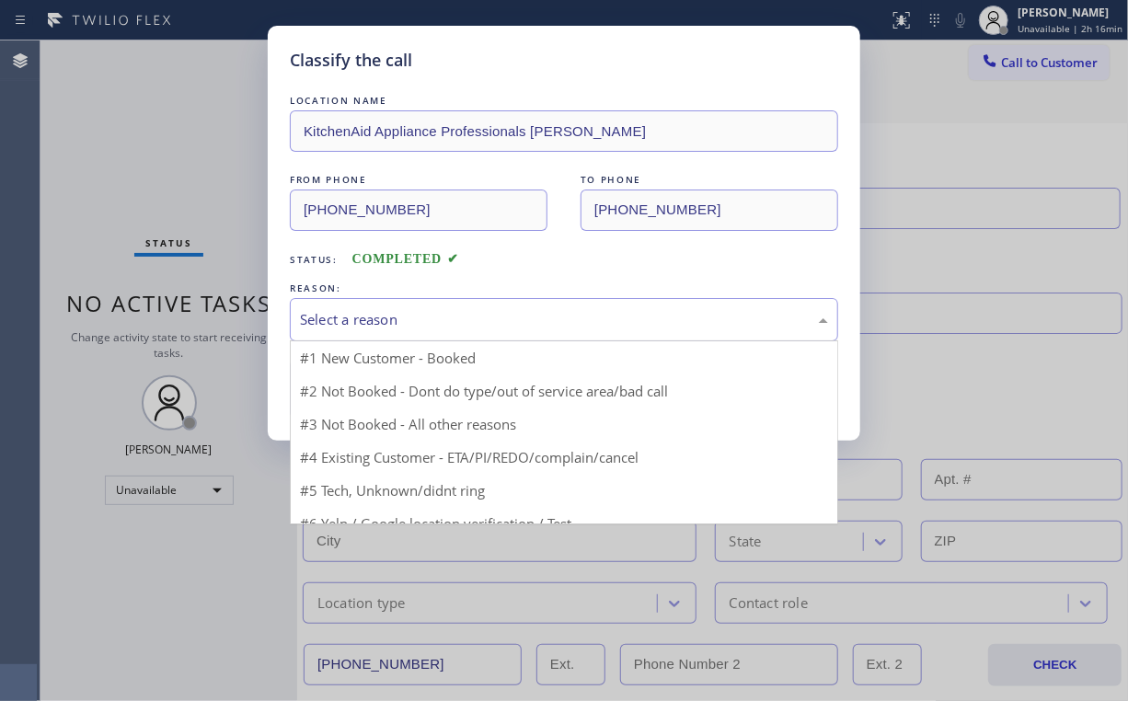
click at [403, 328] on div "Select a reason" at bounding box center [564, 319] width 528 height 21
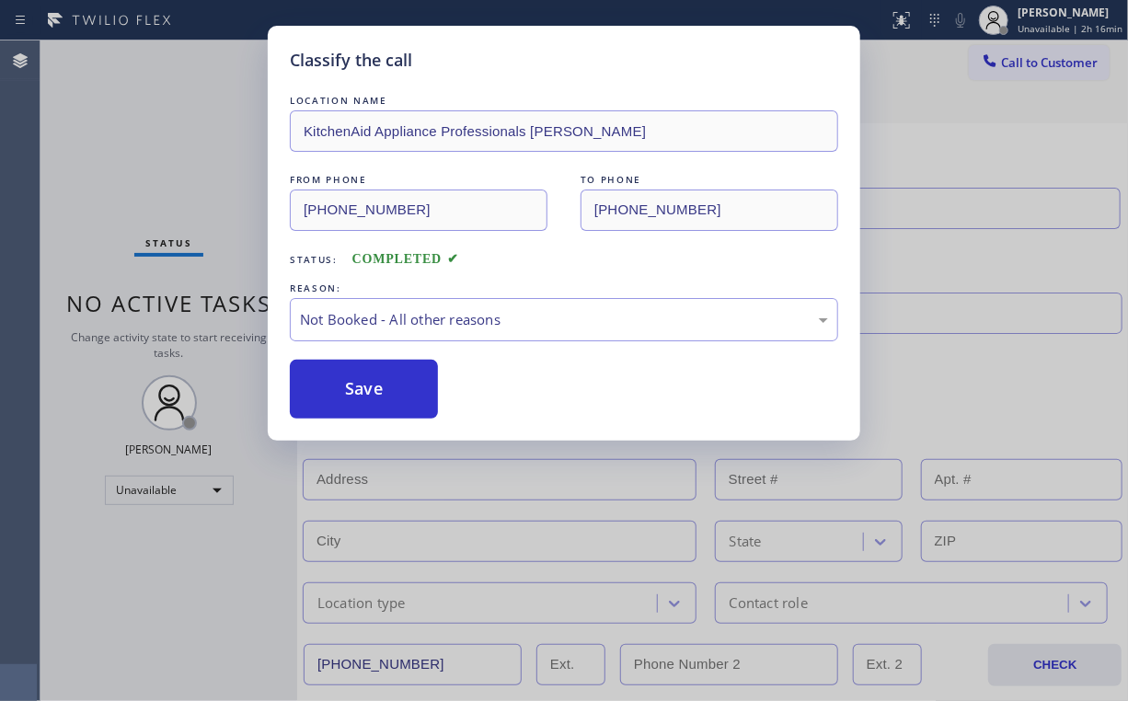
drag, startPoint x: 387, startPoint y: 394, endPoint x: 179, endPoint y: 246, distance: 255.4
click at [387, 392] on button "Save" at bounding box center [364, 389] width 148 height 59
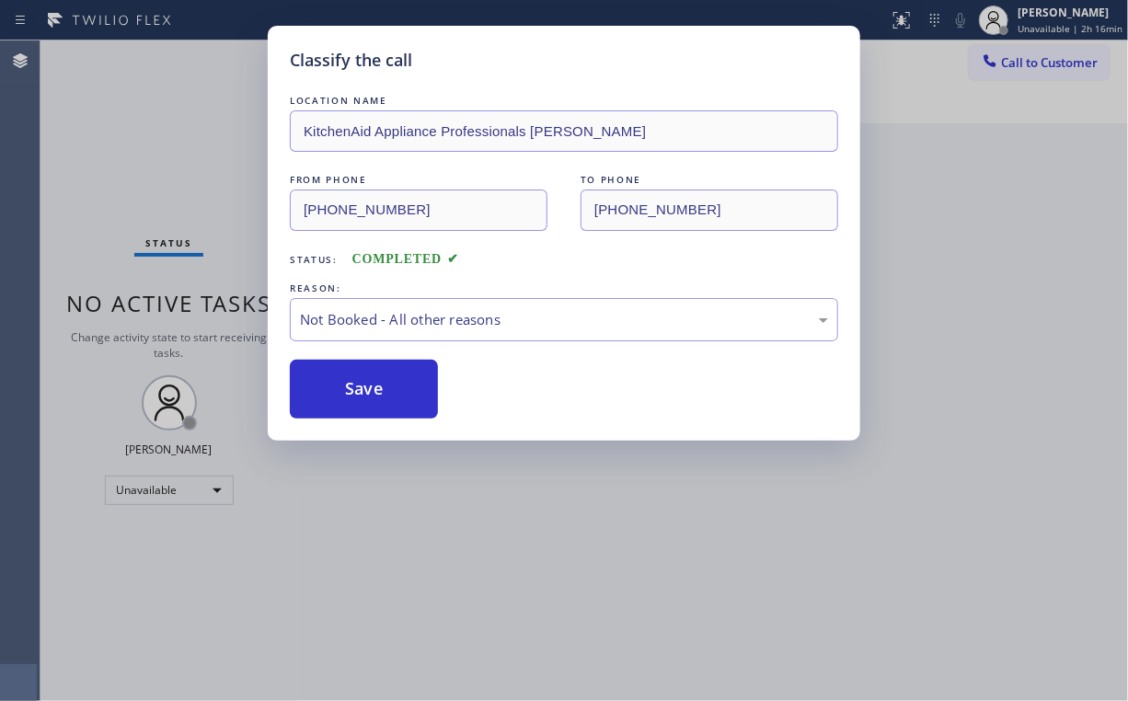
click at [126, 191] on div "Classify the call LOCATION NAME KitchenAid Appliance Professionals [PERSON_NAME…" at bounding box center [564, 350] width 1128 height 701
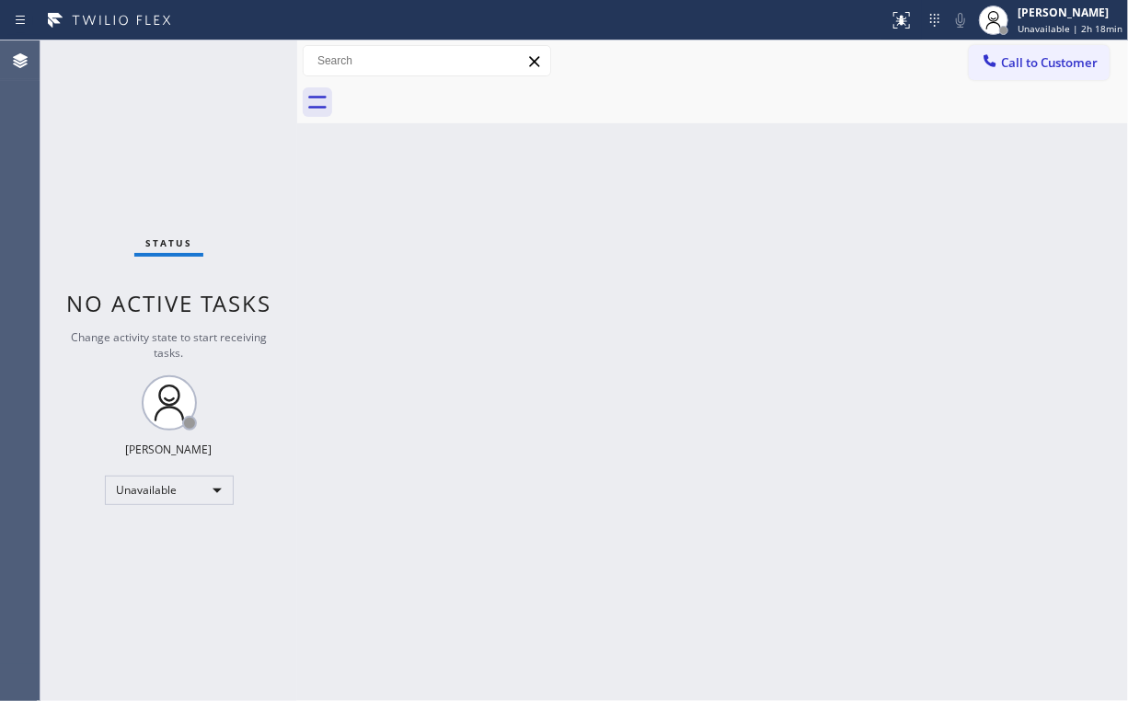
click at [193, 140] on div "Status No active tasks Change activity state to start receiving tasks. [PERSON_…" at bounding box center [168, 370] width 257 height 661
drag, startPoint x: 180, startPoint y: 144, endPoint x: 188, endPoint y: 166, distance: 22.4
click at [180, 144] on div "Status No active tasks Change activity state to start receiving tasks. [PERSON_…" at bounding box center [168, 370] width 257 height 661
click at [1020, 64] on span "Call to Customer" at bounding box center [1049, 62] width 97 height 17
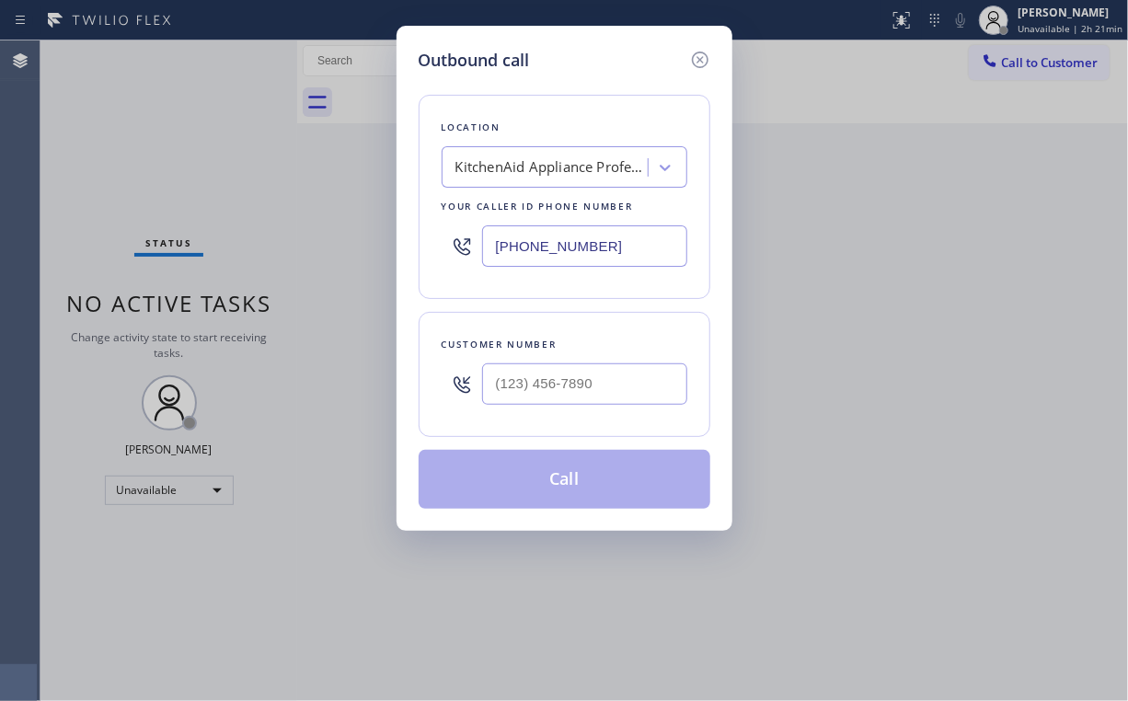
drag, startPoint x: 415, startPoint y: 254, endPoint x: 471, endPoint y: 281, distance: 62.2
click at [302, 254] on div "Outbound call Location KitchenAid Appliance Professionals [PERSON_NAME] Your ca…" at bounding box center [564, 350] width 1128 height 701
paste input "908) 824-6720"
type input "[PHONE_NUMBER]"
click at [587, 375] on input "(___) ___-____" at bounding box center [584, 384] width 205 height 41
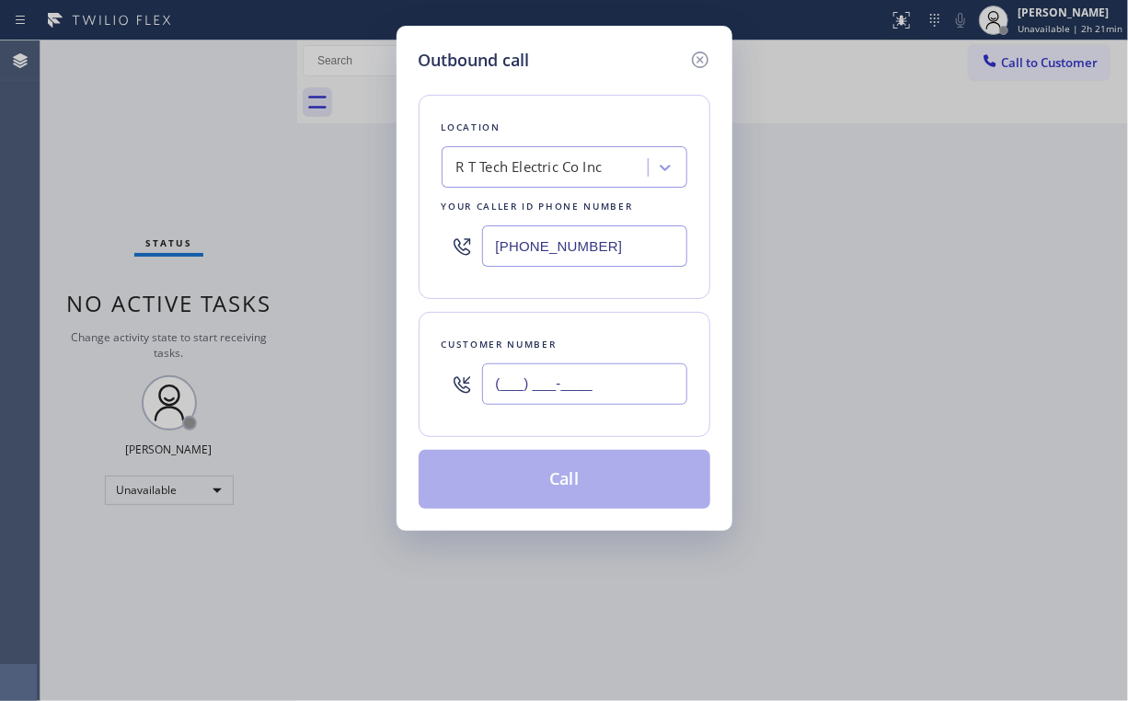
paste input "908) 510-5741"
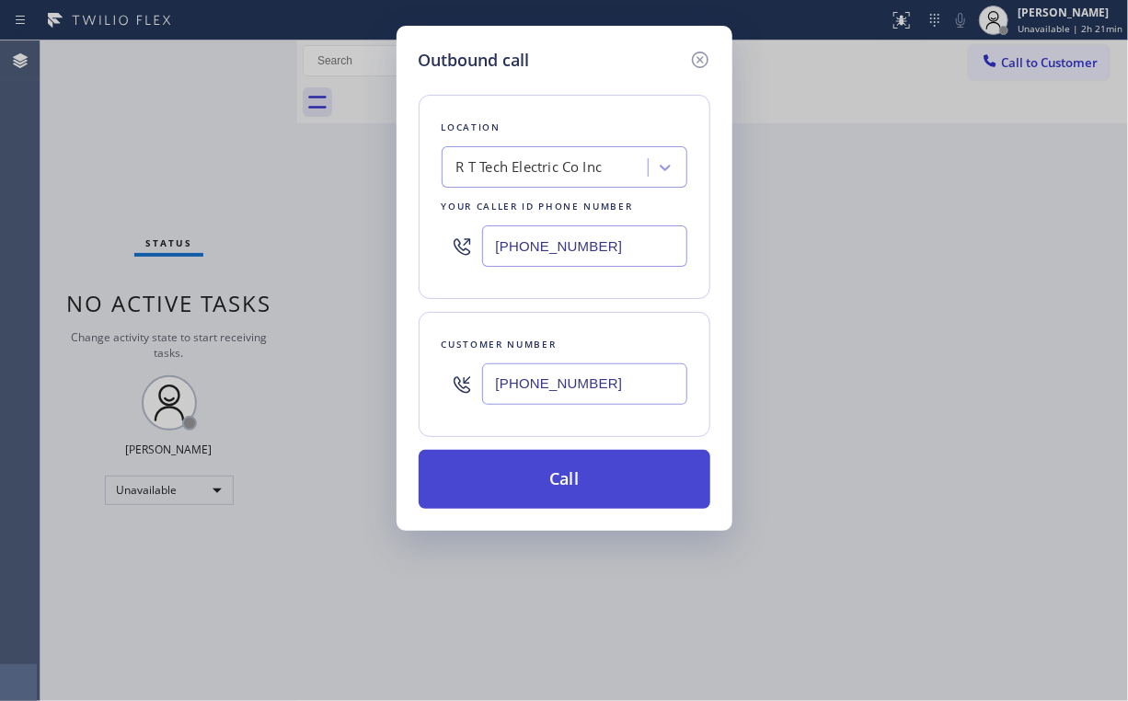
type input "[PHONE_NUMBER]"
click at [529, 486] on button "Call" at bounding box center [565, 479] width 292 height 59
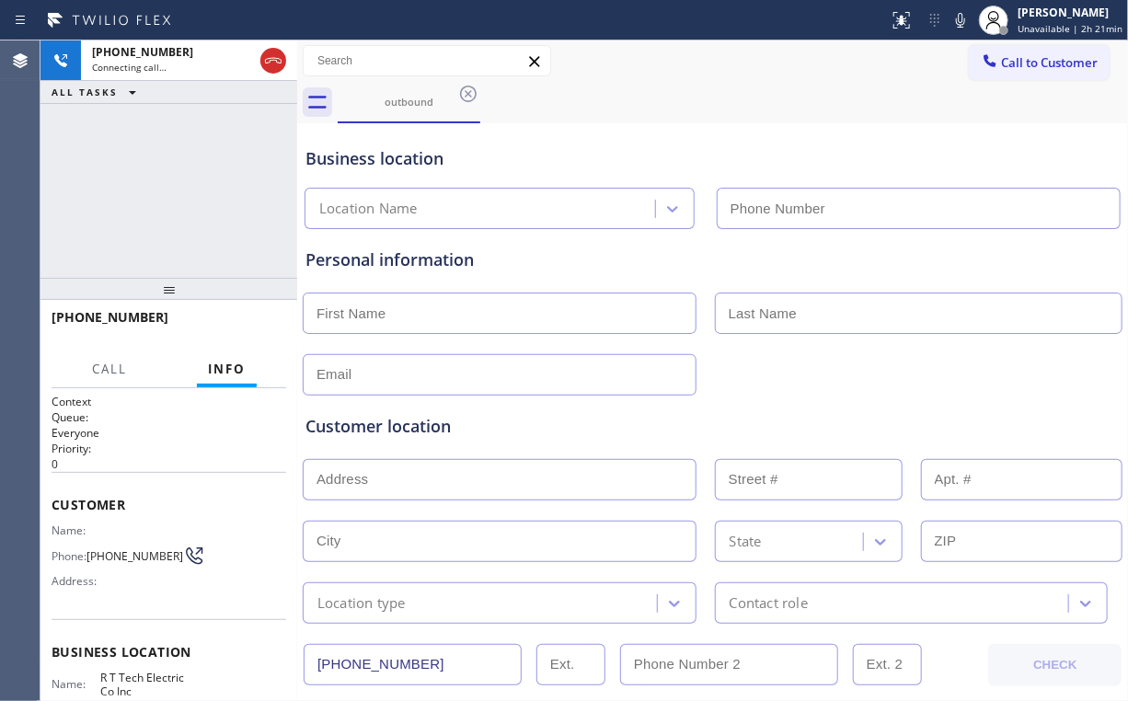
type input "[PHONE_NUMBER]"
click at [206, 212] on div "[PHONE_NUMBER] Connecting call… ALL TASKS ALL TASKS ACTIVE TASKS TASKS IN WRAP …" at bounding box center [168, 158] width 257 height 237
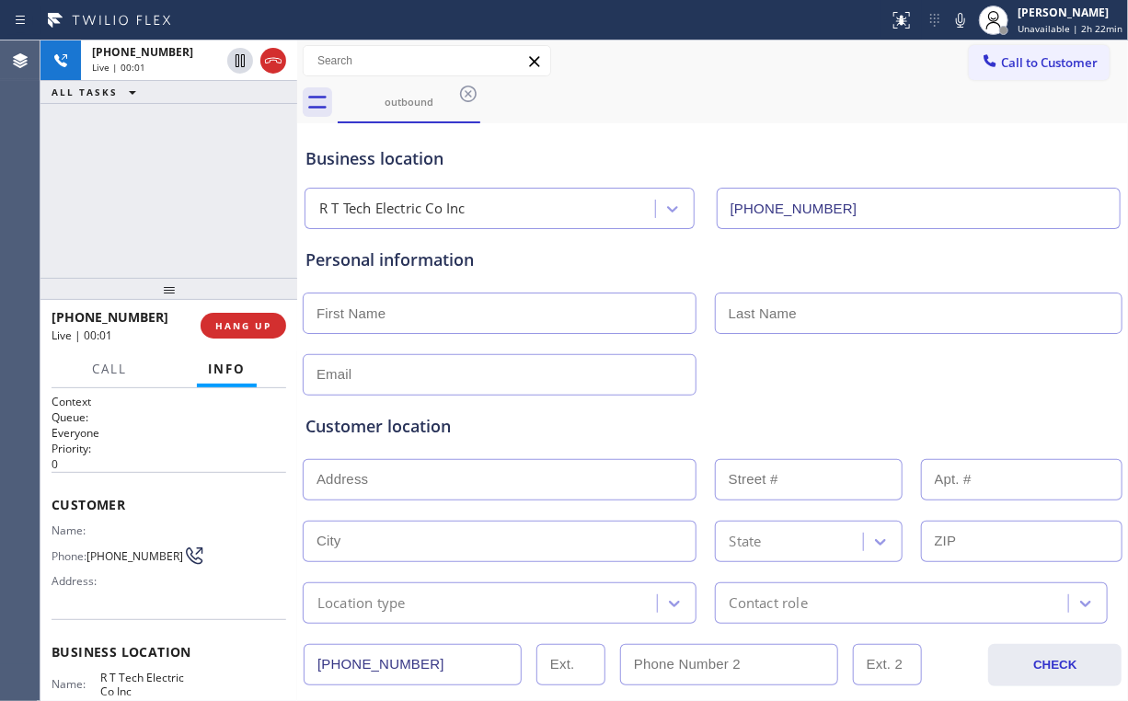
click at [190, 190] on div "[PHONE_NUMBER] Live | 00:01 ALL TASKS ALL TASKS ACTIVE TASKS TASKS IN WRAP UP" at bounding box center [168, 158] width 257 height 237
click at [180, 191] on div "[PHONE_NUMBER] Live | 00:09 ALL TASKS ALL TASKS ACTIVE TASKS TASKS IN WRAP UP" at bounding box center [168, 158] width 257 height 237
click at [180, 190] on div "[PHONE_NUMBER] Live | 00:09 ALL TASKS ALL TASKS ACTIVE TASKS TASKS IN WRAP UP" at bounding box center [168, 158] width 257 height 237
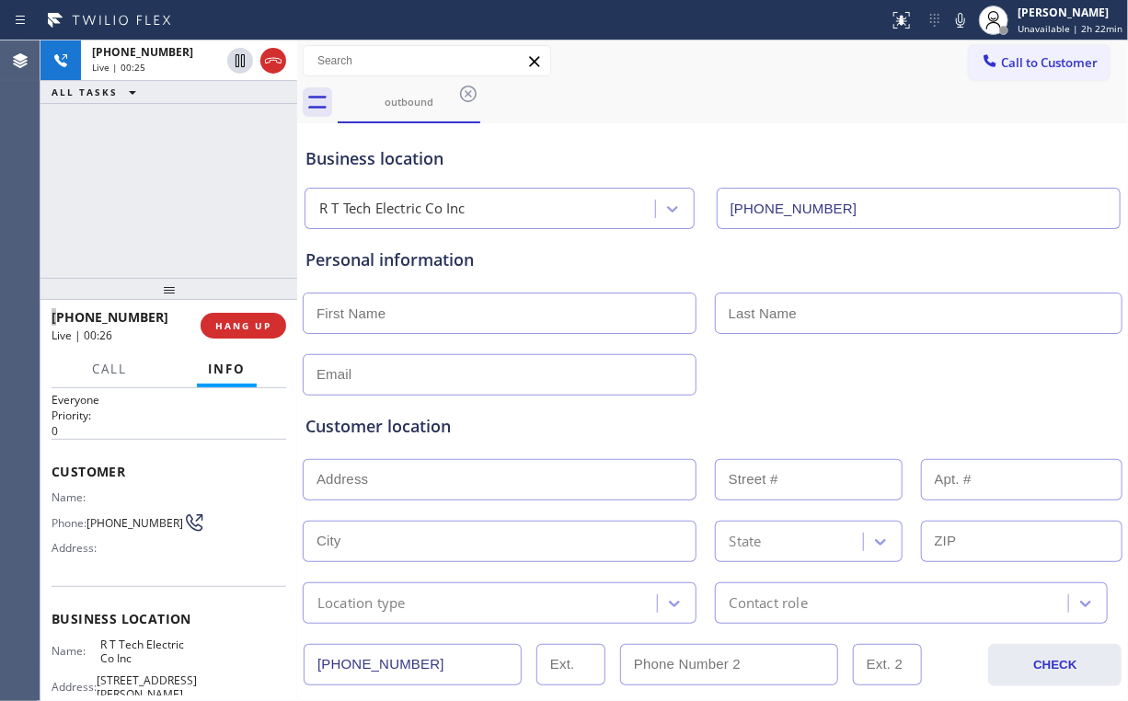
scroll to position [147, 0]
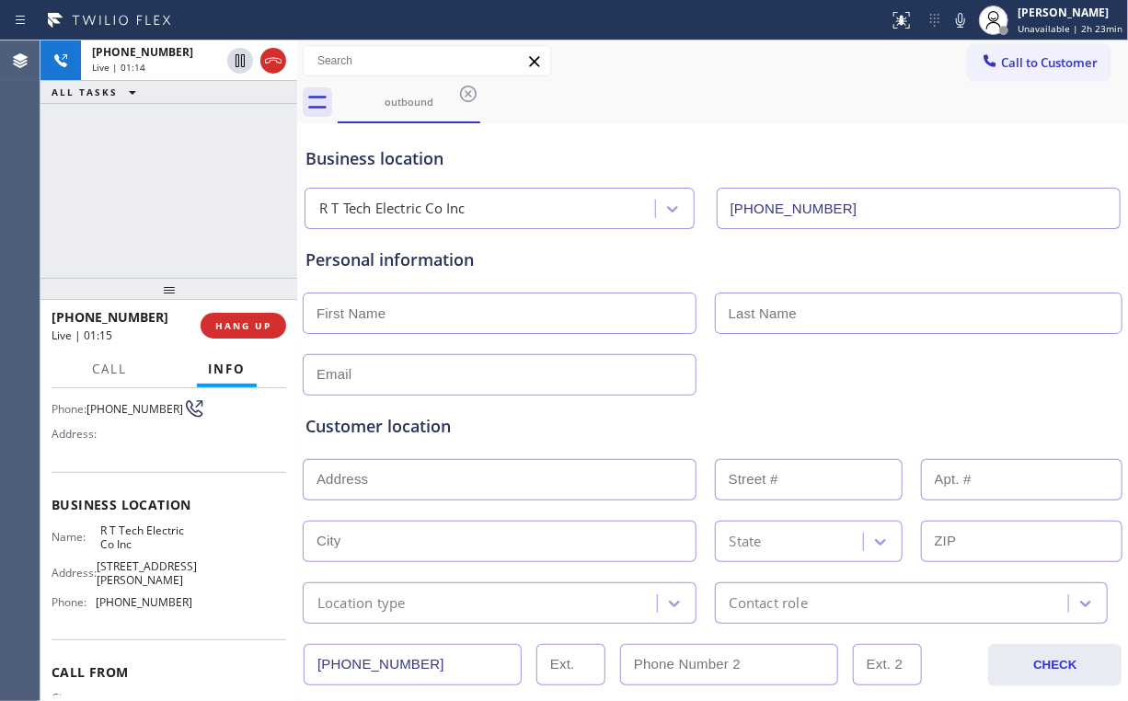
click at [188, 186] on div "[PHONE_NUMBER] Live | 01:14 ALL TASKS ALL TASKS ACTIVE TASKS TASKS IN WRAP UP" at bounding box center [168, 158] width 257 height 237
click at [182, 186] on div "[PHONE_NUMBER] Live | 01:16 ALL TASKS ALL TASKS ACTIVE TASKS TASKS IN WRAP UP" at bounding box center [168, 158] width 257 height 237
click at [182, 186] on div "[PHONE_NUMBER] Live | 01:17 ALL TASKS ALL TASKS ACTIVE TASKS TASKS IN WRAP UP" at bounding box center [168, 158] width 257 height 237
click at [247, 331] on span "HANG UP" at bounding box center [243, 325] width 56 height 13
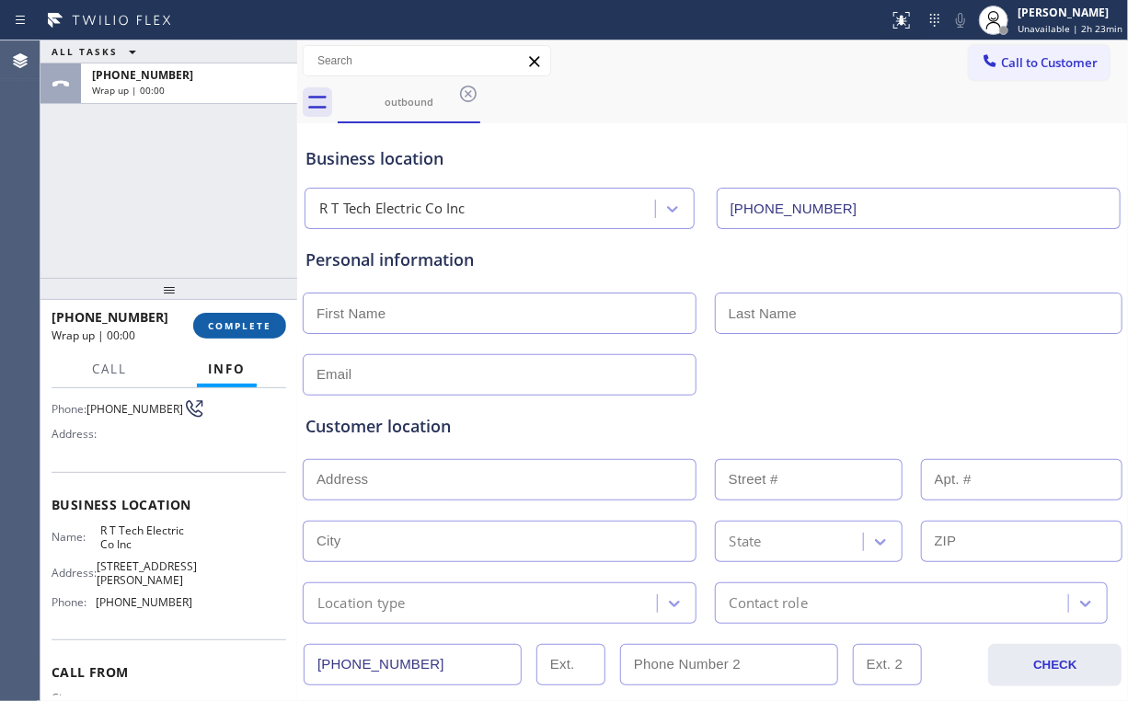
click at [240, 326] on span "COMPLETE" at bounding box center [239, 325] width 63 height 13
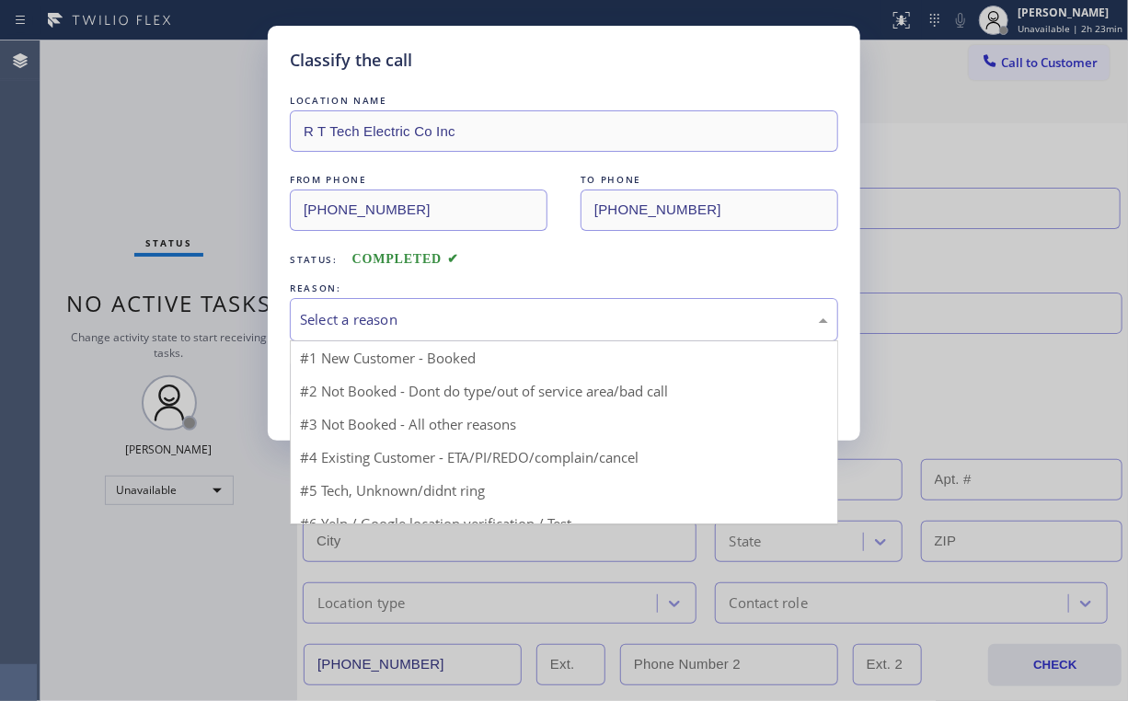
click at [367, 317] on div "Select a reason" at bounding box center [564, 319] width 528 height 21
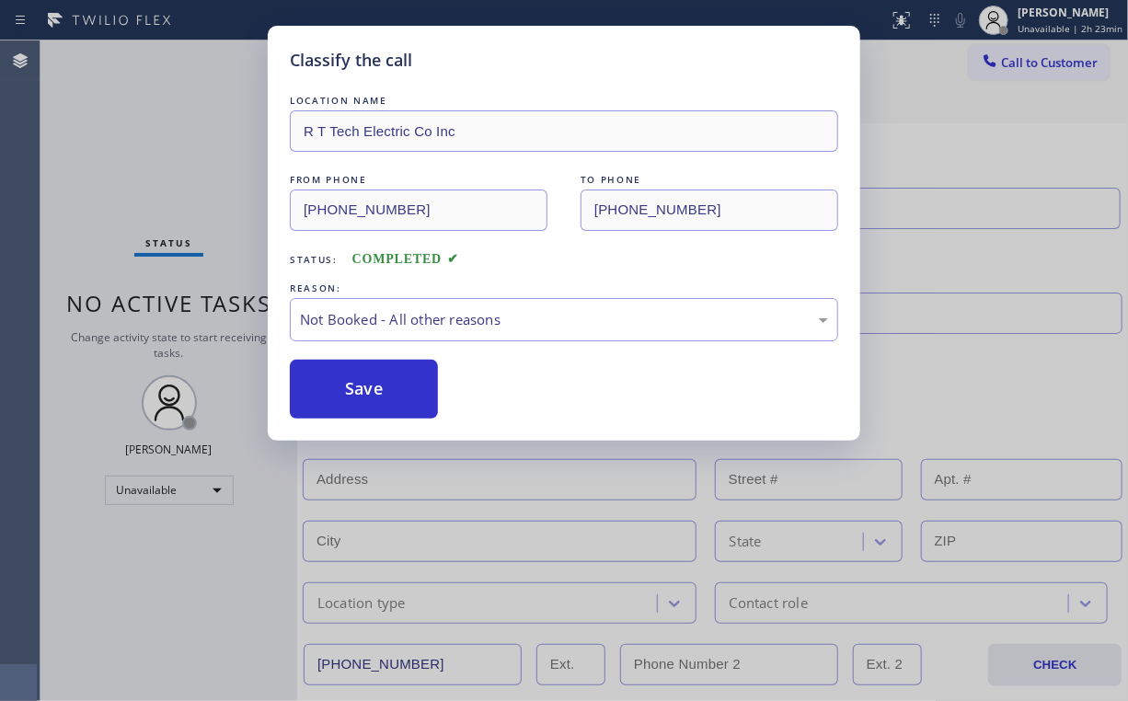
drag, startPoint x: 382, startPoint y: 400, endPoint x: 206, endPoint y: 192, distance: 272.3
click at [381, 398] on button "Save" at bounding box center [364, 389] width 148 height 59
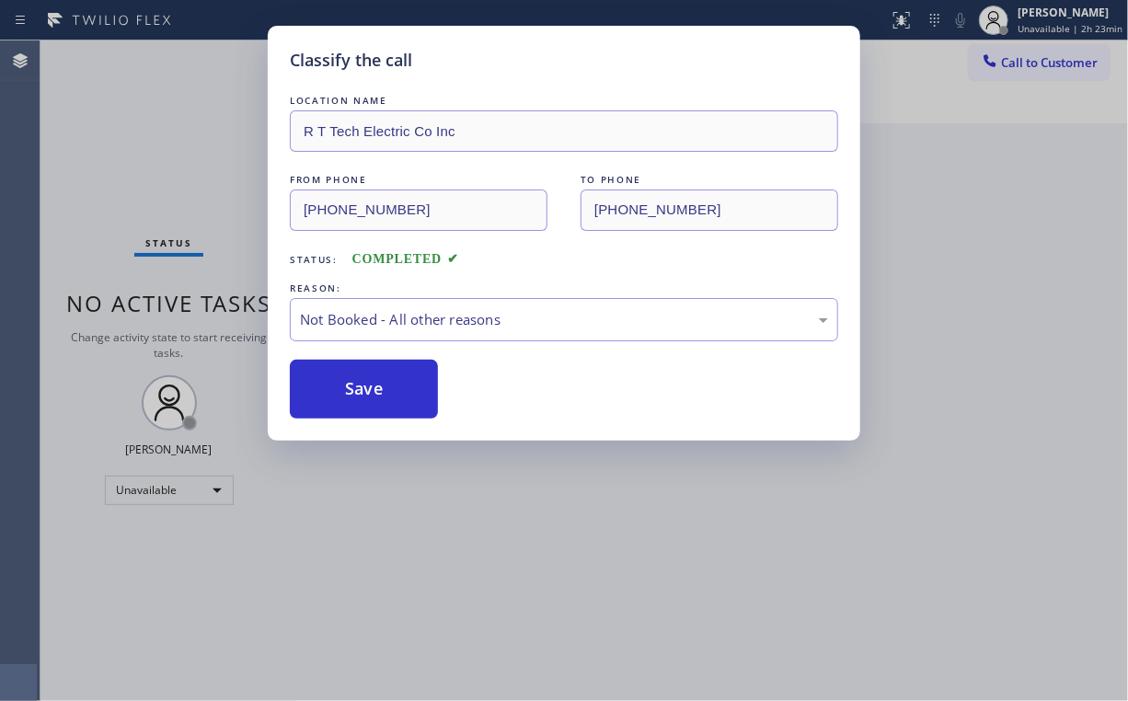
click at [180, 148] on div "Classify the call LOCATION NAME R T Tech Electric Co Inc FROM PHONE [PHONE_NUMB…" at bounding box center [564, 350] width 1128 height 701
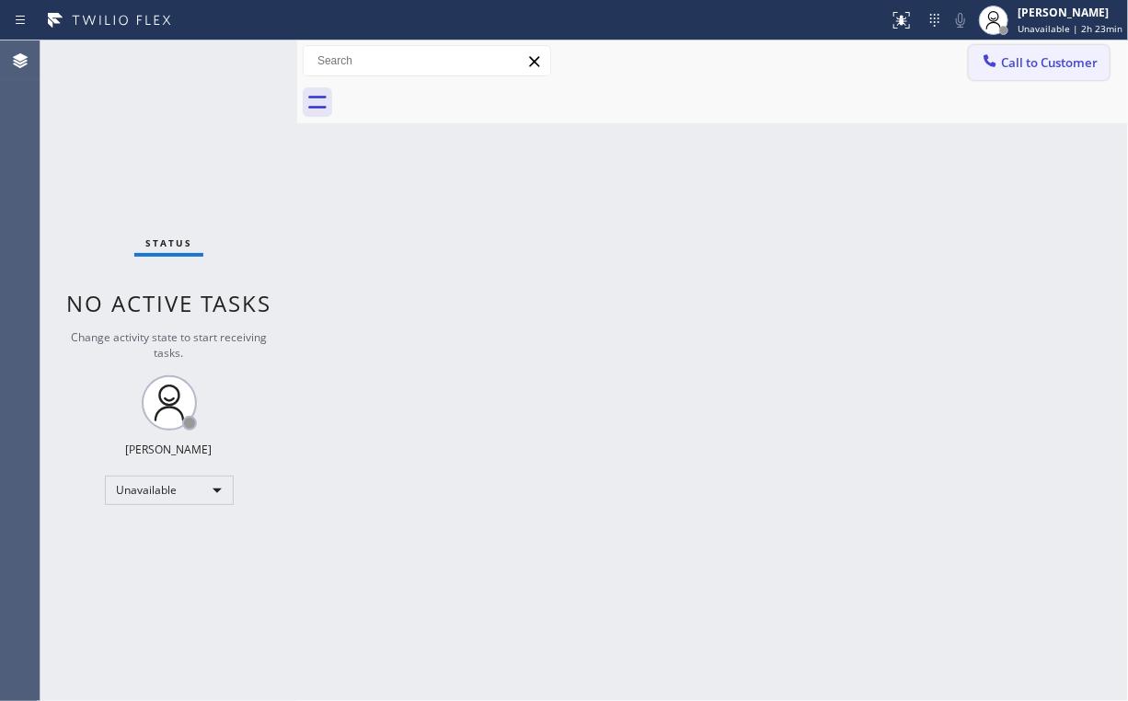
drag, startPoint x: 1044, startPoint y: 54, endPoint x: 675, endPoint y: 283, distance: 434.4
click at [1044, 55] on span "Call to Customer" at bounding box center [1049, 62] width 97 height 17
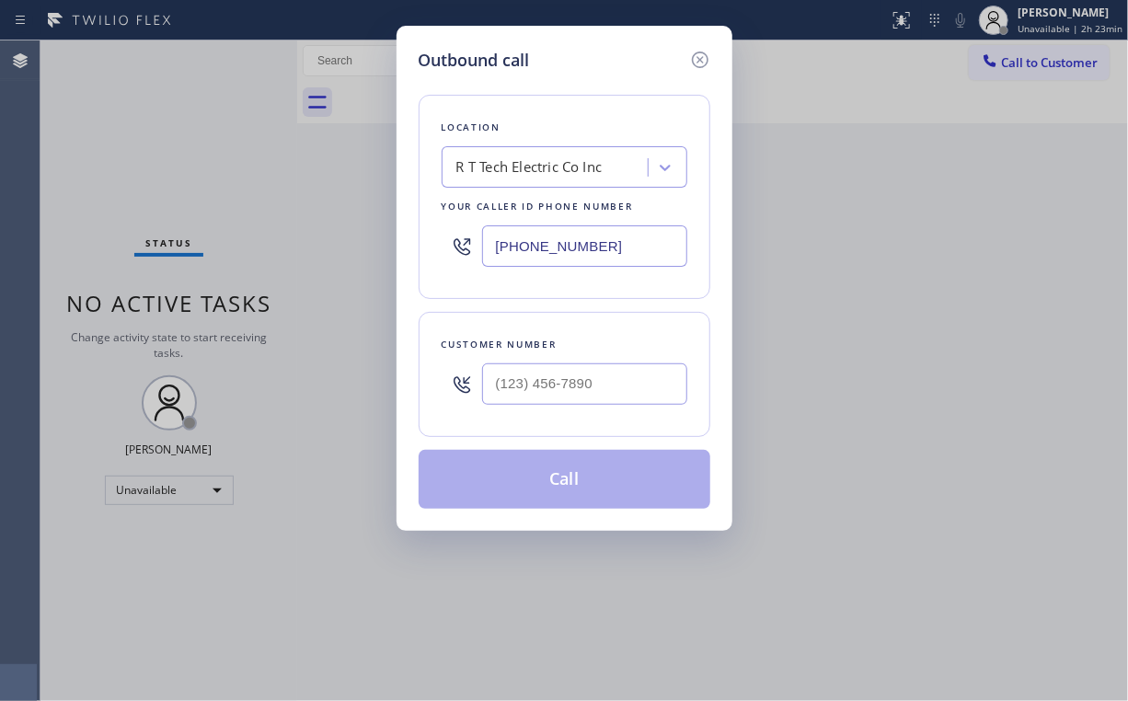
drag, startPoint x: 635, startPoint y: 239, endPoint x: 189, endPoint y: 282, distance: 448.3
click at [300, 270] on div "Outbound call Location R T Tech Electric Co Inc Your caller id phone number [PH…" at bounding box center [564, 350] width 1128 height 701
paste input "510-5741"
type input "[PHONE_NUMBER]"
click at [603, 375] on input "(___) ___-____" at bounding box center [584, 384] width 205 height 41
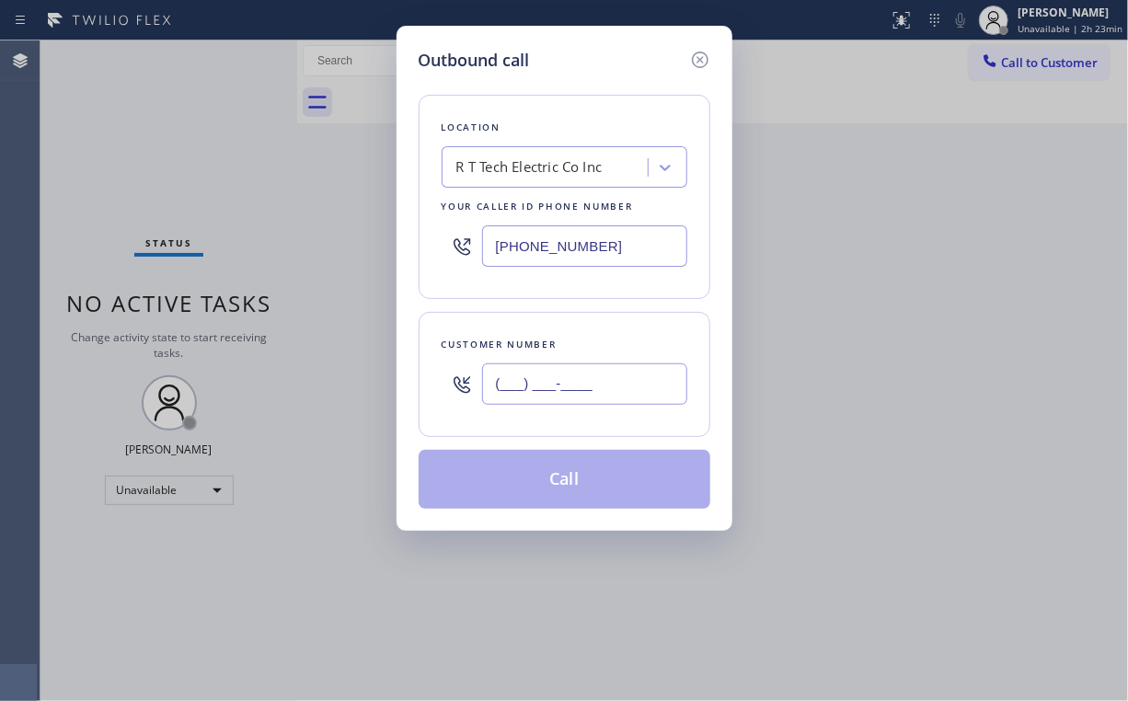
paste input "484) 294-1417"
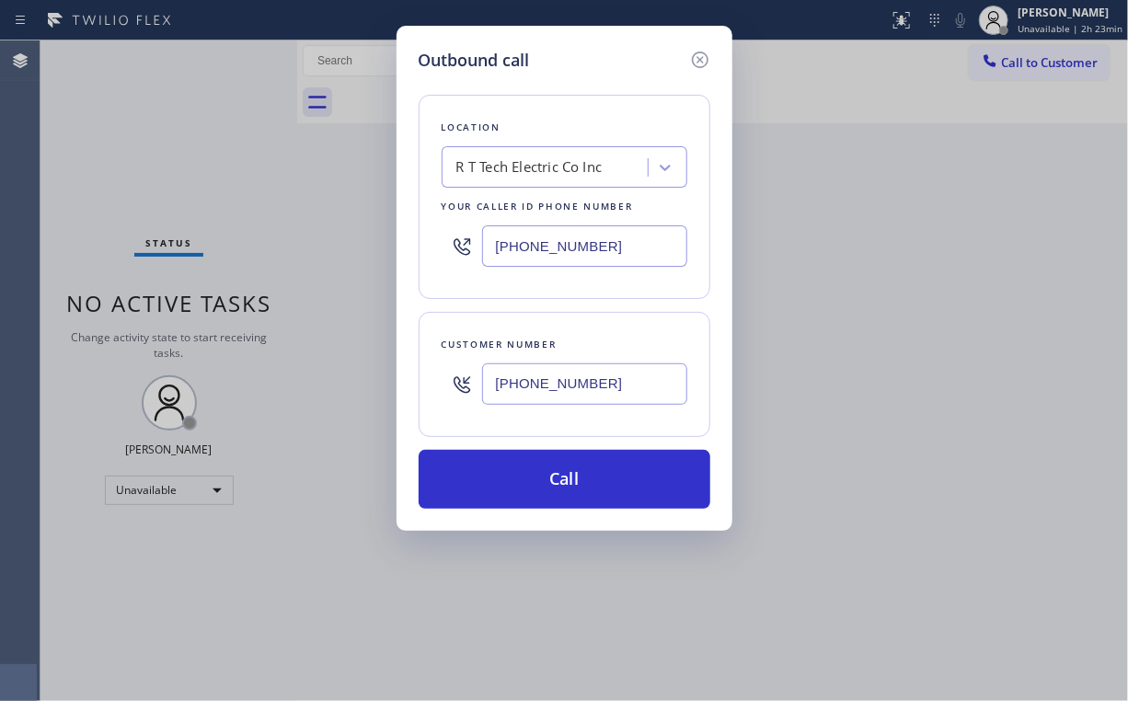
type input "[PHONE_NUMBER]"
drag, startPoint x: 611, startPoint y: 244, endPoint x: 375, endPoint y: 248, distance: 236.5
click at [372, 243] on div "Outbound call Location R T Tech Electric Co Inc Your caller id phone number [PH…" at bounding box center [564, 350] width 1128 height 701
paste input "347) 983-6301"
type input "[PHONE_NUMBER]"
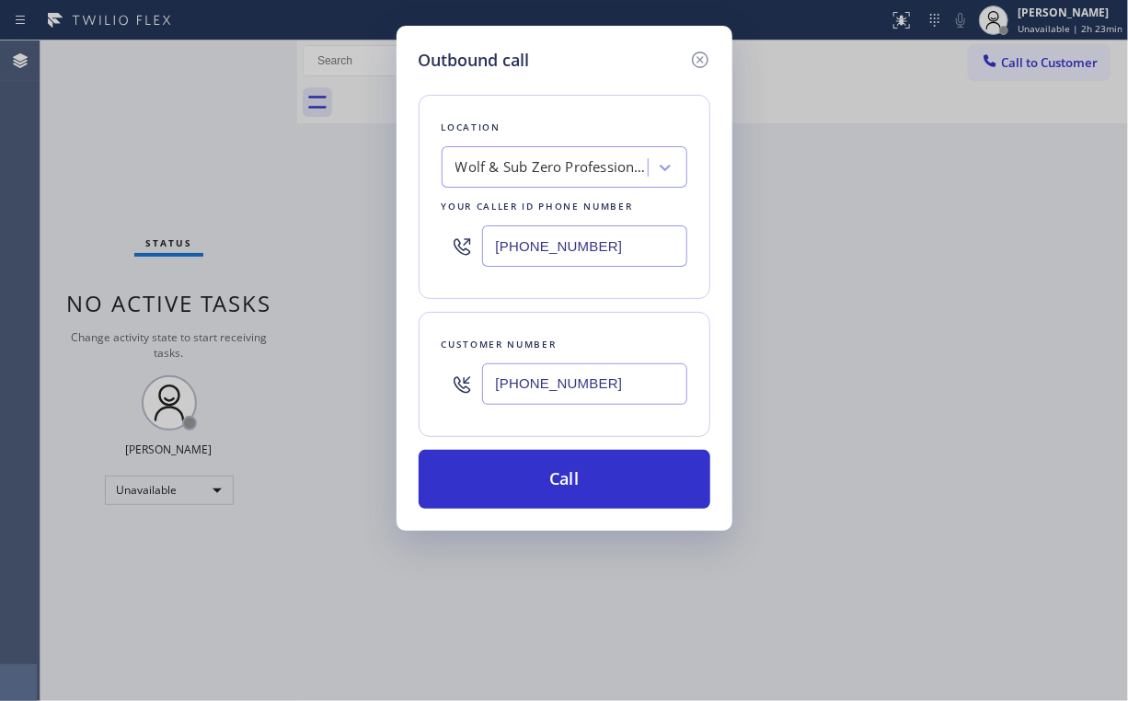
click at [593, 387] on input "[PHONE_NUMBER]" at bounding box center [584, 384] width 205 height 41
drag, startPoint x: 605, startPoint y: 383, endPoint x: 295, endPoint y: 387, distance: 309.2
click at [308, 387] on div "Outbound call Location Wolf & Sub Zero Professionals Flushing Your caller id ph…" at bounding box center [564, 350] width 1128 height 701
paste input "text"
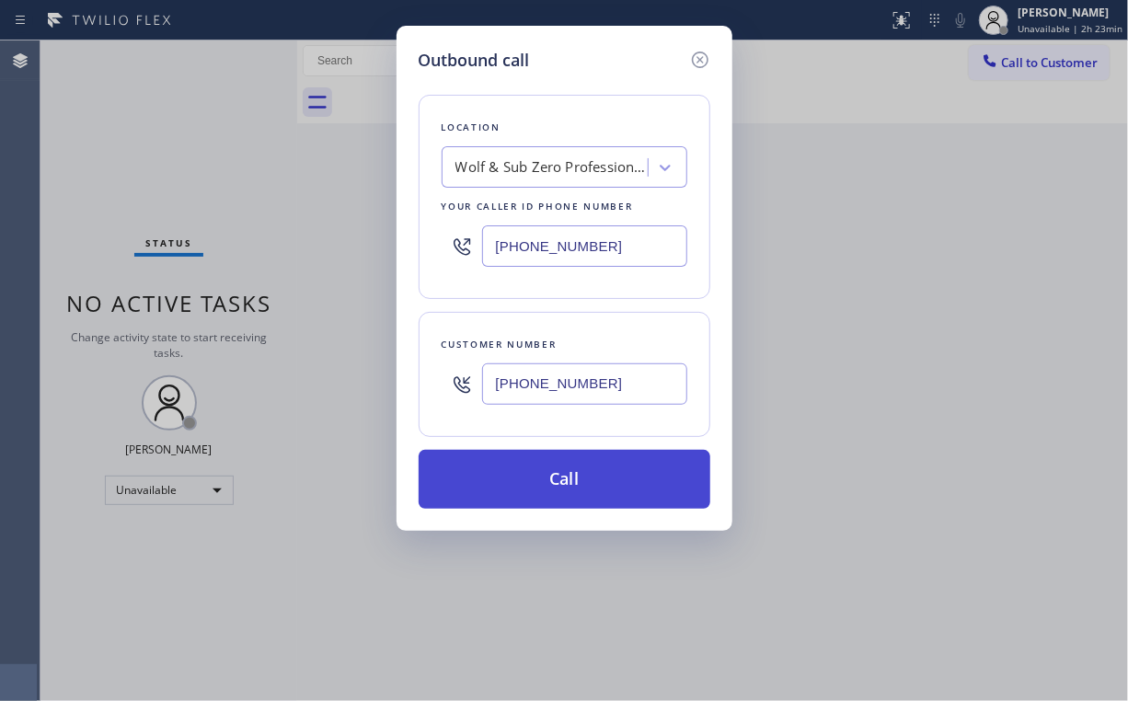
type input "[PHONE_NUMBER]"
click at [574, 479] on button "Call" at bounding box center [565, 479] width 292 height 59
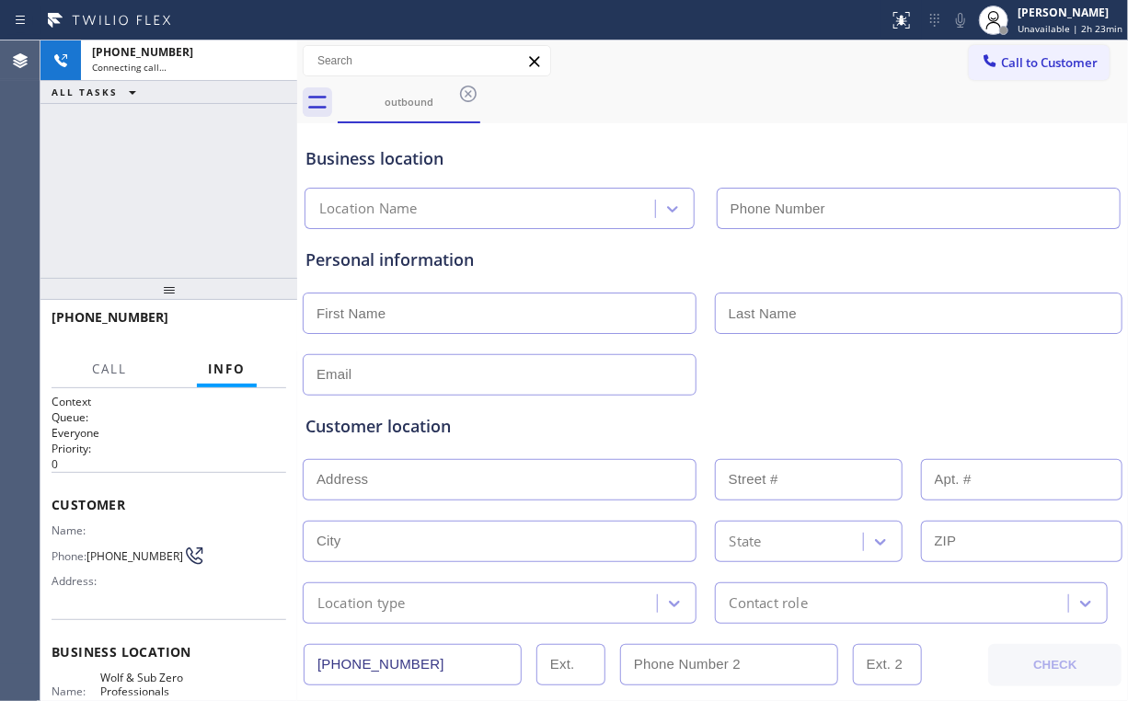
type input "[PHONE_NUMBER]"
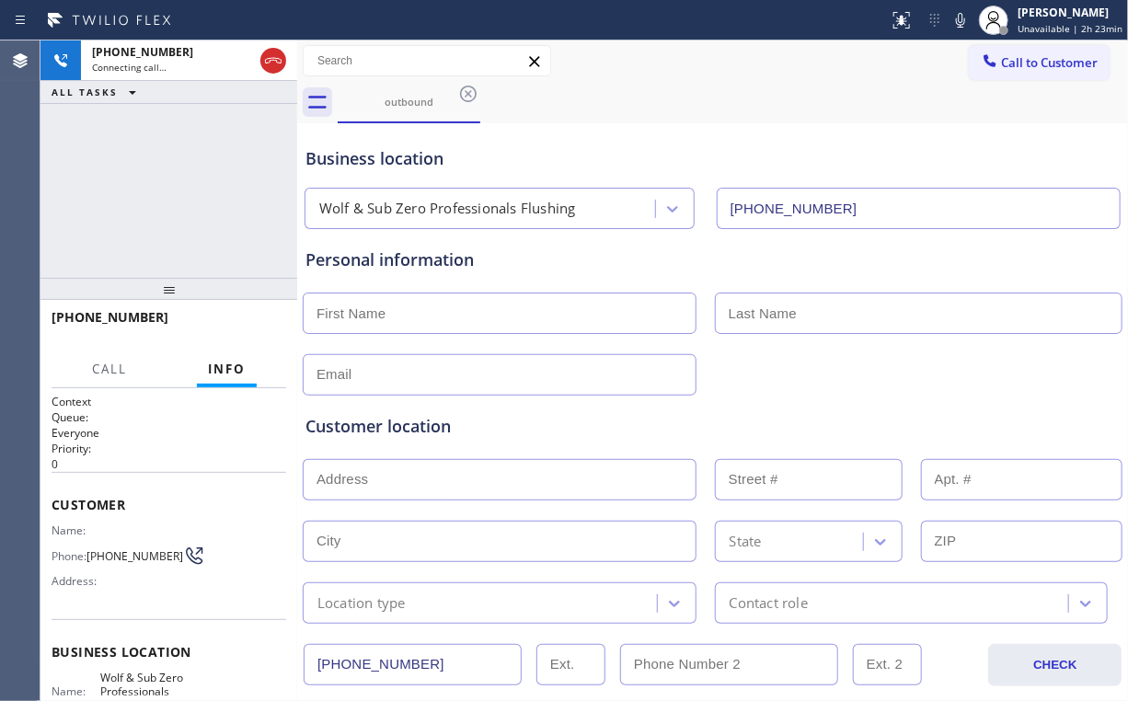
click at [169, 171] on div "[PHONE_NUMBER] Connecting call… ALL TASKS ALL TASKS ACTIVE TASKS TASKS IN WRAP …" at bounding box center [168, 158] width 257 height 237
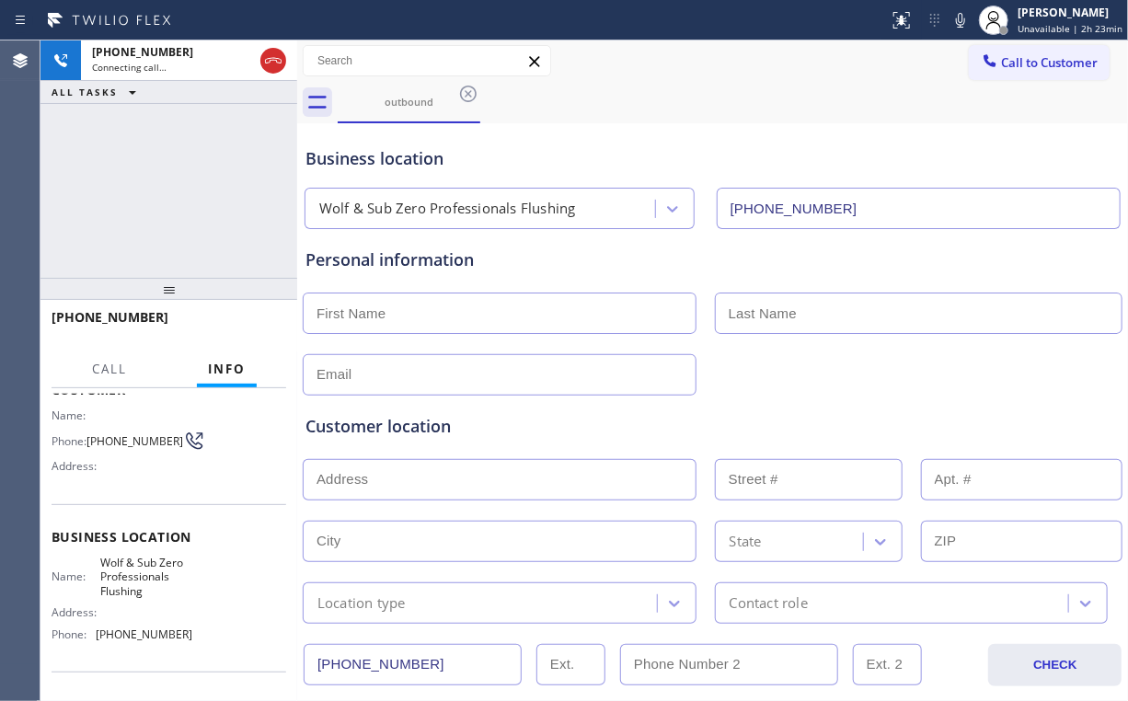
scroll to position [147, 0]
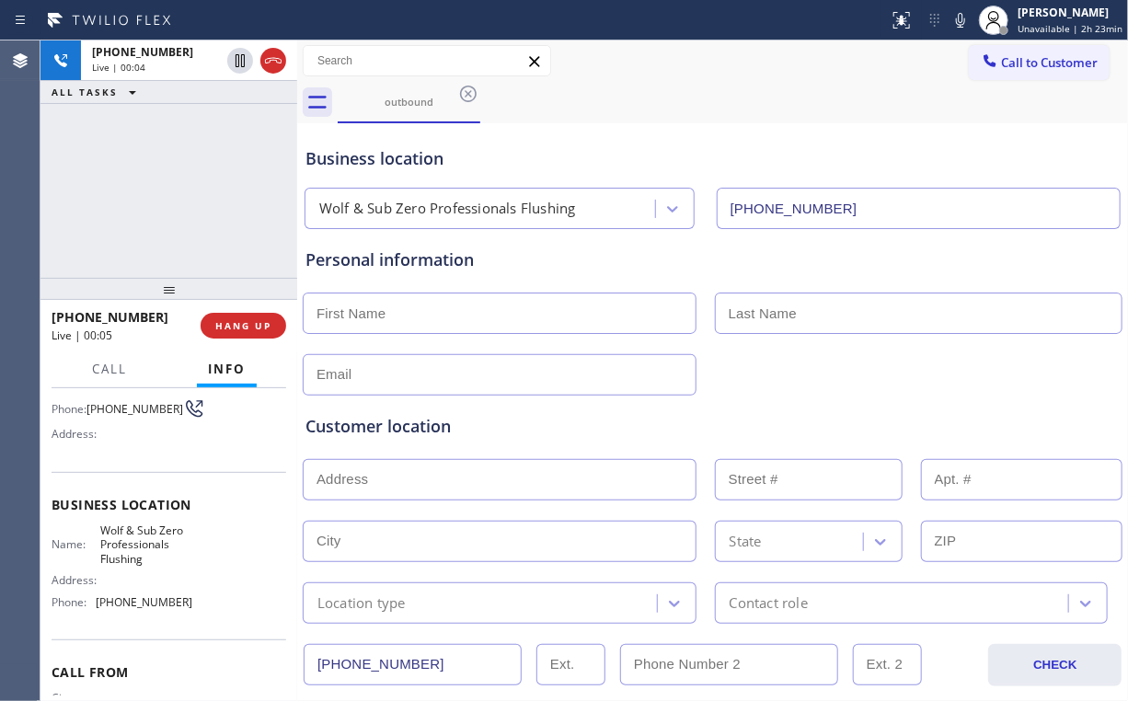
click at [196, 182] on div "[PHONE_NUMBER] Live | 00:04 ALL TASKS ALL TASKS ACTIVE TASKS TASKS IN WRAP UP" at bounding box center [168, 158] width 257 height 237
click at [184, 186] on div "[PHONE_NUMBER] Live | 00:05 ALL TASKS ALL TASKS ACTIVE TASKS TASKS IN WRAP UP" at bounding box center [168, 158] width 257 height 237
click at [169, 180] on div "[PHONE_NUMBER] Live | 00:12 ALL TASKS ALL TASKS ACTIVE TASKS TASKS IN WRAP UP" at bounding box center [168, 158] width 257 height 237
click at [184, 189] on div "[PHONE_NUMBER] Live | 00:19 ALL TASKS ALL TASKS ACTIVE TASKS TASKS IN WRAP UP" at bounding box center [168, 158] width 257 height 237
click at [185, 188] on div "[PHONE_NUMBER] Live | 00:20 ALL TASKS ALL TASKS ACTIVE TASKS TASKS IN WRAP UP" at bounding box center [168, 158] width 257 height 237
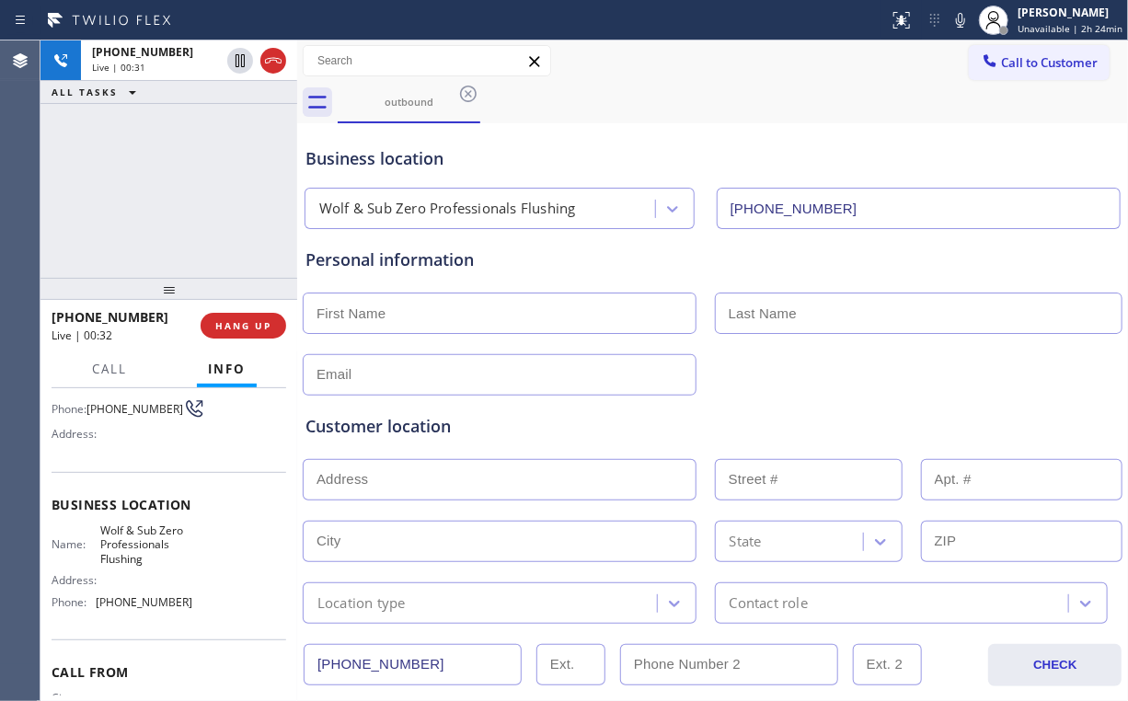
click at [168, 192] on div "[PHONE_NUMBER] Live | 00:31 ALL TASKS ALL TASKS ACTIVE TASKS TASKS IN WRAP UP" at bounding box center [168, 158] width 257 height 237
click at [254, 331] on span "HANG UP" at bounding box center [243, 325] width 56 height 13
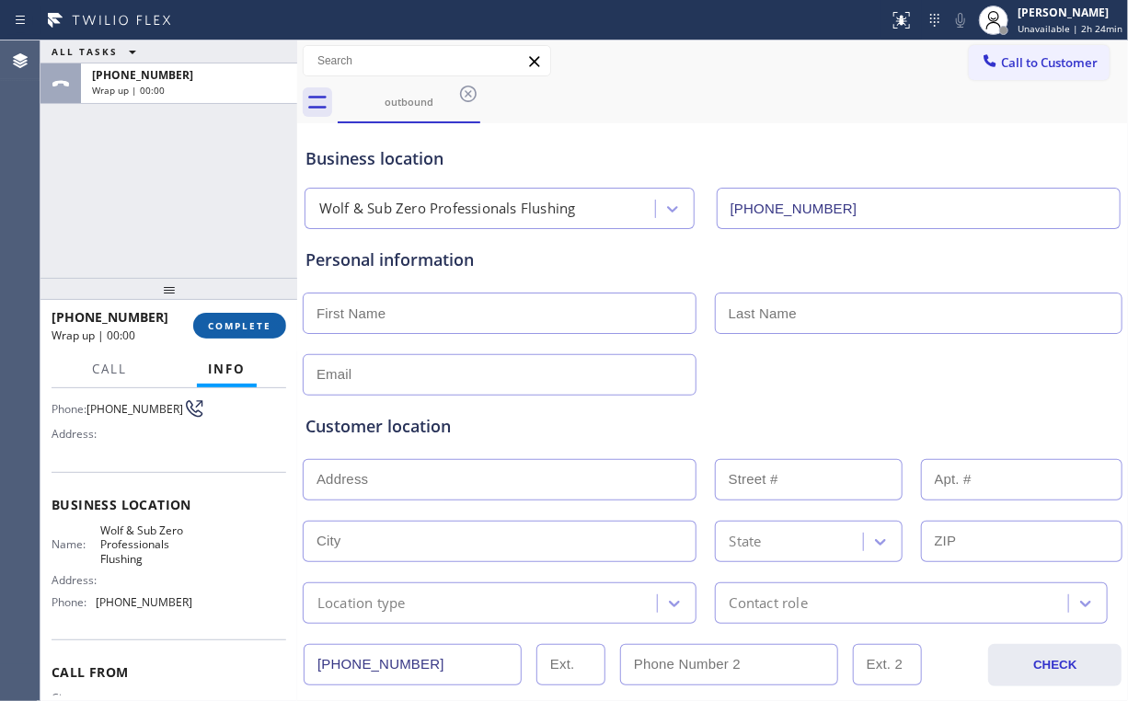
click at [257, 328] on span "COMPLETE" at bounding box center [239, 325] width 63 height 13
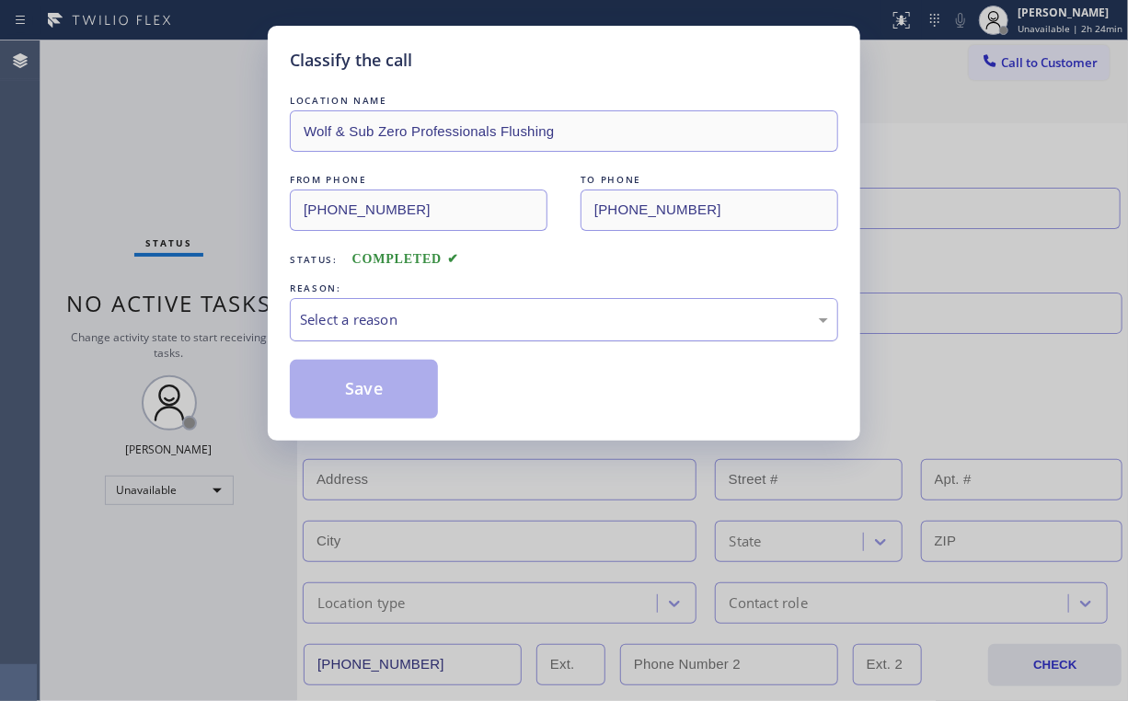
click at [369, 324] on div "Select a reason" at bounding box center [564, 319] width 528 height 21
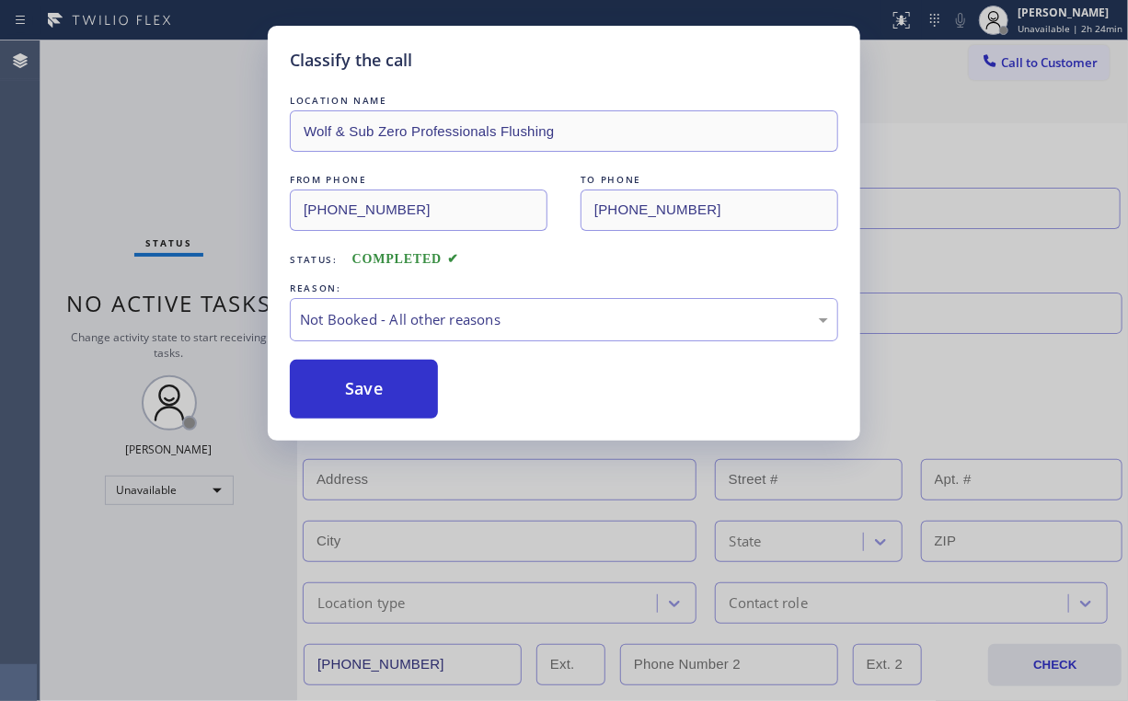
drag, startPoint x: 370, startPoint y: 387, endPoint x: 207, endPoint y: 230, distance: 225.8
click at [371, 383] on button "Save" at bounding box center [364, 389] width 148 height 59
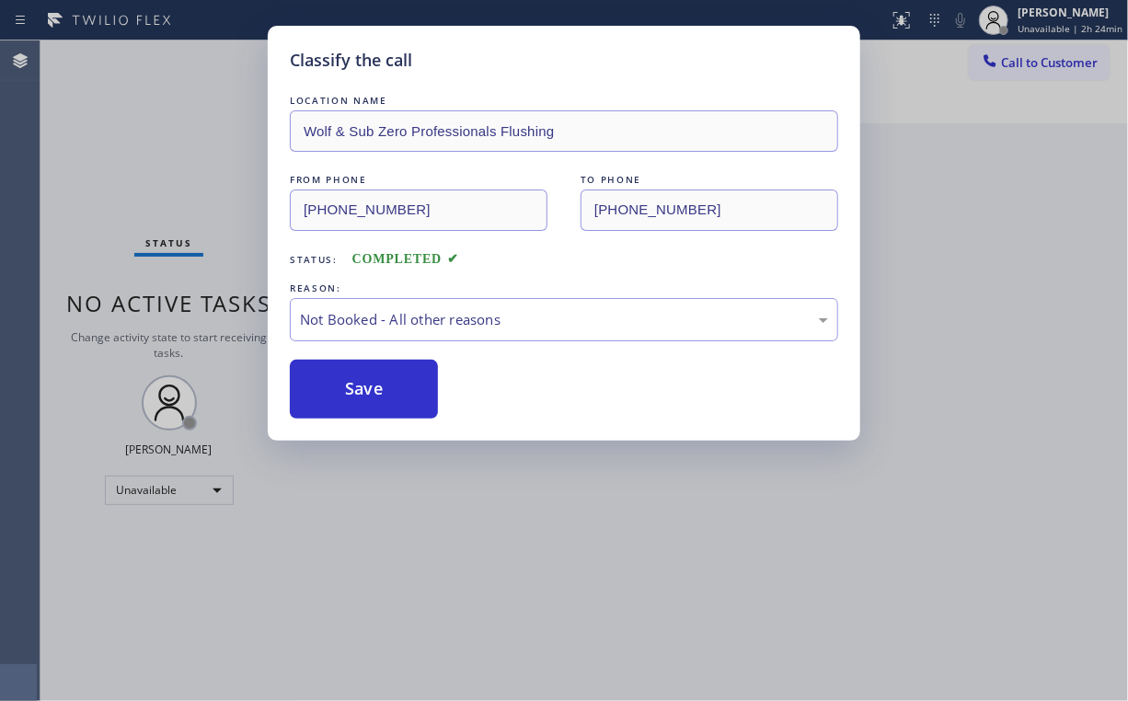
click at [180, 187] on div "Classify the call LOCATION NAME Wolf & Sub Zero Professionals Flushing FROM PHO…" at bounding box center [564, 350] width 1128 height 701
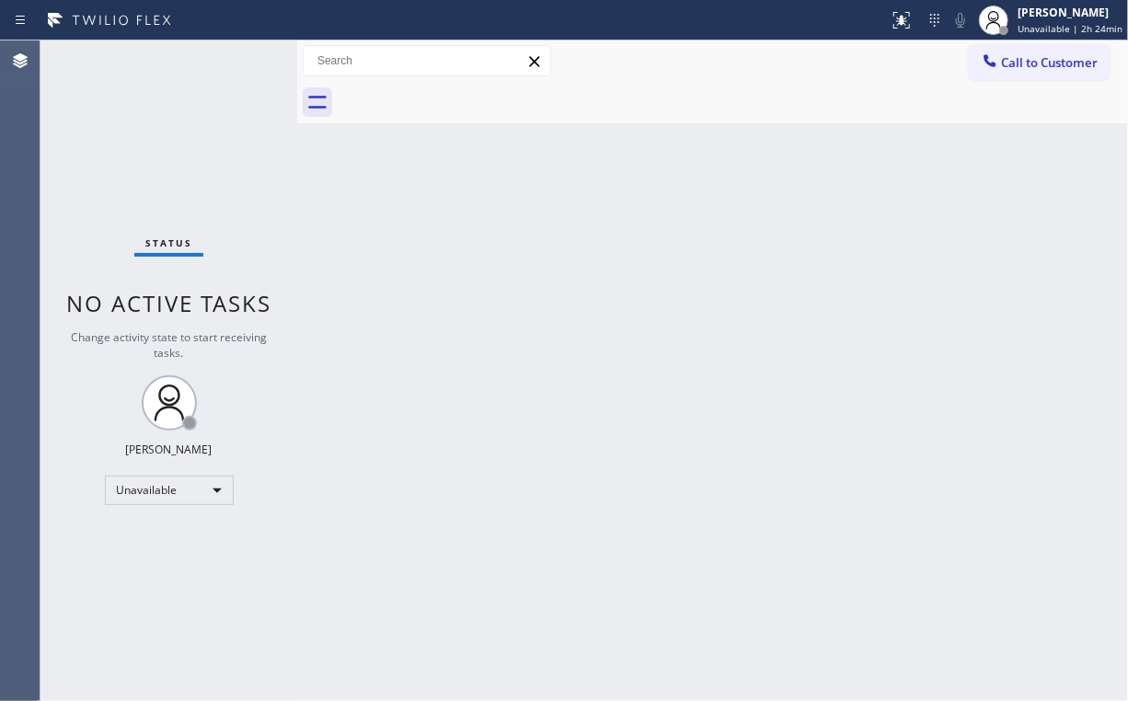
drag, startPoint x: 968, startPoint y: 258, endPoint x: 1007, endPoint y: 258, distance: 38.7
click at [971, 258] on div "Back to Dashboard Change Sender ID Customers Technicians Select a contact Outbo…" at bounding box center [712, 370] width 831 height 661
drag, startPoint x: 629, startPoint y: 217, endPoint x: 335, endPoint y: 86, distance: 322.6
click at [627, 216] on div "Back to Dashboard Change Sender ID Customers Technicians Select a contact Outbo…" at bounding box center [712, 370] width 831 height 661
click at [1021, 59] on span "Call to Customer" at bounding box center [1049, 62] width 97 height 17
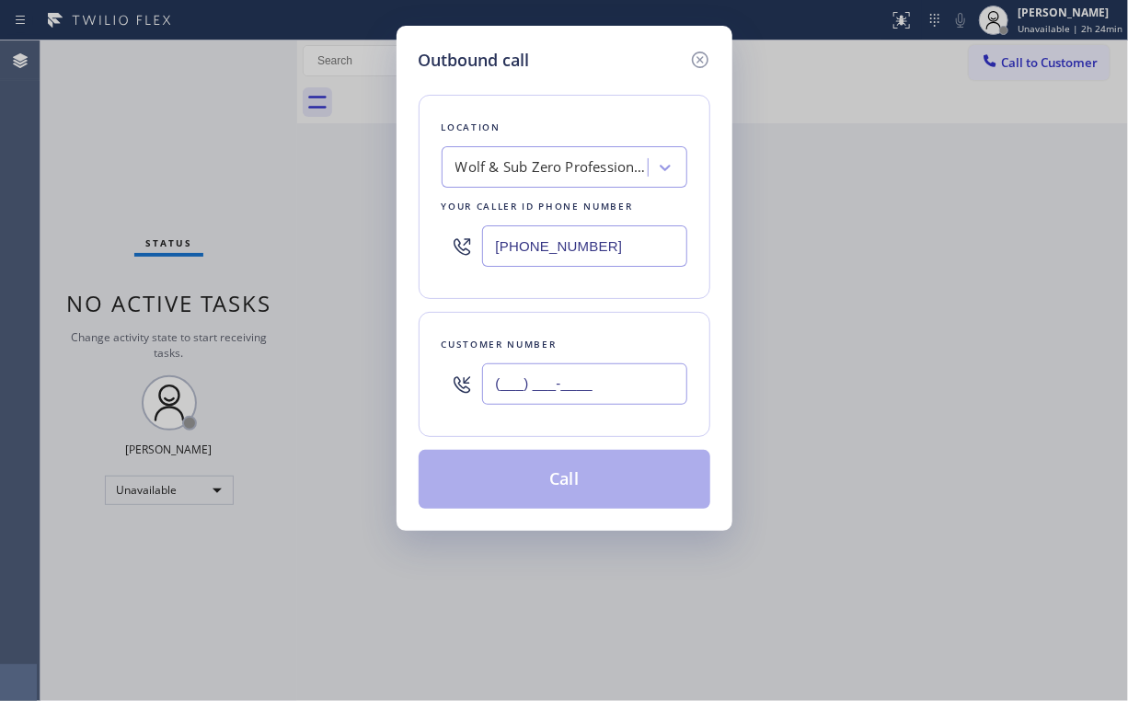
click at [633, 387] on input "(___) ___-____" at bounding box center [584, 384] width 205 height 41
paste input "484) 294-1417"
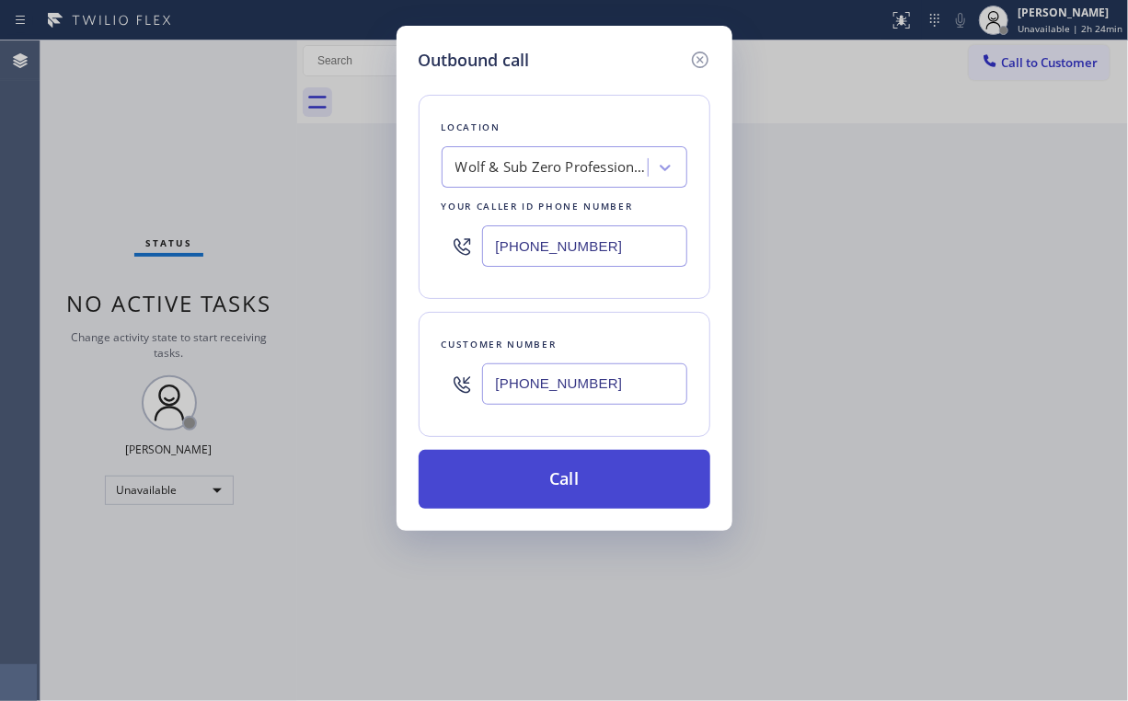
type input "[PHONE_NUMBER]"
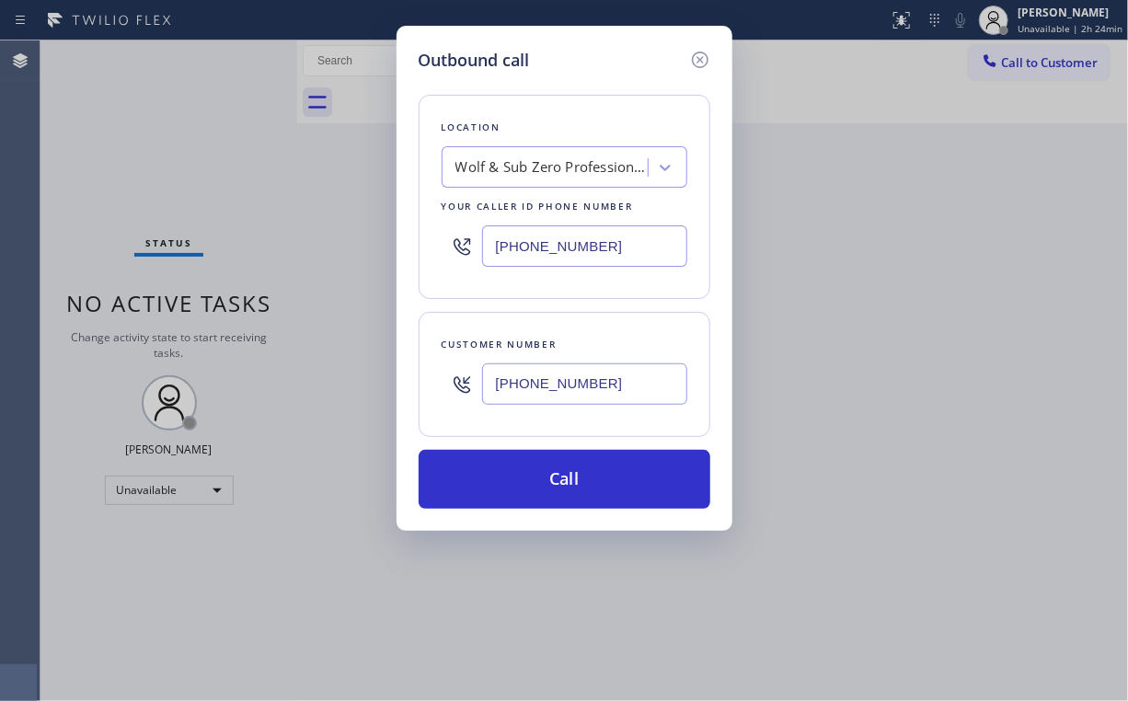
drag, startPoint x: 582, startPoint y: 474, endPoint x: 556, endPoint y: 548, distance: 78.0
click at [581, 479] on button "Call" at bounding box center [565, 479] width 292 height 59
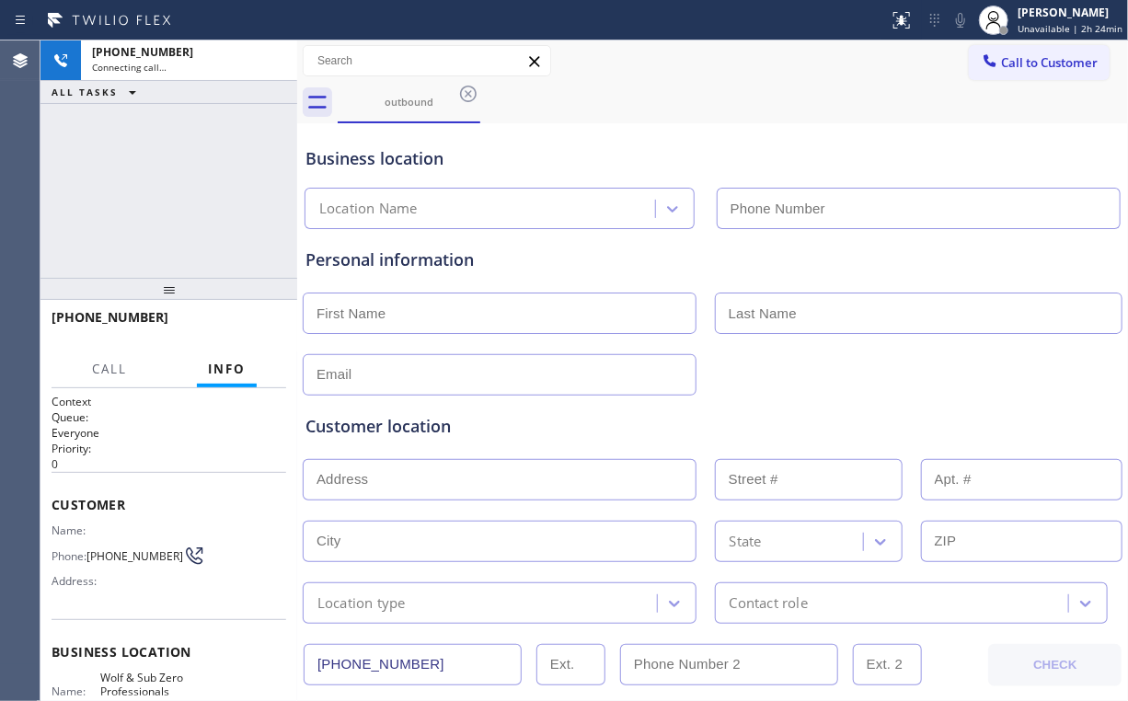
type input "[PHONE_NUMBER]"
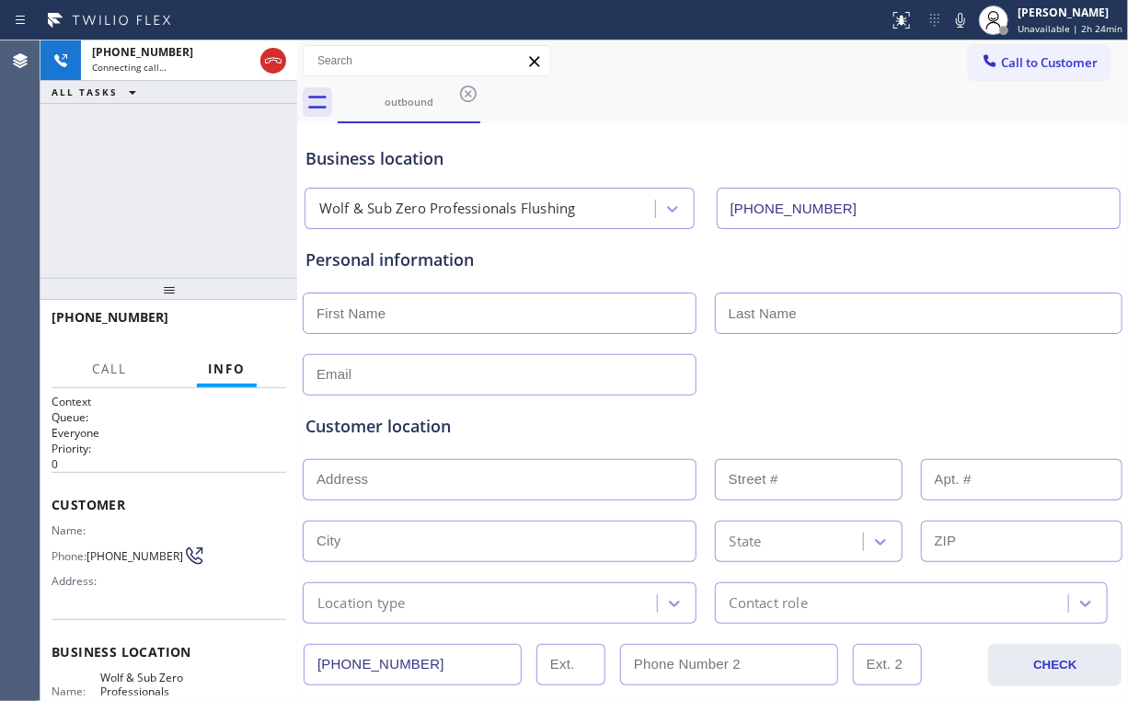
drag, startPoint x: 670, startPoint y: 123, endPoint x: 737, endPoint y: 11, distance: 130.8
click at [672, 122] on div "Business location Wolf & Sub Zero Professionals Flushing [PHONE_NUMBER]" at bounding box center [713, 175] width 822 height 109
click at [268, 320] on span "HANG UP" at bounding box center [243, 325] width 56 height 13
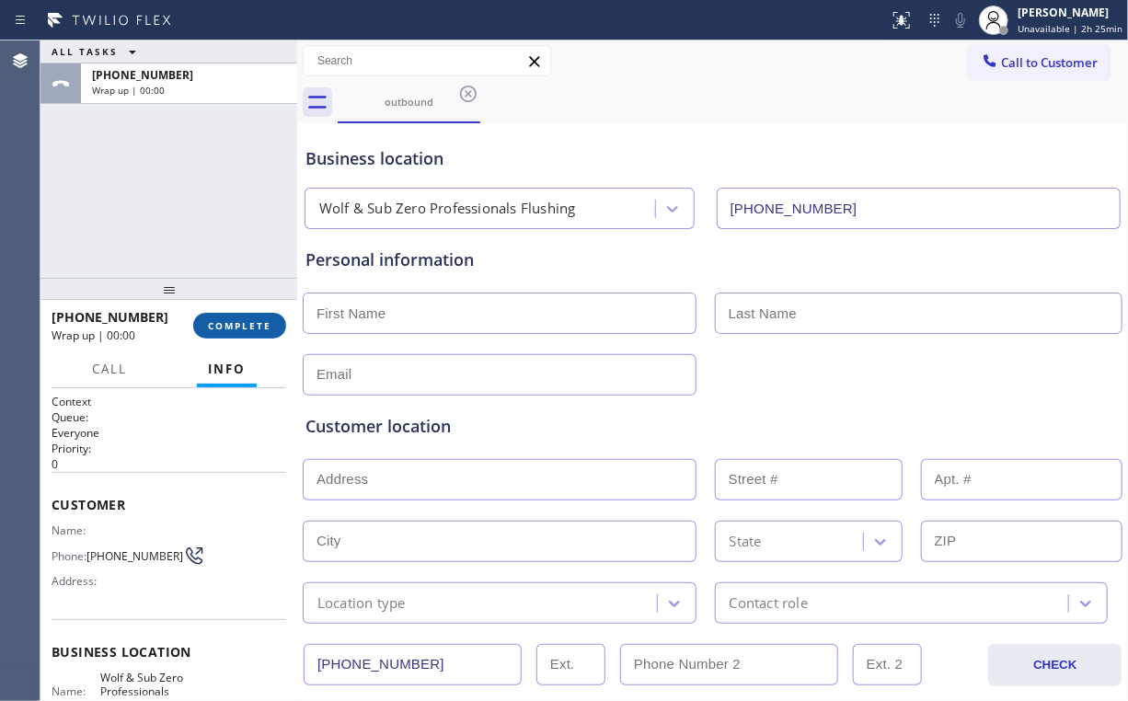
click at [249, 323] on span "COMPLETE" at bounding box center [239, 325] width 63 height 13
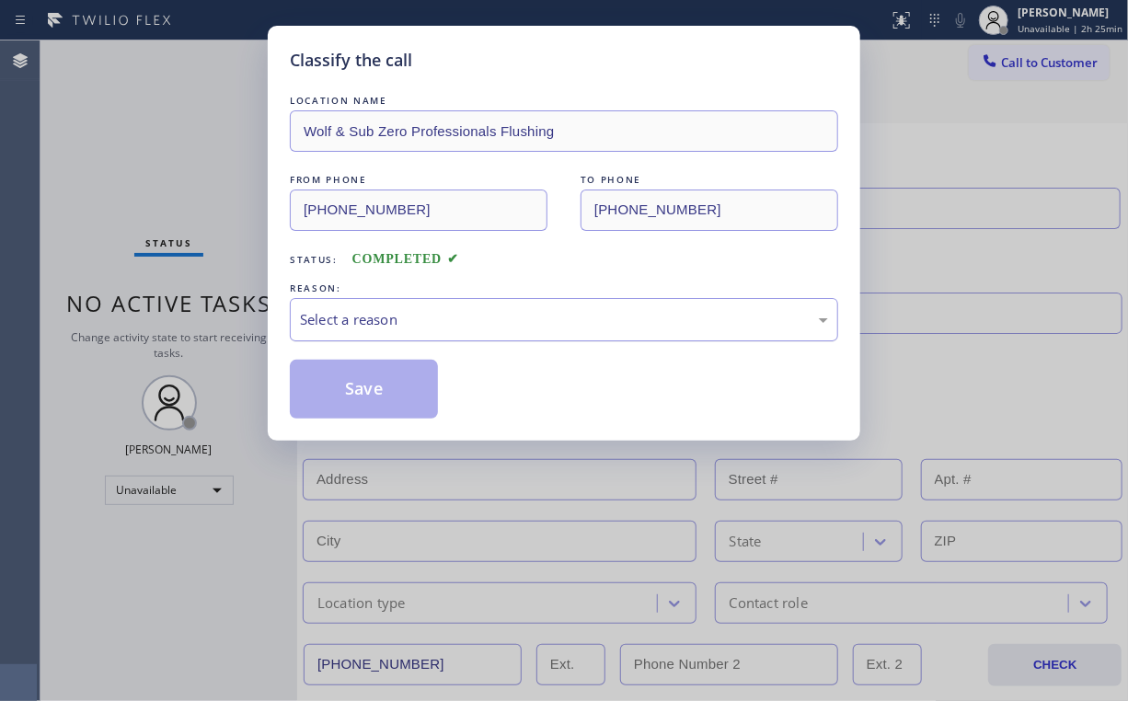
drag, startPoint x: 366, startPoint y: 320, endPoint x: 368, endPoint y: 335, distance: 14.8
click at [367, 321] on div "Select a reason" at bounding box center [564, 319] width 528 height 21
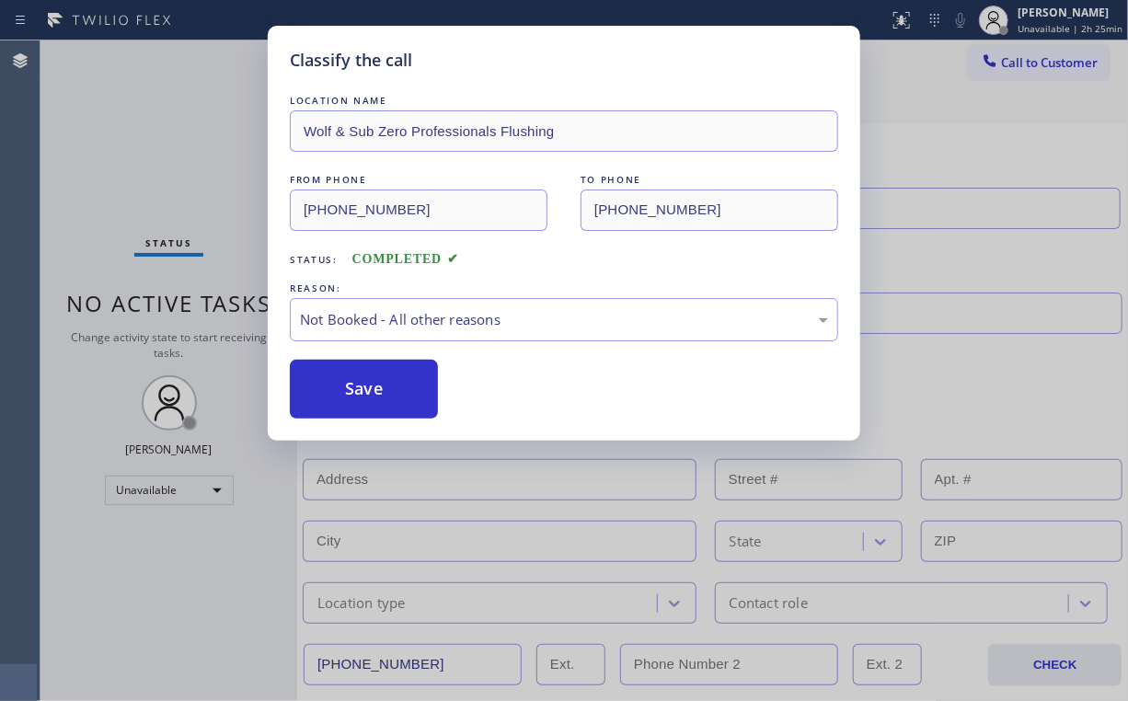
drag, startPoint x: 367, startPoint y: 384, endPoint x: 95, endPoint y: 132, distance: 371.2
click at [366, 380] on button "Save" at bounding box center [364, 389] width 148 height 59
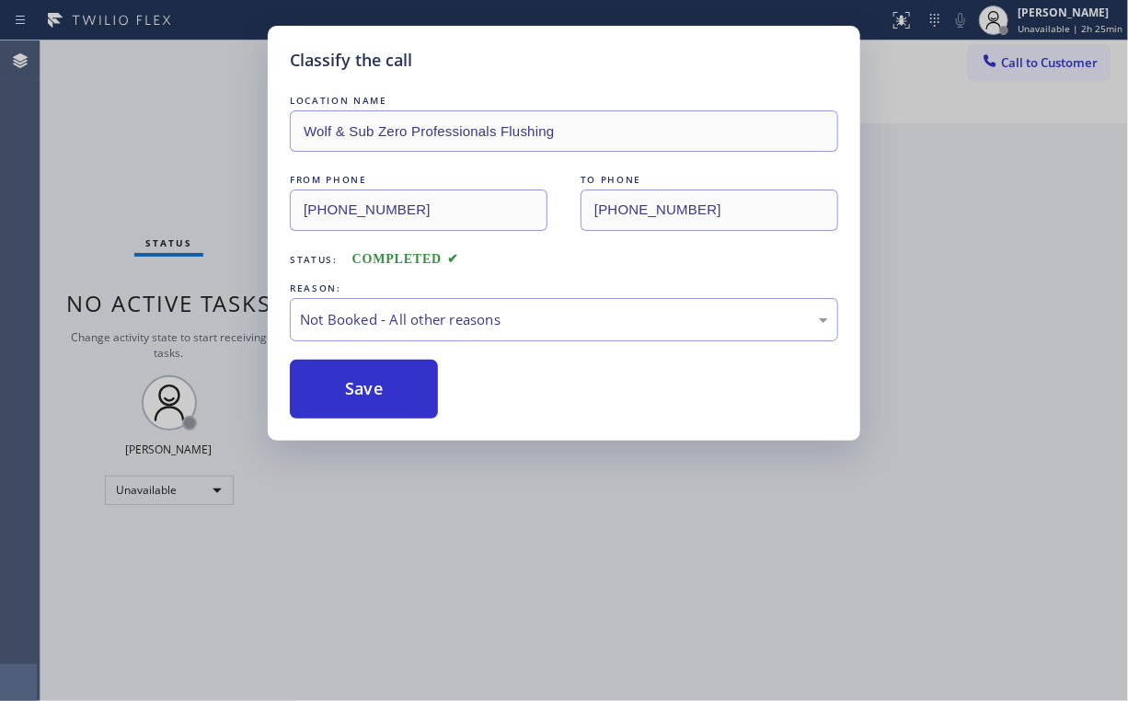
drag, startPoint x: 85, startPoint y: 121, endPoint x: 124, endPoint y: 134, distance: 41.6
click at [88, 125] on div "Classify the call LOCATION NAME Wolf & Sub Zero Professionals Flushing FROM PHO…" at bounding box center [564, 350] width 1128 height 701
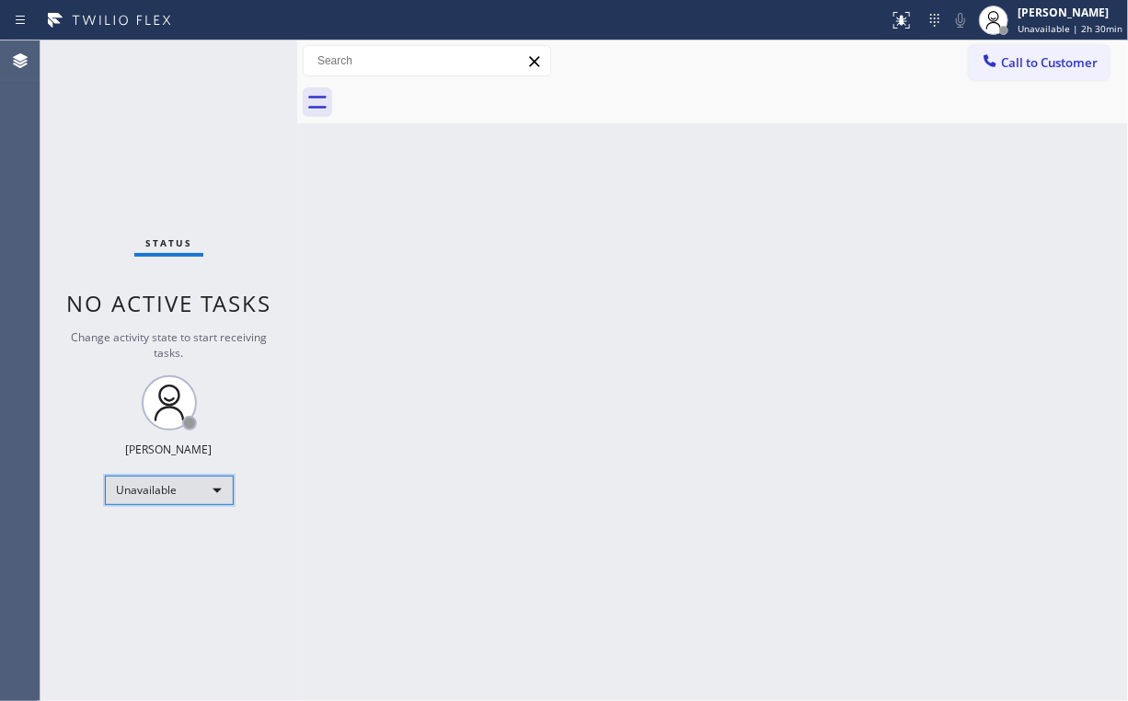
click at [191, 482] on div "Unavailable" at bounding box center [169, 490] width 129 height 29
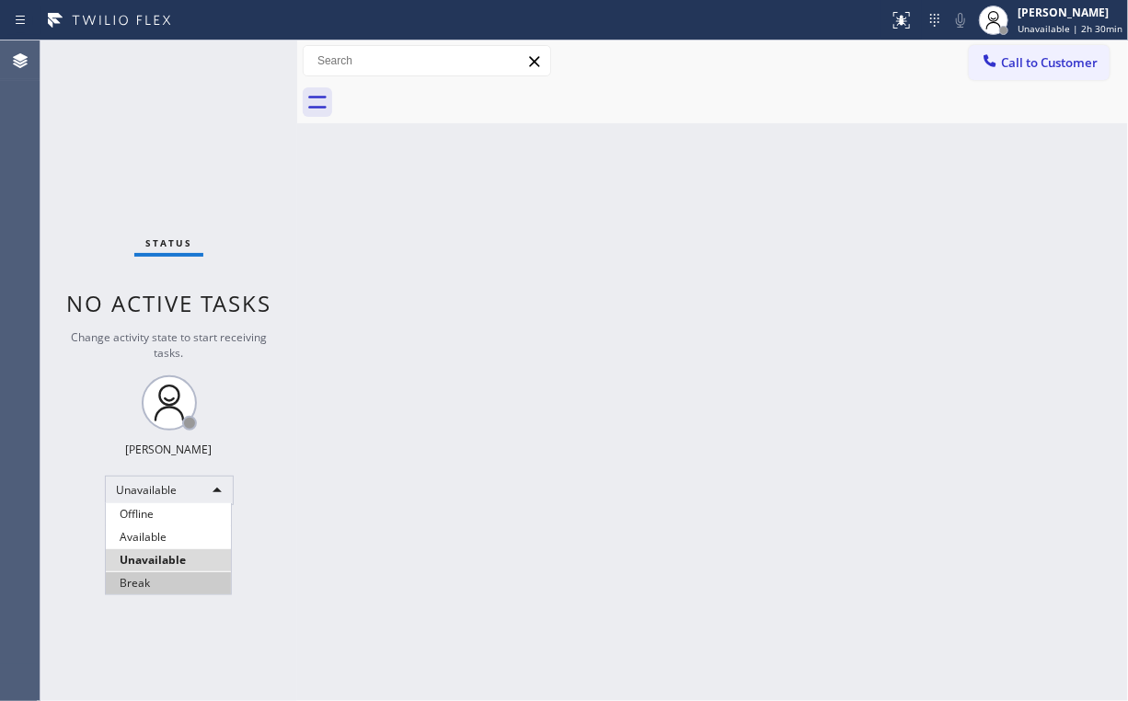
click at [173, 585] on li "Break" at bounding box center [168, 583] width 125 height 22
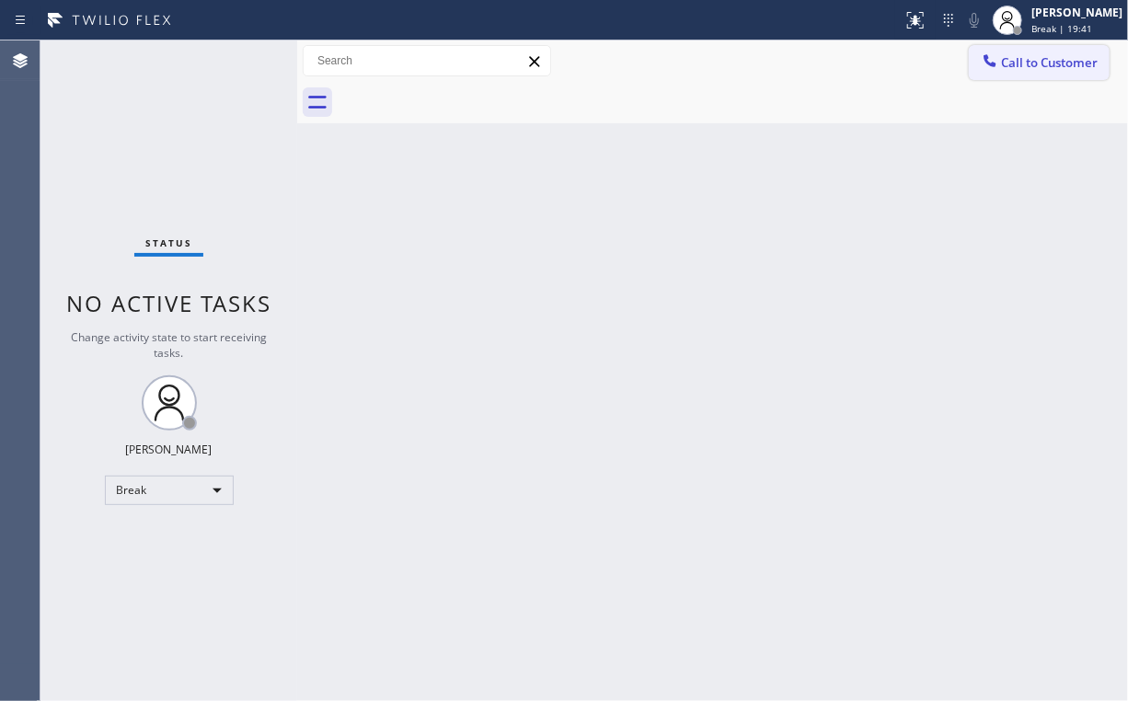
click at [1038, 54] on span "Call to Customer" at bounding box center [1049, 62] width 97 height 17
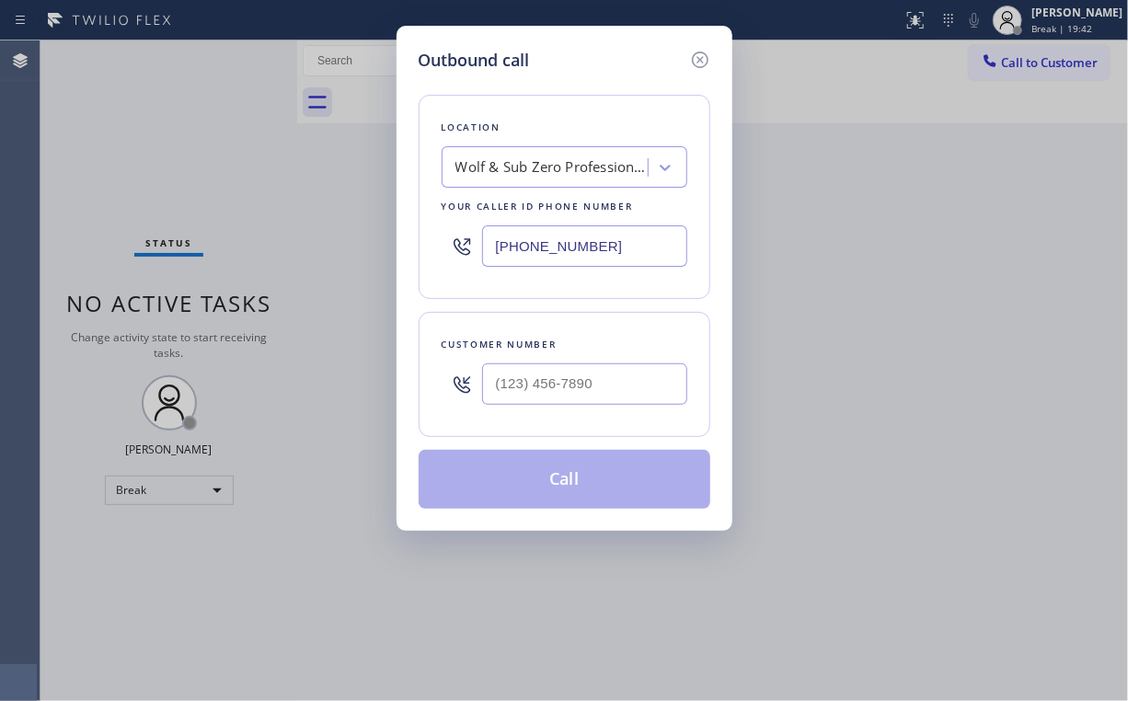
drag, startPoint x: 625, startPoint y: 252, endPoint x: 296, endPoint y: 253, distance: 328.5
click at [339, 253] on div "Outbound call Location Wolf & Sub Zero Professionals Flushing Your caller id ph…" at bounding box center [564, 350] width 1128 height 701
paste input "714) 364-8542"
type input "[PHONE_NUMBER]"
drag, startPoint x: 599, startPoint y: 110, endPoint x: 615, endPoint y: 192, distance: 83.4
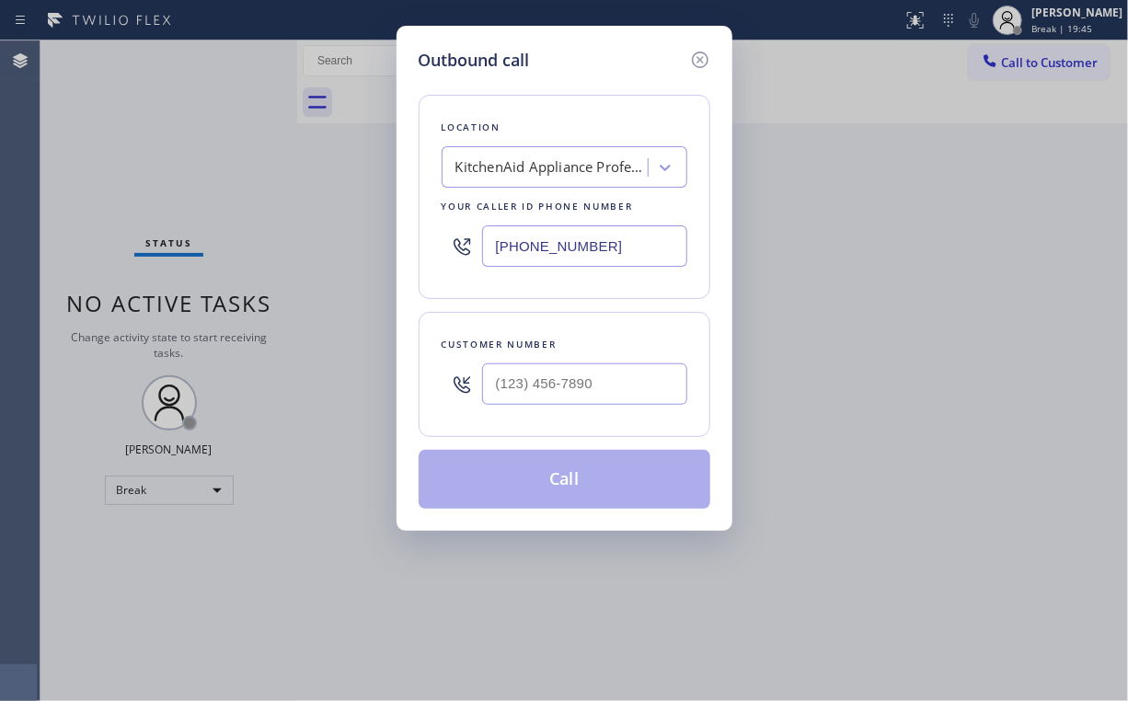
click at [600, 110] on div "Location KitchenAid Appliance Professionals [PERSON_NAME] Your caller id phone …" at bounding box center [565, 197] width 292 height 204
click at [586, 372] on input "(___) ___-____" at bounding box center [584, 384] width 205 height 41
paste input "714) 376-8759"
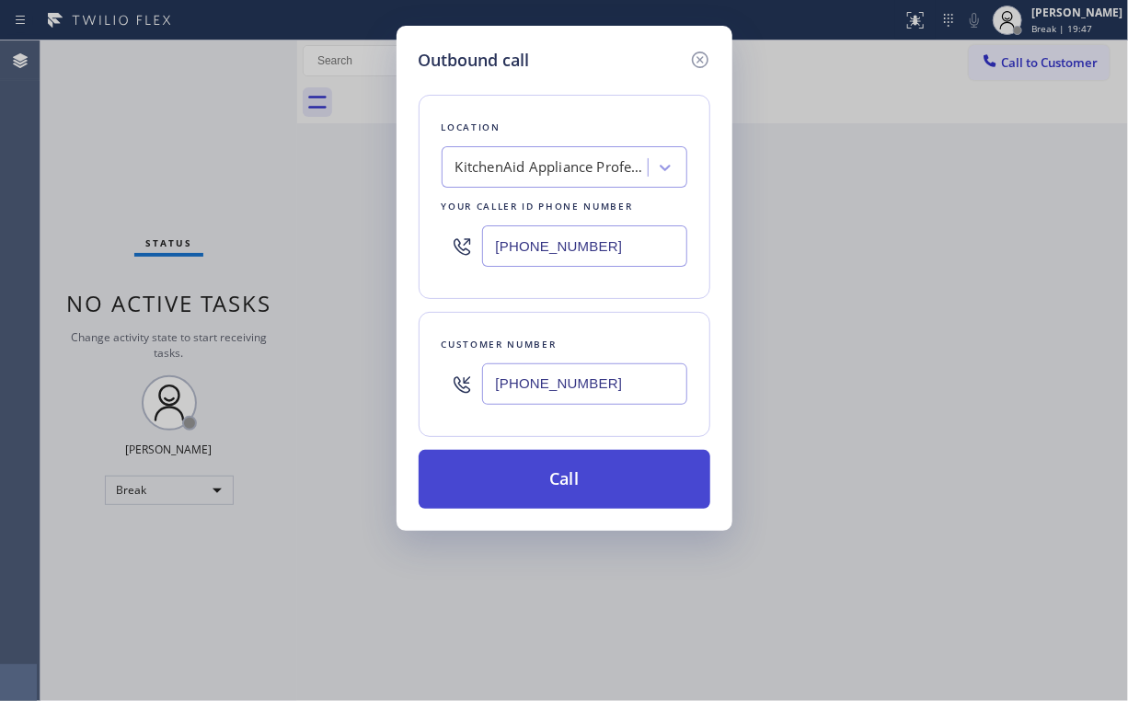
click at [548, 486] on button "Call" at bounding box center [565, 479] width 292 height 59
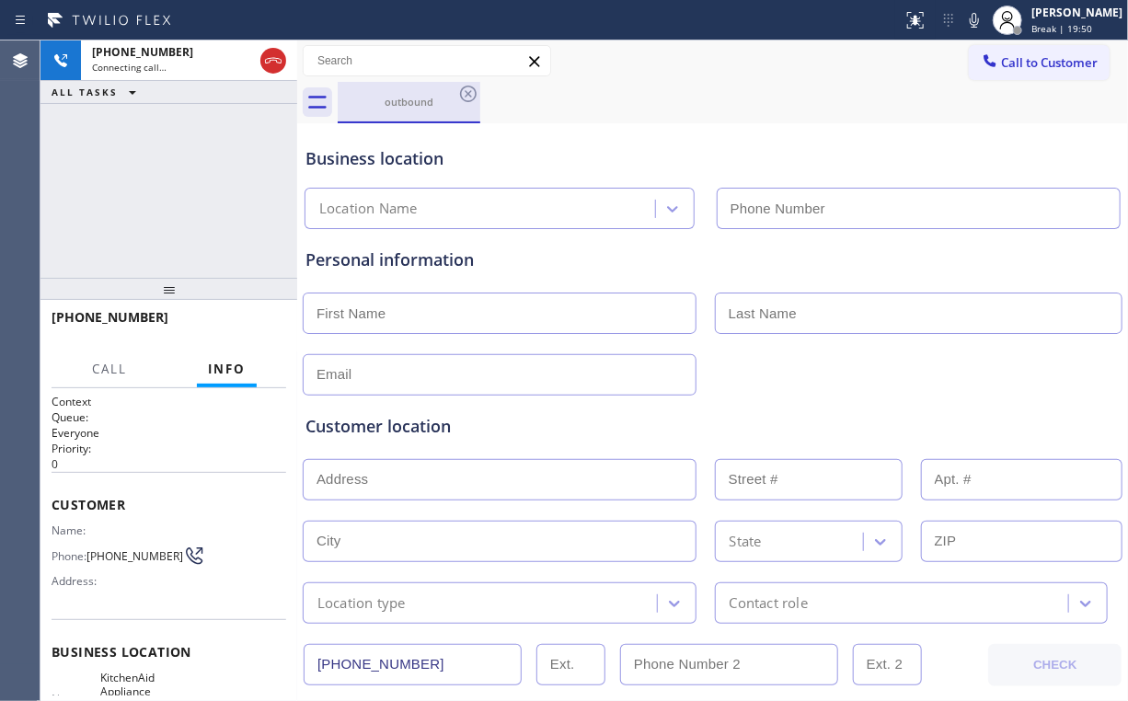
drag, startPoint x: 276, startPoint y: 53, endPoint x: 355, endPoint y: 93, distance: 88.5
click at [276, 53] on icon at bounding box center [273, 61] width 22 height 22
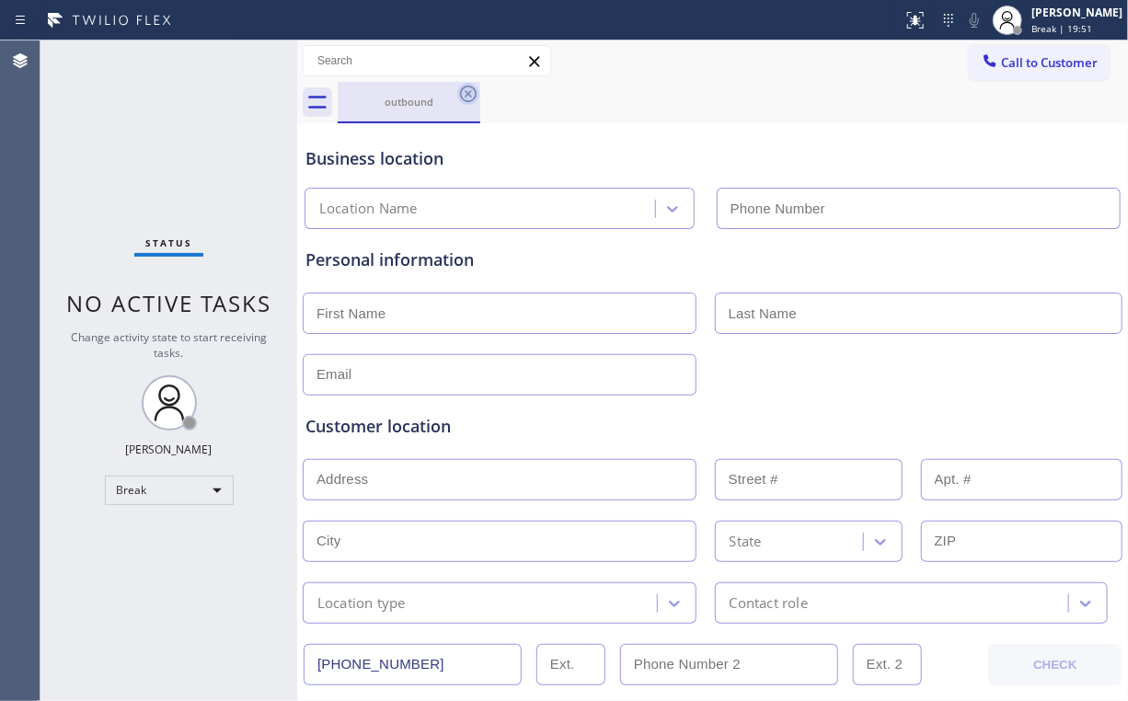
click at [472, 92] on icon at bounding box center [468, 94] width 22 height 22
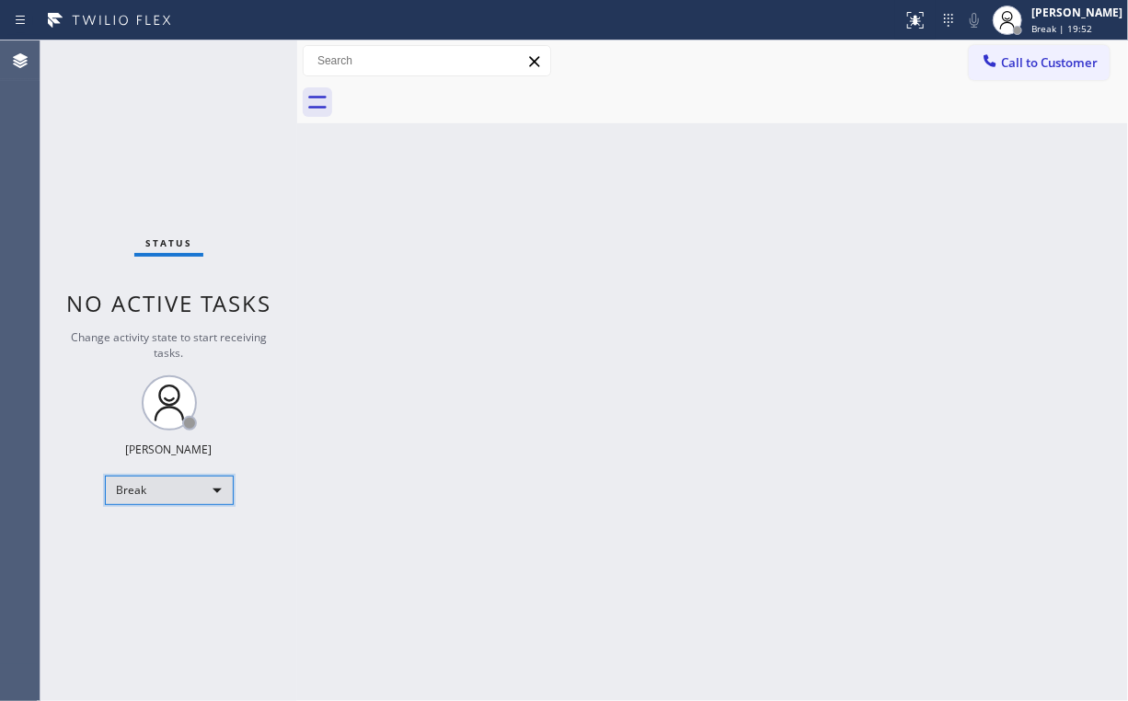
click at [202, 480] on div "Break" at bounding box center [169, 490] width 129 height 29
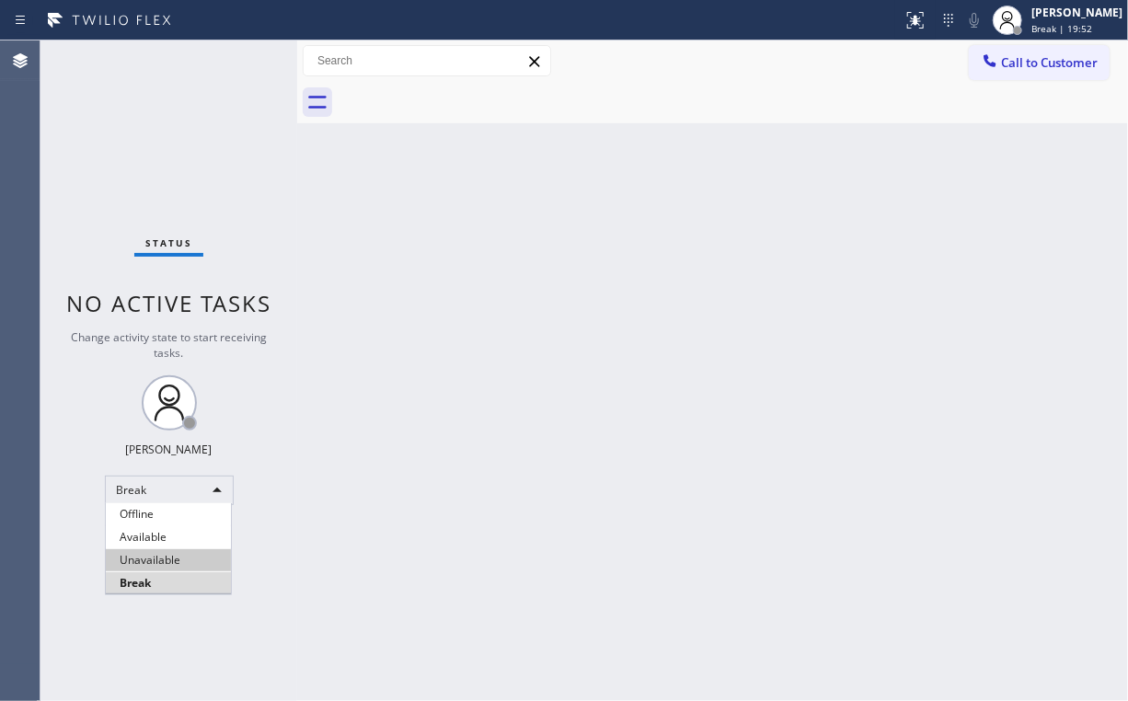
click at [173, 554] on li "Unavailable" at bounding box center [168, 560] width 125 height 22
drag, startPoint x: 347, startPoint y: 554, endPoint x: 357, endPoint y: 578, distance: 26.0
click at [351, 562] on div "Back to Dashboard Change Sender ID Customers Technicians Select a contact Outbo…" at bounding box center [712, 370] width 831 height 661
drag, startPoint x: 670, startPoint y: 375, endPoint x: 610, endPoint y: 449, distance: 95.6
click at [670, 375] on div "Back to Dashboard Change Sender ID Customers Technicians Select a contact Outbo…" at bounding box center [712, 370] width 831 height 661
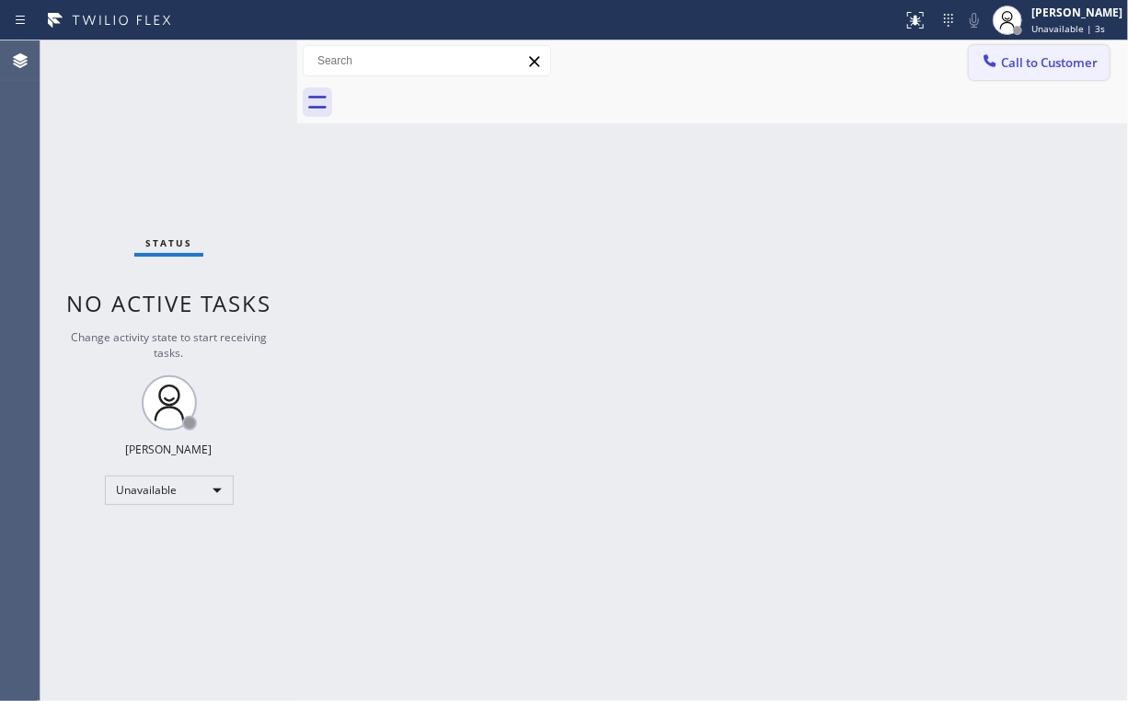
drag, startPoint x: 1002, startPoint y: 63, endPoint x: 596, endPoint y: 379, distance: 514.7
click at [1000, 65] on button "Call to Customer" at bounding box center [1039, 62] width 141 height 35
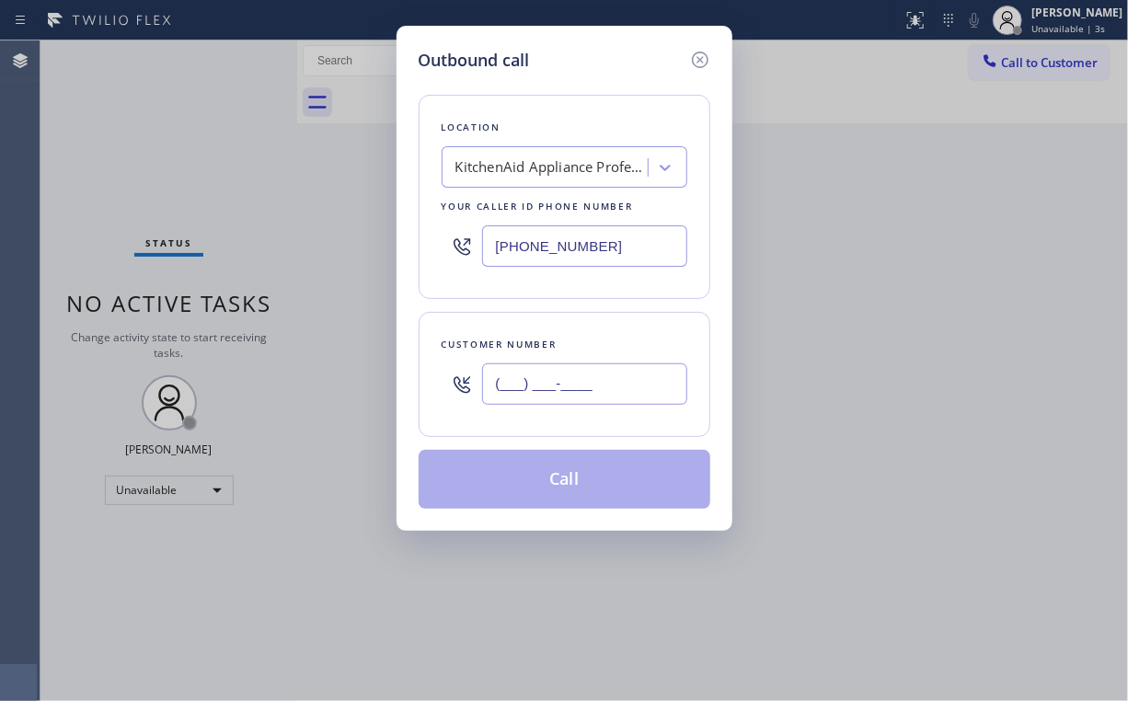
click at [612, 390] on input "(___) ___-____" at bounding box center [584, 384] width 205 height 41
paste input "714) 376-8759"
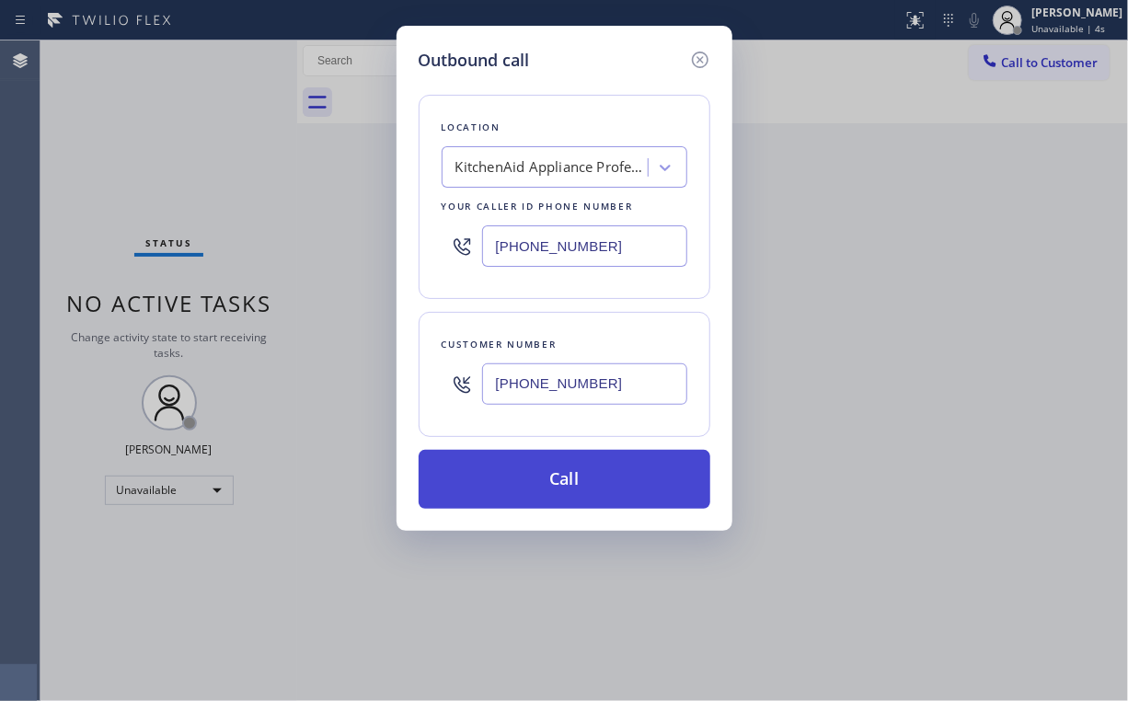
type input "[PHONE_NUMBER]"
click at [566, 481] on button "Call" at bounding box center [565, 479] width 292 height 59
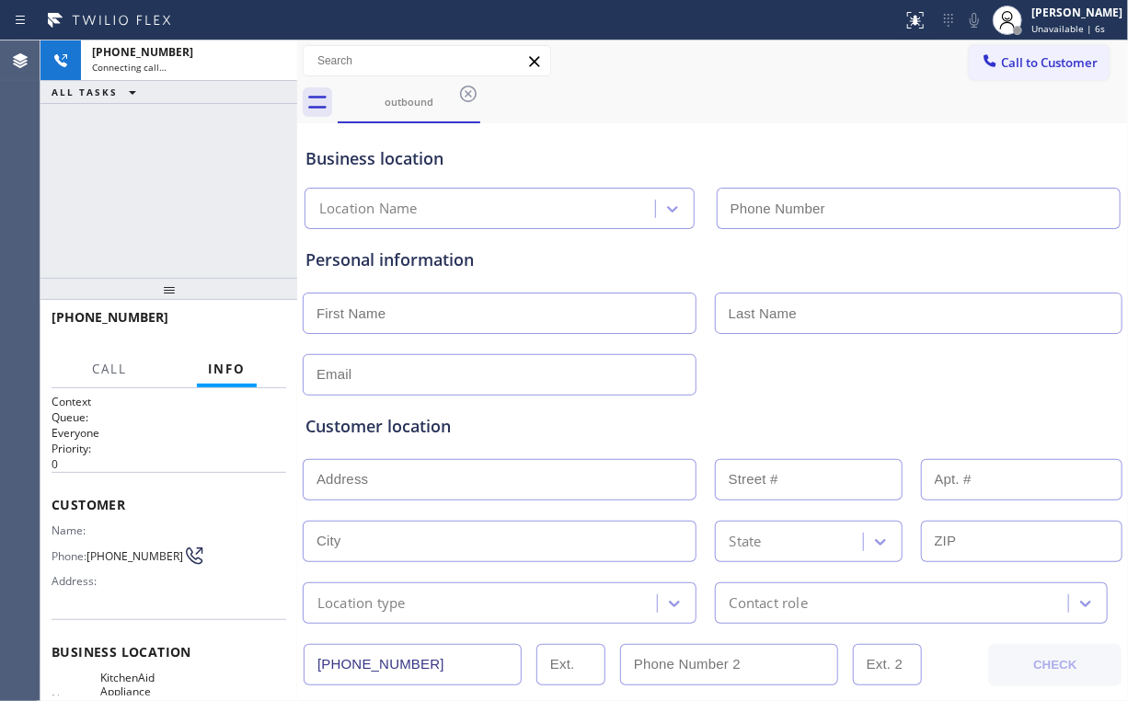
type input "[PHONE_NUMBER]"
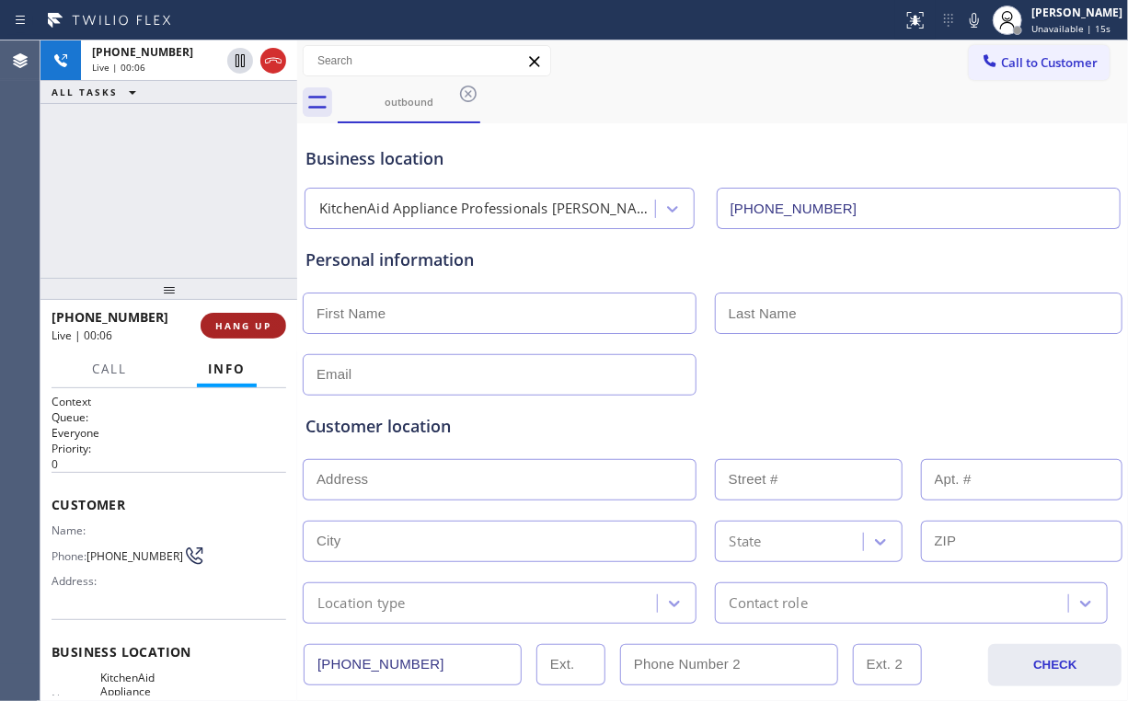
click at [240, 336] on button "HANG UP" at bounding box center [244, 326] width 86 height 26
click at [245, 329] on span "COMPLETE" at bounding box center [239, 325] width 63 height 13
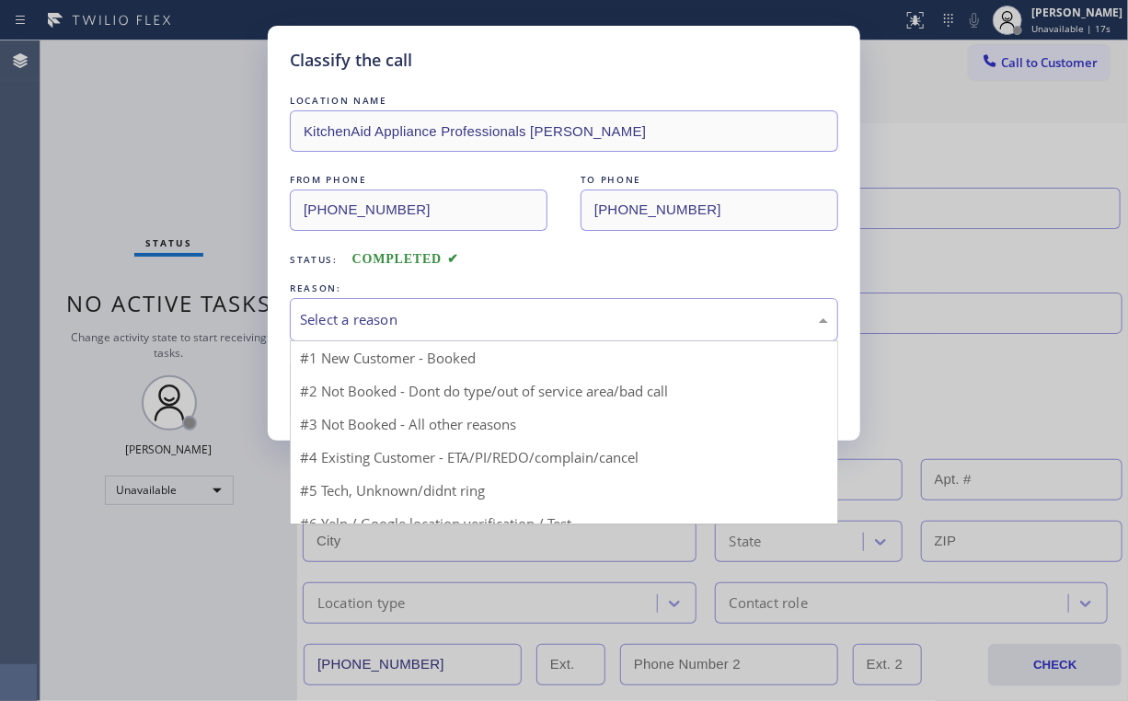
click at [374, 321] on div "Select a reason" at bounding box center [564, 319] width 528 height 21
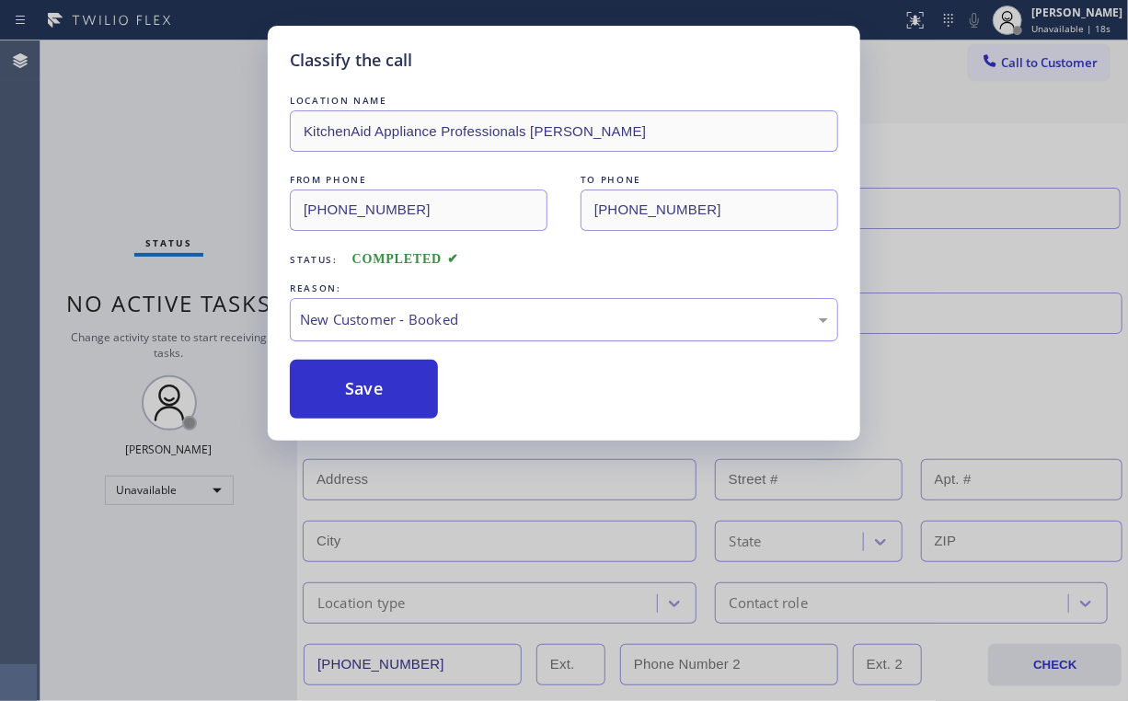
click at [337, 330] on div "New Customer - Booked" at bounding box center [564, 319] width 548 height 43
click at [361, 394] on button "Save" at bounding box center [364, 389] width 148 height 59
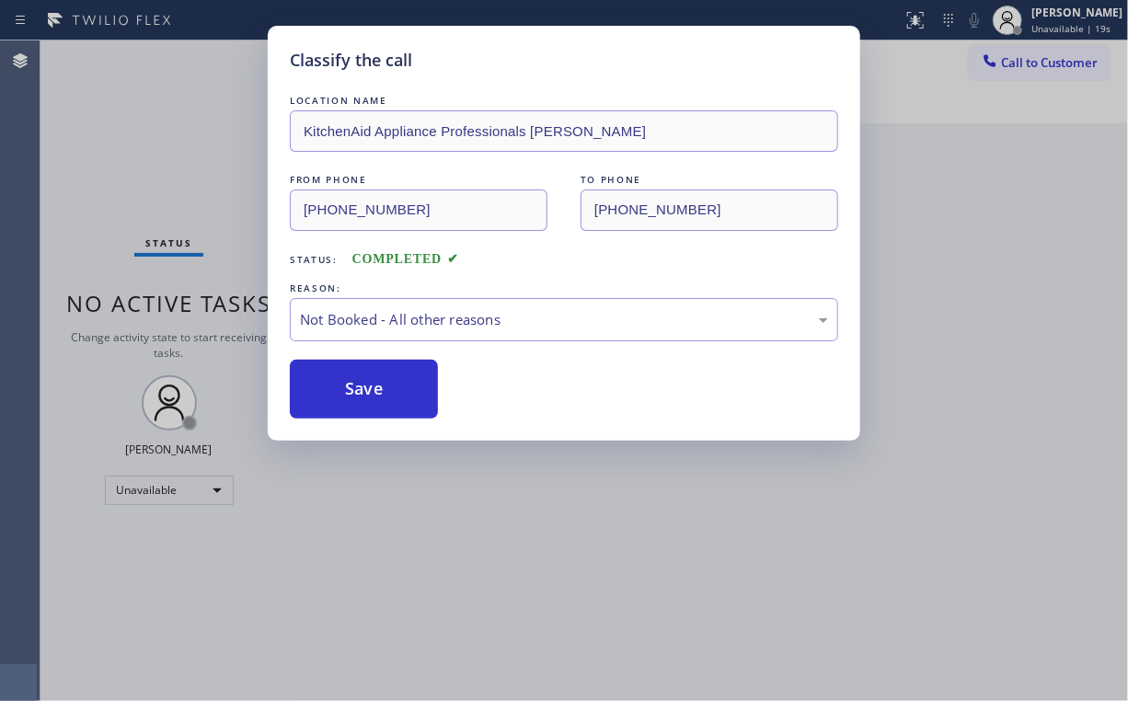
drag, startPoint x: 183, startPoint y: 118, endPoint x: 180, endPoint y: 97, distance: 21.3
click at [183, 117] on div "Classify the call LOCATION NAME KitchenAid Appliance Professionals [PERSON_NAME…" at bounding box center [564, 350] width 1128 height 701
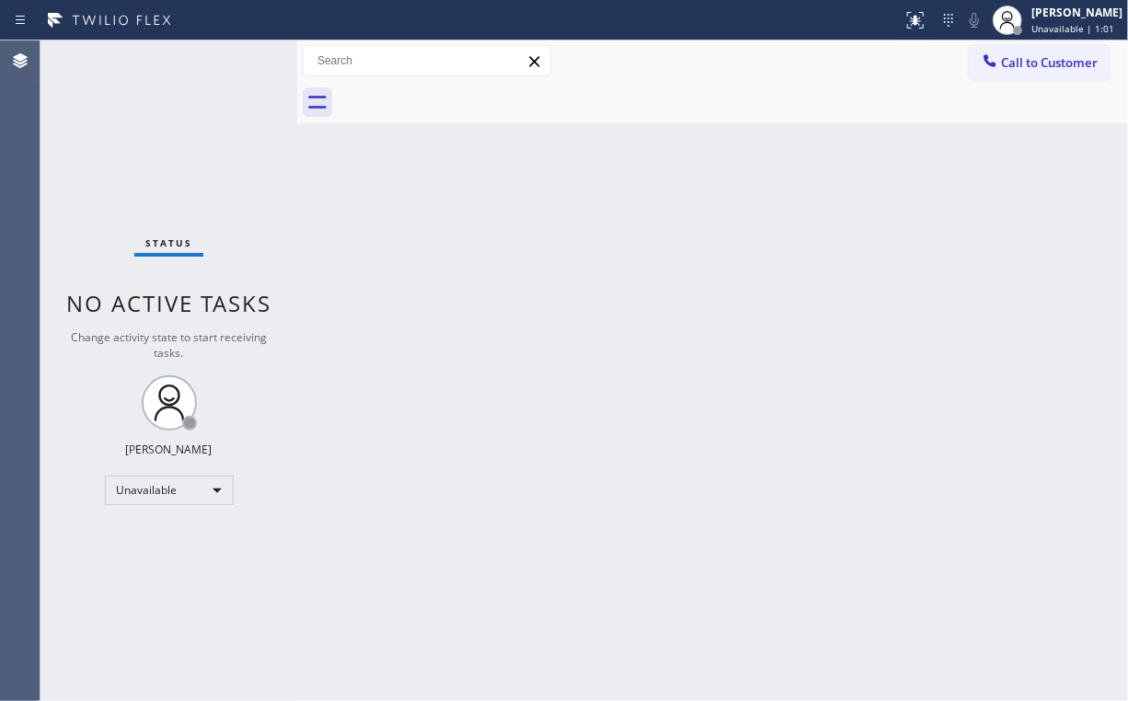
click at [144, 156] on div "Status No active tasks Change activity state to start receiving tasks. [PERSON_…" at bounding box center [168, 370] width 257 height 661
drag, startPoint x: 1045, startPoint y: 67, endPoint x: 804, endPoint y: 183, distance: 267.5
click at [1038, 70] on span "Call to Customer" at bounding box center [1049, 62] width 97 height 17
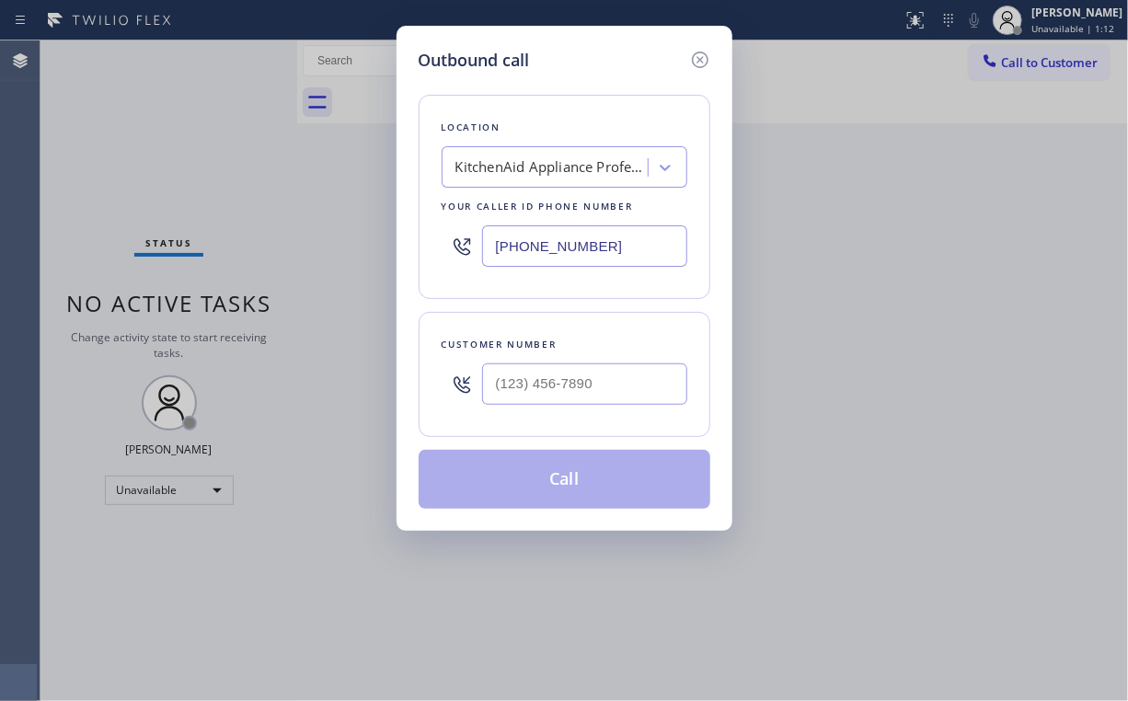
drag, startPoint x: 599, startPoint y: 245, endPoint x: 260, endPoint y: 214, distance: 340.9
click at [340, 246] on div "Outbound call Location KitchenAid Appliance Professionals [PERSON_NAME] Your ca…" at bounding box center [564, 350] width 1128 height 701
paste input "818) 651-728"
type input "[PHONE_NUMBER]"
drag, startPoint x: 606, startPoint y: 377, endPoint x: 614, endPoint y: 366, distance: 13.8
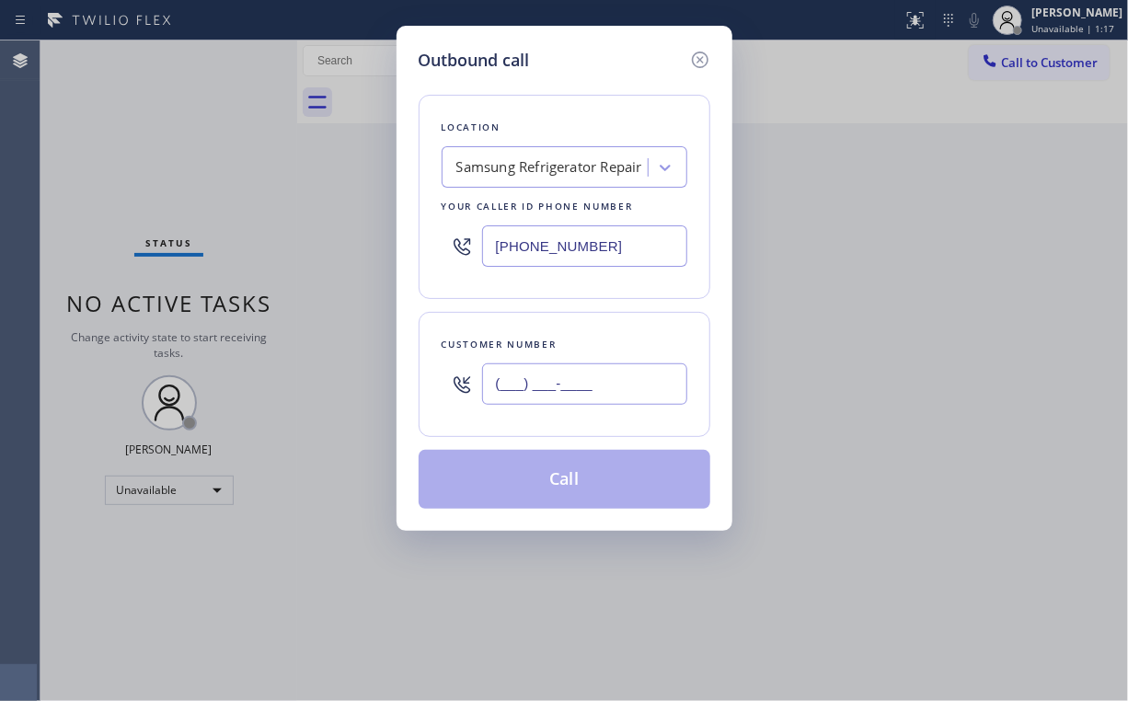
click at [606, 378] on input "(___) ___-____" at bounding box center [584, 384] width 205 height 41
paste input "818) 271-0176"
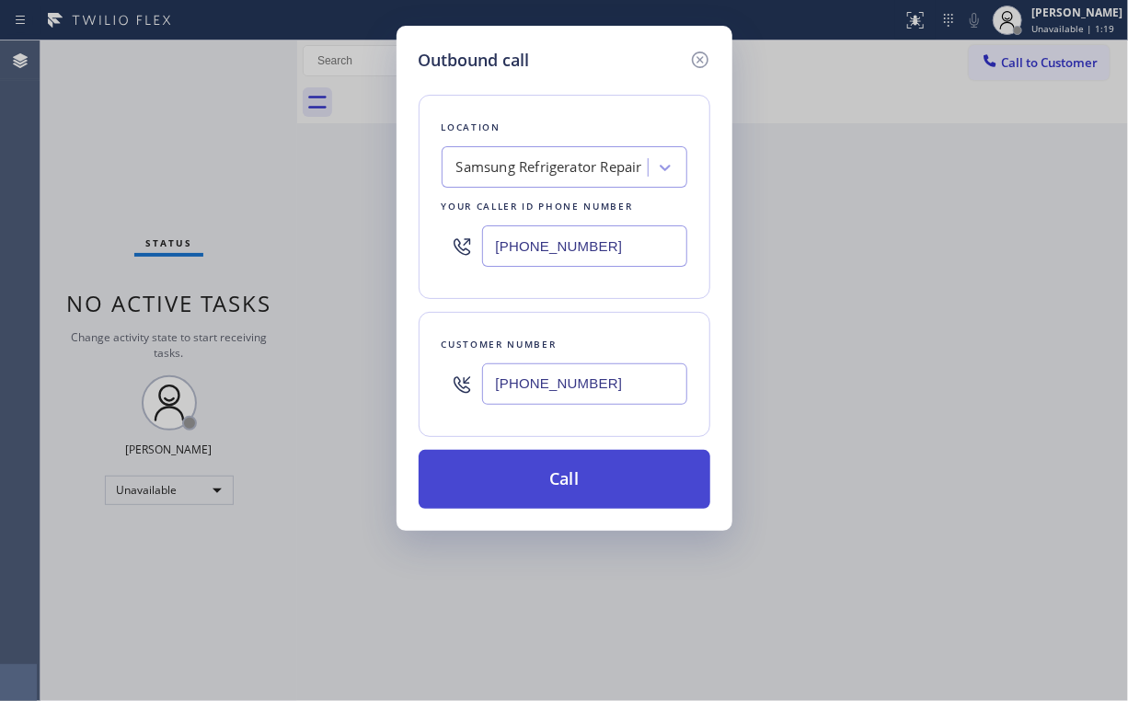
type input "[PHONE_NUMBER]"
click at [511, 467] on button "Call" at bounding box center [565, 479] width 292 height 59
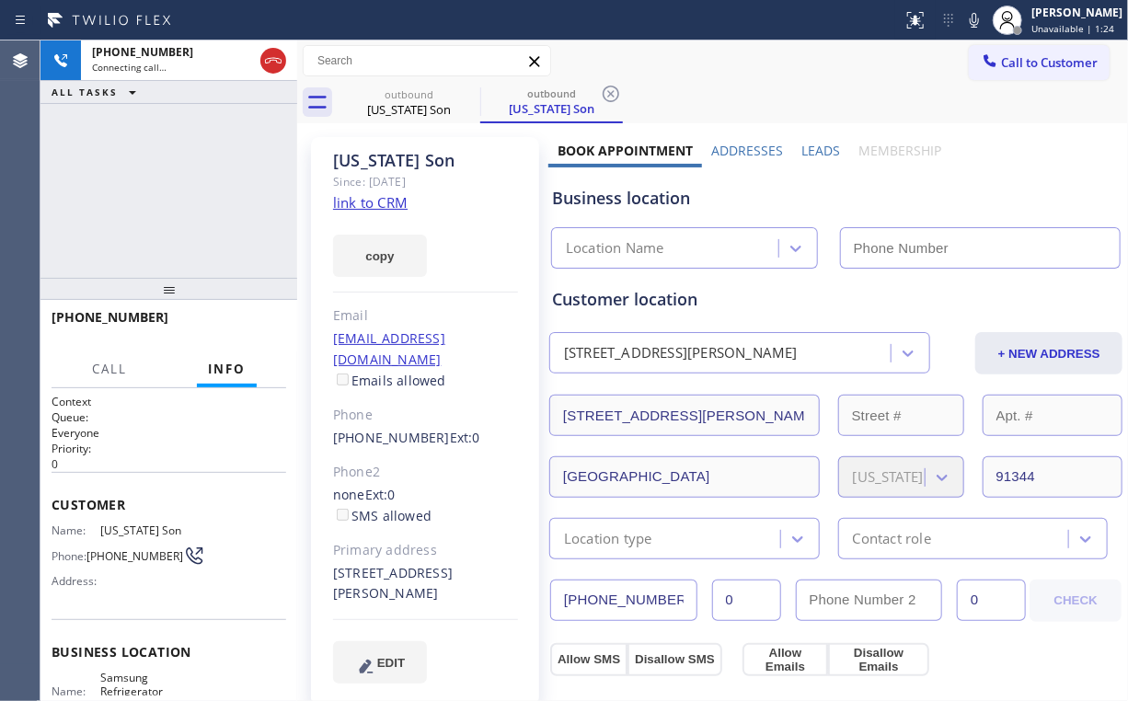
type input "[PHONE_NUMBER]"
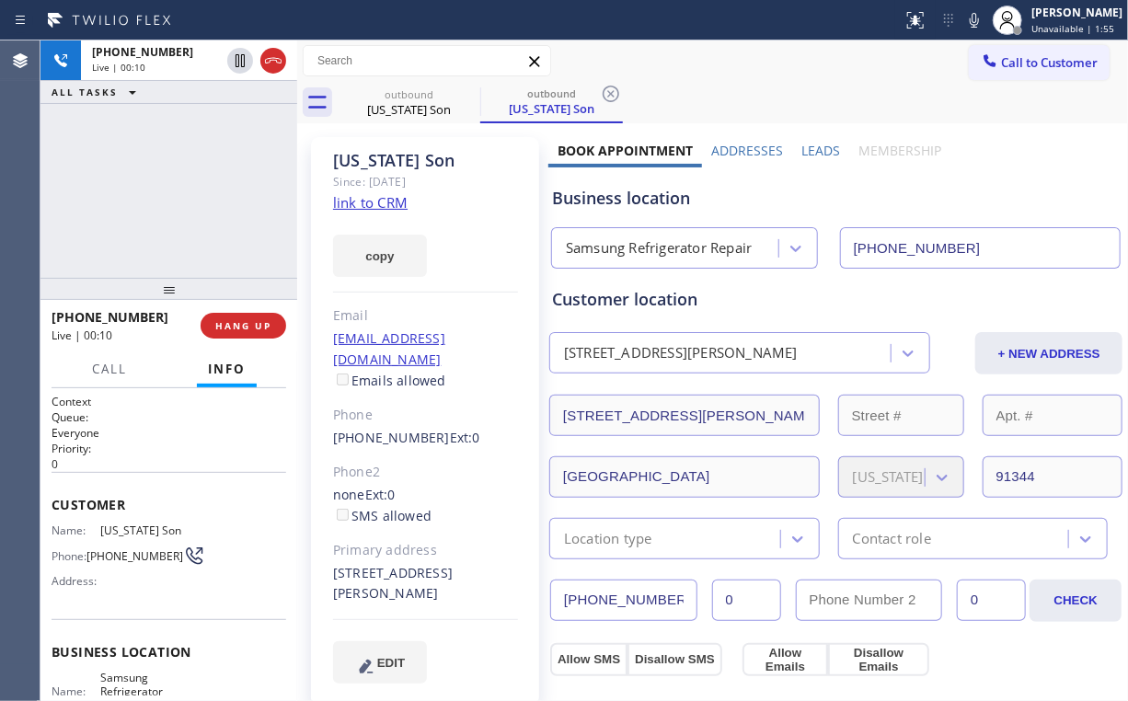
click at [245, 191] on div "[PHONE_NUMBER] Live | 00:10 ALL TASKS ALL TASKS ACTIVE TASKS TASKS IN WRAP UP" at bounding box center [168, 158] width 257 height 237
click at [245, 324] on span "HANG UP" at bounding box center [243, 325] width 56 height 13
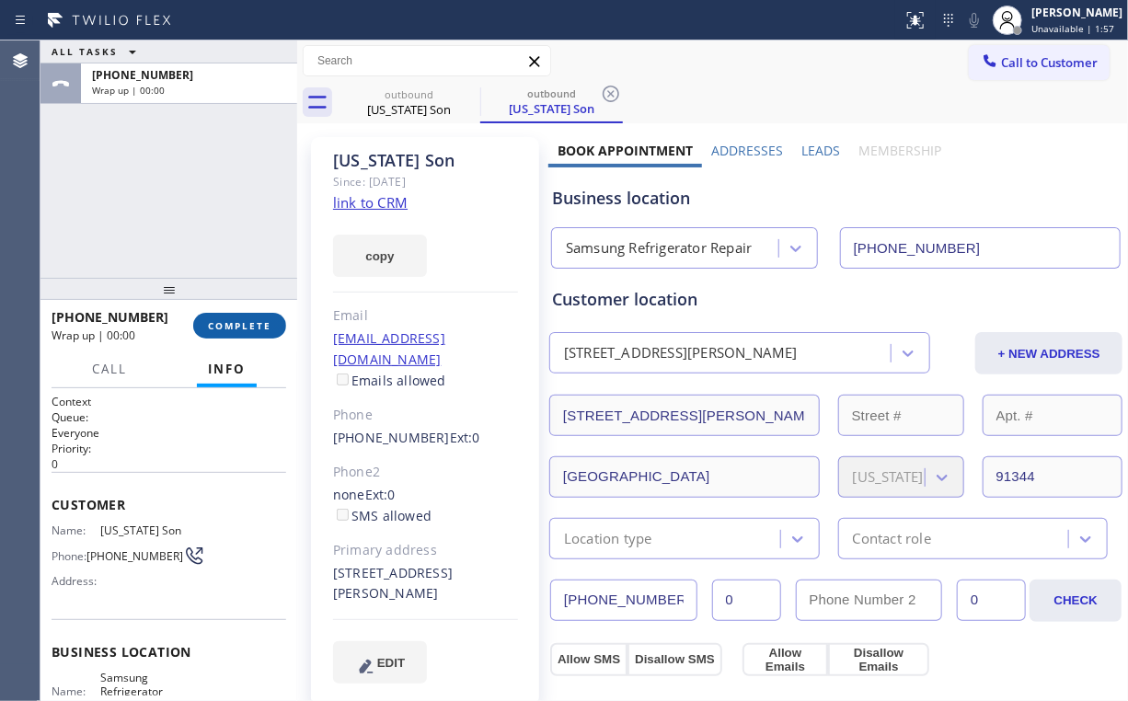
click at [244, 325] on span "COMPLETE" at bounding box center [239, 325] width 63 height 13
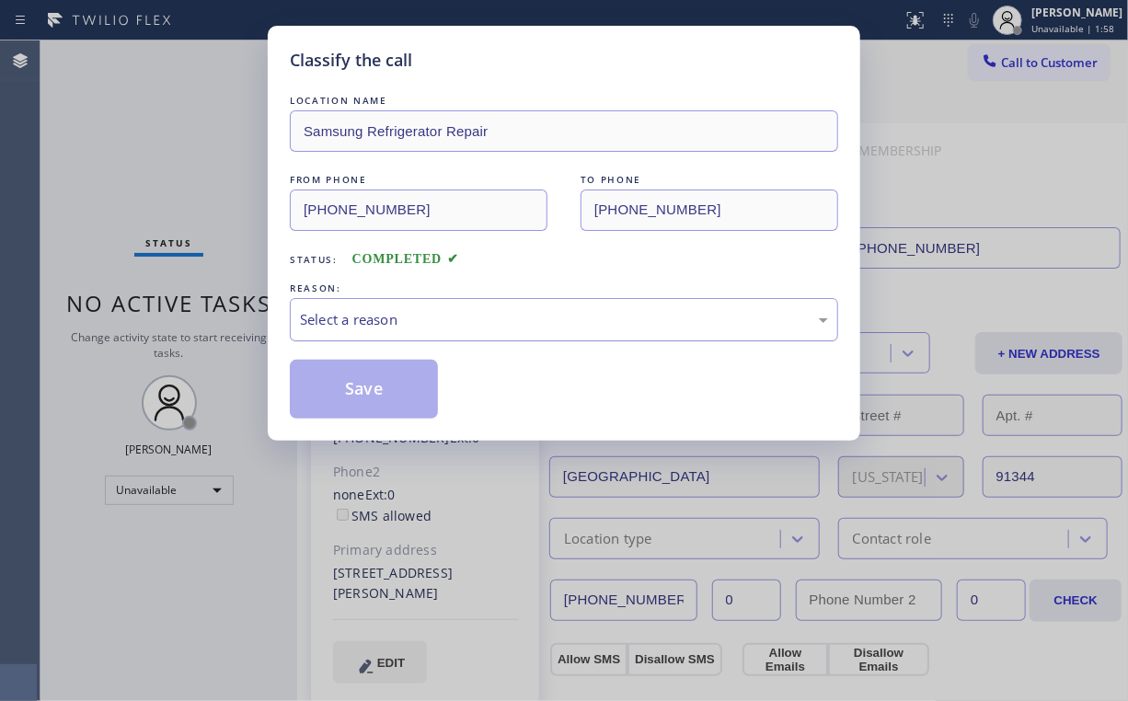
drag, startPoint x: 417, startPoint y: 334, endPoint x: 398, endPoint y: 337, distance: 19.5
click at [415, 334] on div "Select a reason" at bounding box center [564, 319] width 548 height 43
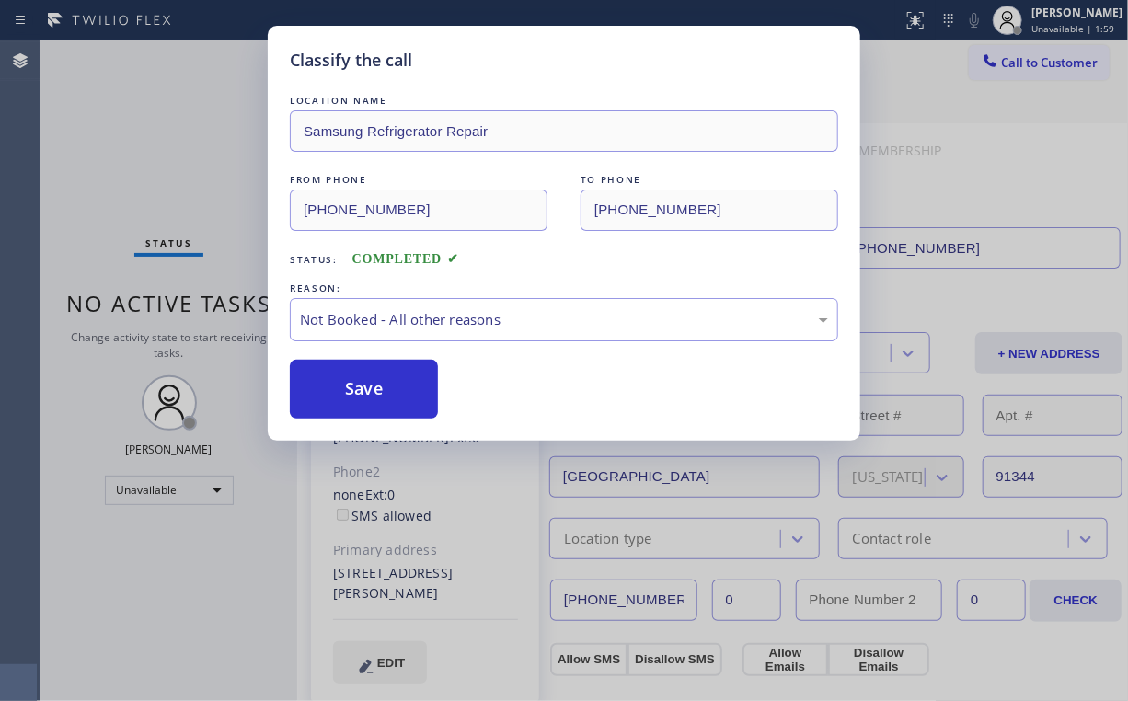
drag, startPoint x: 371, startPoint y: 389, endPoint x: 225, endPoint y: 219, distance: 224.5
click at [371, 387] on button "Save" at bounding box center [364, 389] width 148 height 59
click at [183, 156] on div "Classify the call LOCATION NAME Samsung Refrigerator Repair FROM PHONE [PHONE_N…" at bounding box center [564, 350] width 1128 height 701
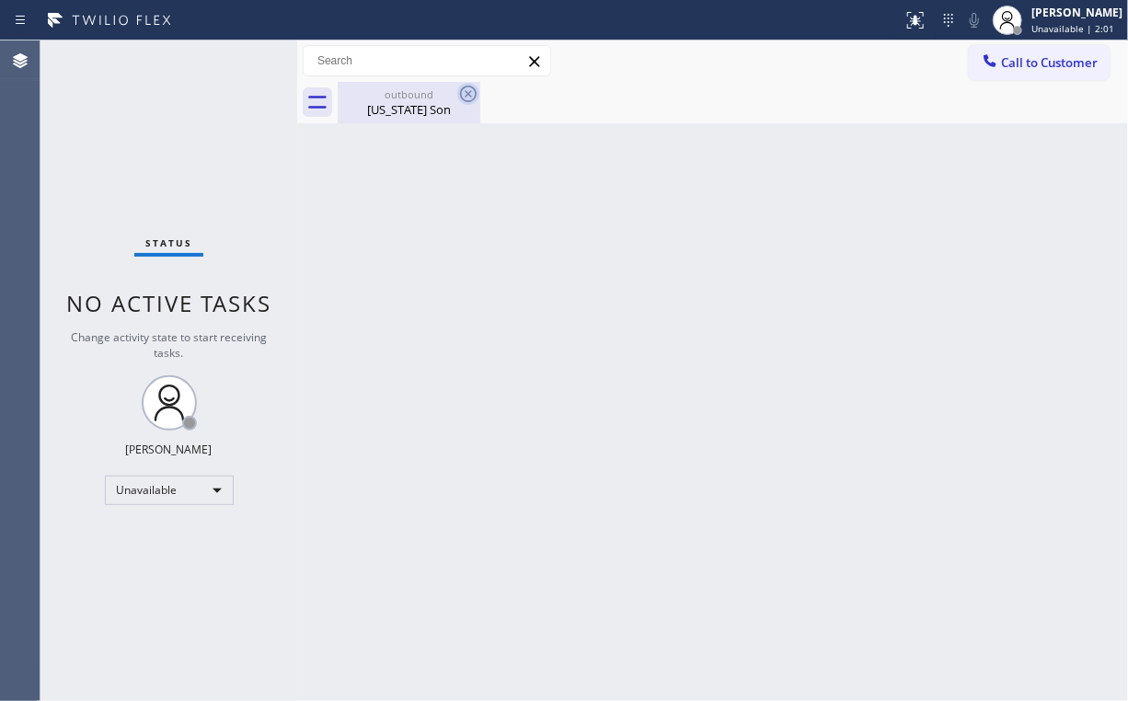
drag, startPoint x: 408, startPoint y: 114, endPoint x: 465, endPoint y: 101, distance: 58.5
click at [408, 114] on div "[US_STATE] Son" at bounding box center [409, 109] width 139 height 17
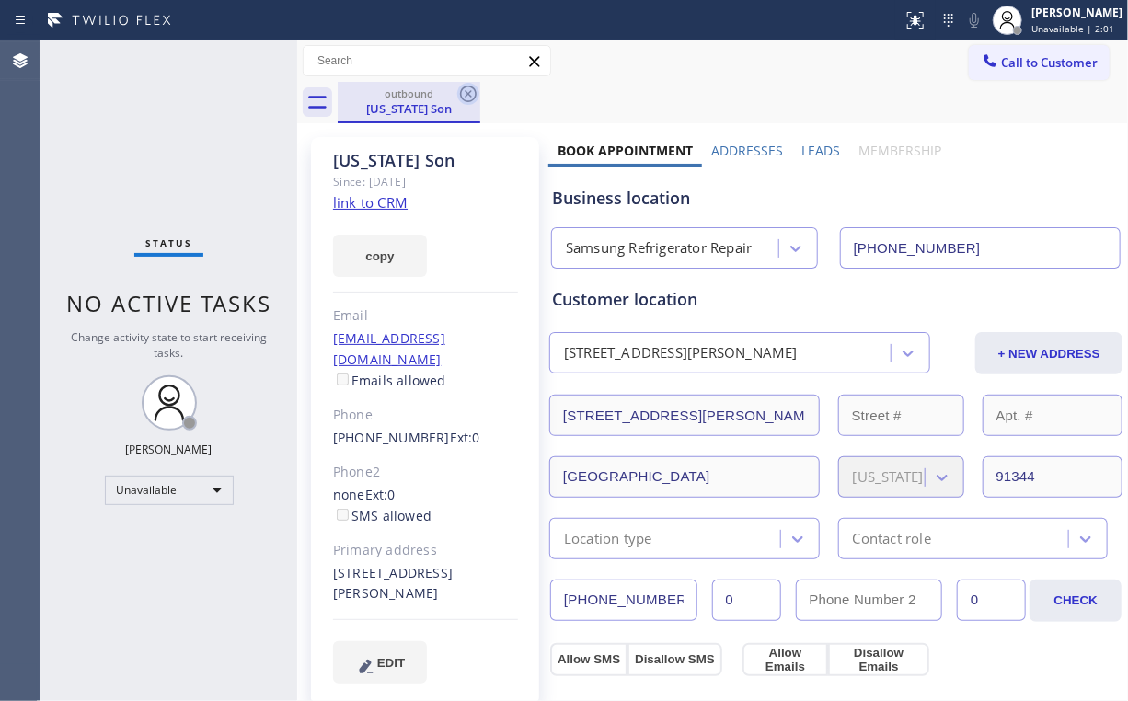
click at [469, 90] on icon at bounding box center [468, 94] width 22 height 22
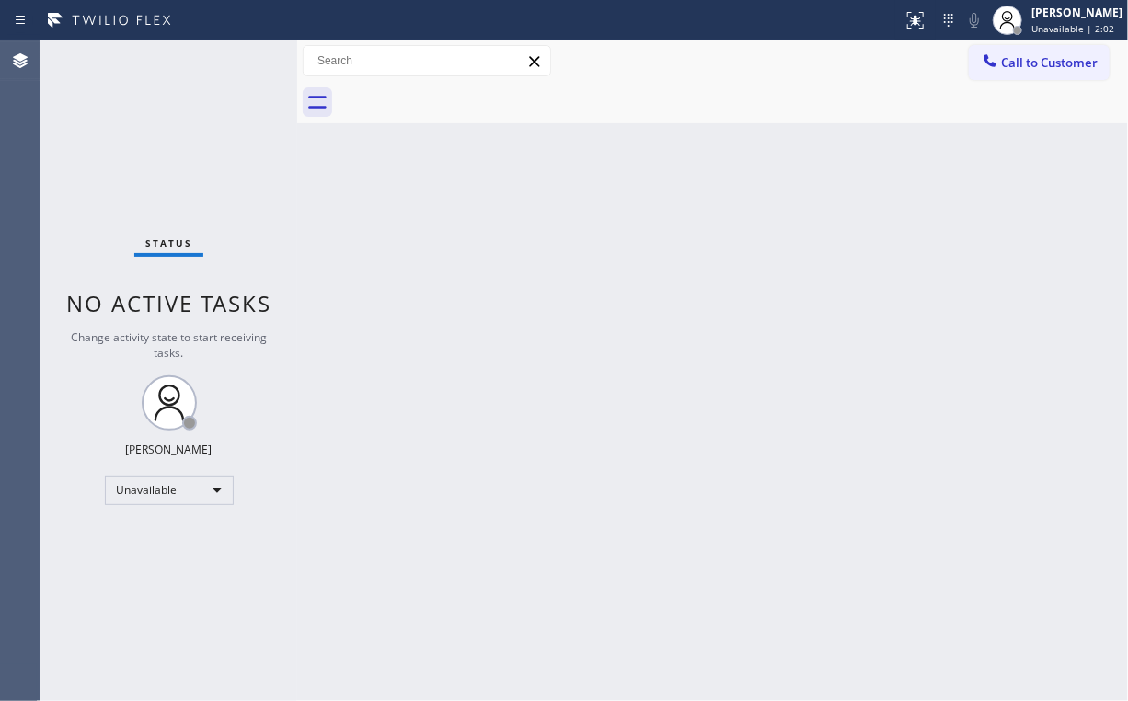
drag, startPoint x: 107, startPoint y: 125, endPoint x: 112, endPoint y: 101, distance: 24.6
click at [108, 119] on div "Status No active tasks Change activity state to start receiving tasks. [PERSON_…" at bounding box center [168, 370] width 257 height 661
drag, startPoint x: 1090, startPoint y: 55, endPoint x: 1079, endPoint y: 59, distance: 10.8
click at [1085, 57] on span "Call to Customer" at bounding box center [1049, 62] width 97 height 17
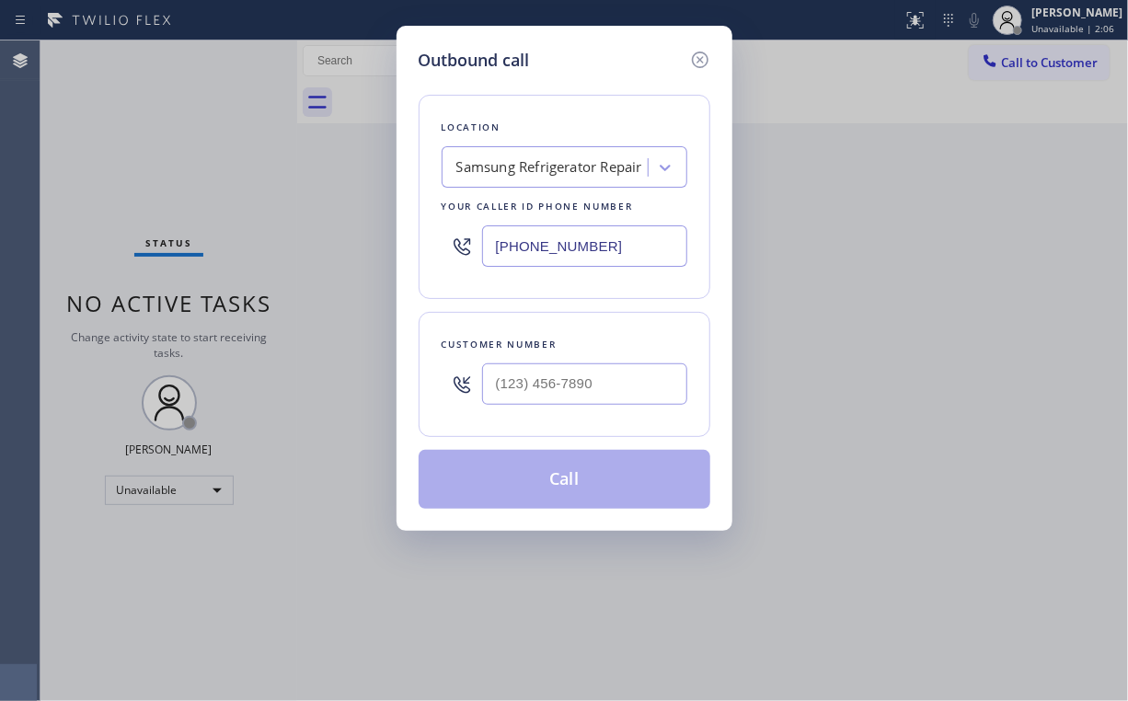
drag, startPoint x: 626, startPoint y: 243, endPoint x: 294, endPoint y: 232, distance: 332.4
click at [311, 250] on div "Outbound call Location Samsung Refrigerator Repair Your caller id phone number …" at bounding box center [564, 350] width 1128 height 701
paste input "714) 248-8165"
type input "[PHONE_NUMBER]"
click at [587, 352] on div "Customer number" at bounding box center [565, 374] width 292 height 125
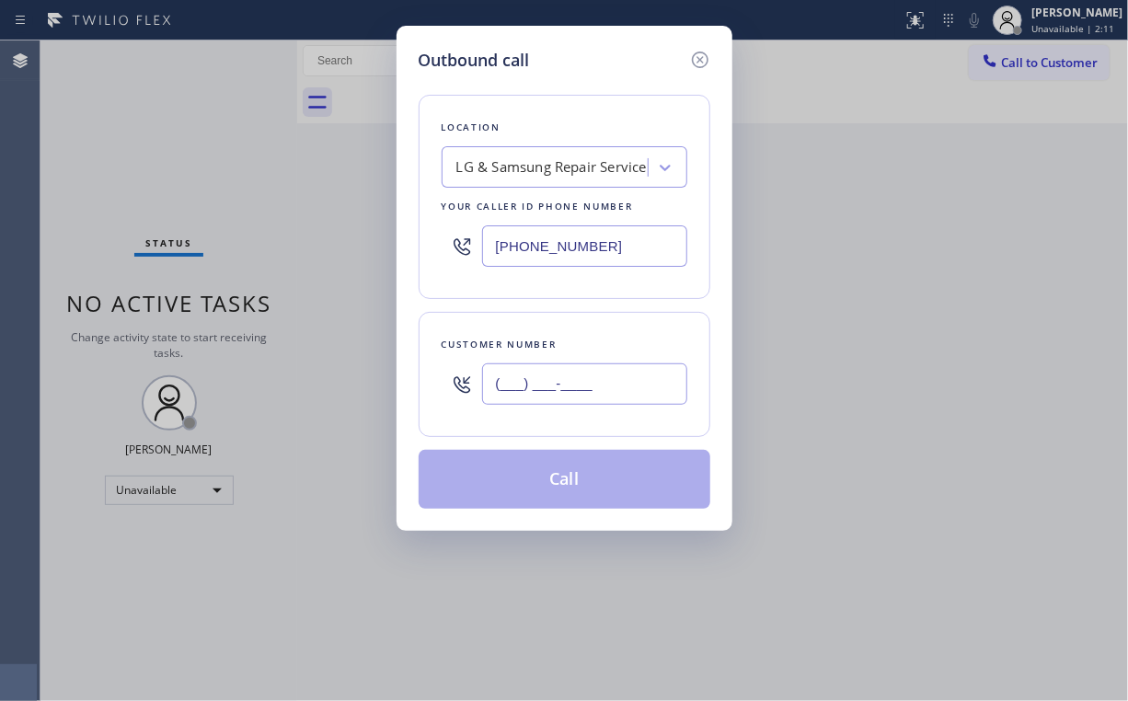
click at [586, 372] on input "(___) ___-____" at bounding box center [584, 384] width 205 height 41
paste input "714) 336-0353"
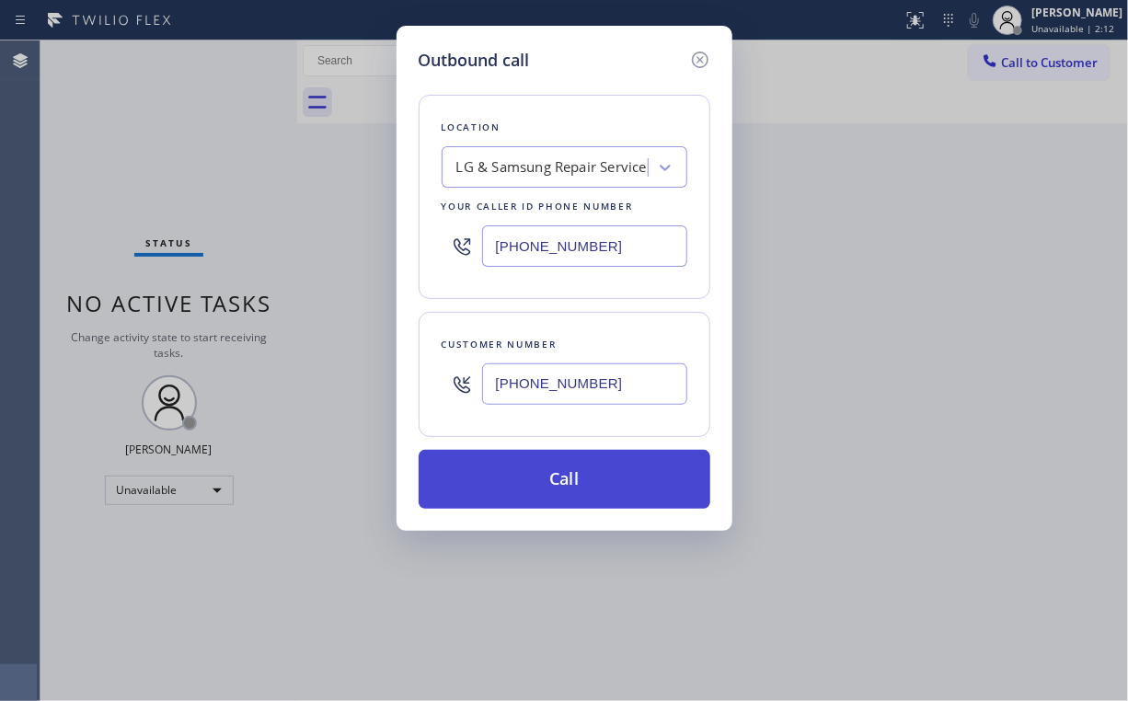
type input "[PHONE_NUMBER]"
click at [544, 479] on button "Call" at bounding box center [565, 479] width 292 height 59
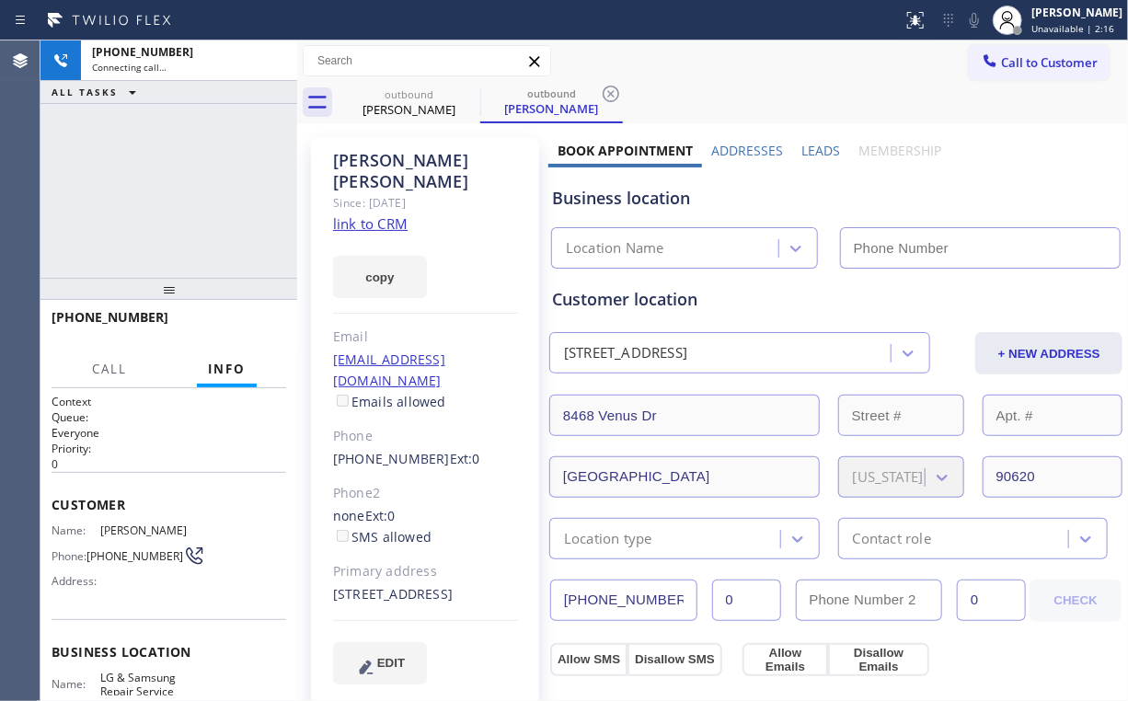
type input "[PHONE_NUMBER]"
click at [180, 190] on div "[PHONE_NUMBER] Connecting call… ALL TASKS ALL TASKS ACTIVE TASKS TASKS IN WRAP …" at bounding box center [168, 158] width 257 height 237
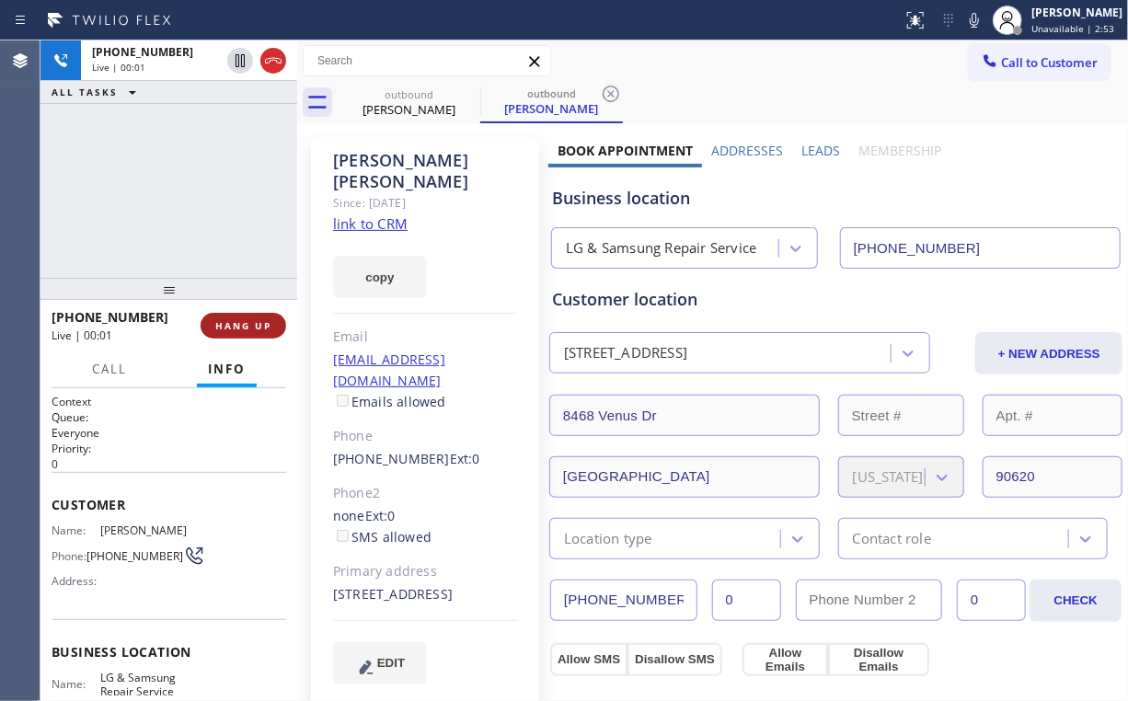
click at [258, 318] on button "HANG UP" at bounding box center [244, 326] width 86 height 26
click at [259, 321] on span "HANG UP" at bounding box center [243, 325] width 56 height 13
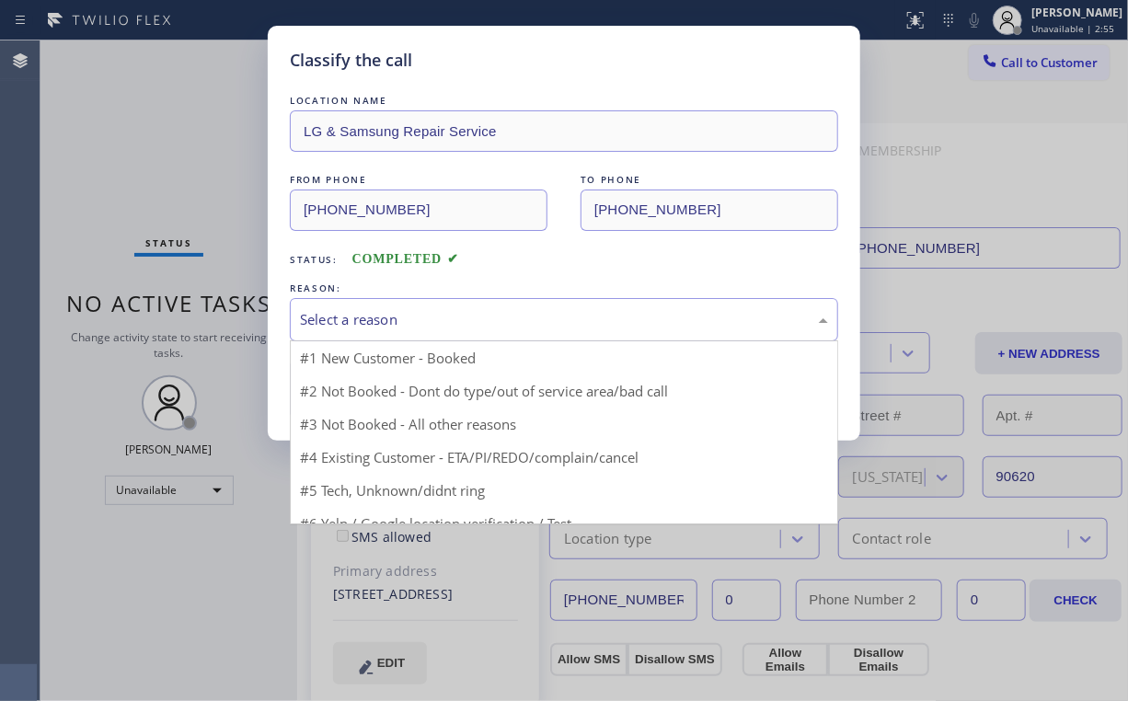
click at [340, 325] on div "Select a reason" at bounding box center [564, 319] width 528 height 21
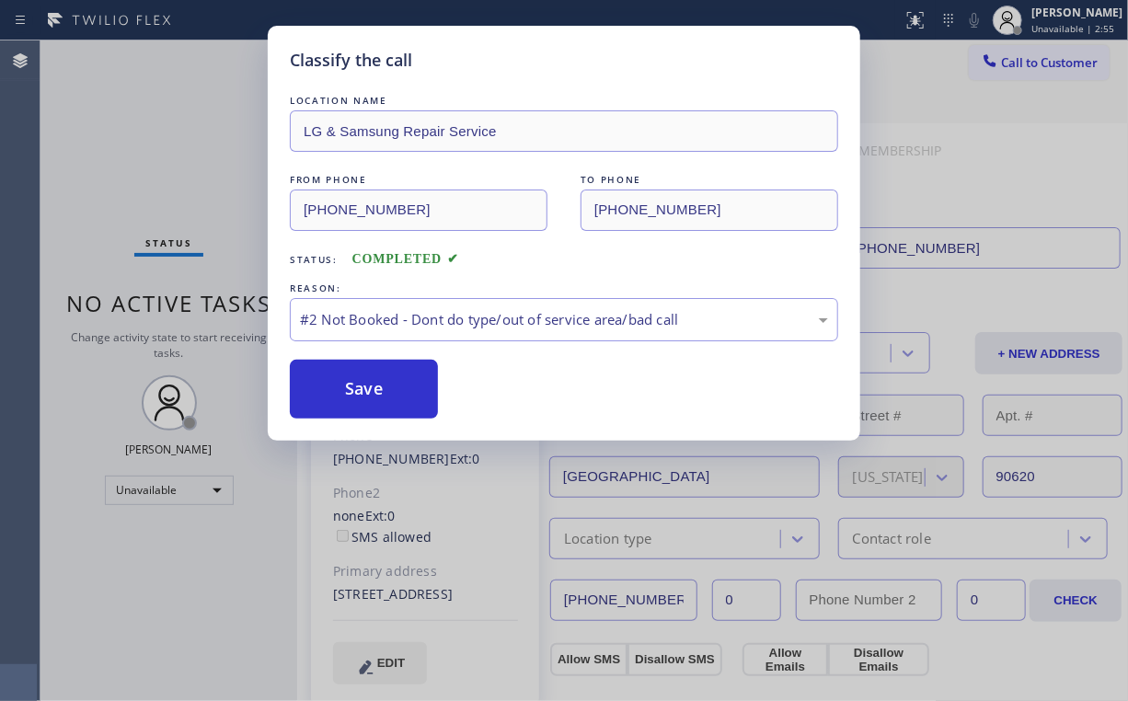
click at [339, 381] on button "Save" at bounding box center [364, 389] width 148 height 59
click at [125, 155] on div "Classify the call LOCATION NAME LG & Samsung Repair Service FROM PHONE [PHONE_N…" at bounding box center [564, 350] width 1128 height 701
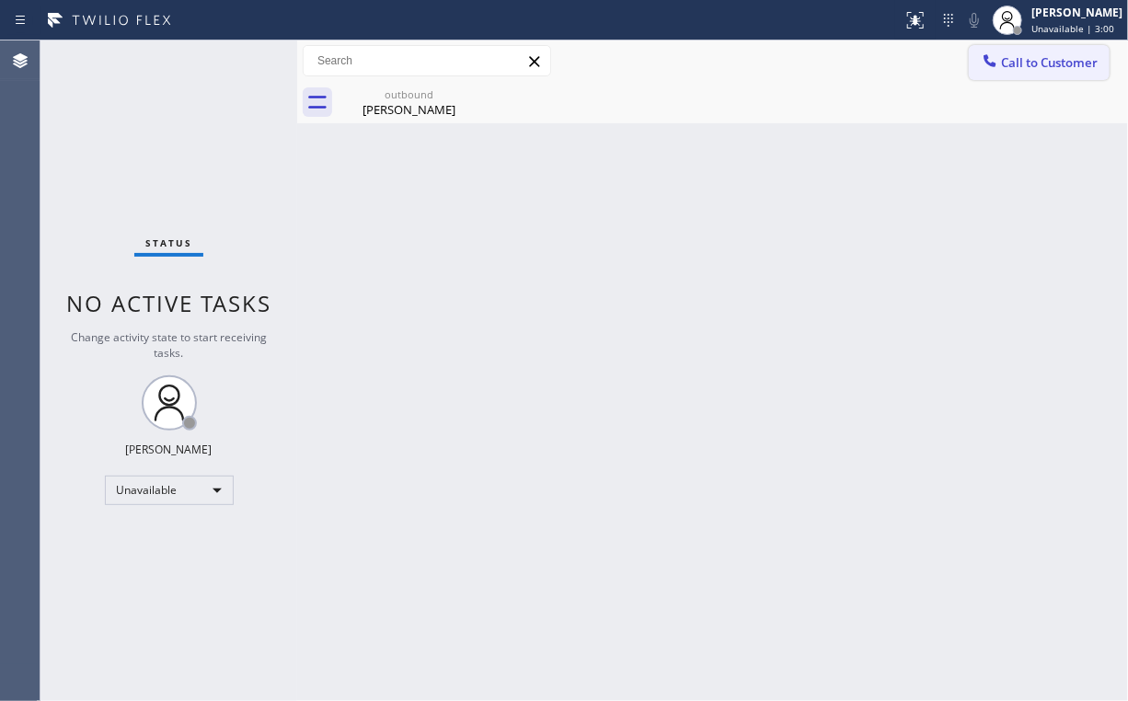
drag, startPoint x: 1053, startPoint y: 53, endPoint x: 756, endPoint y: 291, distance: 380.4
click at [1053, 54] on span "Call to Customer" at bounding box center [1049, 62] width 97 height 17
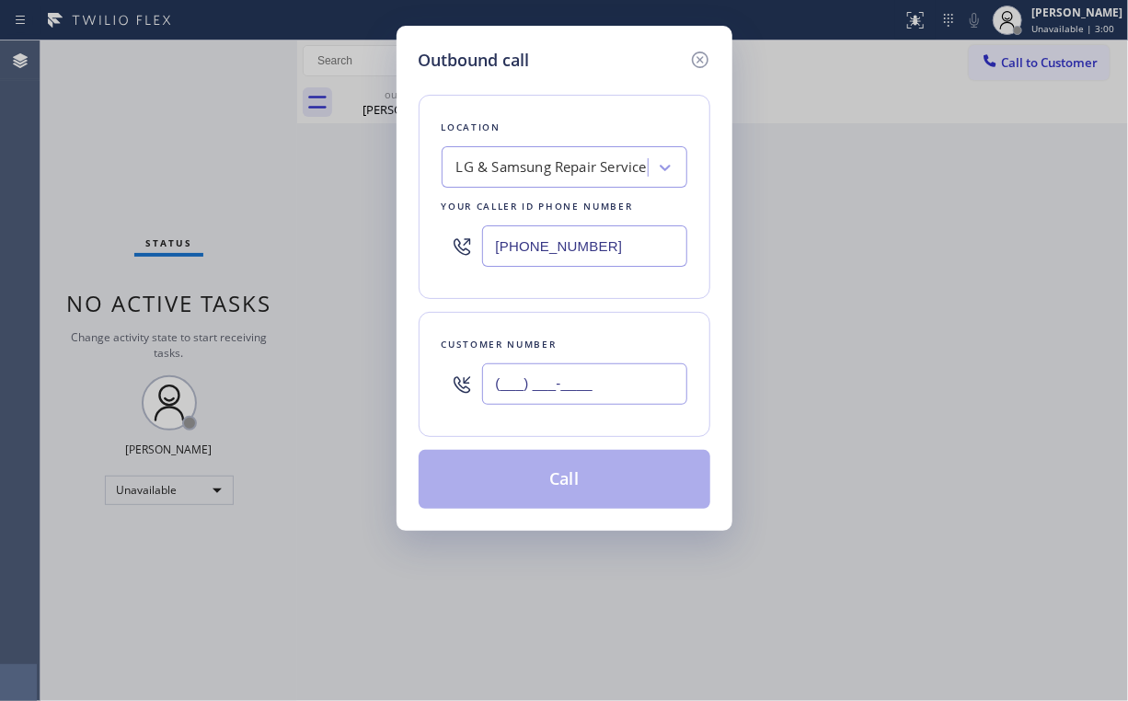
click at [650, 376] on input "(___) ___-____" at bounding box center [584, 384] width 205 height 41
paste input "714) 336-0353"
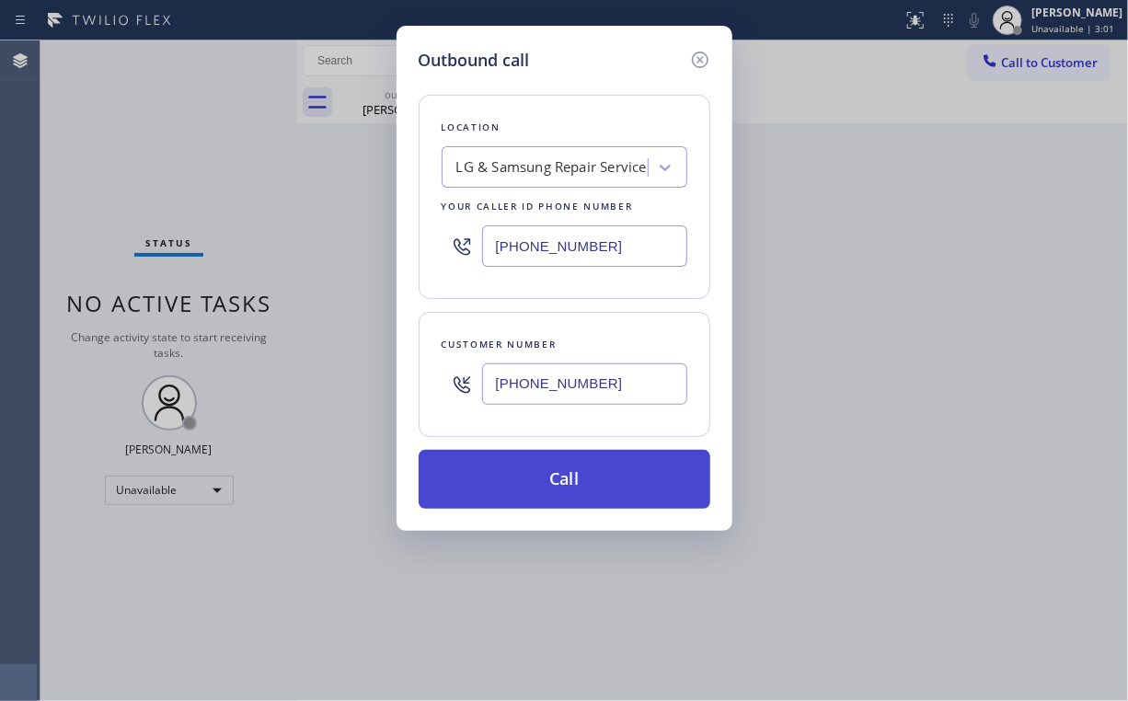
type input "[PHONE_NUMBER]"
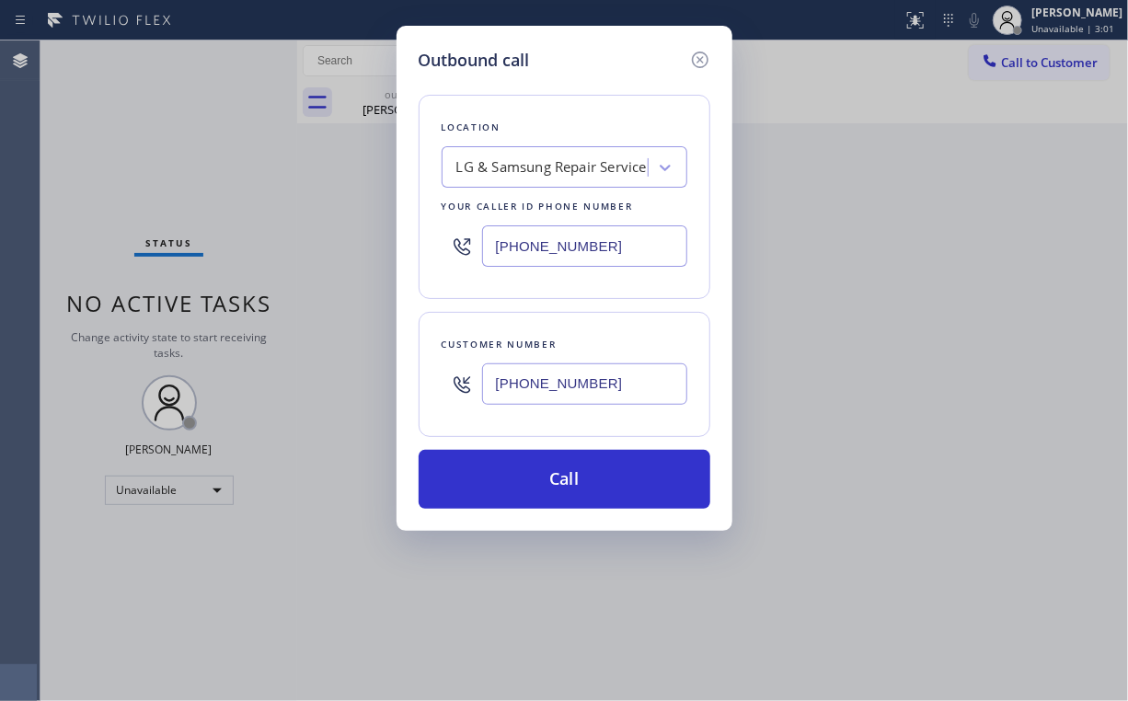
drag, startPoint x: 537, startPoint y: 459, endPoint x: 519, endPoint y: 560, distance: 101.8
click at [536, 460] on button "Call" at bounding box center [565, 479] width 292 height 59
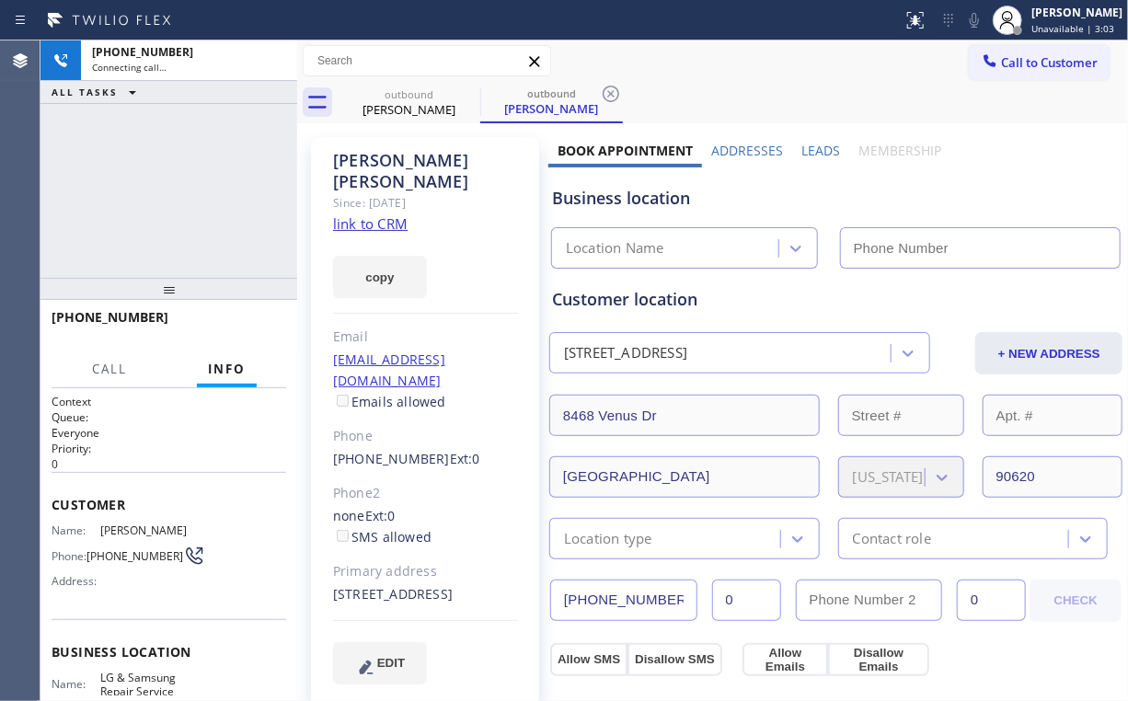
click at [185, 231] on div "[PHONE_NUMBER] Connecting call… ALL TASKS ALL TASKS ACTIVE TASKS TASKS IN WRAP …" at bounding box center [168, 158] width 257 height 237
type input "[PHONE_NUMBER]"
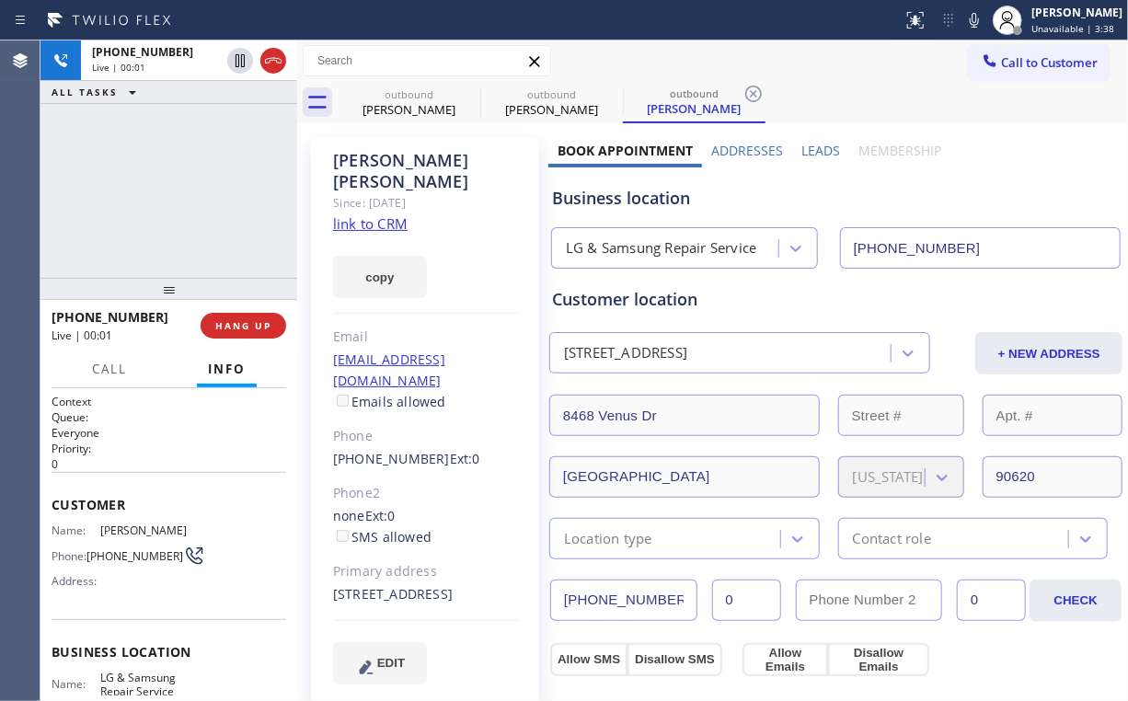
drag, startPoint x: 196, startPoint y: 216, endPoint x: 214, endPoint y: 243, distance: 31.9
click at [199, 223] on div "[PHONE_NUMBER] Live | 00:01 ALL TASKS ALL TASKS ACTIVE TASKS TASKS IN WRAP UP" at bounding box center [168, 158] width 257 height 237
click at [257, 331] on span "HANG UP" at bounding box center [243, 325] width 56 height 13
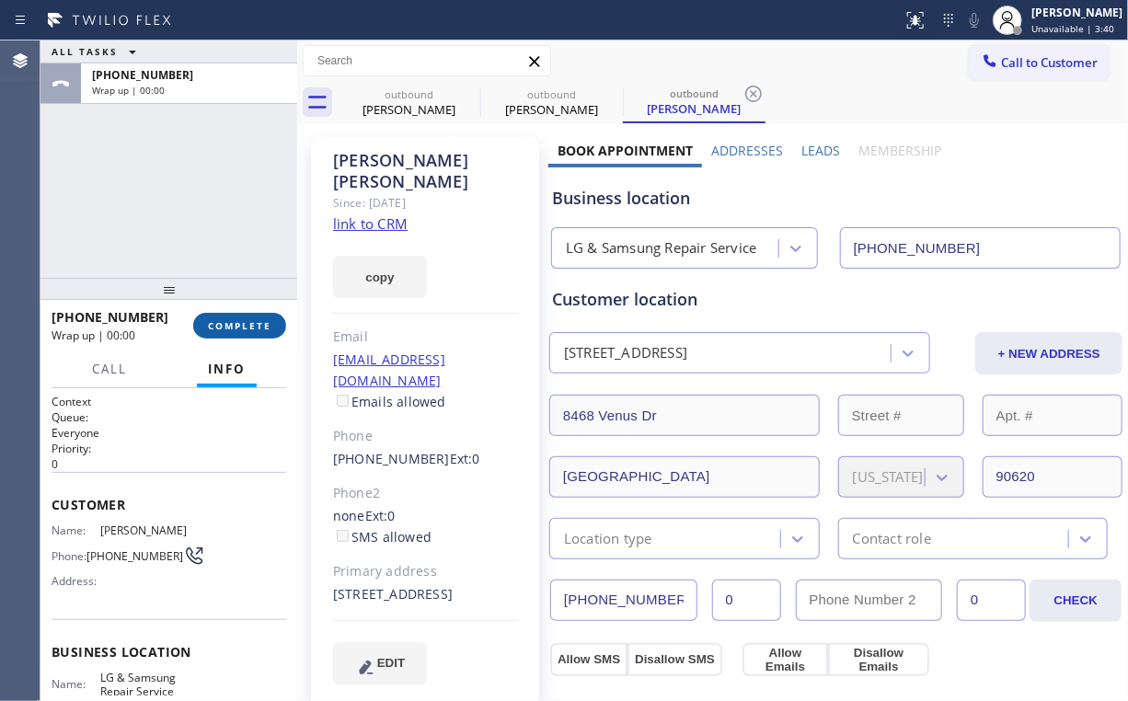
click at [243, 328] on span "COMPLETE" at bounding box center [239, 325] width 63 height 13
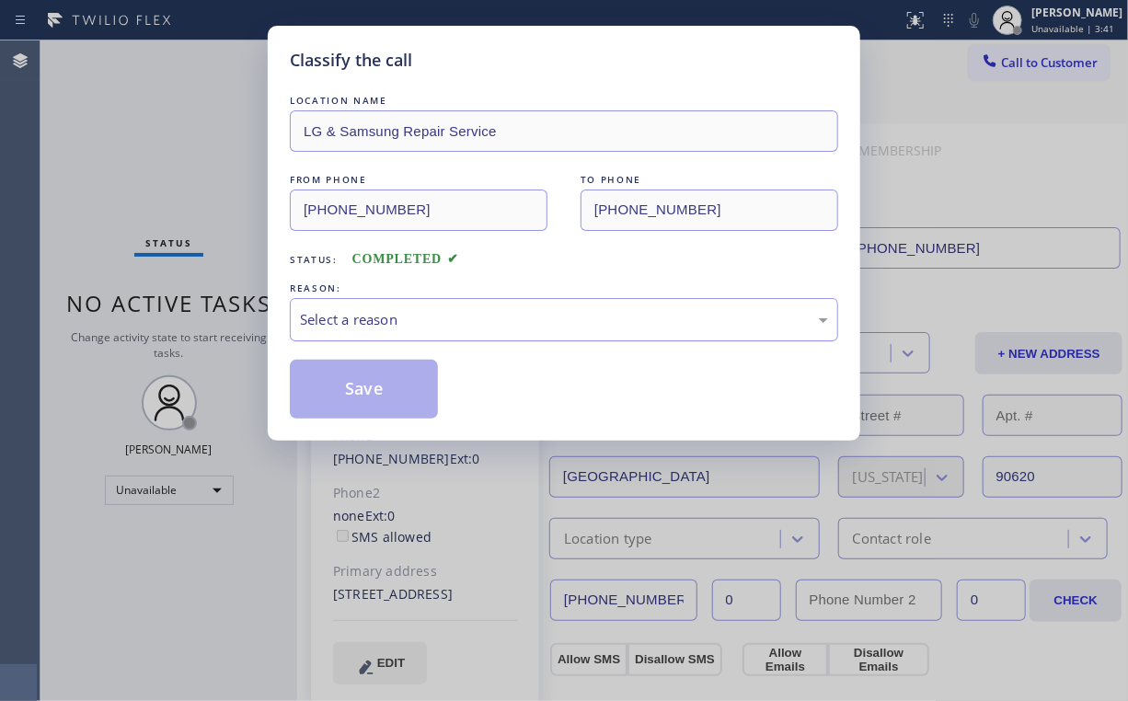
click at [333, 320] on div "Select a reason" at bounding box center [564, 319] width 528 height 21
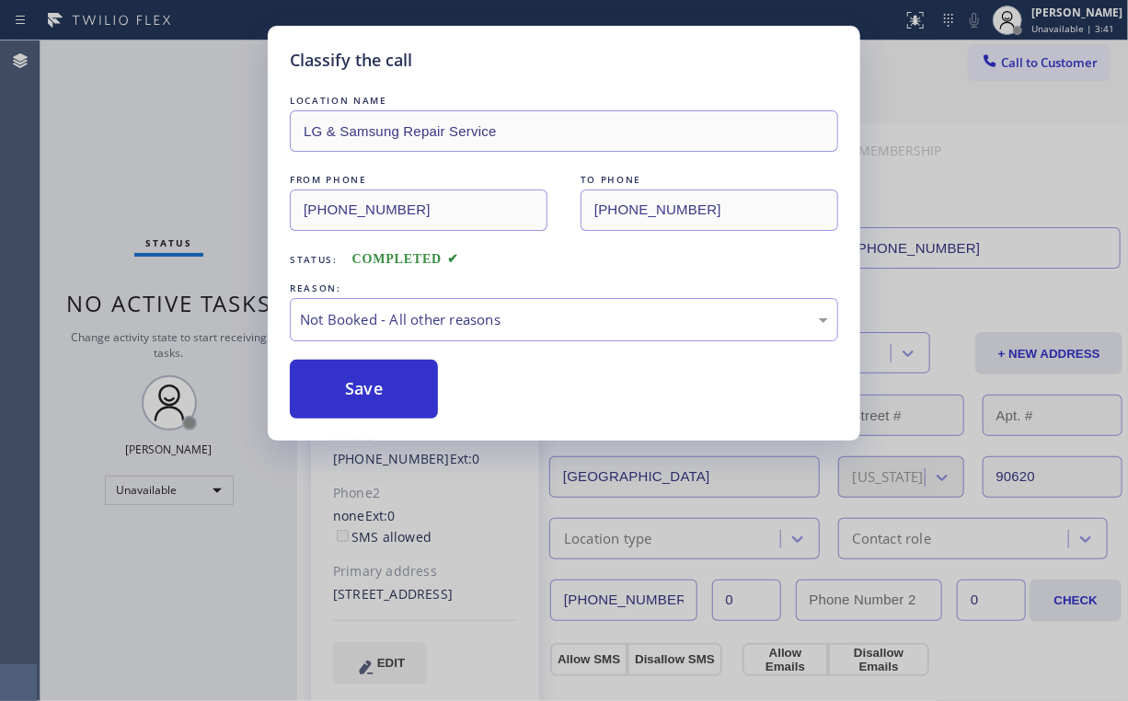
drag, startPoint x: 346, startPoint y: 393, endPoint x: 214, endPoint y: 235, distance: 206.4
click at [347, 392] on button "Save" at bounding box center [364, 389] width 148 height 59
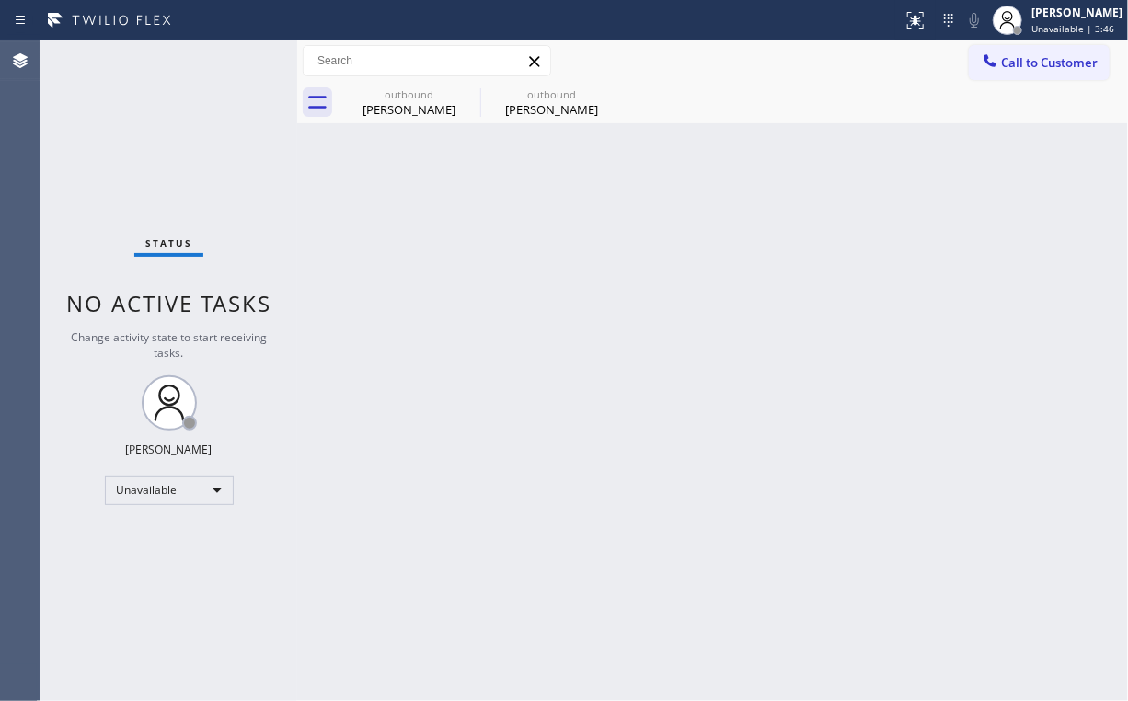
drag, startPoint x: 1019, startPoint y: 66, endPoint x: 662, endPoint y: 191, distance: 378.4
click at [1016, 66] on span "Call to Customer" at bounding box center [1049, 62] width 97 height 17
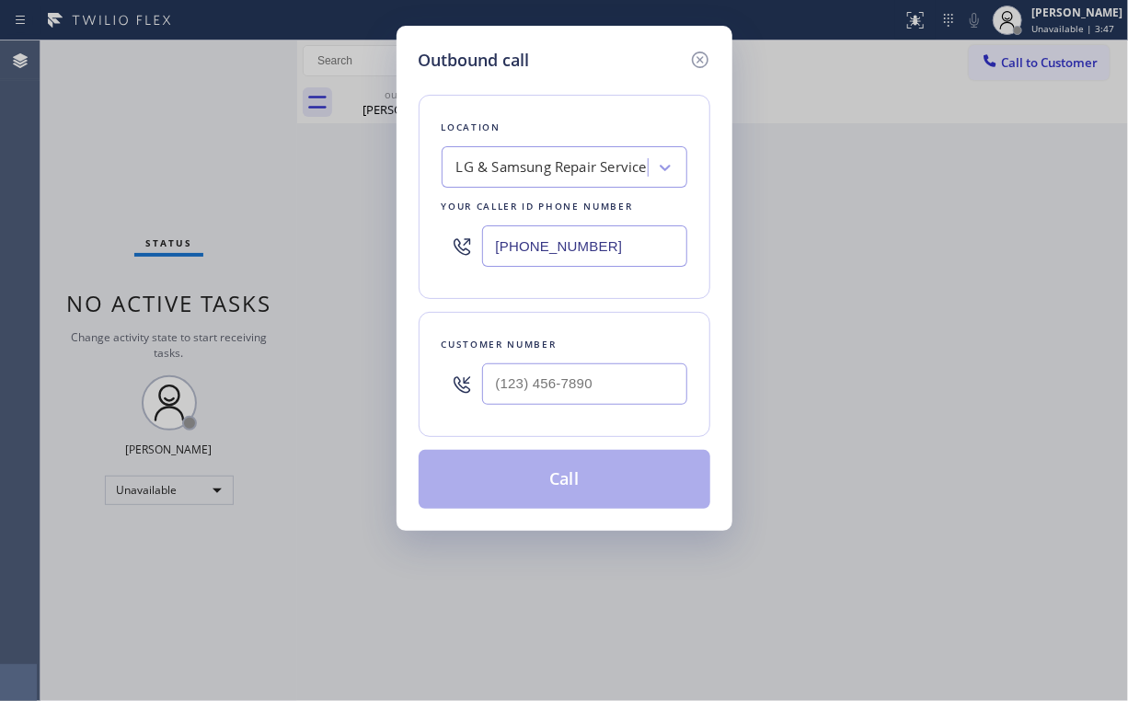
drag, startPoint x: 550, startPoint y: 232, endPoint x: 261, endPoint y: 145, distance: 301.6
click at [326, 212] on div "Outbound call Location LG & Samsung Repair Service Your caller id phone number …" at bounding box center [564, 350] width 1128 height 701
paste input "818) 651-7282"
click at [589, 406] on div at bounding box center [584, 384] width 205 height 60
drag, startPoint x: 375, startPoint y: 242, endPoint x: 314, endPoint y: 249, distance: 61.2
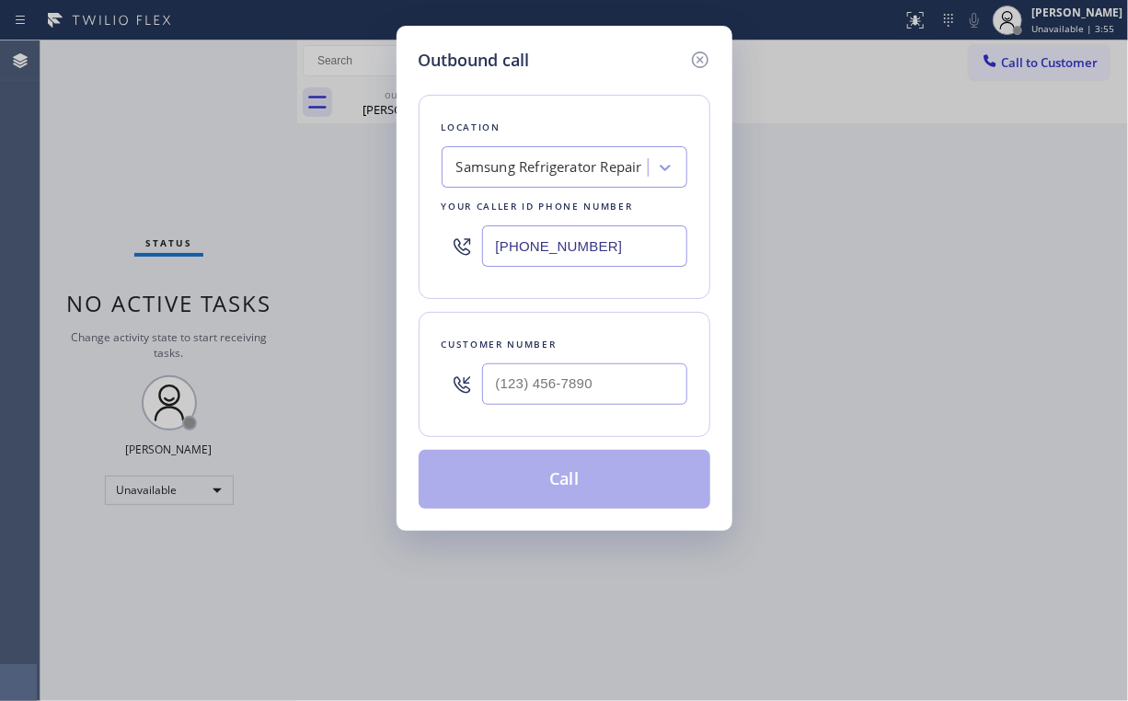
click at [270, 248] on div "Outbound call Location Samsung Refrigerator Repair Your caller id phone number …" at bounding box center [564, 350] width 1128 height 701
paste input "510) 257-9851"
type input "[PHONE_NUMBER]"
click at [615, 376] on input "(___) ___-____" at bounding box center [584, 384] width 205 height 41
paste input "510) 691-4144"
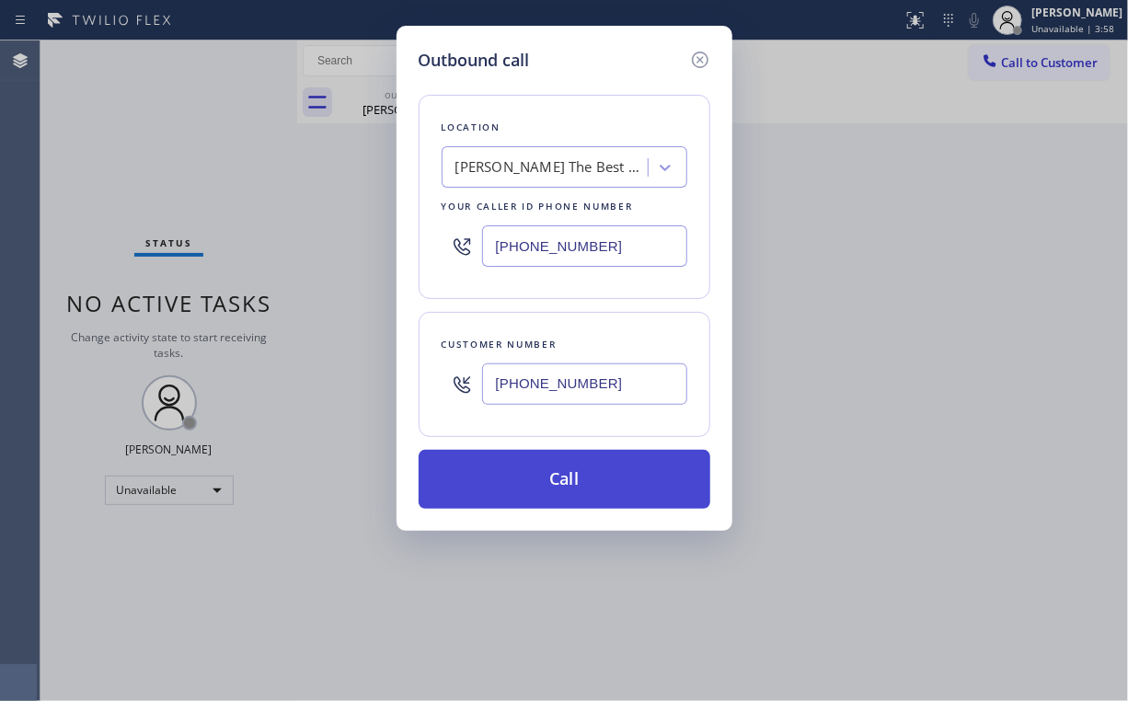
type input "[PHONE_NUMBER]"
click at [510, 481] on button "Call" at bounding box center [565, 479] width 292 height 59
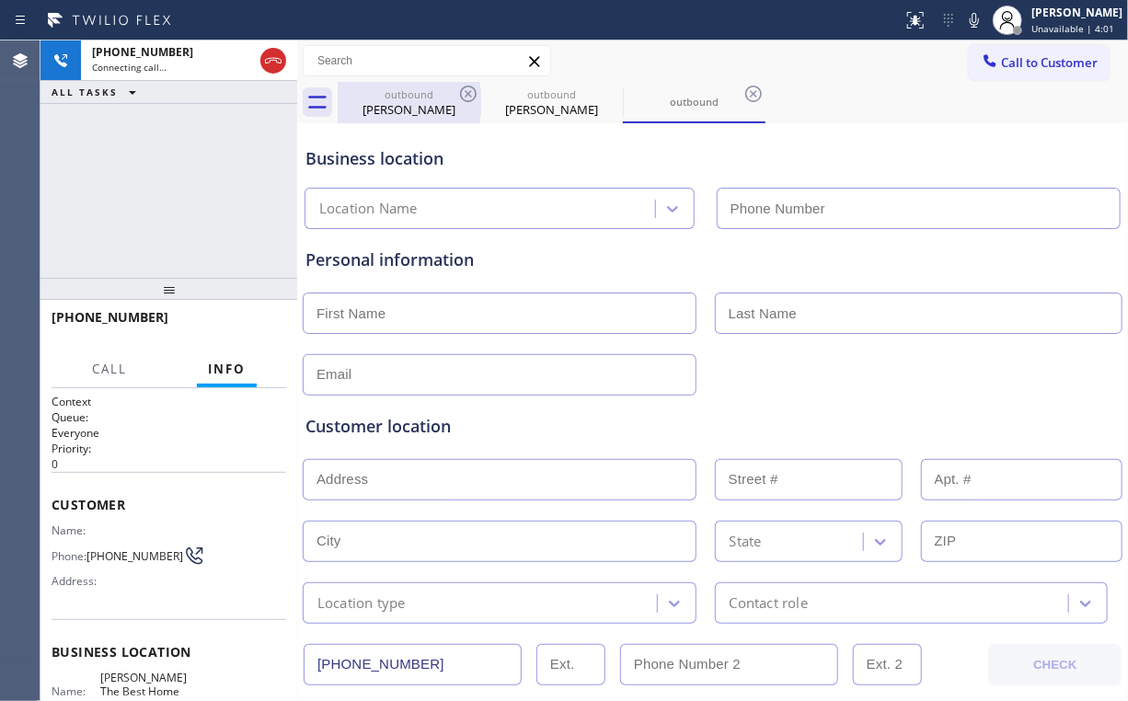
click at [415, 106] on div "[PERSON_NAME]" at bounding box center [409, 109] width 139 height 17
type input "[PHONE_NUMBER]"
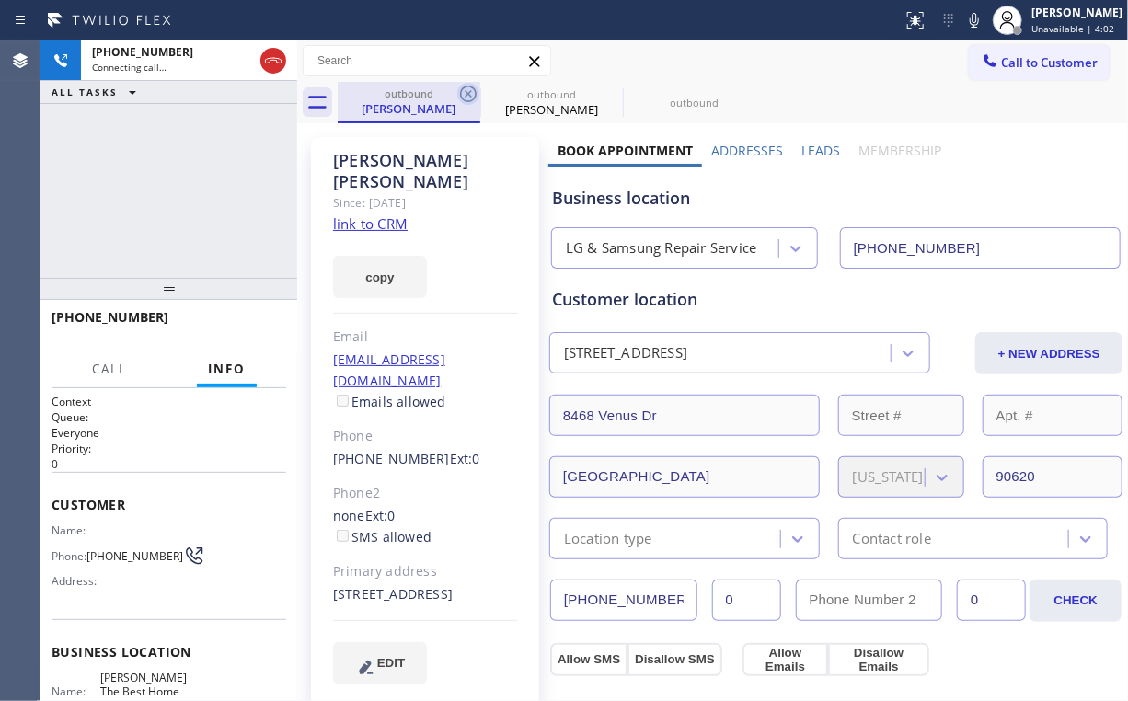
click at [471, 88] on icon at bounding box center [468, 94] width 22 height 22
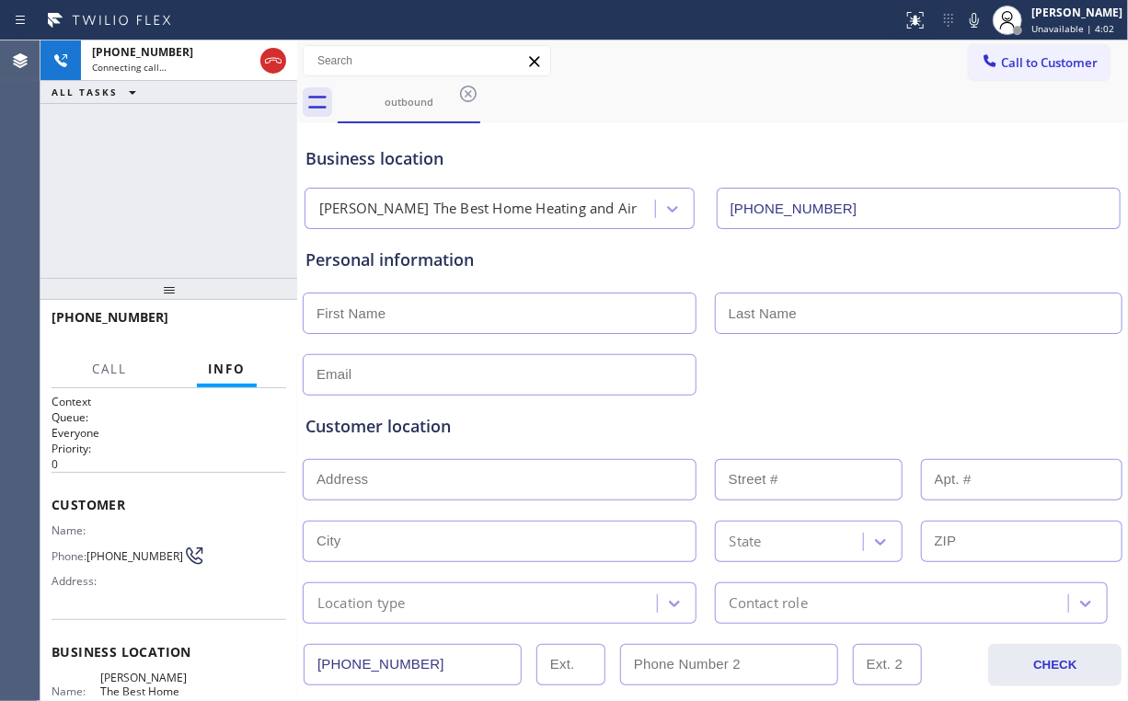
click at [237, 147] on div "[PHONE_NUMBER] Connecting call… ALL TASKS ALL TASKS ACTIVE TASKS TASKS IN WRAP …" at bounding box center [168, 158] width 257 height 237
click at [185, 189] on div "[PHONE_NUMBER] Live | 00:03 ALL TASKS ALL TASKS ACTIVE TASKS TASKS IN WRAP UP" at bounding box center [168, 158] width 257 height 237
click at [179, 184] on div "[PHONE_NUMBER] Live | 00:10 ALL TASKS ALL TASKS ACTIVE TASKS TASKS IN WRAP UP" at bounding box center [168, 158] width 257 height 237
click at [179, 184] on div "[PHONE_NUMBER] Live | 00:11 ALL TASKS ALL TASKS ACTIVE TASKS TASKS IN WRAP UP" at bounding box center [168, 158] width 257 height 237
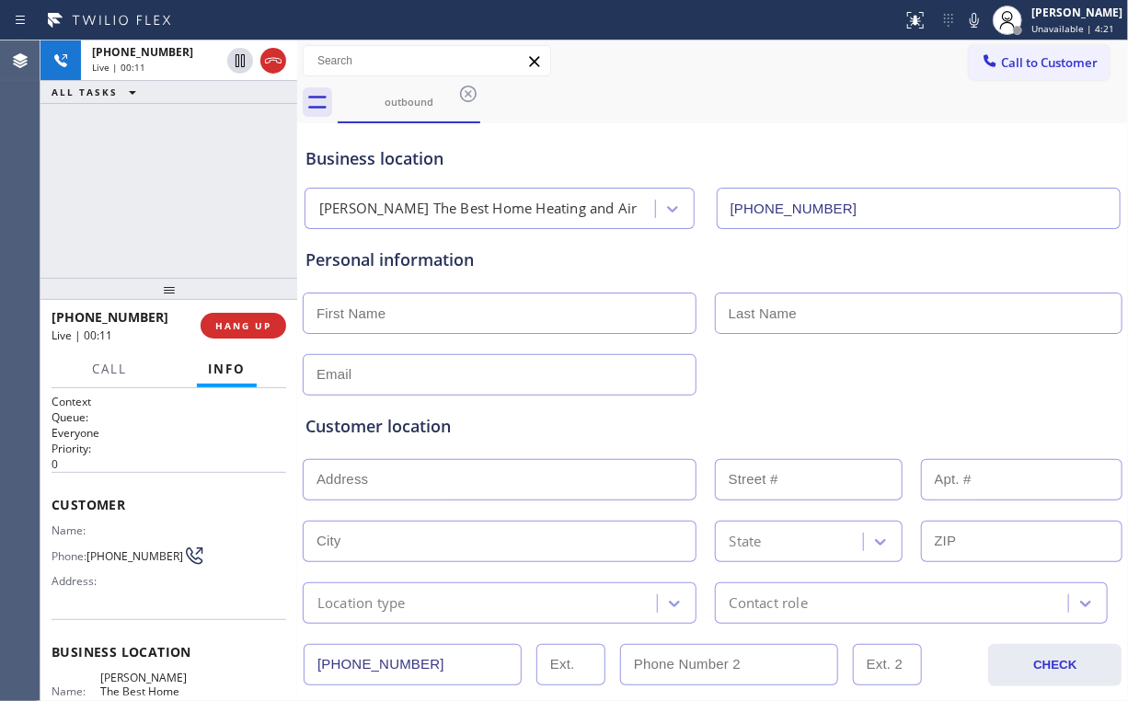
click at [179, 184] on div "[PHONE_NUMBER] Live | 00:11 ALL TASKS ALL TASKS ACTIVE TASKS TASKS IN WRAP UP" at bounding box center [168, 158] width 257 height 237
click at [179, 184] on div "[PHONE_NUMBER] Live | 00:12 ALL TASKS ALL TASKS ACTIVE TASKS TASKS IN WRAP UP" at bounding box center [168, 158] width 257 height 237
click at [179, 184] on div "[PHONE_NUMBER] Live | 00:13 ALL TASKS ALL TASKS ACTIVE TASKS TASKS IN WRAP UP" at bounding box center [168, 158] width 257 height 237
click at [179, 184] on div "[PHONE_NUMBER] Live | 00:14 ALL TASKS ALL TASKS ACTIVE TASKS TASKS IN WRAP UP" at bounding box center [168, 158] width 257 height 237
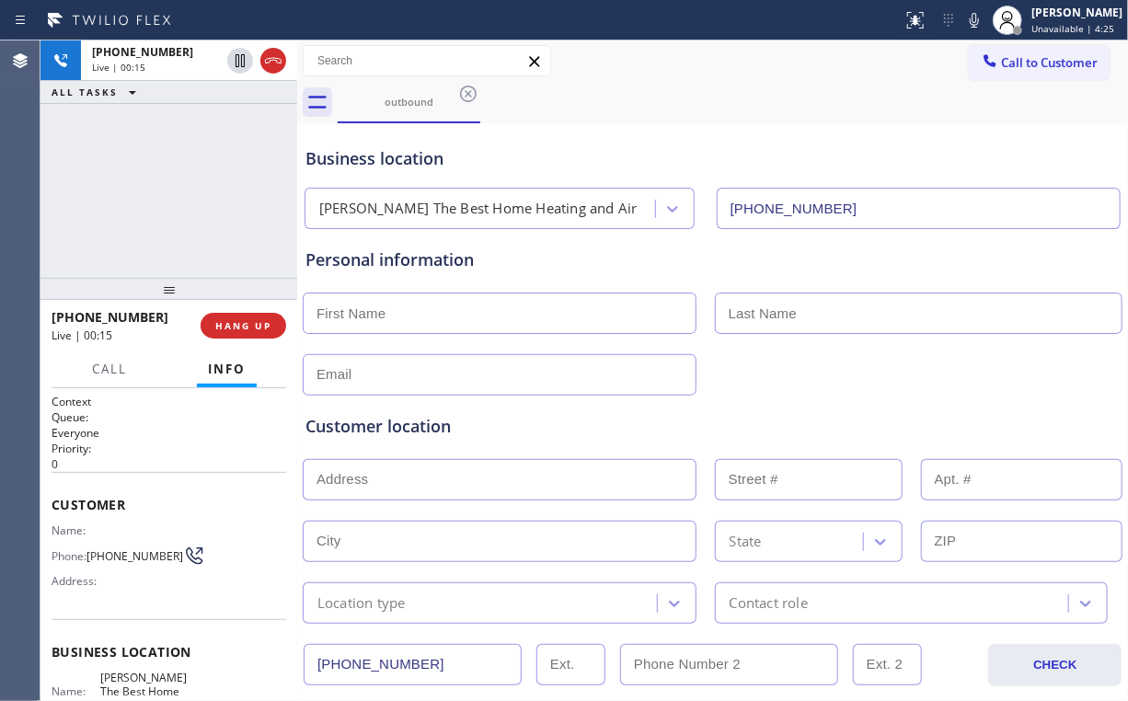
click at [179, 184] on div "[PHONE_NUMBER] Live | 00:15 ALL TASKS ALL TASKS ACTIVE TASKS TASKS IN WRAP UP" at bounding box center [168, 158] width 257 height 237
click at [179, 184] on div "[PHONE_NUMBER] Live | 00:16 ALL TASKS ALL TASKS ACTIVE TASKS TASKS IN WRAP UP" at bounding box center [168, 158] width 257 height 237
click at [179, 184] on div "[PHONE_NUMBER] Live | 00:17 ALL TASKS ALL TASKS ACTIVE TASKS TASKS IN WRAP UP" at bounding box center [168, 158] width 257 height 237
click at [179, 188] on div "[PHONE_NUMBER] Live | 00:26 ALL TASKS ALL TASKS ACTIVE TASKS TASKS IN WRAP UP" at bounding box center [168, 158] width 257 height 237
click at [179, 188] on div "[PHONE_NUMBER] Live | 00:27 ALL TASKS ALL TASKS ACTIVE TASKS TASKS IN WRAP UP" at bounding box center [168, 158] width 257 height 237
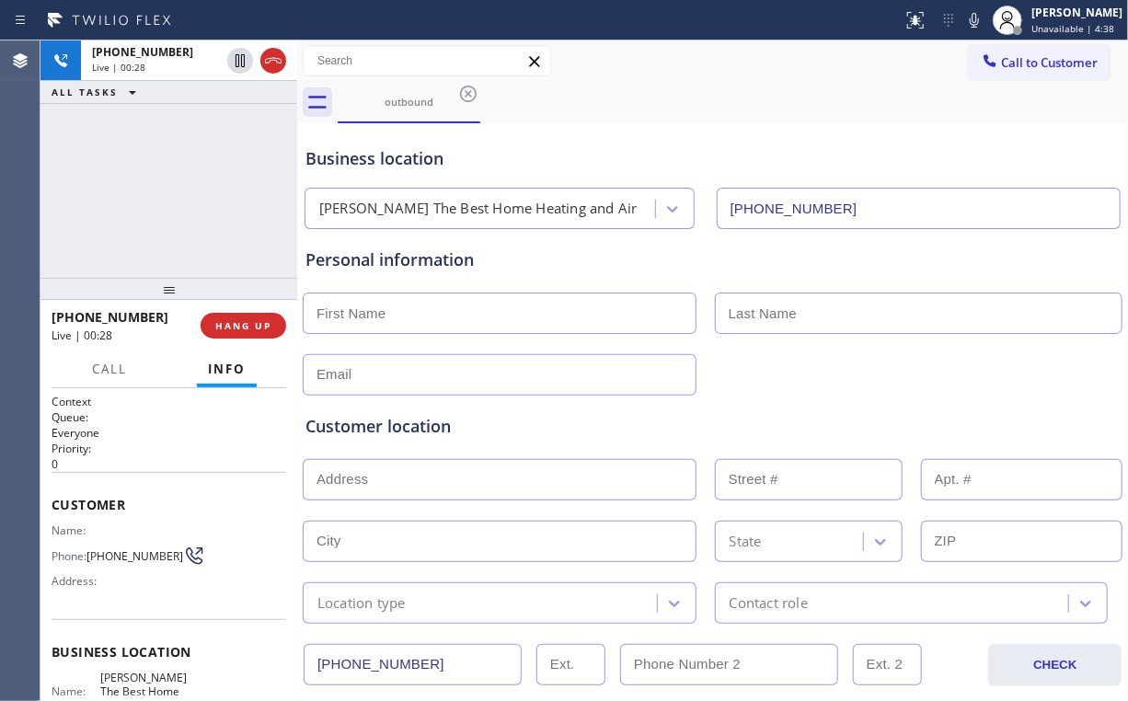
click at [179, 188] on div "[PHONE_NUMBER] Live | 00:28 ALL TASKS ALL TASKS ACTIVE TASKS TASKS IN WRAP UP" at bounding box center [168, 158] width 257 height 237
click at [179, 188] on div "[PHONE_NUMBER] Live | 00:29 ALL TASKS ALL TASKS ACTIVE TASKS TASKS IN WRAP UP" at bounding box center [168, 158] width 257 height 237
click at [179, 188] on div "[PHONE_NUMBER] Live | 00:30 ALL TASKS ALL TASKS ACTIVE TASKS TASKS IN WRAP UP" at bounding box center [168, 158] width 257 height 237
click at [179, 188] on div "[PHONE_NUMBER] Live | 00:34 ALL TASKS ALL TASKS ACTIVE TASKS TASKS IN WRAP UP" at bounding box center [168, 158] width 257 height 237
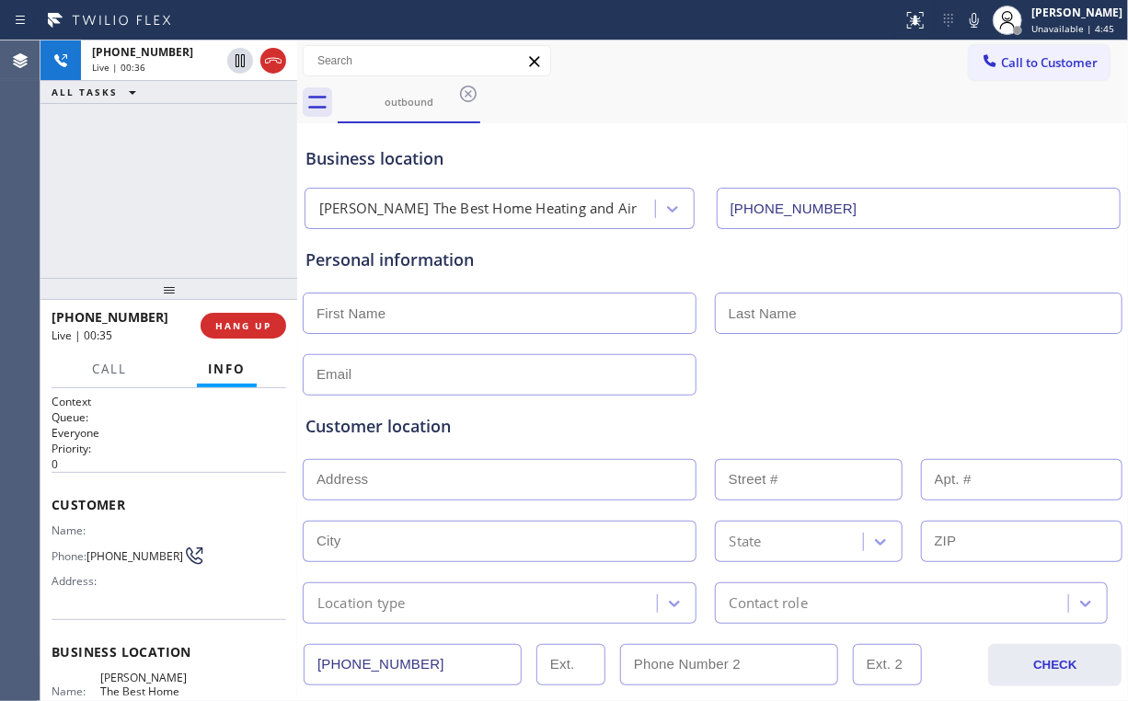
click at [179, 188] on div "[PHONE_NUMBER] Live | 00:36 ALL TASKS ALL TASKS ACTIVE TASKS TASKS IN WRAP UP" at bounding box center [168, 158] width 257 height 237
click at [179, 188] on div "[PHONE_NUMBER] Live | 00:37 ALL TASKS ALL TASKS ACTIVE TASKS TASKS IN WRAP UP" at bounding box center [168, 158] width 257 height 237
click at [179, 188] on div "[PHONE_NUMBER] Live | 00:38 ALL TASKS ALL TASKS ACTIVE TASKS TASKS IN WRAP UP" at bounding box center [168, 158] width 257 height 237
click at [179, 188] on div "[PHONE_NUMBER] Live | 00:39 ALL TASKS ALL TASKS ACTIVE TASKS TASKS IN WRAP UP" at bounding box center [168, 158] width 257 height 237
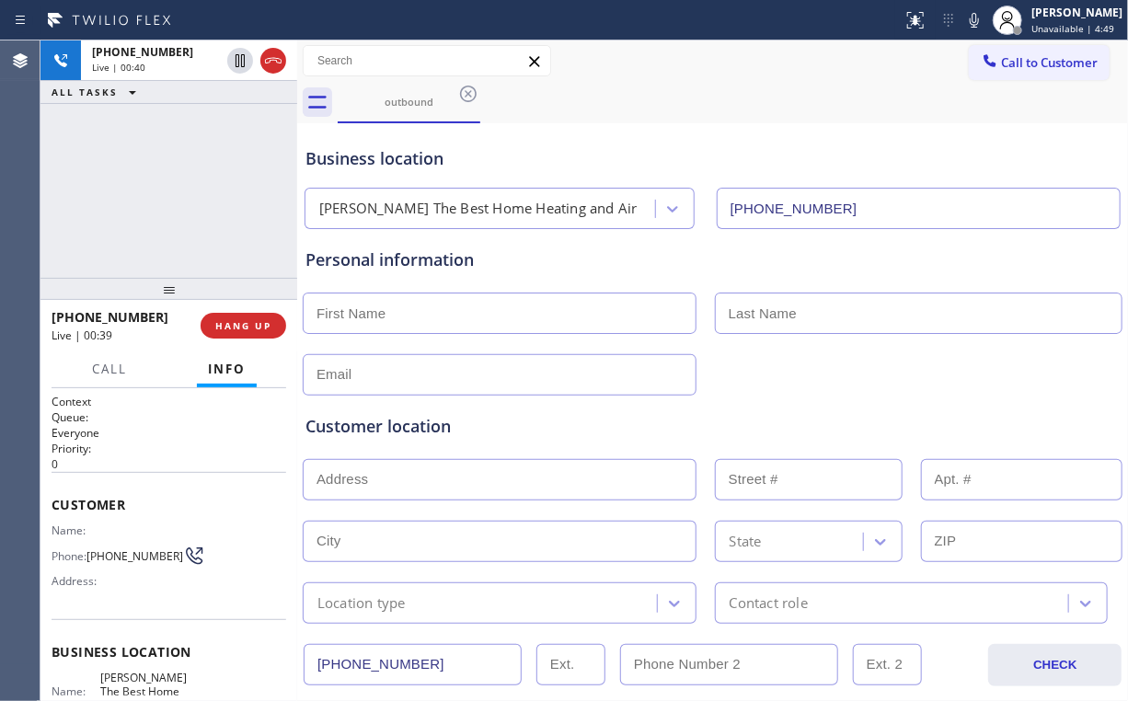
click at [179, 188] on div "[PHONE_NUMBER] Live | 00:40 ALL TASKS ALL TASKS ACTIVE TASKS TASKS IN WRAP UP" at bounding box center [168, 158] width 257 height 237
click at [179, 188] on div "[PHONE_NUMBER] Live | 00:41 ALL TASKS ALL TASKS ACTIVE TASKS TASKS IN WRAP UP" at bounding box center [168, 158] width 257 height 237
click at [179, 188] on div "[PHONE_NUMBER] Live | 00:44 ALL TASKS ALL TASKS ACTIVE TASKS TASKS IN WRAP UP" at bounding box center [168, 158] width 257 height 237
click at [254, 323] on span "HANG UP" at bounding box center [243, 325] width 56 height 13
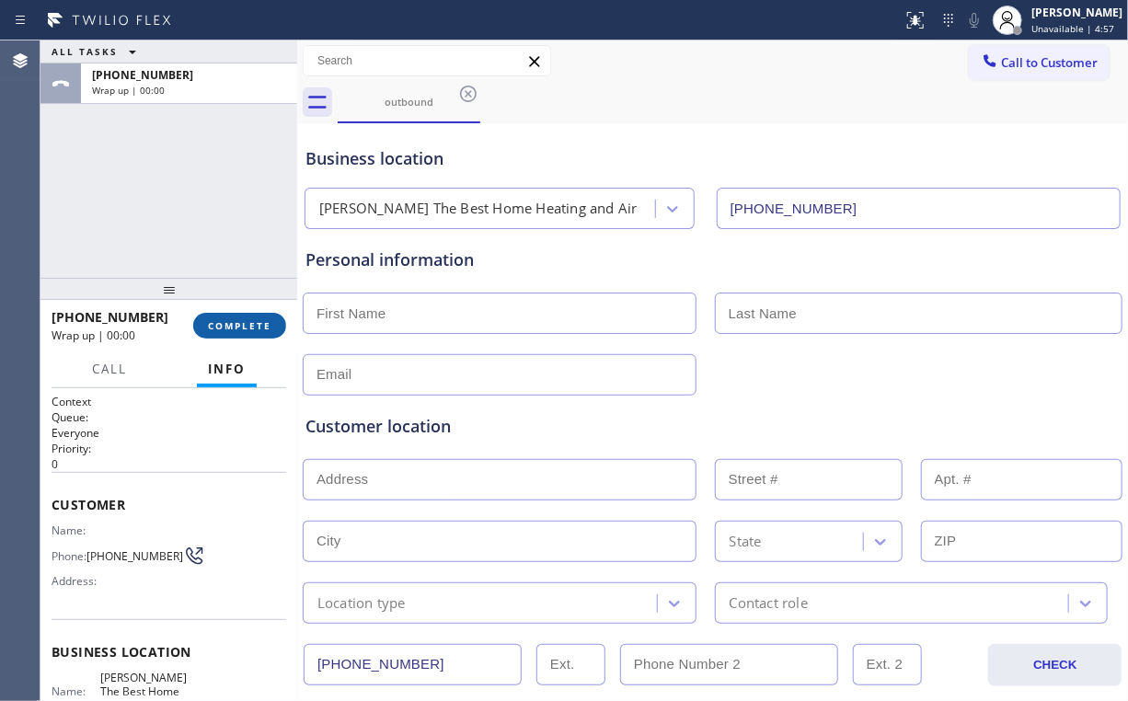
click at [254, 323] on span "COMPLETE" at bounding box center [239, 325] width 63 height 13
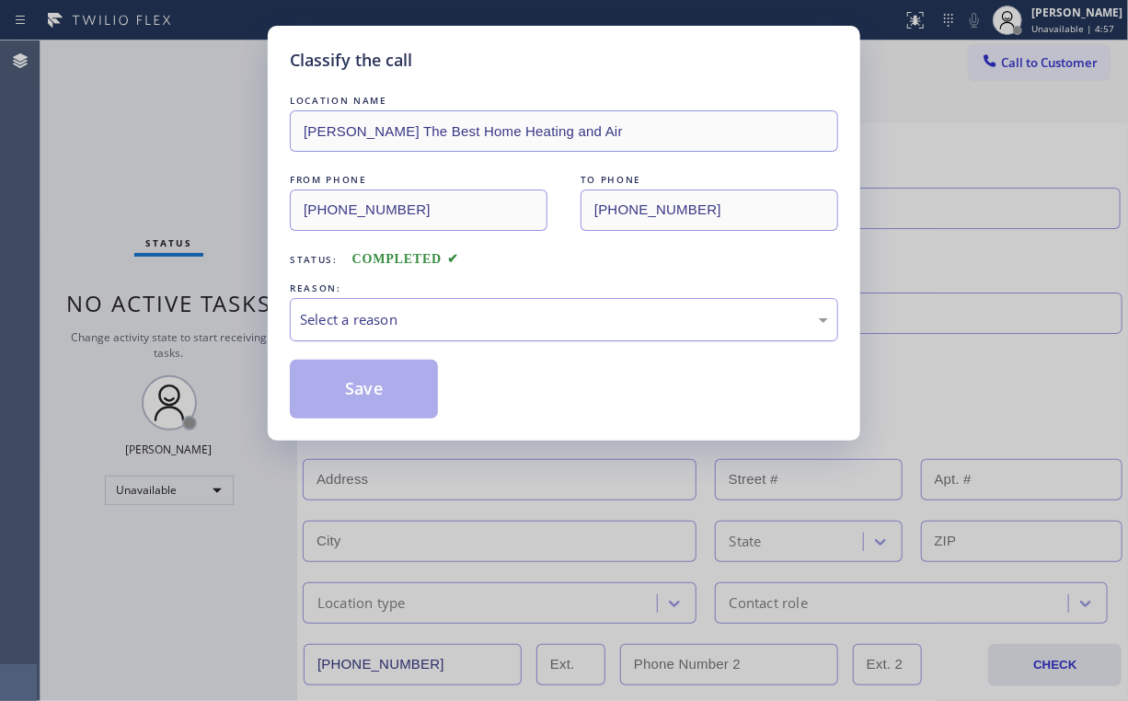
drag, startPoint x: 368, startPoint y: 321, endPoint x: 370, endPoint y: 331, distance: 10.3
click at [369, 320] on div "Select a reason" at bounding box center [564, 319] width 528 height 21
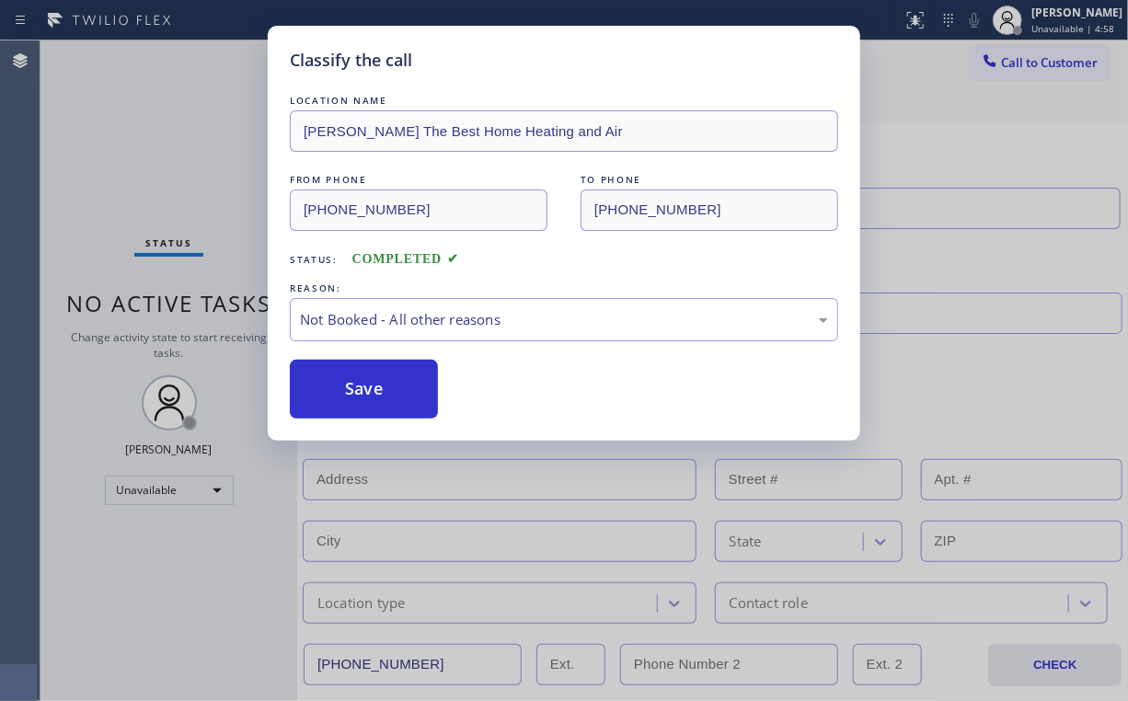
click at [369, 394] on button "Save" at bounding box center [364, 389] width 148 height 59
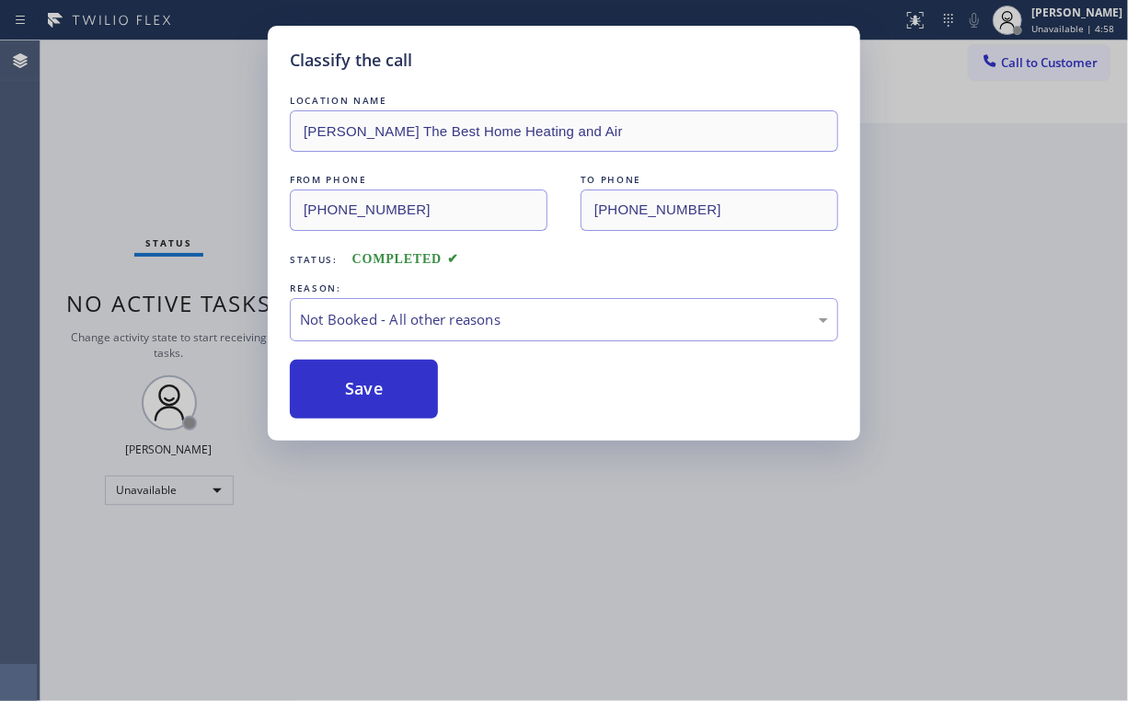
click at [153, 103] on div "Classify the call LOCATION NAME [PERSON_NAME] The Best Home Heating and Air FRO…" at bounding box center [564, 350] width 1128 height 701
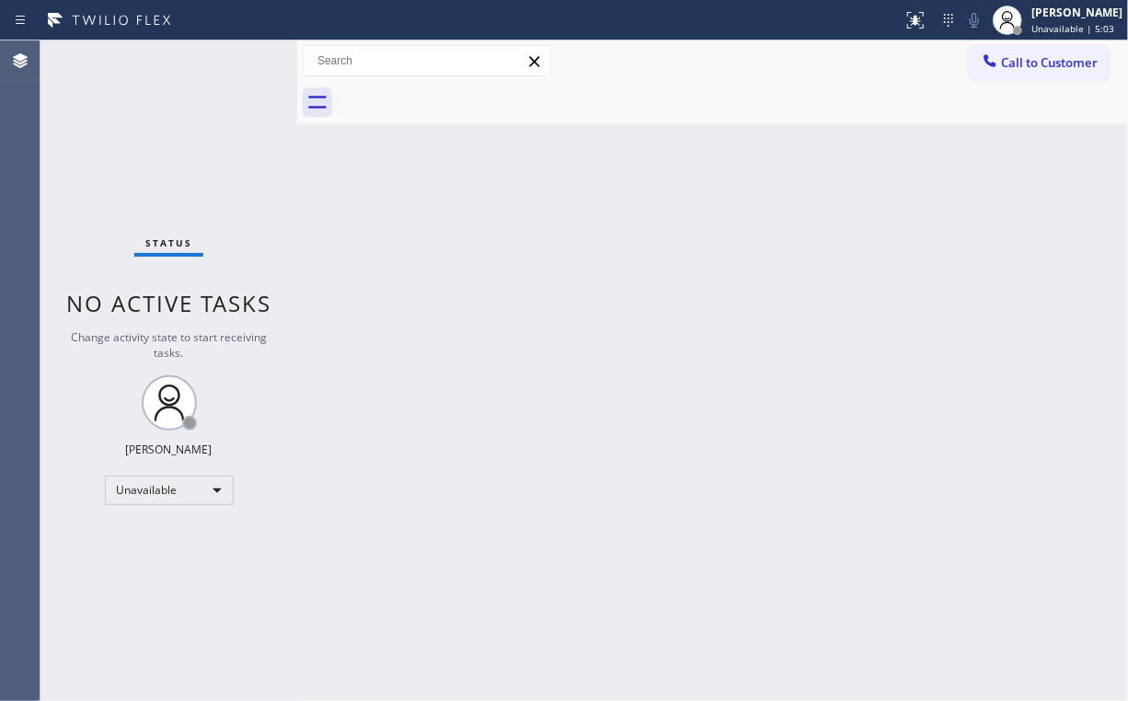
drag, startPoint x: 642, startPoint y: 310, endPoint x: 614, endPoint y: 302, distance: 29.7
click at [614, 302] on div "Back to Dashboard Change Sender ID Customers Technicians Select a contact Outbo…" at bounding box center [712, 370] width 831 height 661
click at [1044, 61] on span "Call to Customer" at bounding box center [1049, 62] width 97 height 17
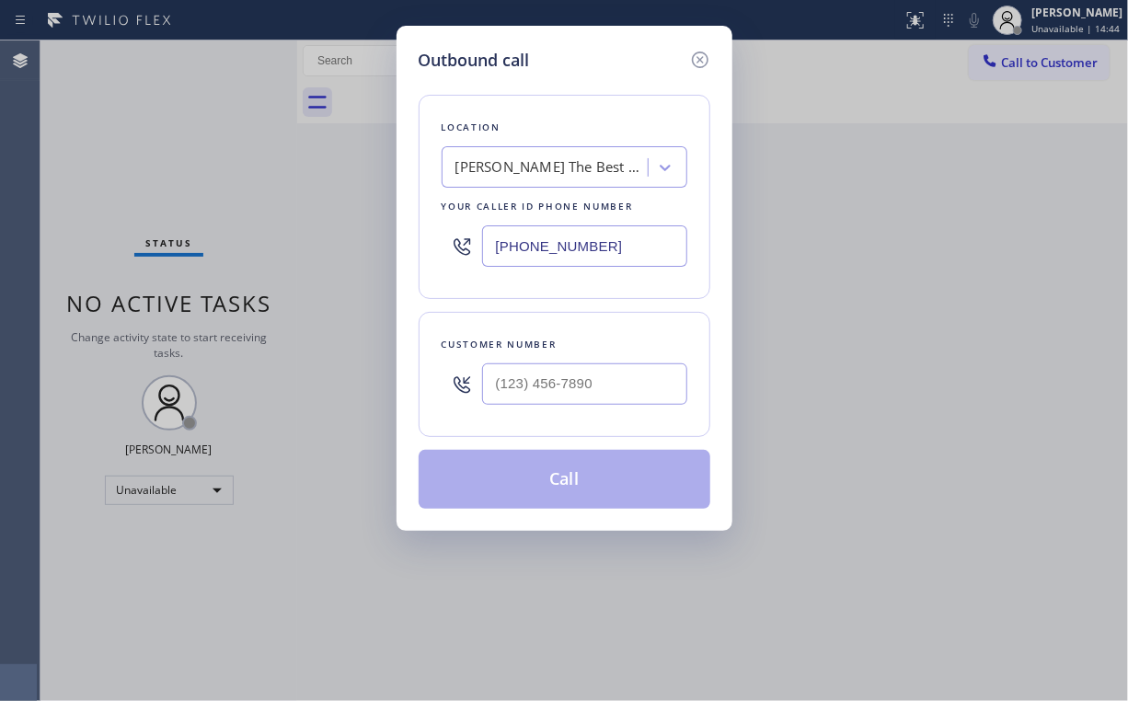
click at [349, 239] on div "Outbound call Location [PERSON_NAME] The Best Home Heating and Air Your caller …" at bounding box center [564, 350] width 1128 height 701
paste input "818) 651-7282"
type input "[PHONE_NUMBER]"
click at [591, 383] on input "(___) ___-____" at bounding box center [584, 384] width 205 height 41
paste input "805) 206-0282"
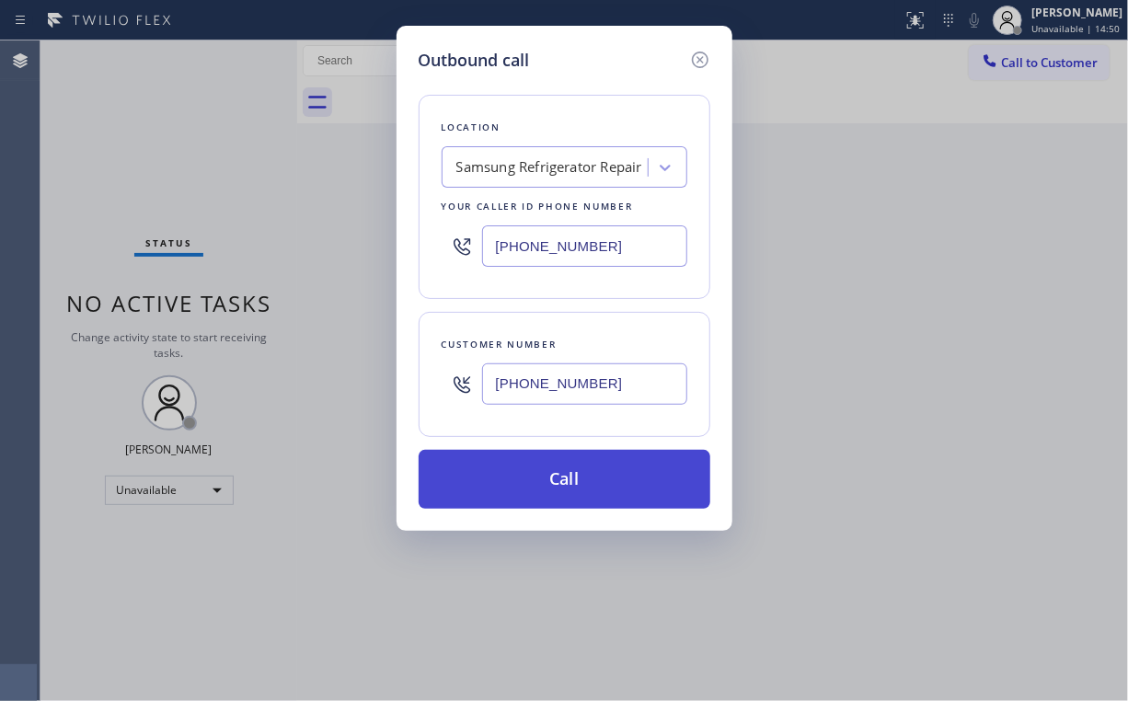
type input "[PHONE_NUMBER]"
drag, startPoint x: 551, startPoint y: 467, endPoint x: 492, endPoint y: 612, distance: 156.0
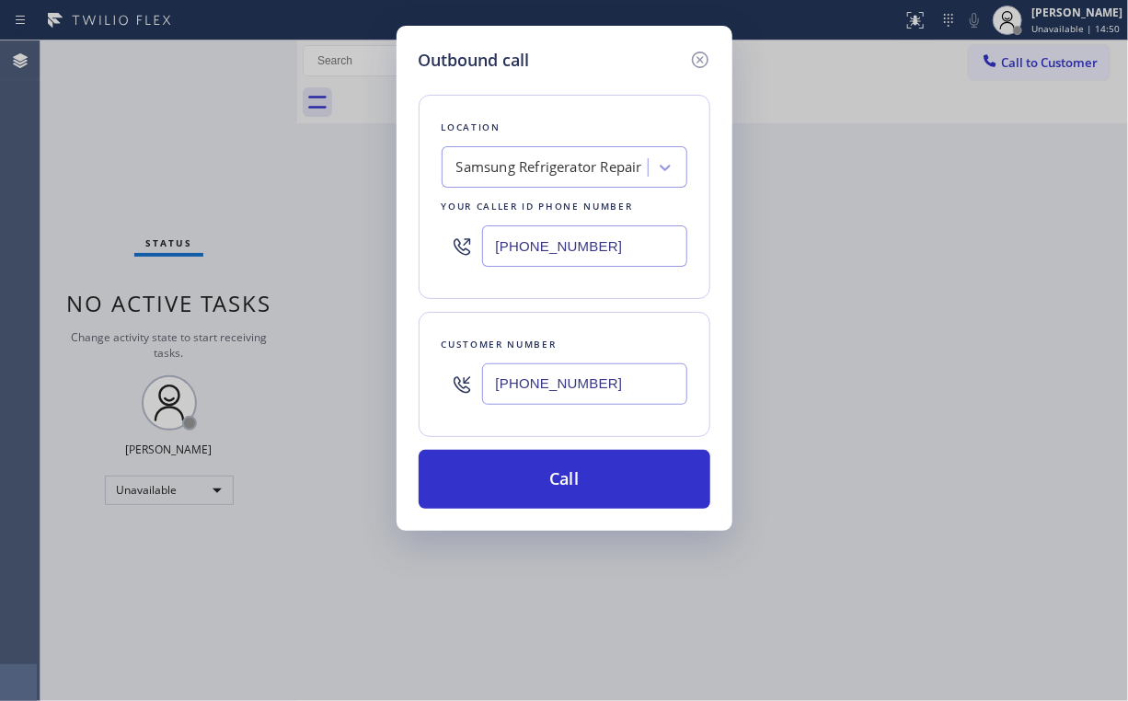
click at [551, 471] on button "Call" at bounding box center [565, 479] width 292 height 59
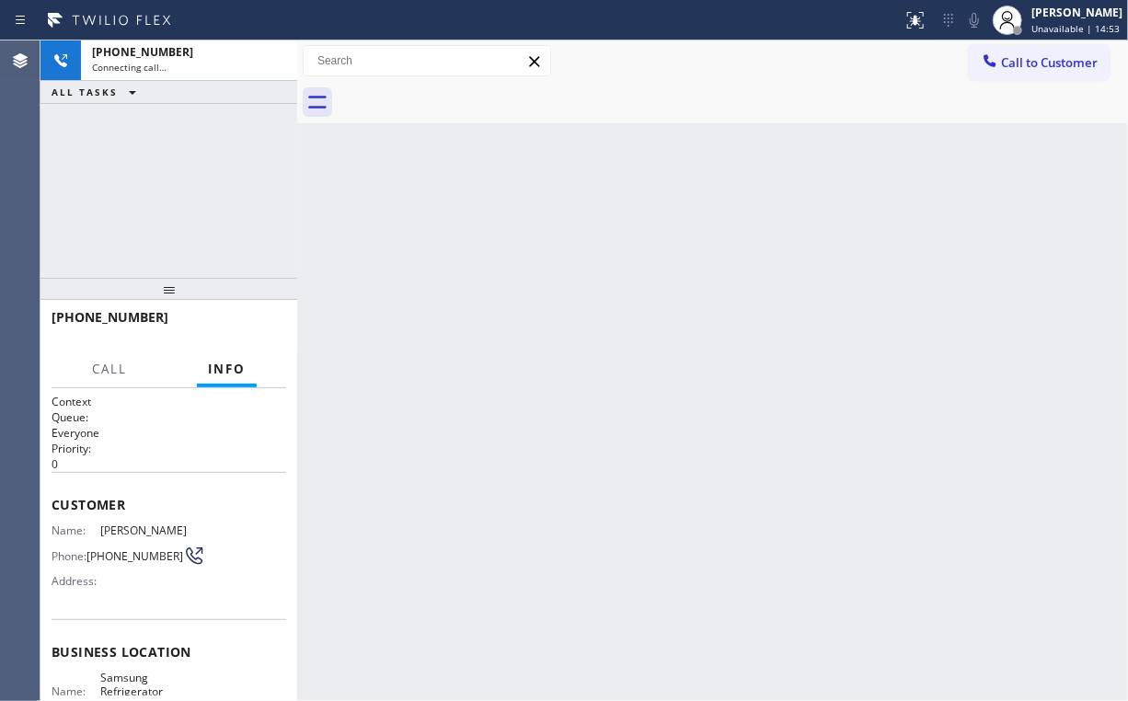
click at [174, 177] on div "[PHONE_NUMBER] Connecting call… ALL TASKS ALL TASKS ACTIVE TASKS TASKS IN WRAP …" at bounding box center [168, 158] width 257 height 237
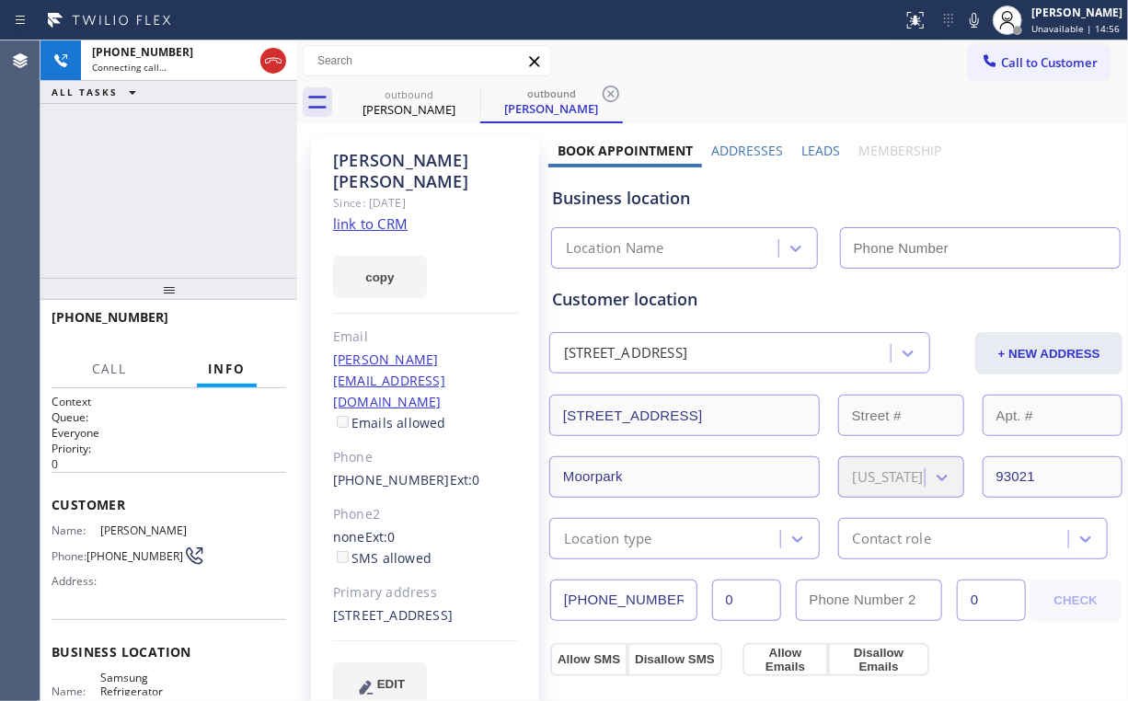
type input "[PHONE_NUMBER]"
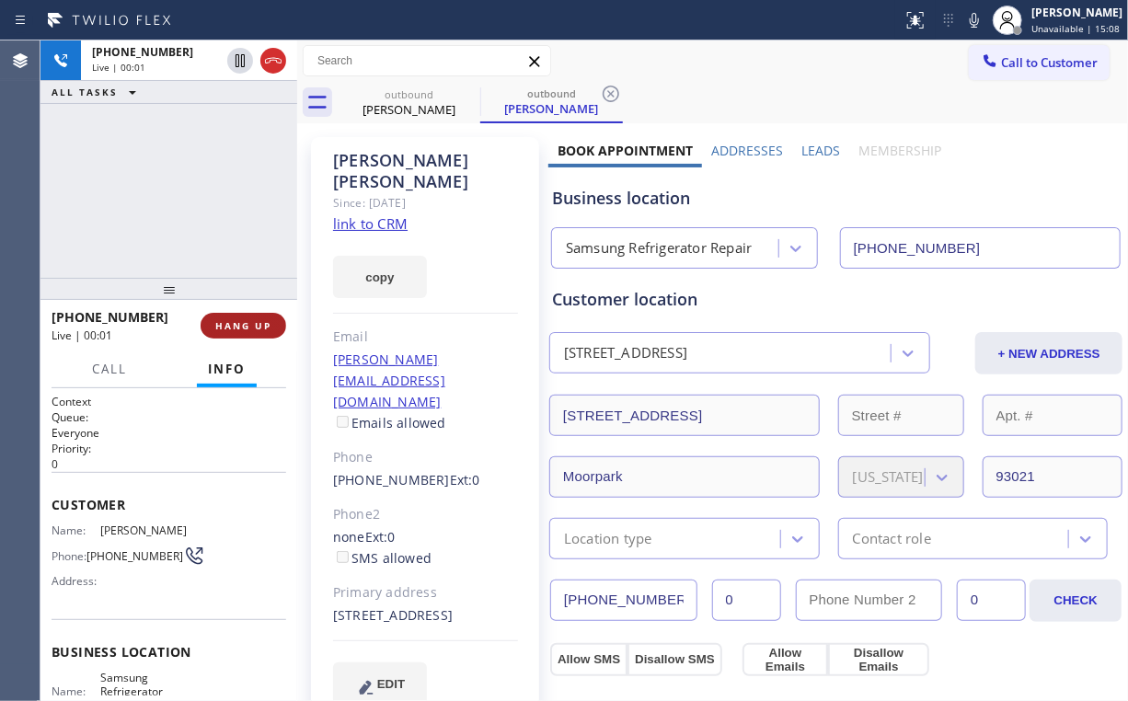
click at [246, 320] on span "HANG UP" at bounding box center [243, 325] width 56 height 13
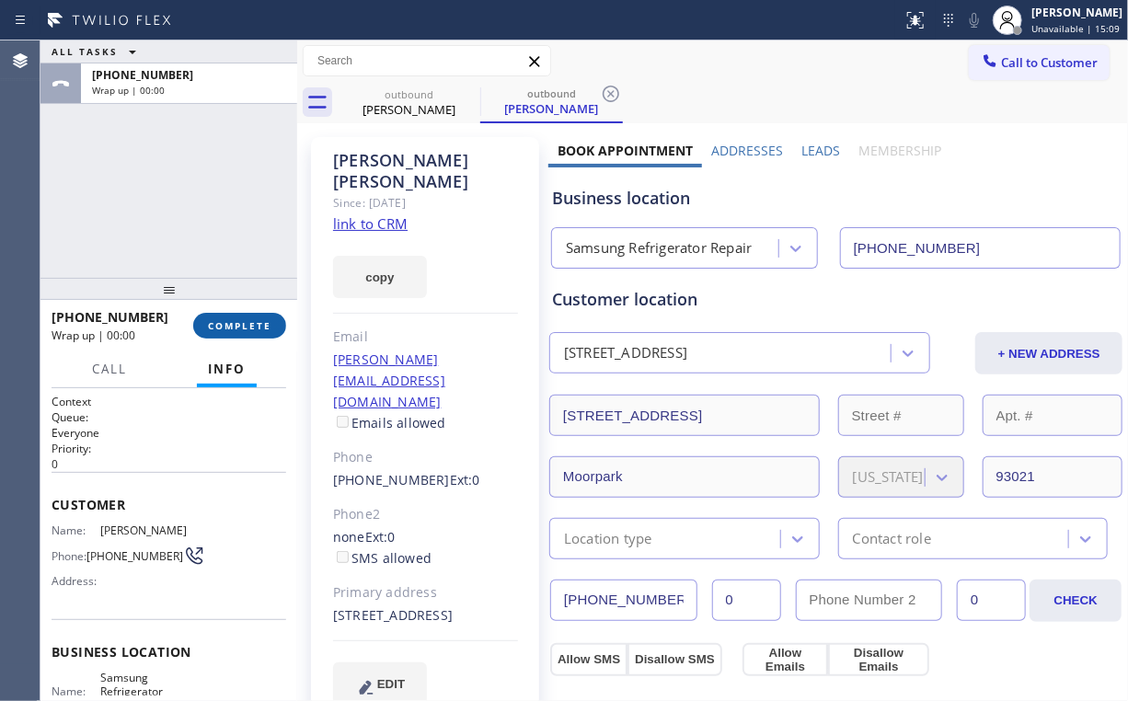
click at [245, 320] on span "COMPLETE" at bounding box center [239, 325] width 63 height 13
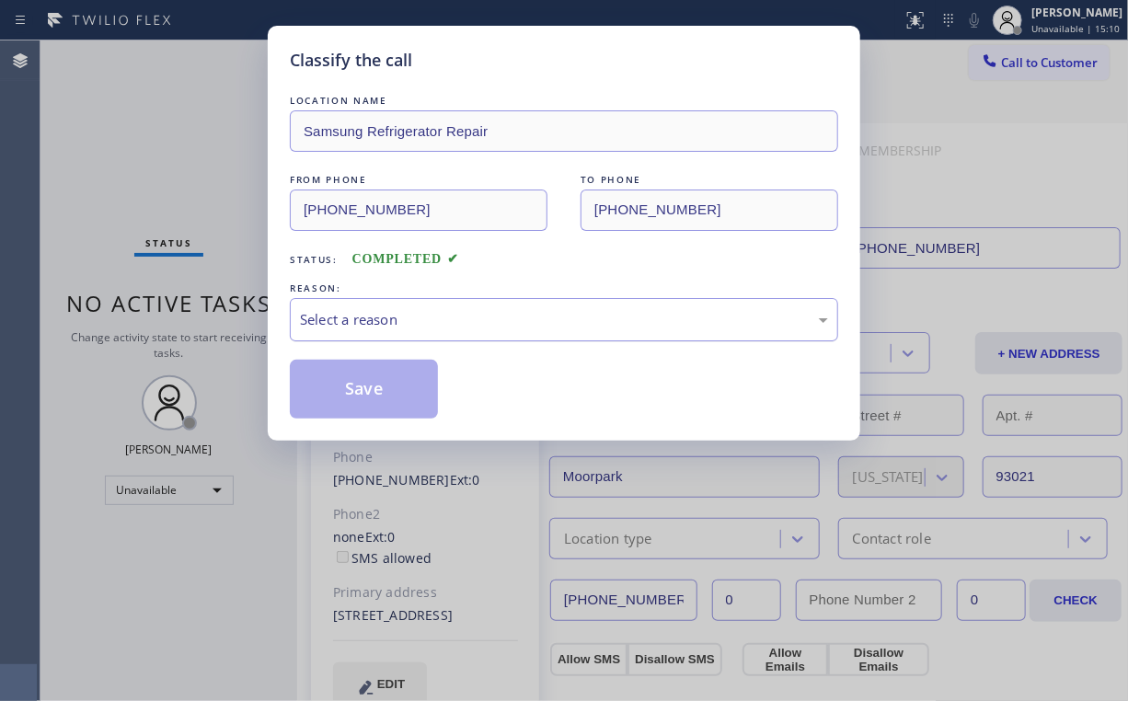
click at [368, 324] on div "Select a reason" at bounding box center [564, 319] width 528 height 21
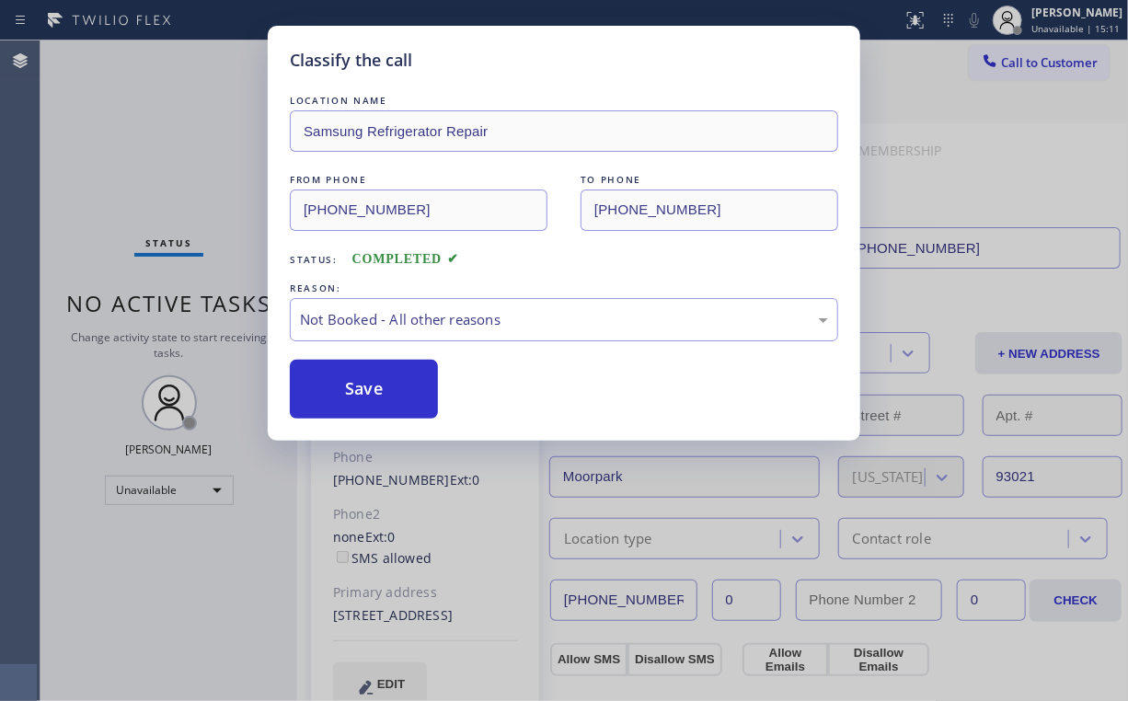
drag, startPoint x: 361, startPoint y: 390, endPoint x: 272, endPoint y: 283, distance: 138.6
click at [361, 390] on button "Save" at bounding box center [364, 389] width 148 height 59
click at [147, 129] on div "Classify the call LOCATION NAME Samsung Refrigerator Repair FROM PHONE [PHONE_N…" at bounding box center [564, 350] width 1128 height 701
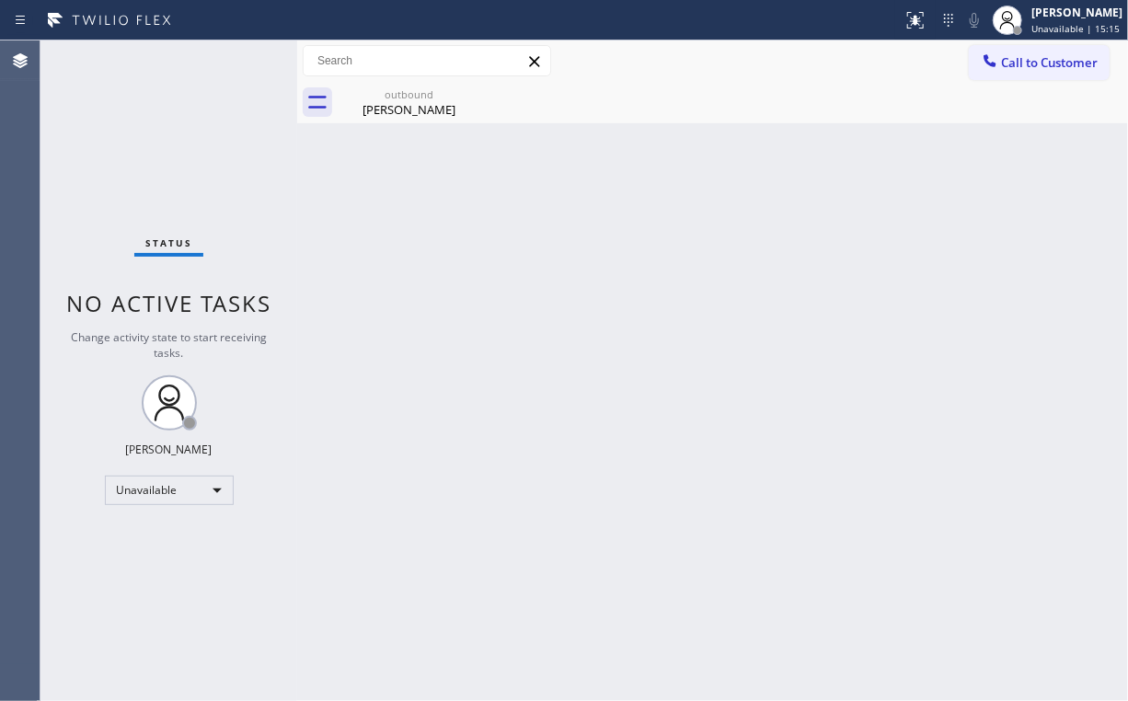
drag, startPoint x: 1057, startPoint y: 65, endPoint x: 743, endPoint y: 190, distance: 338.7
click at [1054, 68] on span "Call to Customer" at bounding box center [1049, 62] width 97 height 17
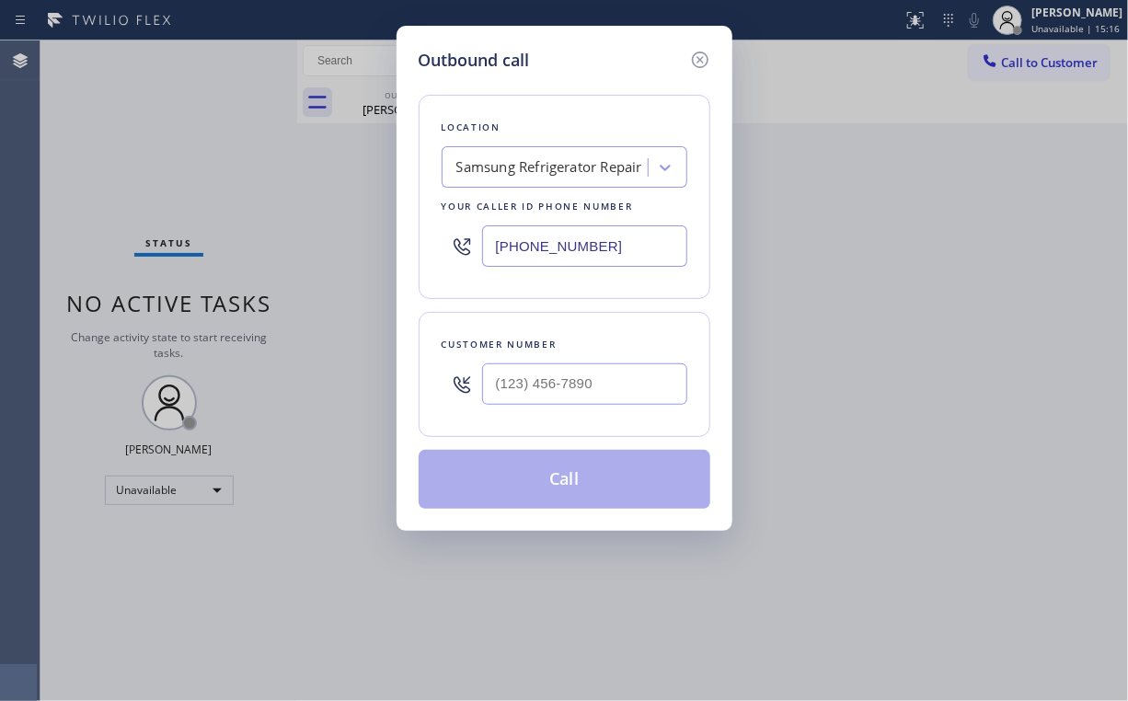
drag, startPoint x: 635, startPoint y: 236, endPoint x: 326, endPoint y: 221, distance: 309.6
click at [345, 245] on div "Outbound call Location Samsung Refrigerator Repair Your caller id phone number …" at bounding box center [564, 350] width 1128 height 701
paste input "text"
type input "[PHONE_NUMBER]"
click at [608, 383] on input "(___) ___-____" at bounding box center [584, 384] width 205 height 41
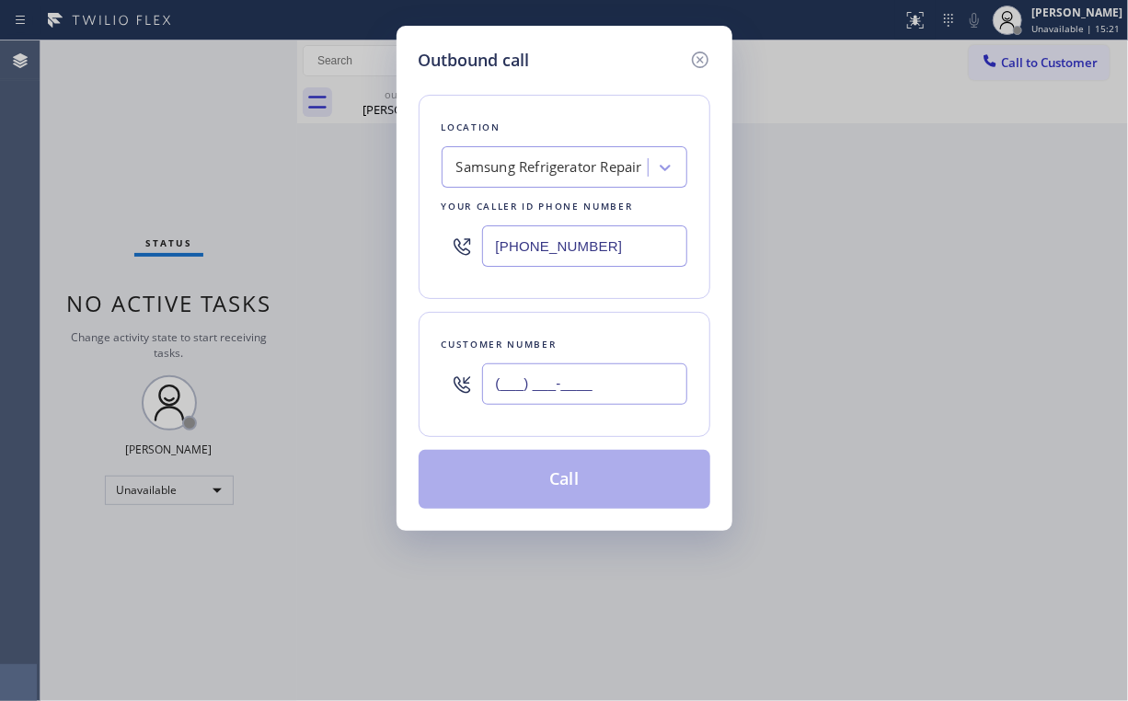
paste input "814) 730-7024"
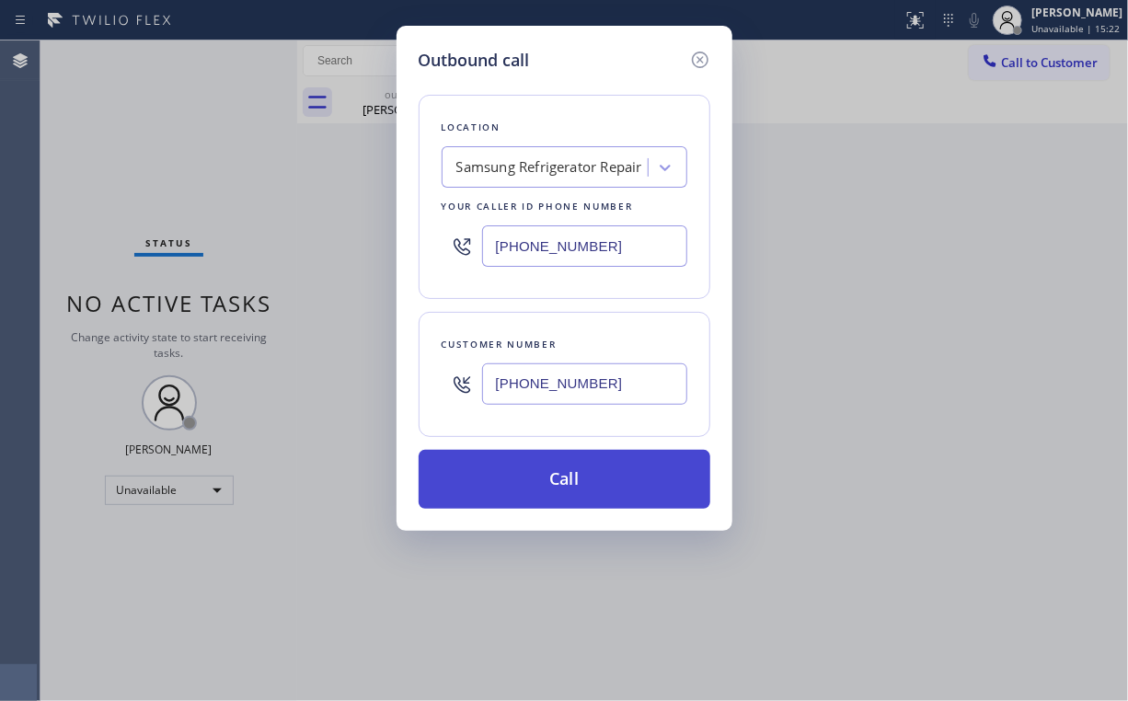
type input "[PHONE_NUMBER]"
click at [552, 487] on button "Call" at bounding box center [565, 479] width 292 height 59
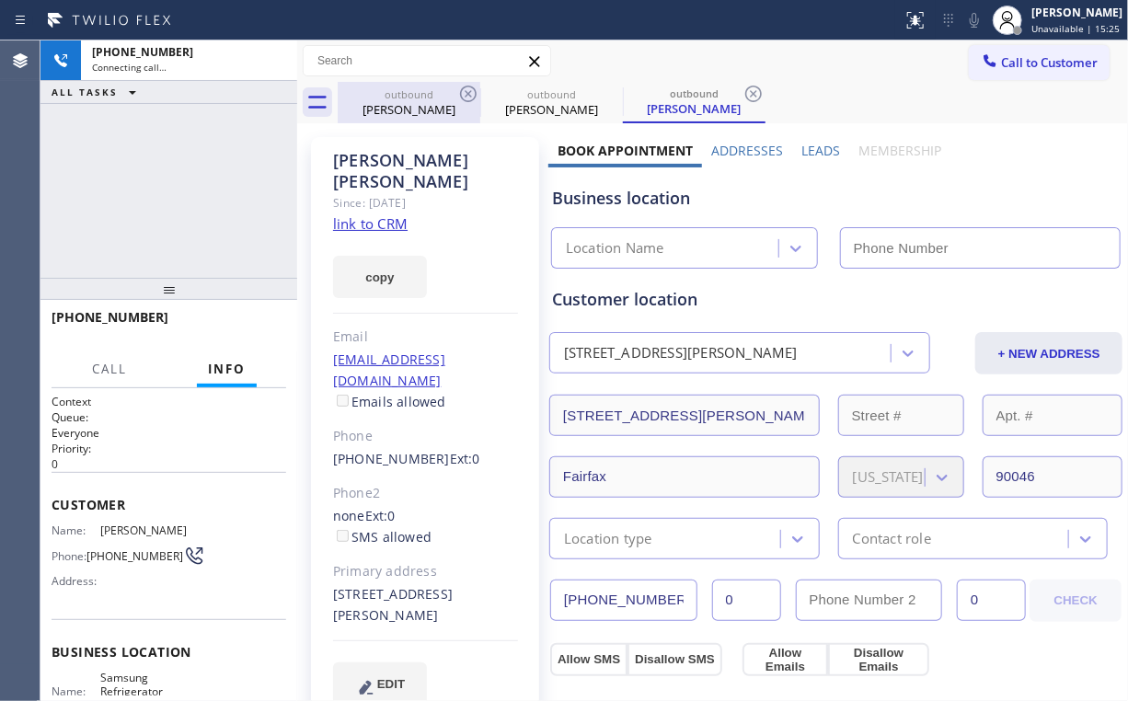
click at [423, 94] on div "outbound" at bounding box center [409, 94] width 139 height 14
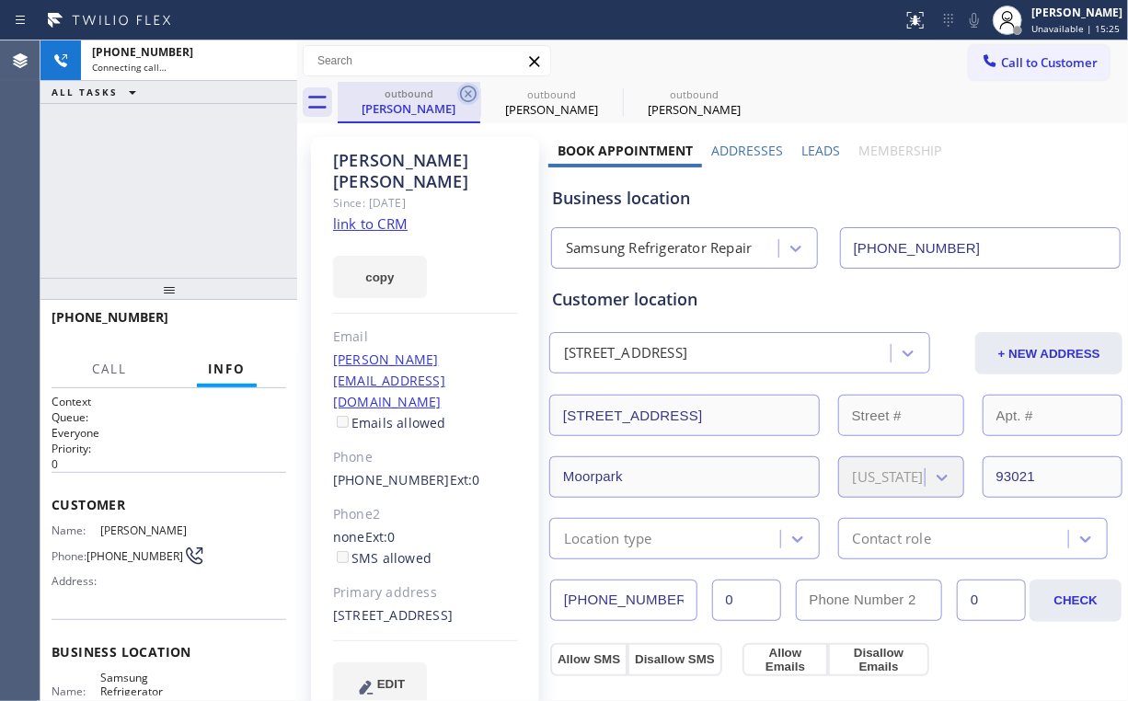
click at [471, 91] on icon at bounding box center [468, 94] width 17 height 17
type input "[PHONE_NUMBER]"
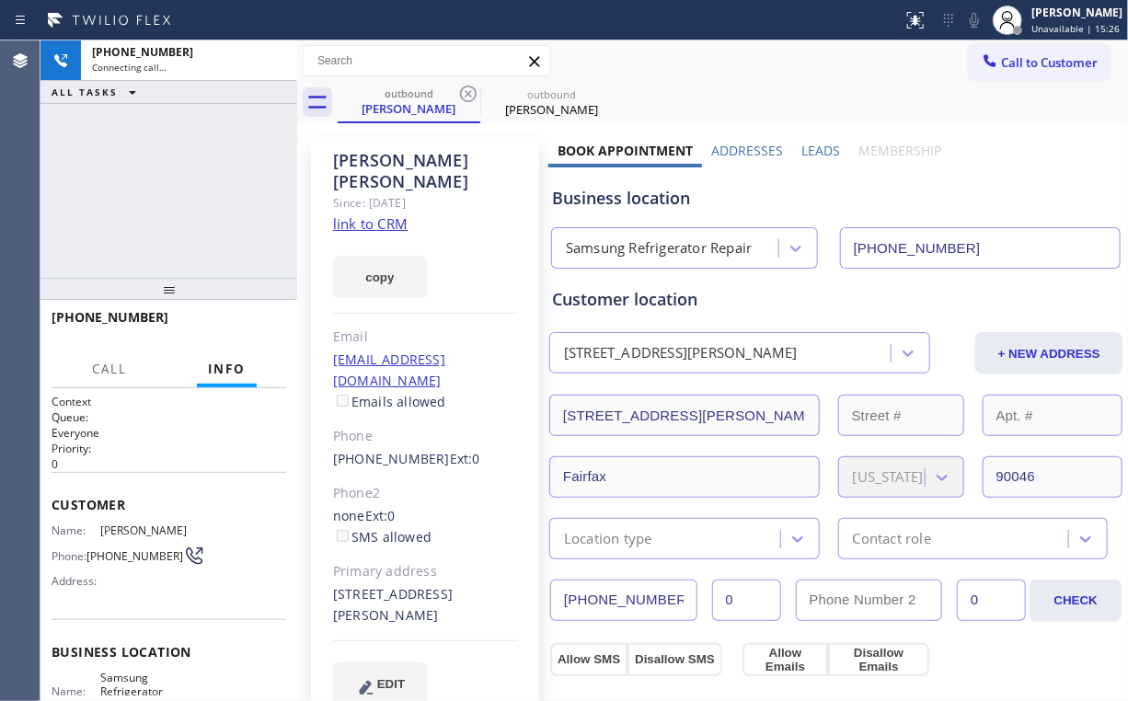
click at [243, 181] on div "[PHONE_NUMBER] Connecting call… ALL TASKS ALL TASKS ACTIVE TASKS TASKS IN WRAP …" at bounding box center [168, 158] width 257 height 237
click at [121, 200] on div "[PHONE_NUMBER] Live | 00:01 ALL TASKS ALL TASKS ACTIVE TASKS TASKS IN WRAP UP" at bounding box center [168, 158] width 257 height 237
click at [247, 325] on span "HANG UP" at bounding box center [243, 325] width 56 height 13
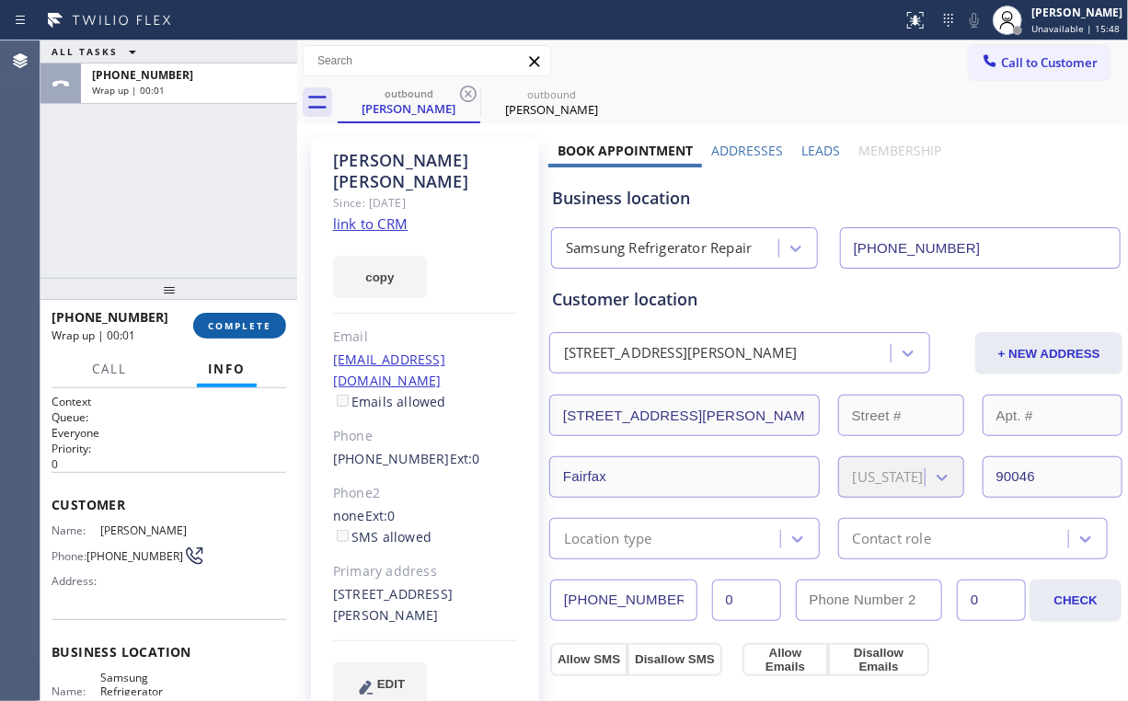
click at [247, 325] on span "COMPLETE" at bounding box center [239, 325] width 63 height 13
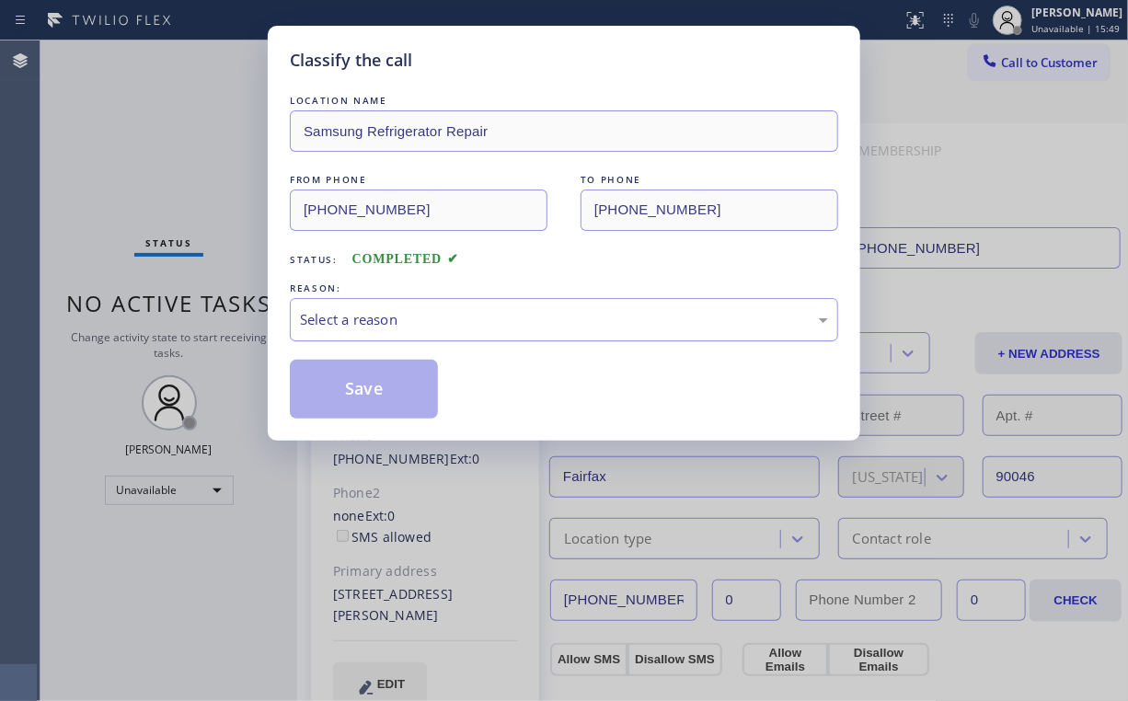
click at [340, 321] on div "Select a reason" at bounding box center [564, 319] width 528 height 21
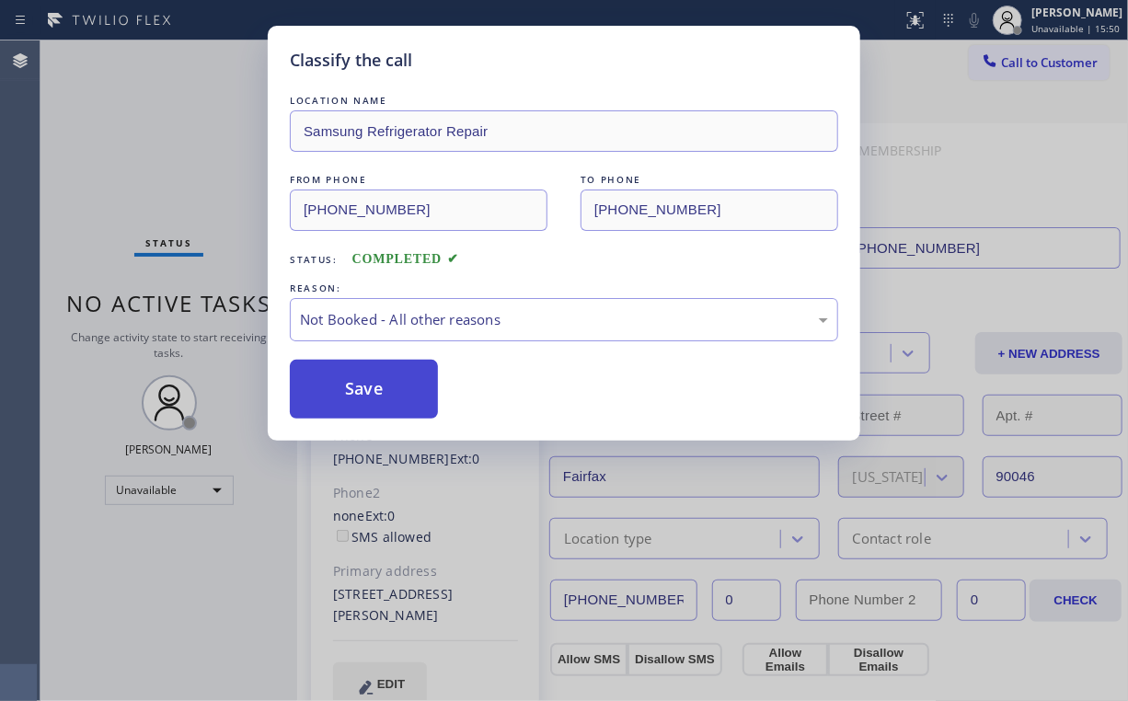
drag, startPoint x: 346, startPoint y: 392, endPoint x: 182, endPoint y: 221, distance: 236.9
click at [346, 392] on button "Save" at bounding box center [364, 389] width 148 height 59
drag, startPoint x: 181, startPoint y: 217, endPoint x: 174, endPoint y: 138, distance: 79.5
click at [180, 208] on div "Classify the call LOCATION NAME Samsung Refrigerator Repair FROM PHONE [PHONE_N…" at bounding box center [564, 350] width 1128 height 701
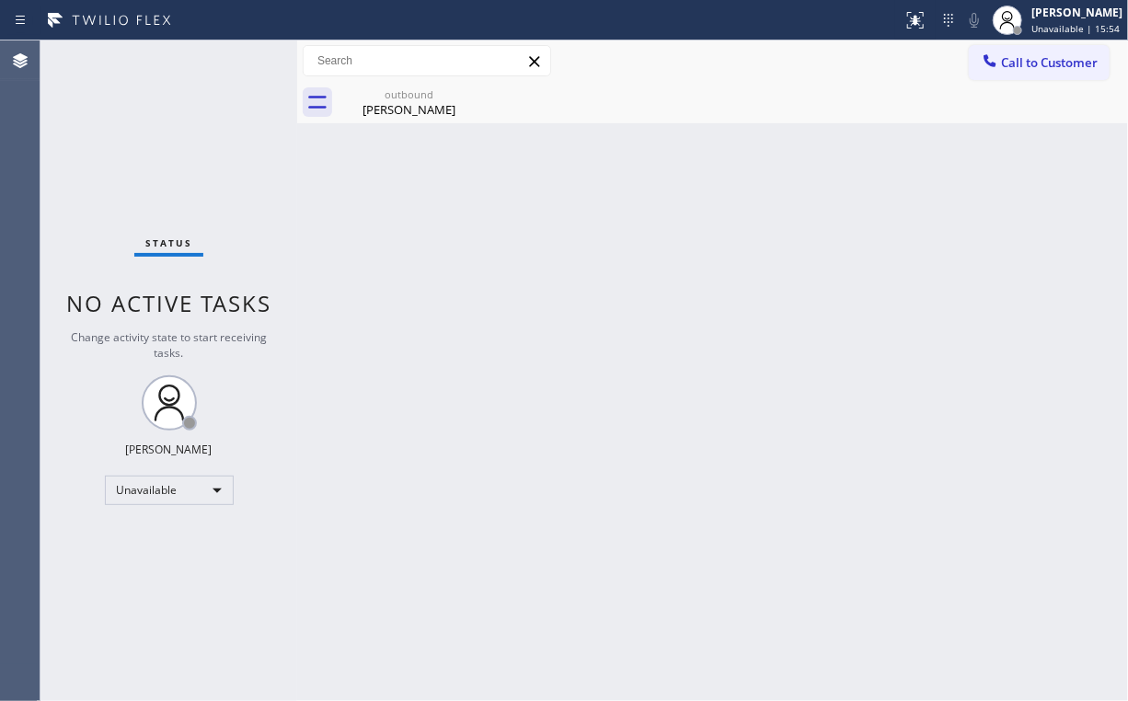
drag, startPoint x: 1027, startPoint y: 61, endPoint x: 1007, endPoint y: 68, distance: 21.5
click at [1024, 61] on span "Call to Customer" at bounding box center [1049, 62] width 97 height 17
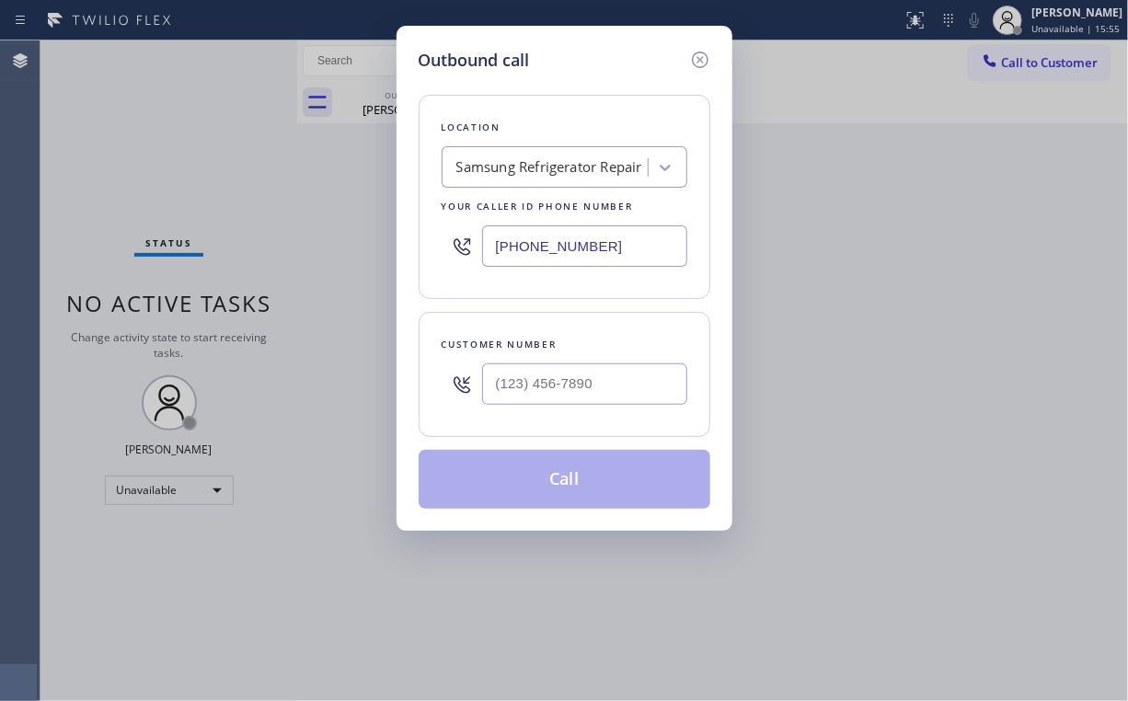
drag, startPoint x: 639, startPoint y: 248, endPoint x: 110, endPoint y: 244, distance: 528.3
click at [187, 244] on div "Outbound call Location Samsung Refrigerator Repair Your caller id phone number …" at bounding box center [564, 350] width 1128 height 701
paste input "714) 248-8165"
type input "[PHONE_NUMBER]"
click at [590, 376] on input "(___) ___-____" at bounding box center [584, 384] width 205 height 41
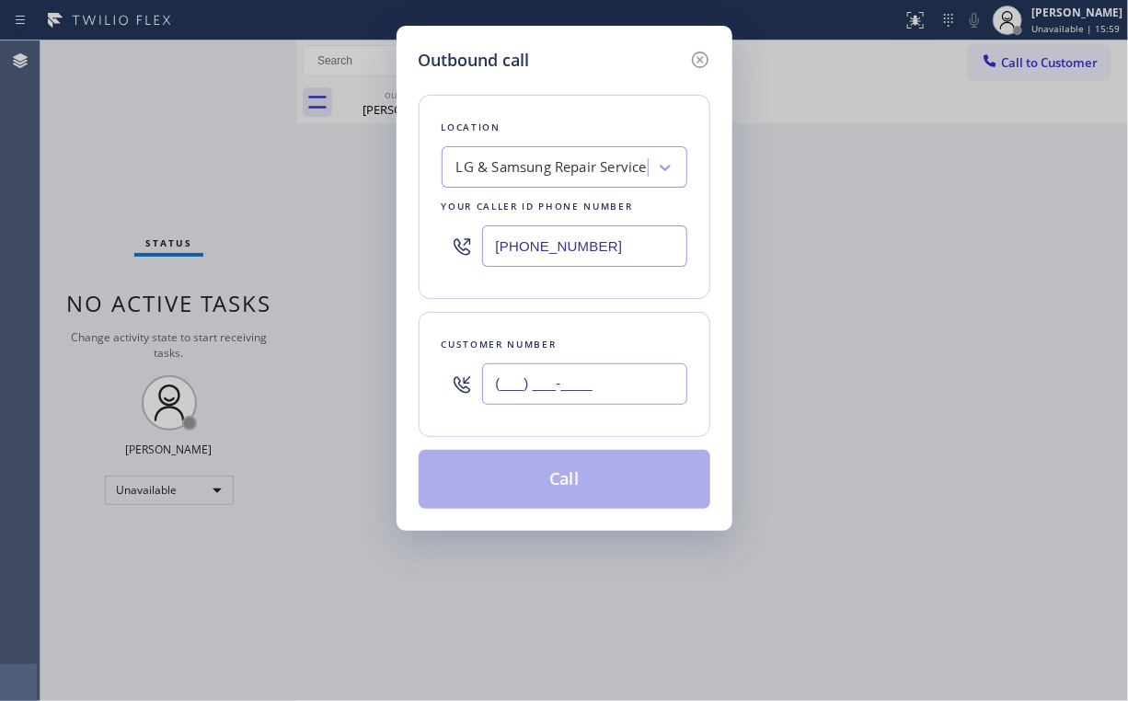
paste input "714) 920-9970"
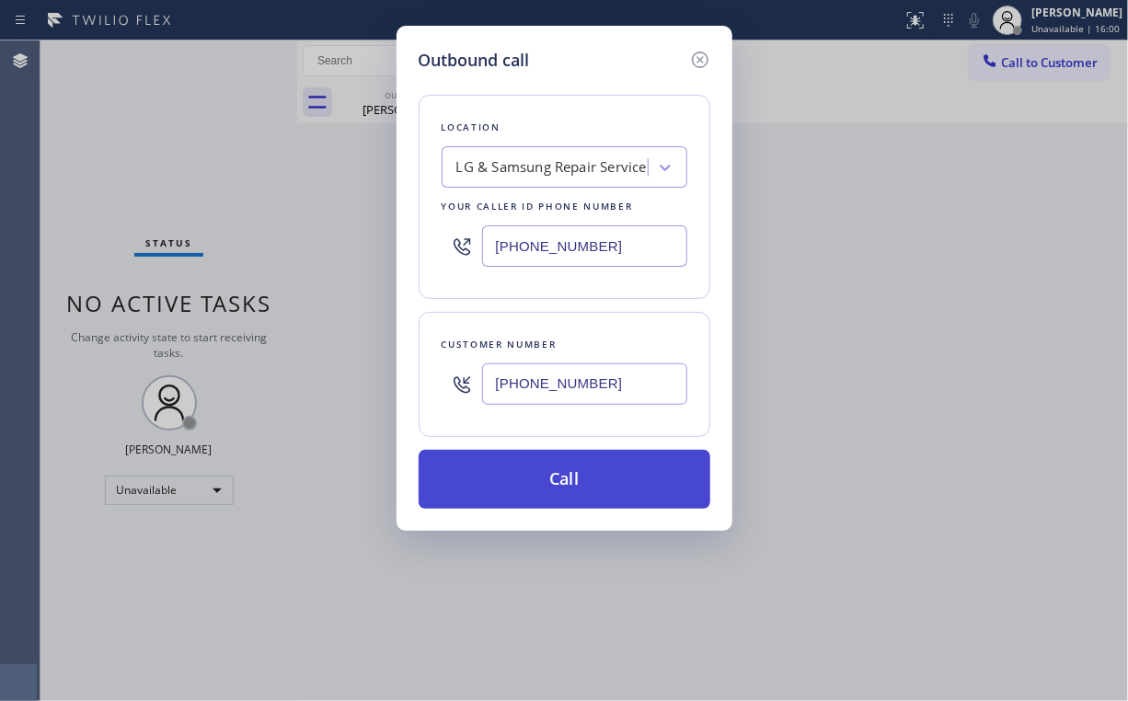
type input "[PHONE_NUMBER]"
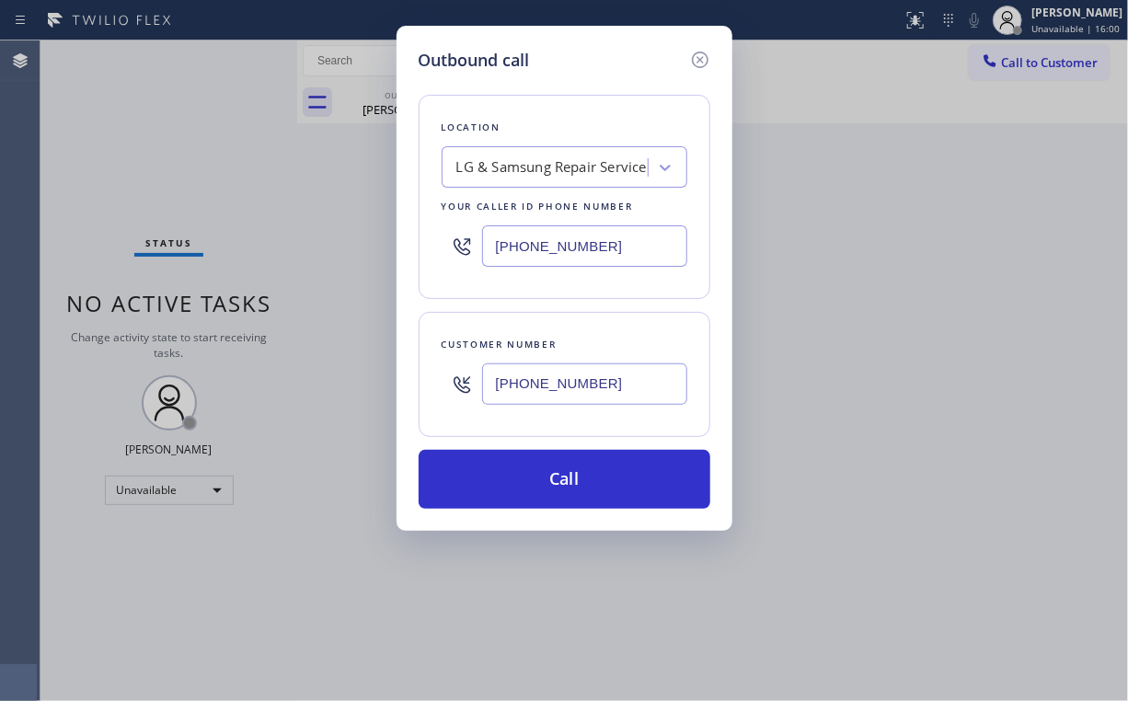
drag, startPoint x: 540, startPoint y: 479, endPoint x: 491, endPoint y: 596, distance: 127.8
click at [539, 480] on button "Call" at bounding box center [565, 479] width 292 height 59
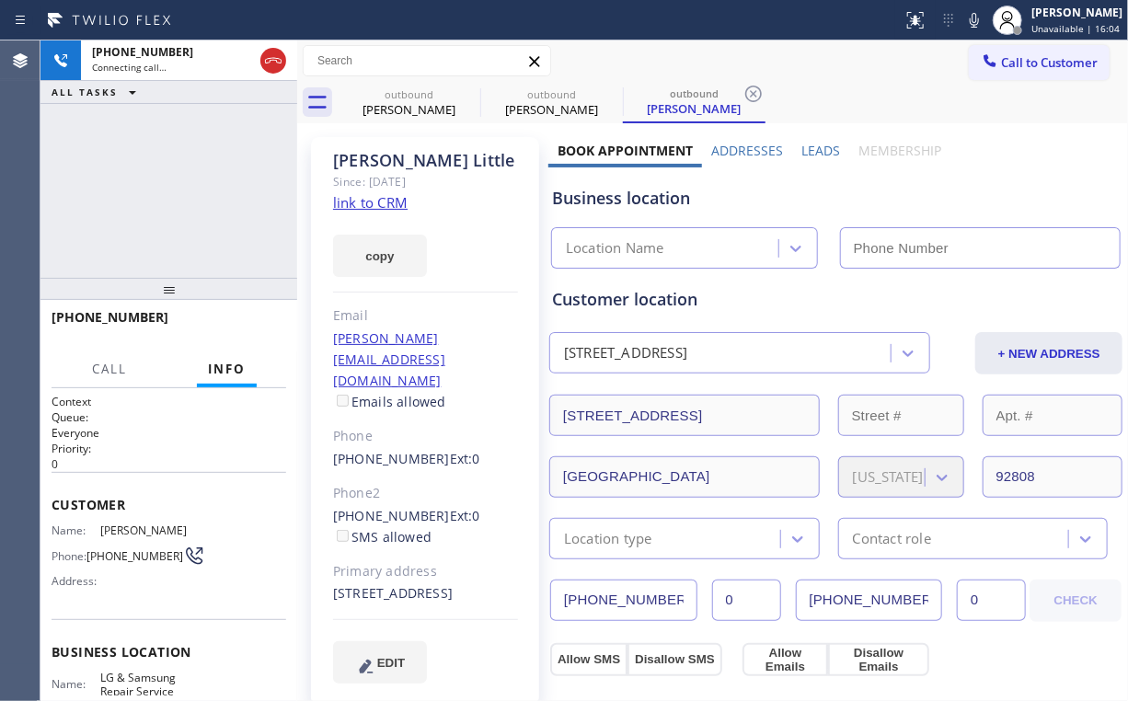
type input "[PHONE_NUMBER]"
click at [217, 196] on div "[PHONE_NUMBER] Connecting call… ALL TASKS ALL TASKS ACTIVE TASKS TASKS IN WRAP …" at bounding box center [168, 158] width 257 height 237
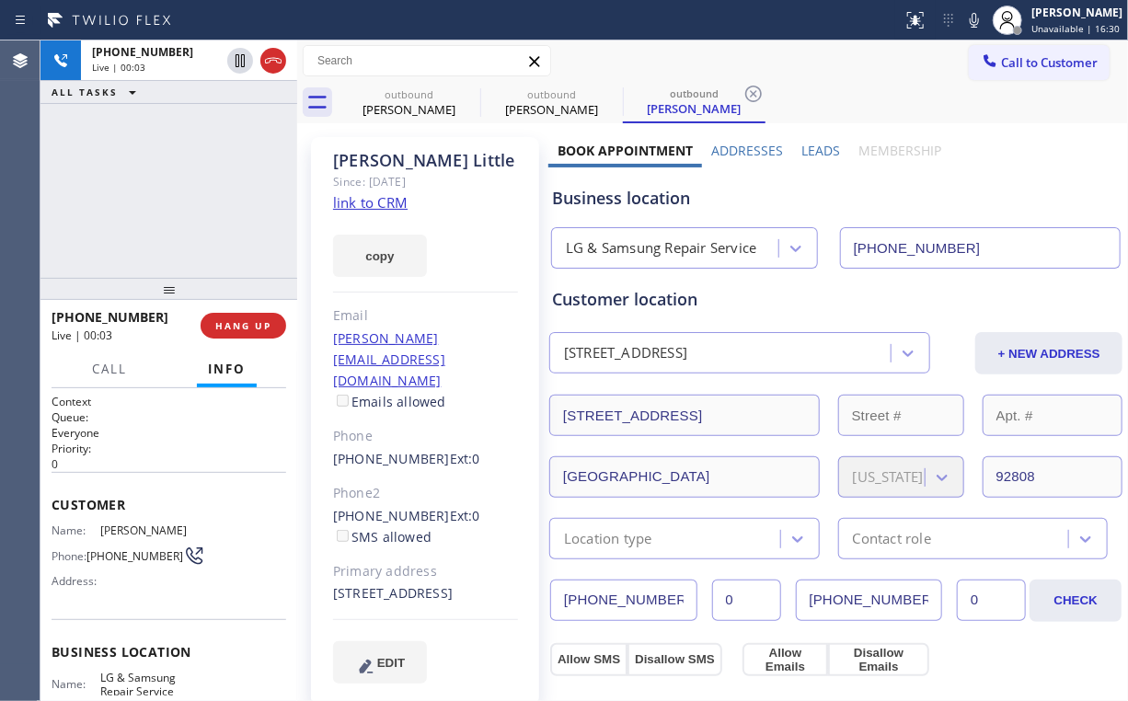
click at [175, 177] on div "[PHONE_NUMBER] Live | 00:03 ALL TASKS ALL TASKS ACTIVE TASKS TASKS IN WRAP UP" at bounding box center [168, 158] width 257 height 237
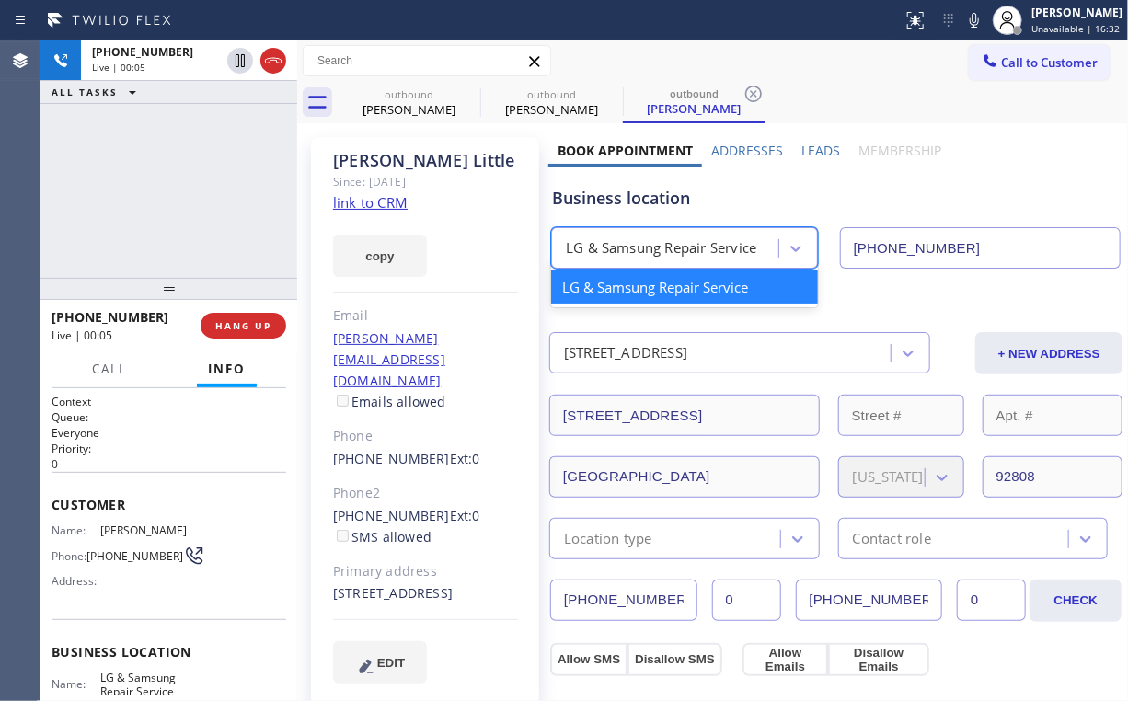
click at [710, 249] on div "LG & Samsung Repair Service" at bounding box center [661, 248] width 190 height 21
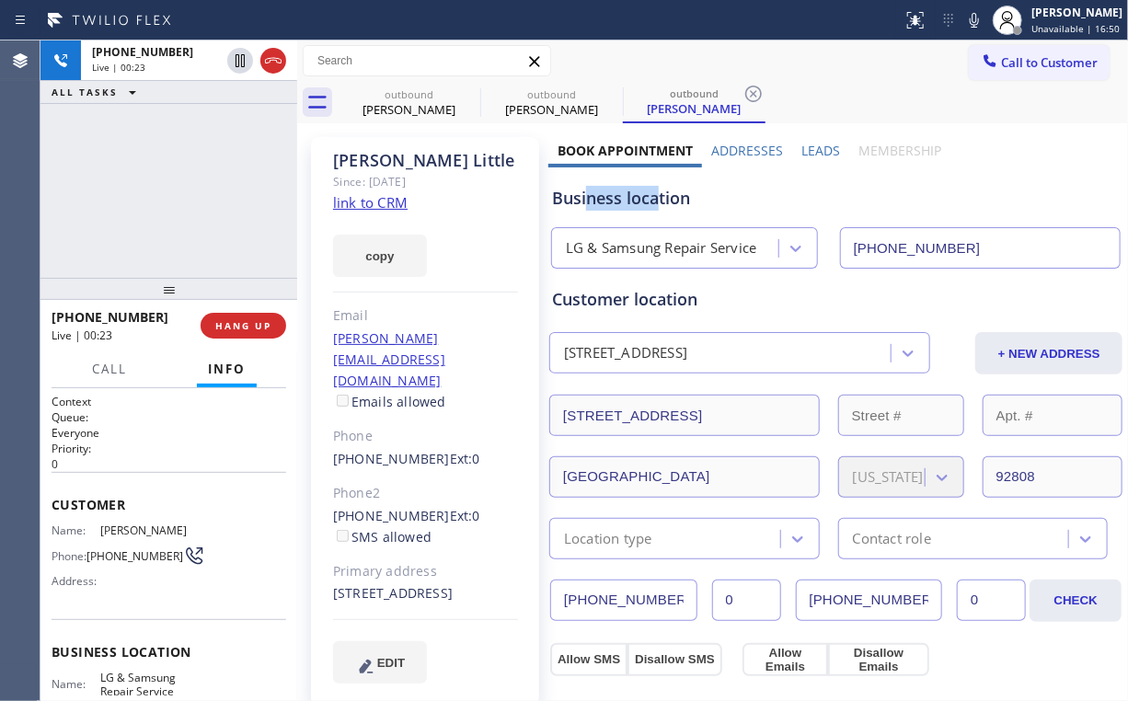
drag, startPoint x: 655, startPoint y: 202, endPoint x: 583, endPoint y: 201, distance: 71.8
click at [583, 201] on div "Business location" at bounding box center [836, 198] width 568 height 25
click at [194, 190] on div "[PHONE_NUMBER] Live | 00:23 ALL TASKS ALL TASKS ACTIVE TASKS TASKS IN WRAP UP" at bounding box center [168, 158] width 257 height 237
click at [194, 188] on div "[PHONE_NUMBER] Live | 00:25 ALL TASKS ALL TASKS ACTIVE TASKS TASKS IN WRAP UP" at bounding box center [168, 158] width 257 height 237
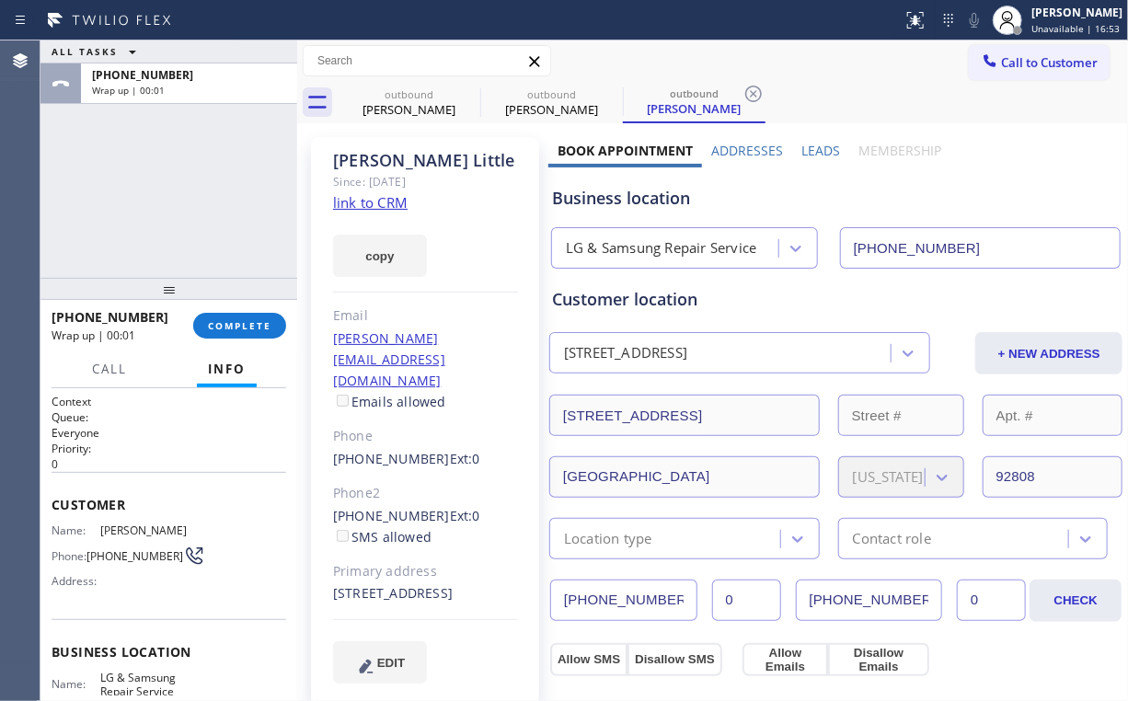
click at [193, 188] on div "ALL TASKS ALL TASKS ACTIVE TASKS TASKS IN WRAP UP [PHONE_NUMBER] Wrap up | 00:01" at bounding box center [168, 158] width 257 height 237
click at [239, 316] on button "COMPLETE" at bounding box center [239, 326] width 93 height 26
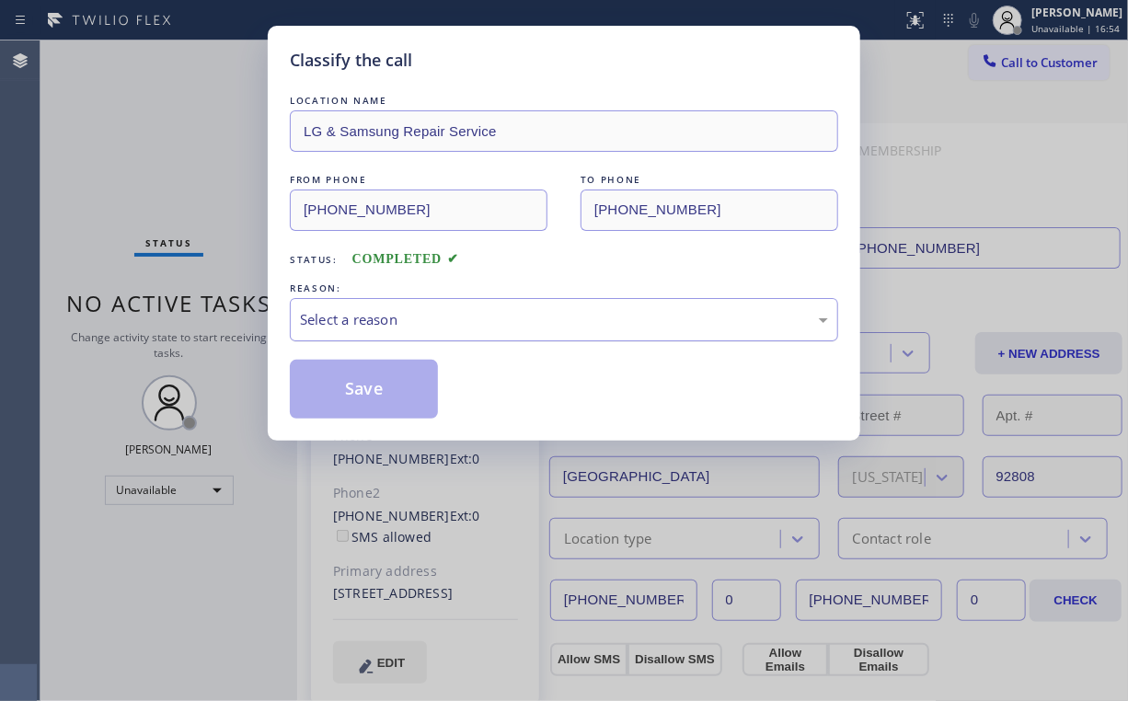
click at [371, 331] on div "Select a reason" at bounding box center [564, 319] width 548 height 43
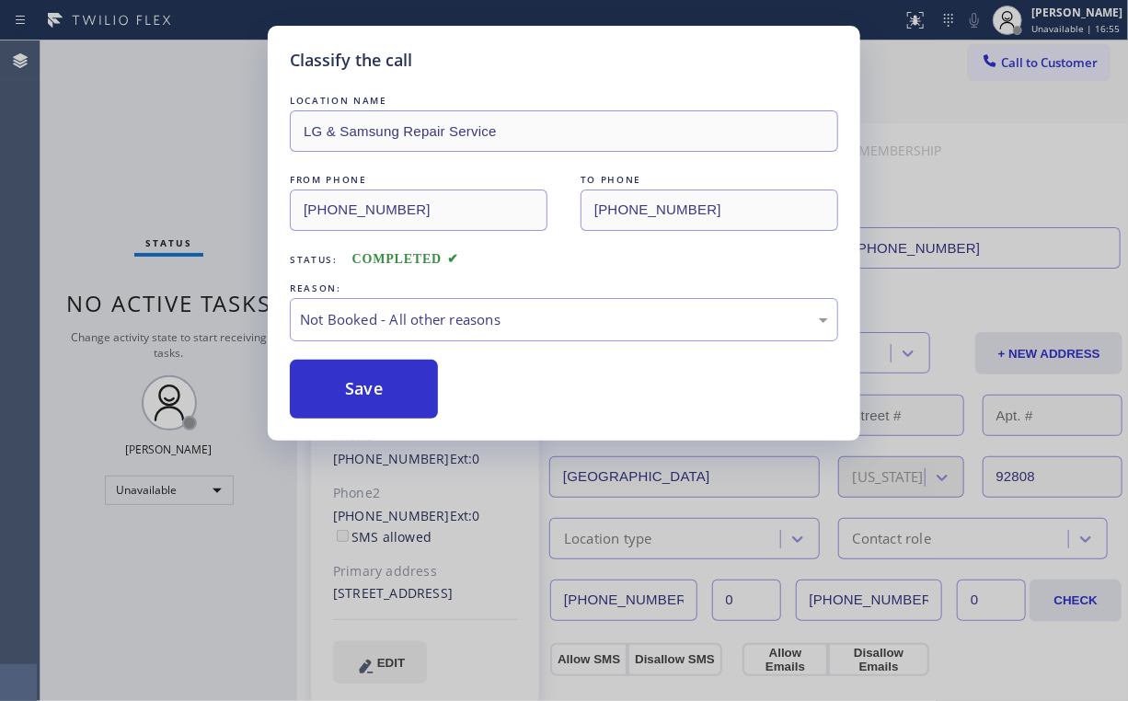
drag, startPoint x: 372, startPoint y: 381, endPoint x: 228, endPoint y: 223, distance: 213.7
click at [372, 378] on button "Save" at bounding box center [364, 389] width 148 height 59
click at [135, 136] on div "Classify the call LOCATION NAME LG & Samsung Repair Service FROM PHONE [PHONE_N…" at bounding box center [564, 350] width 1128 height 701
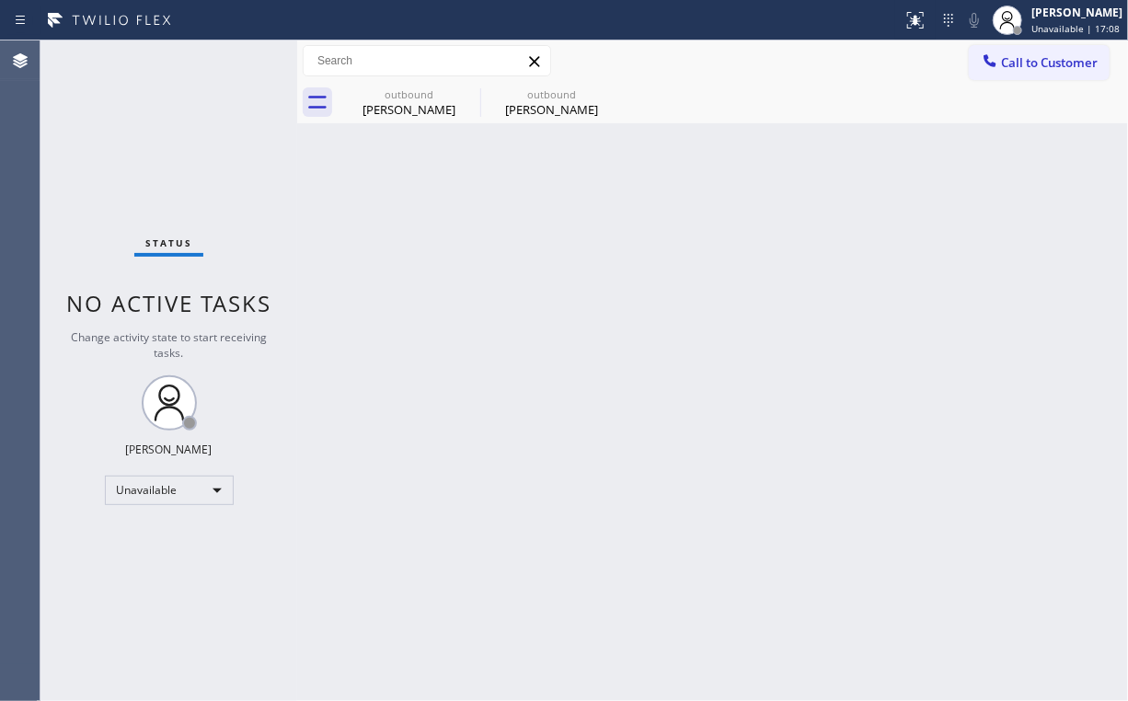
click at [357, 127] on div "Back to Dashboard Change Sender ID Customers Technicians Select a contact Outbo…" at bounding box center [712, 370] width 831 height 661
drag, startPoint x: 383, startPoint y: 112, endPoint x: 441, endPoint y: 99, distance: 59.4
click at [397, 111] on div "[PERSON_NAME]" at bounding box center [409, 109] width 139 height 17
type input "[PHONE_NUMBER]"
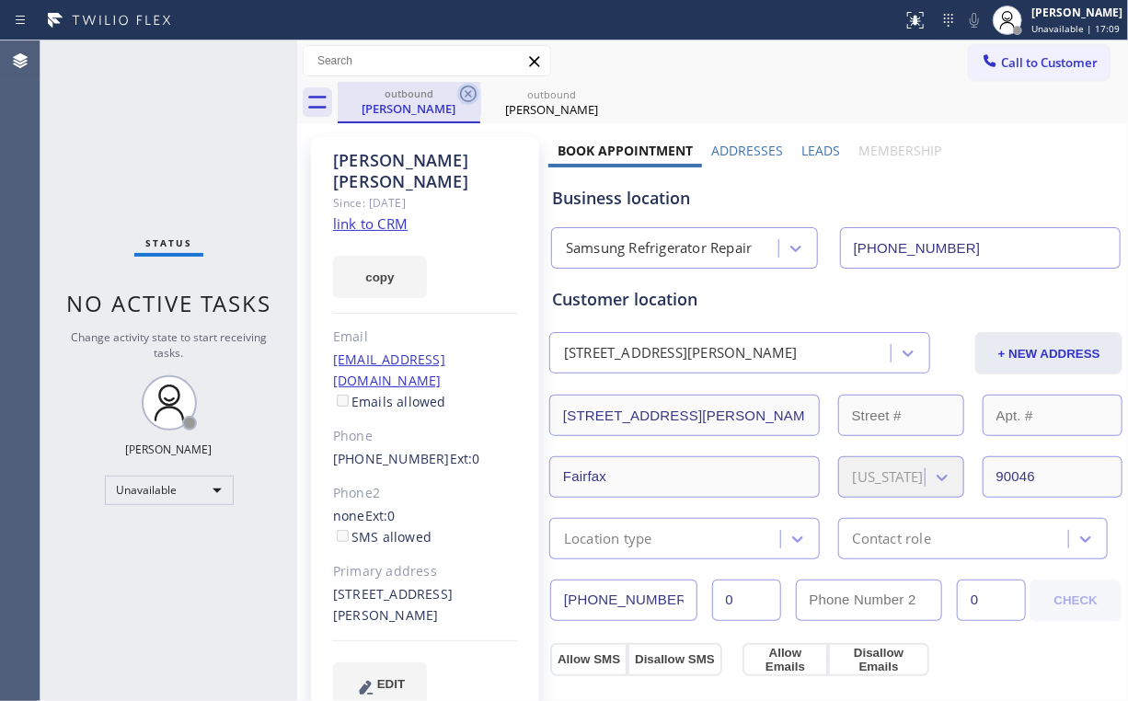
click at [460, 92] on icon at bounding box center [468, 94] width 22 height 22
type input "[PHONE_NUMBER]"
click at [0, 0] on icon at bounding box center [0, 0] width 0 height 0
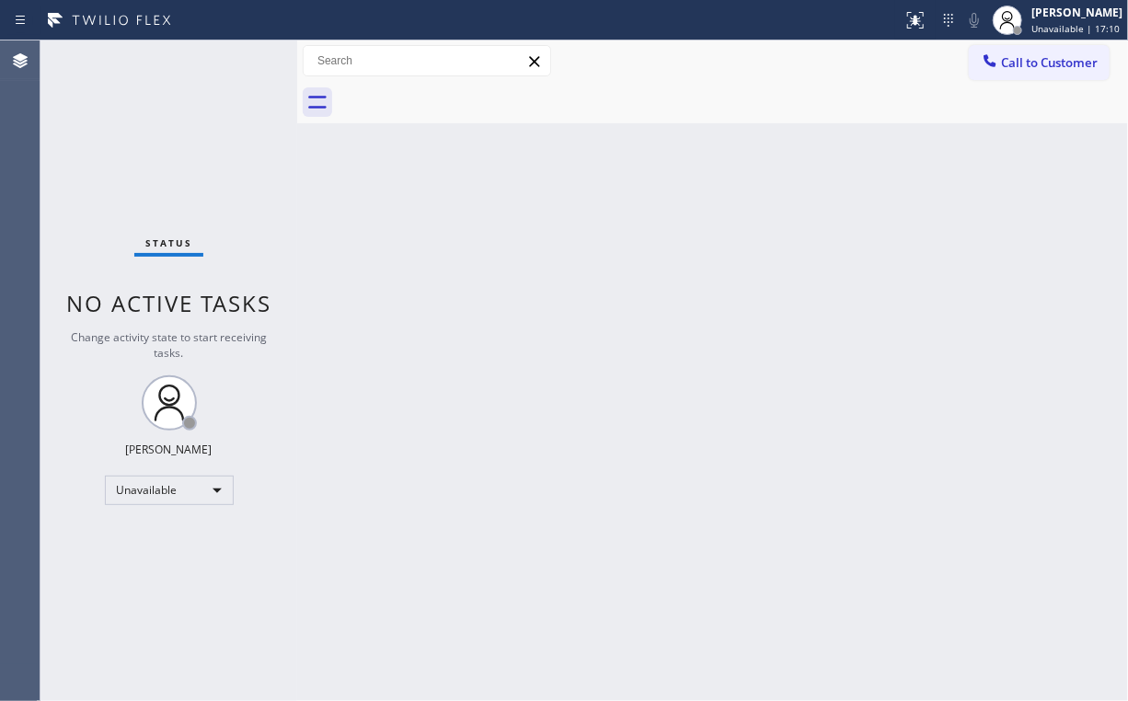
click at [1057, 133] on div "Back to Dashboard Change Sender ID Customers Technicians Select a contact Outbo…" at bounding box center [712, 370] width 831 height 661
drag, startPoint x: 1056, startPoint y: 62, endPoint x: 968, endPoint y: 109, distance: 100.0
click at [1054, 63] on span "Call to Customer" at bounding box center [1049, 62] width 97 height 17
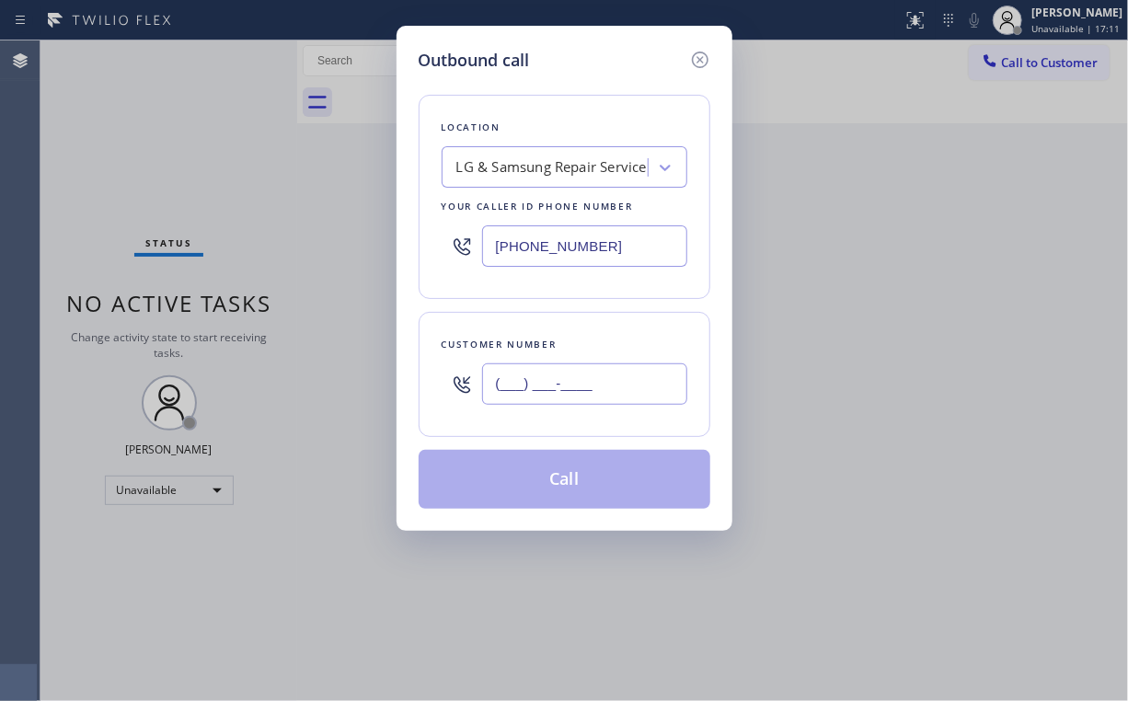
click at [625, 364] on input "(___) ___-____" at bounding box center [584, 384] width 205 height 41
paste input "714) 865-9430"
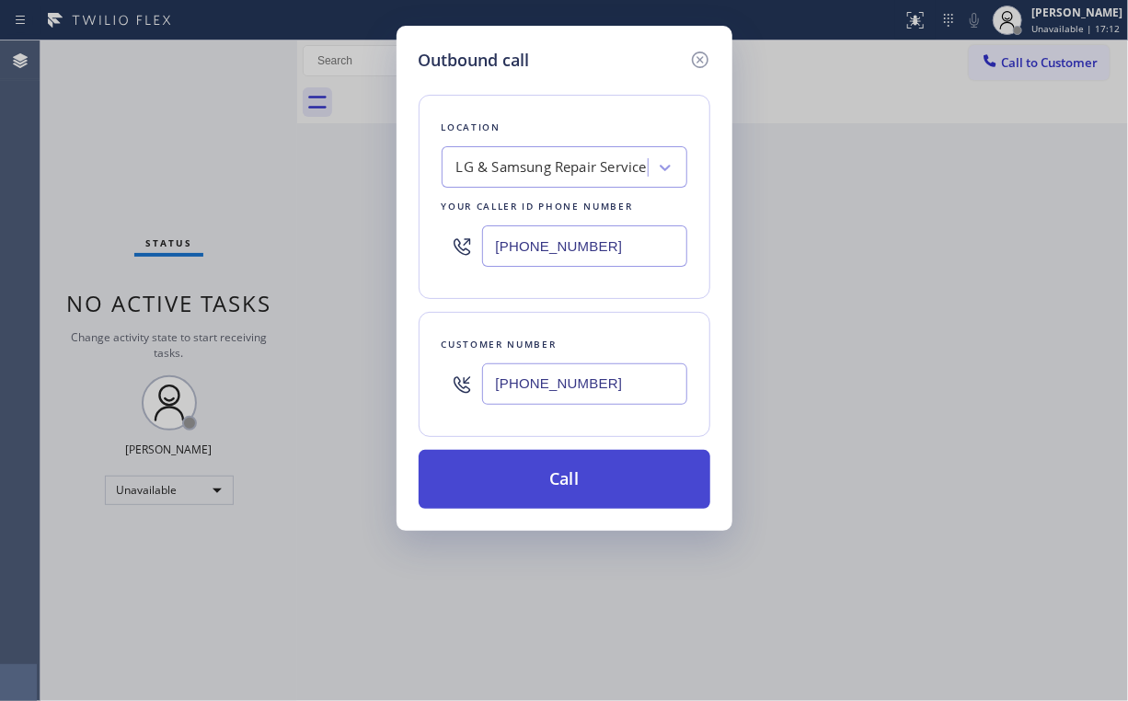
type input "[PHONE_NUMBER]"
click at [526, 480] on button "Call" at bounding box center [565, 479] width 292 height 59
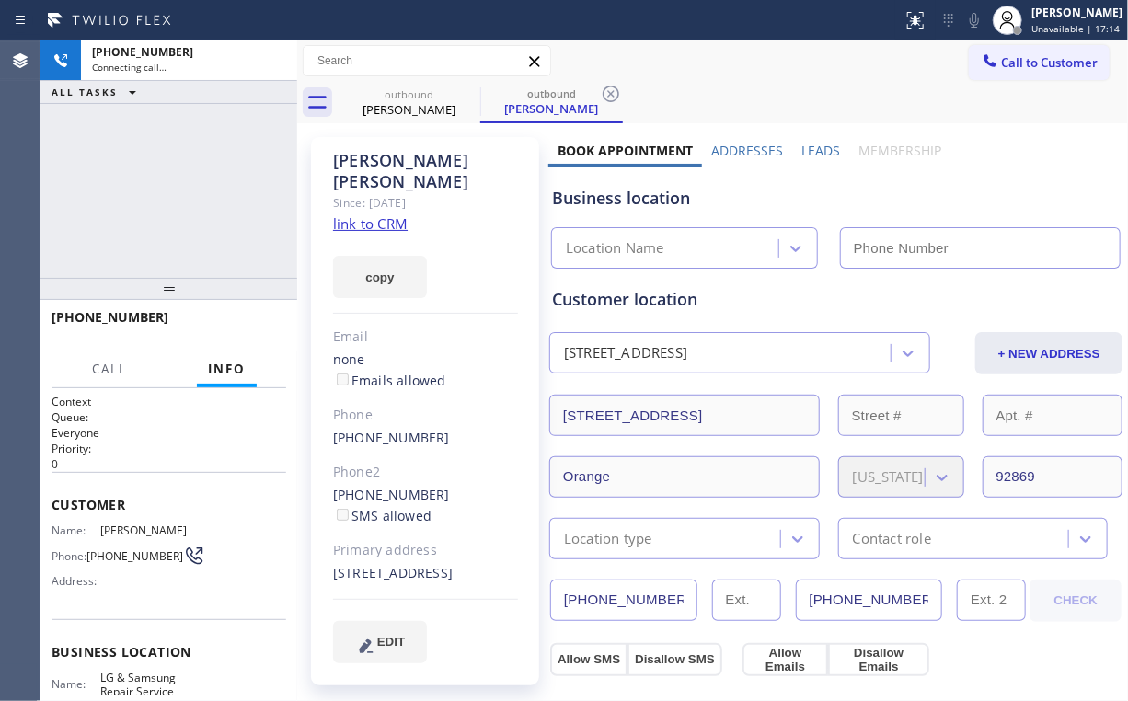
click at [102, 142] on div "[PHONE_NUMBER] Connecting call… ALL TASKS ALL TASKS ACTIVE TASKS TASKS IN WRAP …" at bounding box center [168, 158] width 257 height 237
type input "[PHONE_NUMBER]"
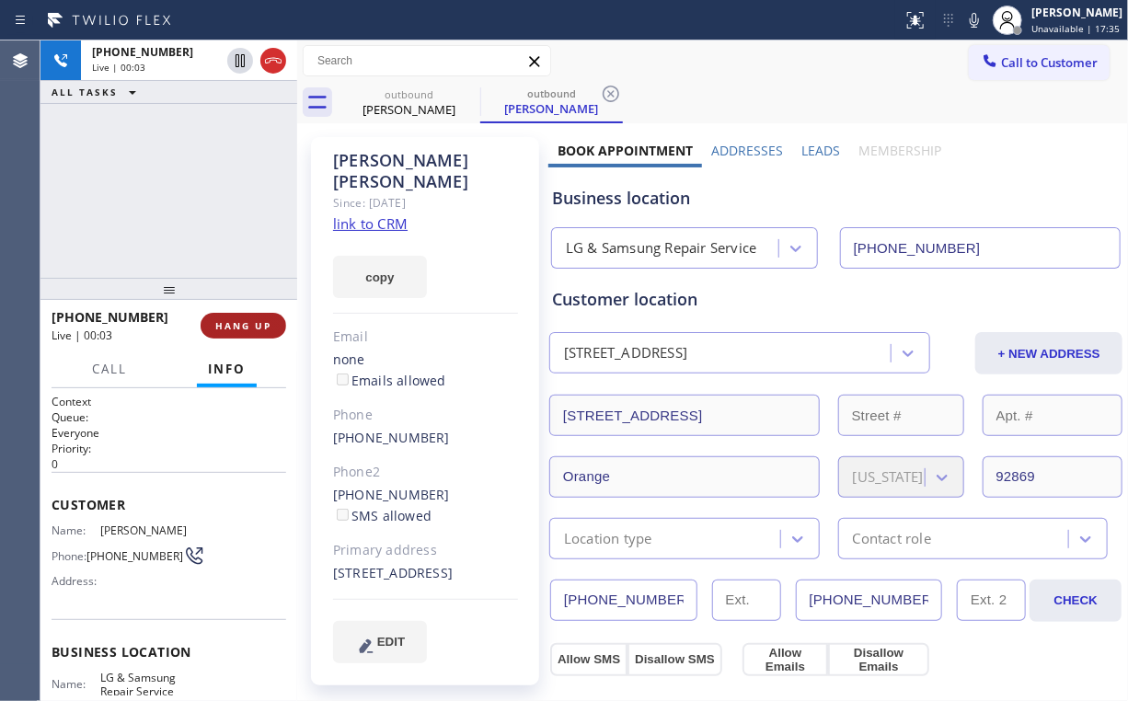
click at [255, 325] on span "HANG UP" at bounding box center [243, 325] width 56 height 13
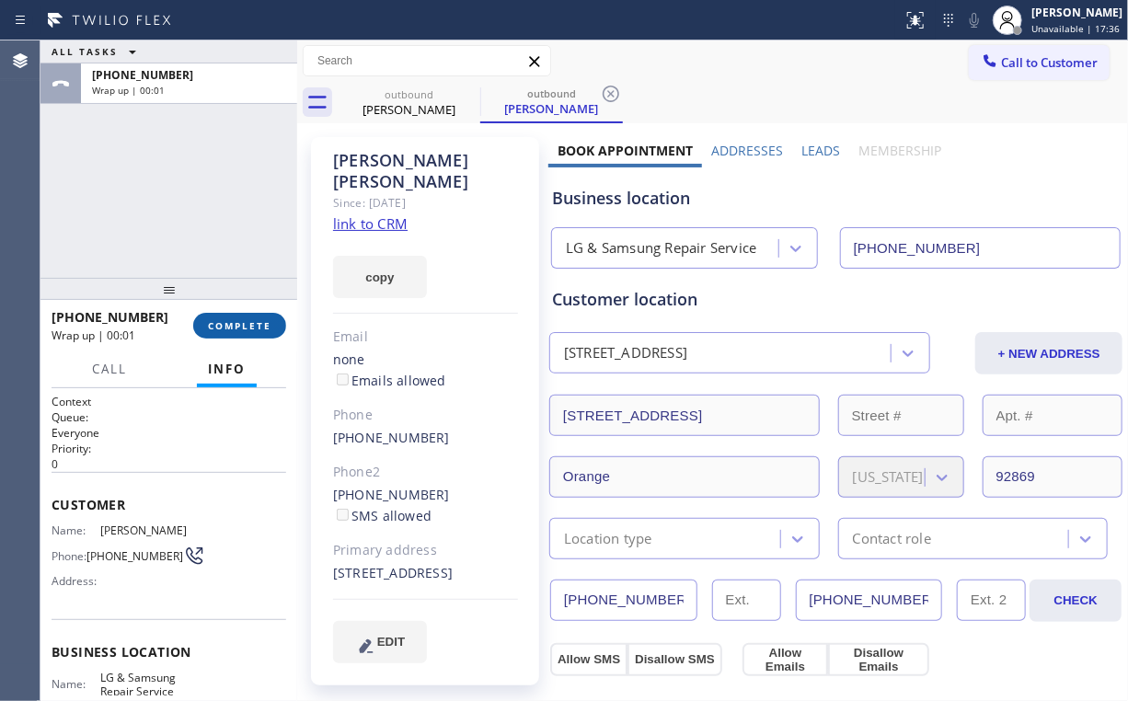
click at [254, 326] on span "COMPLETE" at bounding box center [239, 325] width 63 height 13
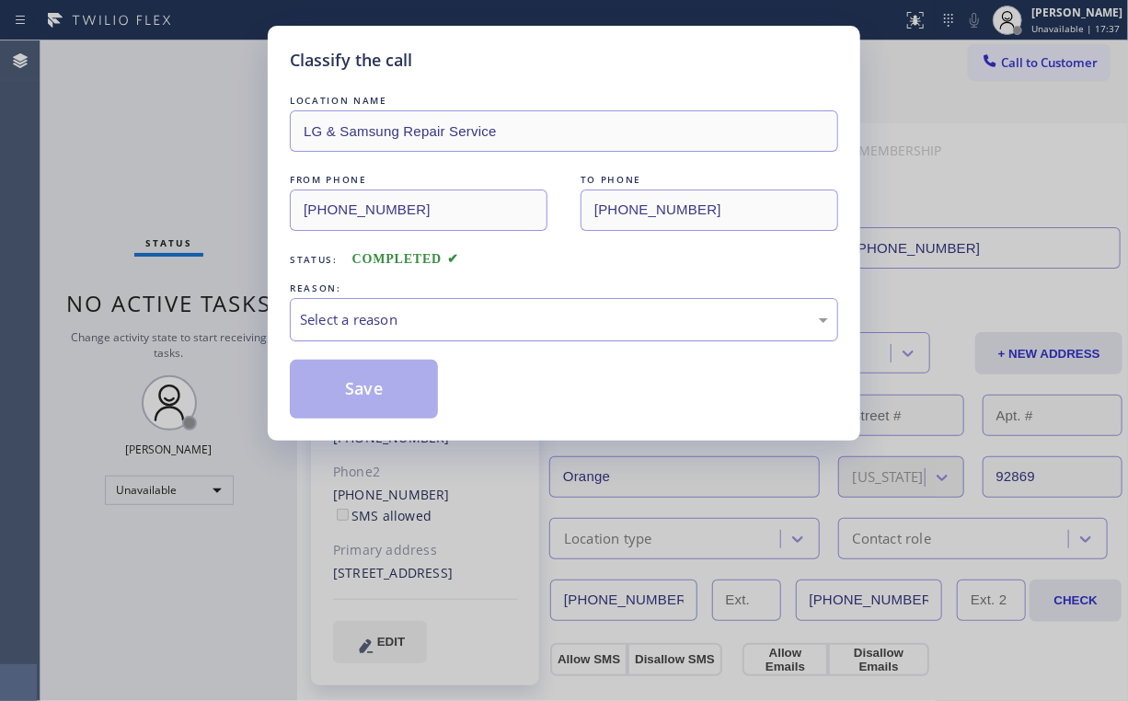
click at [327, 328] on div "Select a reason" at bounding box center [564, 319] width 528 height 21
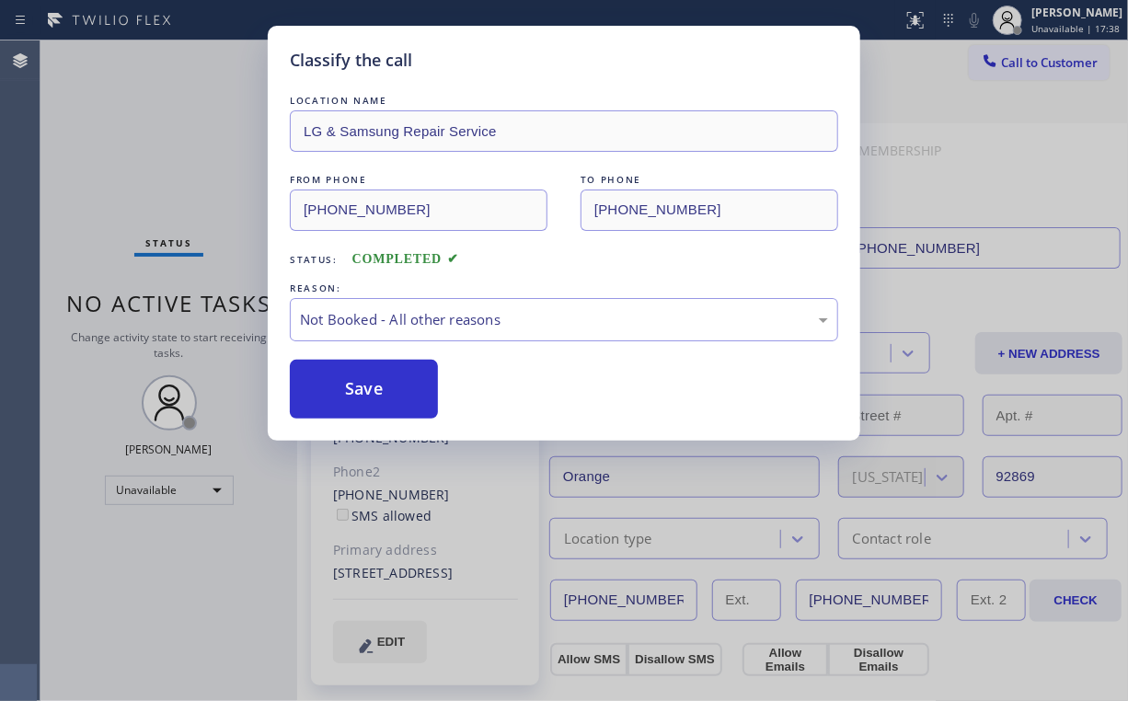
drag, startPoint x: 349, startPoint y: 397, endPoint x: 267, endPoint y: 305, distance: 123.2
click at [350, 397] on button "Save" at bounding box center [364, 389] width 148 height 59
click at [142, 192] on div "Classify the call LOCATION NAME LG & Samsung Repair Service FROM PHONE [PHONE_N…" at bounding box center [564, 350] width 1128 height 701
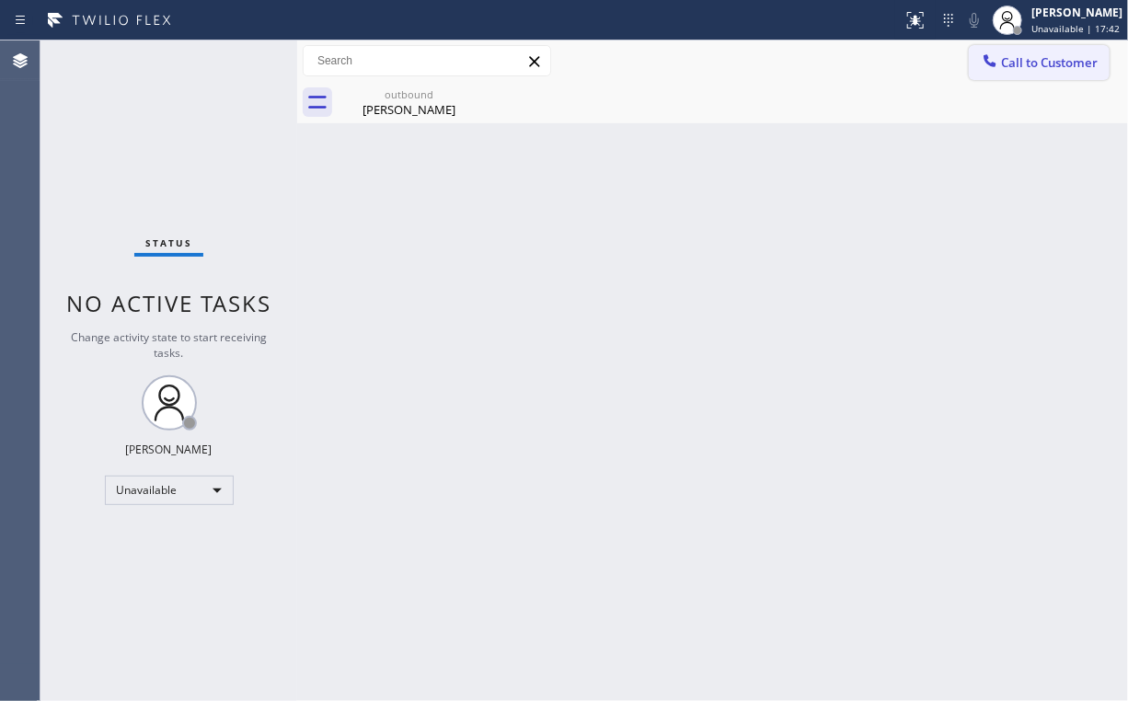
click at [1039, 66] on span "Call to Customer" at bounding box center [1049, 62] width 97 height 17
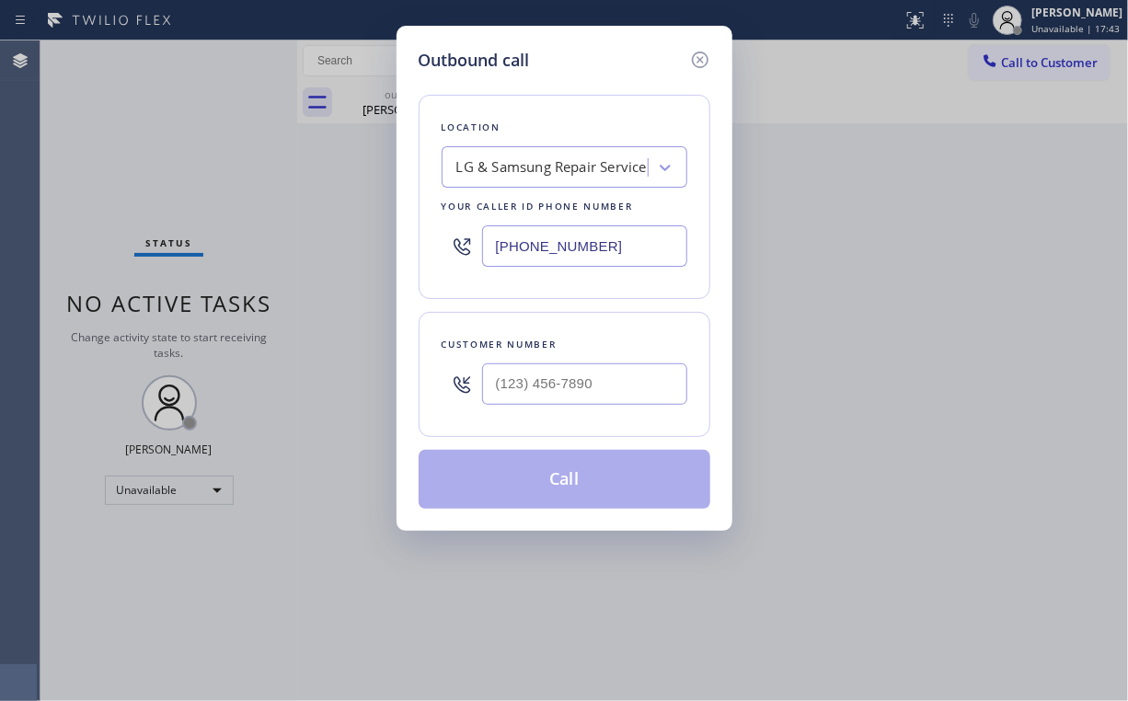
drag, startPoint x: 465, startPoint y: 248, endPoint x: 296, endPoint y: 241, distance: 168.6
click at [368, 248] on div "Outbound call Location LG & Samsung Repair Service Your caller id phone number …" at bounding box center [564, 350] width 1128 height 701
paste input "818) 651-7282"
type input "[PHONE_NUMBER]"
click at [599, 392] on input "(___) ___-____" at bounding box center [584, 384] width 205 height 41
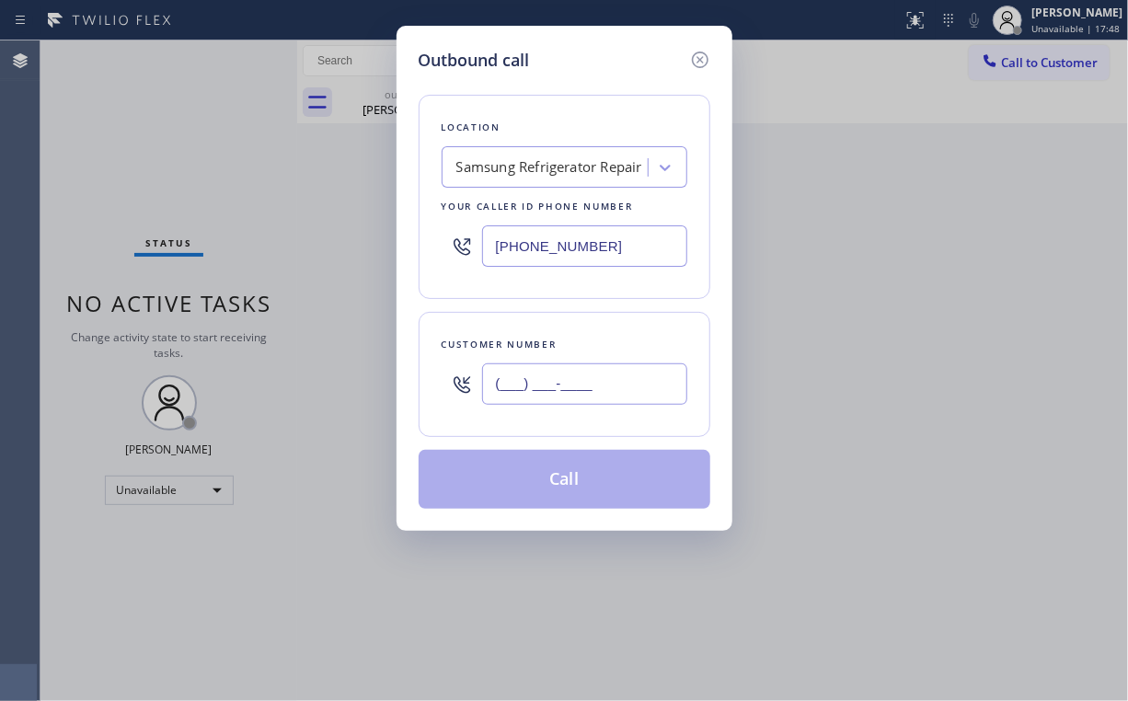
paste input "818) 398-4268"
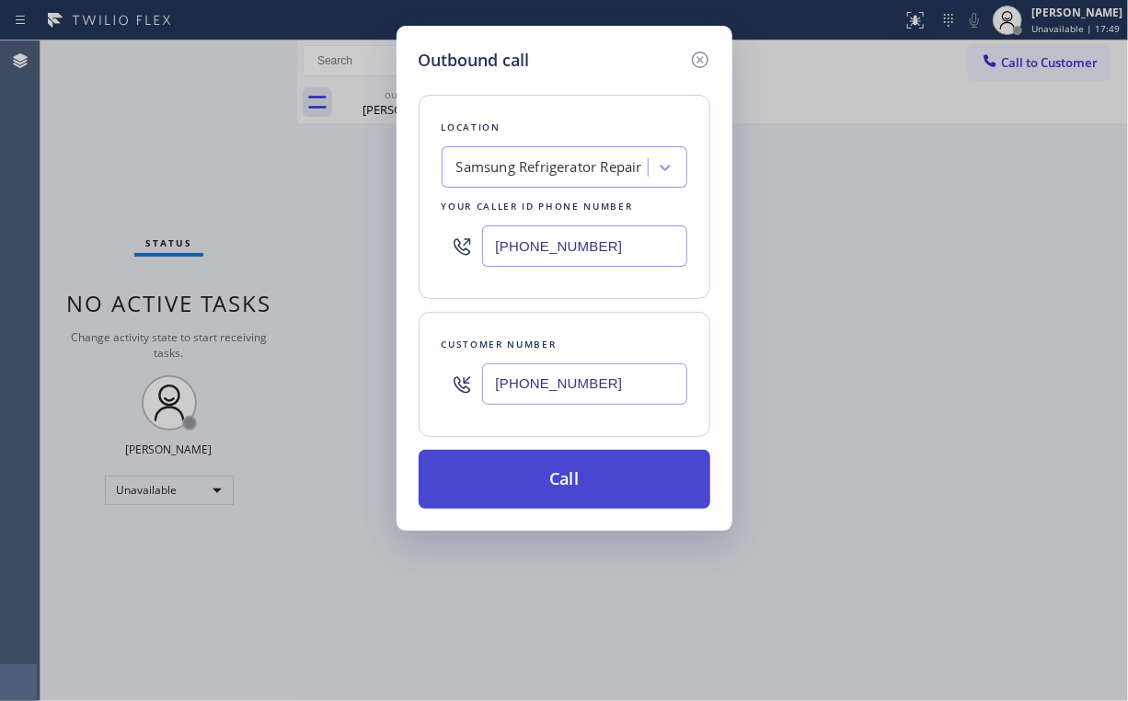
type input "[PHONE_NUMBER]"
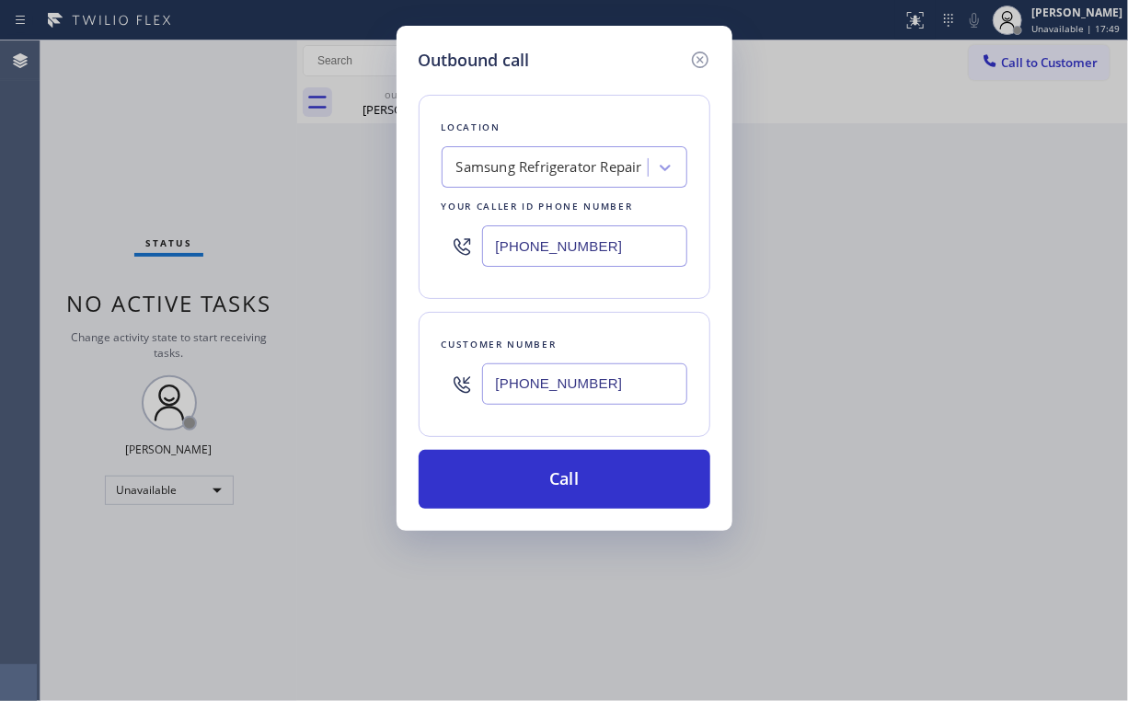
drag, startPoint x: 568, startPoint y: 482, endPoint x: 467, endPoint y: 637, distance: 184.3
click at [568, 485] on button "Call" at bounding box center [565, 479] width 292 height 59
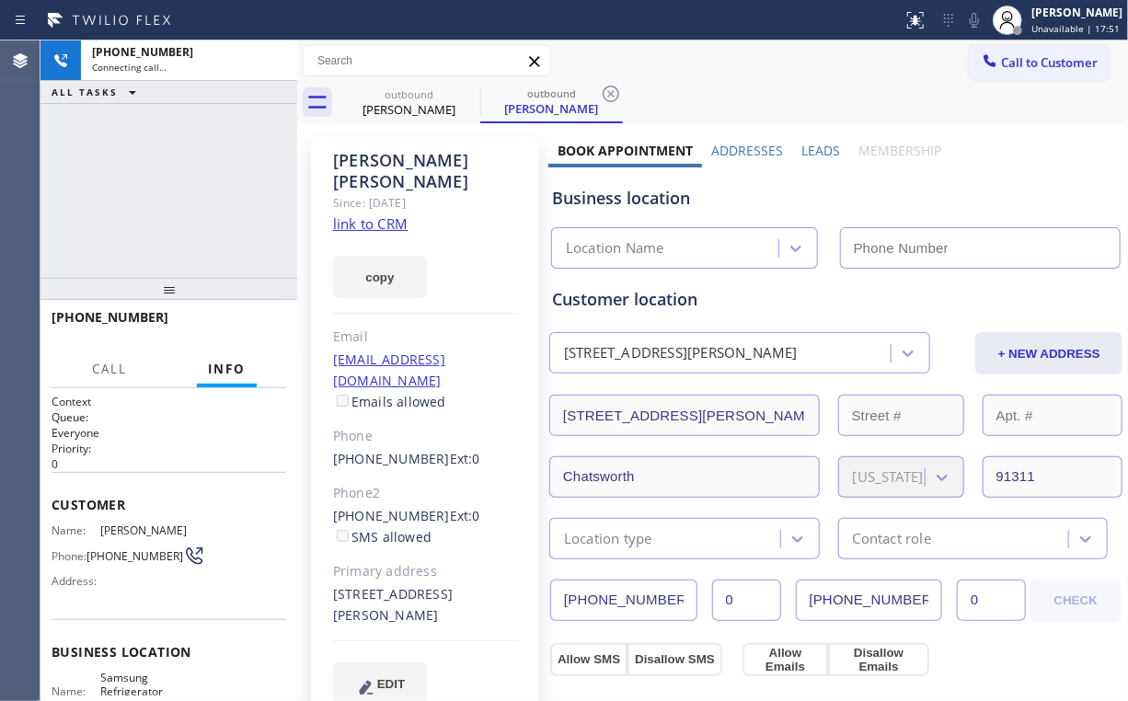
click at [147, 167] on div "[PHONE_NUMBER] Connecting call… ALL TASKS ALL TASKS ACTIVE TASKS TASKS IN WRAP …" at bounding box center [168, 158] width 257 height 237
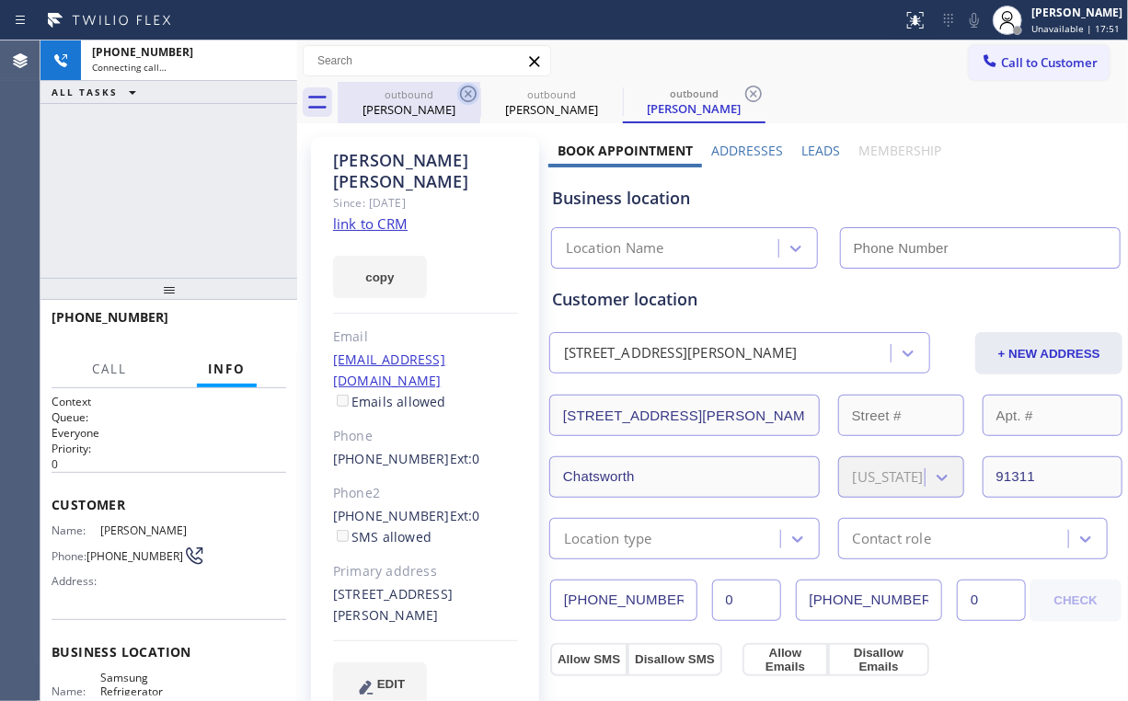
click at [392, 103] on div "[PERSON_NAME]" at bounding box center [409, 109] width 139 height 17
type input "[PHONE_NUMBER]"
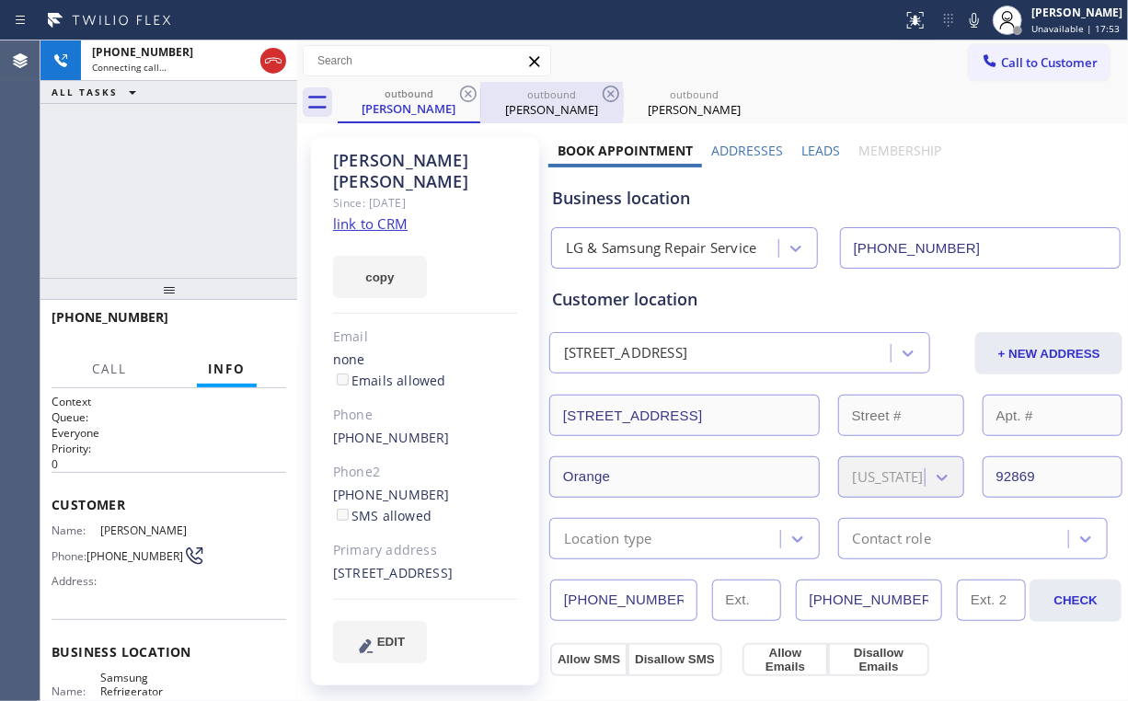
drag, startPoint x: 465, startPoint y: 92, endPoint x: 420, endPoint y: 119, distance: 52.4
click at [466, 92] on icon at bounding box center [468, 94] width 22 height 22
type input "[PHONE_NUMBER]"
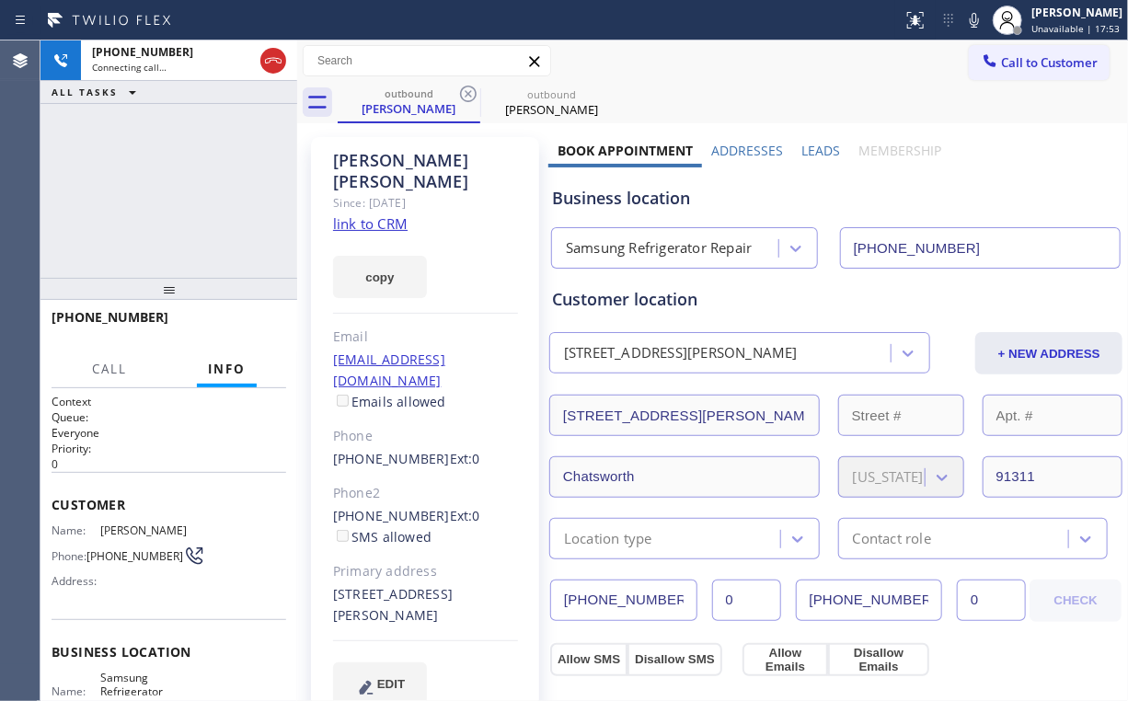
click at [217, 159] on div "[PHONE_NUMBER] Connecting call… ALL TASKS ALL TASKS ACTIVE TASKS TASKS IN WRAP …" at bounding box center [168, 158] width 257 height 237
click at [180, 186] on div "[PHONE_NUMBER] Connecting call… ALL TASKS ALL TASKS ACTIVE TASKS TASKS IN WRAP …" at bounding box center [168, 158] width 257 height 237
click at [173, 196] on div "[PHONE_NUMBER] Connecting call… ALL TASKS ALL TASKS ACTIVE TASKS TASKS IN WRAP …" at bounding box center [168, 158] width 257 height 237
click at [257, 329] on span "HANG UP" at bounding box center [243, 325] width 56 height 13
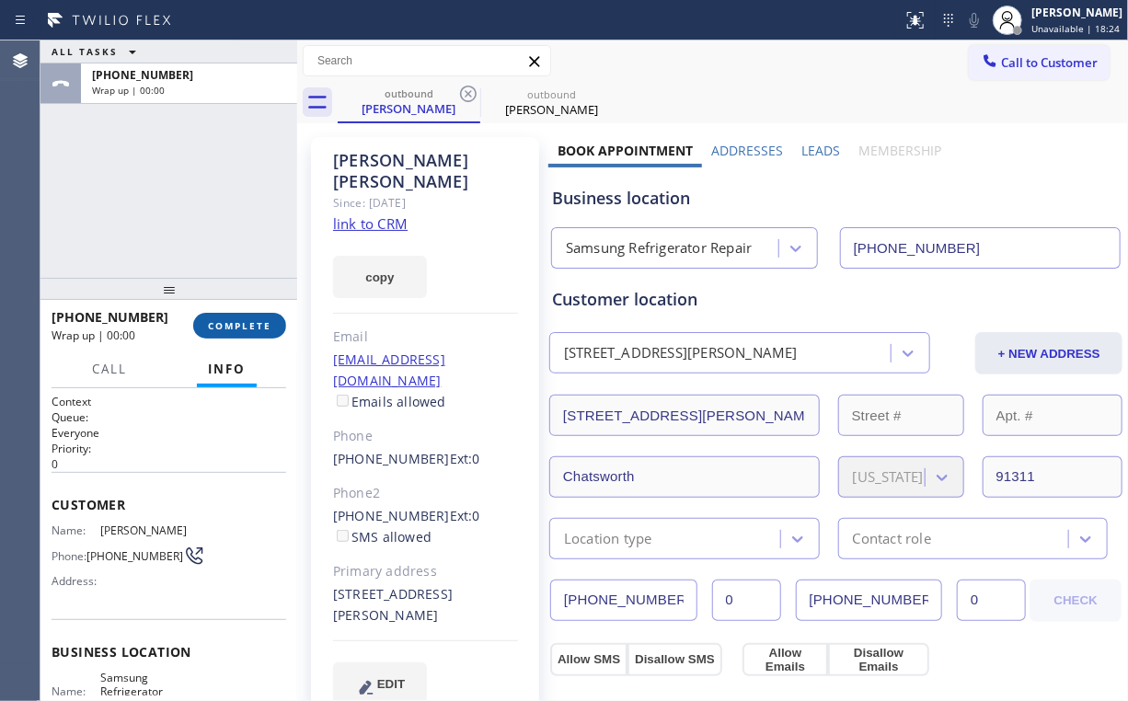
click at [254, 329] on span "COMPLETE" at bounding box center [239, 325] width 63 height 13
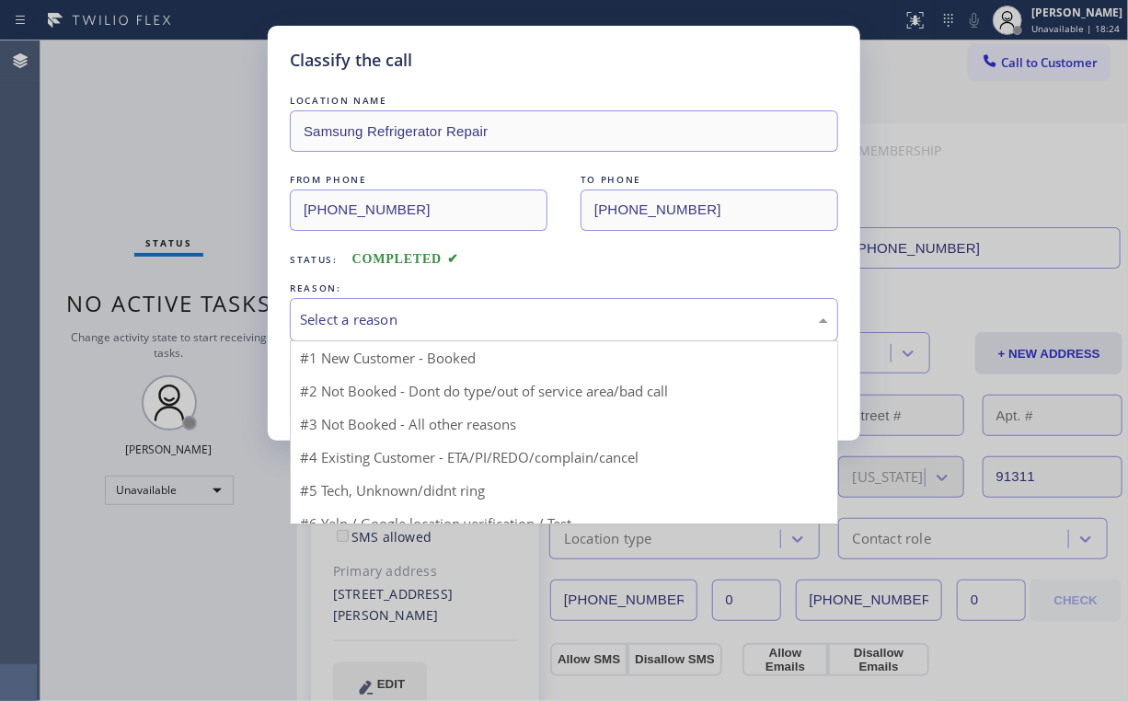
drag, startPoint x: 358, startPoint y: 317, endPoint x: 361, endPoint y: 332, distance: 15.0
click at [358, 319] on div "Select a reason" at bounding box center [564, 319] width 528 height 21
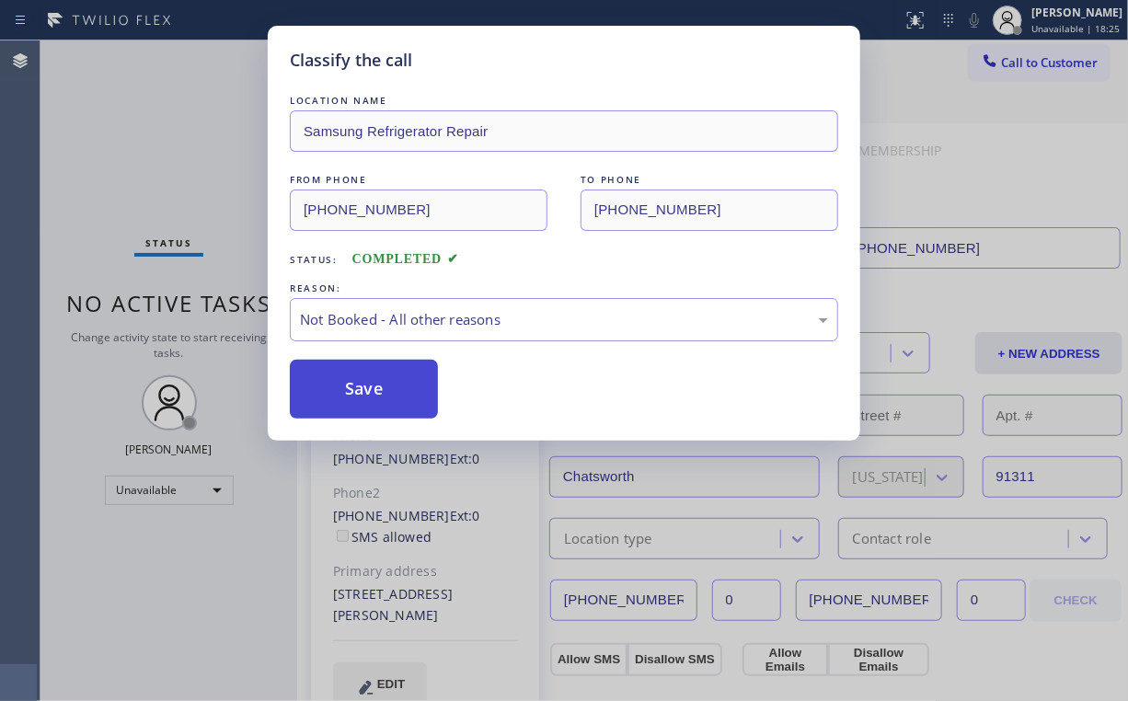
click at [360, 384] on button "Save" at bounding box center [364, 389] width 148 height 59
click at [147, 149] on div "Classify the call LOCATION NAME Samsung Refrigerator Repair FROM PHONE [PHONE_N…" at bounding box center [564, 350] width 1128 height 701
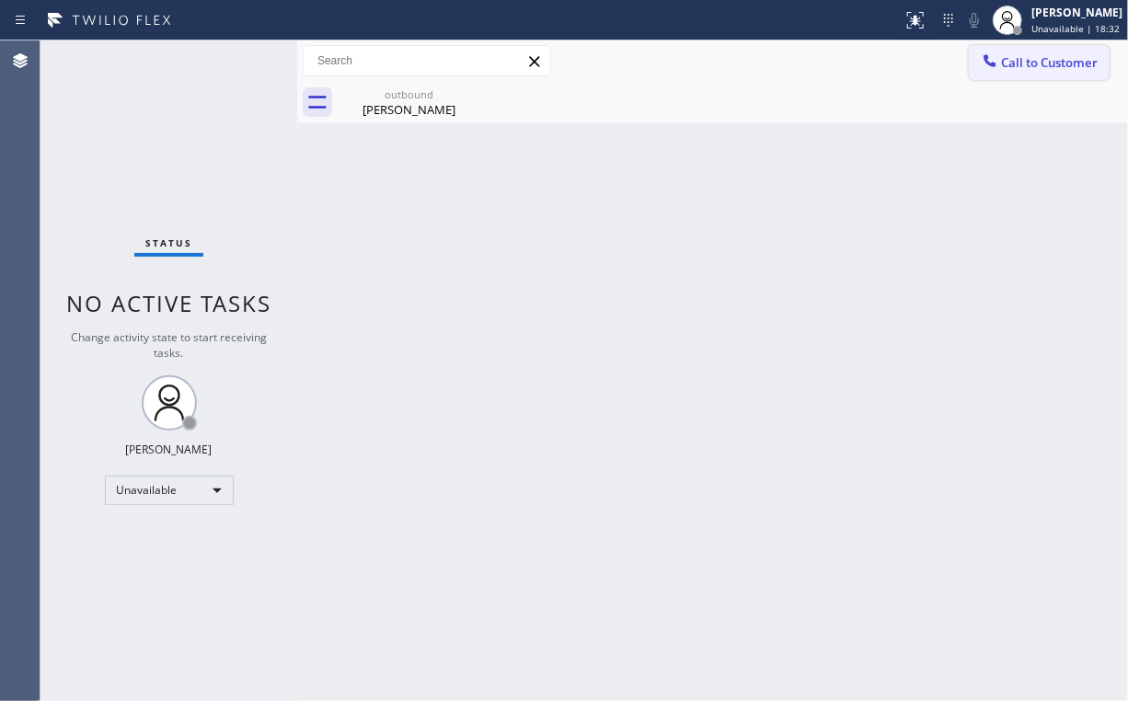
click at [1038, 63] on span "Call to Customer" at bounding box center [1049, 62] width 97 height 17
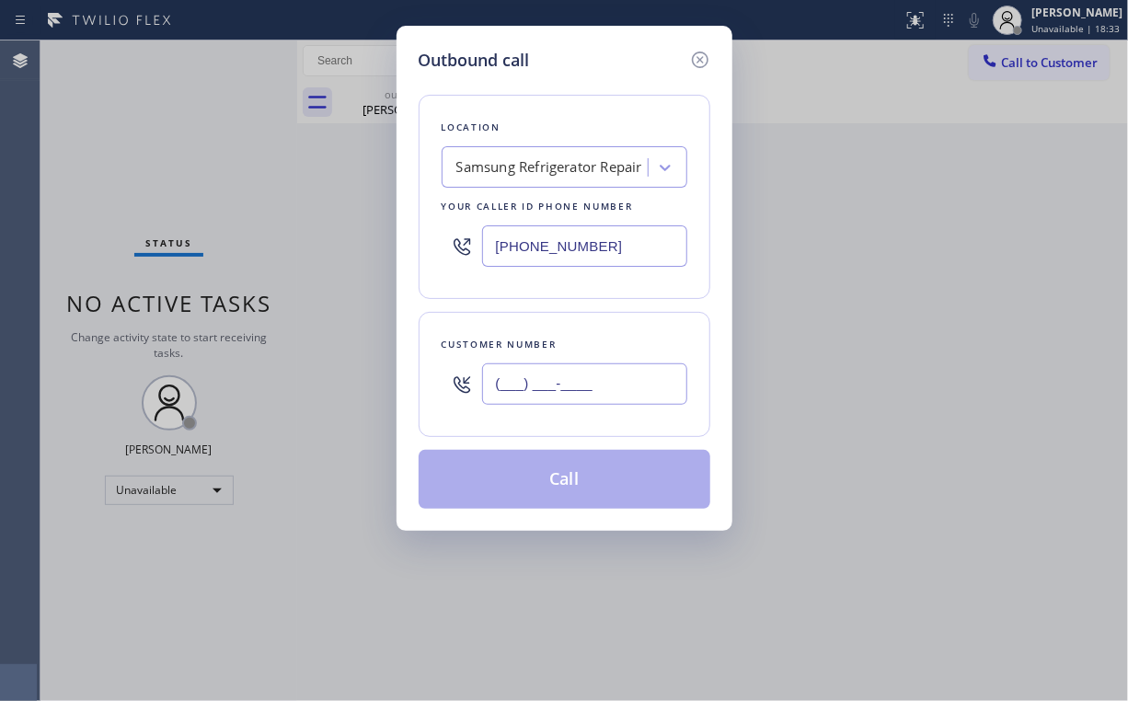
click at [631, 391] on input "(___) ___-____" at bounding box center [584, 384] width 205 height 41
paste input "818) 468-2649"
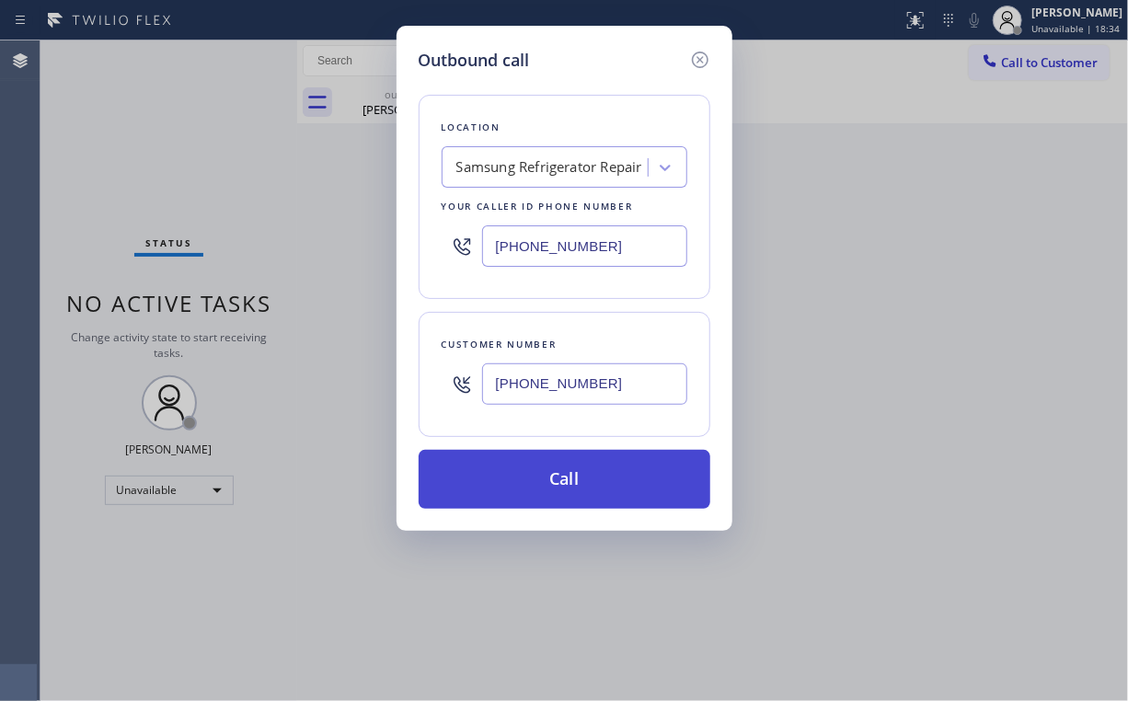
type input "[PHONE_NUMBER]"
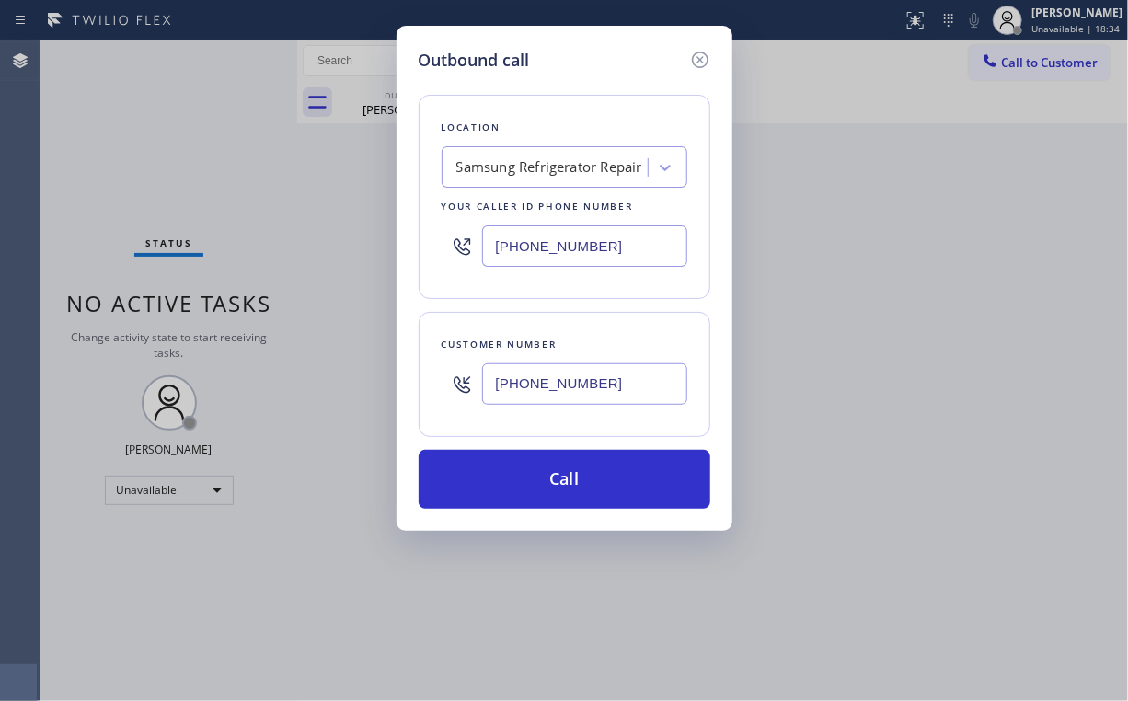
drag, startPoint x: 567, startPoint y: 487, endPoint x: 543, endPoint y: 545, distance: 62.7
click at [565, 490] on button "Call" at bounding box center [565, 479] width 292 height 59
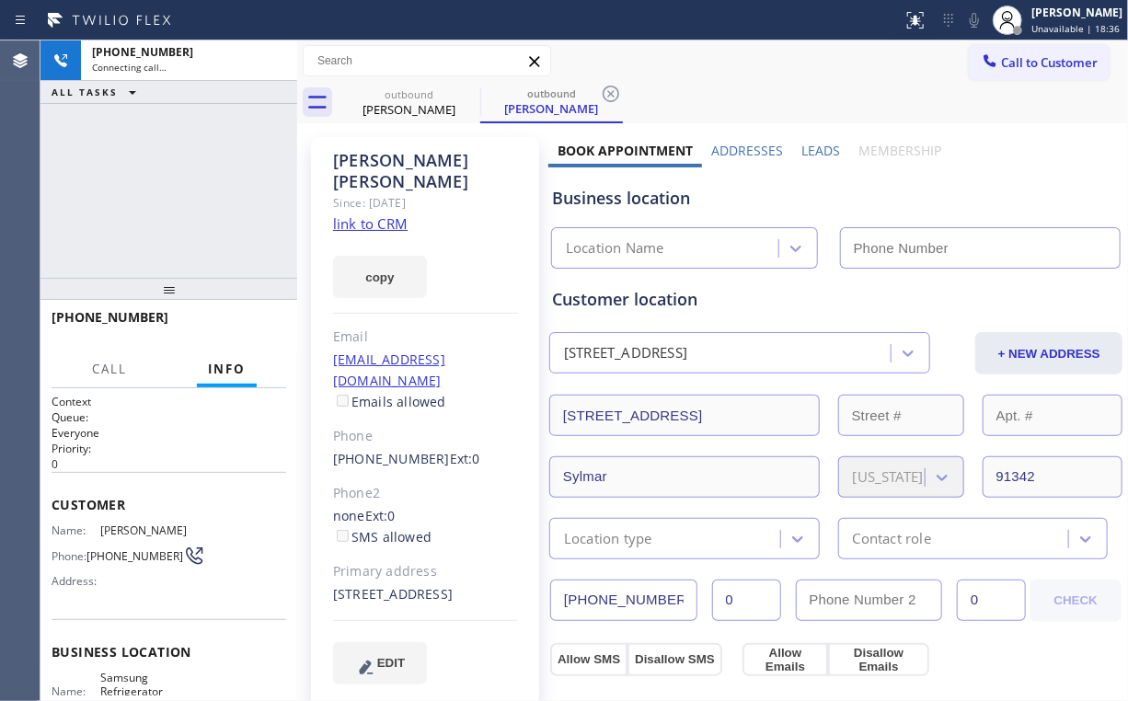
click at [173, 171] on div "[PHONE_NUMBER] Connecting call… ALL TASKS ALL TASKS ACTIVE TASKS TASKS IN WRAP …" at bounding box center [168, 158] width 257 height 237
type input "[PHONE_NUMBER]"
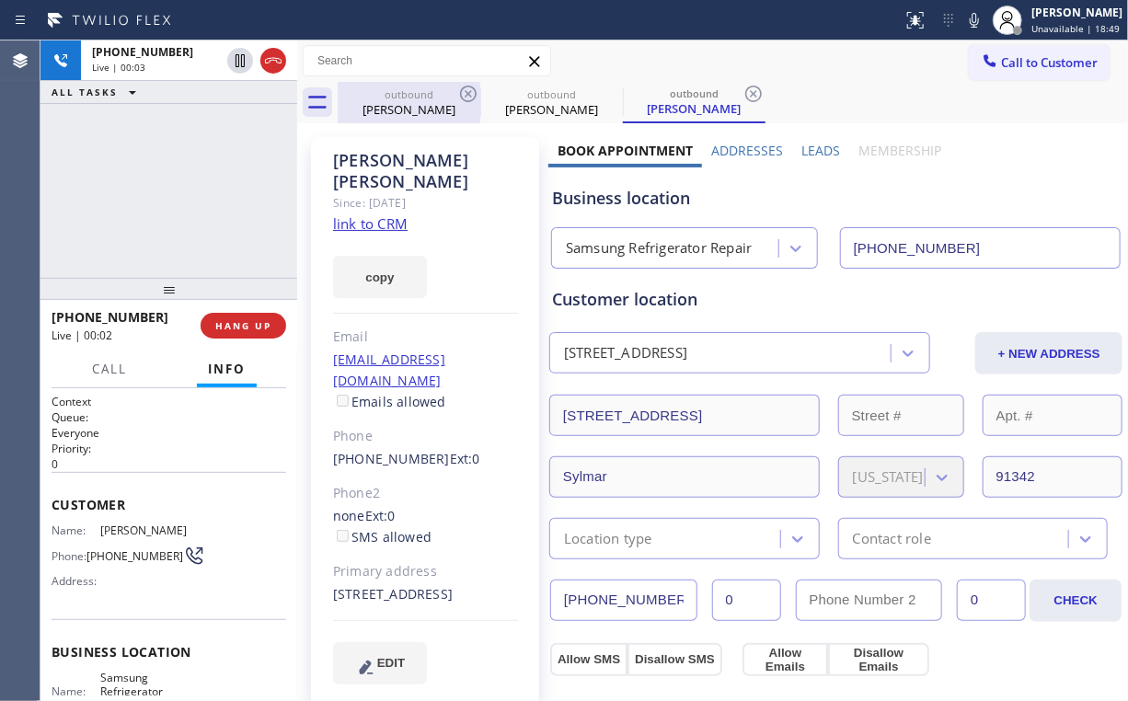
drag, startPoint x: 396, startPoint y: 92, endPoint x: 453, endPoint y: 99, distance: 57.5
click at [398, 94] on div "outbound" at bounding box center [409, 94] width 139 height 14
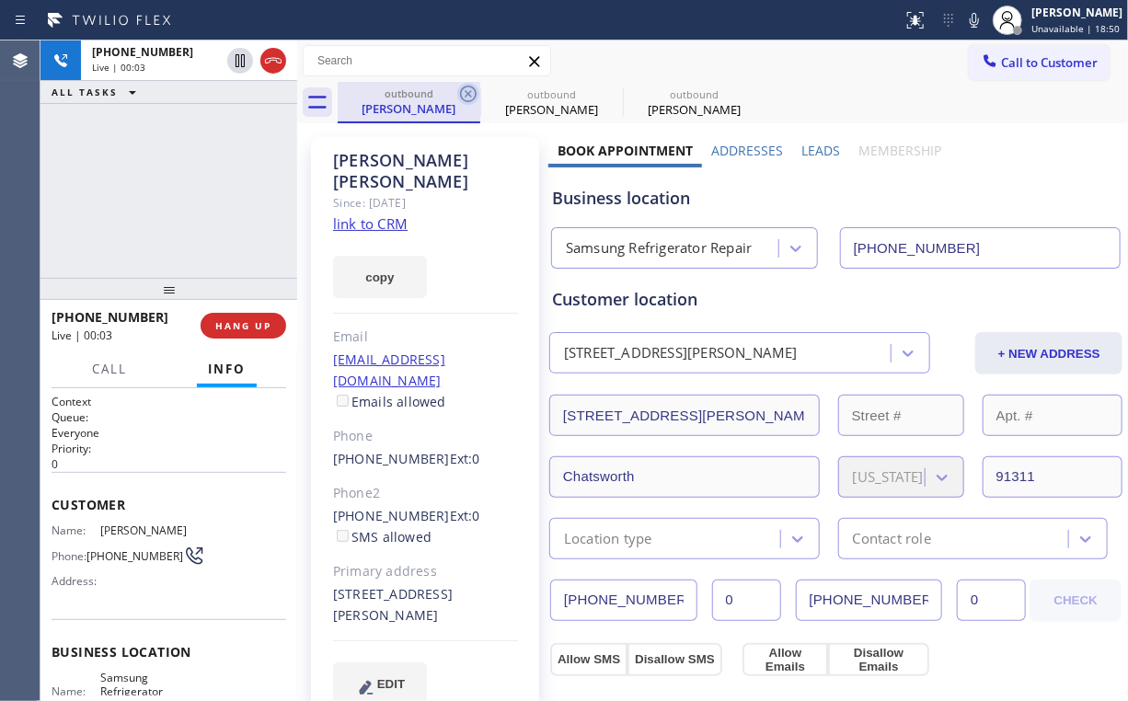
click at [463, 94] on icon at bounding box center [468, 94] width 22 height 22
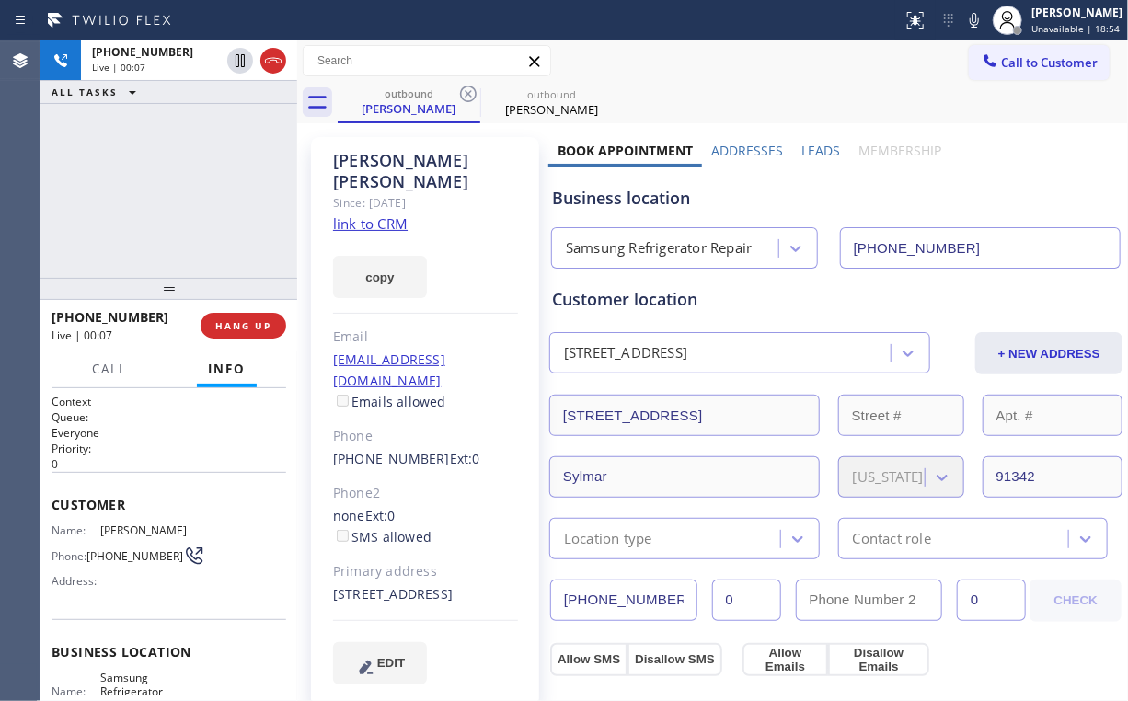
click at [183, 190] on div "[PHONE_NUMBER] Live | 00:07 ALL TASKS ALL TASKS ACTIVE TASKS TASKS IN WRAP UP" at bounding box center [168, 158] width 257 height 237
click at [238, 327] on span "HANG UP" at bounding box center [243, 325] width 56 height 13
click at [246, 324] on span "HANG UP" at bounding box center [243, 325] width 56 height 13
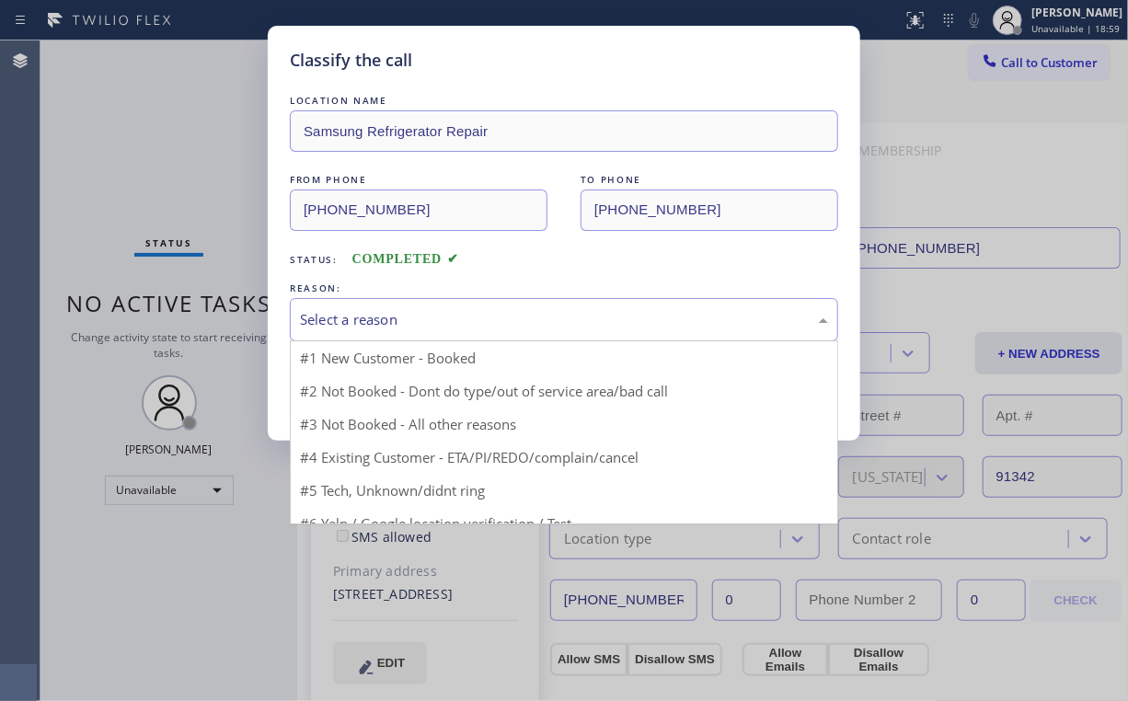
drag, startPoint x: 387, startPoint y: 318, endPoint x: 362, endPoint y: 385, distance: 70.8
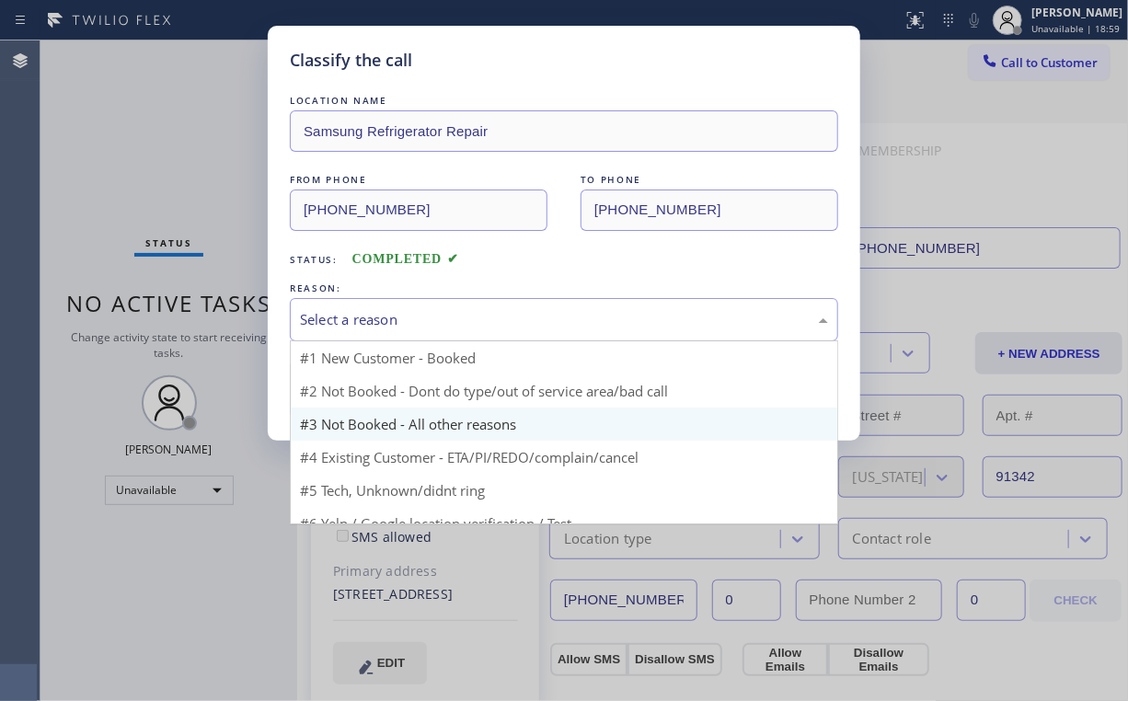
click at [387, 318] on div "Select a reason" at bounding box center [564, 319] width 528 height 21
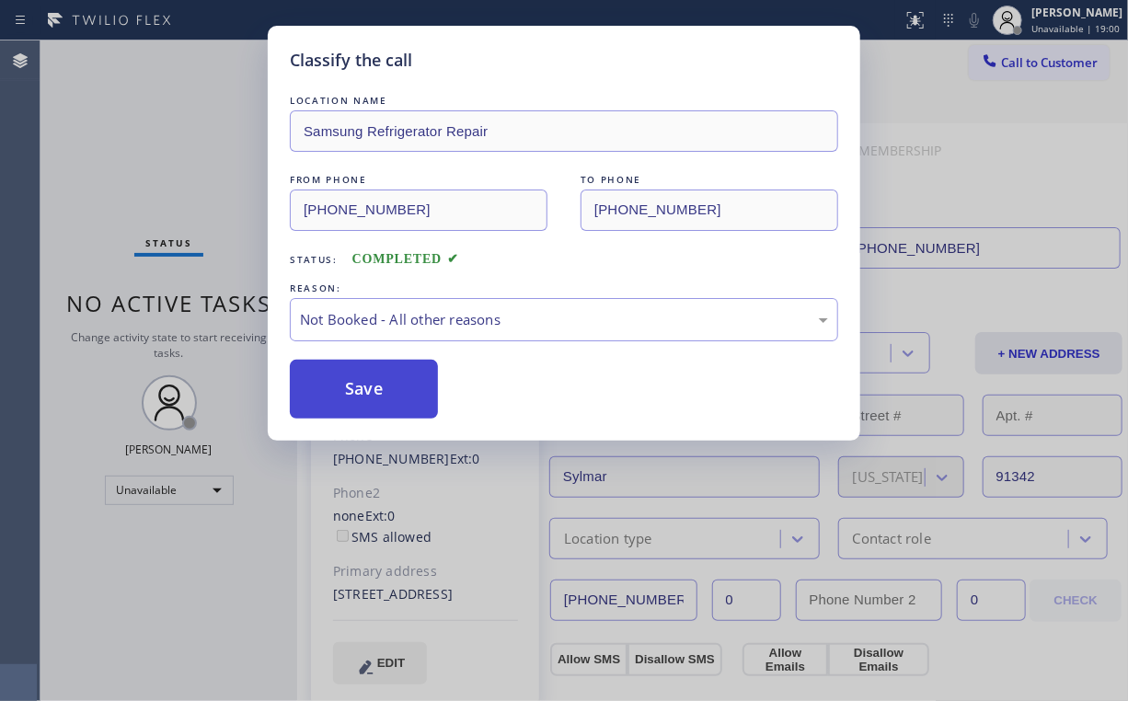
click at [359, 393] on button "Save" at bounding box center [364, 389] width 148 height 59
click at [135, 133] on div "Classify the call LOCATION NAME Samsung Refrigerator Repair FROM PHONE [PHONE_N…" at bounding box center [564, 350] width 1128 height 701
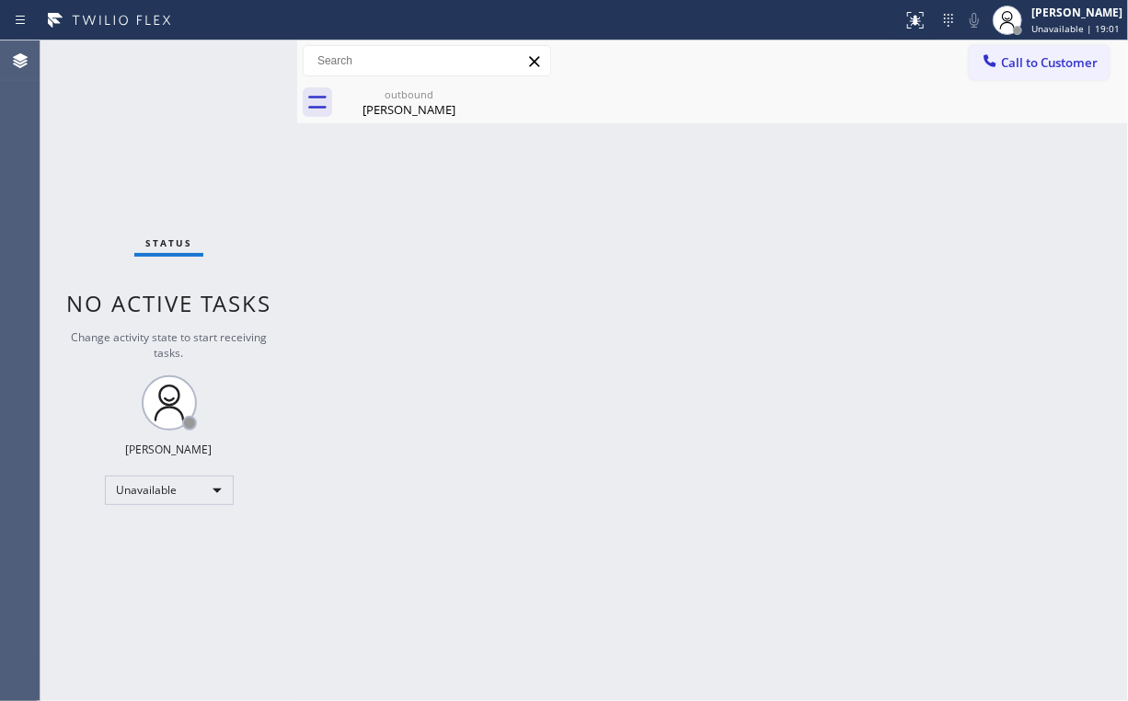
click at [1023, 63] on span "Call to Customer" at bounding box center [1049, 62] width 97 height 17
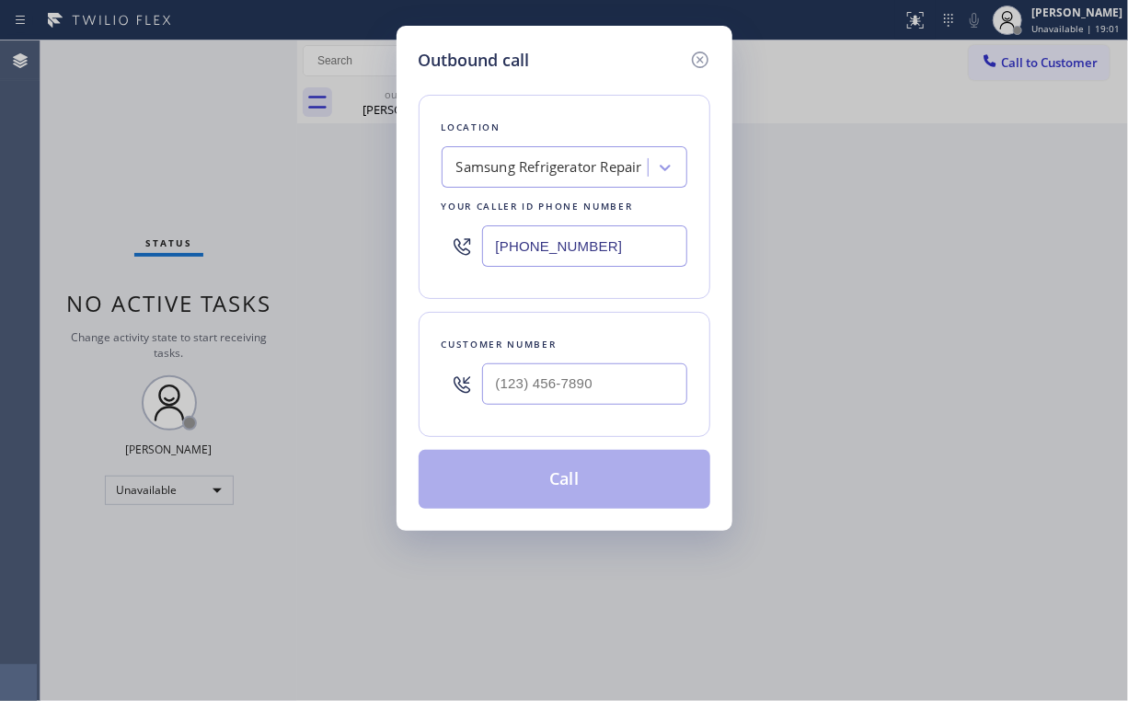
drag, startPoint x: 618, startPoint y: 239, endPoint x: 371, endPoint y: 248, distance: 247.7
click at [423, 248] on div "Location Samsung Refrigerator Repair Your caller id phone number [PHONE_NUMBER]" at bounding box center [565, 197] width 292 height 204
paste input "678) 855-8895"
type input "[PHONE_NUMBER]"
click at [604, 366] on input "(___) ___-____" at bounding box center [584, 384] width 205 height 41
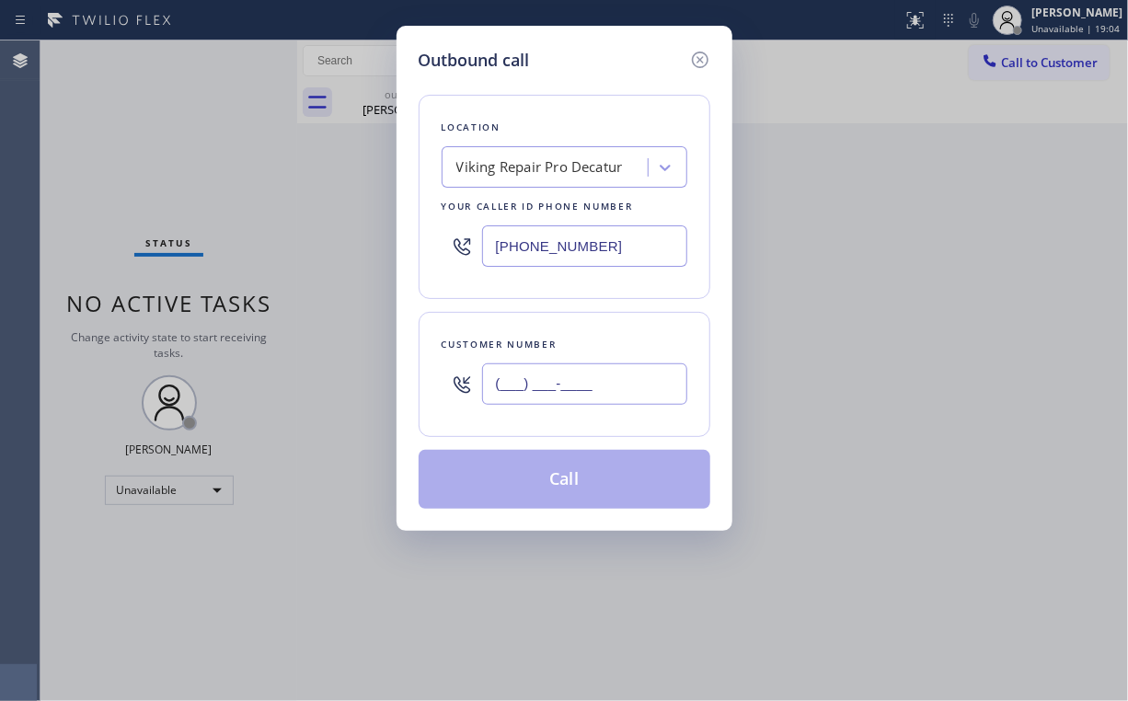
paste input "770) 404-5747"
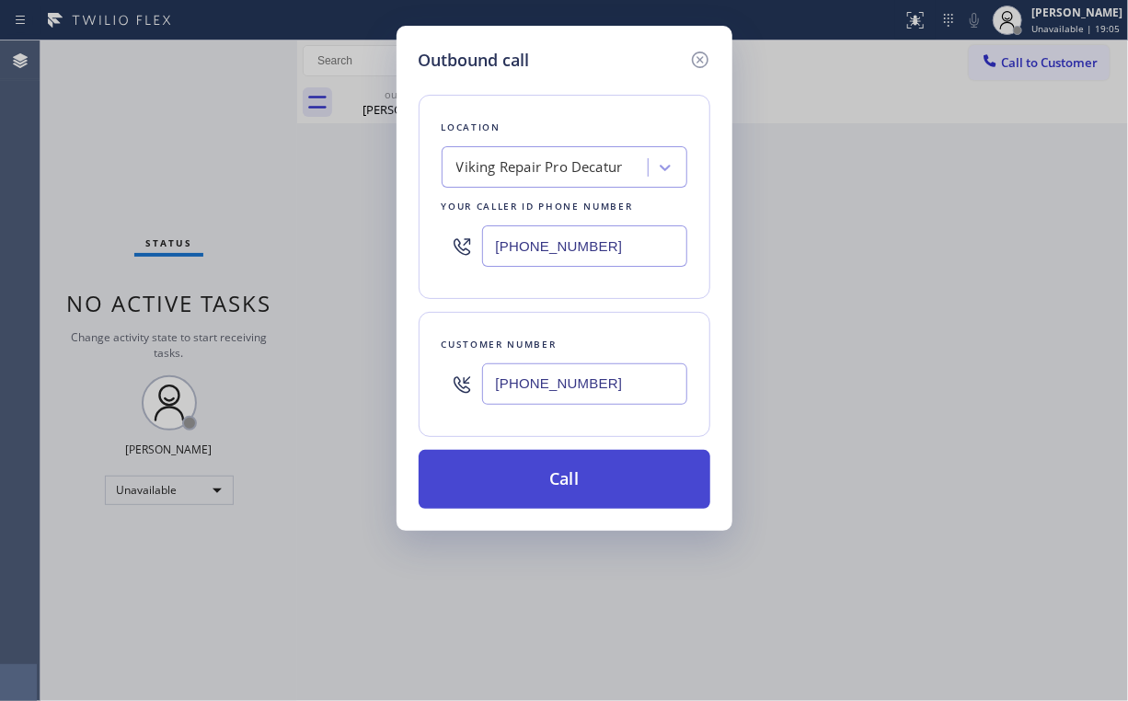
type input "[PHONE_NUMBER]"
click at [549, 464] on button "Call" at bounding box center [565, 479] width 292 height 59
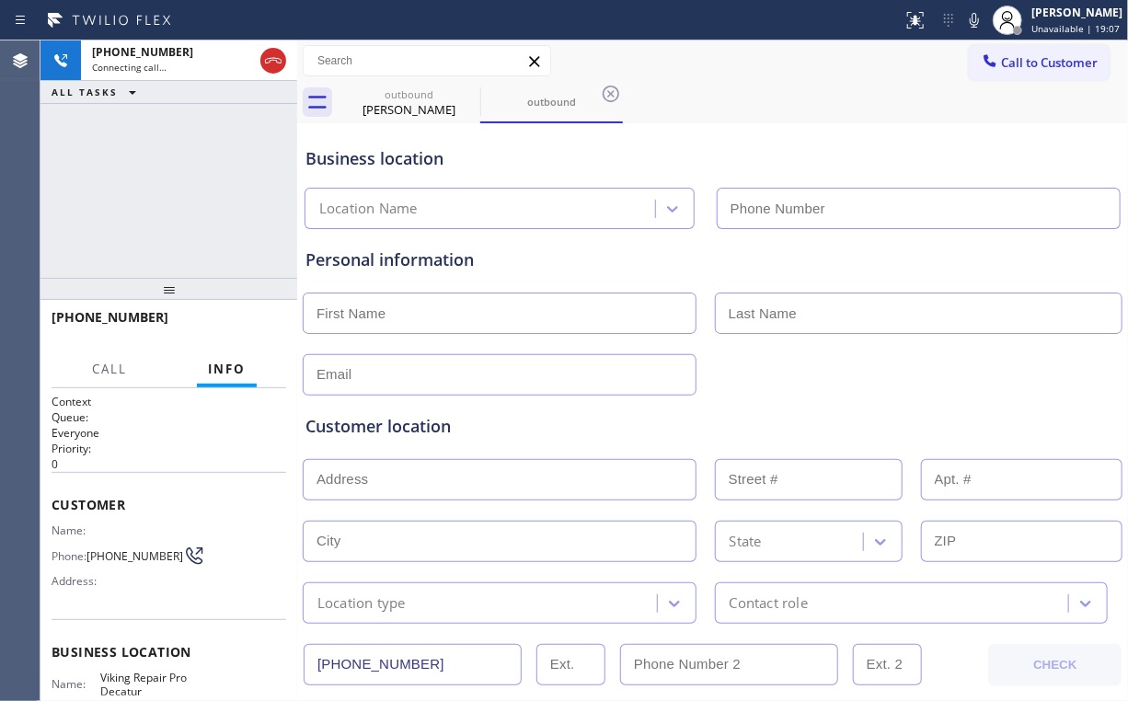
type input "[PHONE_NUMBER]"
drag, startPoint x: 202, startPoint y: 198, endPoint x: 270, endPoint y: 156, distance: 80.2
click at [202, 195] on div "[PHONE_NUMBER] Connecting call… ALL TASKS ALL TASKS ACTIVE TASKS TASKS IN WRAP …" at bounding box center [168, 158] width 257 height 237
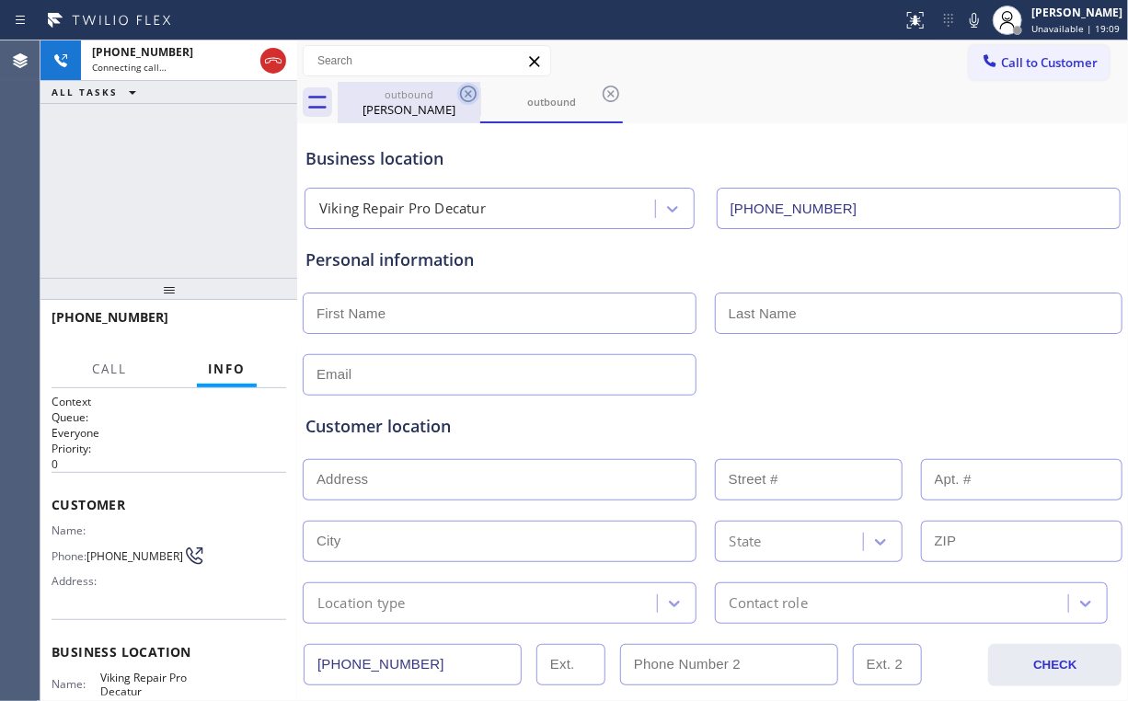
drag, startPoint x: 412, startPoint y: 92, endPoint x: 464, endPoint y: 92, distance: 51.5
click at [413, 92] on div "outbound" at bounding box center [409, 94] width 139 height 14
type input "[PHONE_NUMBER]"
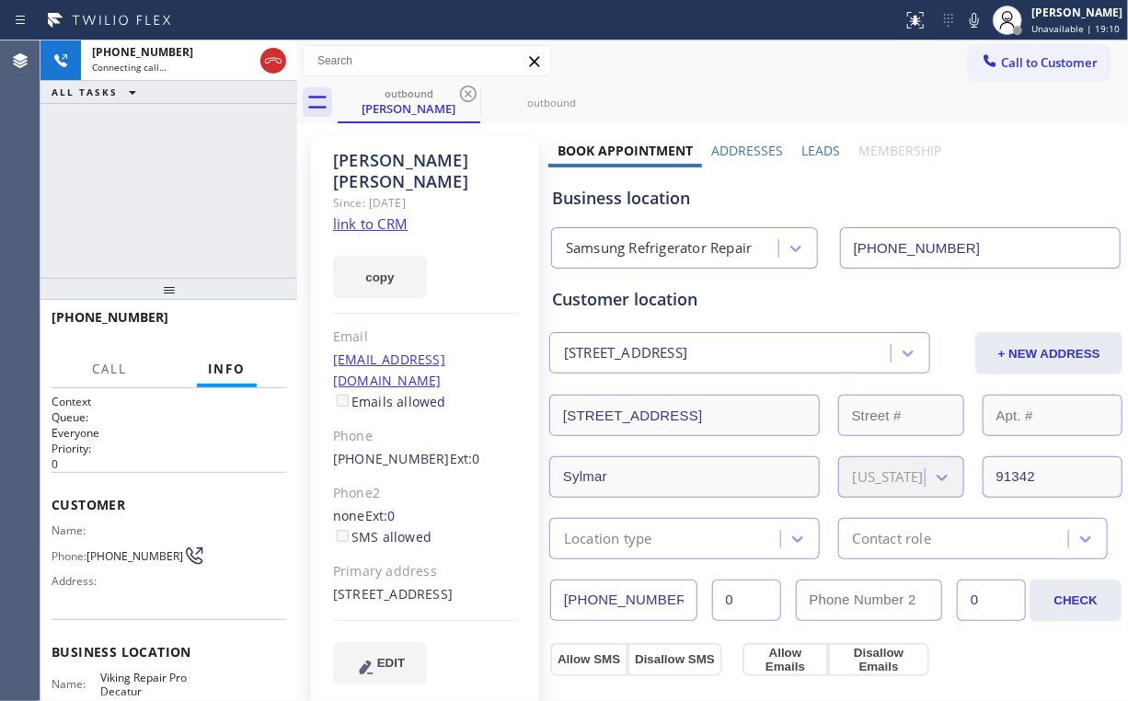
drag, startPoint x: 466, startPoint y: 91, endPoint x: 223, endPoint y: 153, distance: 250.7
click at [467, 91] on icon at bounding box center [468, 94] width 17 height 17
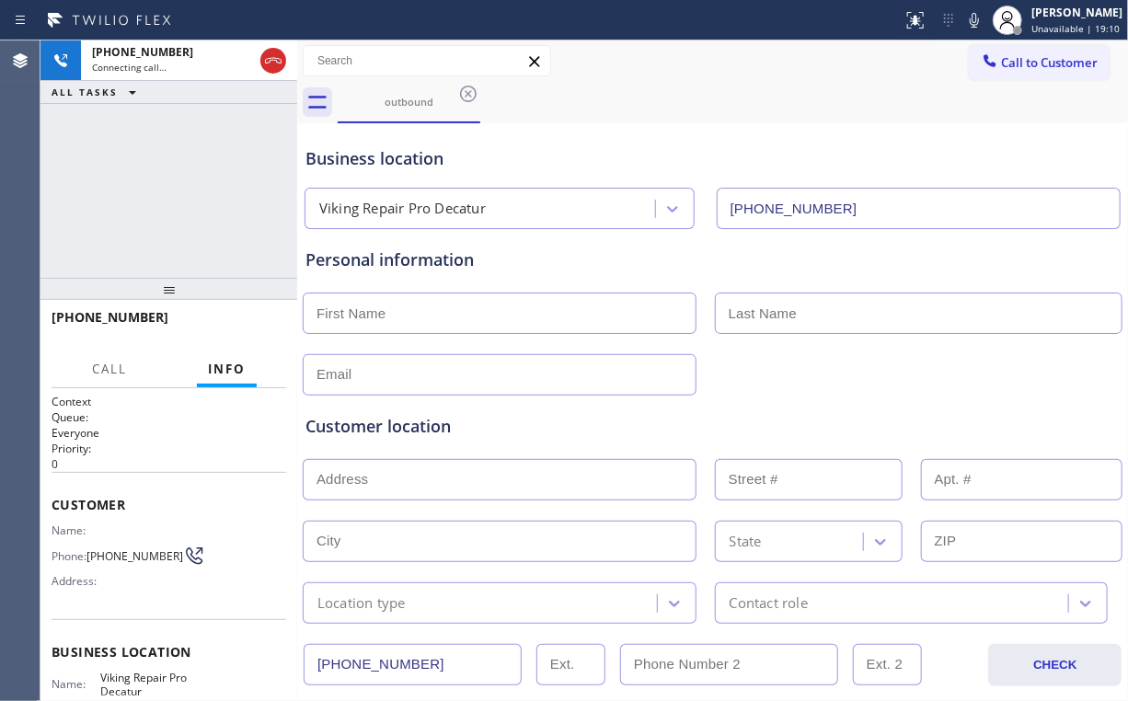
click at [221, 154] on div "[PHONE_NUMBER] Connecting call… ALL TASKS ALL TASKS ACTIVE TASKS TASKS IN WRAP …" at bounding box center [168, 158] width 257 height 237
click at [183, 191] on div "[PHONE_NUMBER] Live | 00:25 ALL TASKS ALL TASKS ACTIVE TASKS TASKS IN WRAP UP" at bounding box center [168, 158] width 257 height 237
click at [169, 160] on div "[PHONE_NUMBER] Live | 00:37 ALL TASKS ALL TASKS ACTIVE TASKS TASKS IN WRAP UP" at bounding box center [168, 158] width 257 height 237
click at [179, 186] on div "[PHONE_NUMBER] Live | 01:17 ALL TASKS ALL TASKS ACTIVE TASKS TASKS IN WRAP UP" at bounding box center [168, 158] width 257 height 237
click at [179, 188] on div "[PHONE_NUMBER] Live | 01:18 ALL TASKS ALL TASKS ACTIVE TASKS TASKS IN WRAP UP" at bounding box center [168, 158] width 257 height 237
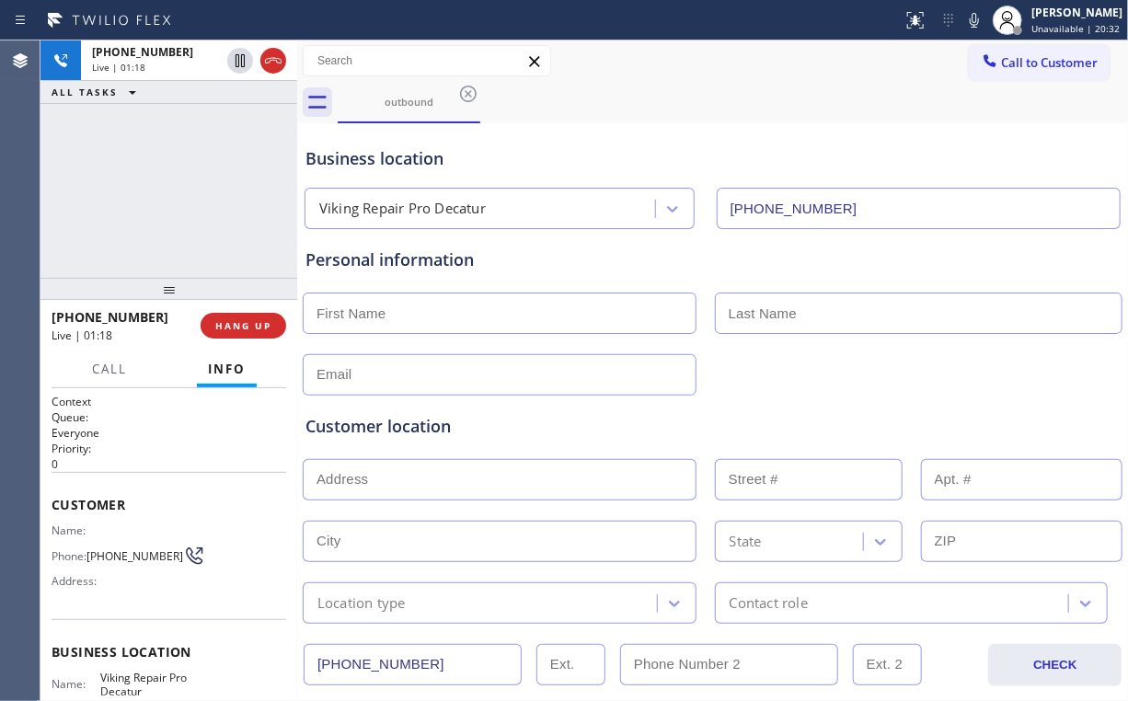
click at [179, 188] on div "[PHONE_NUMBER] Live | 01:18 ALL TASKS ALL TASKS ACTIVE TASKS TASKS IN WRAP UP" at bounding box center [168, 158] width 257 height 237
click at [179, 188] on div "[PHONE_NUMBER] Live | 01:19 ALL TASKS ALL TASKS ACTIVE TASKS TASKS IN WRAP UP" at bounding box center [168, 158] width 257 height 237
click at [179, 188] on div "[PHONE_NUMBER] Live | 01:20 ALL TASKS ALL TASKS ACTIVE TASKS TASKS IN WRAP UP" at bounding box center [168, 158] width 257 height 237
click at [179, 188] on div "[PHONE_NUMBER] Live | 01:21 ALL TASKS ALL TASKS ACTIVE TASKS TASKS IN WRAP UP" at bounding box center [168, 158] width 257 height 237
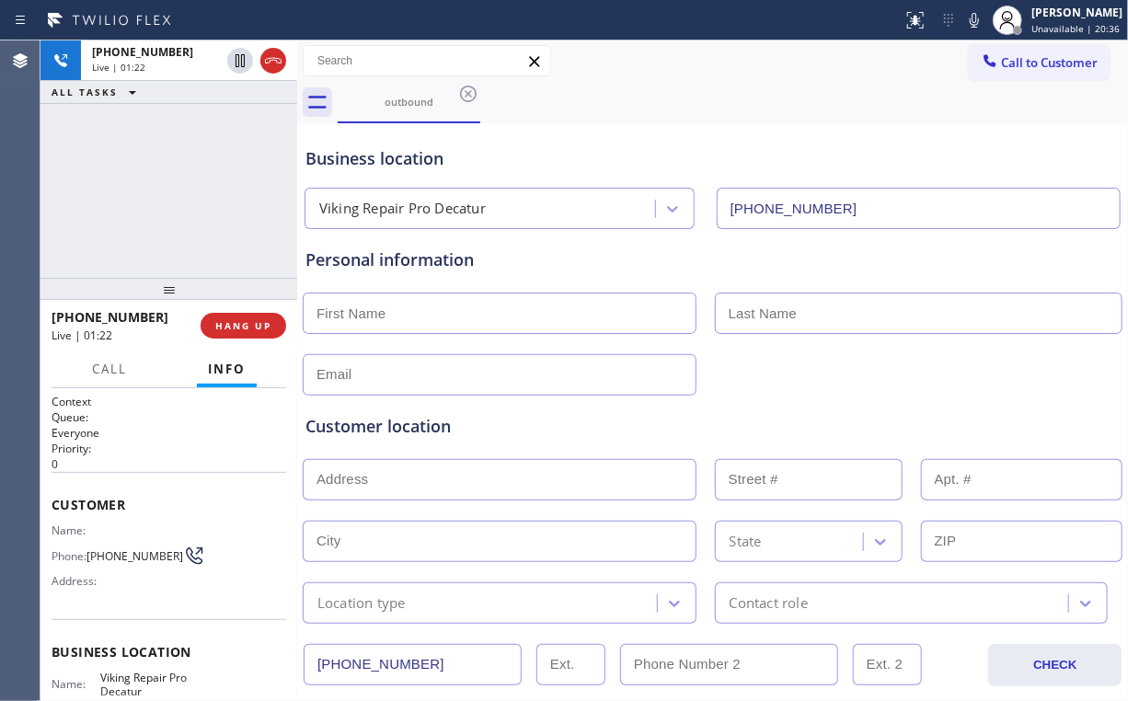
click at [179, 188] on div "[PHONE_NUMBER] Live | 01:22 ALL TASKS ALL TASKS ACTIVE TASKS TASKS IN WRAP UP" at bounding box center [168, 158] width 257 height 237
click at [179, 188] on div "[PHONE_NUMBER] Live | 01:23 ALL TASKS ALL TASKS ACTIVE TASKS TASKS IN WRAP UP" at bounding box center [168, 158] width 257 height 237
click at [179, 188] on div "[PHONE_NUMBER] Live | 01:24 ALL TASKS ALL TASKS ACTIVE TASKS TASKS IN WRAP UP" at bounding box center [168, 158] width 257 height 237
click at [180, 188] on div "[PHONE_NUMBER] Live | 01:26 ALL TASKS ALL TASKS ACTIVE TASKS TASKS IN WRAP UP" at bounding box center [168, 158] width 257 height 237
click at [180, 188] on div "[PHONE_NUMBER] Live | 01:28 ALL TASKS ALL TASKS ACTIVE TASKS TASKS IN WRAP UP" at bounding box center [168, 158] width 257 height 237
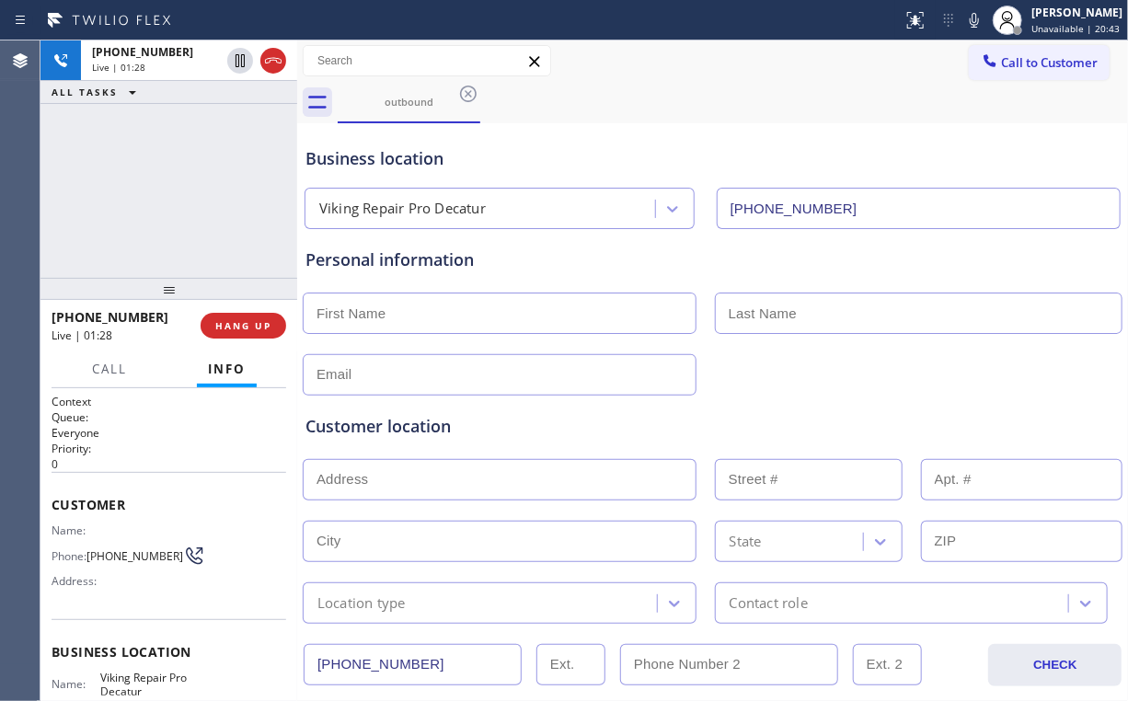
click at [180, 188] on div "[PHONE_NUMBER] Live | 01:28 ALL TASKS ALL TASKS ACTIVE TASKS TASKS IN WRAP UP" at bounding box center [168, 158] width 257 height 237
click at [180, 188] on div "[PHONE_NUMBER] Live | 01:30 ALL TASKS ALL TASKS ACTIVE TASKS TASKS IN WRAP UP" at bounding box center [168, 158] width 257 height 237
click at [180, 189] on div "[PHONE_NUMBER] Live | 01:30 ALL TASKS ALL TASKS ACTIVE TASKS TASKS IN WRAP UP" at bounding box center [168, 158] width 257 height 237
click at [179, 190] on div "[PHONE_NUMBER] Live | 01:36 ALL TASKS ALL TASKS ACTIVE TASKS TASKS IN WRAP UP" at bounding box center [168, 158] width 257 height 237
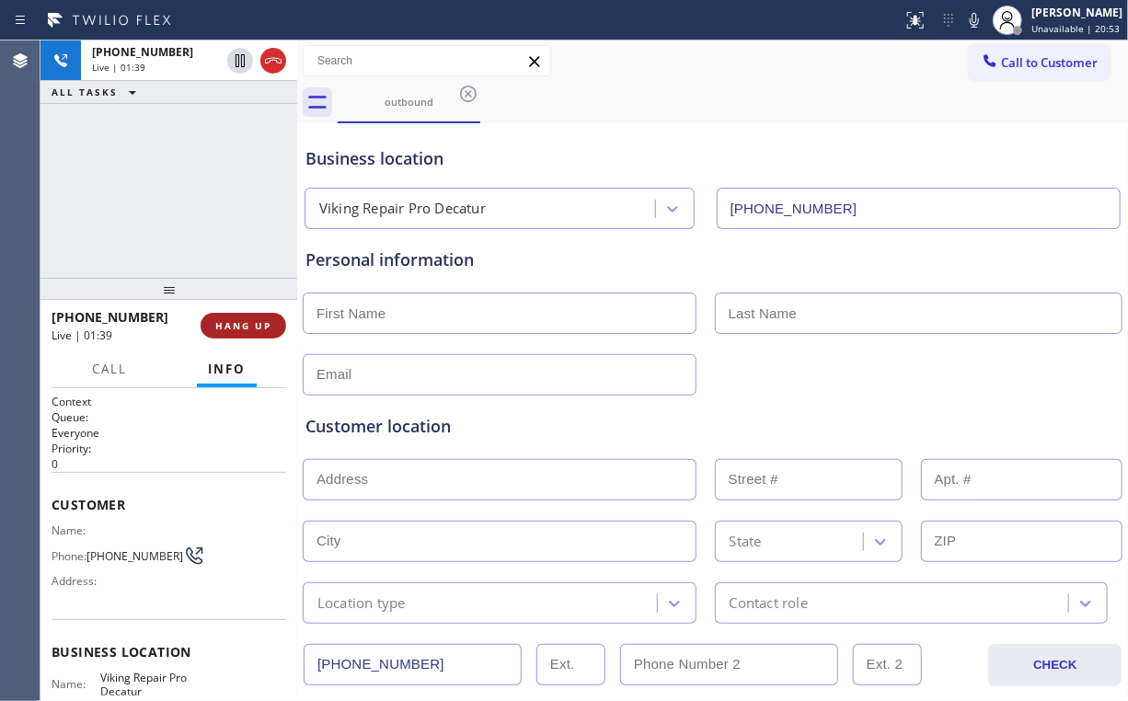
click at [242, 327] on span "HANG UP" at bounding box center [243, 325] width 56 height 13
click at [252, 328] on span "COMPLETE" at bounding box center [239, 325] width 63 height 13
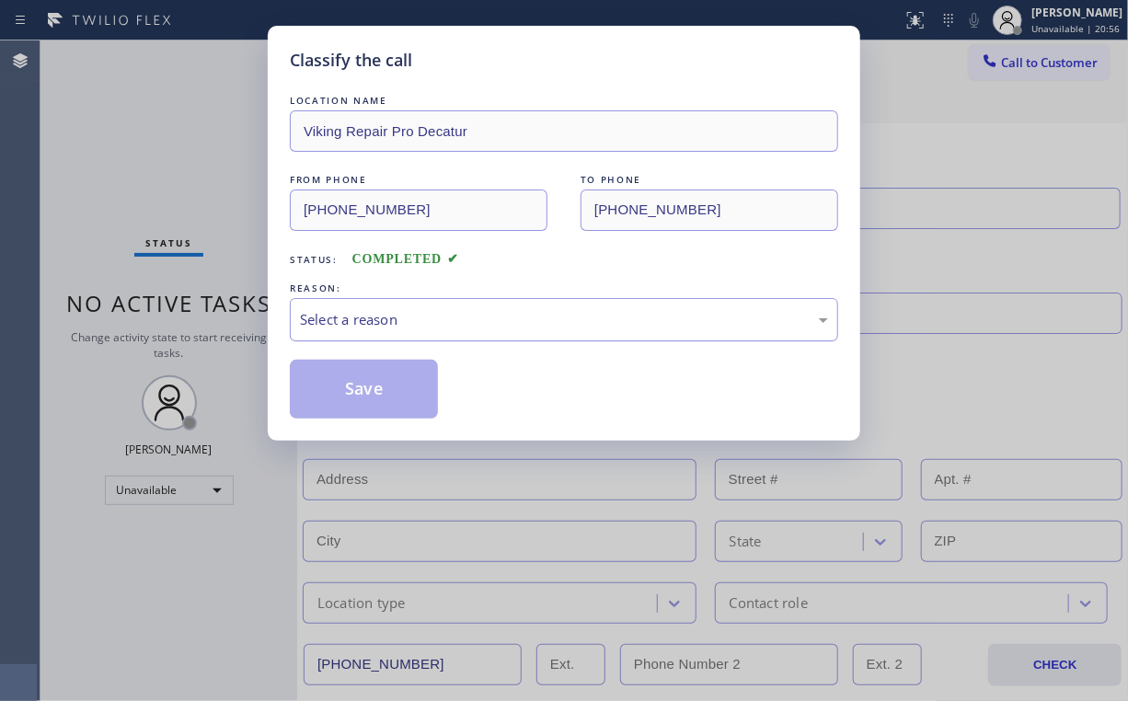
click at [357, 320] on div "Select a reason" at bounding box center [564, 319] width 528 height 21
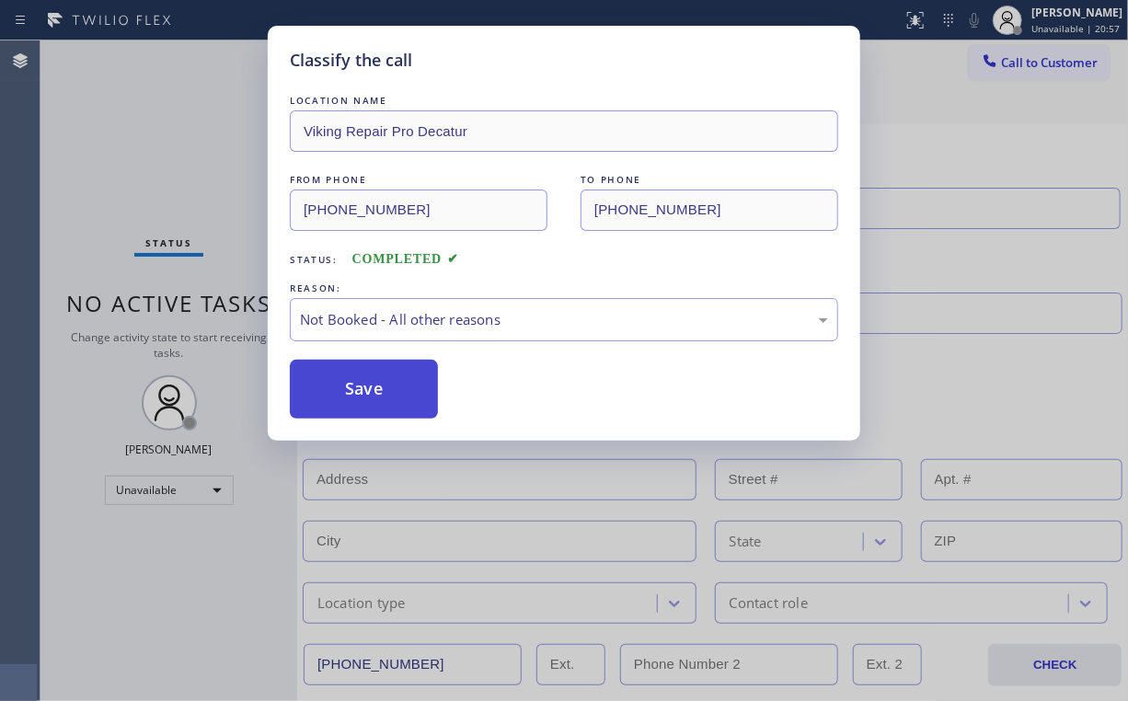
click at [358, 385] on button "Save" at bounding box center [364, 389] width 148 height 59
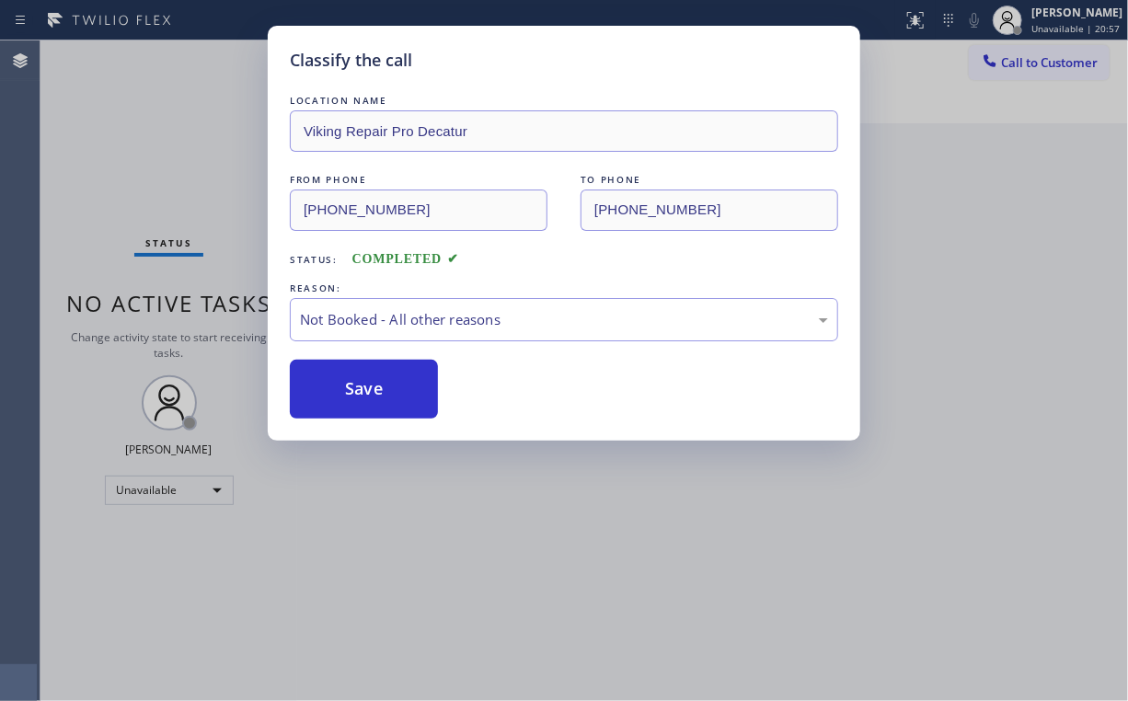
drag, startPoint x: 169, startPoint y: 187, endPoint x: 765, endPoint y: 283, distance: 603.2
click at [170, 188] on div "Classify the call LOCATION NAME Viking Repair Pro Decatur FROM PHONE [PHONE_NUM…" at bounding box center [564, 350] width 1128 height 701
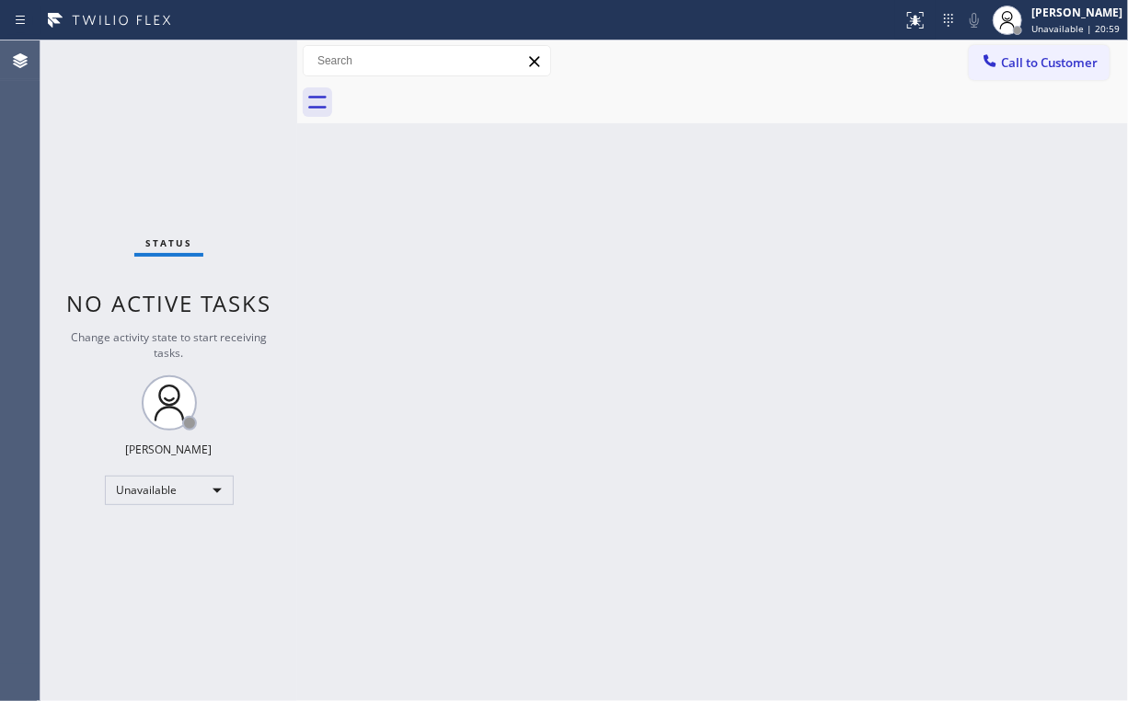
drag, startPoint x: 482, startPoint y: 183, endPoint x: 443, endPoint y: 144, distance: 55.3
click at [479, 181] on div "Back to Dashboard Change Sender ID Customers Technicians Select a contact Outbo…" at bounding box center [712, 370] width 831 height 661
click at [221, 167] on div "Status No active tasks Change activity state to start receiving tasks. [PERSON_…" at bounding box center [168, 370] width 257 height 661
click at [1049, 70] on span "Call to Customer" at bounding box center [1049, 62] width 97 height 17
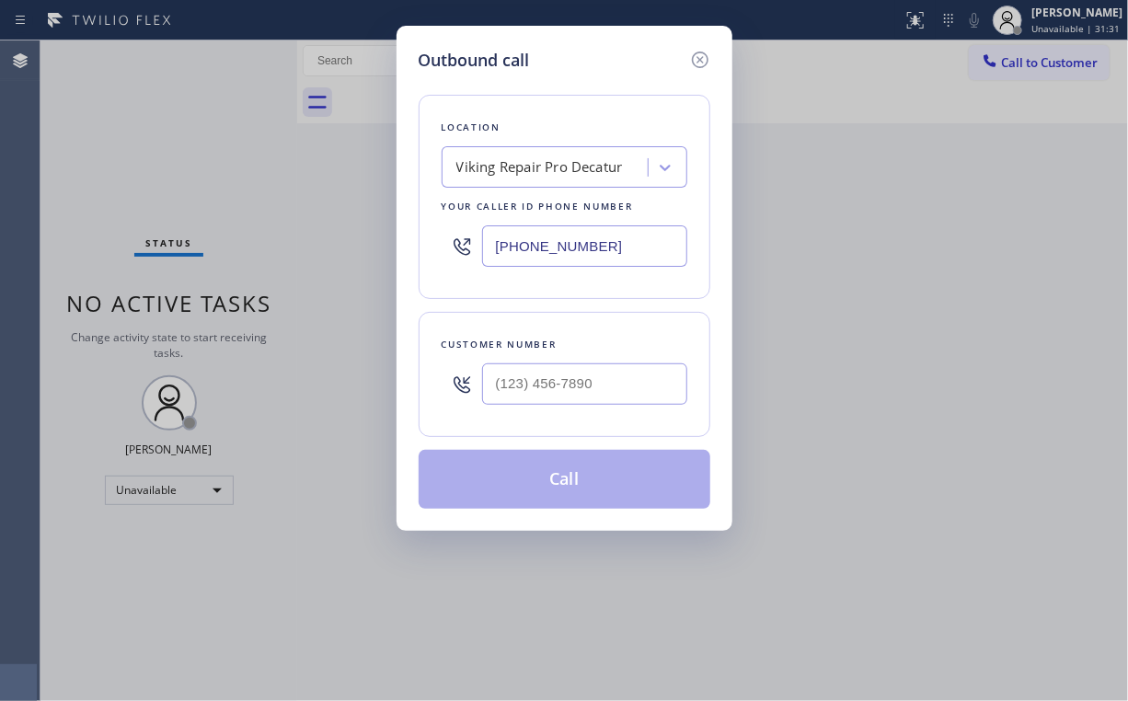
drag, startPoint x: 606, startPoint y: 250, endPoint x: 449, endPoint y: 230, distance: 157.7
click at [484, 250] on input "[PHONE_NUMBER]" at bounding box center [584, 245] width 205 height 41
paste input "818) 651-7282"
type input "[PHONE_NUMBER]"
click at [584, 396] on input "(___) ___-____" at bounding box center [584, 384] width 205 height 41
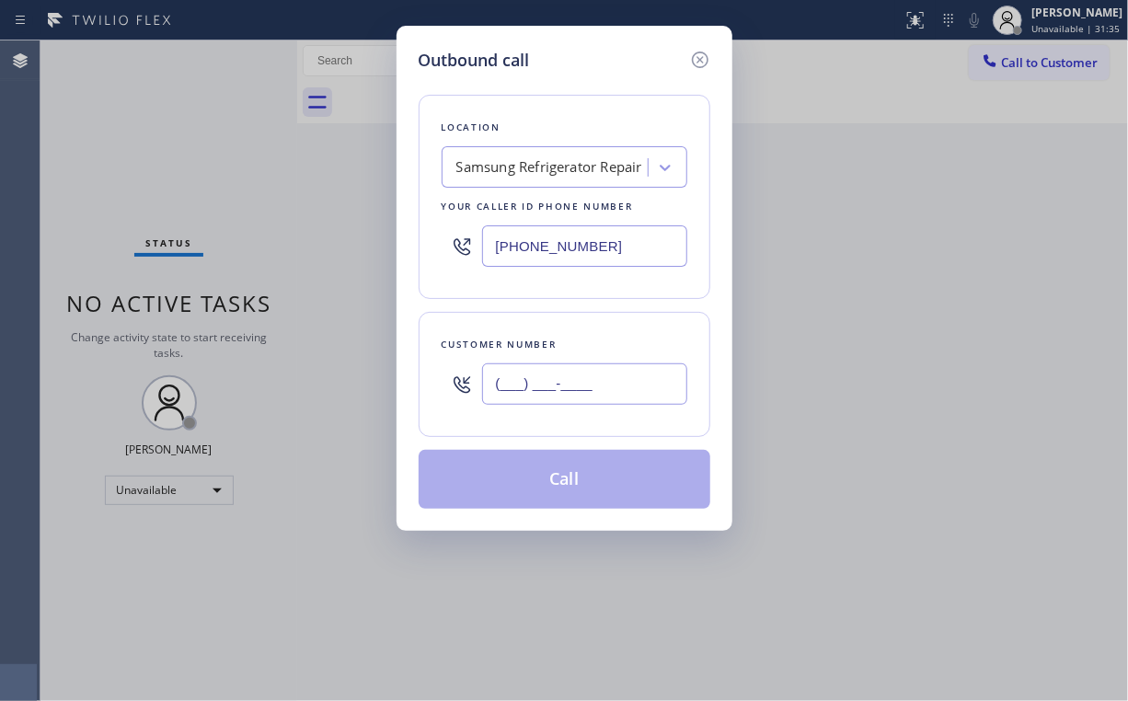
paste input "310) 383-9559"
type input "[PHONE_NUMBER]"
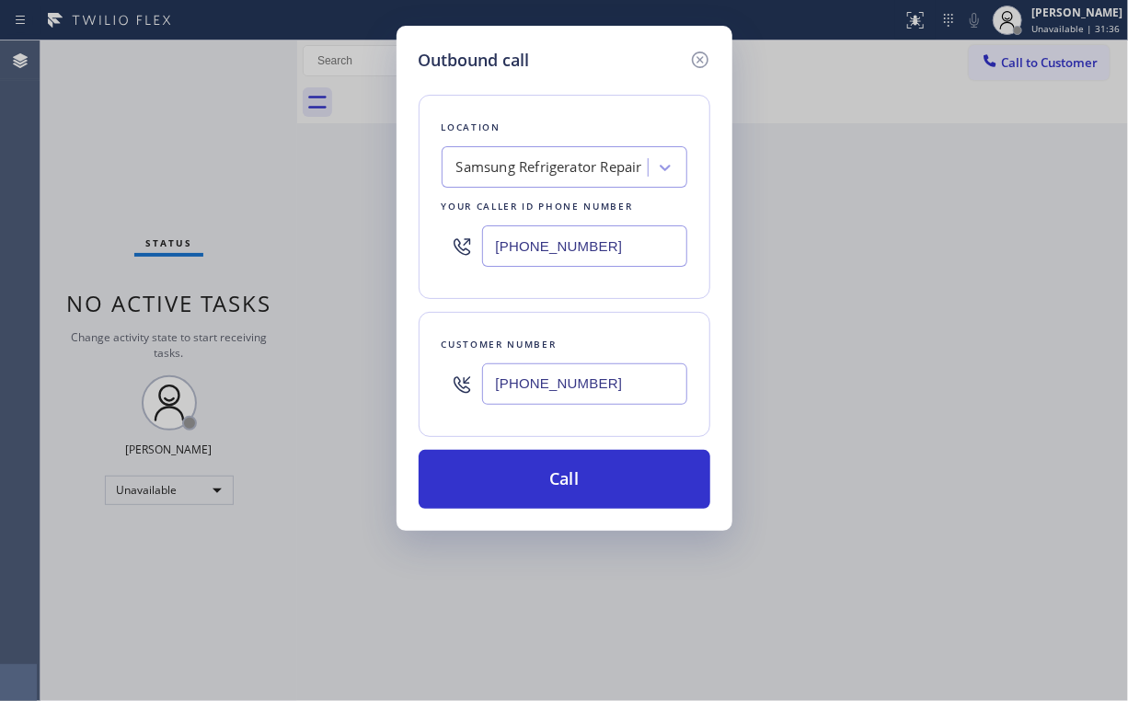
drag, startPoint x: 532, startPoint y: 472, endPoint x: 497, endPoint y: 537, distance: 74.1
click at [531, 473] on button "Call" at bounding box center [565, 479] width 292 height 59
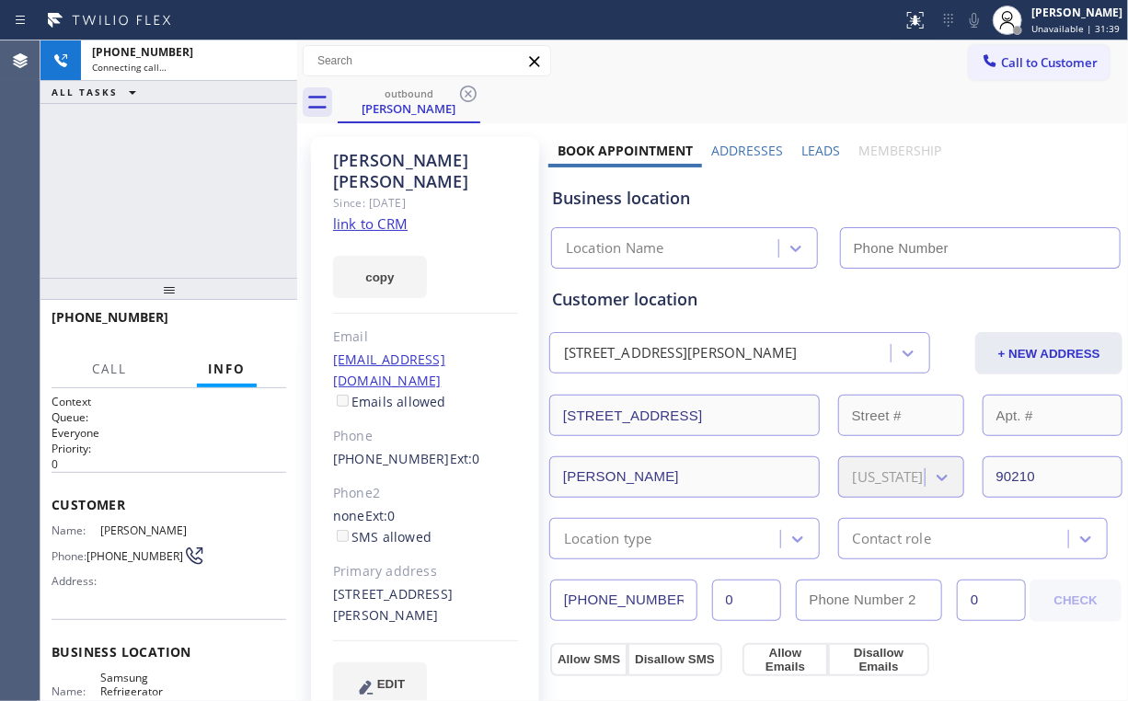
click at [214, 138] on div "[PHONE_NUMBER] Connecting call… ALL TASKS ALL TASKS ACTIVE TASKS TASKS IN WRAP …" at bounding box center [168, 158] width 257 height 237
type input "[PHONE_NUMBER]"
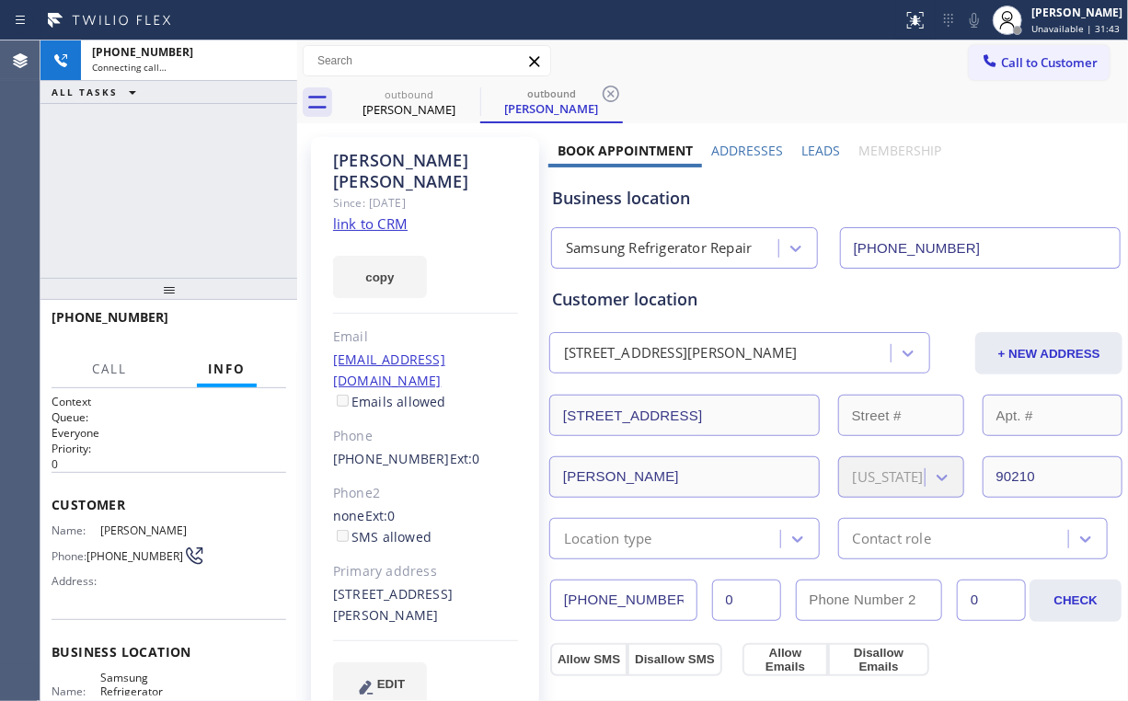
click at [183, 214] on div "[PHONE_NUMBER] Connecting call… ALL TASKS ALL TASKS ACTIVE TASKS TASKS IN WRAP …" at bounding box center [168, 158] width 257 height 237
drag, startPoint x: 158, startPoint y: 170, endPoint x: 166, endPoint y: 179, distance: 11.8
click at [158, 171] on div "[PHONE_NUMBER] Live | 00:00 ALL TASKS ALL TASKS ACTIVE TASKS TASKS IN WRAP UP" at bounding box center [168, 158] width 257 height 237
click at [235, 327] on span "HANG UP" at bounding box center [243, 325] width 56 height 13
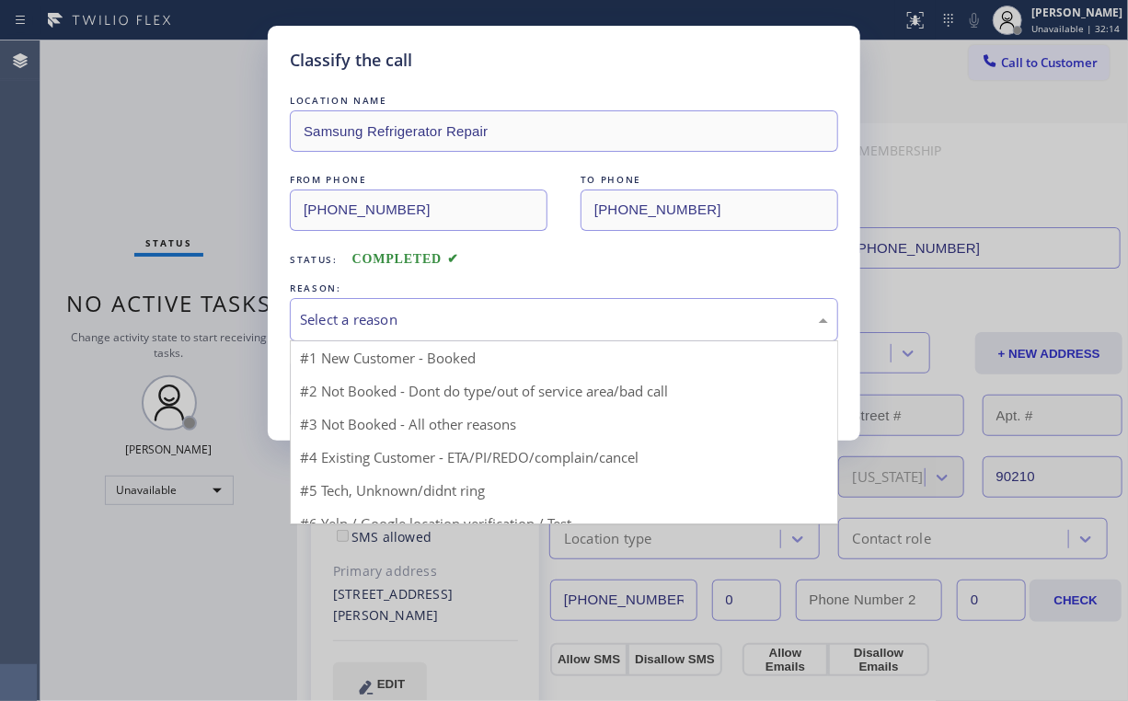
click at [342, 310] on div "Select a reason" at bounding box center [564, 319] width 528 height 21
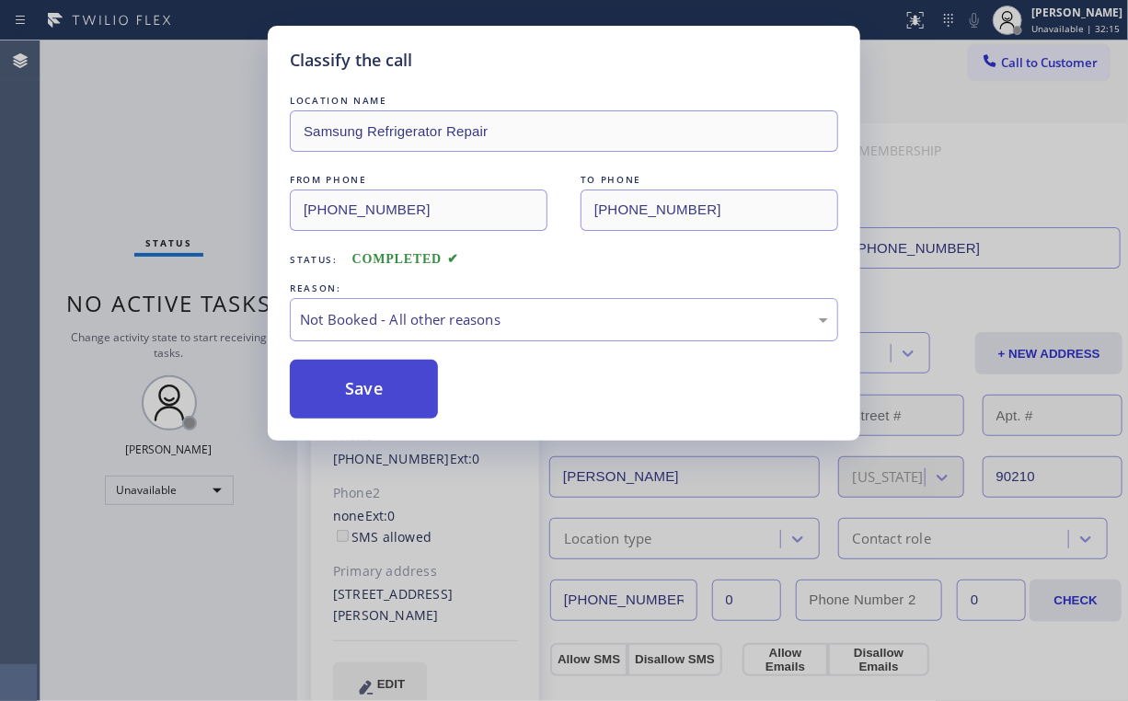
drag, startPoint x: 353, startPoint y: 384, endPoint x: 180, endPoint y: 200, distance: 252.6
click at [353, 383] on button "Save" at bounding box center [364, 389] width 148 height 59
click at [176, 188] on div "Classify the call LOCATION NAME Samsung Refrigerator Repair FROM PHONE [PHONE_N…" at bounding box center [564, 350] width 1128 height 701
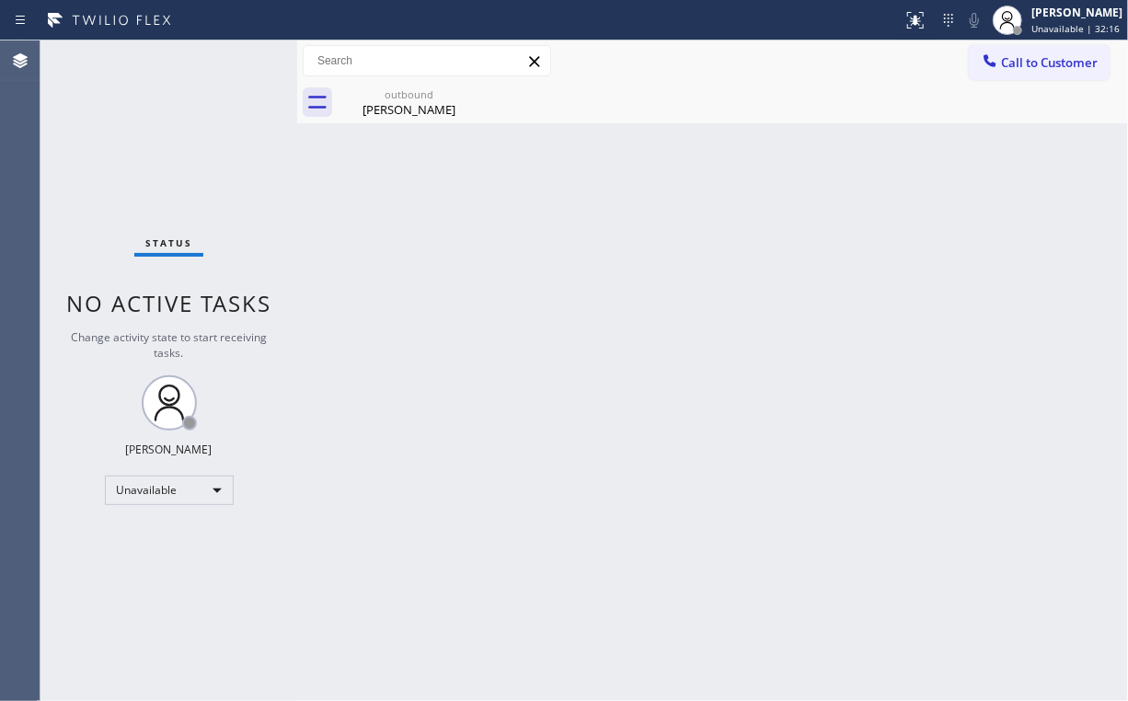
click at [1014, 56] on span "Call to Customer" at bounding box center [1049, 62] width 97 height 17
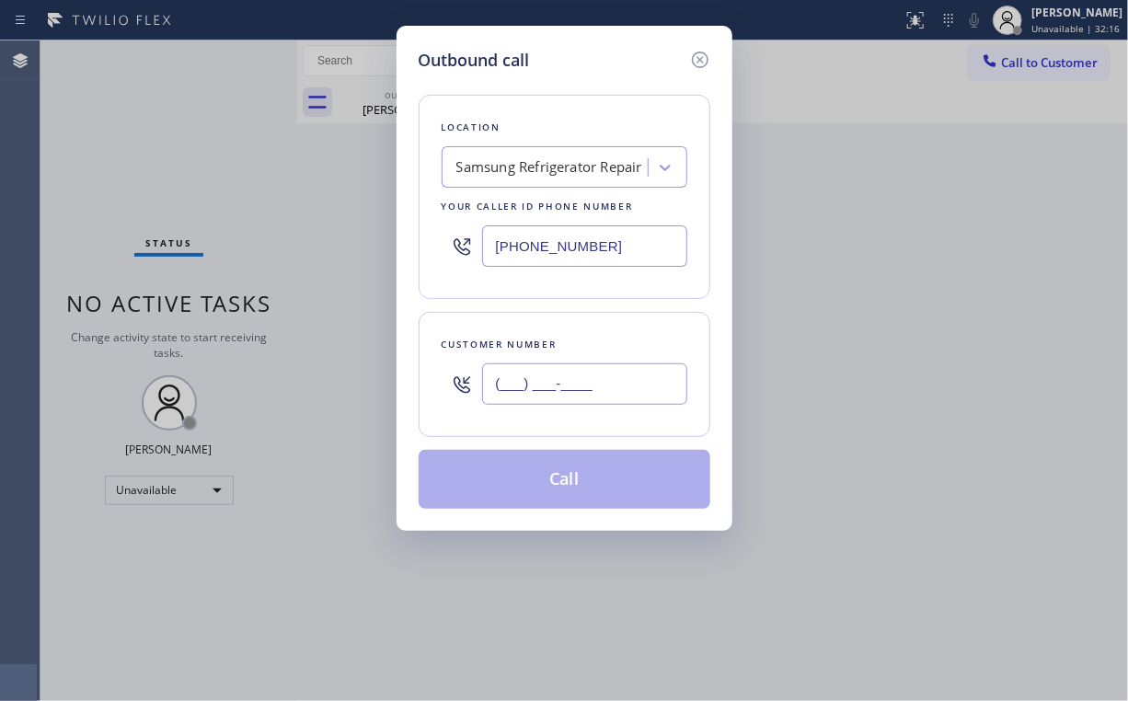
click at [615, 398] on input "(___) ___-____" at bounding box center [584, 384] width 205 height 41
paste input "310) 383-9559"
type input "[PHONE_NUMBER]"
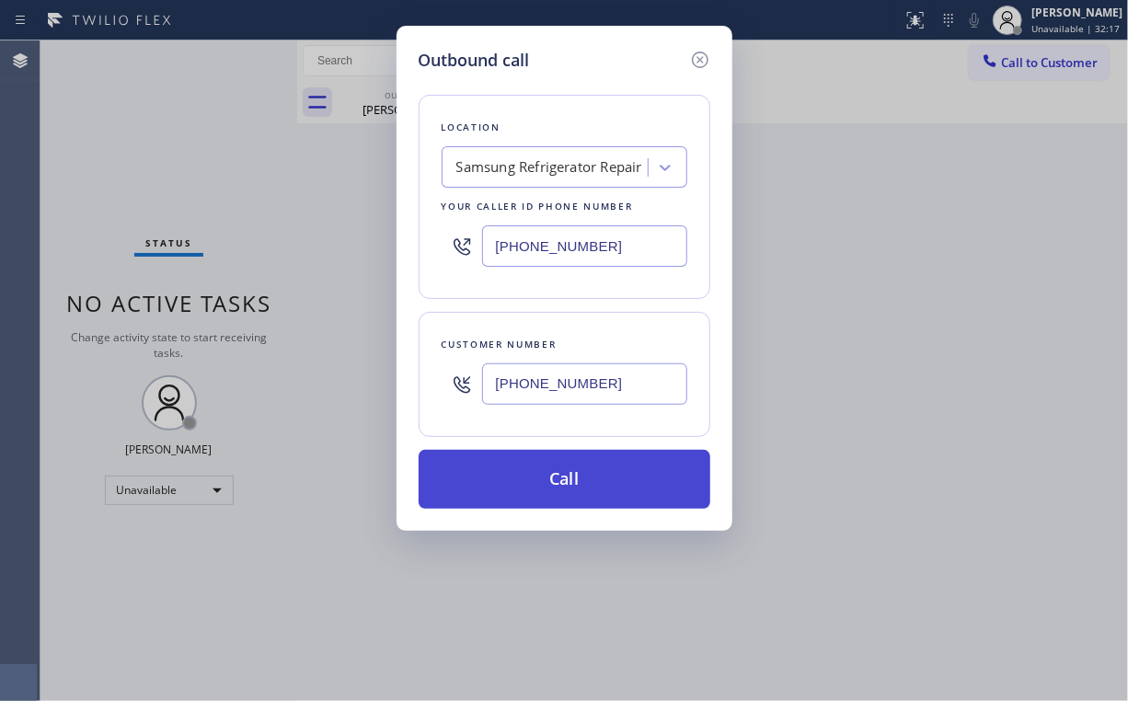
click at [554, 465] on button "Call" at bounding box center [565, 479] width 292 height 59
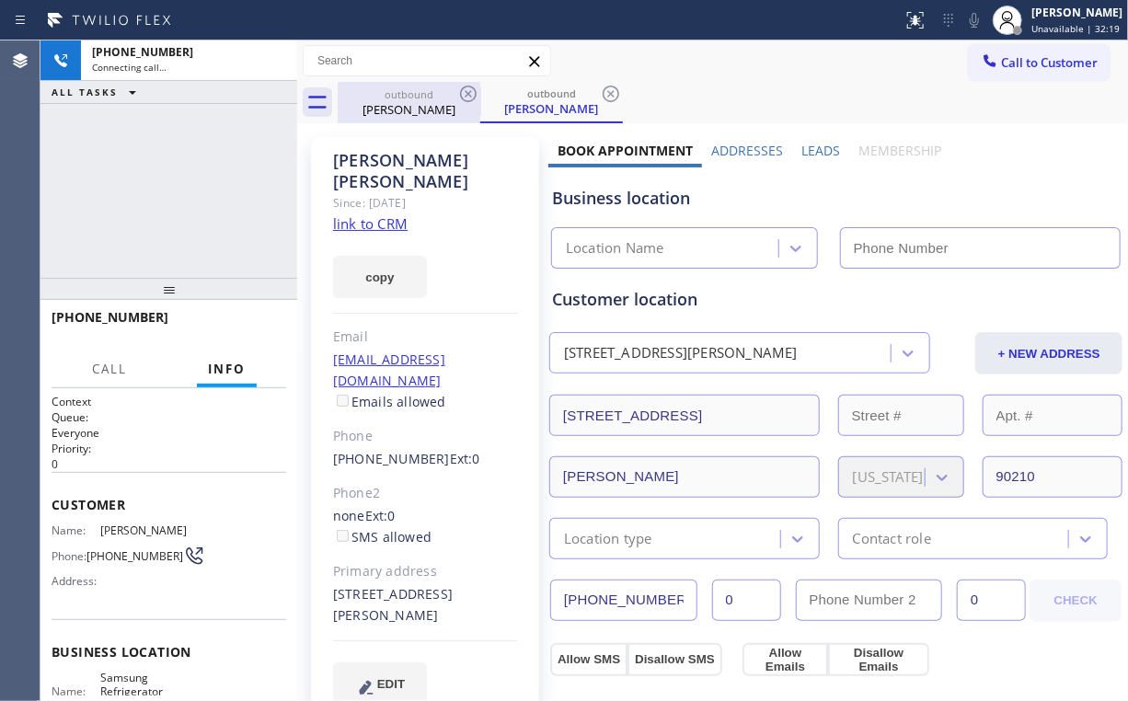
drag, startPoint x: 103, startPoint y: 168, endPoint x: 392, endPoint y: 116, distance: 293.7
click at [110, 168] on div "[PHONE_NUMBER] Connecting call… ALL TASKS ALL TASKS ACTIVE TASKS TASKS IN WRAP …" at bounding box center [168, 158] width 257 height 237
click at [393, 115] on div "[PERSON_NAME]" at bounding box center [409, 109] width 139 height 17
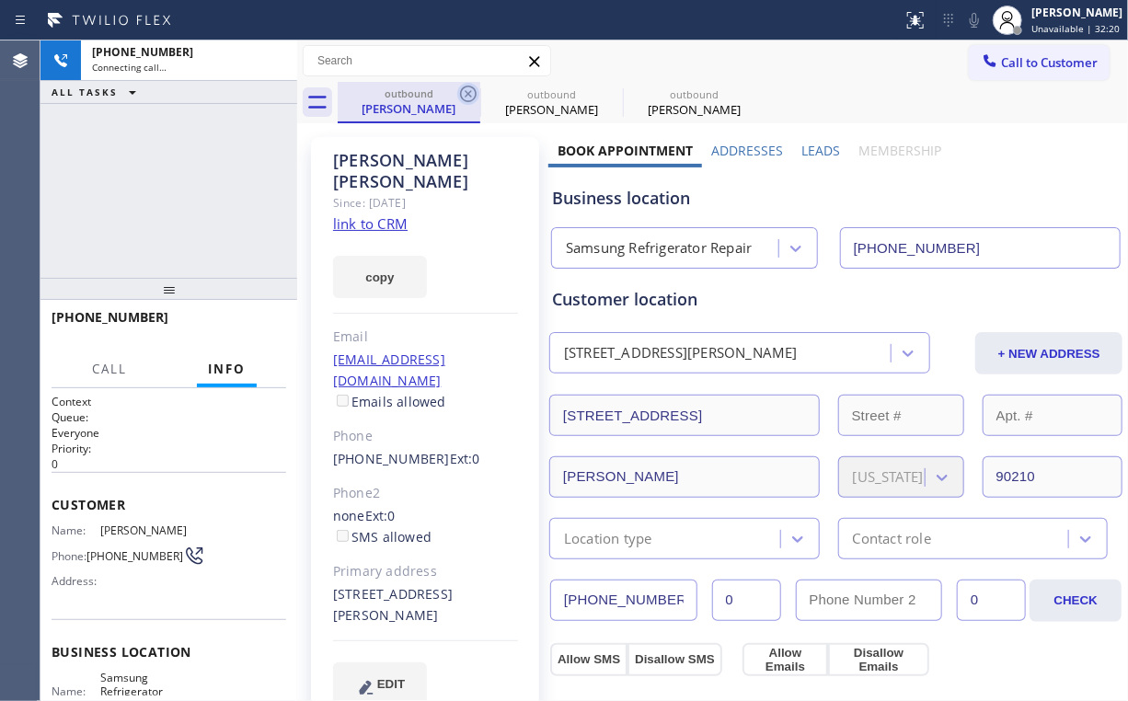
click at [467, 90] on icon at bounding box center [468, 94] width 22 height 22
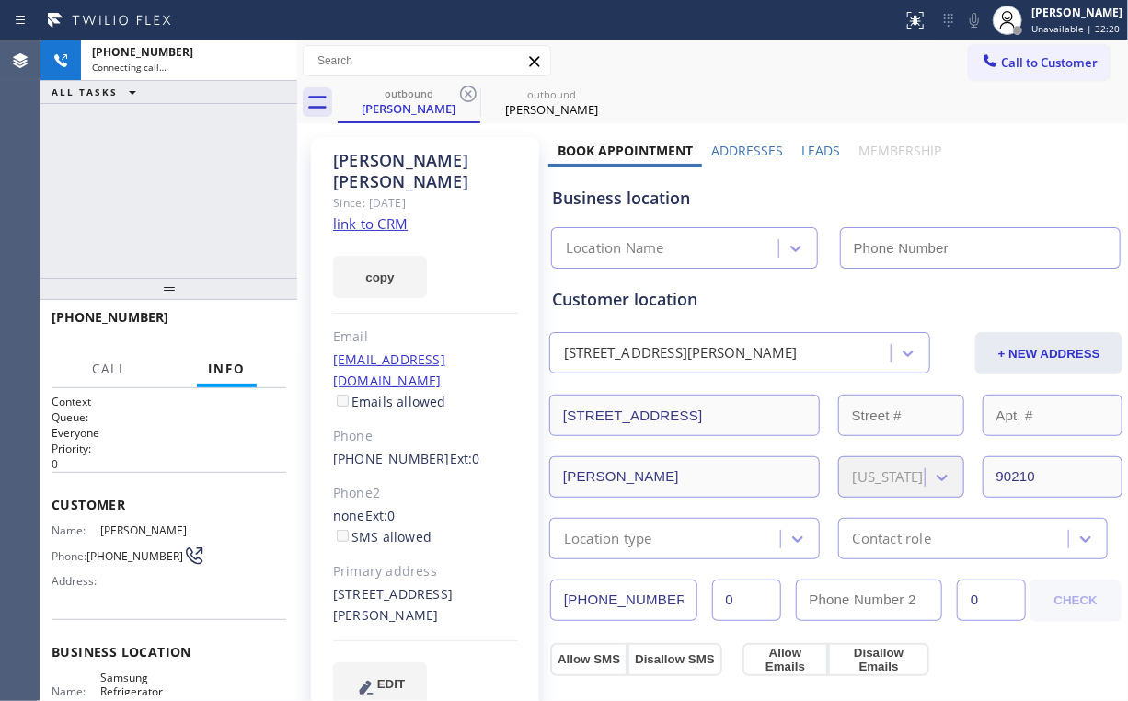
drag, startPoint x: 193, startPoint y: 166, endPoint x: 188, endPoint y: 137, distance: 29.1
click at [193, 164] on div "[PHONE_NUMBER] Connecting call… ALL TASKS ALL TASKS ACTIVE TASKS TASKS IN WRAP …" at bounding box center [168, 158] width 257 height 237
type input "[PHONE_NUMBER]"
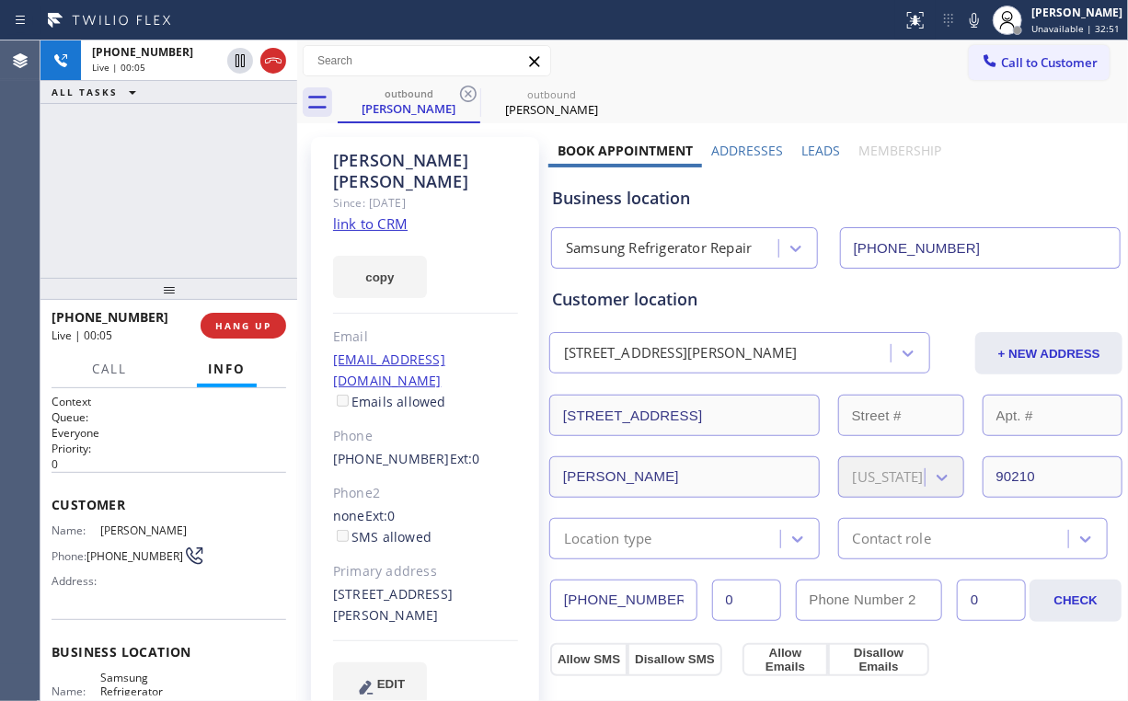
click at [180, 192] on div "[PHONE_NUMBER] Live | 00:05 ALL TASKS ALL TASKS ACTIVE TASKS TASKS IN WRAP UP" at bounding box center [168, 158] width 257 height 237
click at [180, 192] on div "[PHONE_NUMBER] Live | 00:06 ALL TASKS ALL TASKS ACTIVE TASKS TASKS IN WRAP UP" at bounding box center [168, 158] width 257 height 237
click at [686, 254] on div "Samsung Refrigerator Repair" at bounding box center [659, 248] width 186 height 21
click at [188, 193] on div "[PHONE_NUMBER] Live | 00:09 ALL TASKS ALL TASKS ACTIVE TASKS TASKS IN WRAP UP" at bounding box center [168, 158] width 257 height 237
click at [187, 193] on div "[PHONE_NUMBER] Live | 00:09 ALL TASKS ALL TASKS ACTIVE TASKS TASKS IN WRAP UP" at bounding box center [168, 158] width 257 height 237
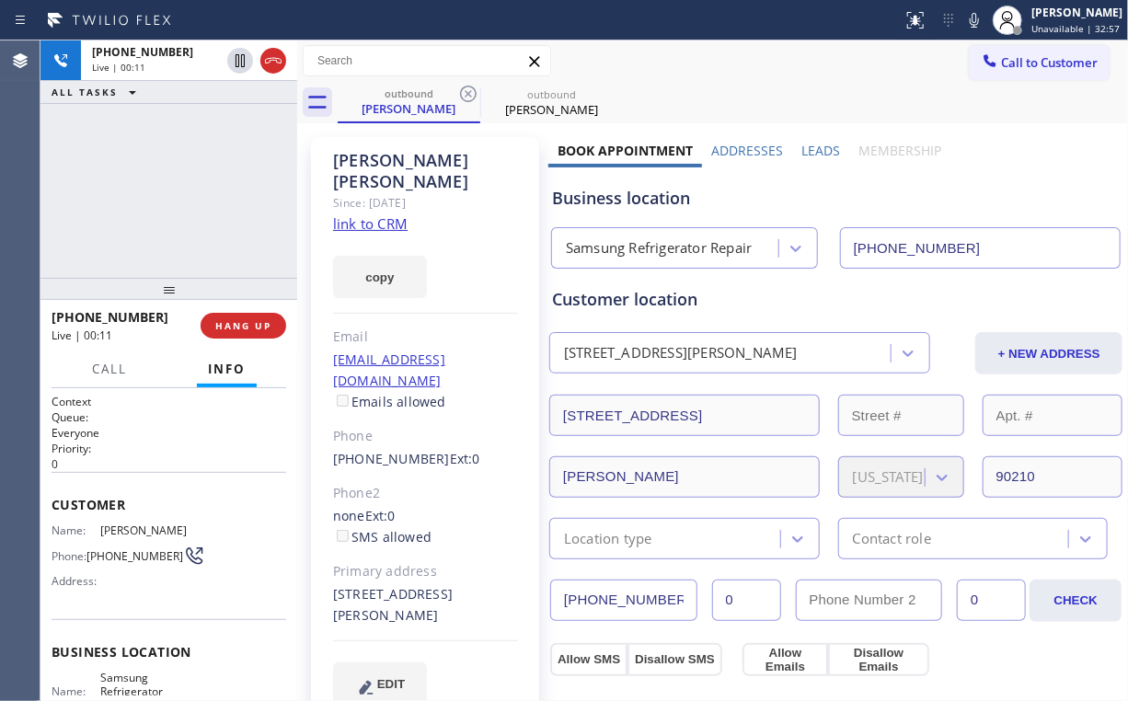
click at [184, 191] on div "[PHONE_NUMBER] Live | 00:11 ALL TASKS ALL TASKS ACTIVE TASKS TASKS IN WRAP UP" at bounding box center [168, 158] width 257 height 237
click at [184, 191] on div "[PHONE_NUMBER] Live | 00:12 ALL TASKS ALL TASKS ACTIVE TASKS TASKS IN WRAP UP" at bounding box center [168, 158] width 257 height 237
drag, startPoint x: 582, startPoint y: 201, endPoint x: 442, endPoint y: 187, distance: 140.6
click at [644, 202] on div "Business location" at bounding box center [836, 198] width 568 height 25
click at [220, 162] on div "[PHONE_NUMBER] Live | 00:18 ALL TASKS ALL TASKS ACTIVE TASKS TASKS IN WRAP UP" at bounding box center [168, 158] width 257 height 237
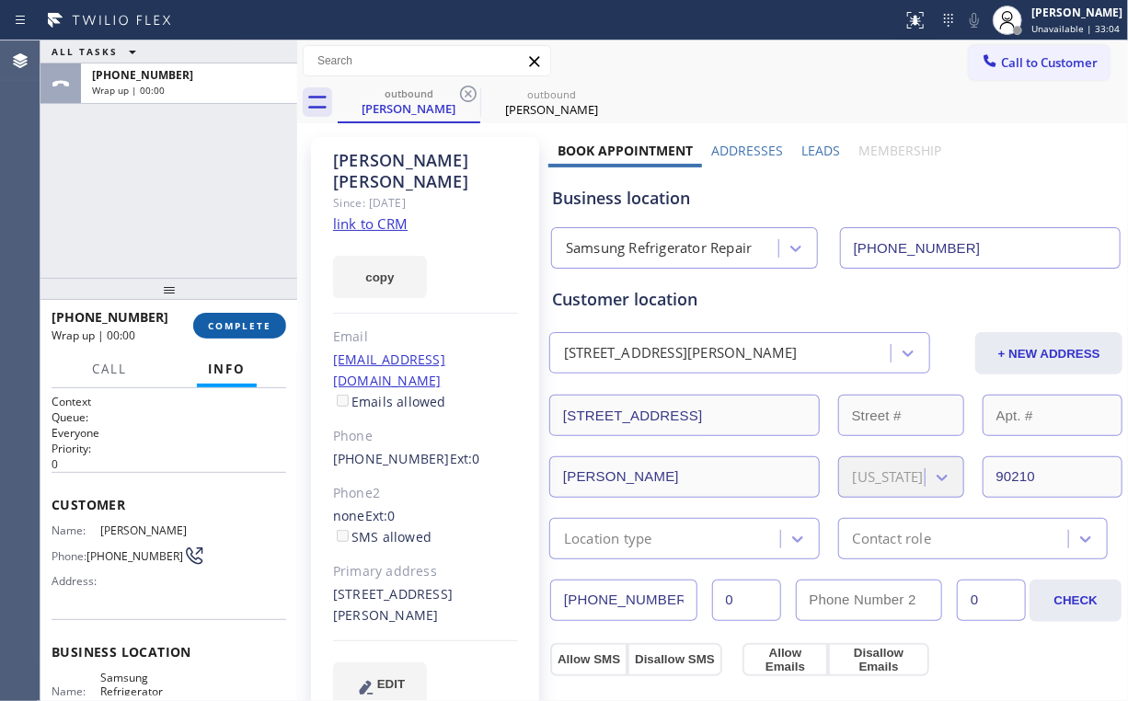
click at [272, 331] on button "COMPLETE" at bounding box center [239, 326] width 93 height 26
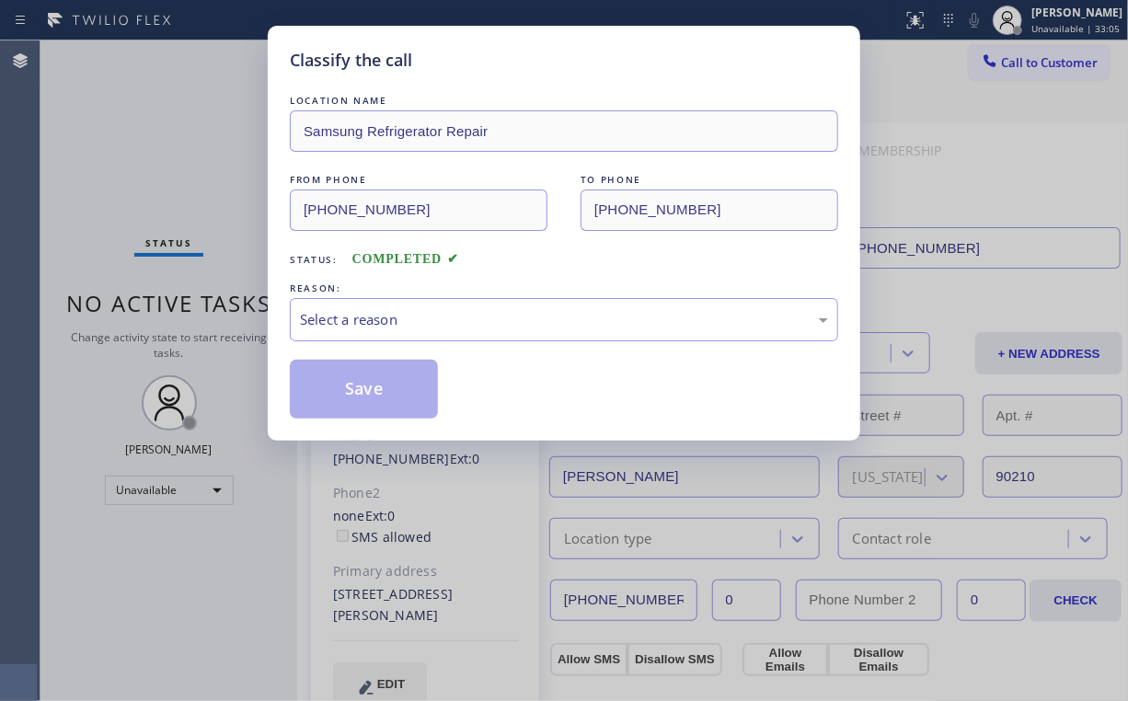
click at [356, 294] on div "REASON:" at bounding box center [564, 288] width 548 height 19
click at [364, 336] on div "Select a reason" at bounding box center [564, 319] width 548 height 43
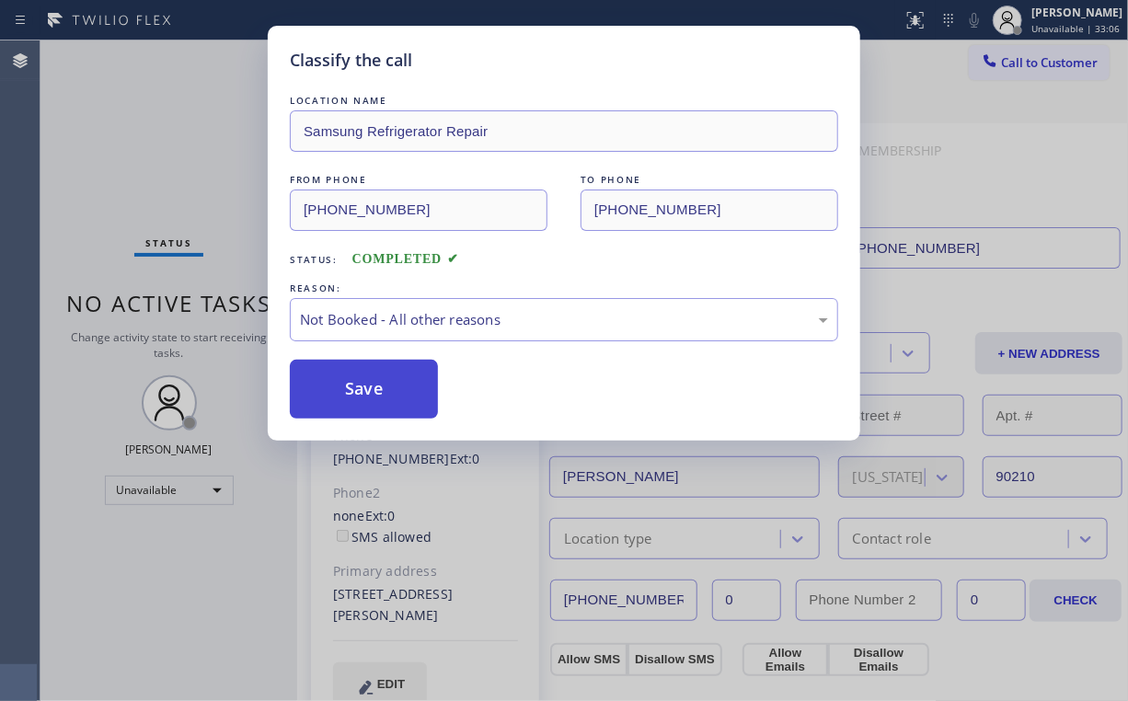
click at [373, 390] on button "Save" at bounding box center [364, 389] width 148 height 59
click at [194, 169] on div "Classify the call LOCATION NAME Samsung Refrigerator Repair FROM PHONE [PHONE_N…" at bounding box center [564, 350] width 1128 height 701
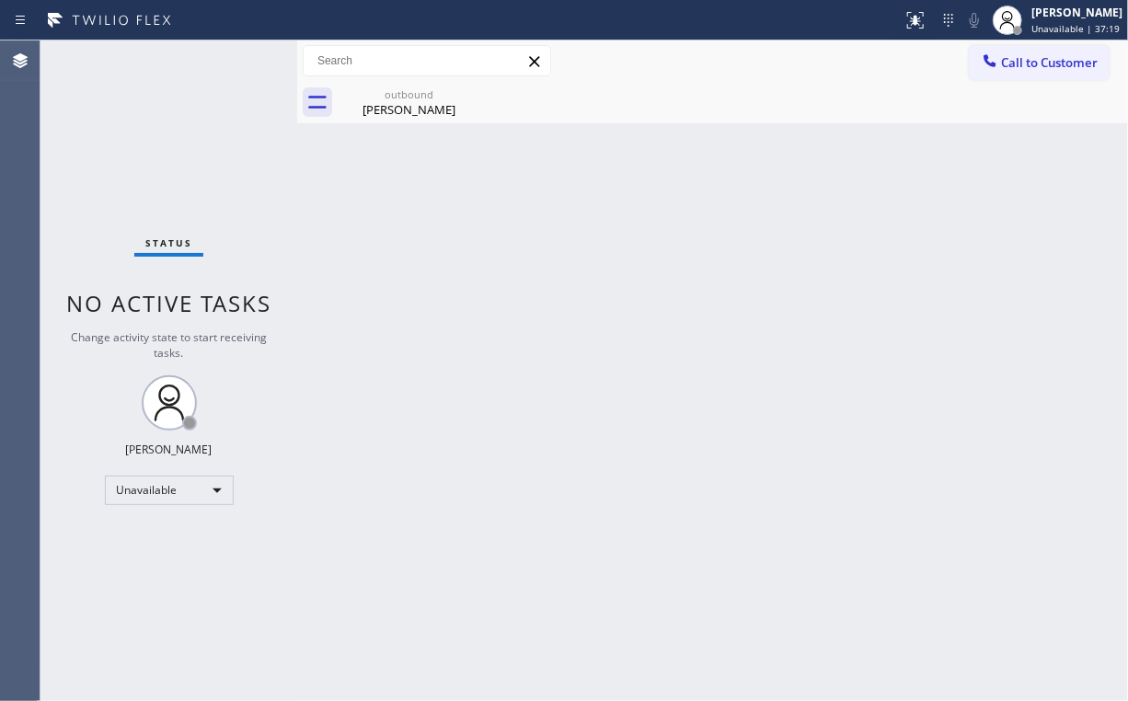
drag, startPoint x: 115, startPoint y: 153, endPoint x: 214, endPoint y: 122, distance: 103.0
click at [115, 152] on div "Status No active tasks Change activity state to start receiving tasks. [PERSON_…" at bounding box center [168, 370] width 257 height 661
click at [1039, 67] on span "Call to Customer" at bounding box center [1049, 62] width 97 height 17
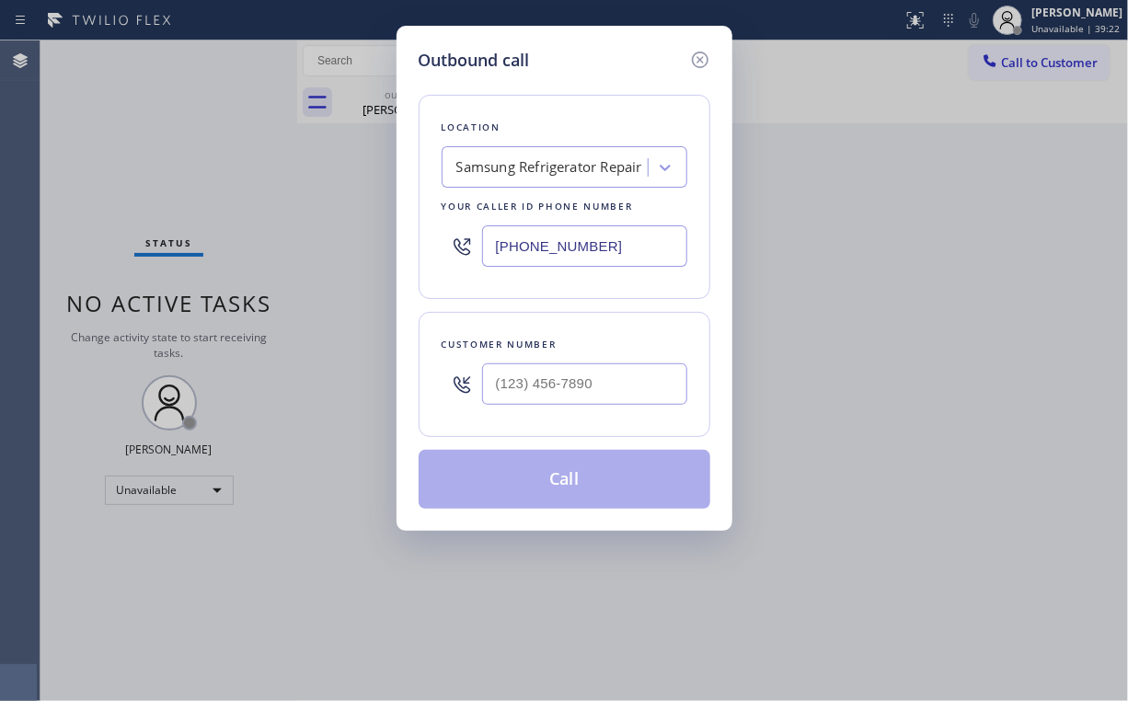
drag, startPoint x: 516, startPoint y: 248, endPoint x: 361, endPoint y: 196, distance: 163.8
click at [337, 248] on div "Outbound call Location Samsung Refrigerator Repair Your caller id phone number …" at bounding box center [564, 350] width 1128 height 701
paste input "315) 818-3574"
type input "[PHONE_NUMBER]"
click at [600, 388] on input "(___) ___-____" at bounding box center [584, 384] width 205 height 41
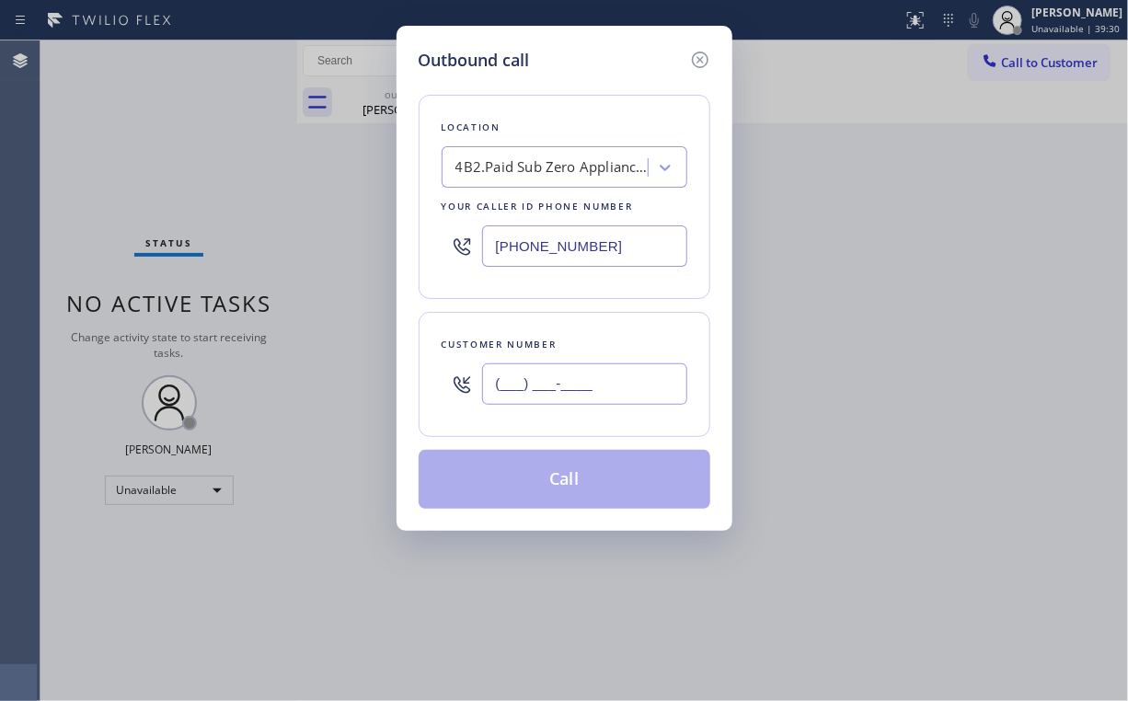
paste input "917) 796-4926"
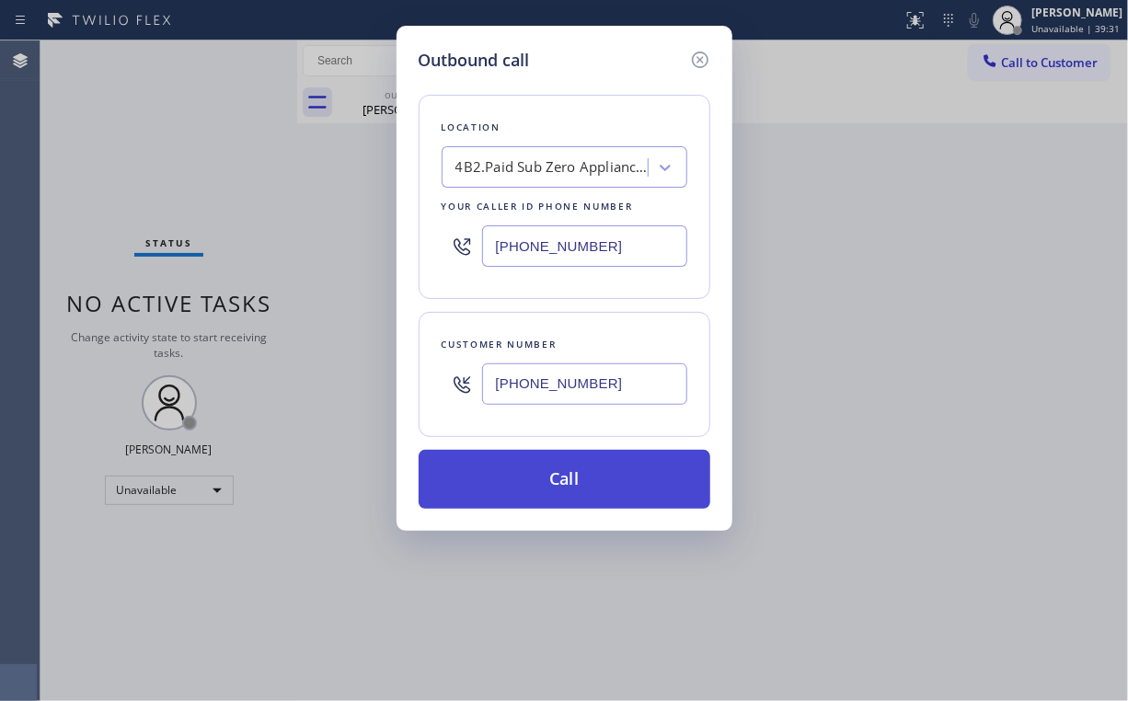
type input "[PHONE_NUMBER]"
click at [526, 476] on button "Call" at bounding box center [565, 479] width 292 height 59
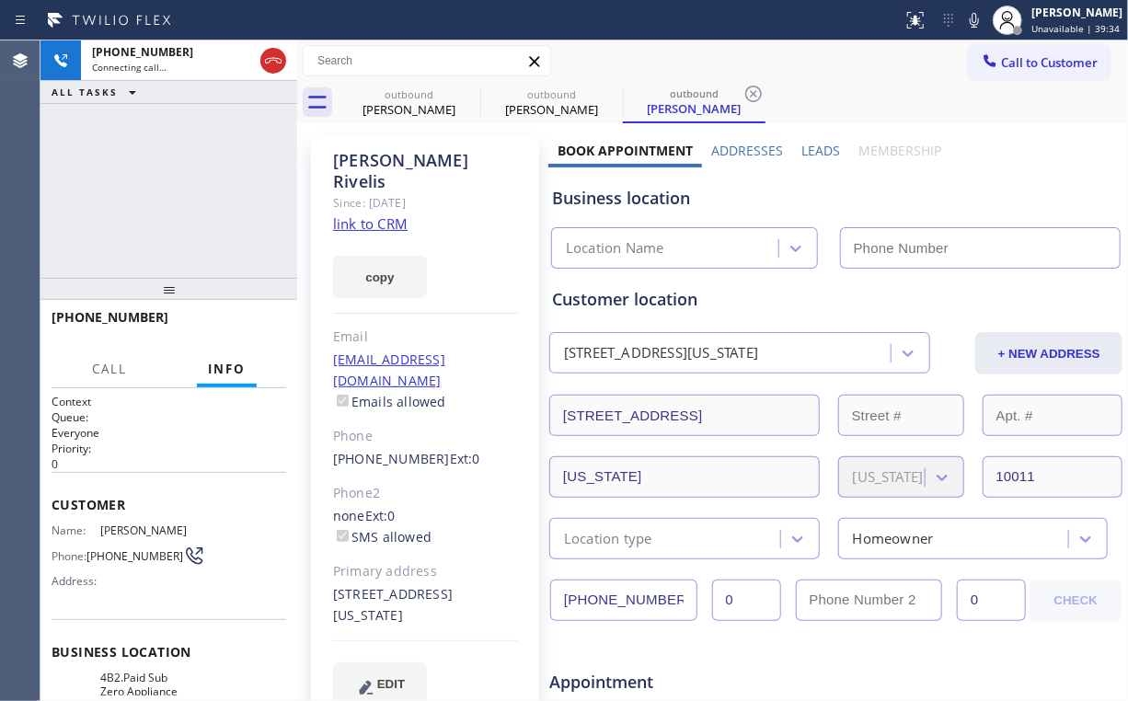
click at [237, 186] on div "[PHONE_NUMBER] Connecting call… ALL TASKS ALL TASKS ACTIVE TASKS TASKS IN WRAP …" at bounding box center [168, 158] width 257 height 237
click at [433, 107] on div "[PERSON_NAME]" at bounding box center [409, 109] width 139 height 17
type input "[PHONE_NUMBER]"
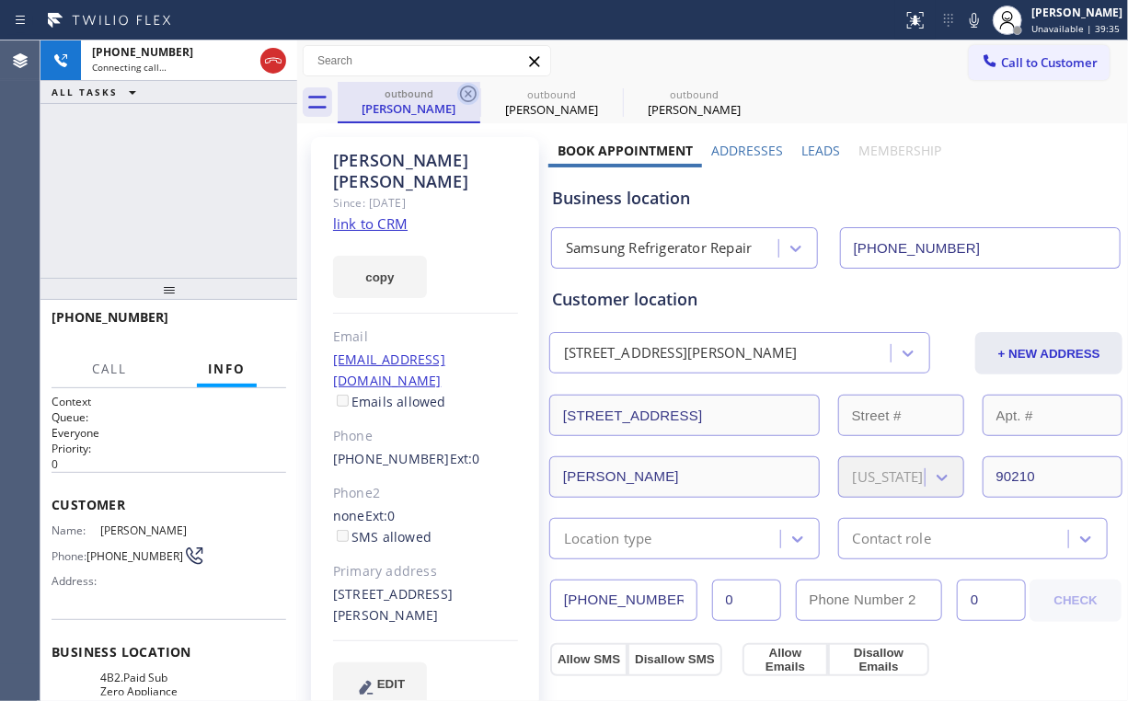
click at [466, 89] on icon at bounding box center [468, 94] width 22 height 22
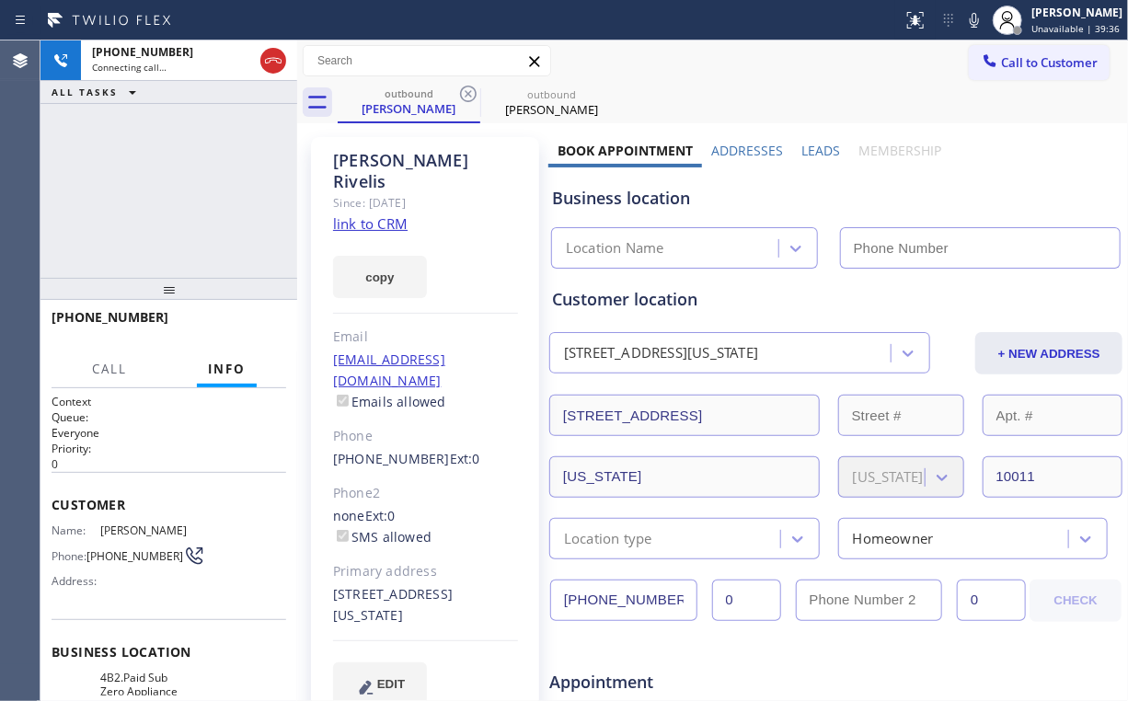
click at [232, 182] on div "[PHONE_NUMBER] Connecting call… ALL TASKS ALL TASKS ACTIVE TASKS TASKS IN WRAP …" at bounding box center [168, 158] width 257 height 237
type input "[PHONE_NUMBER]"
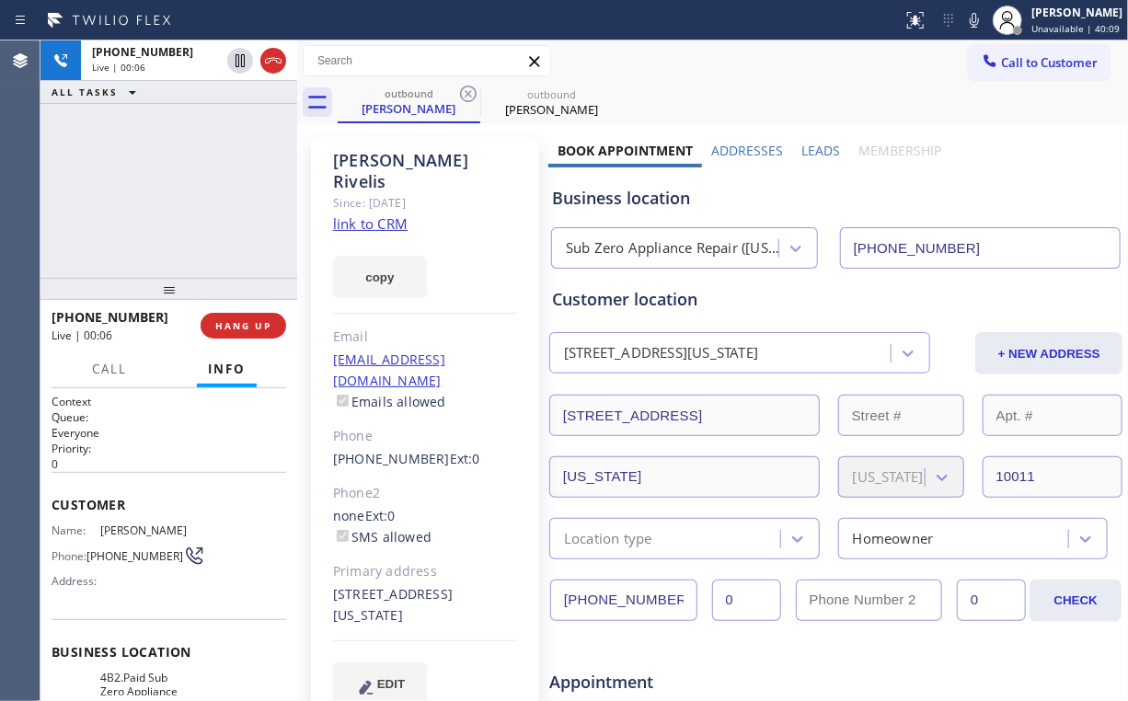
drag, startPoint x: 165, startPoint y: 188, endPoint x: 453, endPoint y: 264, distance: 298.0
click at [195, 199] on div "[PHONE_NUMBER] Live | 00:06 ALL TASKS ALL TASKS ACTIVE TASKS TASKS IN WRAP UP" at bounding box center [168, 158] width 257 height 237
click at [664, 254] on div "Sub Zero Appliance Repair ([US_STATE], Goolgle Ads)" at bounding box center [673, 248] width 214 height 21
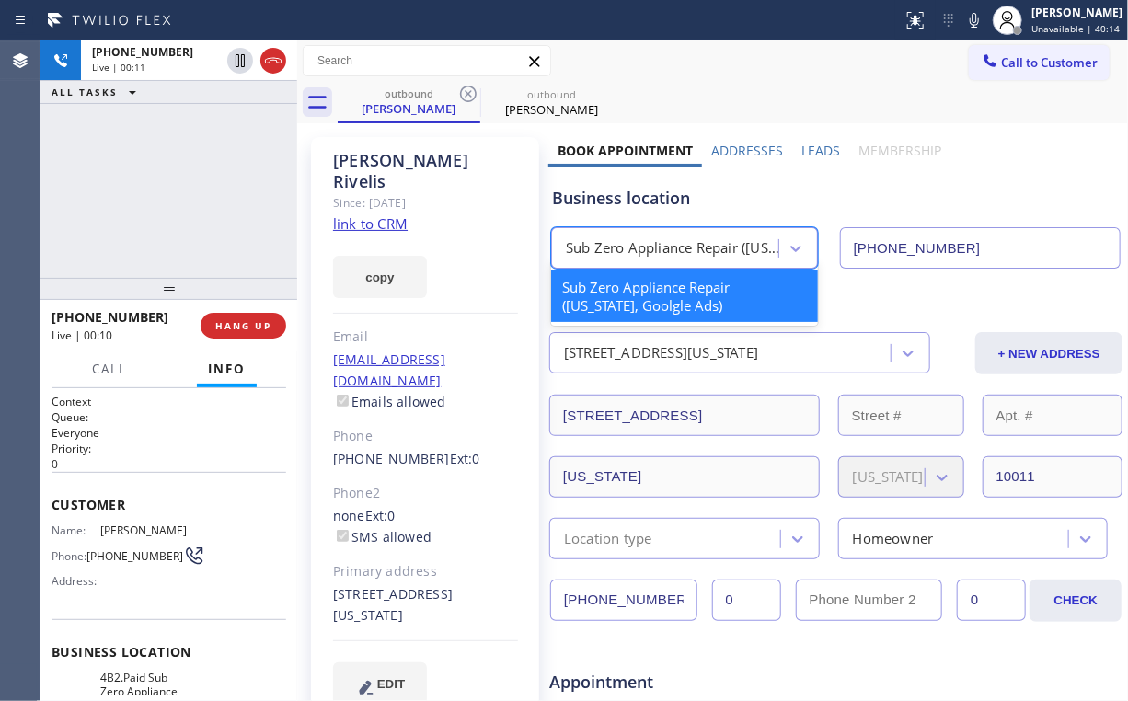
click at [179, 191] on div "[PHONE_NUMBER] Live | 00:11 ALL TASKS ALL TASKS ACTIVE TASKS TASKS IN WRAP UP" at bounding box center [168, 158] width 257 height 237
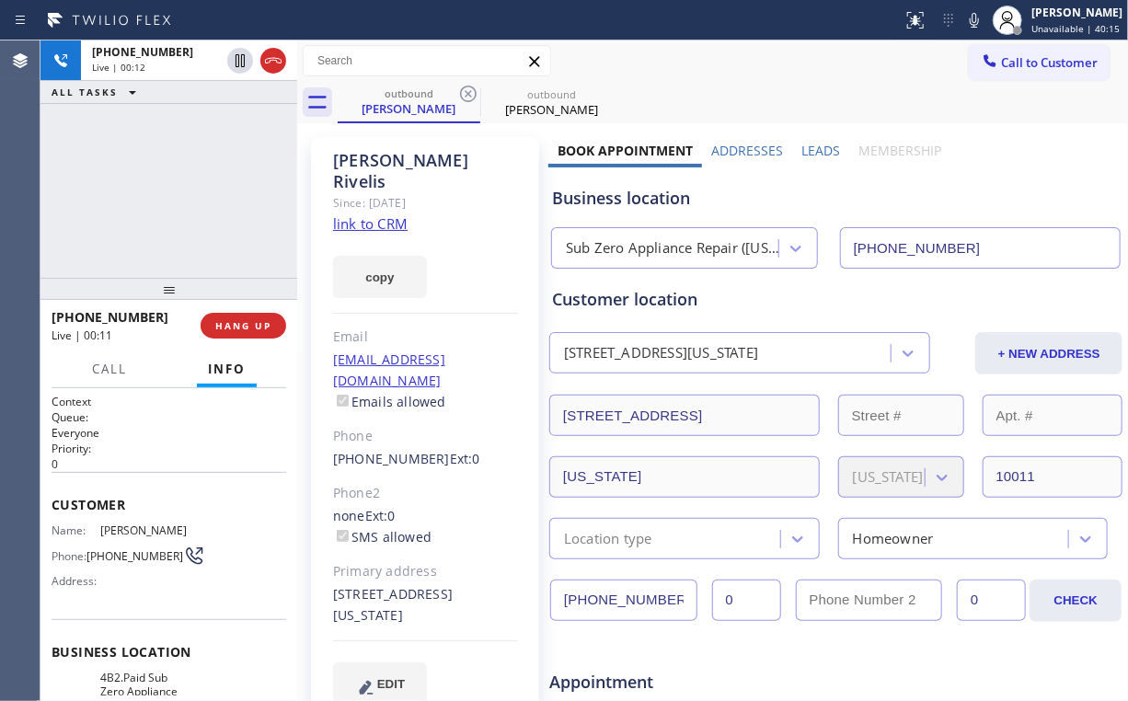
click at [179, 190] on div "[PHONE_NUMBER] Live | 00:12 ALL TASKS ALL TASKS ACTIVE TASKS TASKS IN WRAP UP" at bounding box center [168, 158] width 257 height 237
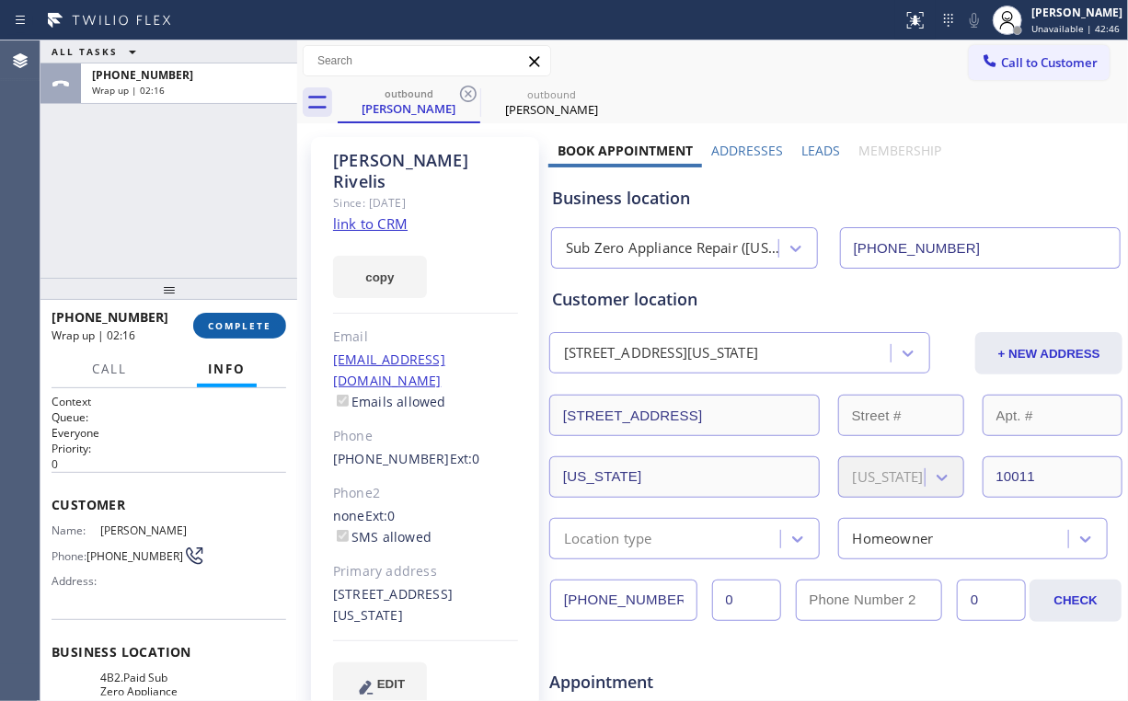
click at [258, 317] on button "COMPLETE" at bounding box center [239, 326] width 93 height 26
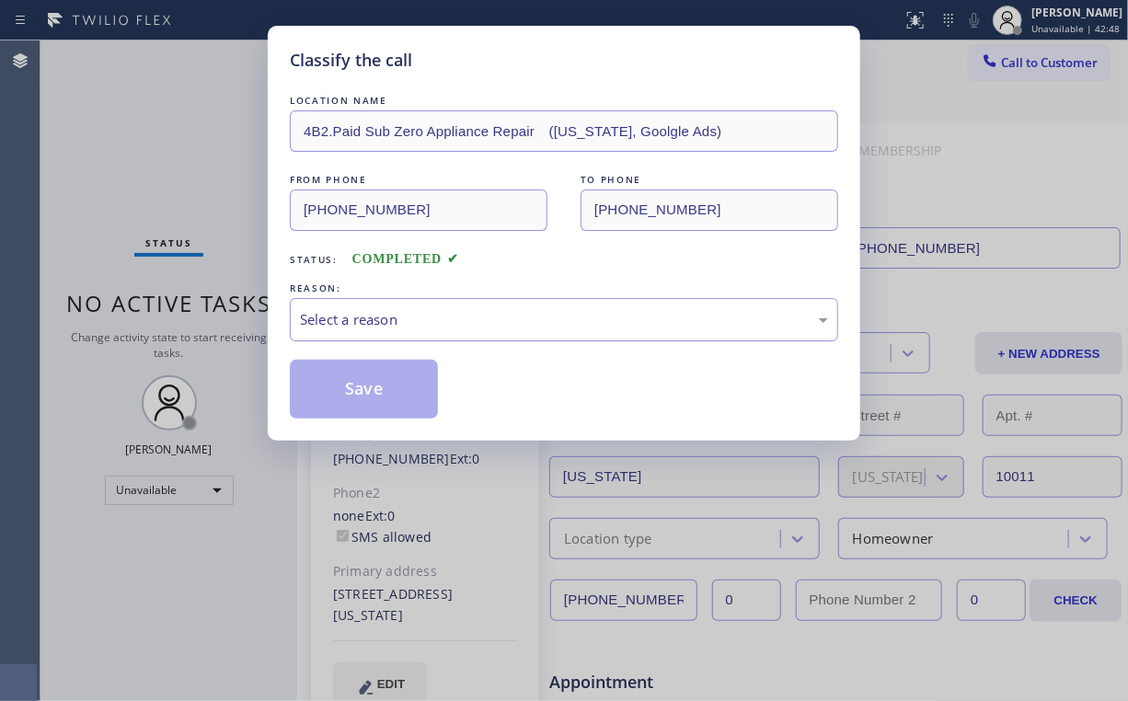
click at [340, 317] on div "Select a reason" at bounding box center [564, 319] width 528 height 21
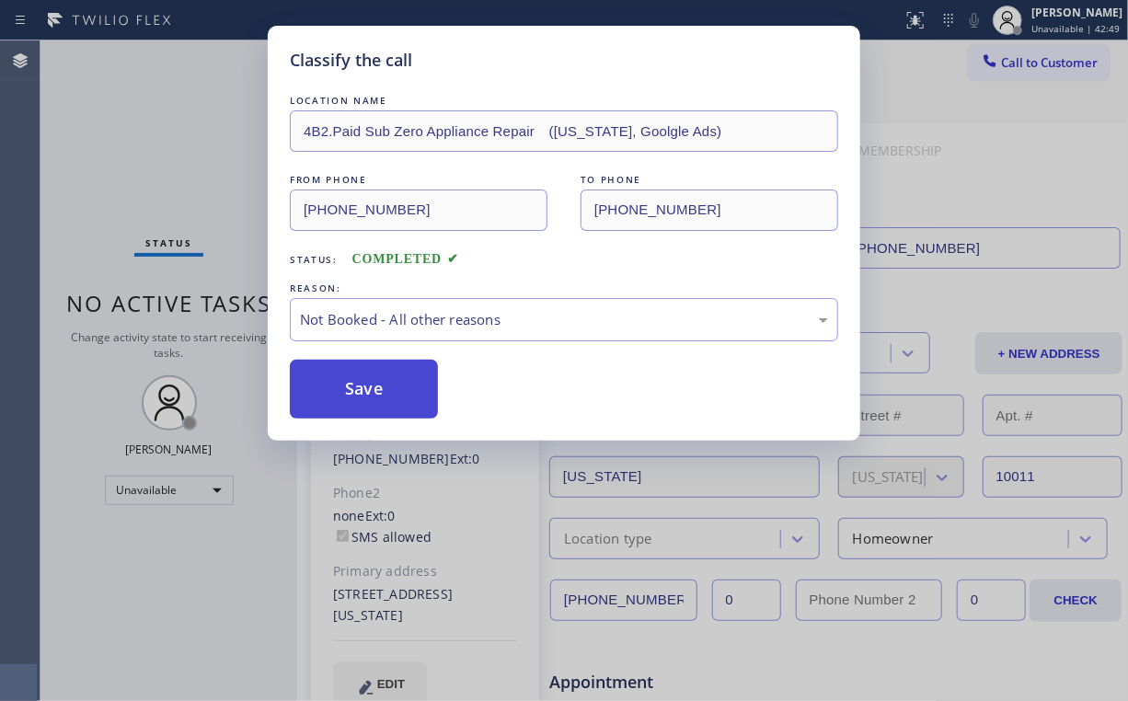
click at [364, 394] on button "Save" at bounding box center [364, 389] width 148 height 59
click at [146, 179] on div "Classify the call LOCATION NAME 4B2.Paid Sub Zero Appliance Repair ([US_STATE],…" at bounding box center [564, 350] width 1128 height 701
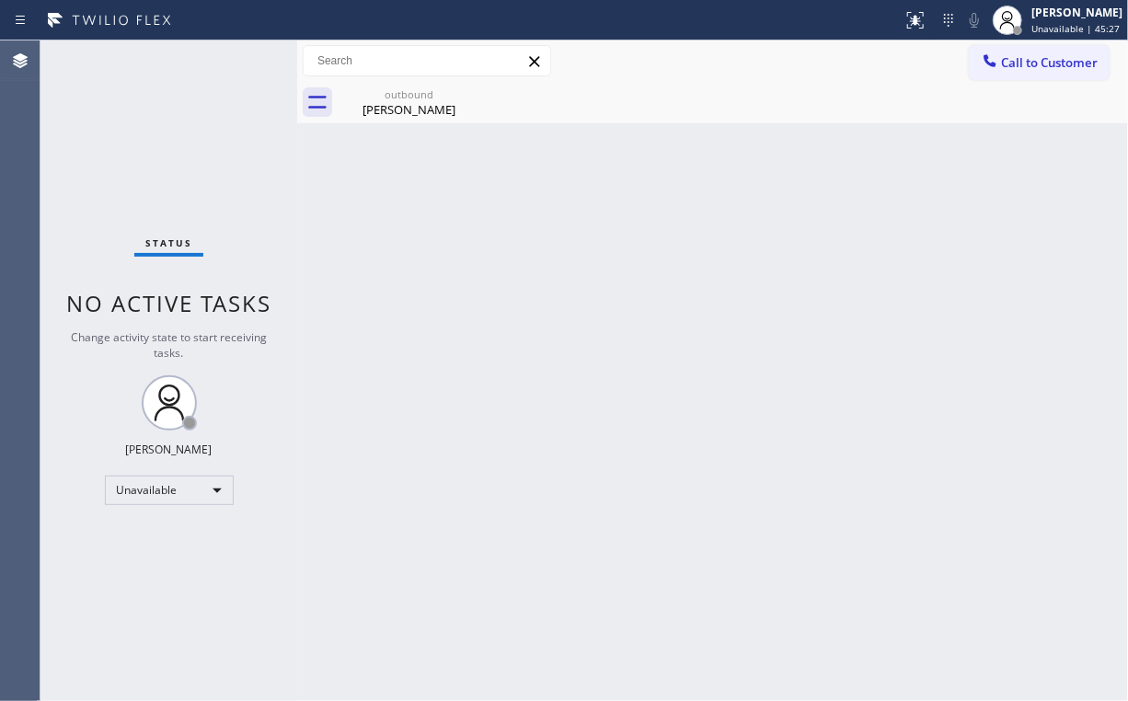
click at [182, 151] on div "Status No active tasks Change activity state to start receiving tasks. [PERSON_…" at bounding box center [168, 370] width 257 height 661
drag, startPoint x: 1034, startPoint y: 56, endPoint x: 723, endPoint y: 279, distance: 382.6
click at [1033, 57] on span "Call to Customer" at bounding box center [1049, 62] width 97 height 17
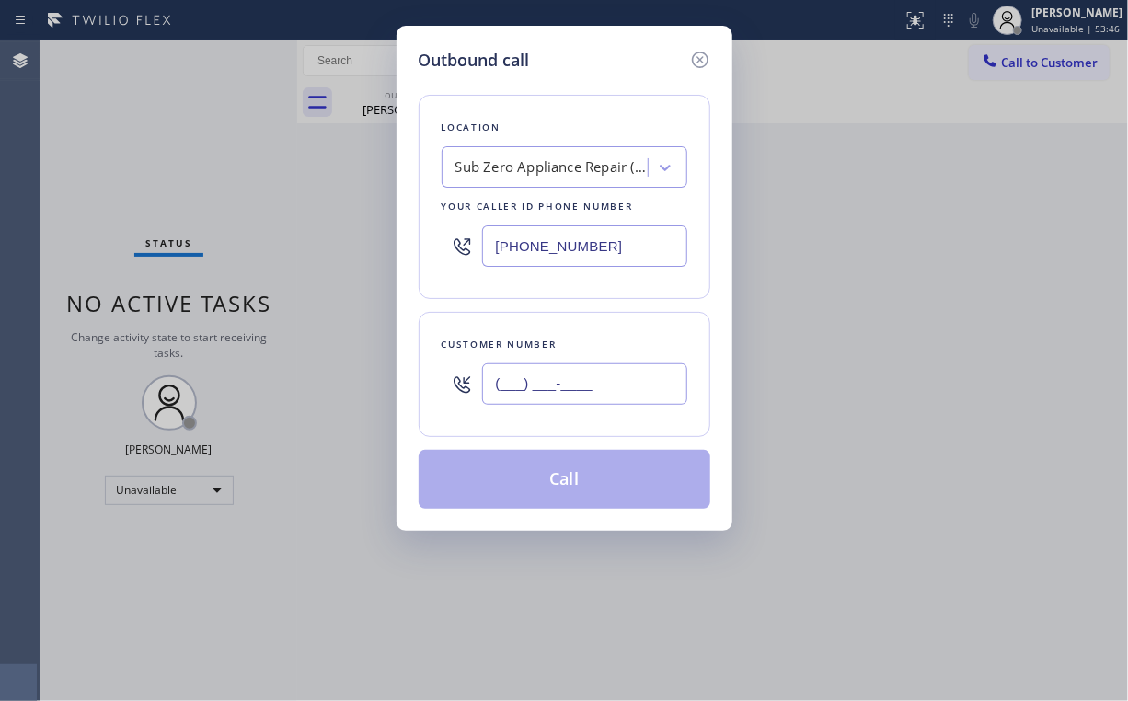
click at [611, 387] on input "(___) ___-____" at bounding box center [584, 384] width 205 height 41
paste input "619) 735-0816"
type input "[PHONE_NUMBER]"
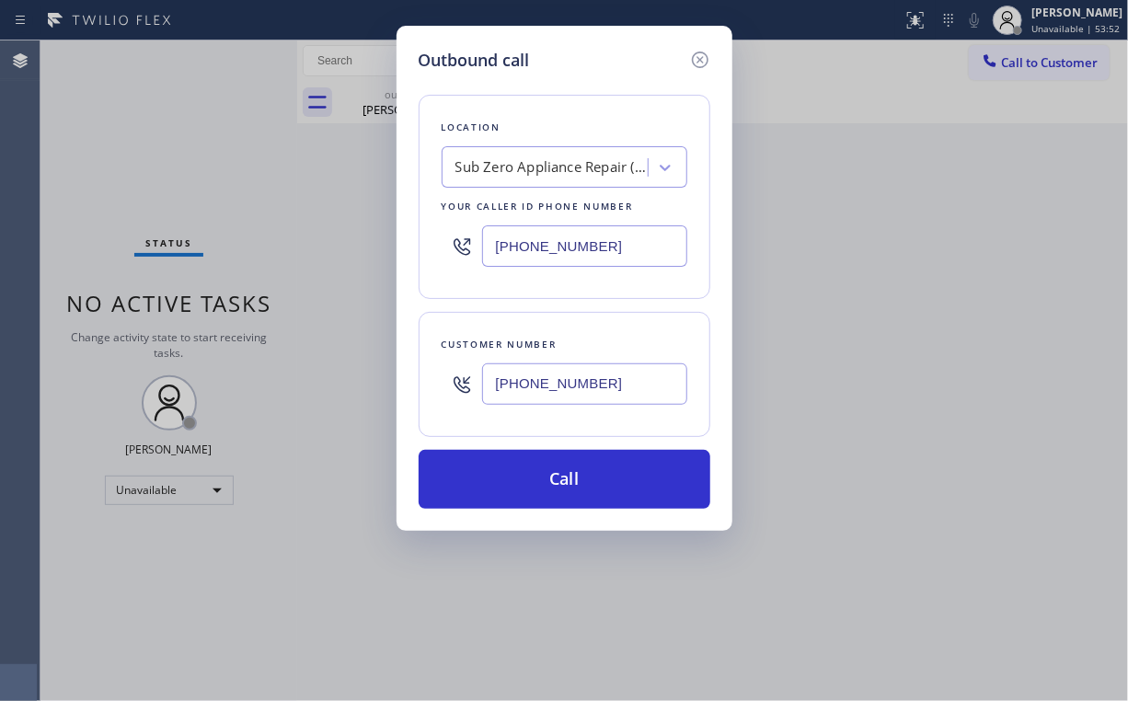
click at [599, 51] on div "Outbound call" at bounding box center [565, 60] width 292 height 25
drag, startPoint x: 644, startPoint y: 262, endPoint x: 385, endPoint y: 254, distance: 259.6
click at [385, 254] on div "Outbound call Location Sub Zero Appliance Repair ([US_STATE], Goolgle Ads) Your…" at bounding box center [564, 350] width 1128 height 701
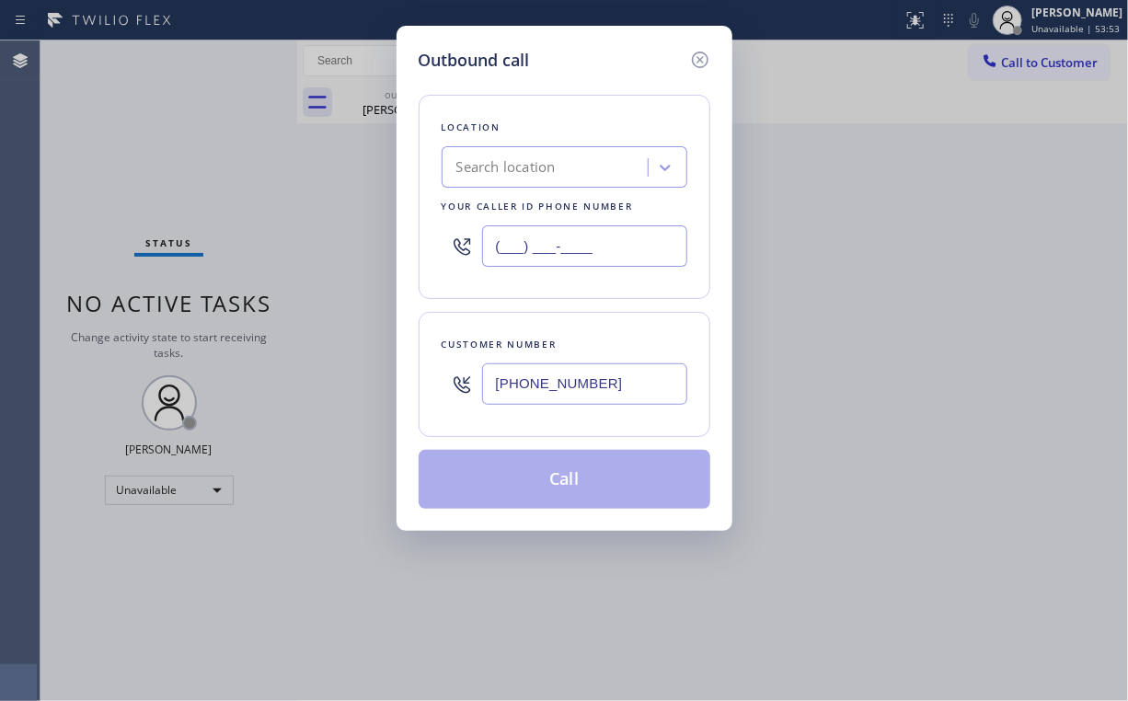
type input "(___) ___-____"
click at [556, 166] on div "Search location" at bounding box center [505, 167] width 99 height 21
paste input "National City Appliance repair Pro"
type input "National City Appliance repair Pro"
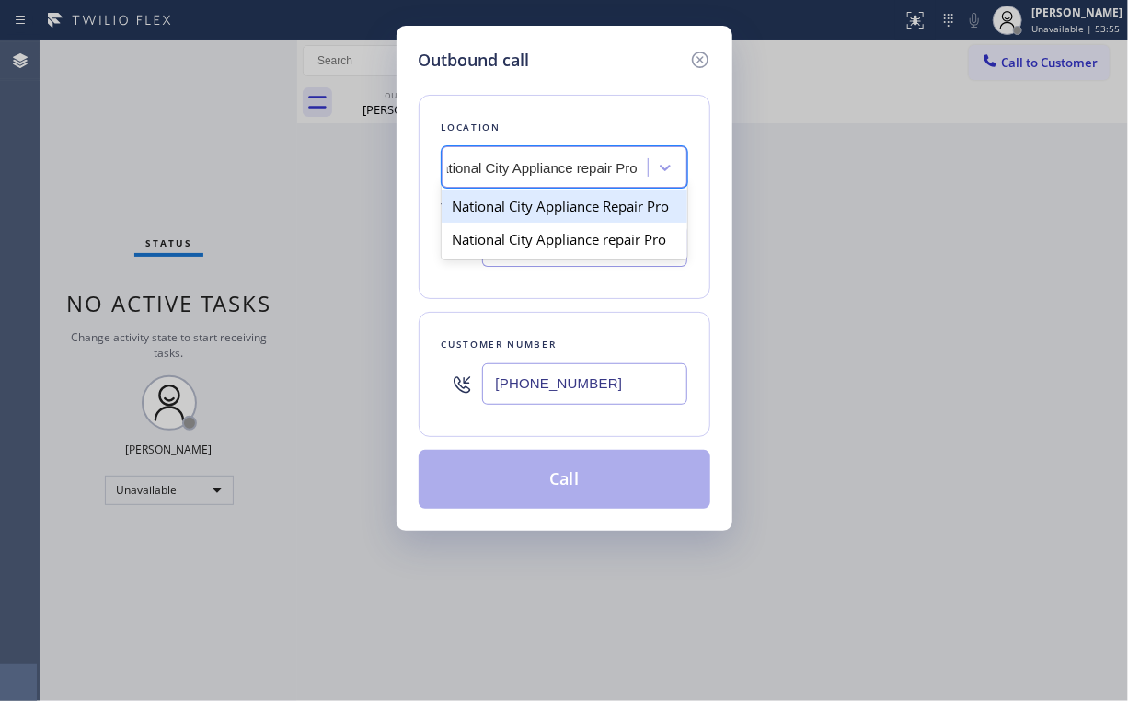
click at [541, 208] on div "National City Appliance Repair Pro" at bounding box center [565, 206] width 246 height 33
type input "[PHONE_NUMBER]"
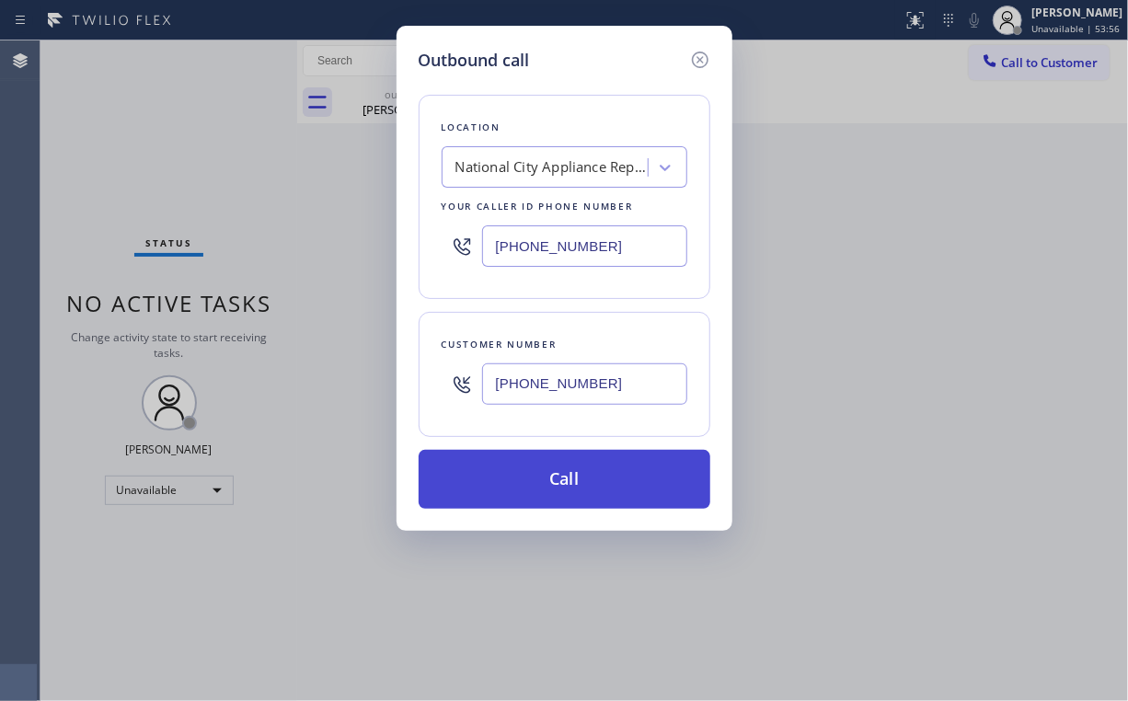
click at [562, 486] on button "Call" at bounding box center [565, 479] width 292 height 59
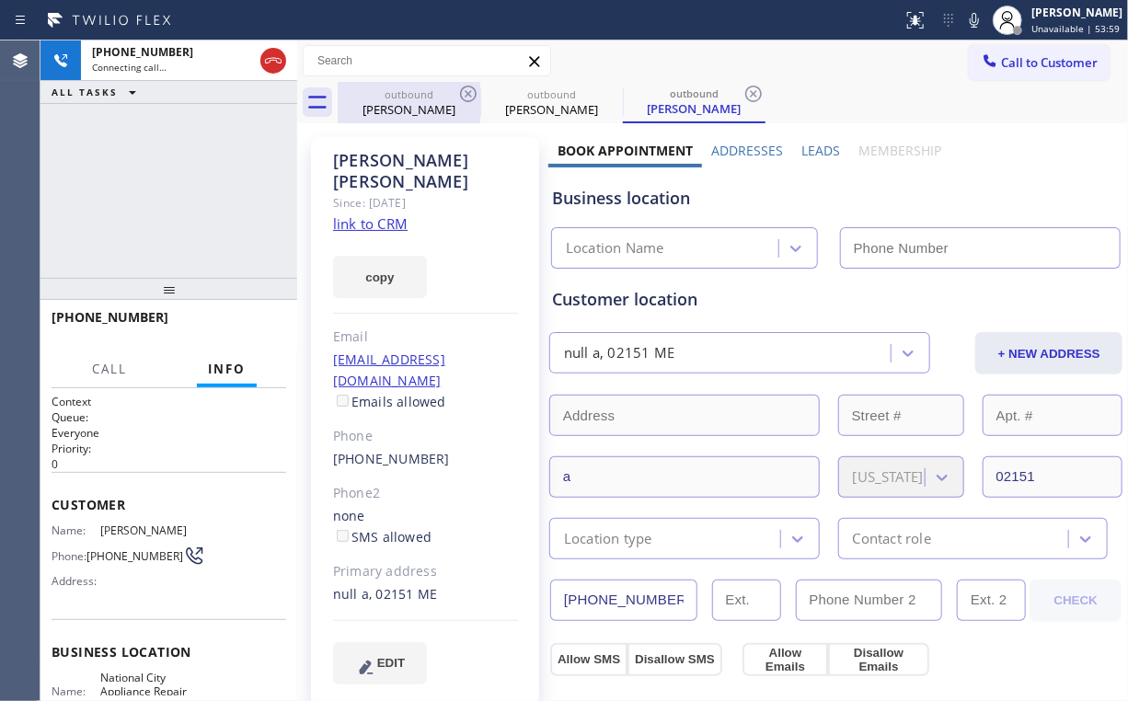
click at [405, 111] on div "[PERSON_NAME]" at bounding box center [409, 109] width 139 height 17
type input "[PHONE_NUMBER]"
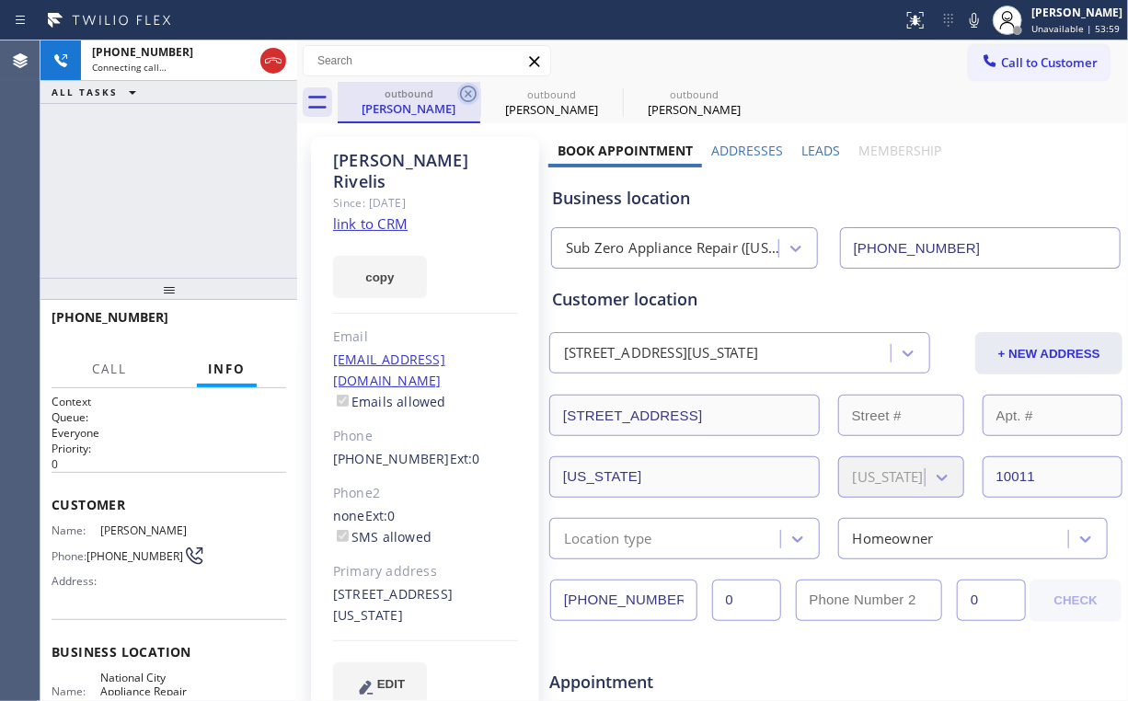
click at [463, 91] on icon at bounding box center [468, 94] width 22 height 22
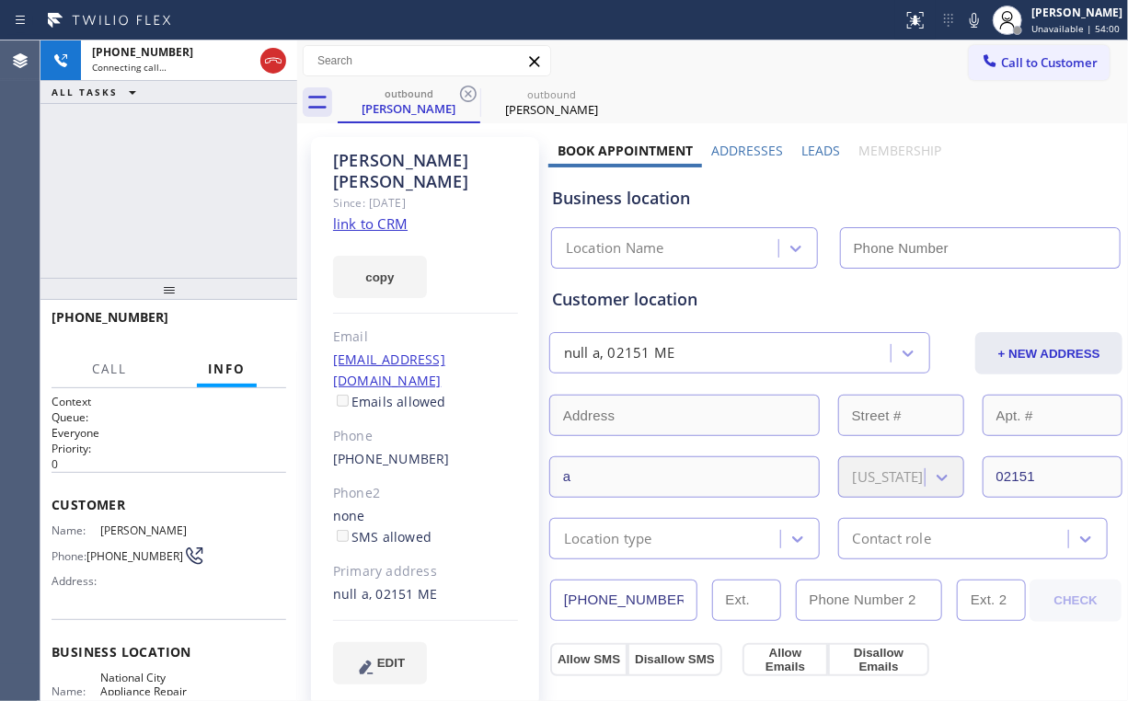
click at [218, 185] on div "[PHONE_NUMBER] Connecting call… ALL TASKS ALL TASKS ACTIVE TASKS TASKS IN WRAP …" at bounding box center [168, 158] width 257 height 237
type input "[PHONE_NUMBER]"
drag, startPoint x: 158, startPoint y: 214, endPoint x: 179, endPoint y: 187, distance: 33.5
click at [159, 213] on div "[PHONE_NUMBER] Connecting call… ALL TASKS ALL TASKS ACTIVE TASKS TASKS IN WRAP …" at bounding box center [168, 158] width 257 height 237
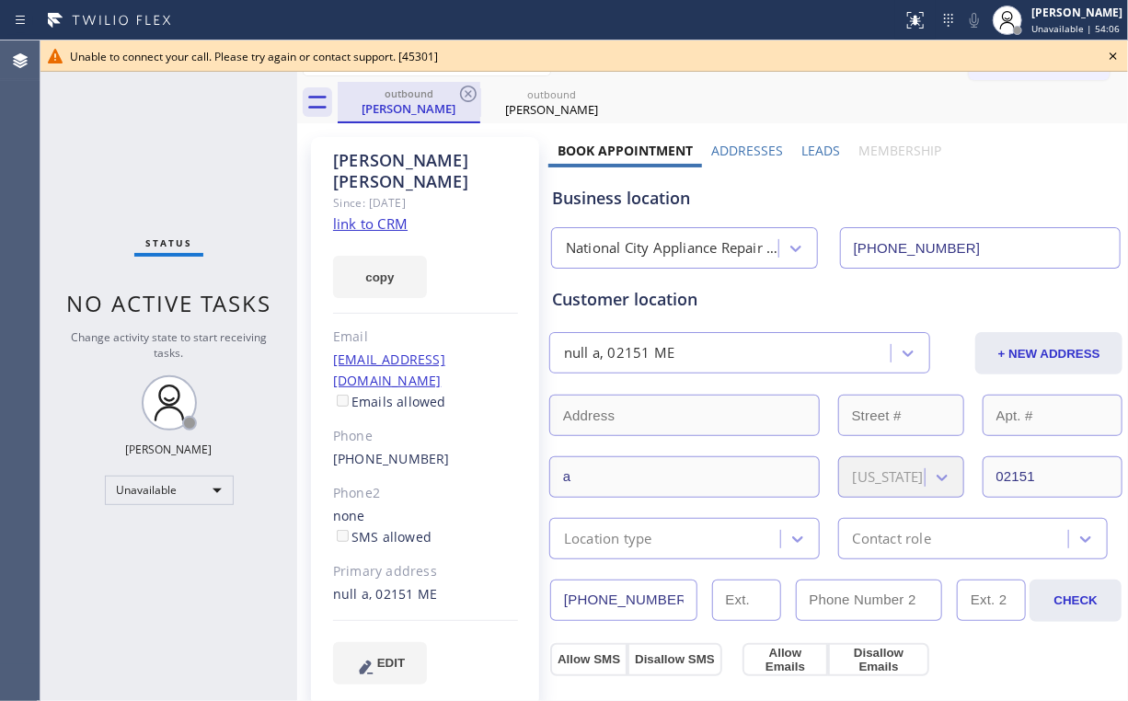
drag, startPoint x: 412, startPoint y: 105, endPoint x: 440, endPoint y: 104, distance: 27.6
click at [414, 105] on div "[PERSON_NAME]" at bounding box center [409, 108] width 139 height 17
click at [468, 91] on icon at bounding box center [468, 94] width 22 height 22
click at [471, 91] on icon at bounding box center [468, 94] width 22 height 22
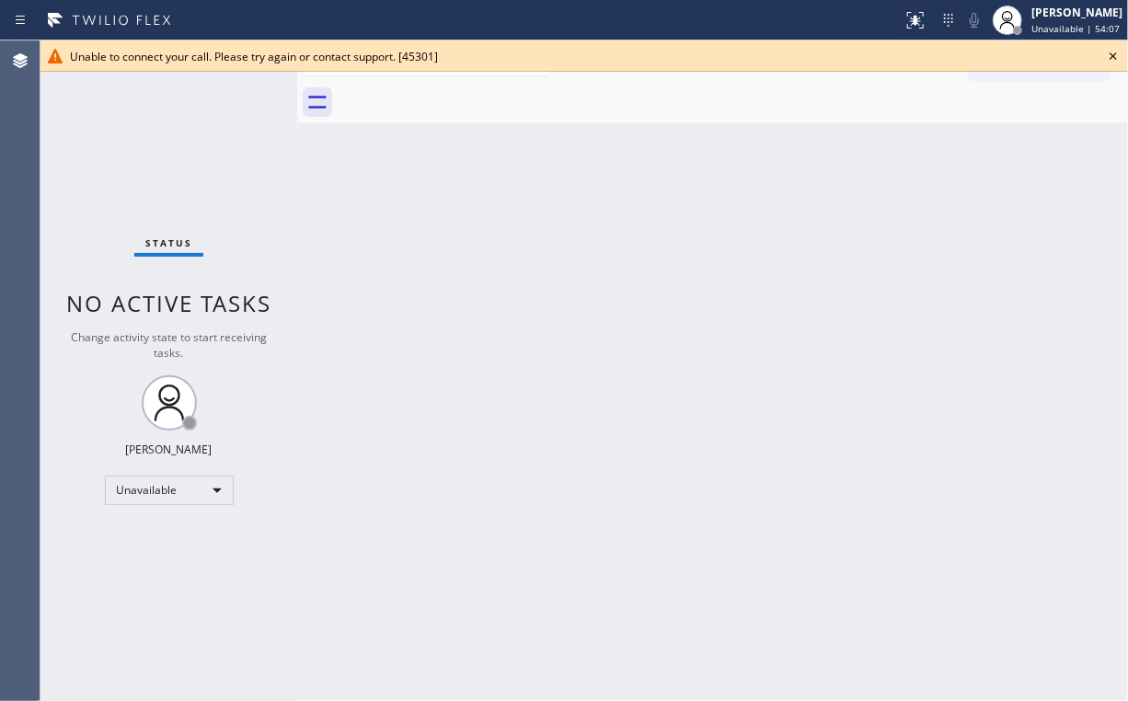
click at [233, 170] on div "Status No active tasks Change activity state to start receiving tasks. [PERSON_…" at bounding box center [168, 370] width 257 height 661
click at [1115, 55] on icon at bounding box center [1113, 56] width 22 height 22
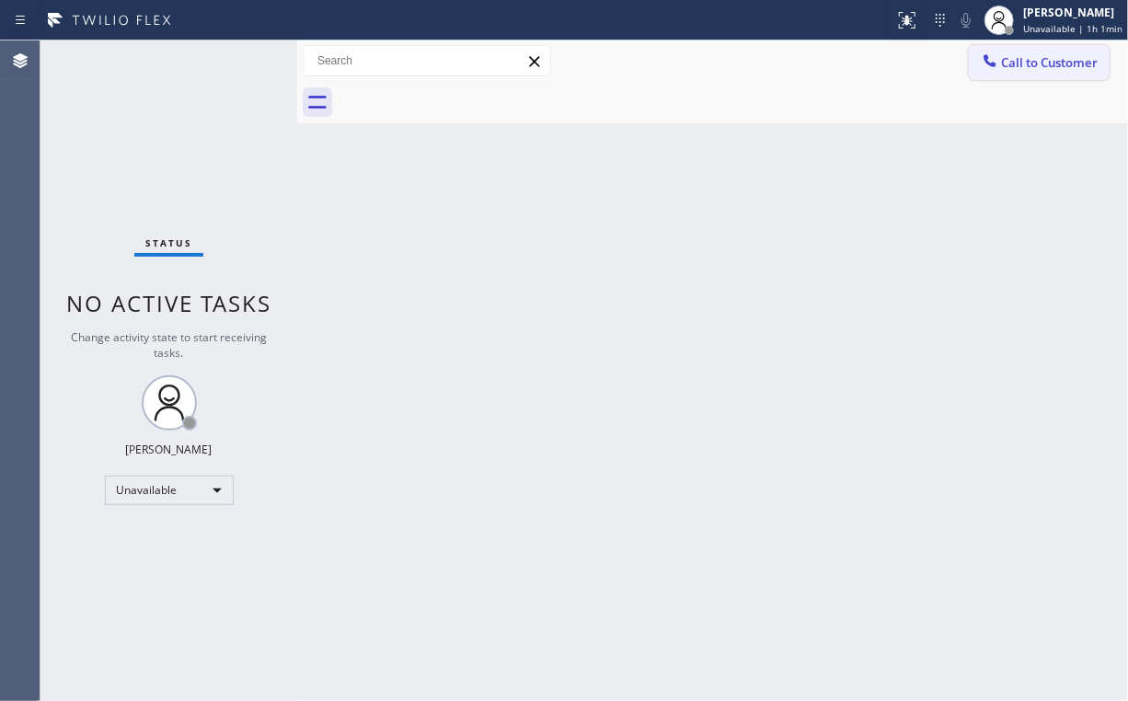
drag, startPoint x: 1038, startPoint y: 55, endPoint x: 663, endPoint y: 187, distance: 397.9
click at [1032, 59] on span "Call to Customer" at bounding box center [1049, 62] width 97 height 17
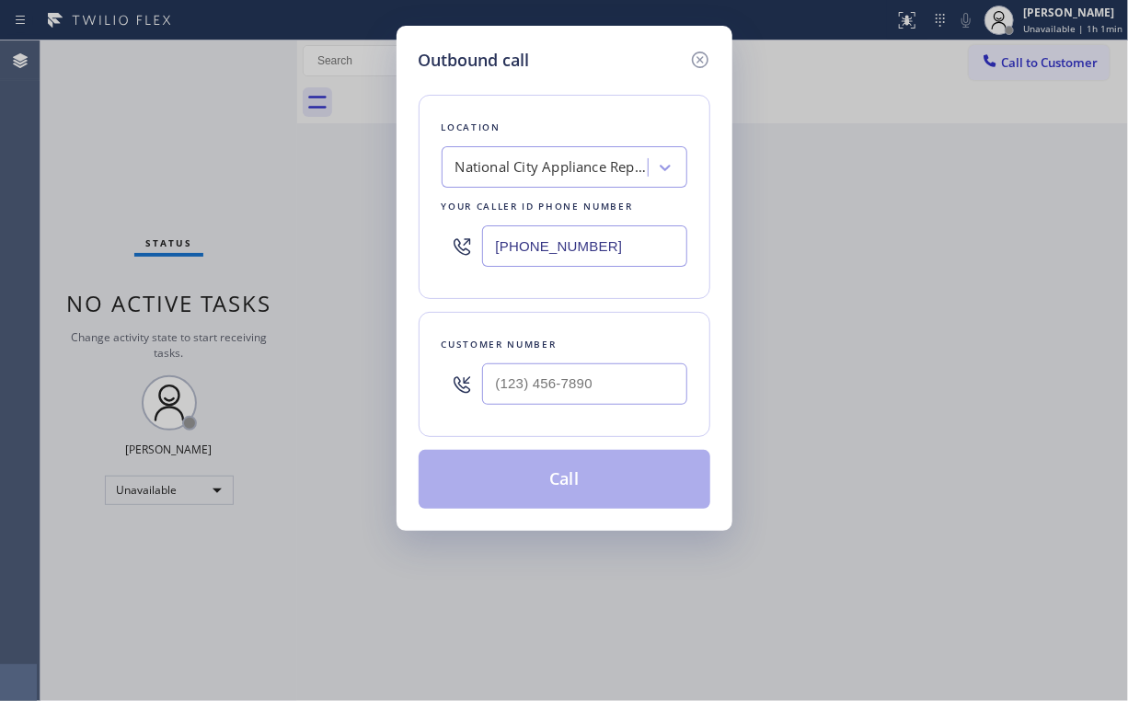
drag, startPoint x: 614, startPoint y: 239, endPoint x: 388, endPoint y: 243, distance: 225.5
click at [388, 243] on div "Outbound call Location [GEOGRAPHIC_DATA] Appliance Repair Pro Your caller id ph…" at bounding box center [564, 350] width 1128 height 701
paste input "818) 651-7282"
type input "[PHONE_NUMBER]"
click at [571, 373] on input "(___) ___-____" at bounding box center [584, 384] width 205 height 41
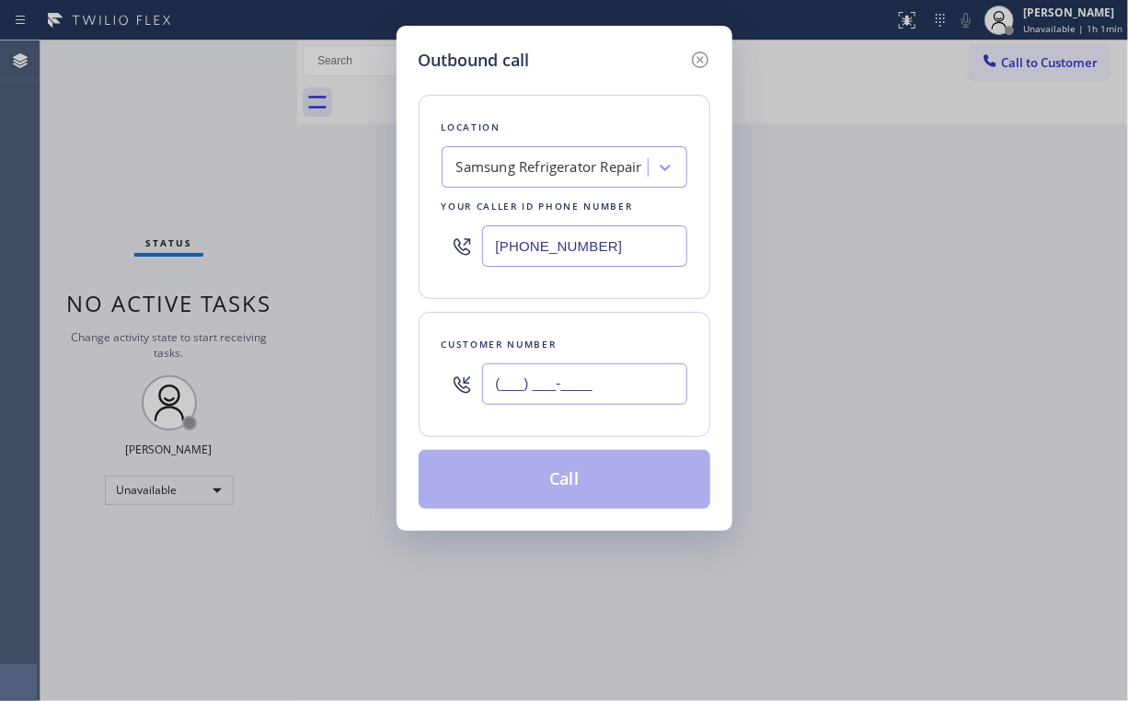
paste input "818) 261-9225"
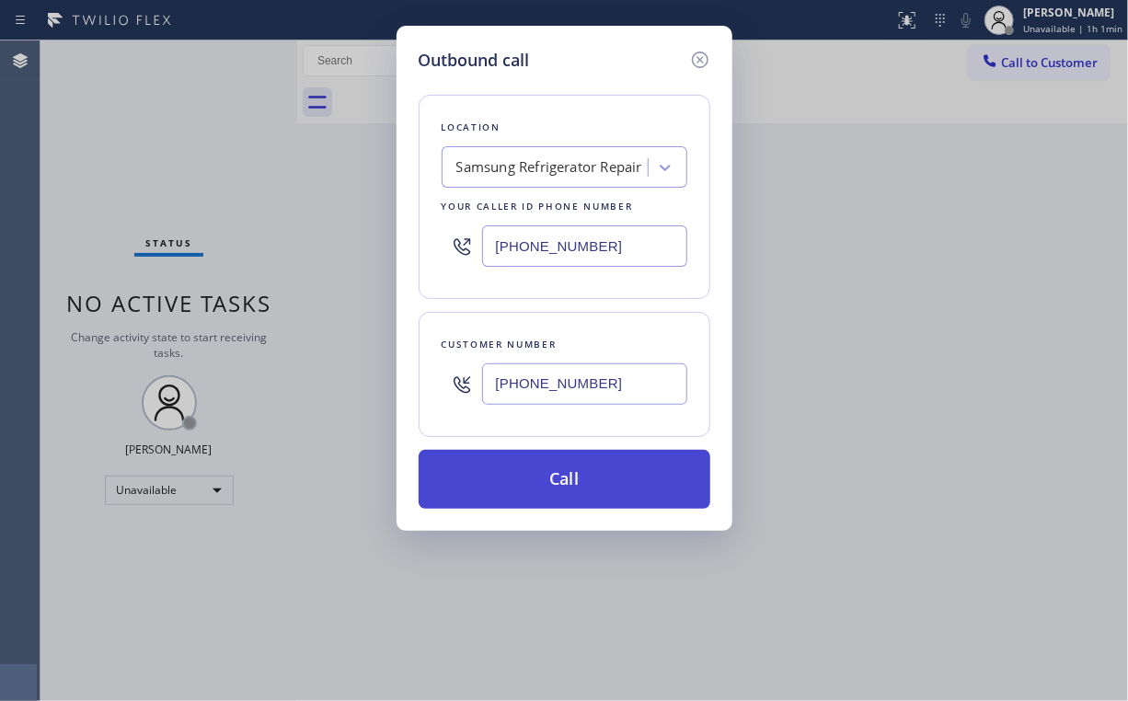
type input "[PHONE_NUMBER]"
click at [520, 478] on button "Call" at bounding box center [565, 479] width 292 height 59
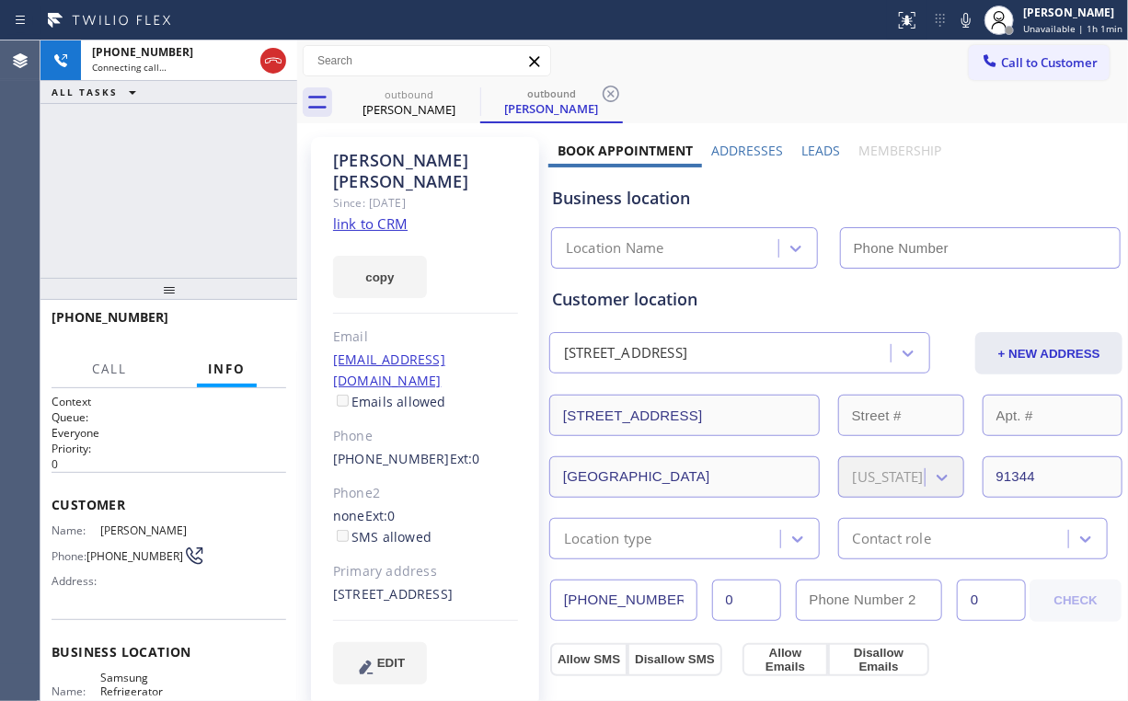
type input "[PHONE_NUMBER]"
click at [176, 155] on div "[PHONE_NUMBER] Connecting call… ALL TASKS ALL TASKS ACTIVE TASKS TASKS IN WRAP …" at bounding box center [168, 158] width 257 height 237
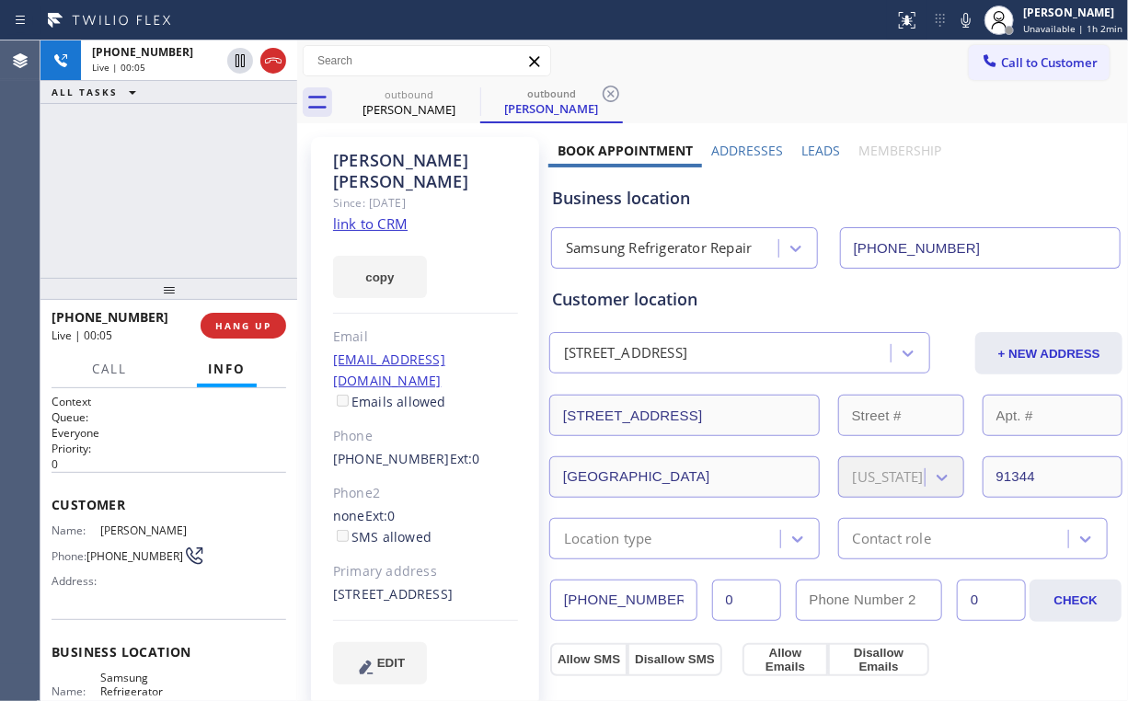
drag, startPoint x: 147, startPoint y: 176, endPoint x: 155, endPoint y: 190, distance: 16.5
click at [147, 178] on div "[PHONE_NUMBER] Live | 00:05 ALL TASKS ALL TASKS ACTIVE TASKS TASKS IN WRAP UP" at bounding box center [168, 158] width 257 height 237
click at [241, 335] on button "HANG UP" at bounding box center [244, 326] width 86 height 26
click at [250, 330] on span "HANG UP" at bounding box center [243, 325] width 56 height 13
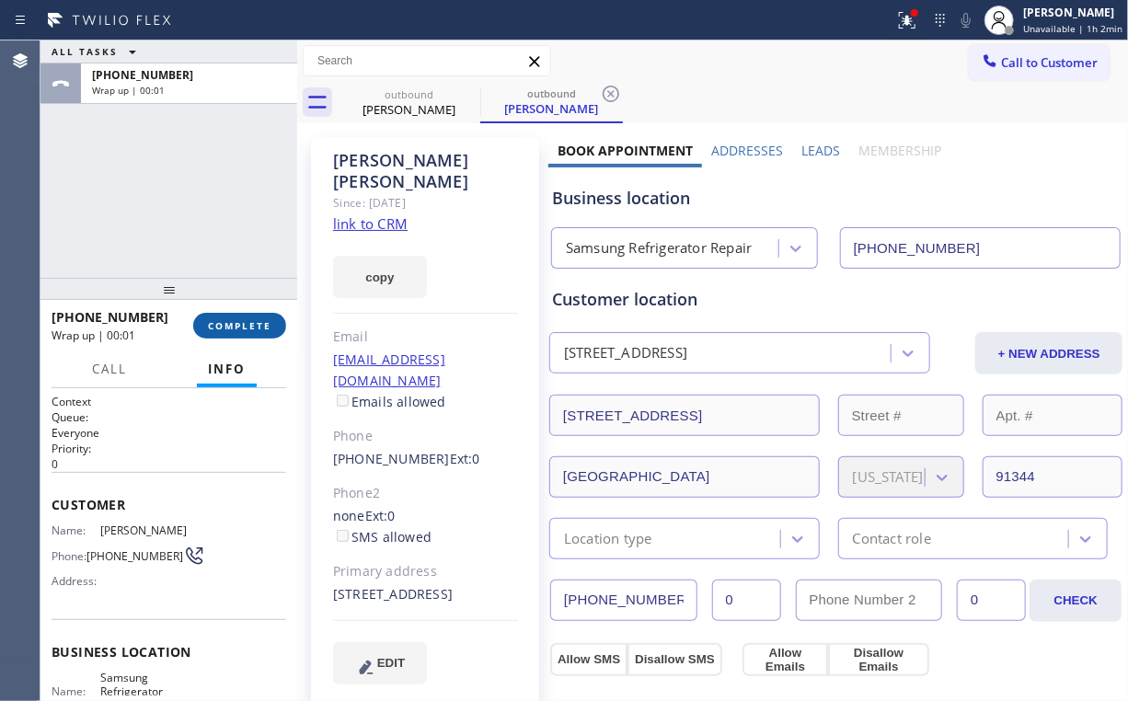
click at [261, 321] on span "COMPLETE" at bounding box center [239, 325] width 63 height 13
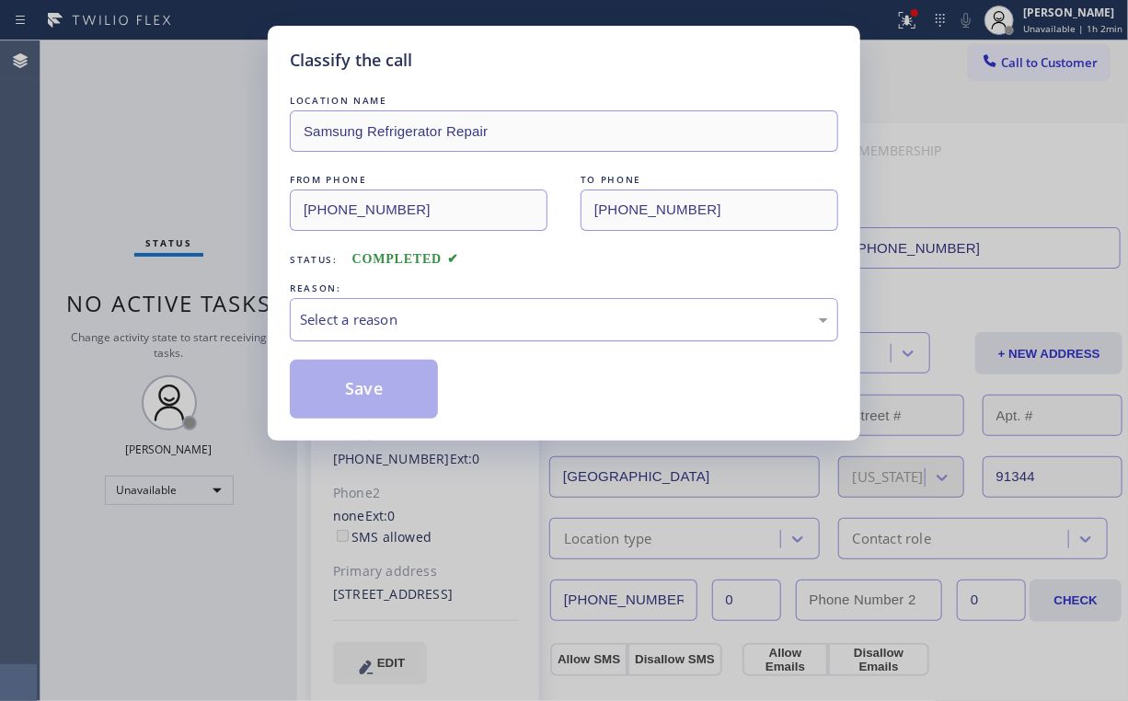
click at [351, 319] on div "Select a reason" at bounding box center [564, 319] width 528 height 21
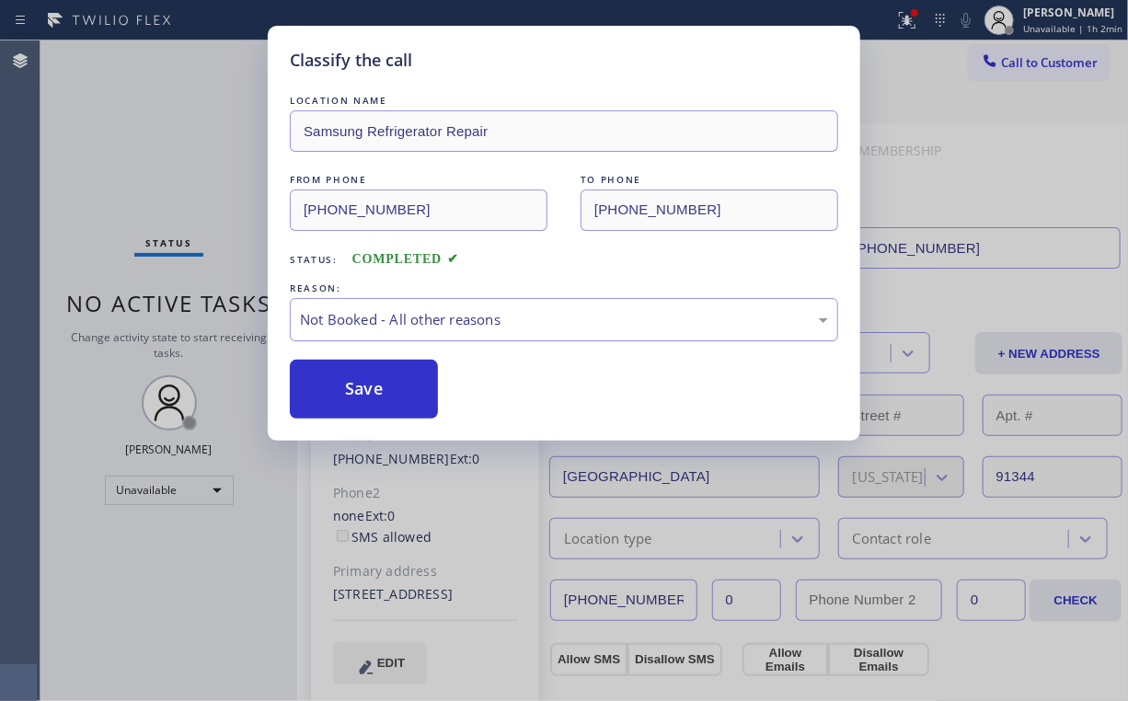
click at [350, 383] on button "Save" at bounding box center [364, 389] width 148 height 59
drag, startPoint x: 121, startPoint y: 146, endPoint x: 435, endPoint y: 132, distance: 314.2
click at [122, 146] on div "Classify the call LOCATION NAME Samsung Refrigerator Repair FROM PHONE [PHONE_N…" at bounding box center [564, 350] width 1128 height 701
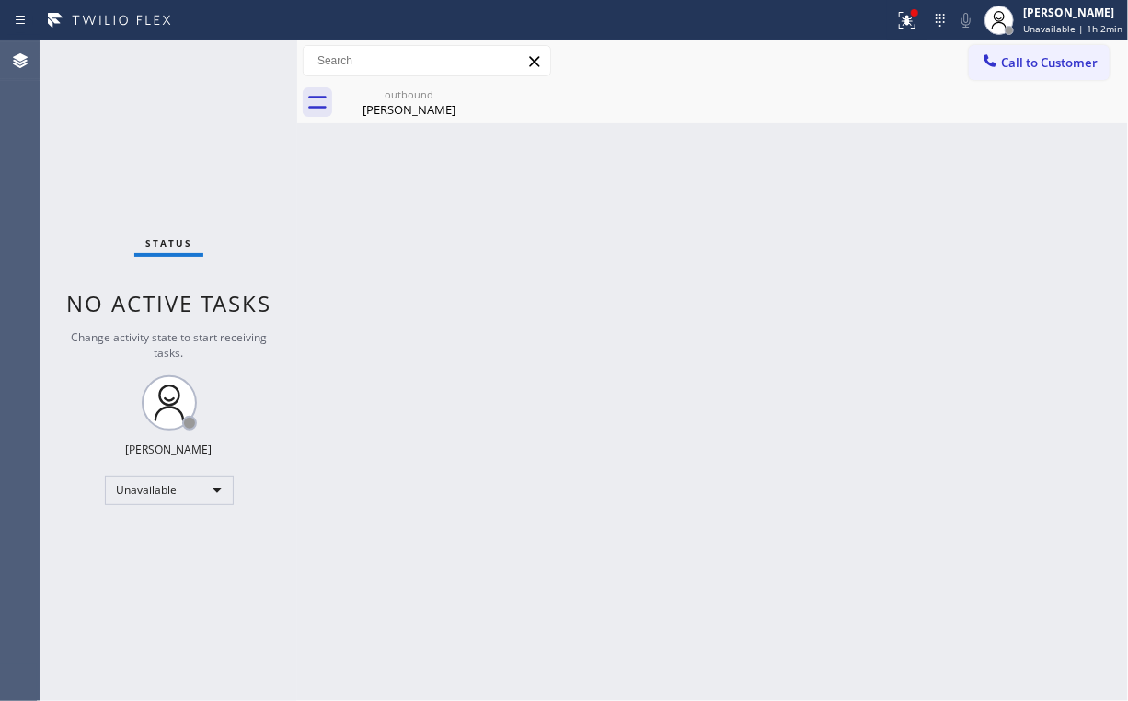
drag, startPoint x: 916, startPoint y: 23, endPoint x: 861, endPoint y: 139, distance: 128.0
click at [917, 22] on icon at bounding box center [907, 20] width 22 height 22
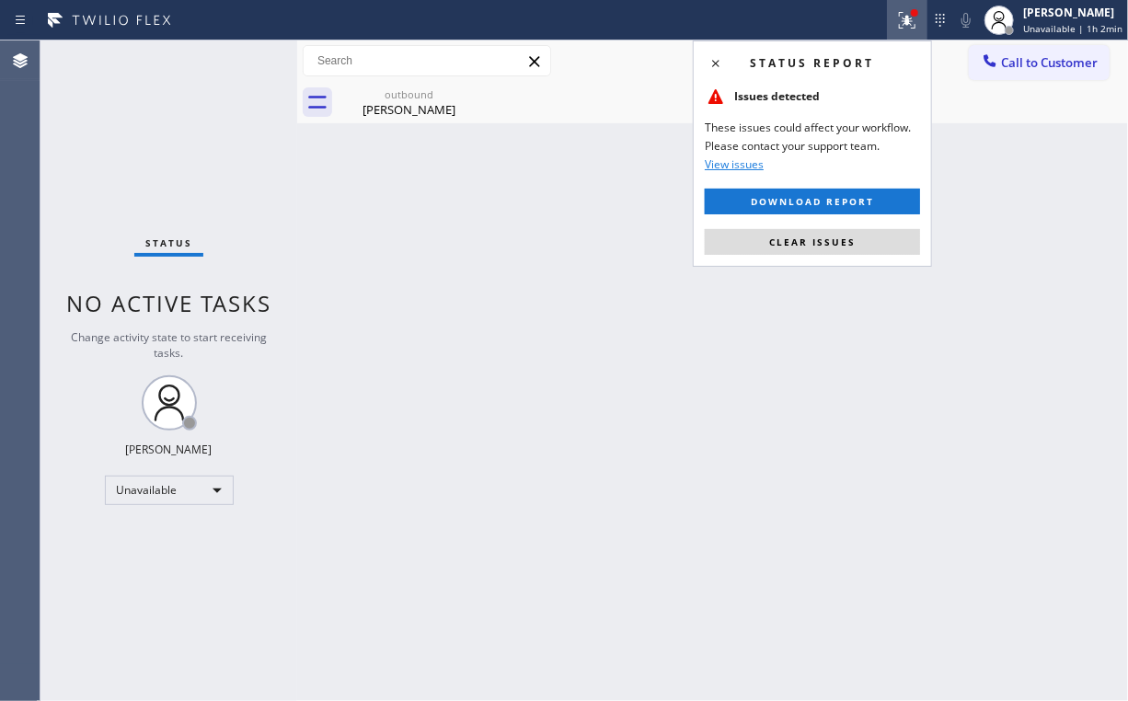
click at [795, 246] on span "Clear issues" at bounding box center [812, 242] width 87 height 13
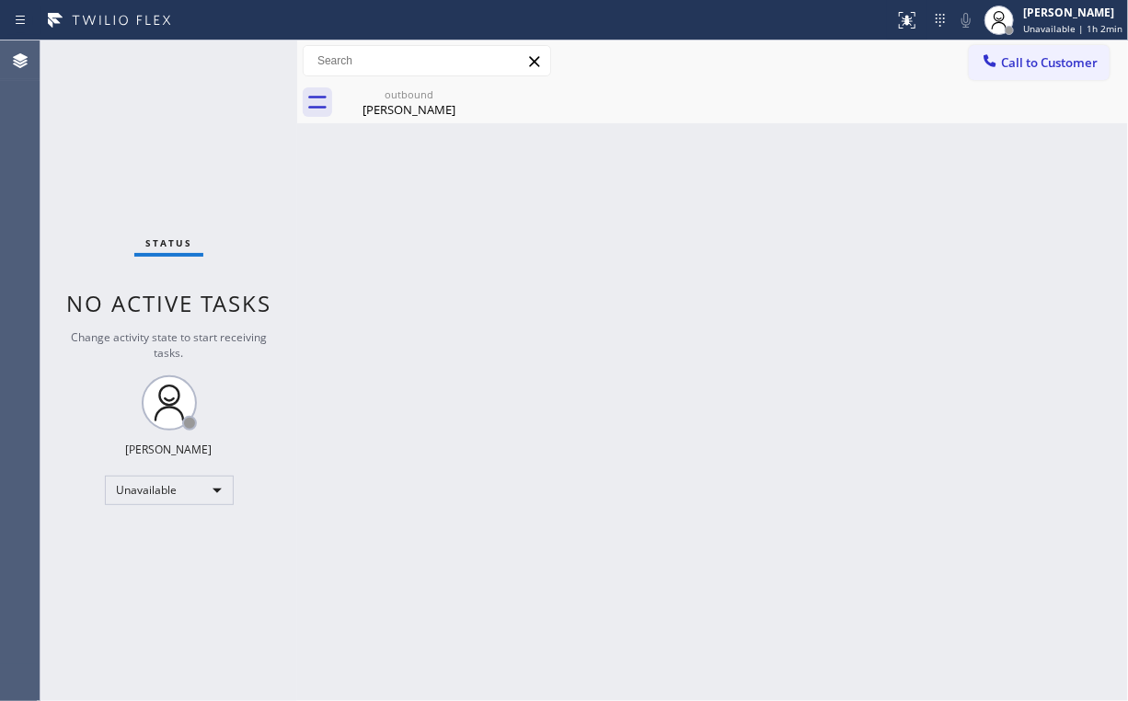
click at [998, 67] on icon at bounding box center [990, 61] width 18 height 18
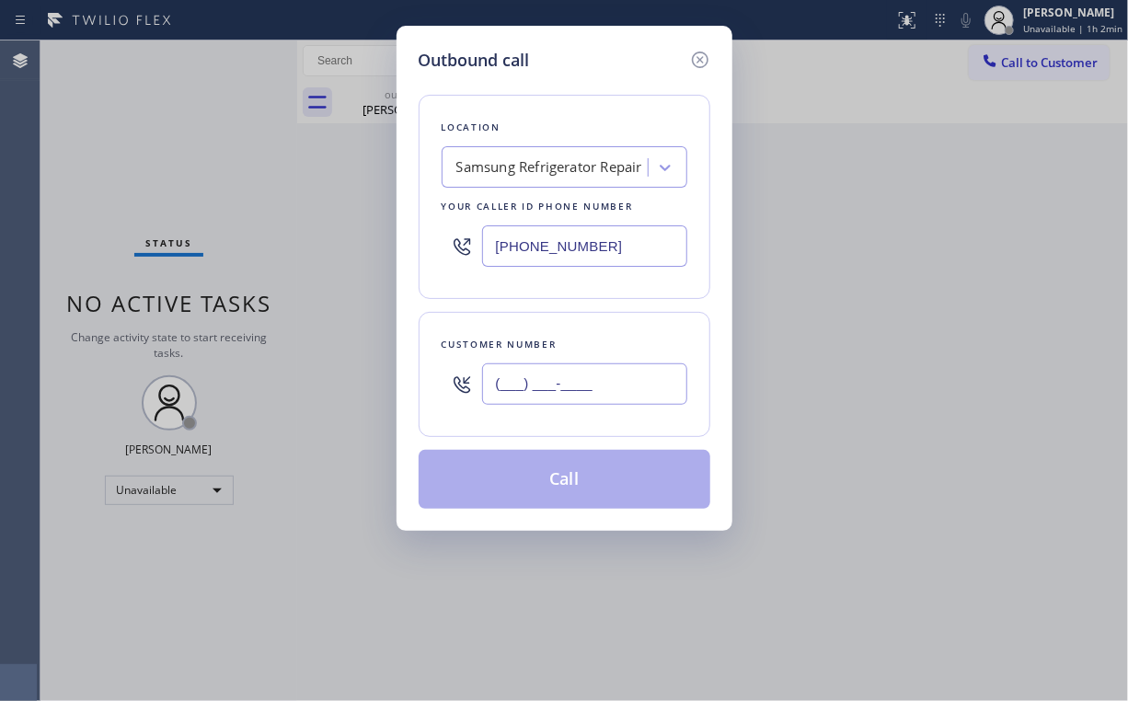
click at [619, 365] on input "(___) ___-____" at bounding box center [584, 384] width 205 height 41
paste input "818) 261-9225"
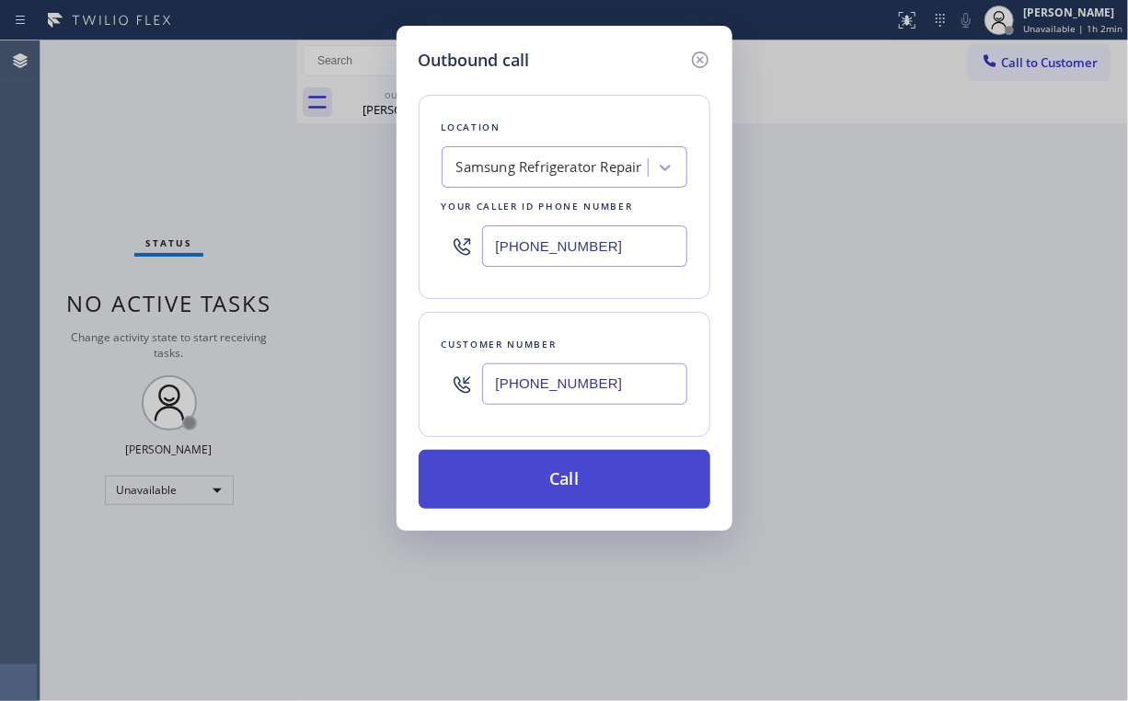
type input "[PHONE_NUMBER]"
drag, startPoint x: 529, startPoint y: 486, endPoint x: 467, endPoint y: 579, distance: 111.5
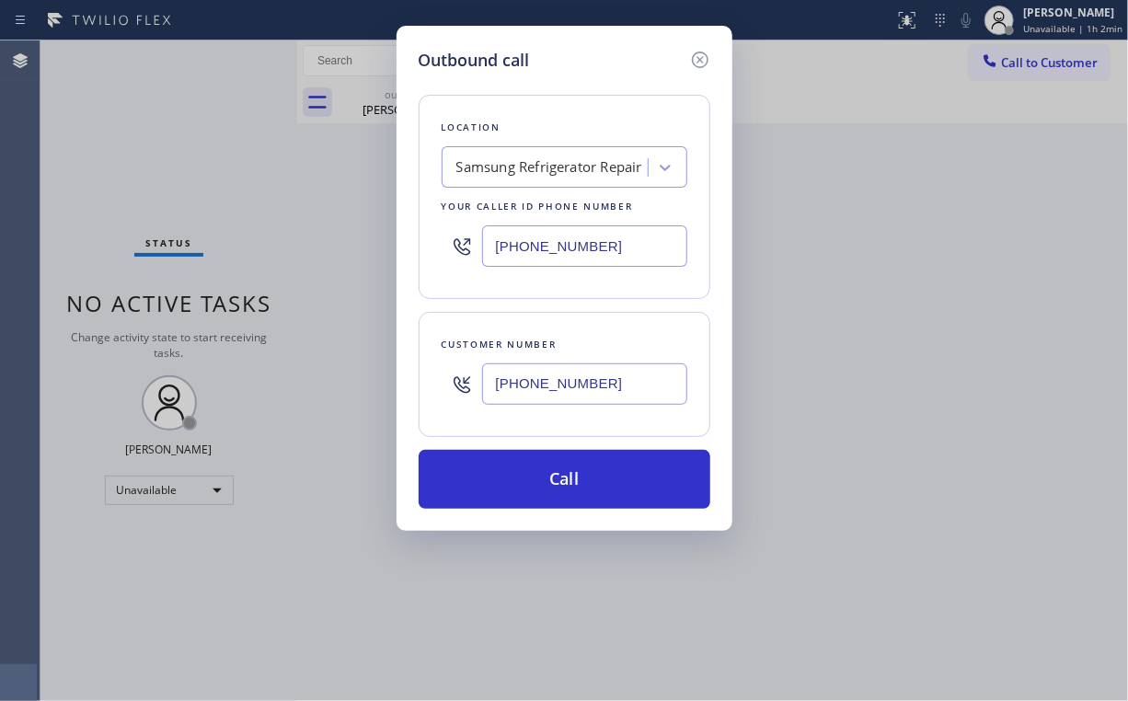
click at [529, 487] on button "Call" at bounding box center [565, 479] width 292 height 59
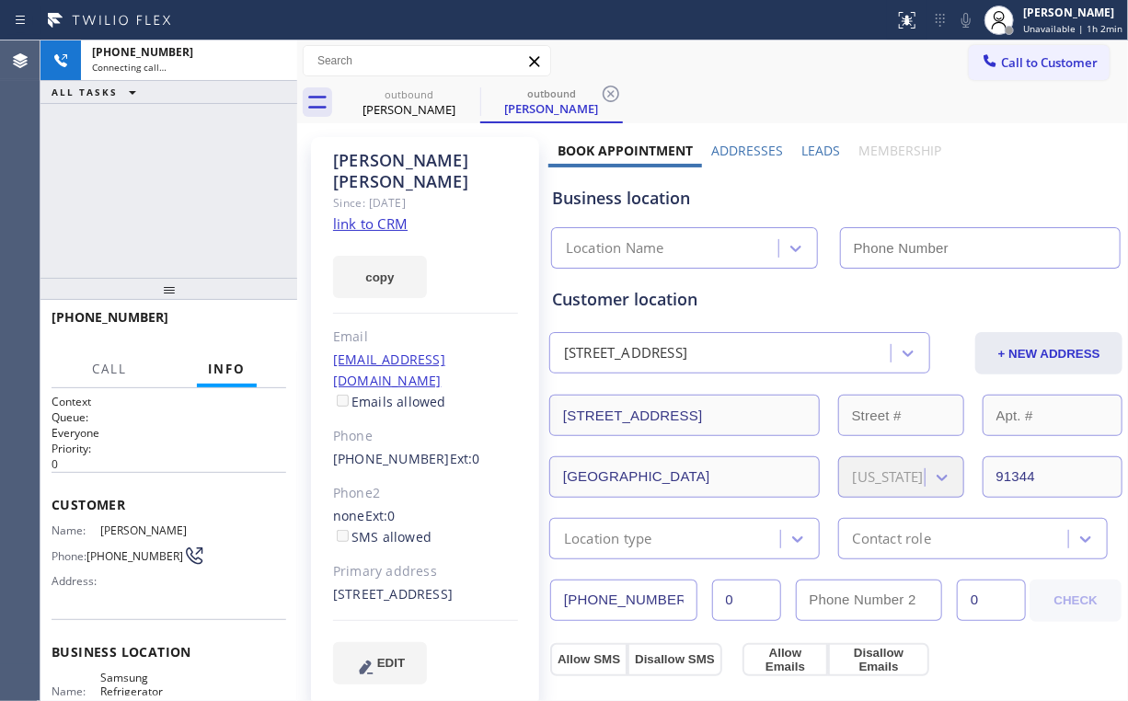
click at [209, 158] on div "[PHONE_NUMBER] Connecting call… ALL TASKS ALL TASKS ACTIVE TASKS TASKS IN WRAP …" at bounding box center [168, 158] width 257 height 237
type input "[PHONE_NUMBER]"
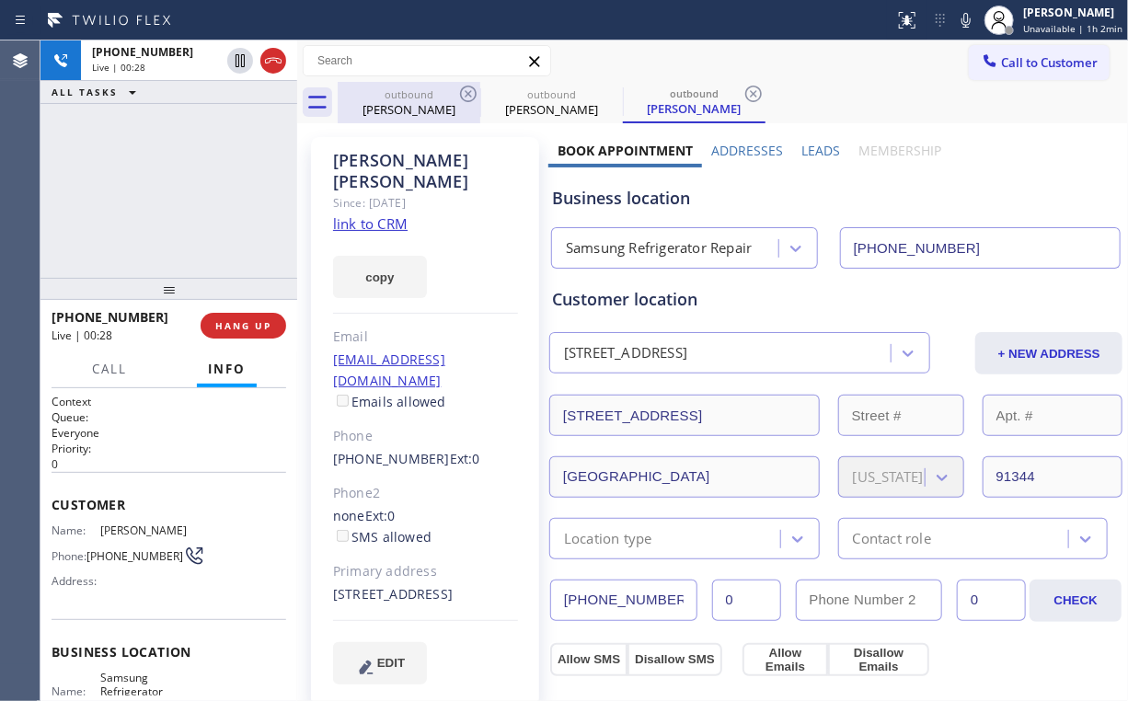
drag, startPoint x: 387, startPoint y: 114, endPoint x: 446, endPoint y: 95, distance: 62.9
click at [388, 114] on div "[PERSON_NAME]" at bounding box center [409, 109] width 139 height 17
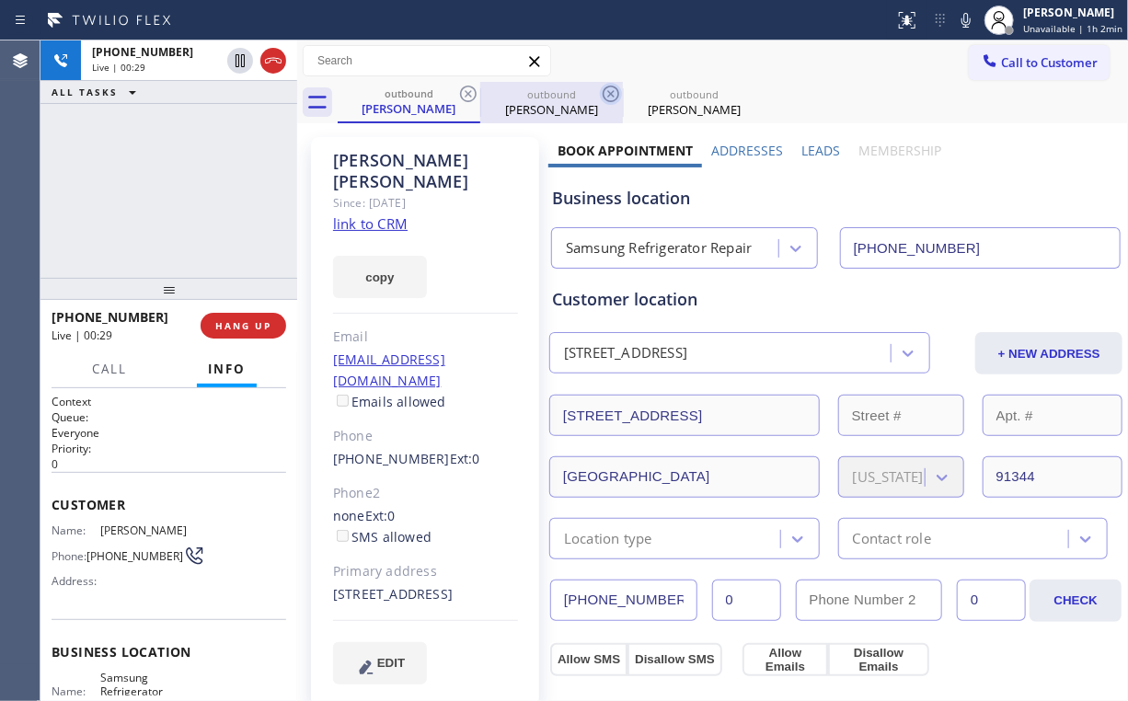
click at [462, 89] on icon at bounding box center [468, 94] width 17 height 17
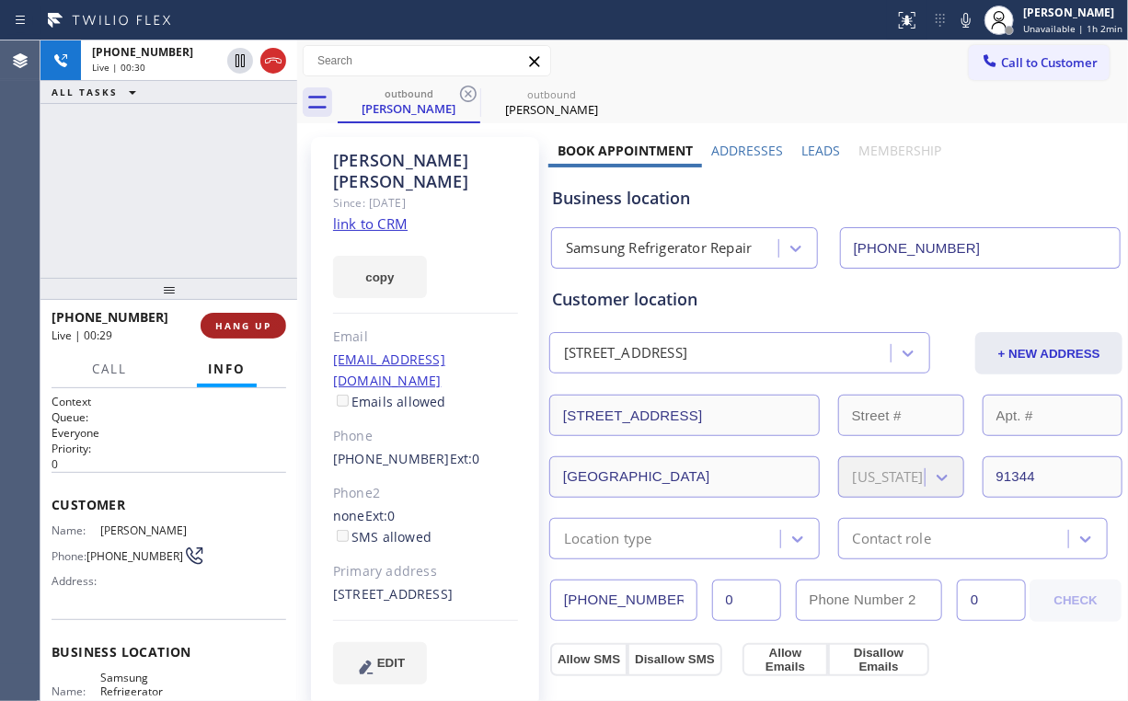
click at [235, 331] on span "HANG UP" at bounding box center [243, 325] width 56 height 13
click at [242, 321] on span "HANG UP" at bounding box center [243, 325] width 56 height 13
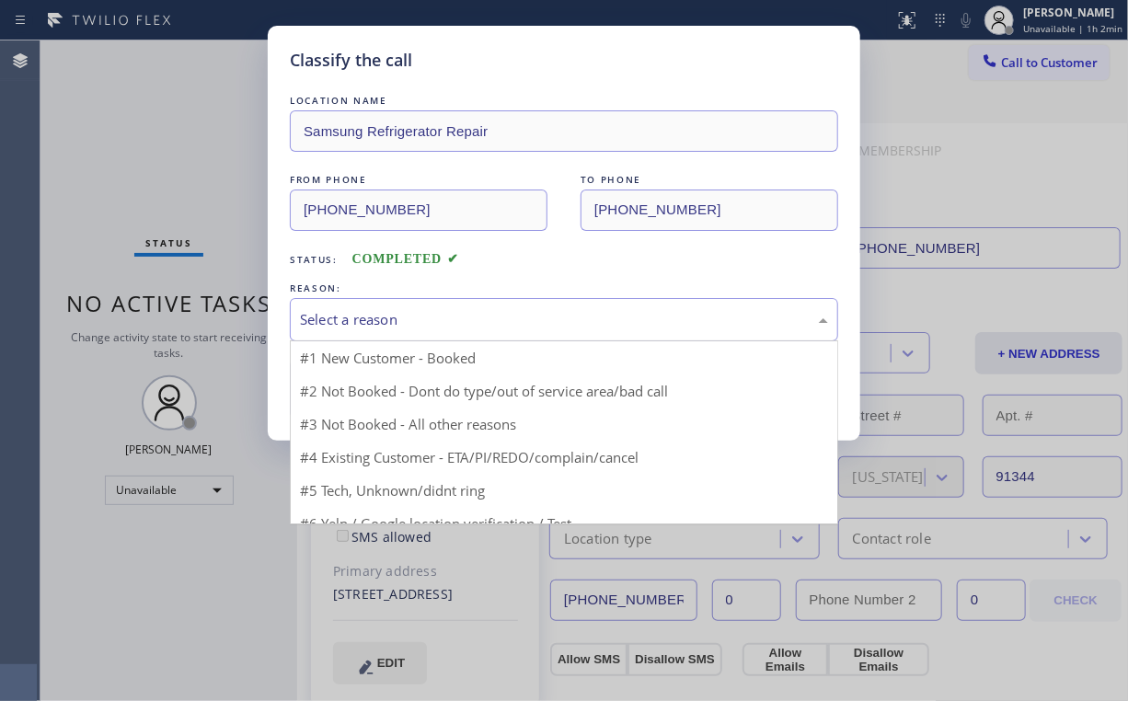
drag, startPoint x: 353, startPoint y: 320, endPoint x: 353, endPoint y: 331, distance: 11.0
click at [353, 321] on div "Select a reason" at bounding box center [564, 319] width 528 height 21
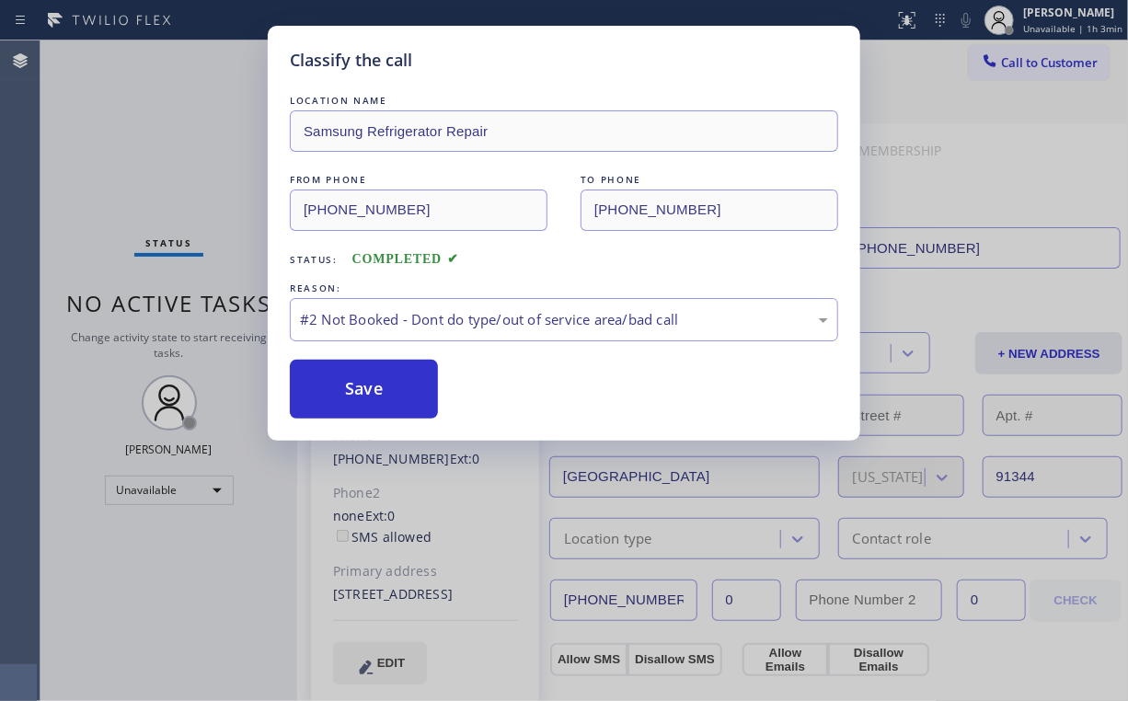
click at [368, 384] on button "Save" at bounding box center [364, 389] width 148 height 59
click at [203, 216] on div "Classify the call LOCATION NAME Samsung Refrigerator Repair FROM PHONE [PHONE_N…" at bounding box center [564, 350] width 1128 height 701
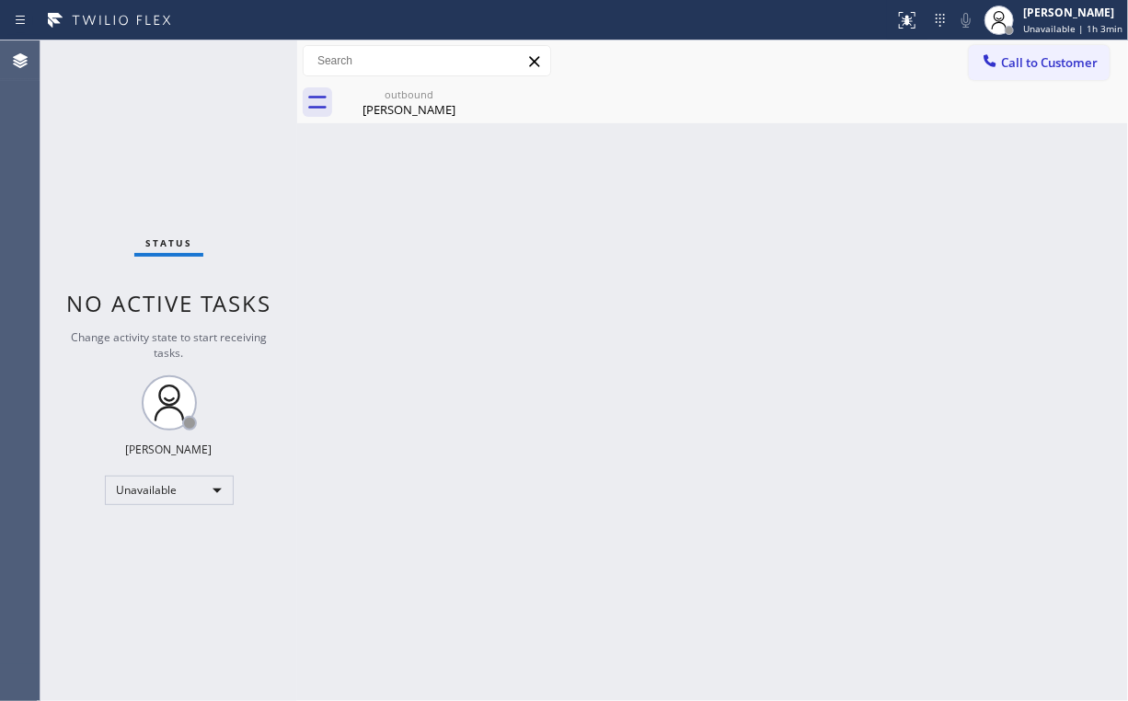
click at [1028, 66] on span "Call to Customer" at bounding box center [1049, 62] width 97 height 17
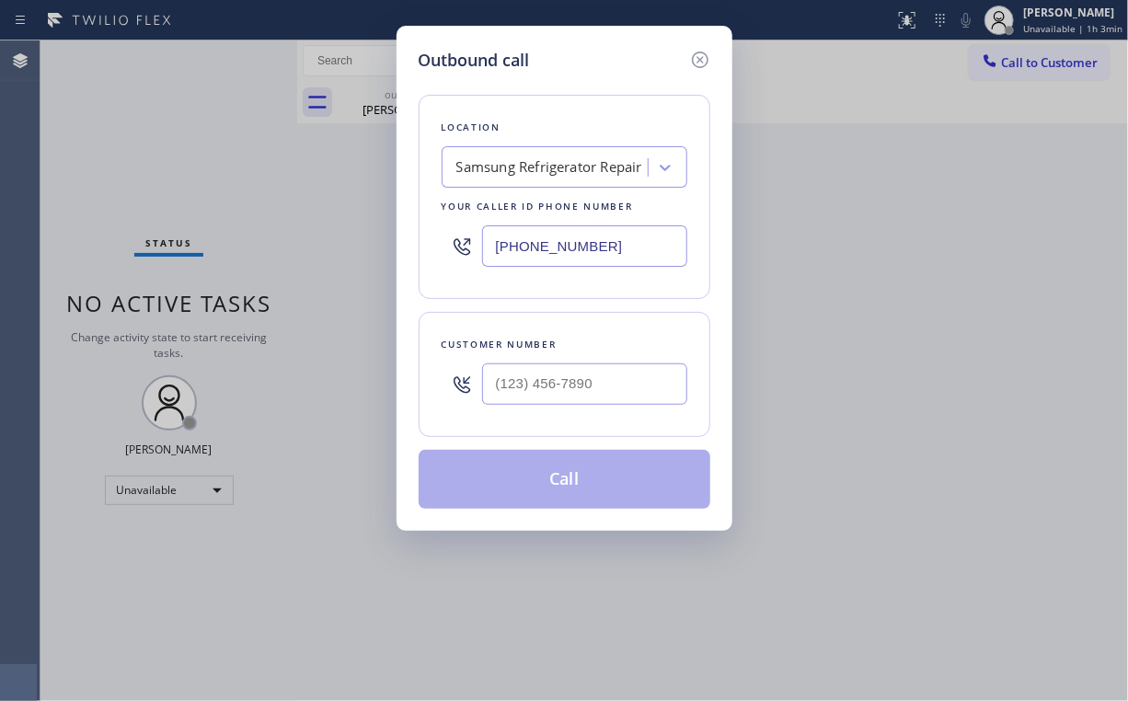
drag, startPoint x: 613, startPoint y: 253, endPoint x: 261, endPoint y: 235, distance: 352.0
click at [368, 251] on div "Outbound call Location Samsung Refrigerator Repair Your caller id phone number …" at bounding box center [564, 350] width 1128 height 701
paste input "347) 284-6179"
type input "[PHONE_NUMBER]"
click at [592, 377] on input "(___) ___-____" at bounding box center [584, 384] width 205 height 41
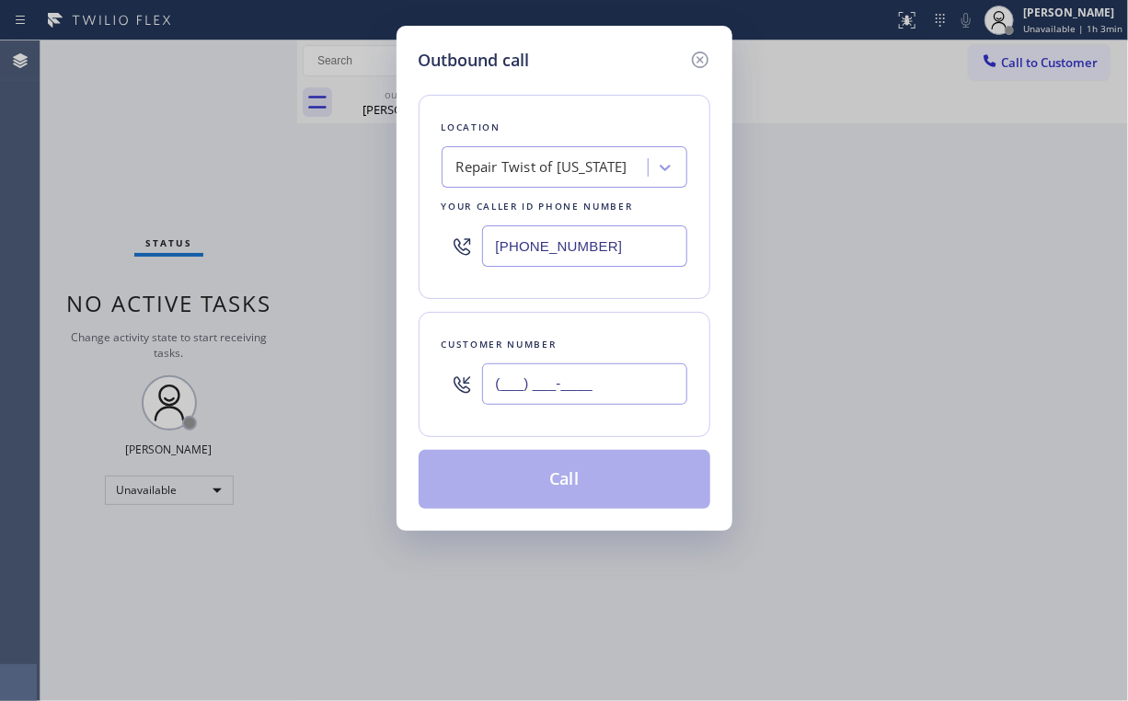
paste input "646) 401-1081"
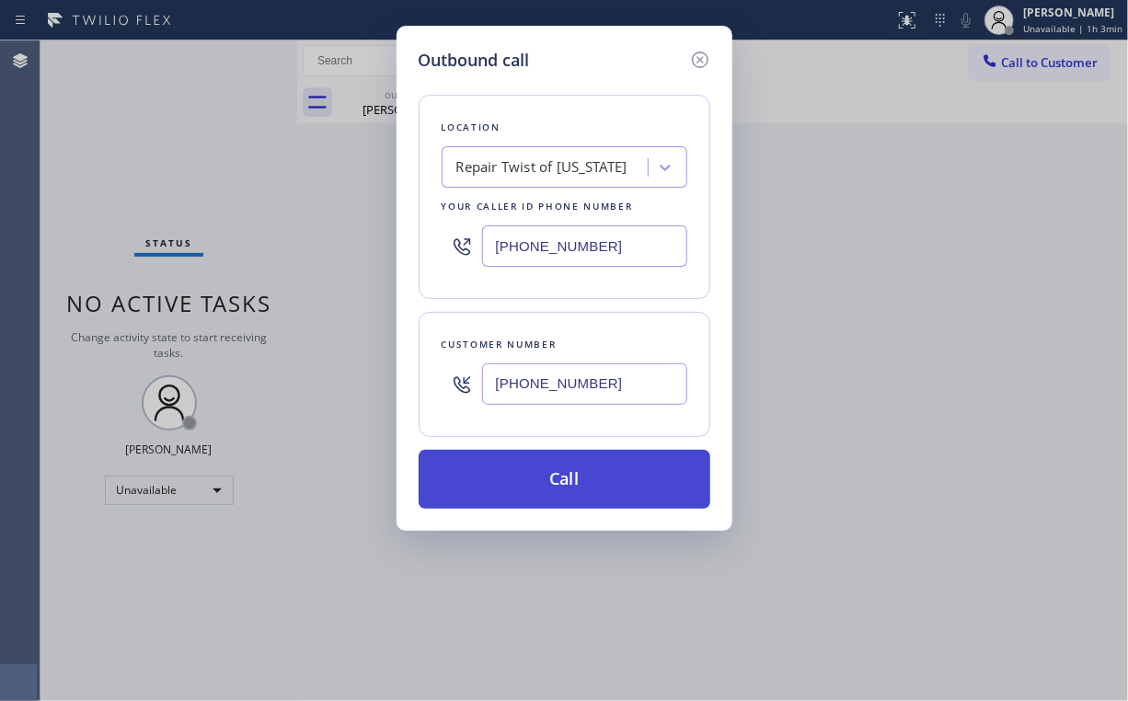
type input "[PHONE_NUMBER]"
click at [534, 467] on button "Call" at bounding box center [565, 479] width 292 height 59
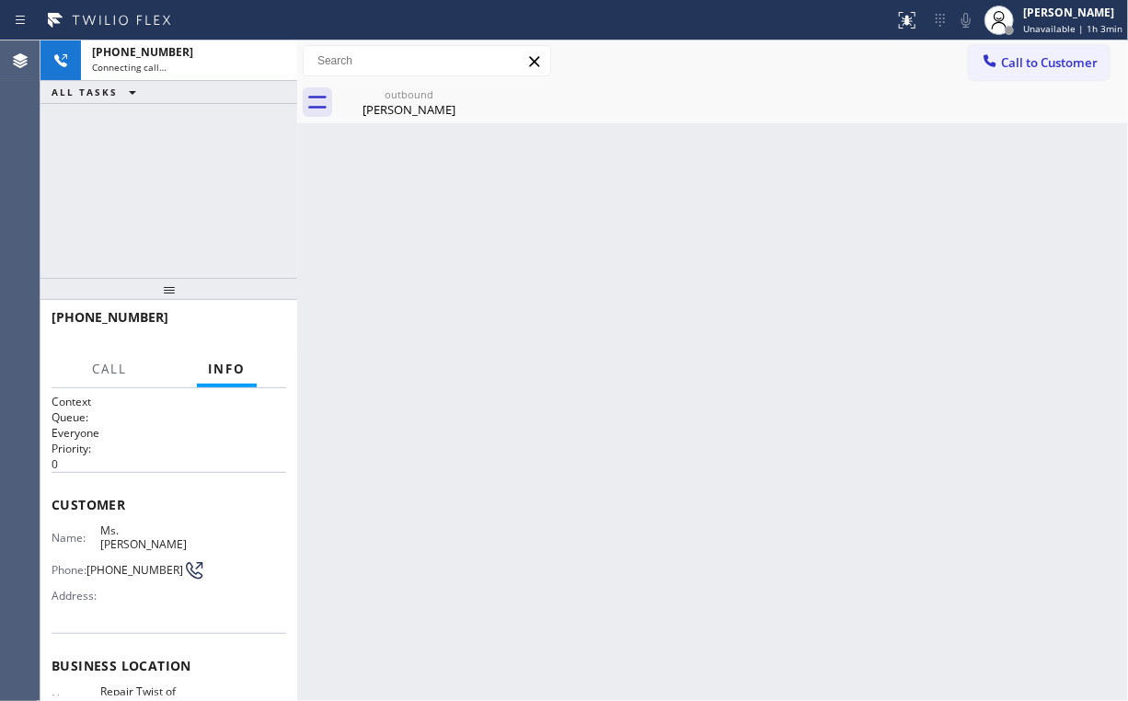
click at [213, 167] on div "[PHONE_NUMBER] Connecting call… ALL TASKS ALL TASKS ACTIVE TASKS TASKS IN WRAP …" at bounding box center [168, 158] width 257 height 237
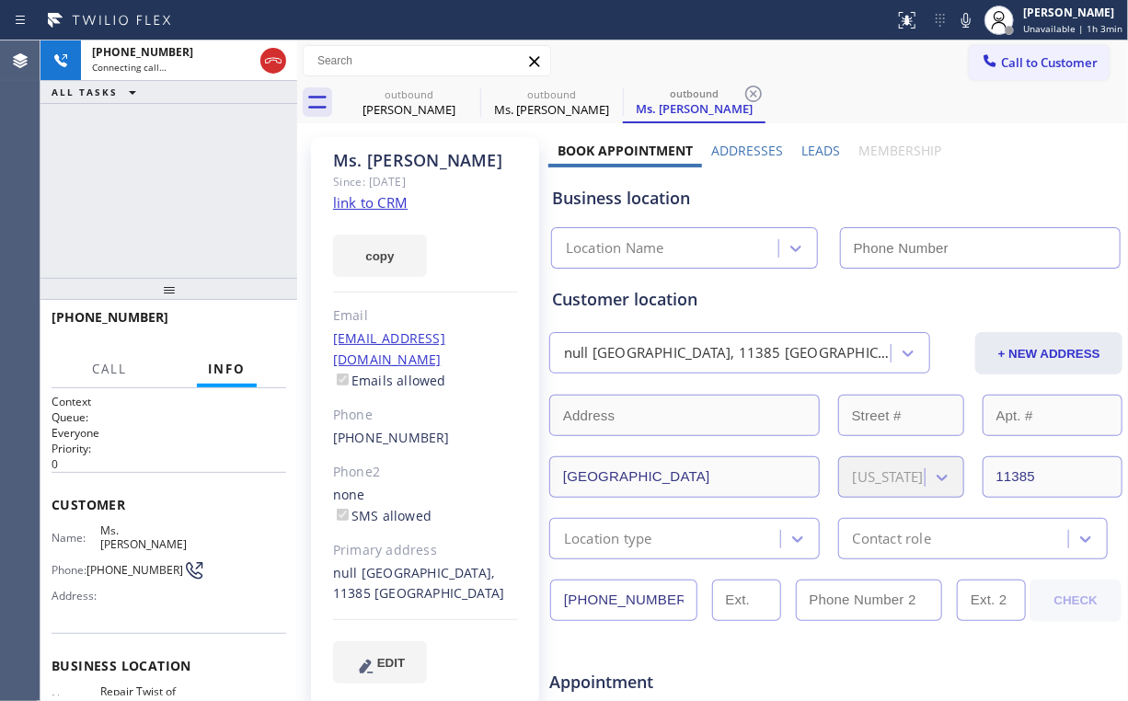
type input "[PHONE_NUMBER]"
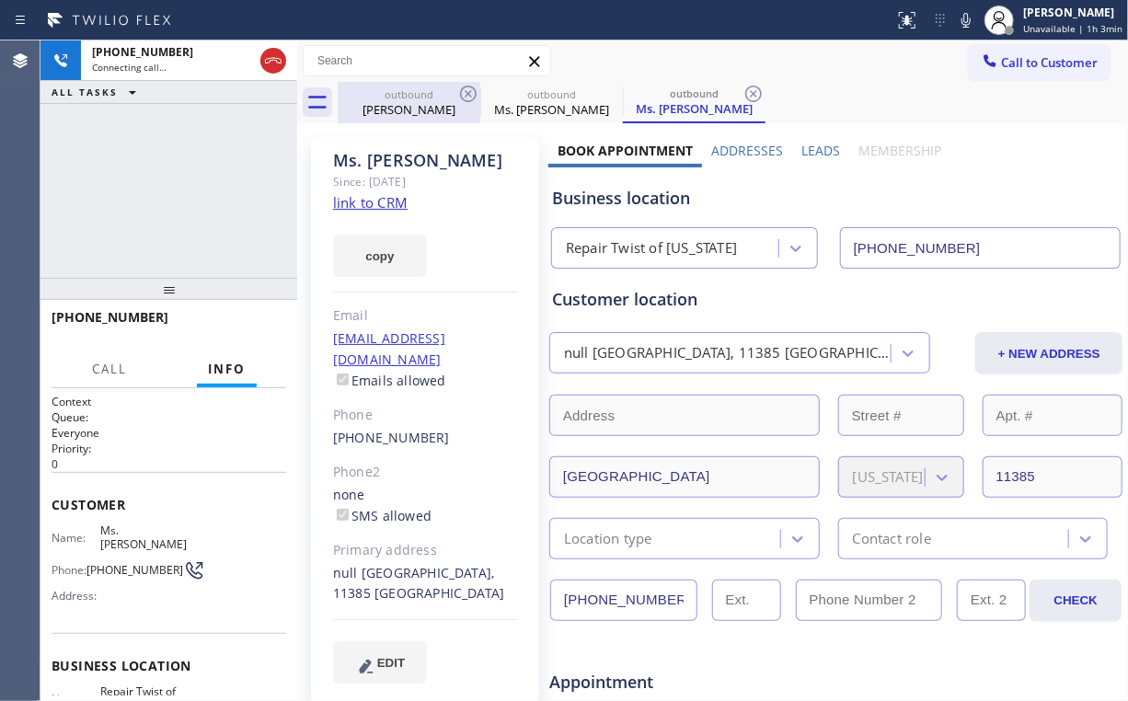
drag, startPoint x: 416, startPoint y: 96, endPoint x: 456, endPoint y: 95, distance: 39.6
click at [417, 96] on div "outbound" at bounding box center [409, 94] width 139 height 14
type input "[PHONE_NUMBER]"
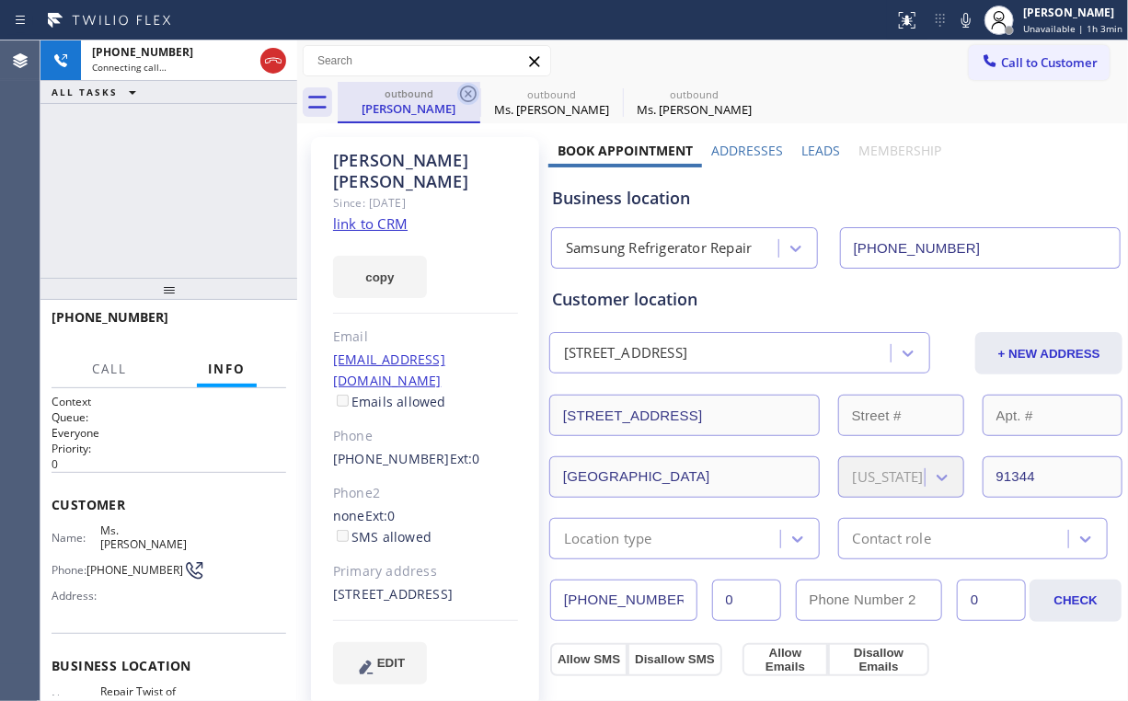
click at [467, 92] on icon at bounding box center [468, 94] width 22 height 22
type input "[PHONE_NUMBER]"
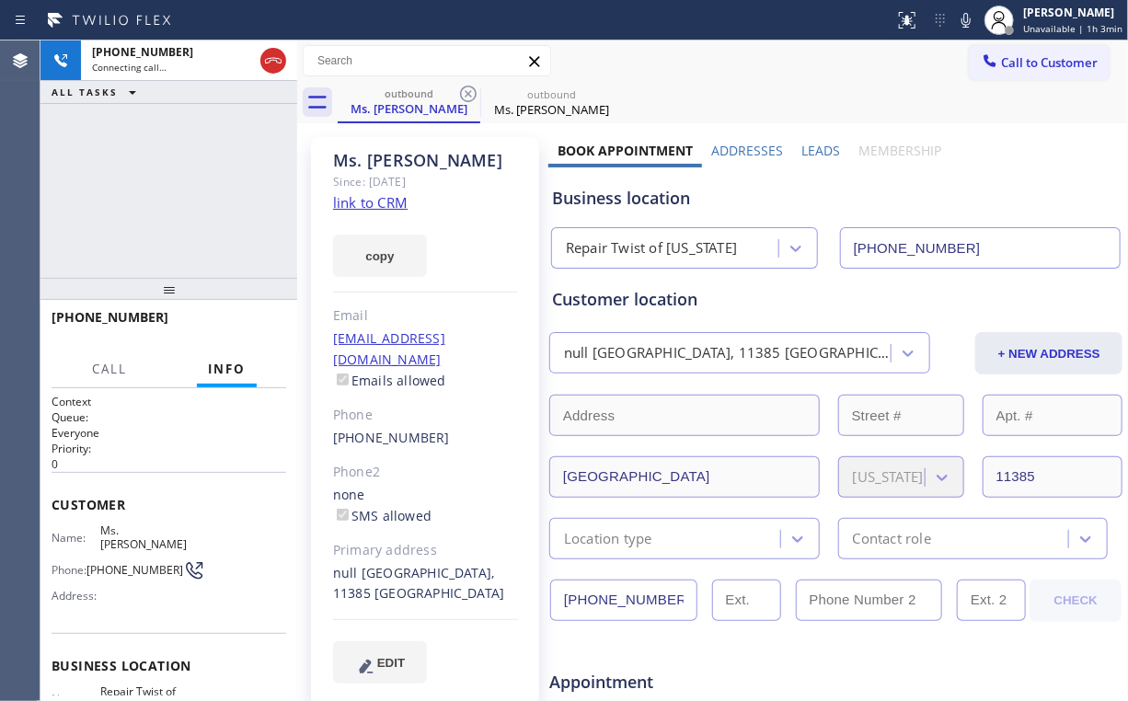
click at [180, 193] on div "[PHONE_NUMBER] Connecting call… ALL TASKS ALL TASKS ACTIVE TASKS TASKS IN WRAP …" at bounding box center [168, 158] width 257 height 237
click at [180, 187] on div "[PHONE_NUMBER] Connecting call… ALL TASKS ALL TASKS ACTIVE TASKS TASKS IN WRAP …" at bounding box center [168, 158] width 257 height 237
click at [177, 185] on div "[PHONE_NUMBER] Connecting call… ALL TASKS ALL TASKS ACTIVE TASKS TASKS IN WRAP …" at bounding box center [168, 158] width 257 height 237
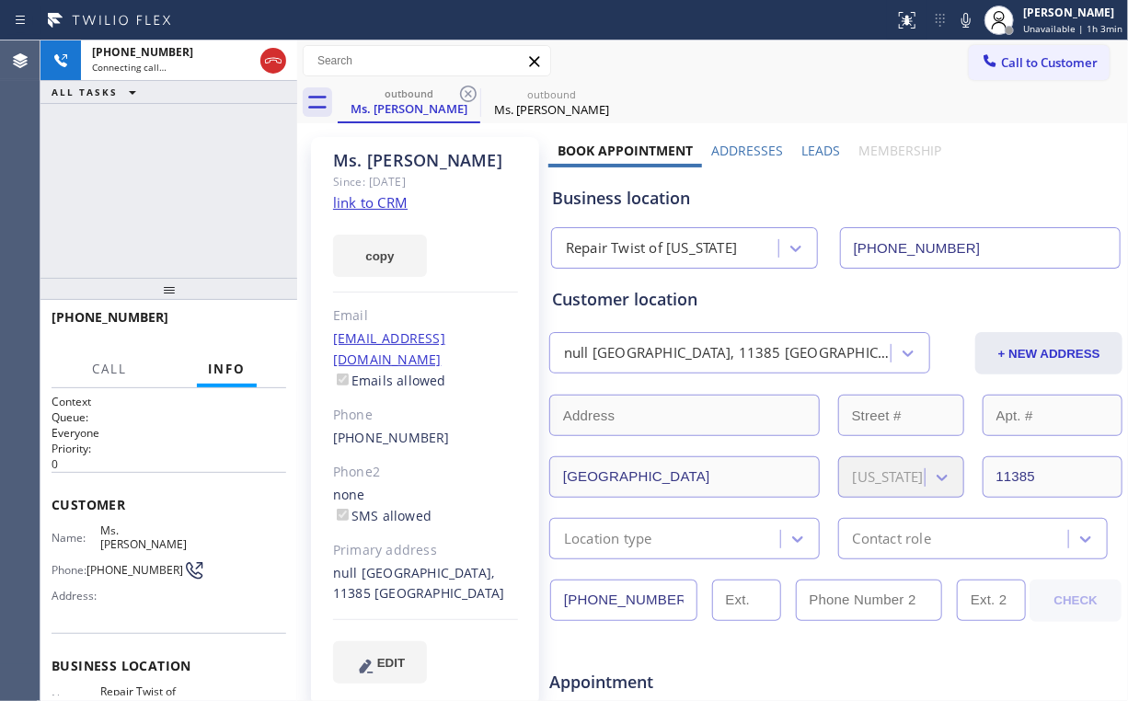
click at [177, 184] on div "[PHONE_NUMBER] Connecting call… ALL TASKS ALL TASKS ACTIVE TASKS TASKS IN WRAP …" at bounding box center [168, 158] width 257 height 237
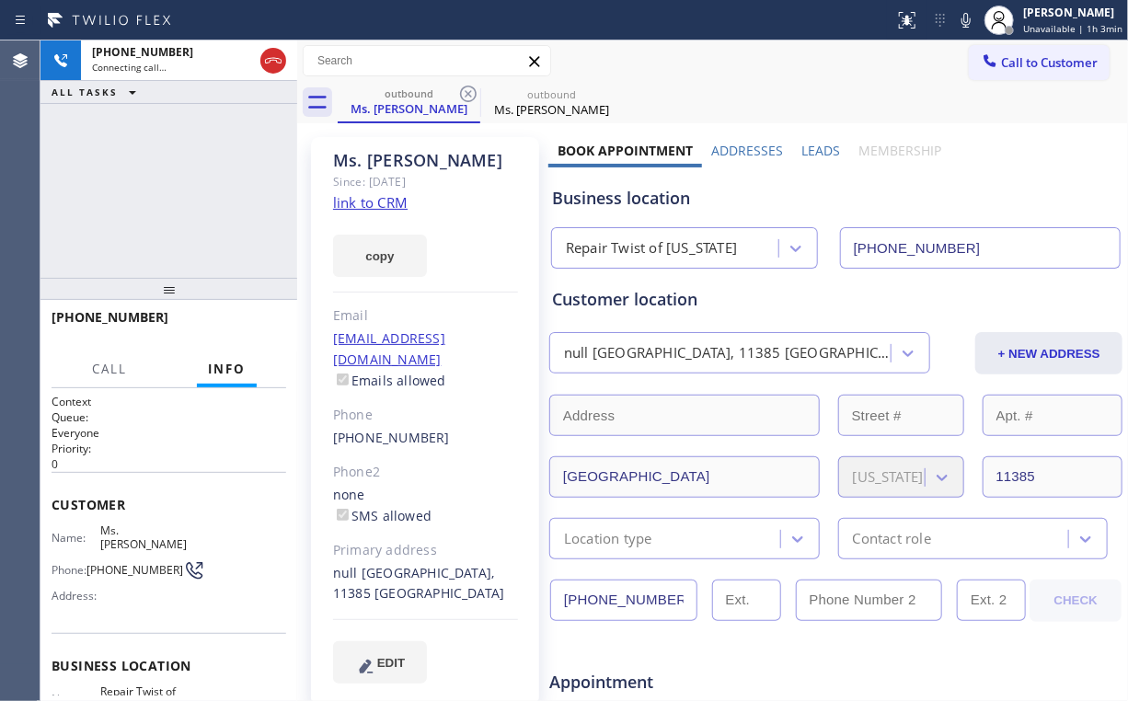
click at [177, 184] on div "[PHONE_NUMBER] Connecting call… ALL TASKS ALL TASKS ACTIVE TASKS TASKS IN WRAP …" at bounding box center [168, 158] width 257 height 237
drag, startPoint x: 96, startPoint y: 546, endPoint x: 169, endPoint y: 525, distance: 76.4
click at [121, 563] on span "[PHONE_NUMBER]" at bounding box center [135, 570] width 97 height 14
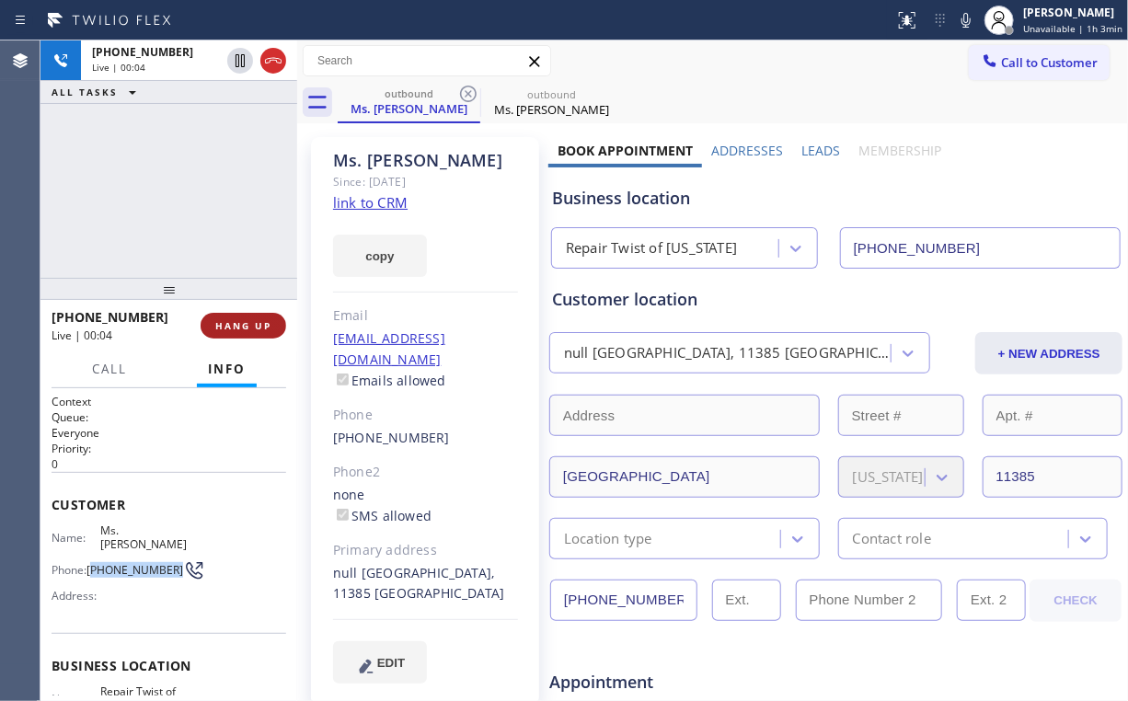
copy span "646) 401-1081"
click at [206, 227] on div "[PHONE_NUMBER] Live | 00:06 ALL TASKS ALL TASKS ACTIVE TASKS TASKS IN WRAP UP" at bounding box center [168, 158] width 257 height 237
click at [203, 217] on div "[PHONE_NUMBER] Live | 00:18 ALL TASKS ALL TASKS ACTIVE TASKS TASKS IN WRAP UP" at bounding box center [168, 158] width 257 height 237
drag, startPoint x: 655, startPoint y: 200, endPoint x: 625, endPoint y: 202, distance: 30.5
click at [625, 202] on div "Business location" at bounding box center [836, 198] width 568 height 25
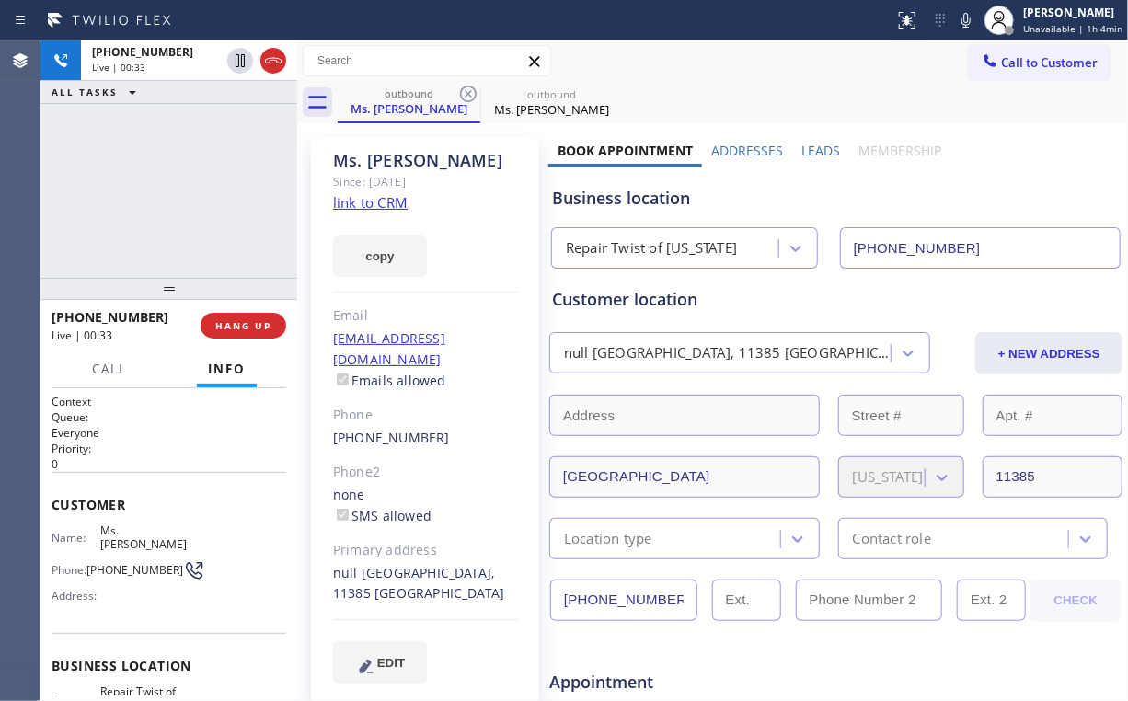
click at [155, 227] on div "[PHONE_NUMBER] Live | 00:33 ALL TASKS ALL TASKS ACTIVE TASKS TASKS IN WRAP UP" at bounding box center [168, 158] width 257 height 237
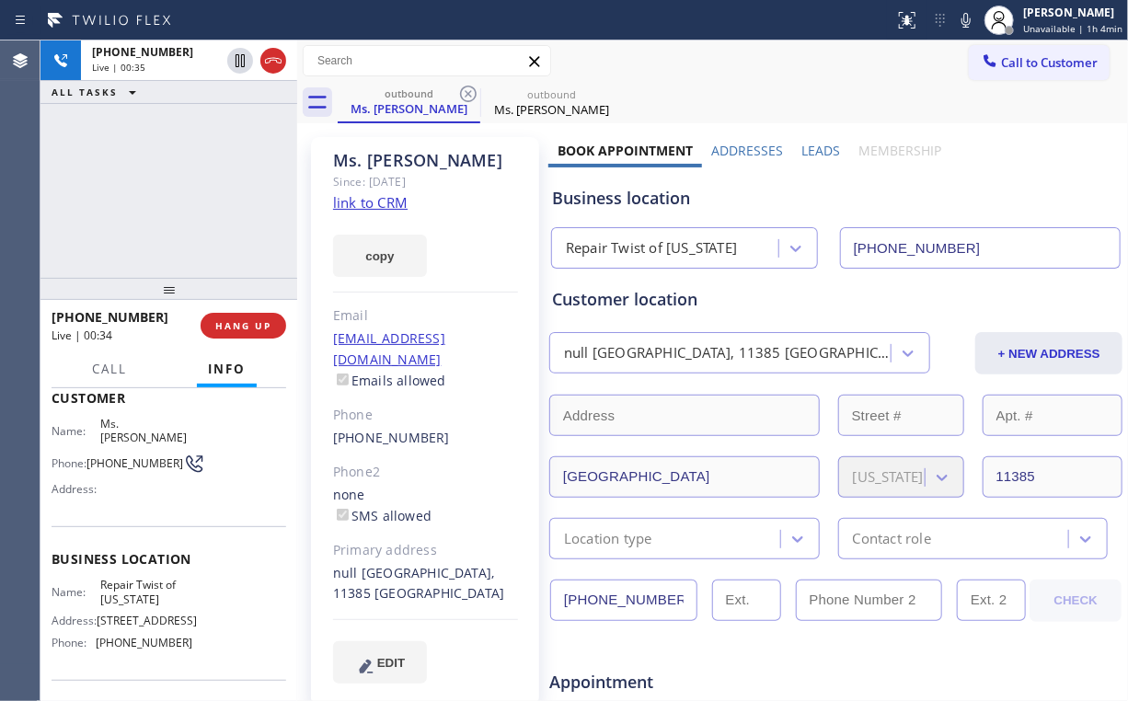
scroll to position [147, 0]
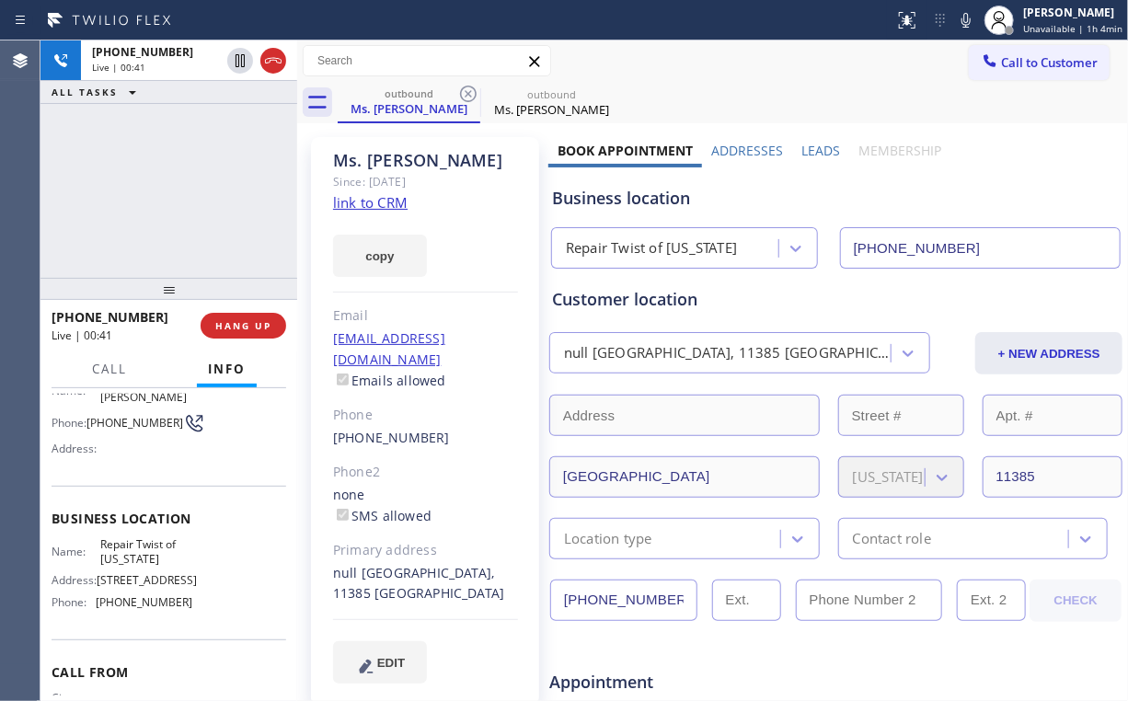
click at [189, 192] on div "[PHONE_NUMBER] Live | 00:41 ALL TASKS ALL TASKS ACTIVE TASKS TASKS IN WRAP UP" at bounding box center [168, 158] width 257 height 237
click at [250, 328] on span "HANG UP" at bounding box center [243, 325] width 56 height 13
click at [250, 328] on span "COMPLETE" at bounding box center [239, 325] width 63 height 13
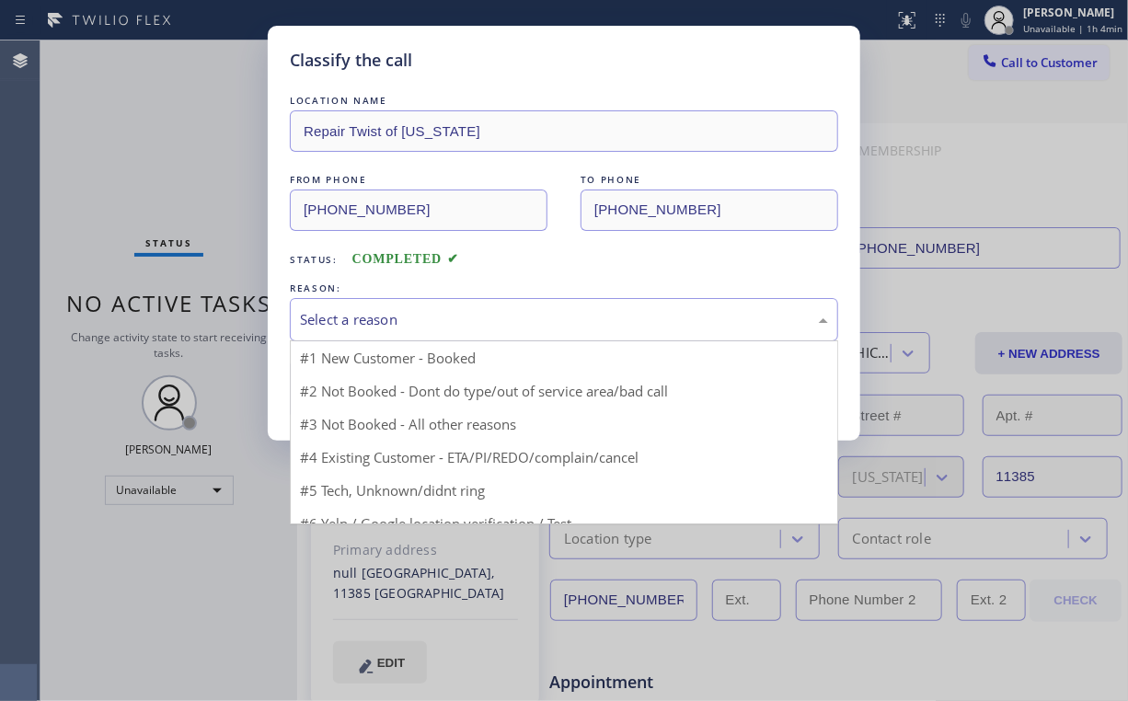
click at [368, 325] on div "Select a reason" at bounding box center [564, 319] width 528 height 21
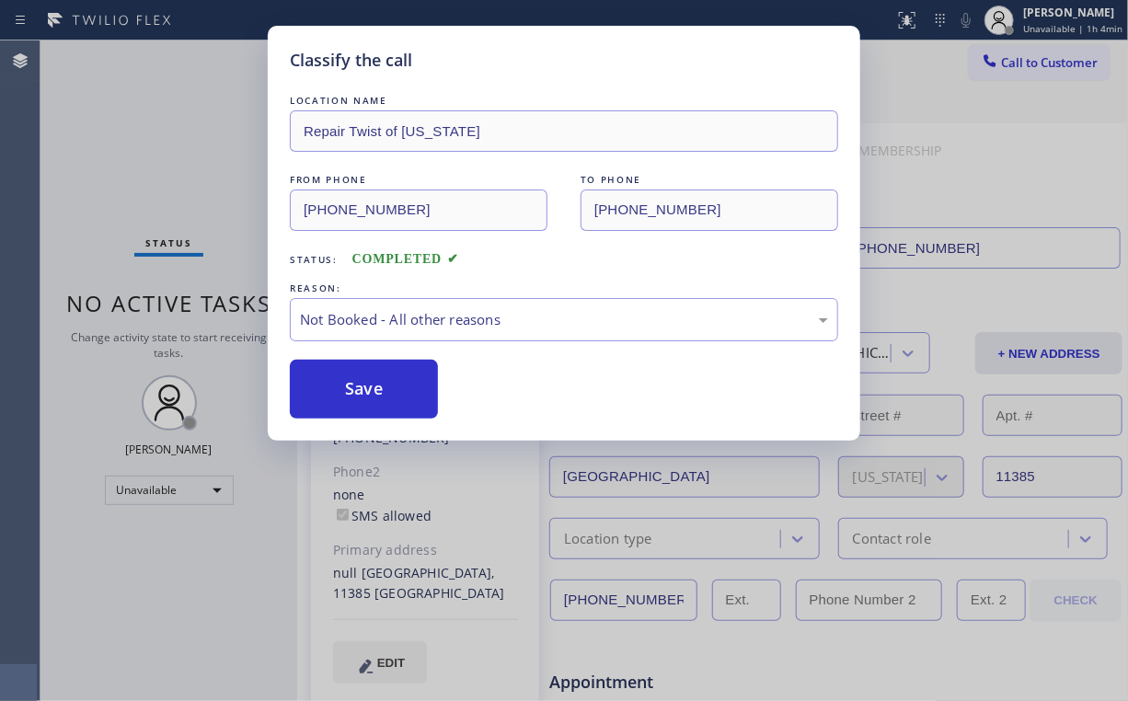
click at [376, 379] on button "Save" at bounding box center [364, 389] width 148 height 59
click at [129, 151] on div "Classify the call LOCATION NAME Repair Twist of [US_STATE] FROM PHONE [PHONE_NU…" at bounding box center [564, 350] width 1128 height 701
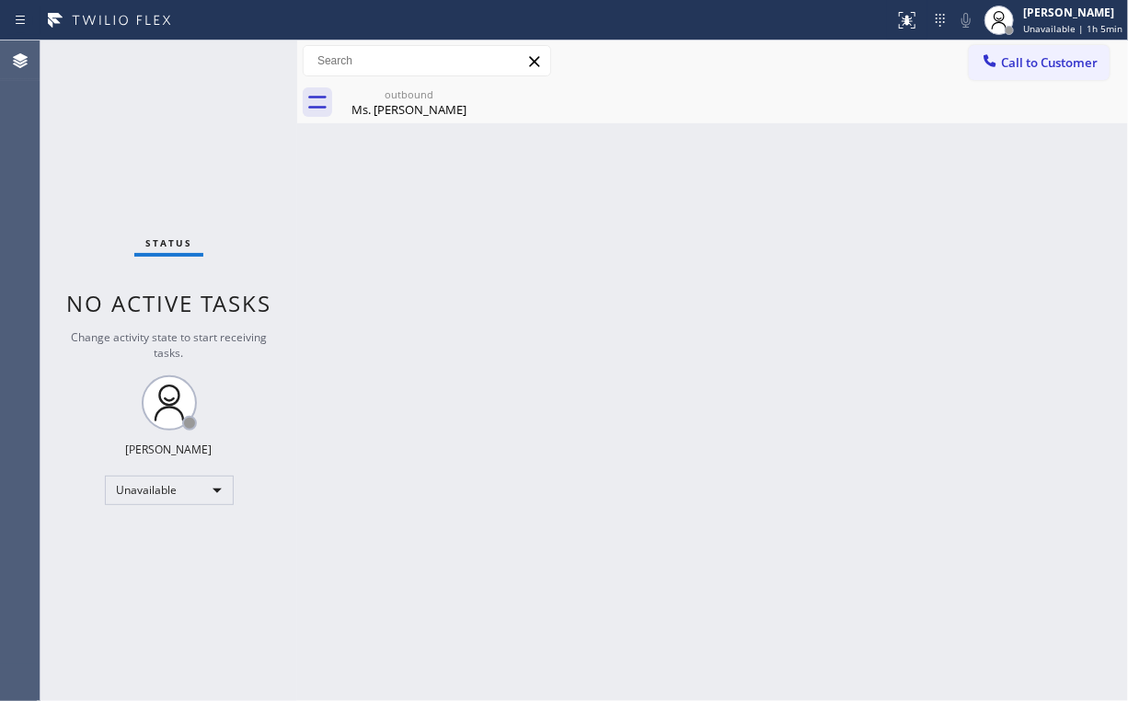
click at [1022, 63] on span "Call to Customer" at bounding box center [1049, 62] width 97 height 17
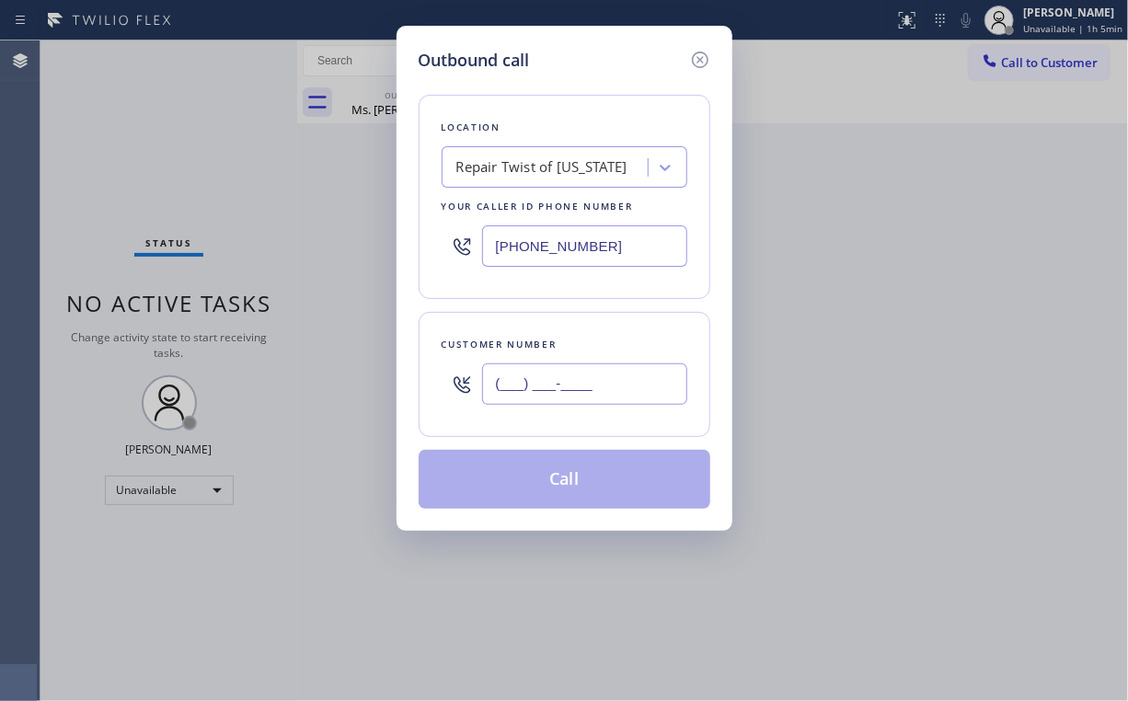
click at [624, 372] on input "(___) ___-____" at bounding box center [584, 384] width 205 height 41
paste input "415) 694-2563"
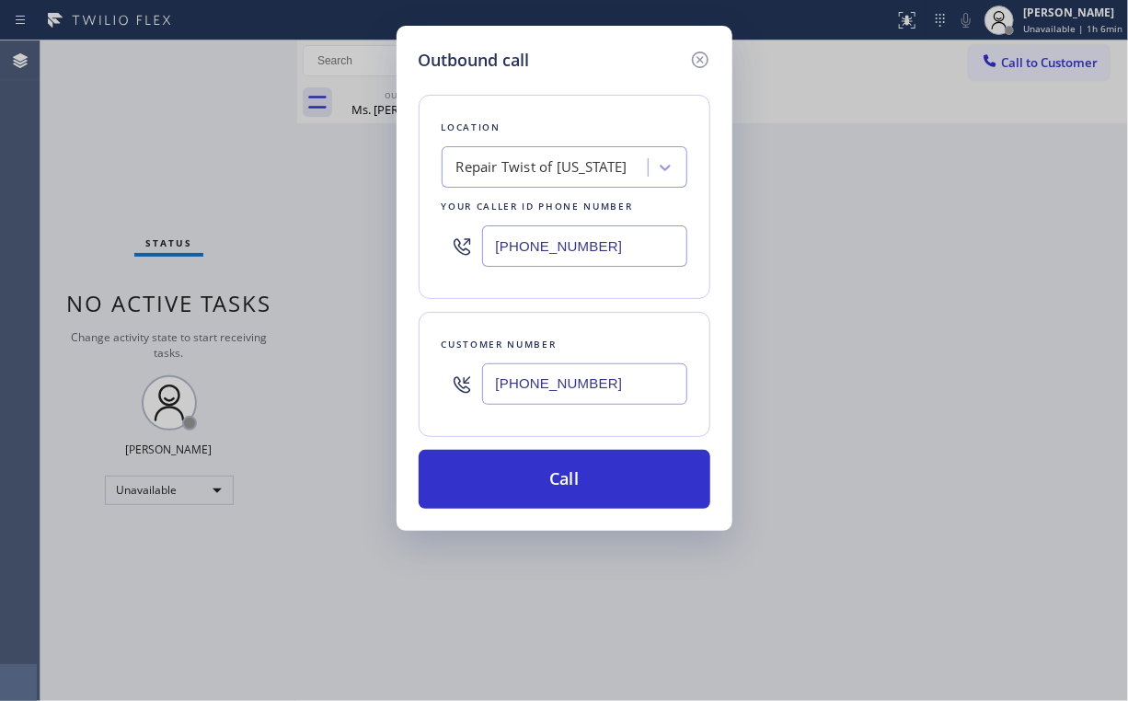
type input "[PHONE_NUMBER]"
click at [611, 58] on div "Outbound call" at bounding box center [565, 60] width 292 height 25
drag, startPoint x: 615, startPoint y: 240, endPoint x: 266, endPoint y: 258, distance: 349.2
click at [309, 251] on div "Outbound call Location Repair Twist of [US_STATE] Your caller id phone number […" at bounding box center [564, 350] width 1128 height 701
paste input "833) 692-2271"
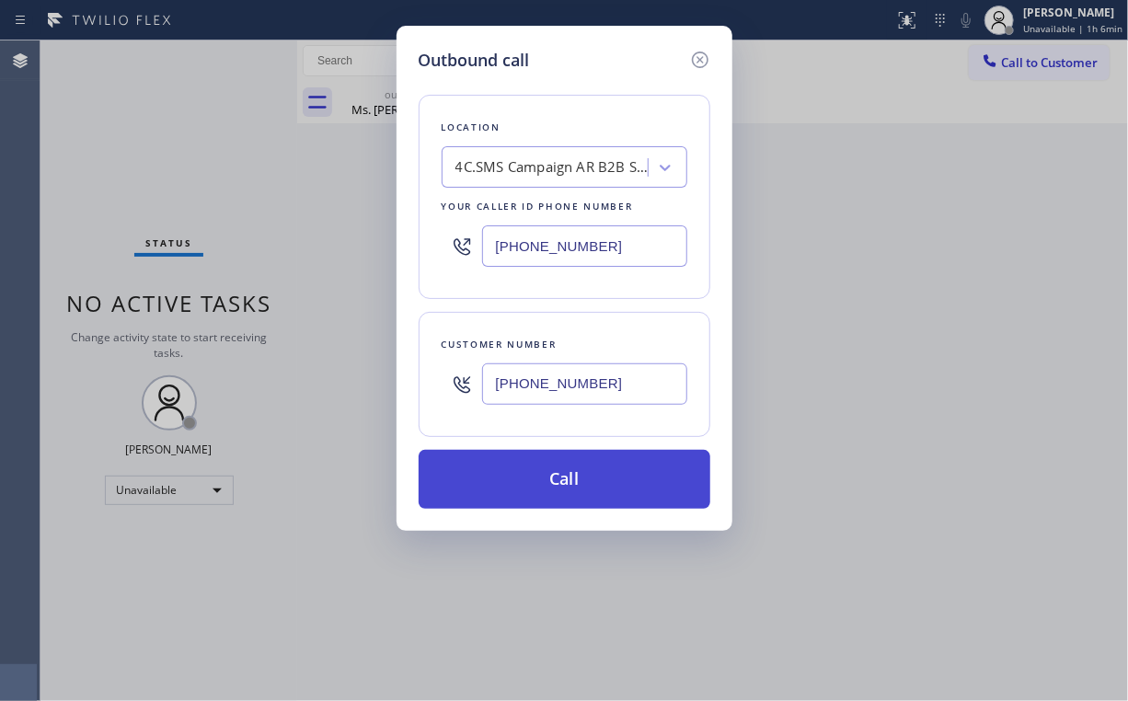
type input "[PHONE_NUMBER]"
click at [537, 481] on button "Call" at bounding box center [565, 479] width 292 height 59
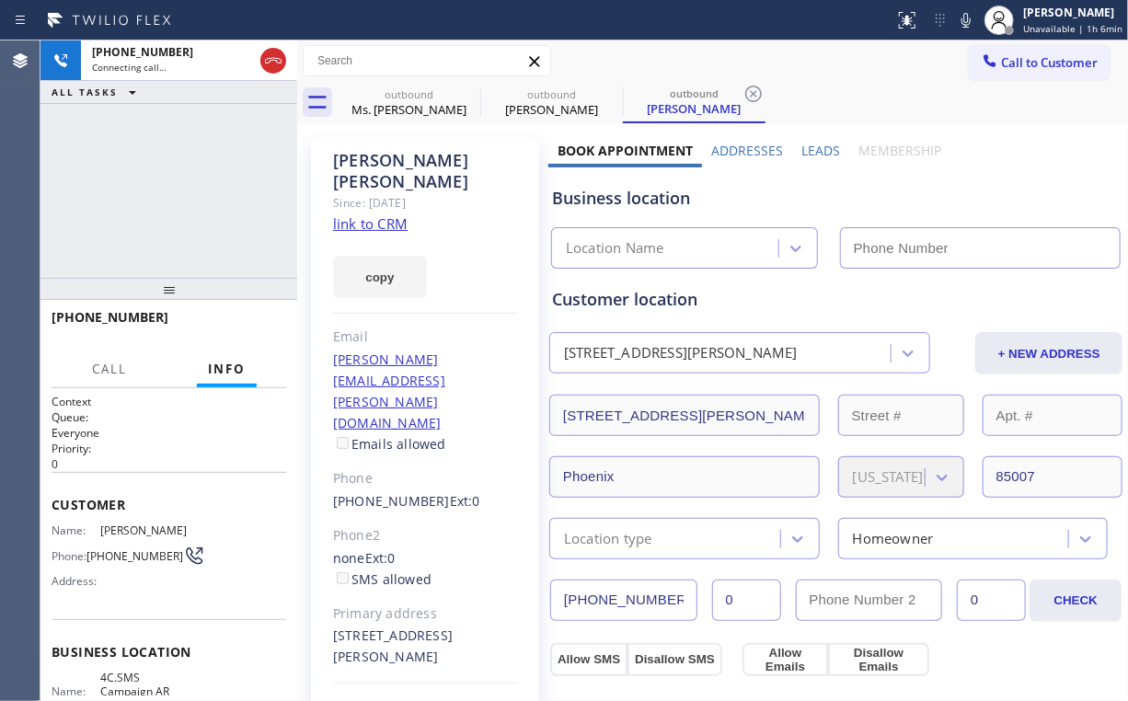
type input "[PHONE_NUMBER]"
click at [173, 173] on div "[PHONE_NUMBER] Live | 00:01 ALL TASKS ALL TASKS ACTIVE TASKS TASKS IN WRAP UP" at bounding box center [168, 158] width 257 height 237
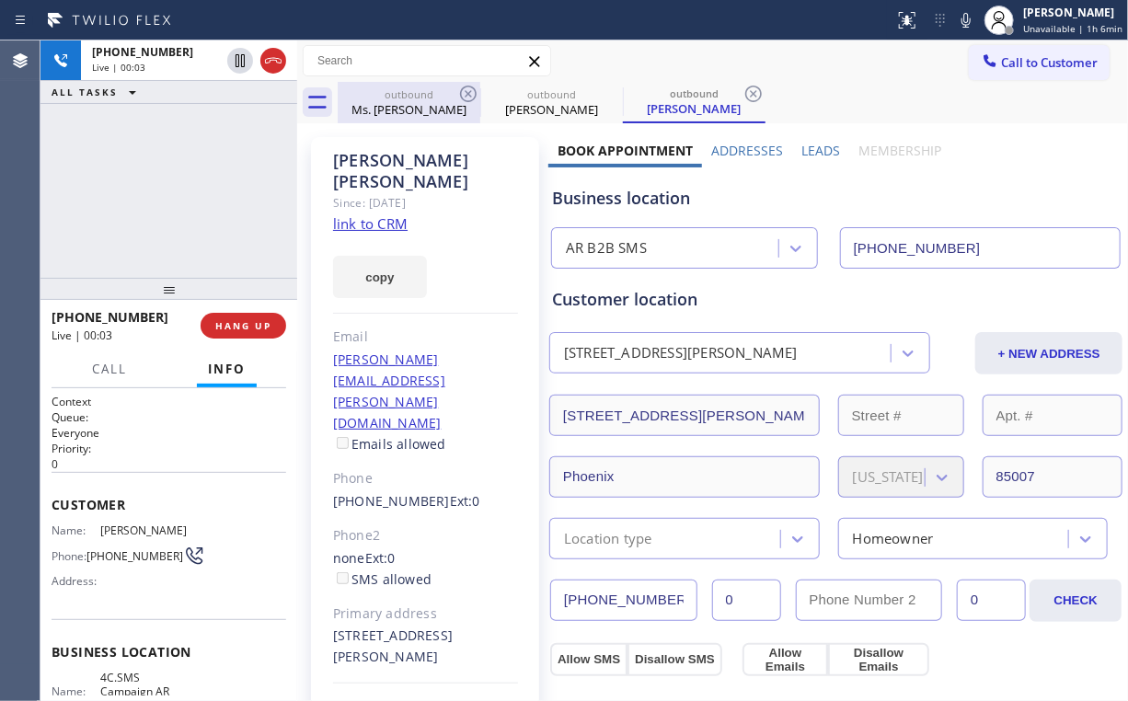
click at [407, 108] on div "Ms. [PERSON_NAME]" at bounding box center [409, 109] width 139 height 17
type input "[PHONE_NUMBER]"
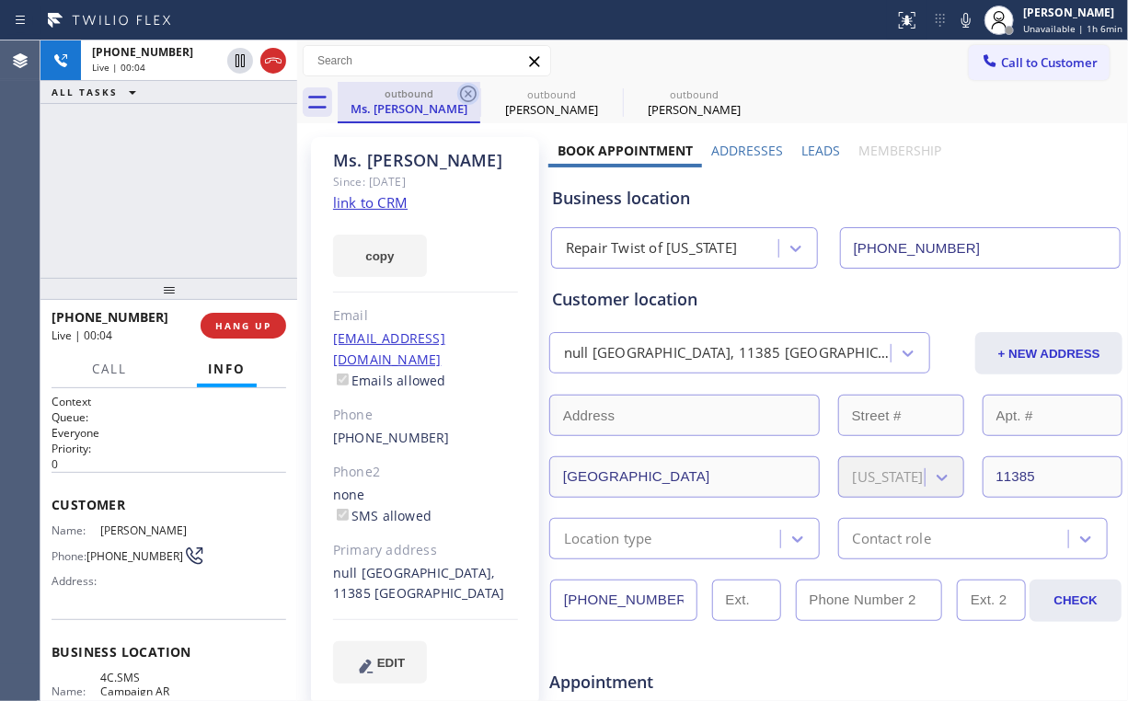
click at [473, 92] on icon at bounding box center [468, 94] width 22 height 22
type input "[PHONE_NUMBER]"
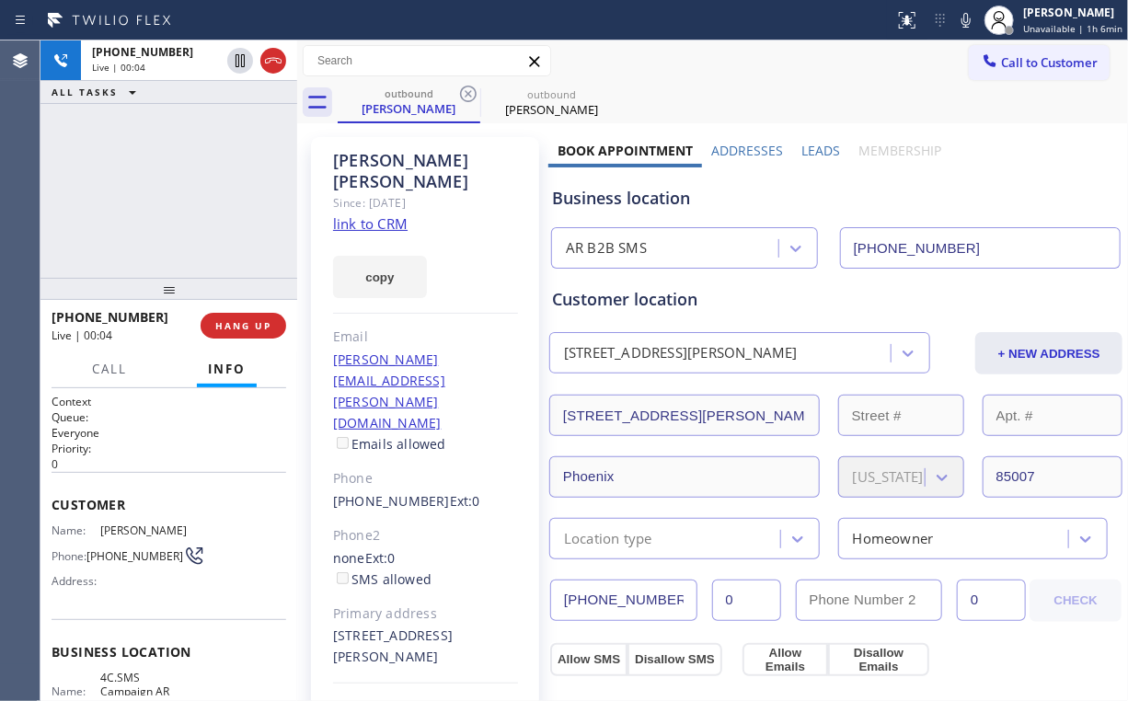
click at [217, 176] on div "[PHONE_NUMBER] Live | 00:04 ALL TASKS ALL TASKS ACTIVE TASKS TASKS IN WRAP UP" at bounding box center [168, 158] width 257 height 237
click at [125, 191] on div "[PHONE_NUMBER] Live | 01:23 ALL TASKS ALL TASKS ACTIVE TASKS TASKS IN WRAP UP" at bounding box center [168, 158] width 257 height 237
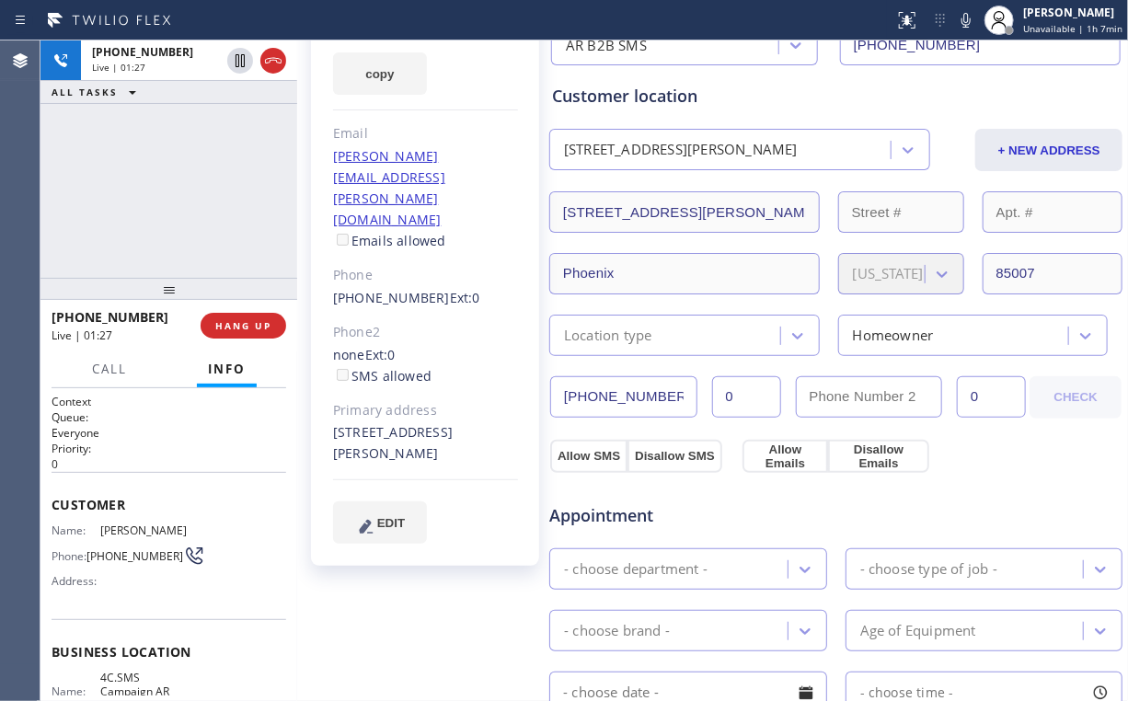
scroll to position [221, 0]
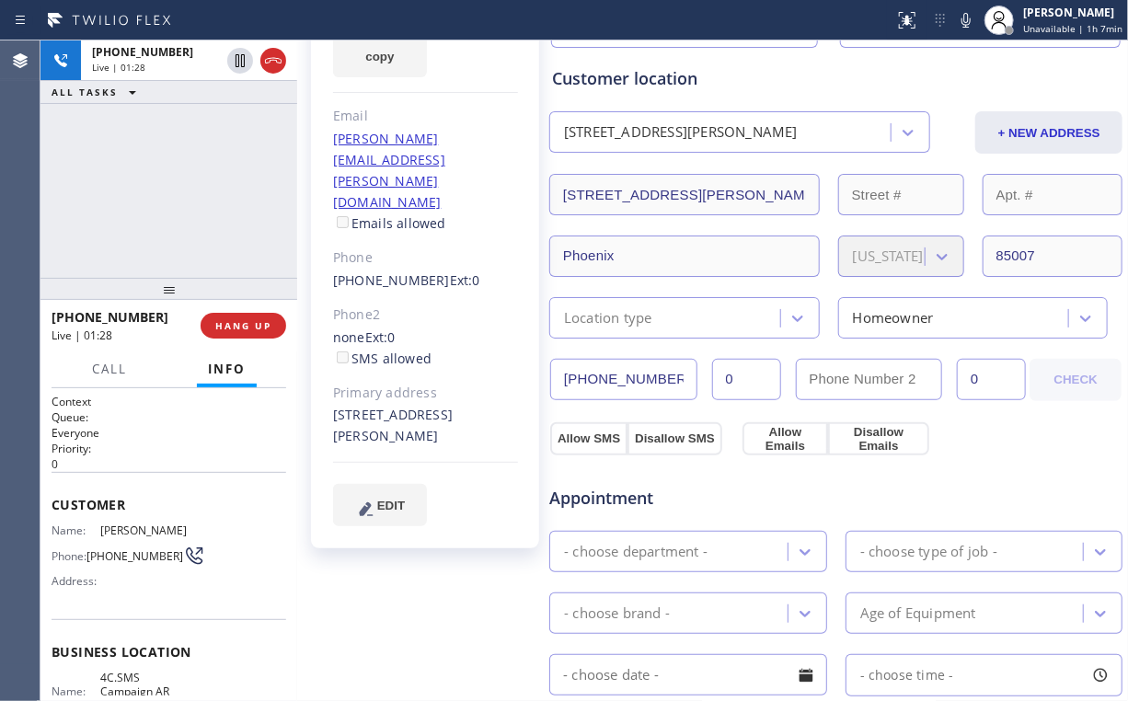
drag, startPoint x: 322, startPoint y: 329, endPoint x: 445, endPoint y: 351, distance: 125.1
click at [445, 351] on div "[PERSON_NAME] Since: [DATE] link to CRM copy Email [PERSON_NAME][EMAIL_ADDRESS]…" at bounding box center [425, 232] width 228 height 632
copy div "[STREET_ADDRESS][PERSON_NAME]"
click at [250, 324] on span "HANG UP" at bounding box center [243, 325] width 56 height 13
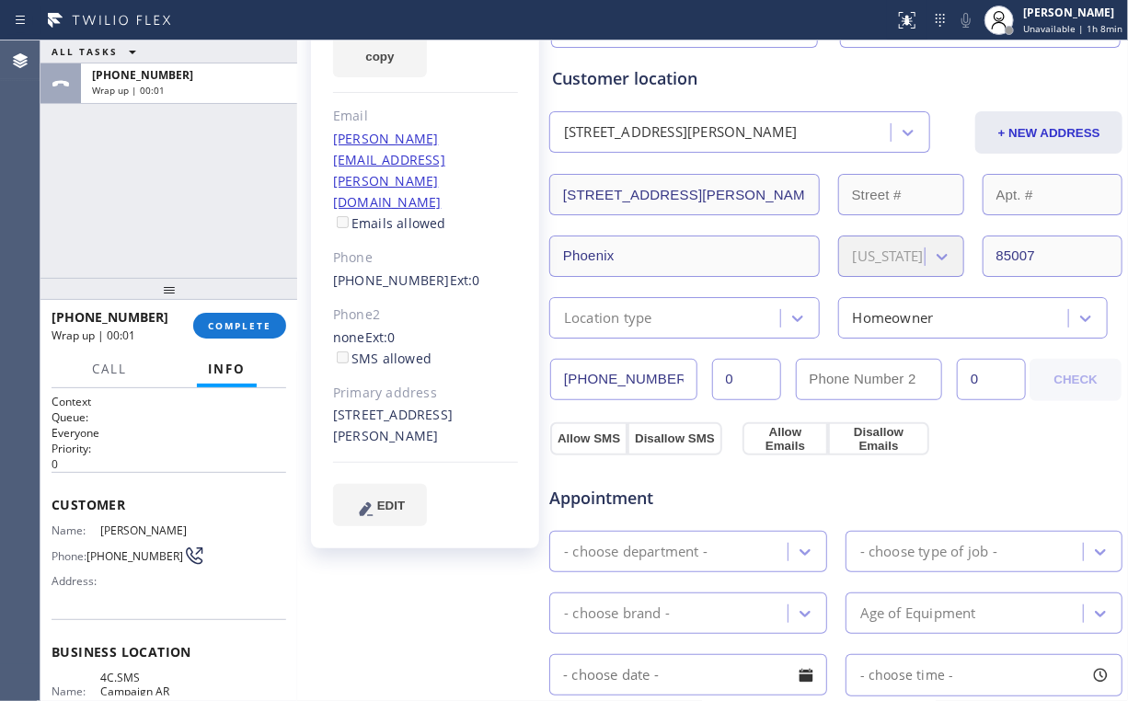
click at [486, 383] on div "Primary address" at bounding box center [425, 393] width 185 height 21
click at [210, 193] on div "ALL TASKS ALL TASKS ACTIVE TASKS TASKS IN WRAP UP [PHONE_NUMBER] Wrap up | 00:01" at bounding box center [168, 158] width 257 height 237
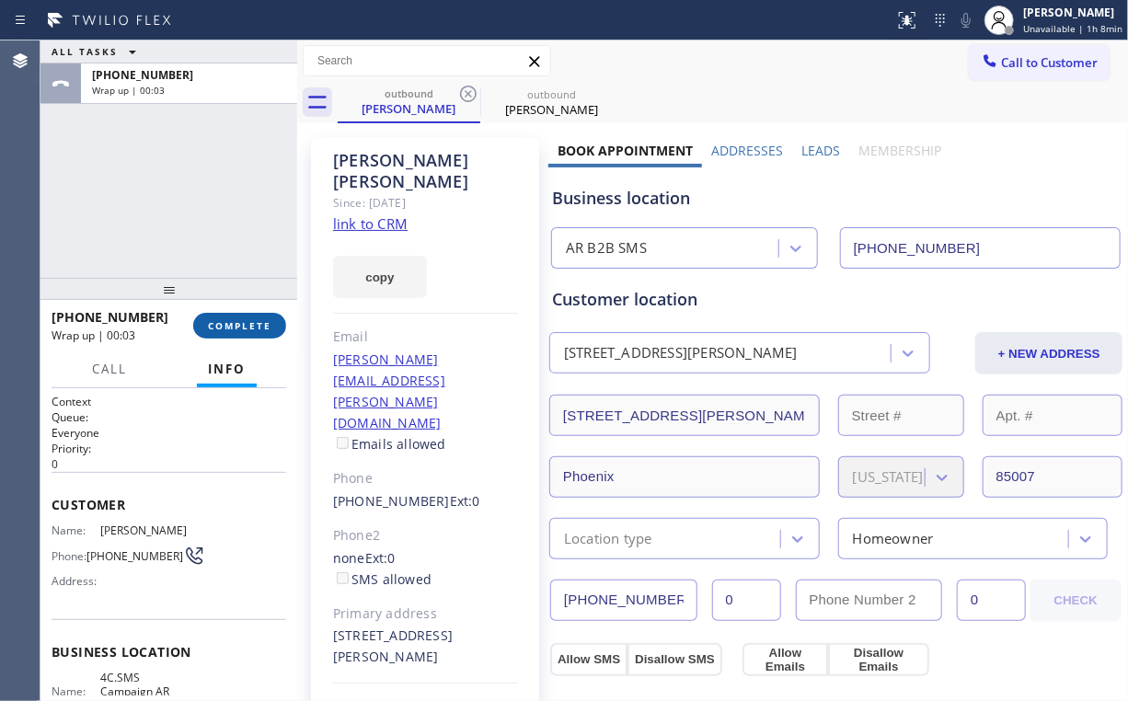
click at [234, 331] on span "COMPLETE" at bounding box center [239, 325] width 63 height 13
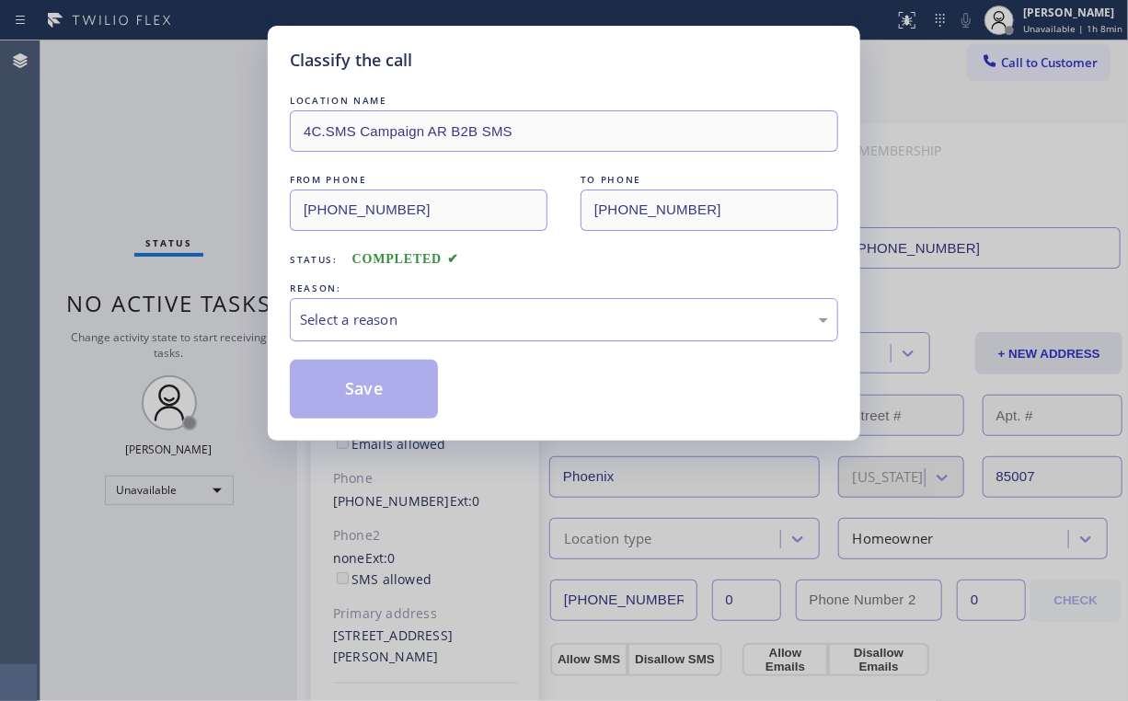
drag, startPoint x: 342, startPoint y: 320, endPoint x: 351, endPoint y: 327, distance: 10.5
click at [343, 320] on div "Select a reason" at bounding box center [564, 319] width 528 height 21
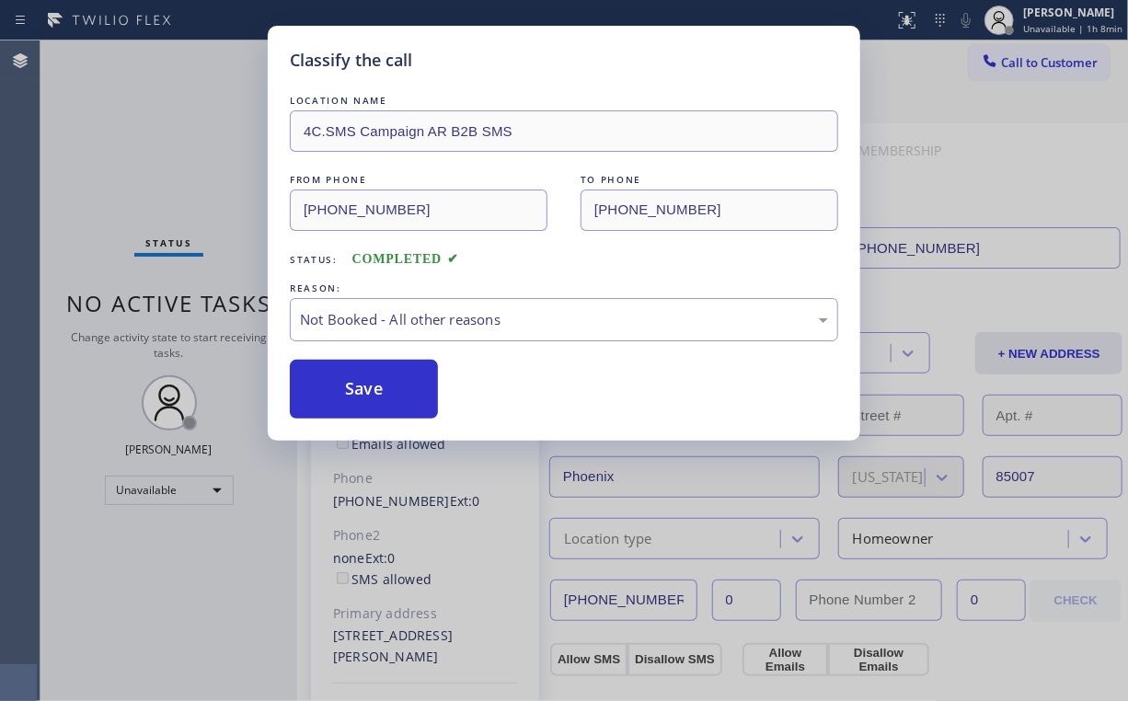
drag, startPoint x: 364, startPoint y: 385, endPoint x: 191, endPoint y: 205, distance: 249.3
click at [367, 383] on button "Save" at bounding box center [364, 389] width 148 height 59
click at [155, 127] on div "Classify the call LOCATION NAME 4C.SMS Campaign AR B2B SMS FROM PHONE [PHONE_NU…" at bounding box center [564, 350] width 1128 height 701
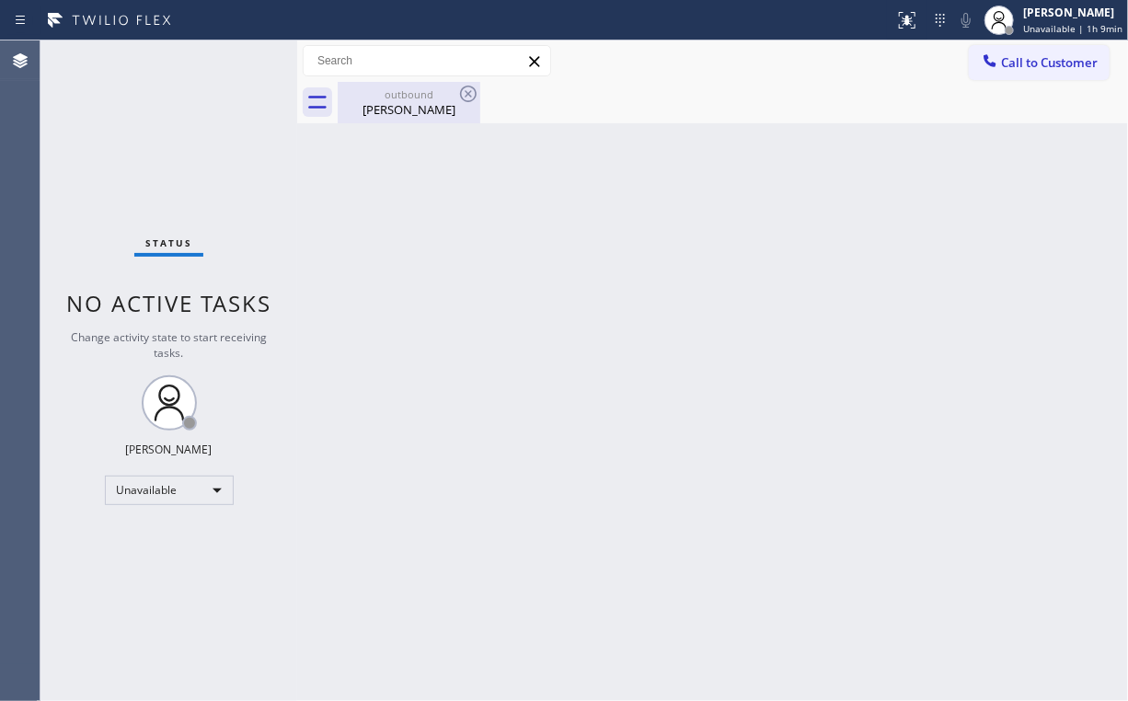
click at [398, 121] on div "outbound [PERSON_NAME]" at bounding box center [409, 102] width 139 height 41
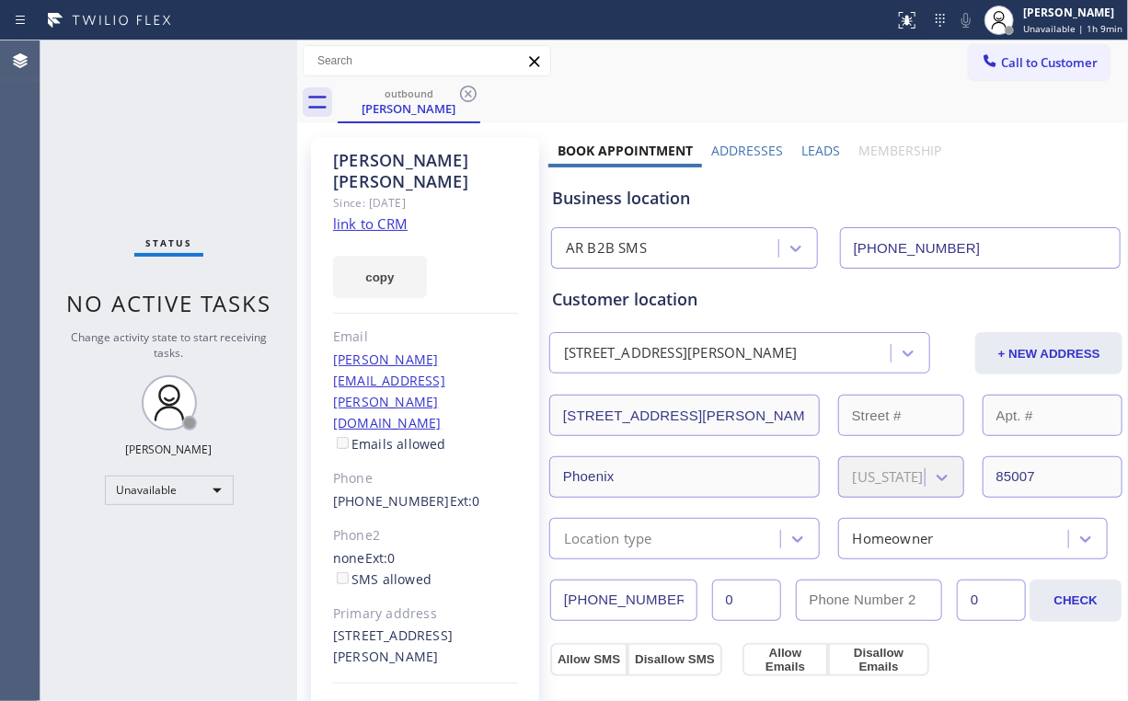
click at [378, 214] on link "link to CRM" at bounding box center [370, 223] width 75 height 18
click at [425, 109] on div "[PERSON_NAME]" at bounding box center [409, 108] width 139 height 17
click at [469, 90] on icon at bounding box center [468, 94] width 22 height 22
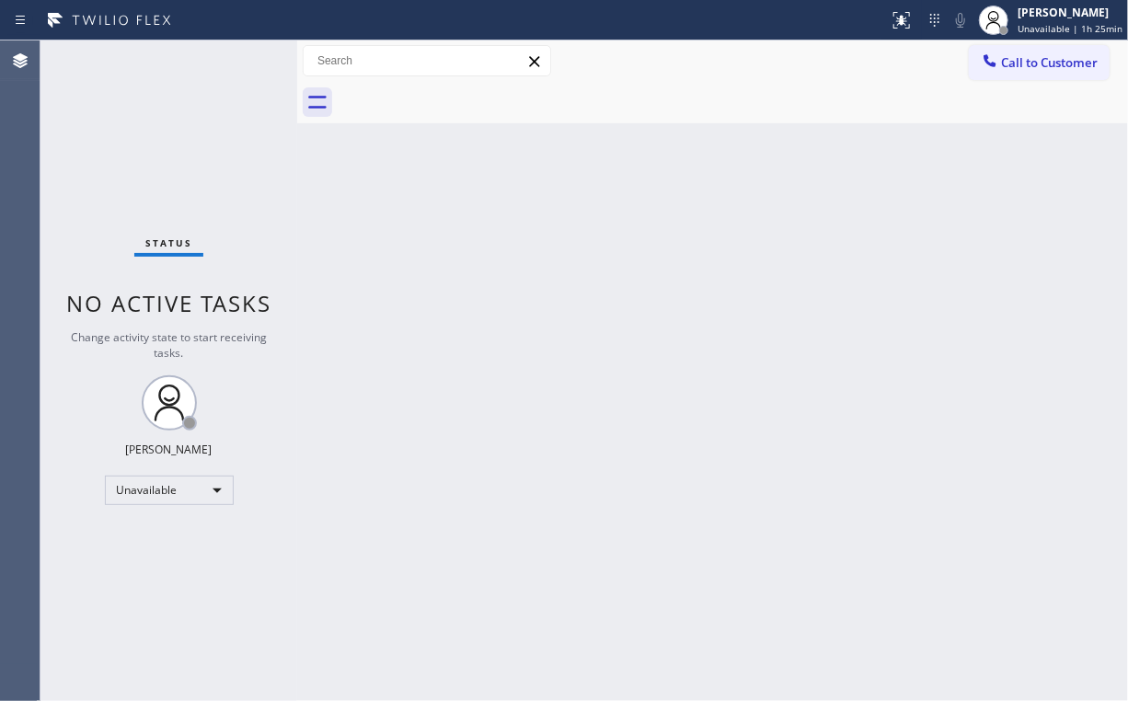
drag, startPoint x: 1034, startPoint y: 55, endPoint x: 786, endPoint y: 189, distance: 282.0
click at [1032, 57] on span "Call to Customer" at bounding box center [1049, 62] width 97 height 17
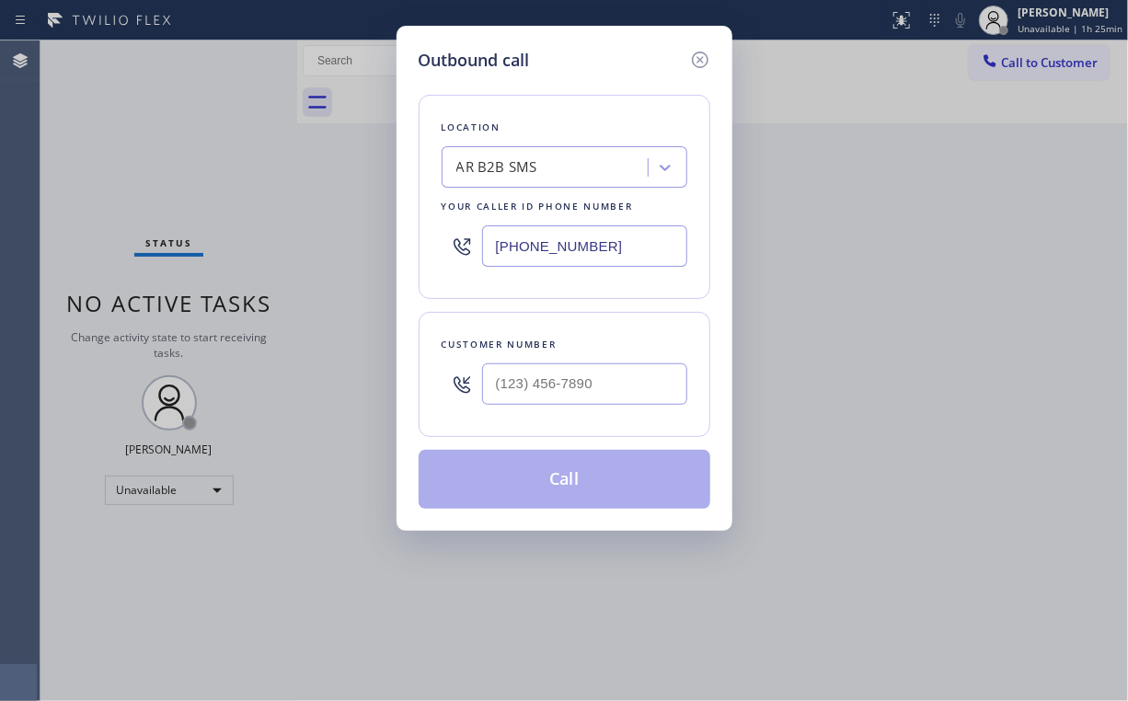
drag, startPoint x: 659, startPoint y: 240, endPoint x: 287, endPoint y: 248, distance: 371.9
click at [375, 248] on div "Outbound call Location AR B2B SMS Your caller id phone number [PHONE_NUMBER] Cu…" at bounding box center [564, 350] width 1128 height 701
paste input "908) 824-6720"
type input "[PHONE_NUMBER]"
click at [560, 379] on input "(___) ___-____" at bounding box center [584, 384] width 205 height 41
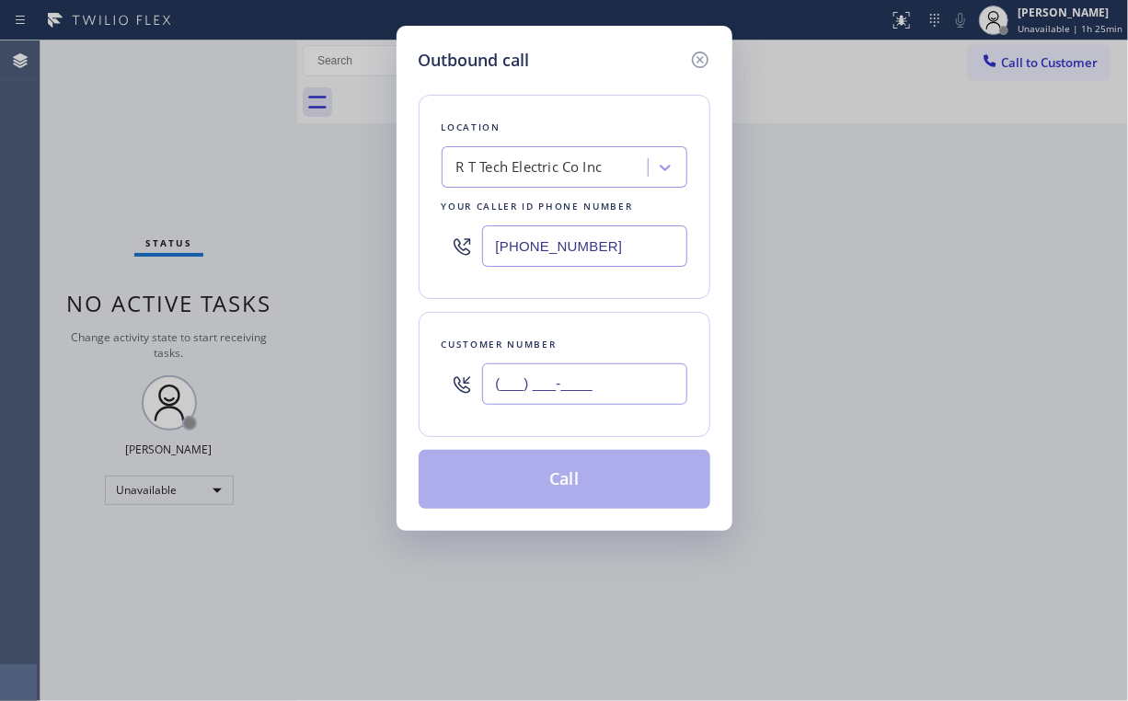
paste input "908) 902-2285"
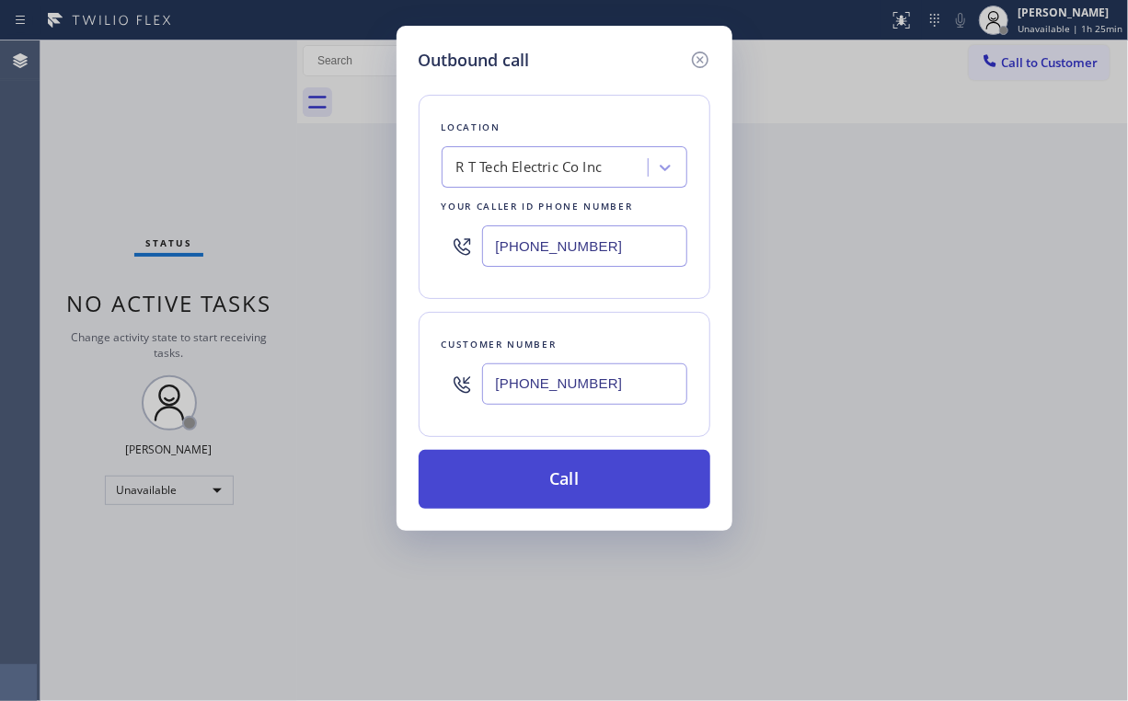
type input "[PHONE_NUMBER]"
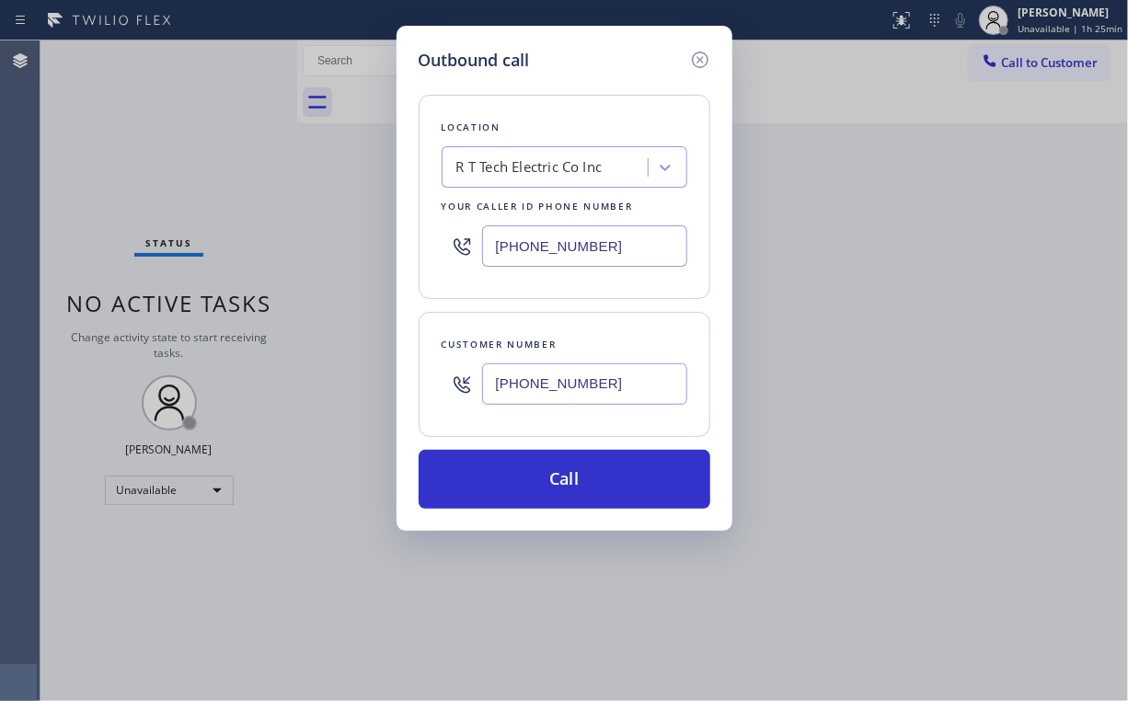
drag, startPoint x: 546, startPoint y: 479, endPoint x: 482, endPoint y: 603, distance: 139.5
click at [545, 479] on button "Call" at bounding box center [565, 479] width 292 height 59
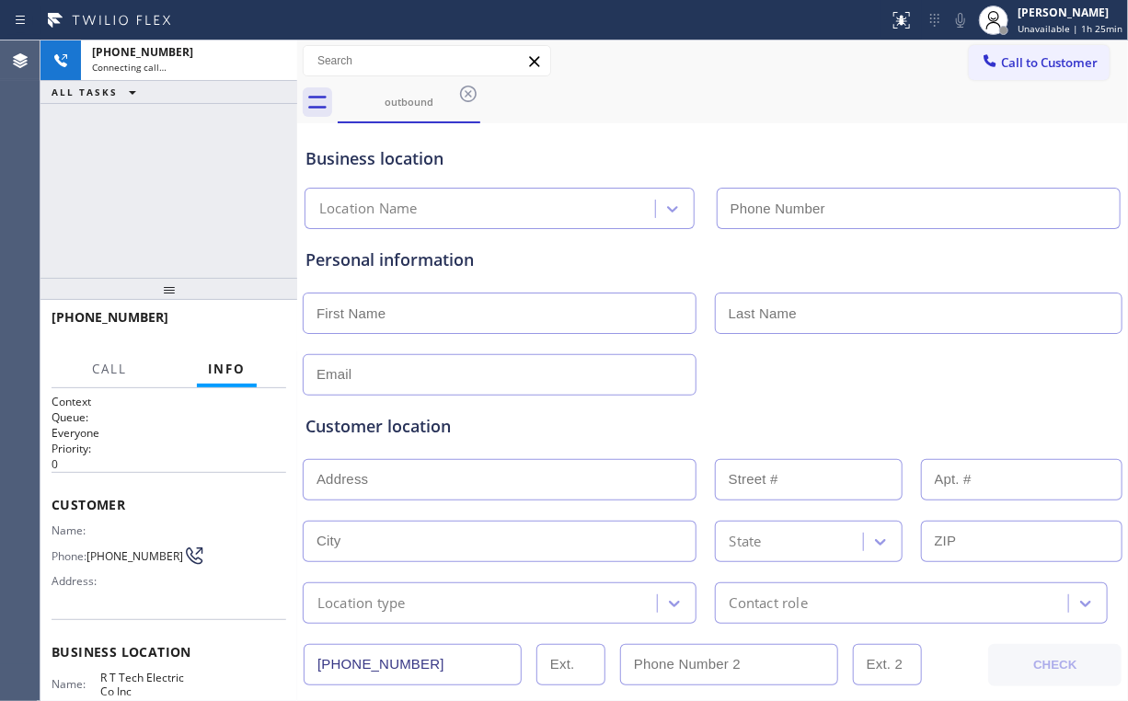
type input "[PHONE_NUMBER]"
click at [110, 188] on div "[PHONE_NUMBER] Connecting call… ALL TASKS ALL TASKS ACTIVE TASKS TASKS IN WRAP …" at bounding box center [168, 158] width 257 height 237
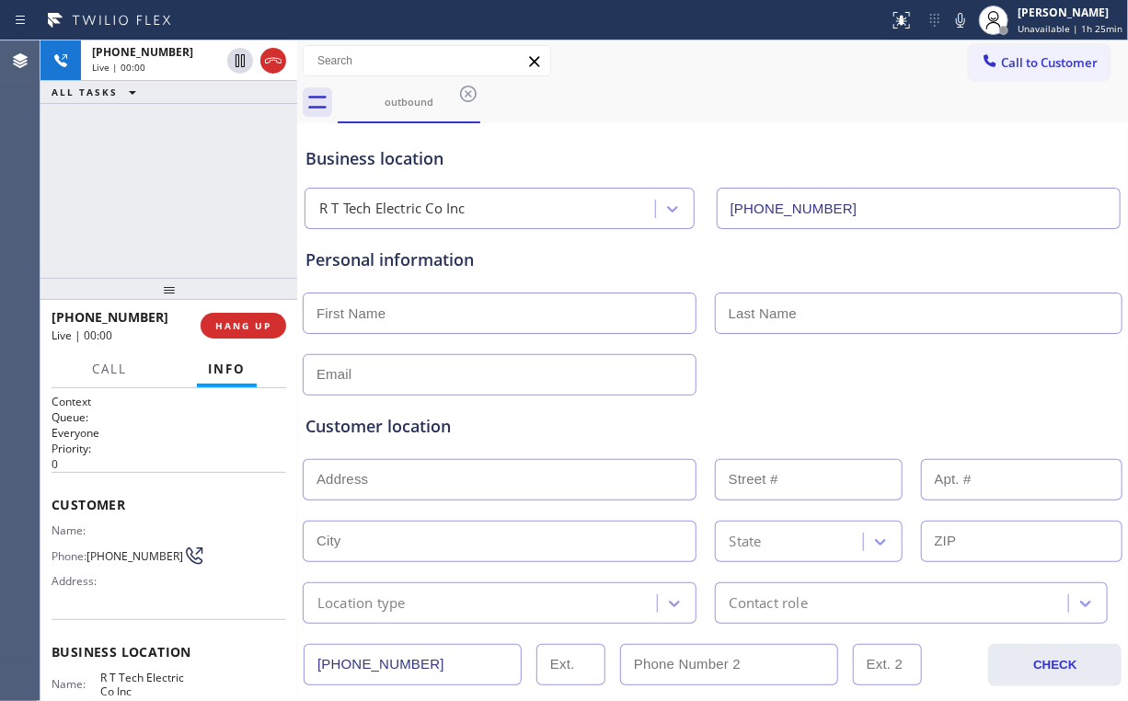
click at [851, 255] on div "Personal information" at bounding box center [713, 260] width 814 height 25
click at [233, 319] on span "HANG UP" at bounding box center [243, 325] width 56 height 13
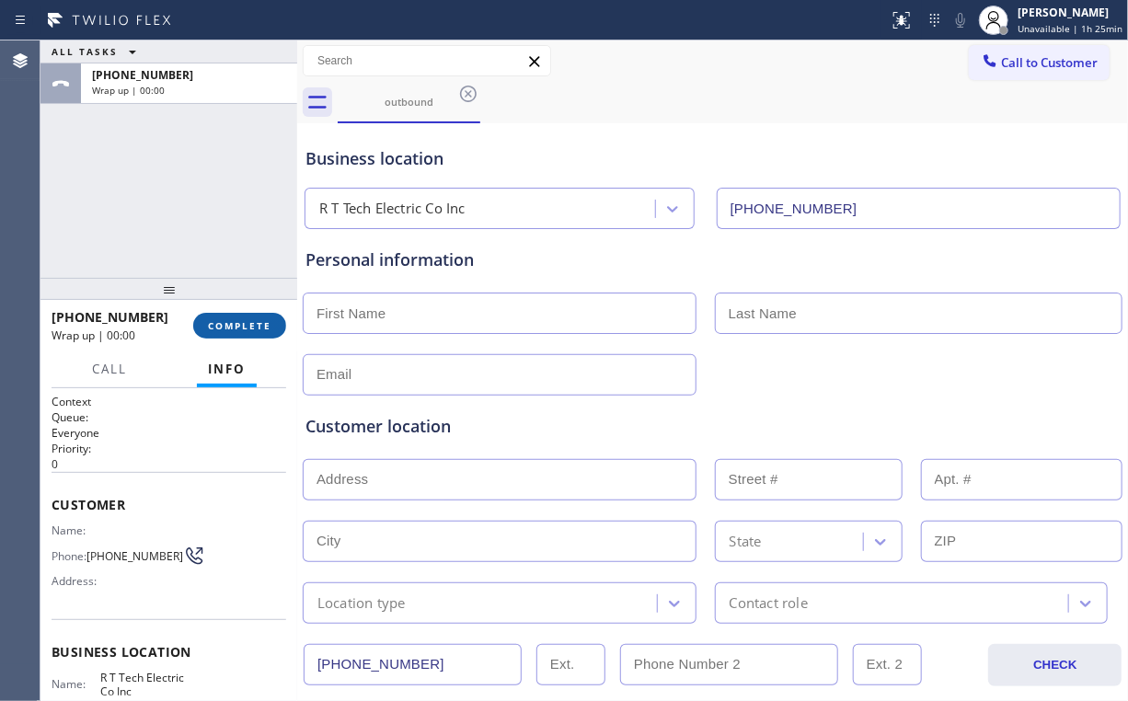
click at [233, 319] on span "COMPLETE" at bounding box center [239, 325] width 63 height 13
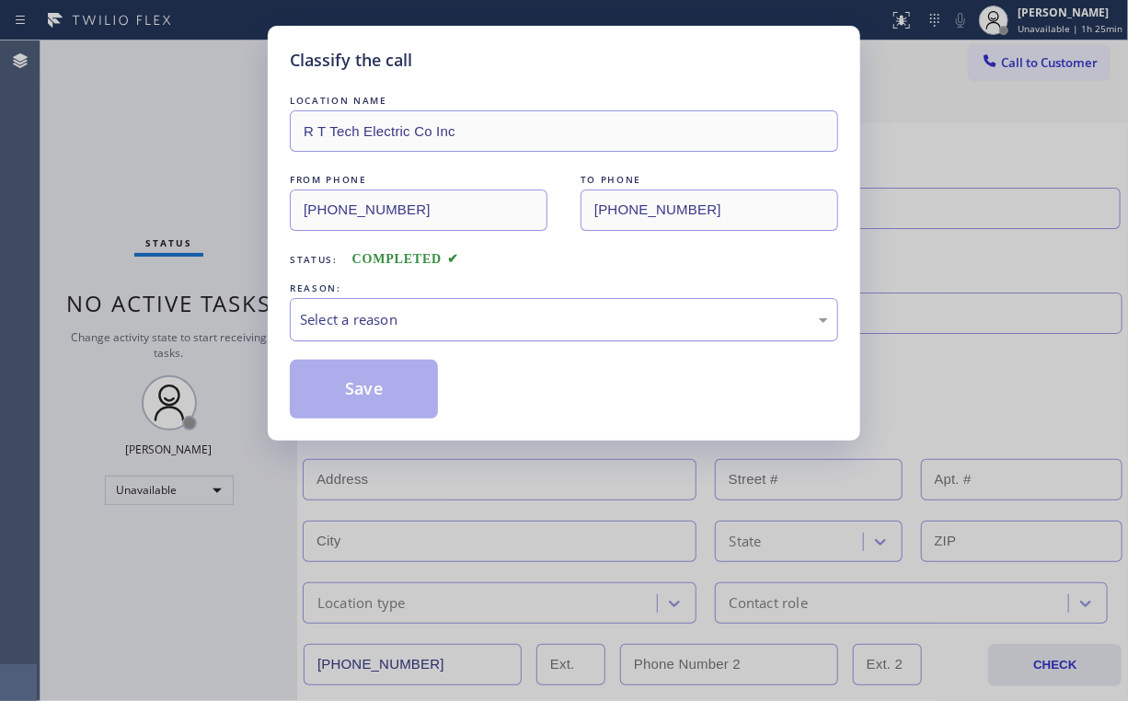
click at [381, 327] on div "Select a reason" at bounding box center [564, 319] width 528 height 21
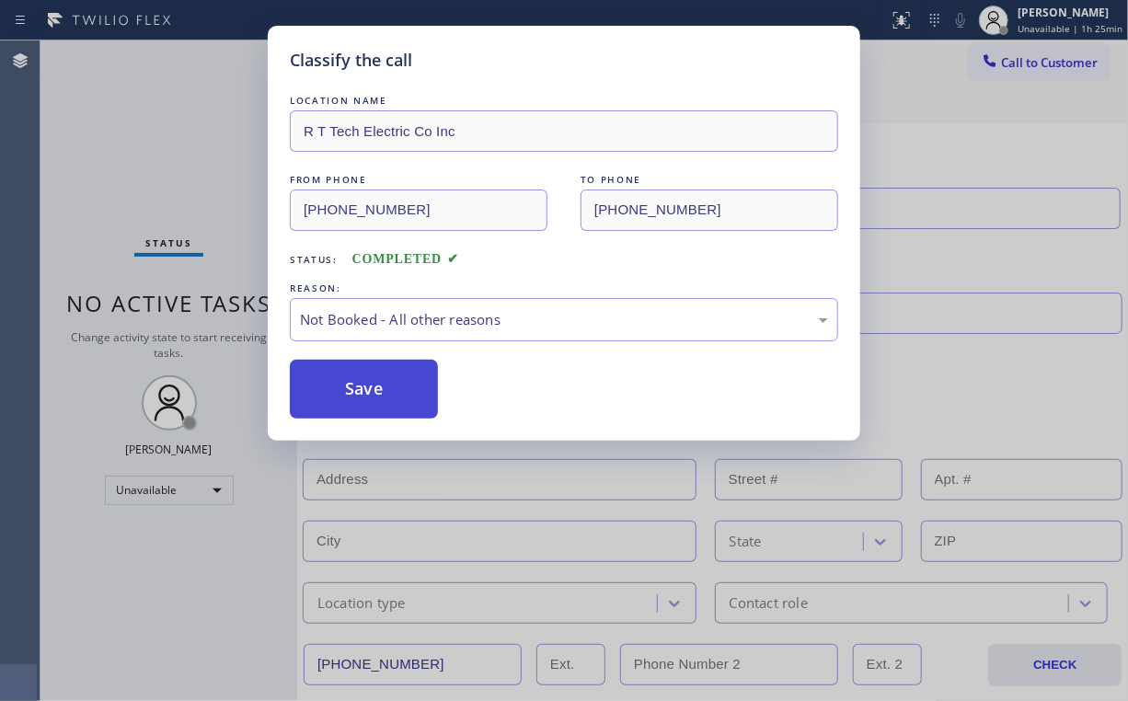
click at [373, 393] on button "Save" at bounding box center [364, 389] width 148 height 59
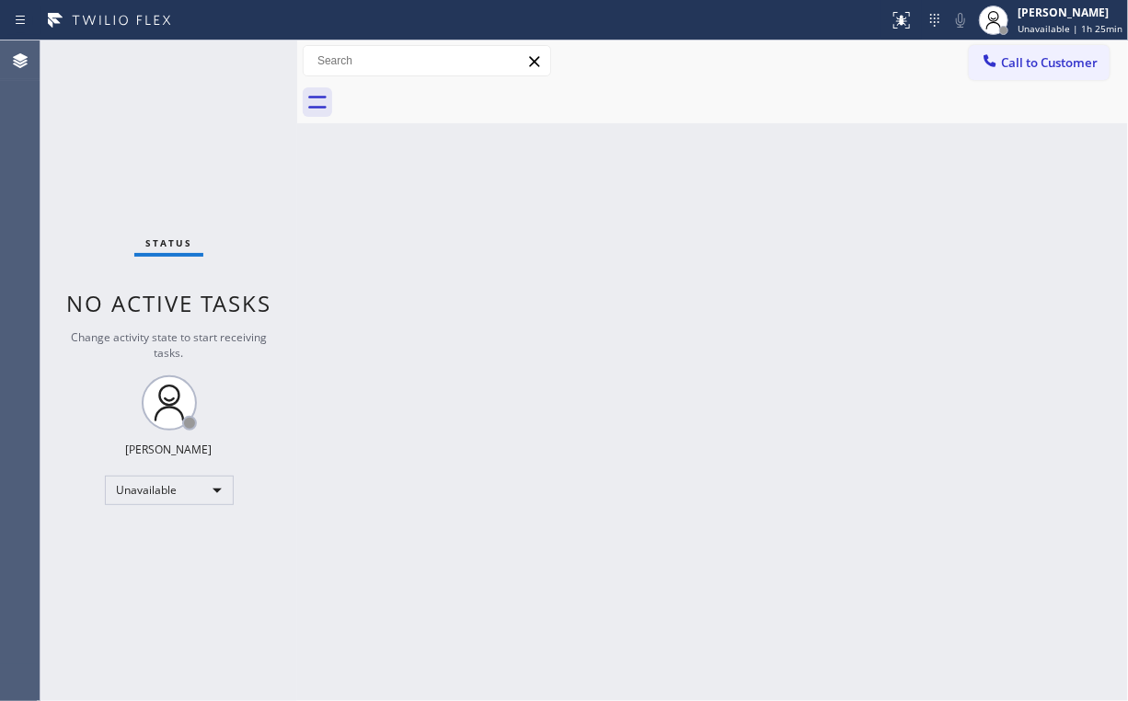
drag, startPoint x: 468, startPoint y: 222, endPoint x: 729, endPoint y: 177, distance: 264.3
click at [468, 222] on div "Back to Dashboard Change Sender ID Customers Technicians Select a contact Outbo…" at bounding box center [712, 370] width 831 height 661
click at [1056, 62] on span "Call to Customer" at bounding box center [1049, 62] width 97 height 17
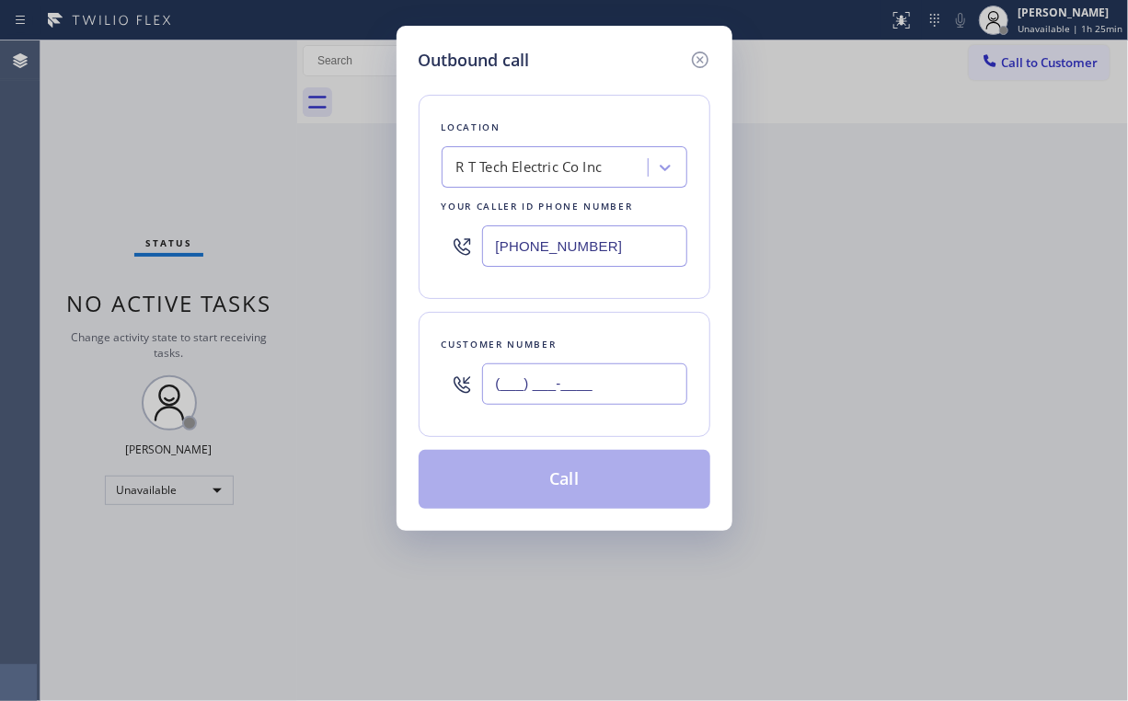
click at [609, 378] on input "(___) ___-____" at bounding box center [584, 384] width 205 height 41
paste input "908) 902-2285"
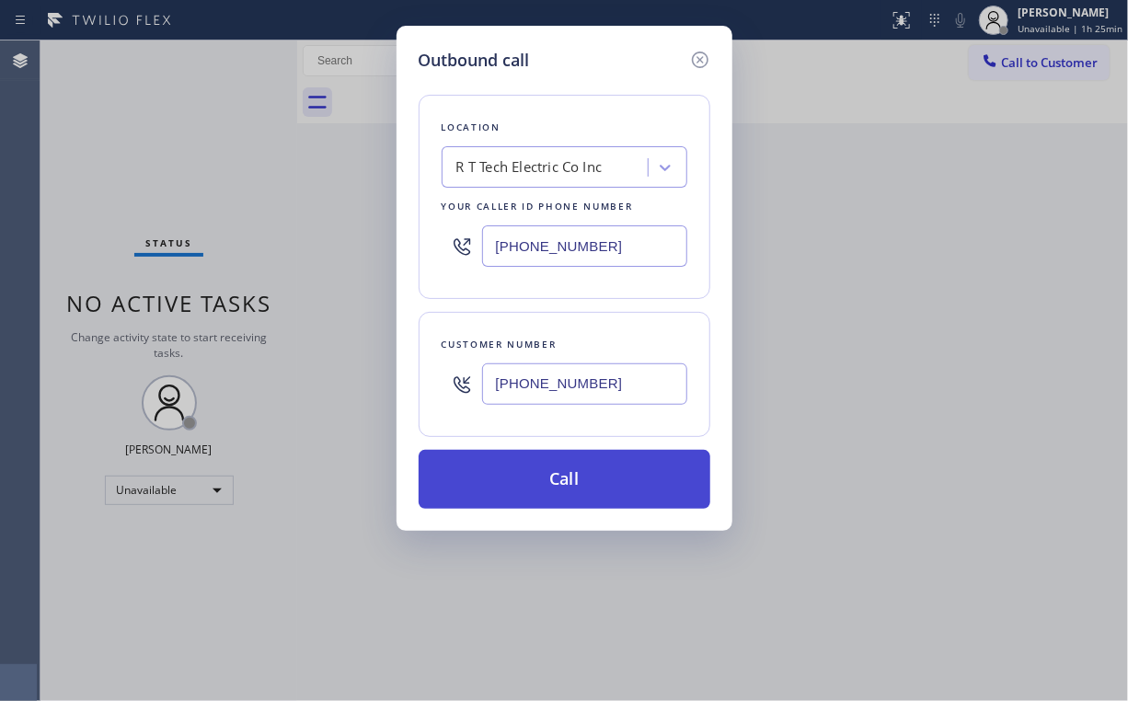
type input "[PHONE_NUMBER]"
click at [555, 481] on button "Call" at bounding box center [565, 479] width 292 height 59
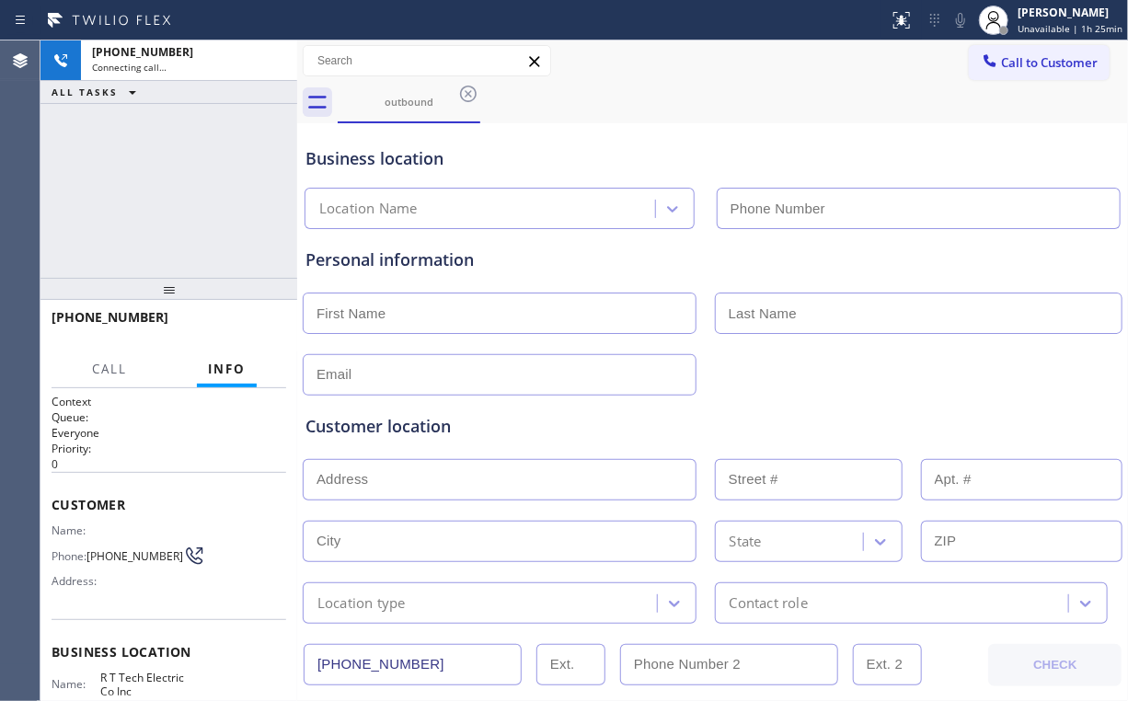
type input "[PHONE_NUMBER]"
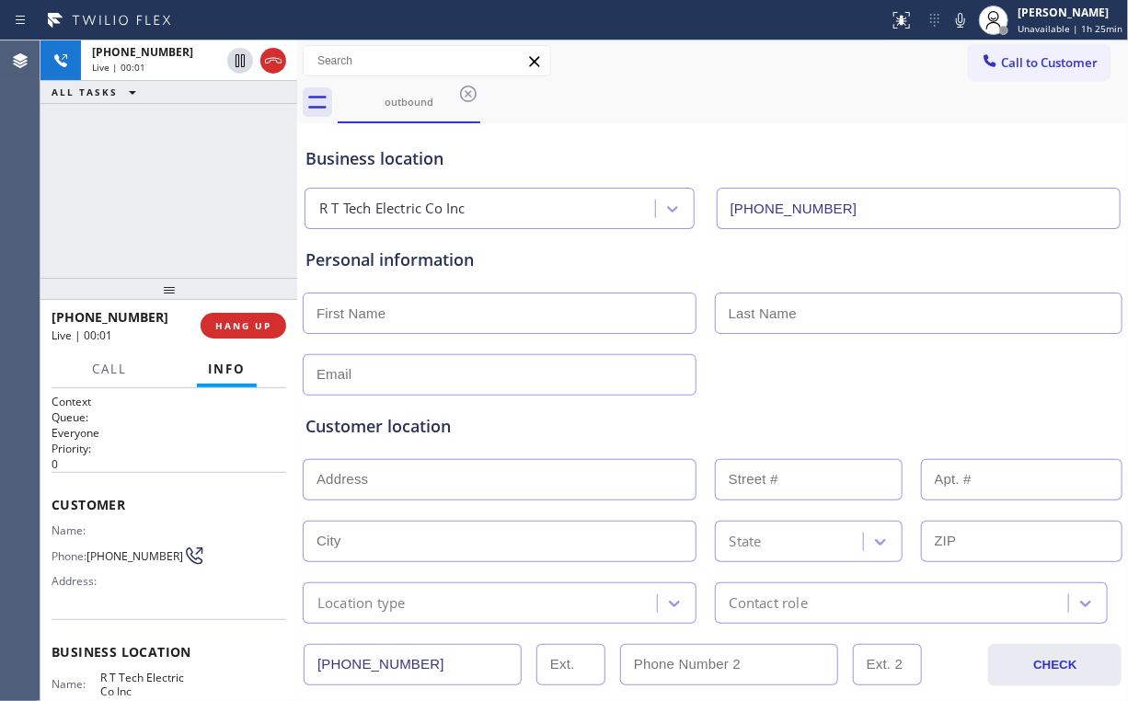
click at [225, 185] on div "[PHONE_NUMBER] Live | 00:01 ALL TASKS ALL TASKS ACTIVE TASKS TASKS IN WRAP UP" at bounding box center [168, 158] width 257 height 237
click at [183, 190] on div "[PHONE_NUMBER] Live | 00:05 ALL TASKS ALL TASKS ACTIVE TASKS TASKS IN WRAP UP" at bounding box center [168, 158] width 257 height 237
click at [182, 190] on div "[PHONE_NUMBER] Live | 00:06 ALL TASKS ALL TASKS ACTIVE TASKS TASKS IN WRAP UP" at bounding box center [168, 158] width 257 height 237
click at [182, 188] on div "[PHONE_NUMBER] Live | 00:07 ALL TASKS ALL TASKS ACTIVE TASKS TASKS IN WRAP UP" at bounding box center [168, 158] width 257 height 237
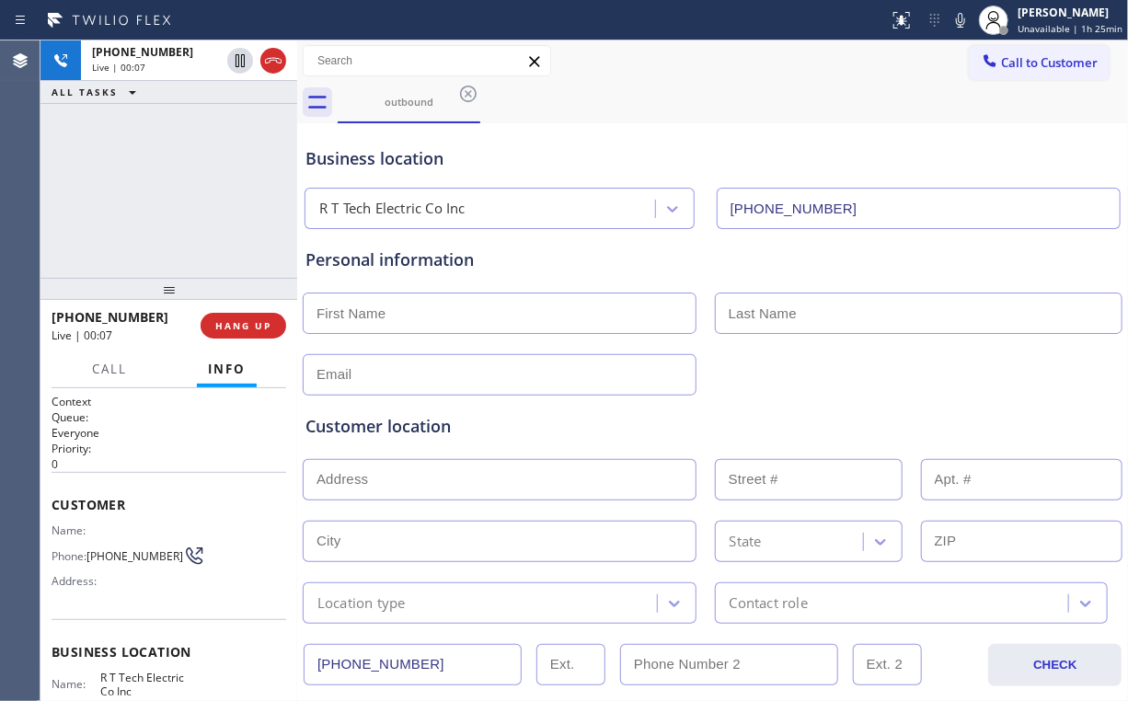
click at [183, 186] on div "[PHONE_NUMBER] Live | 00:07 ALL TASKS ALL TASKS ACTIVE TASKS TASKS IN WRAP UP" at bounding box center [168, 158] width 257 height 237
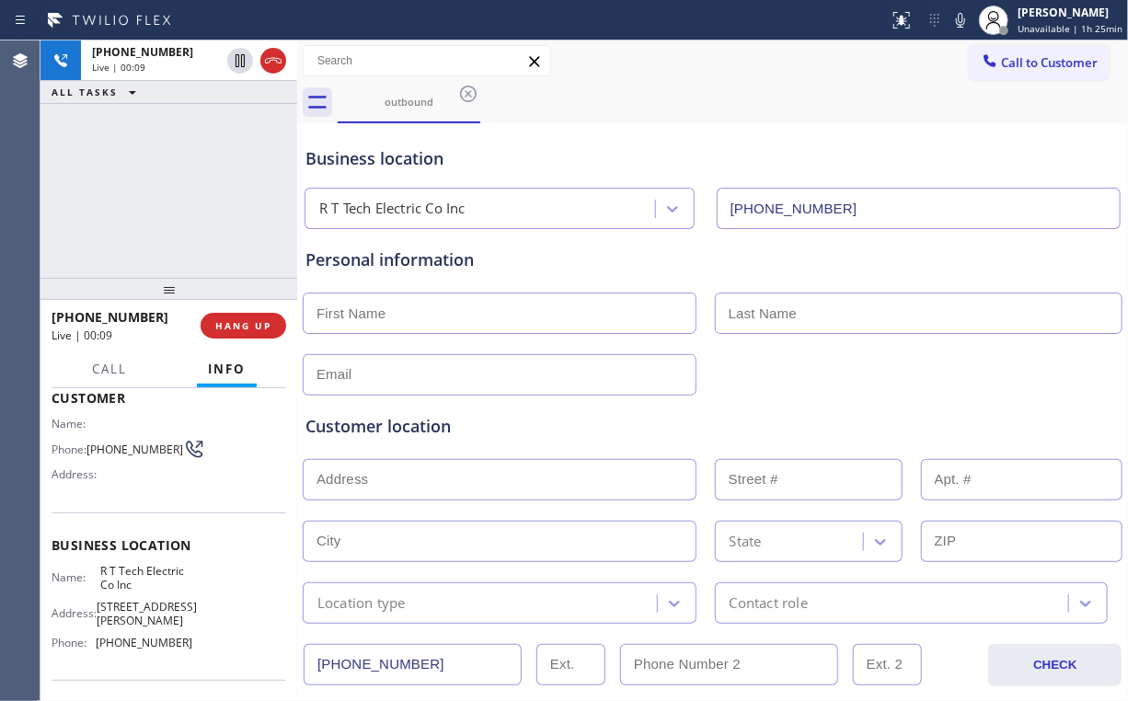
scroll to position [147, 0]
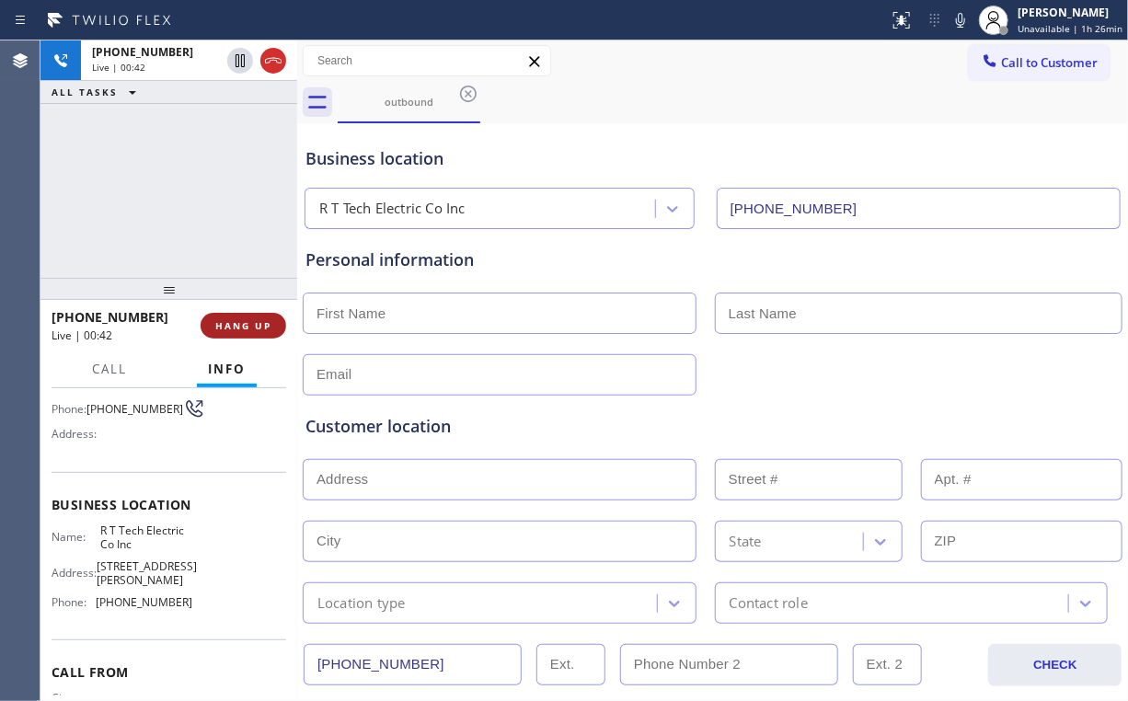
click at [283, 326] on button "HANG UP" at bounding box center [244, 326] width 86 height 26
click at [232, 202] on div "[PHONE_NUMBER] Live | 00:43 ALL TASKS ALL TASKS ACTIVE TASKS TASKS IN WRAP UP" at bounding box center [168, 158] width 257 height 237
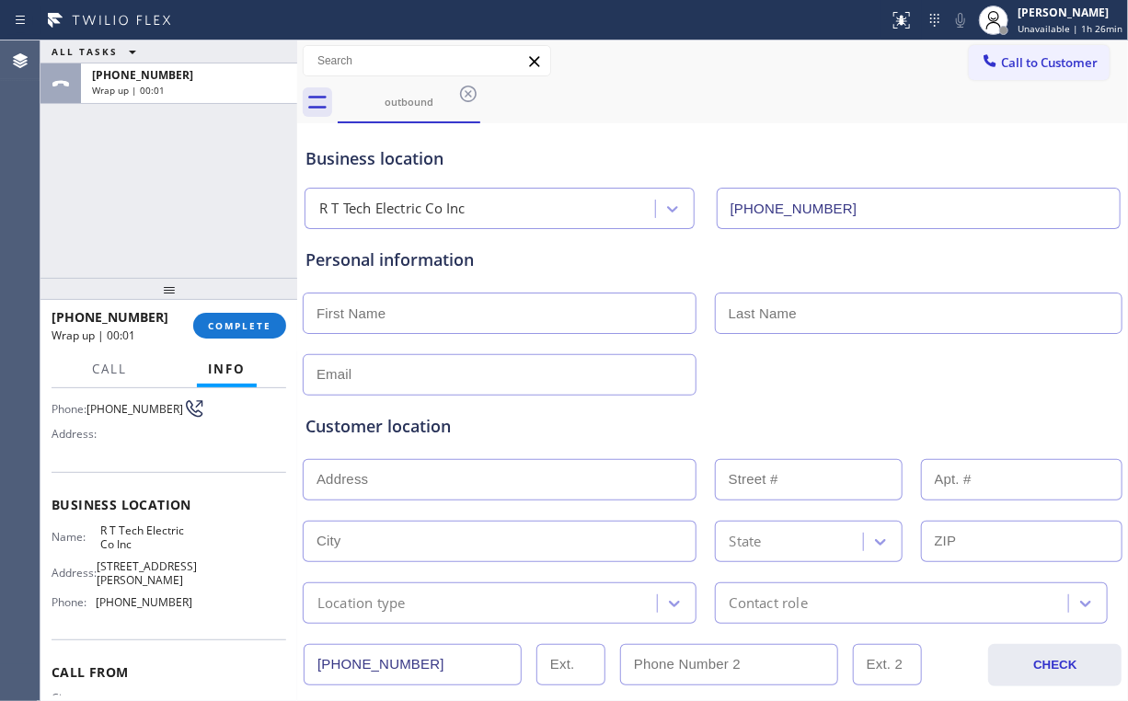
click at [180, 195] on div "ALL TASKS ALL TASKS ACTIVE TASKS TASKS IN WRAP UP [PHONE_NUMBER] Wrap up | 00:01" at bounding box center [168, 158] width 257 height 237
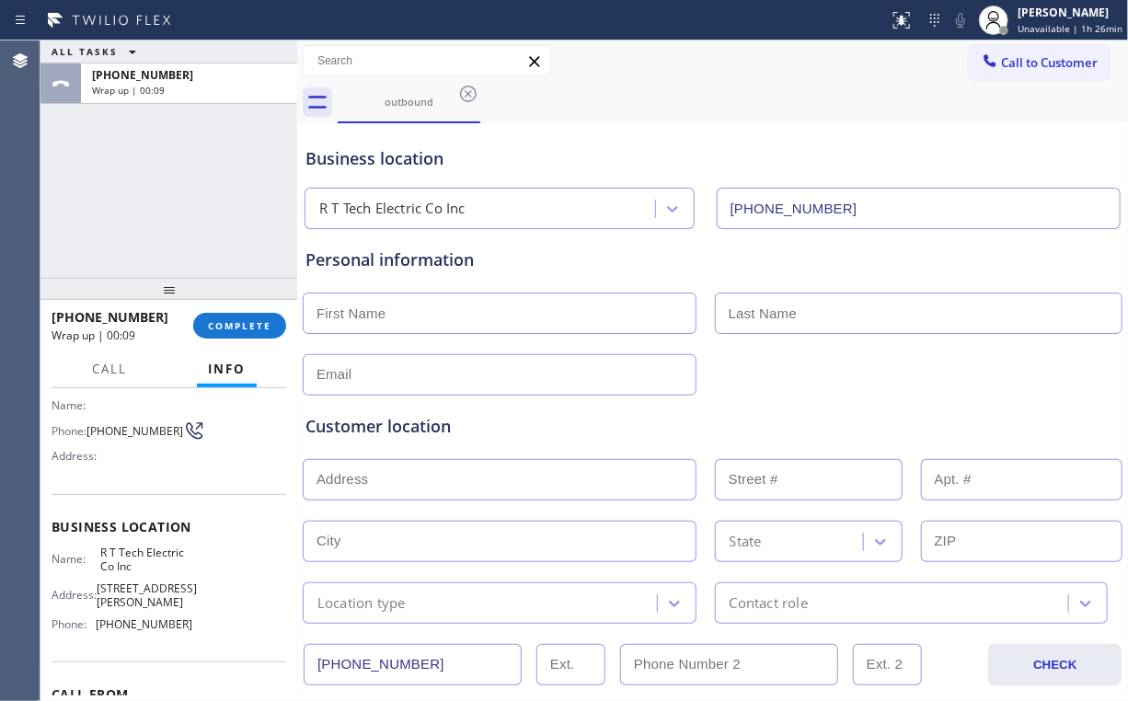
scroll to position [122, 0]
click at [242, 329] on span "COMPLETE" at bounding box center [239, 325] width 63 height 13
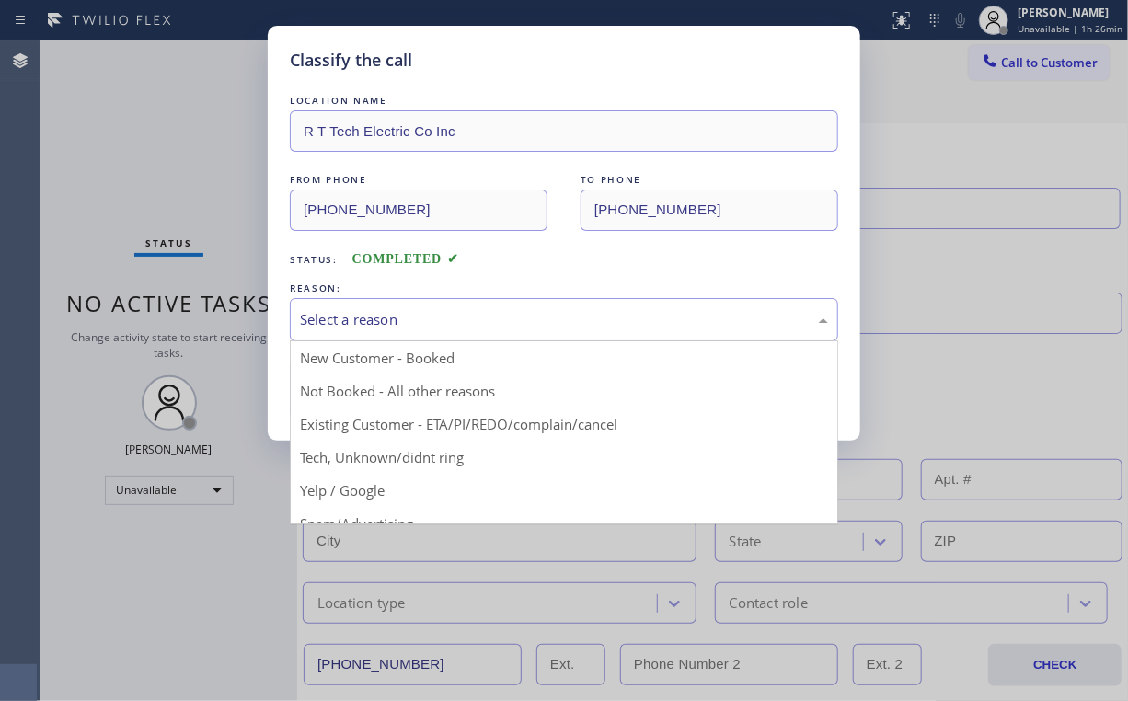
click at [353, 317] on div "Select a reason" at bounding box center [564, 319] width 528 height 21
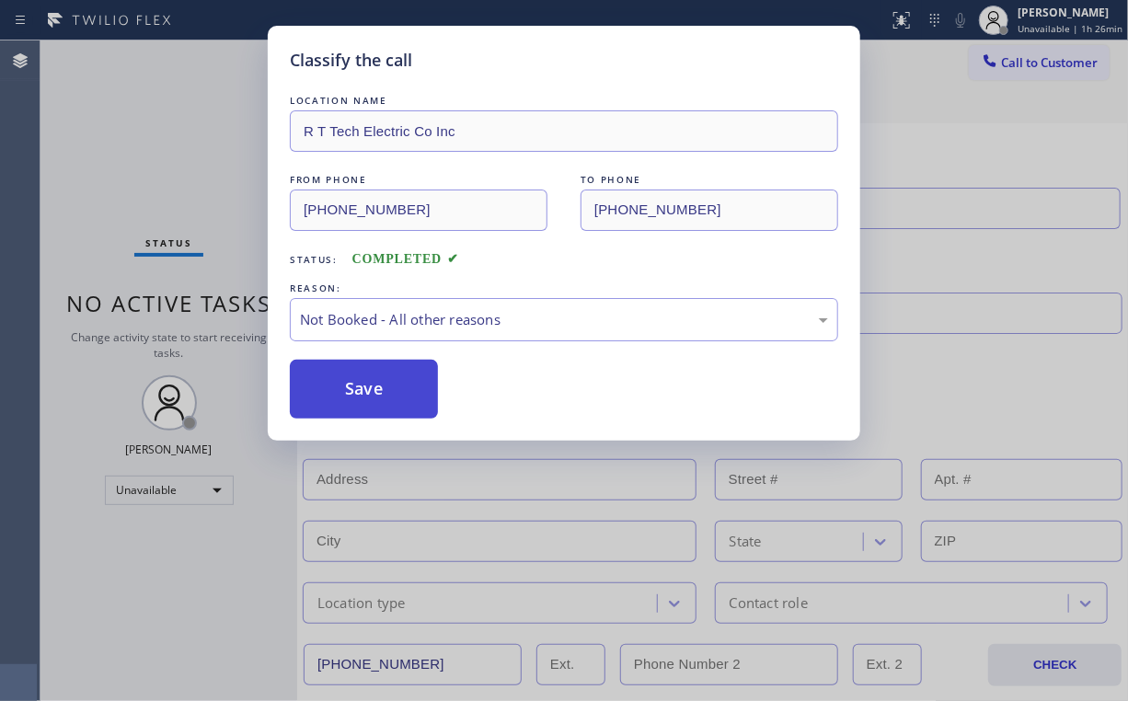
click at [391, 379] on button "Save" at bounding box center [364, 389] width 148 height 59
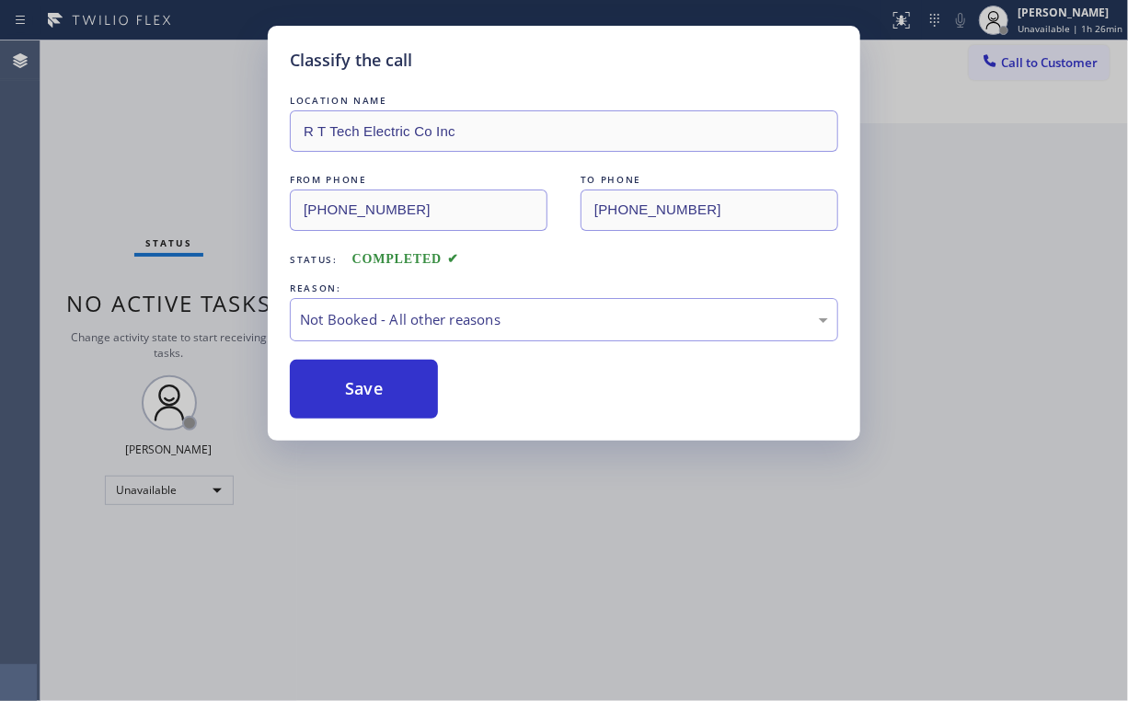
click at [173, 110] on div "Classify the call LOCATION NAME R T Tech Electric Co Inc FROM PHONE [PHONE_NUMB…" at bounding box center [564, 350] width 1128 height 701
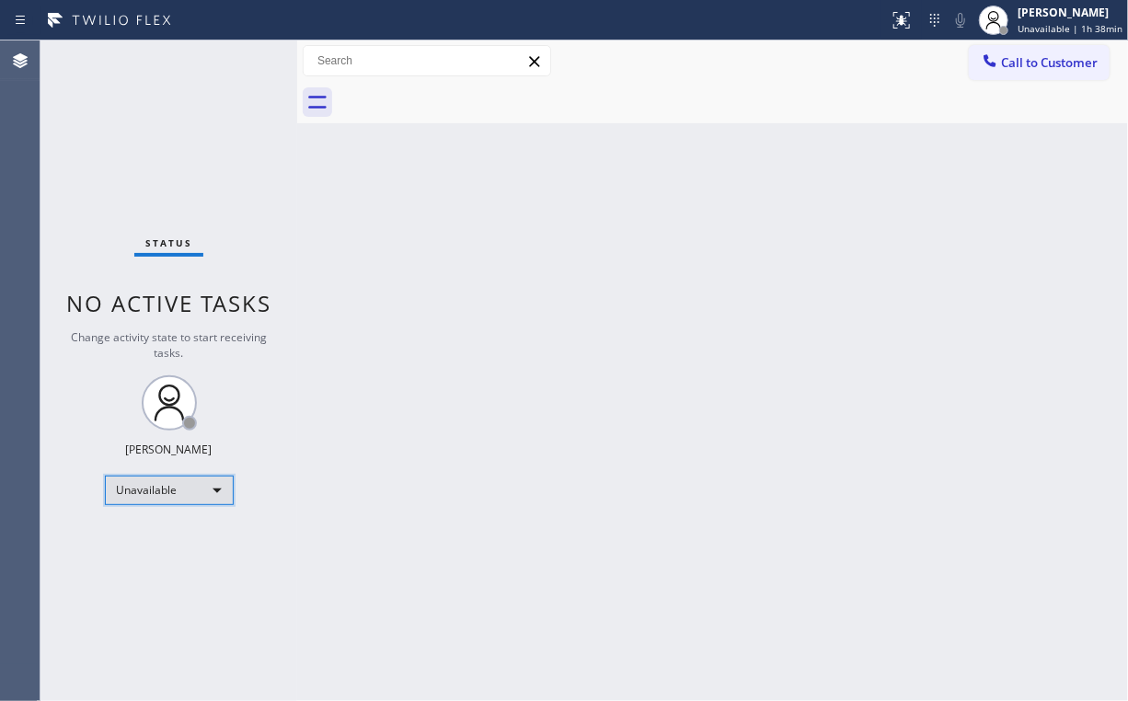
click at [174, 491] on div "Unavailable" at bounding box center [169, 490] width 129 height 29
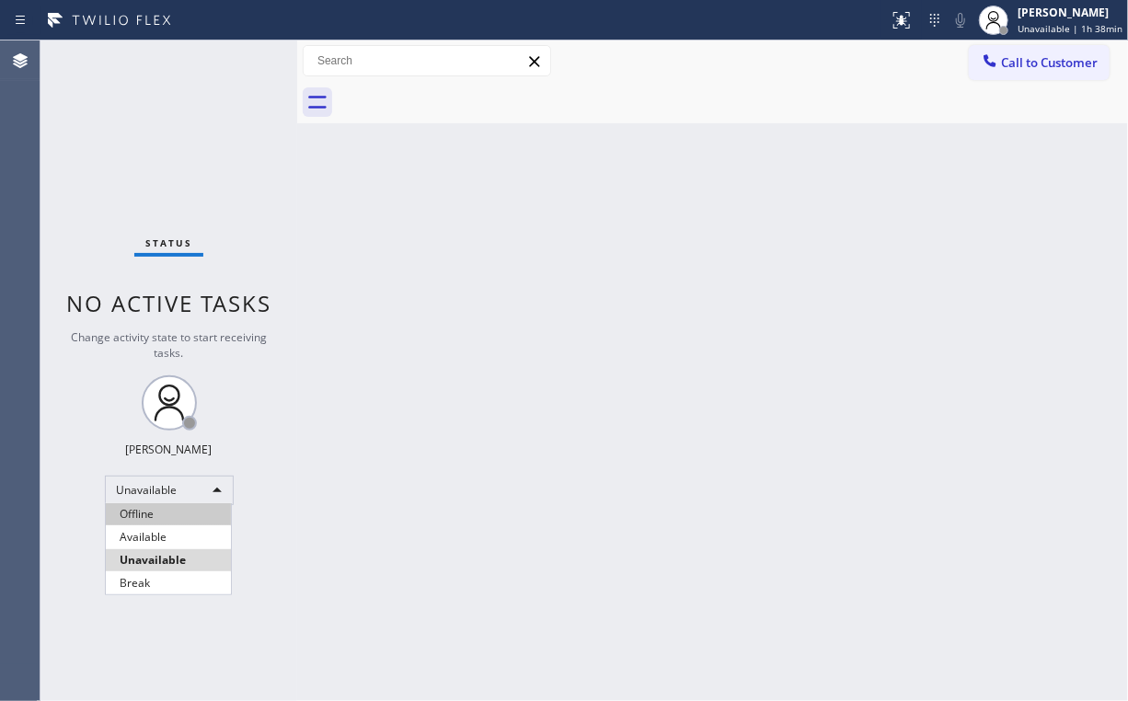
click at [157, 512] on li "Offline" at bounding box center [168, 514] width 125 height 22
click at [652, 364] on div "Back to Dashboard Change Sender ID Customers Technicians Select a contact Outbo…" at bounding box center [712, 370] width 831 height 661
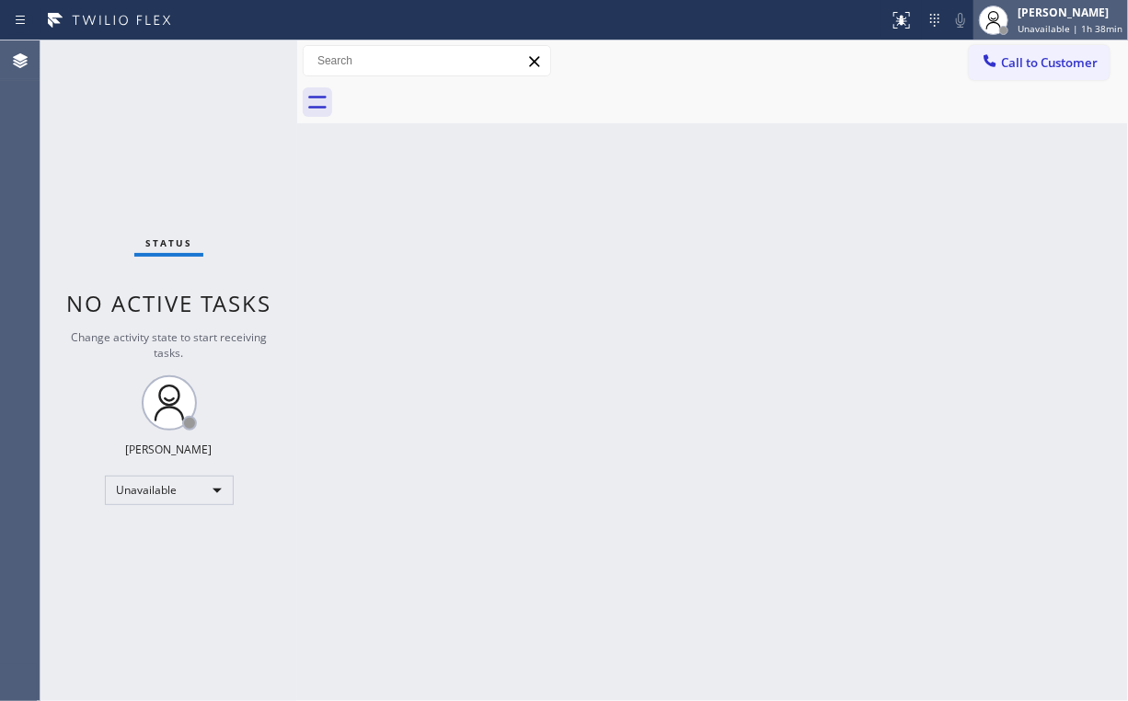
click at [1061, 7] on div "[PERSON_NAME]" at bounding box center [1070, 13] width 105 height 16
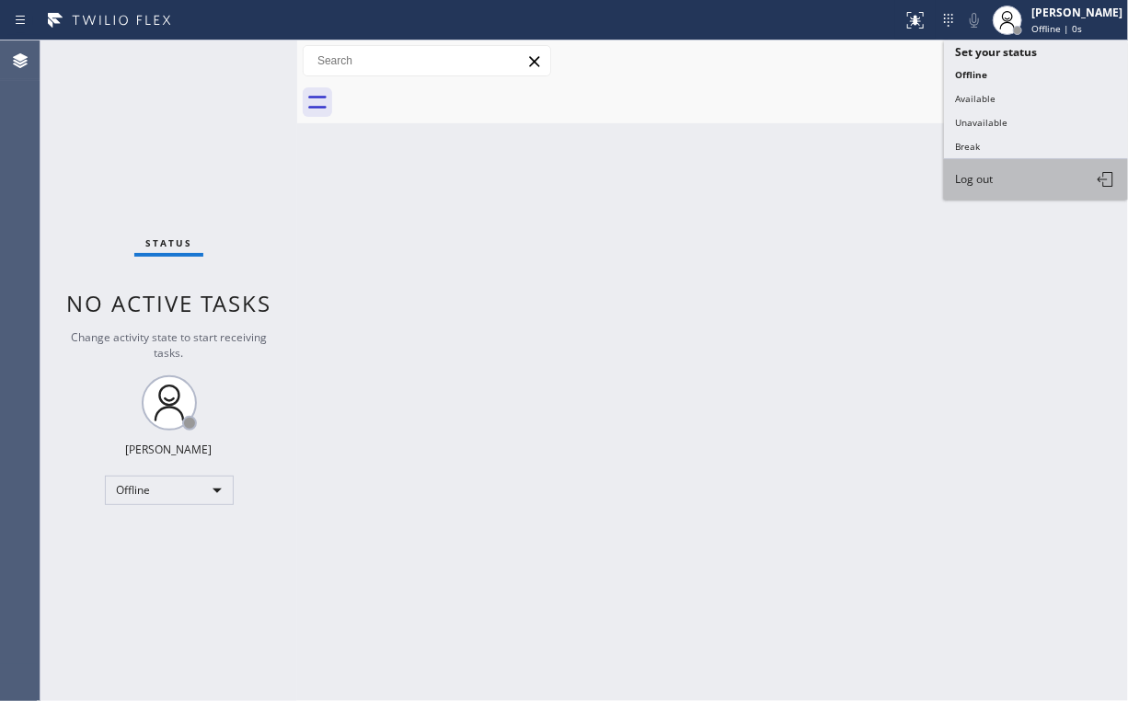
click at [972, 181] on span "Log out" at bounding box center [974, 179] width 38 height 16
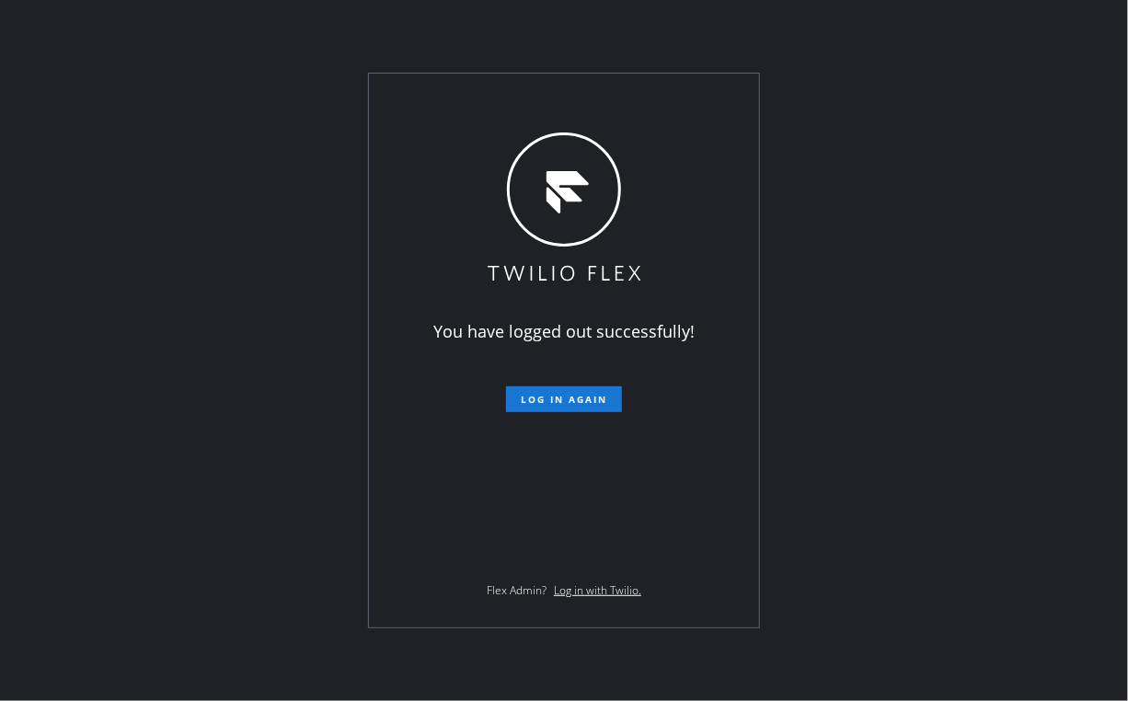
click at [150, 269] on div "You have logged out successfully! Log in again Flex Admin? Log in with Twilio." at bounding box center [564, 350] width 1128 height 701
